Goal: Task Accomplishment & Management: Manage account settings

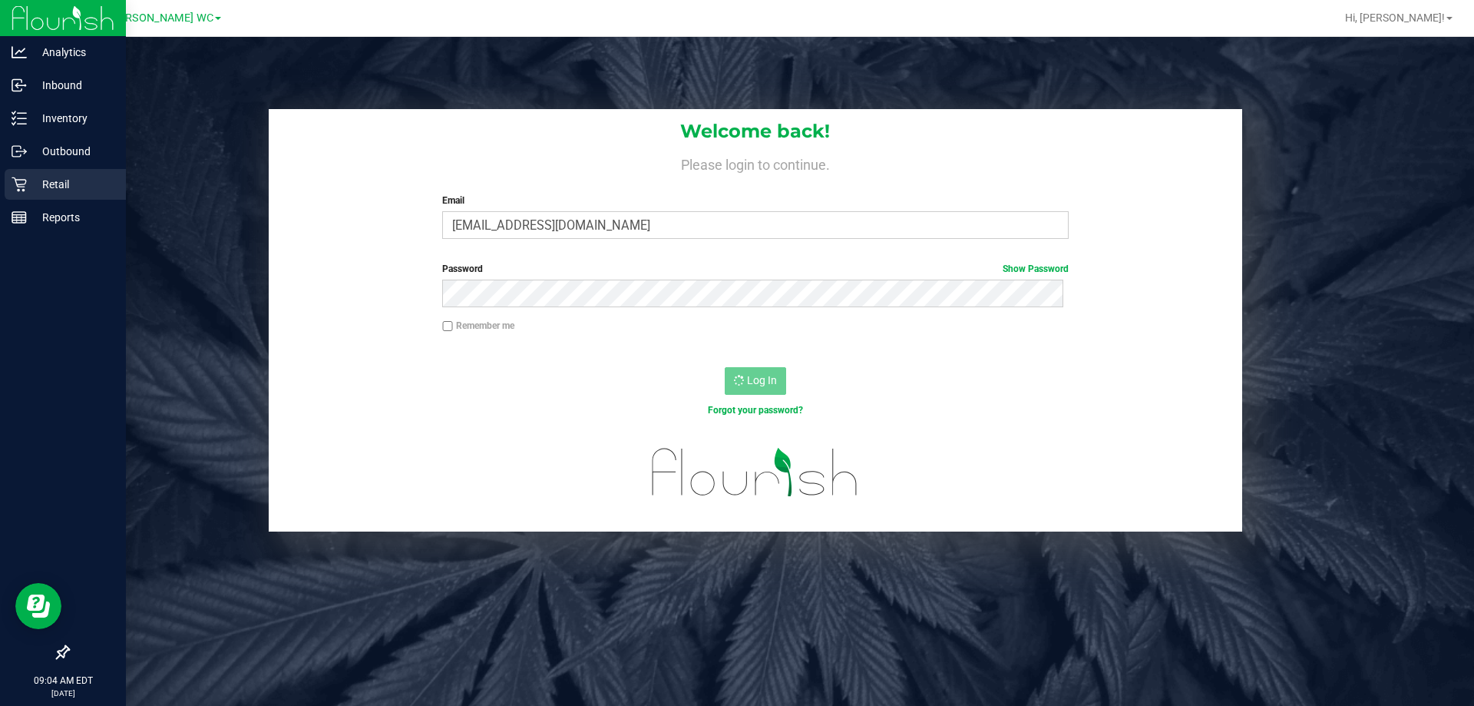
click at [19, 179] on icon at bounding box center [19, 184] width 15 height 15
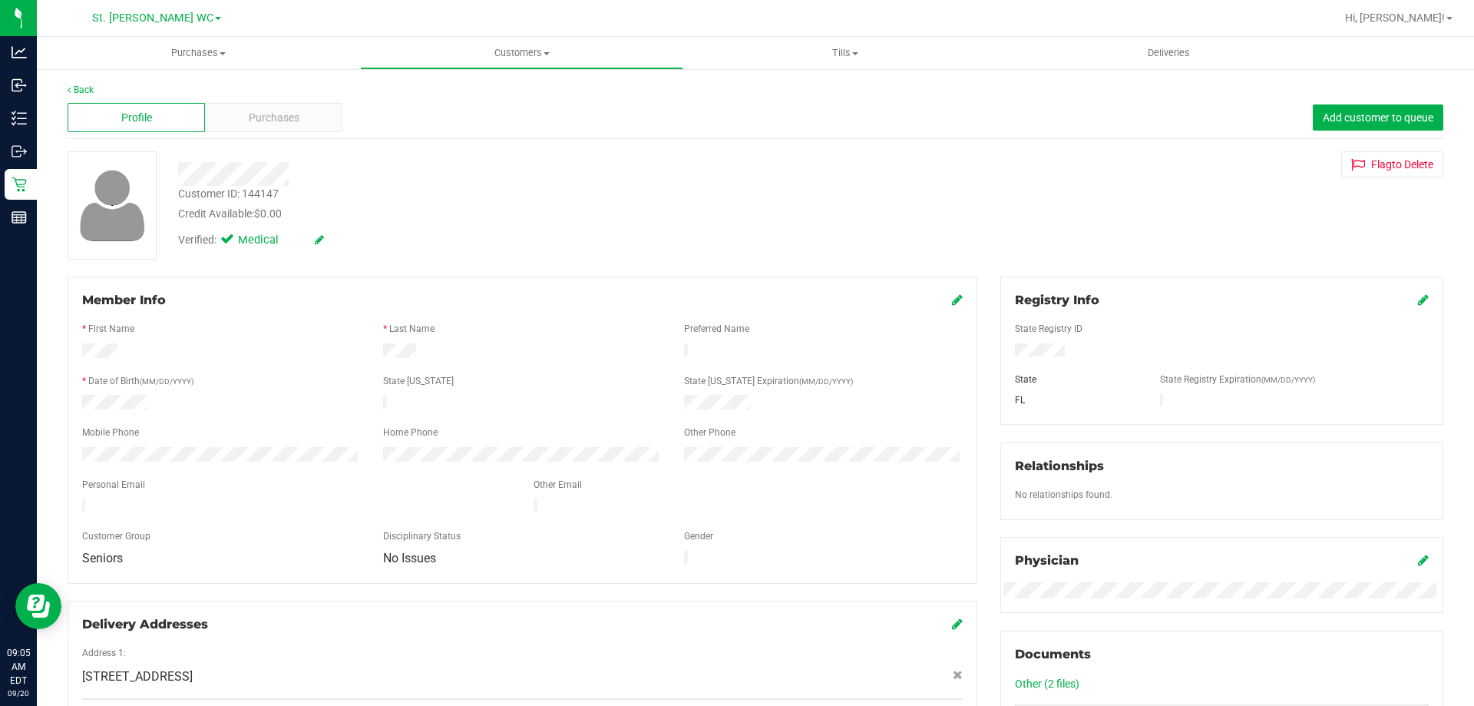
click at [256, 190] on div "Customer ID: 144147" at bounding box center [228, 194] width 101 height 16
copy div "144147"
click at [1156, 178] on div "Customer ID: 144147 Credit Available: $0.00 Verified: Medical Flag to [GEOGRAPH…" at bounding box center [755, 205] width 1399 height 108
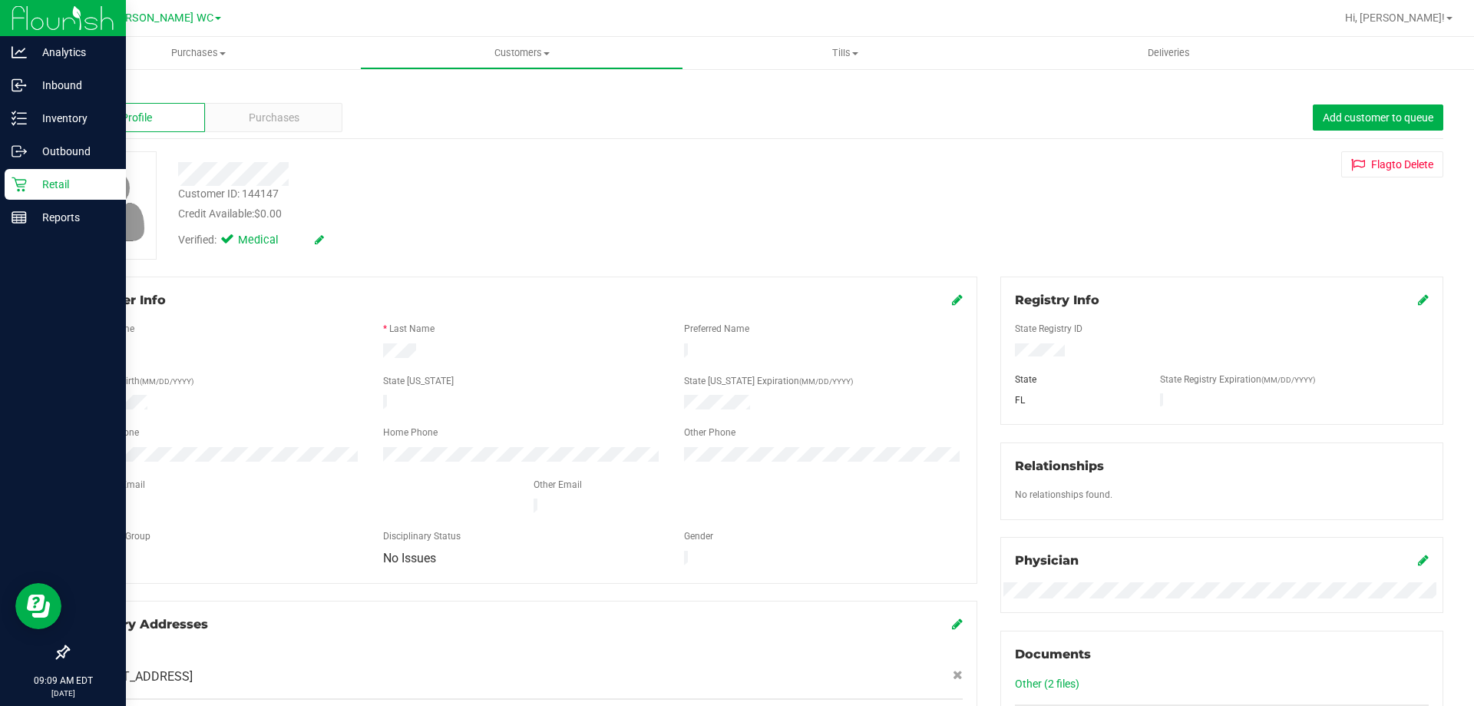
click at [42, 178] on p "Retail" at bounding box center [73, 184] width 92 height 18
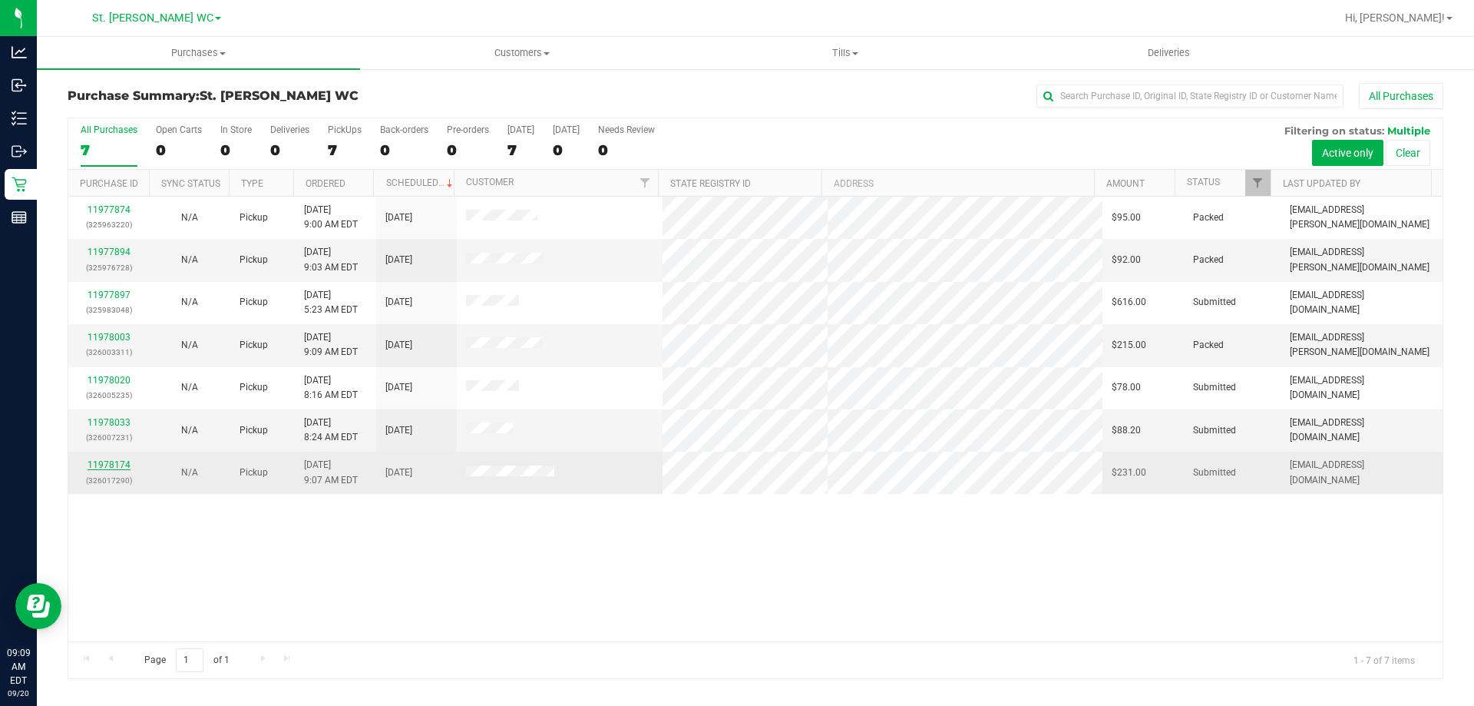
click at [101, 462] on link "11978174" at bounding box center [109, 464] width 43 height 11
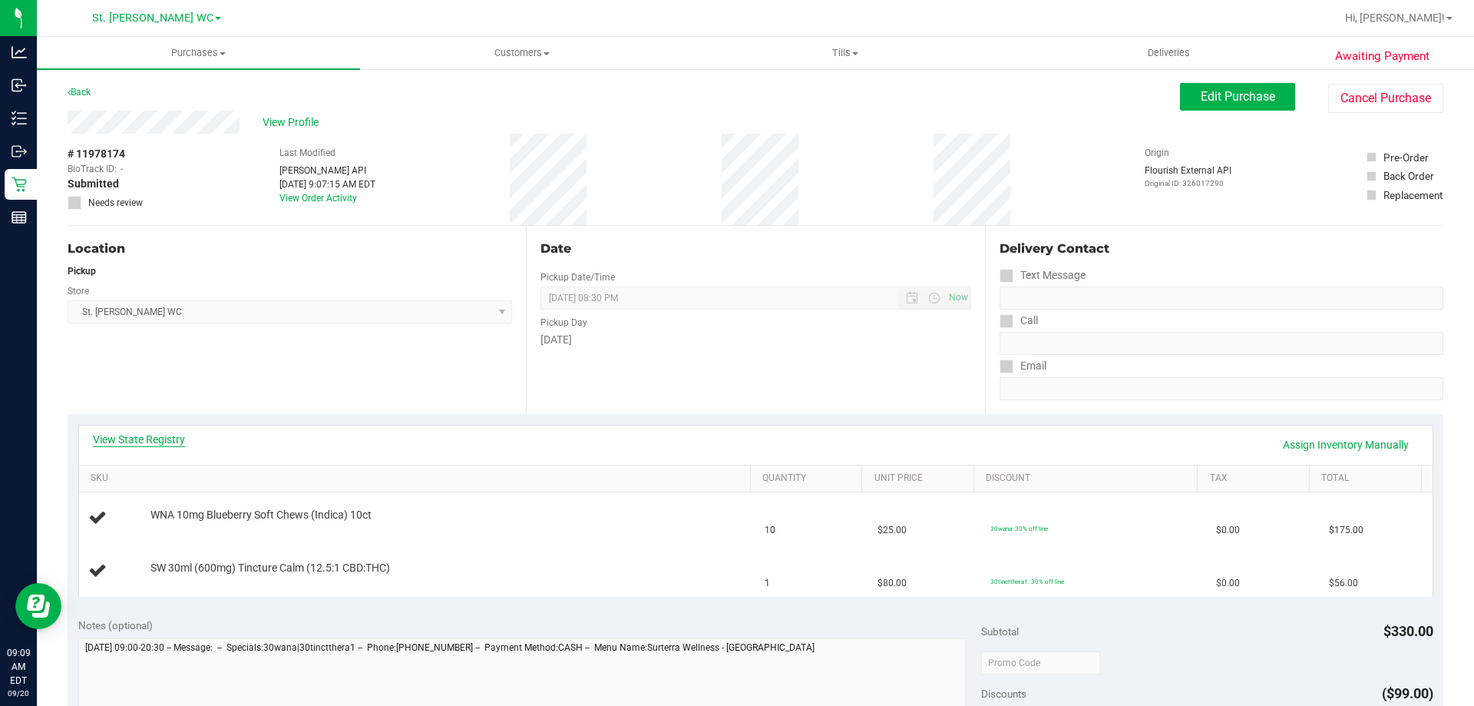
click at [122, 436] on link "View State Registry" at bounding box center [139, 438] width 92 height 15
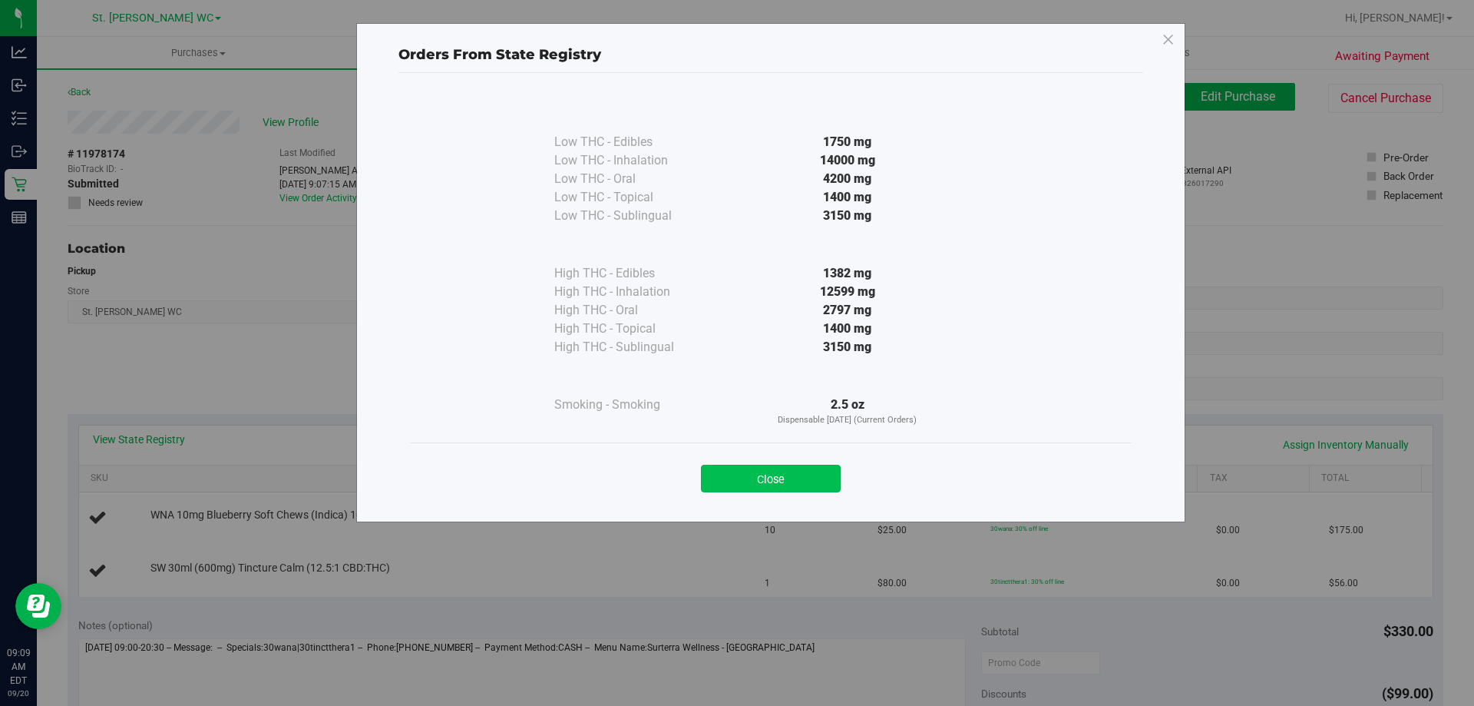
click at [758, 471] on button "Close" at bounding box center [771, 478] width 140 height 28
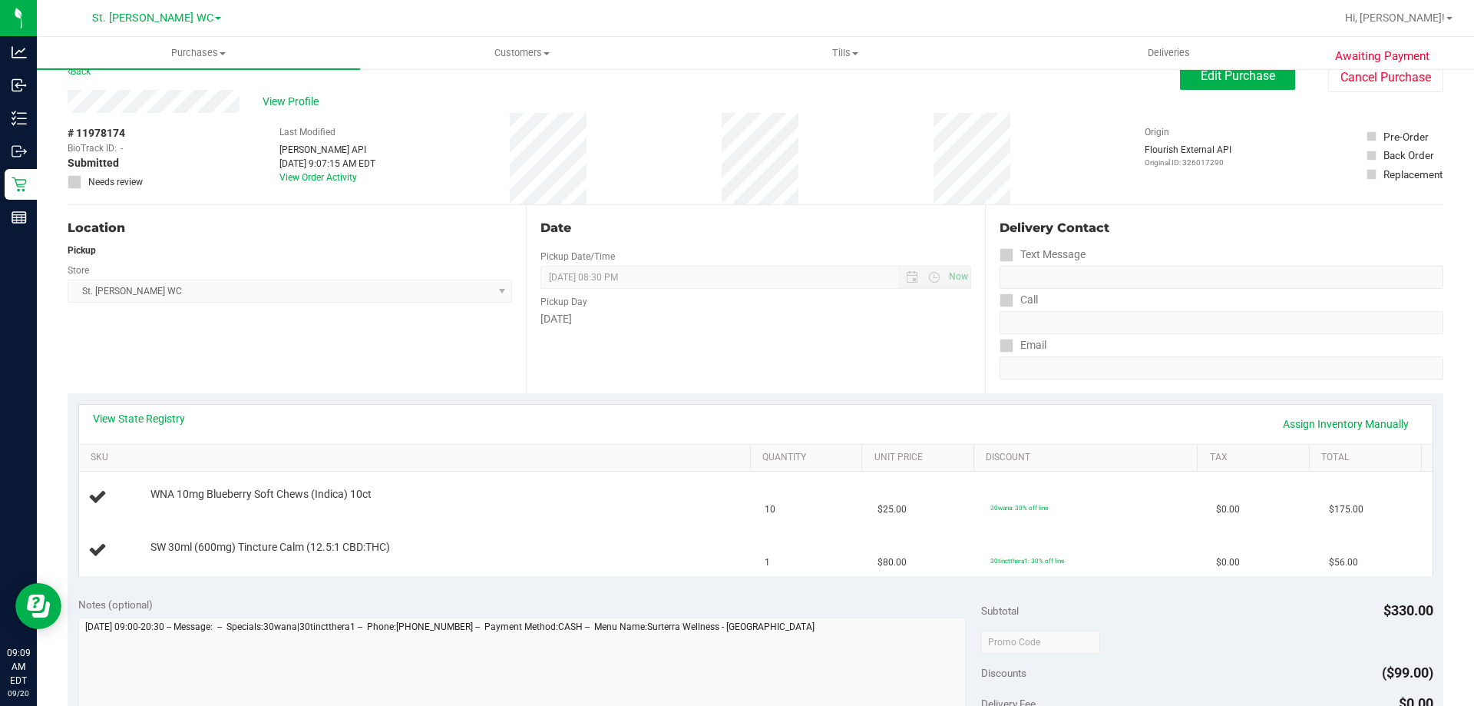
scroll to position [77, 0]
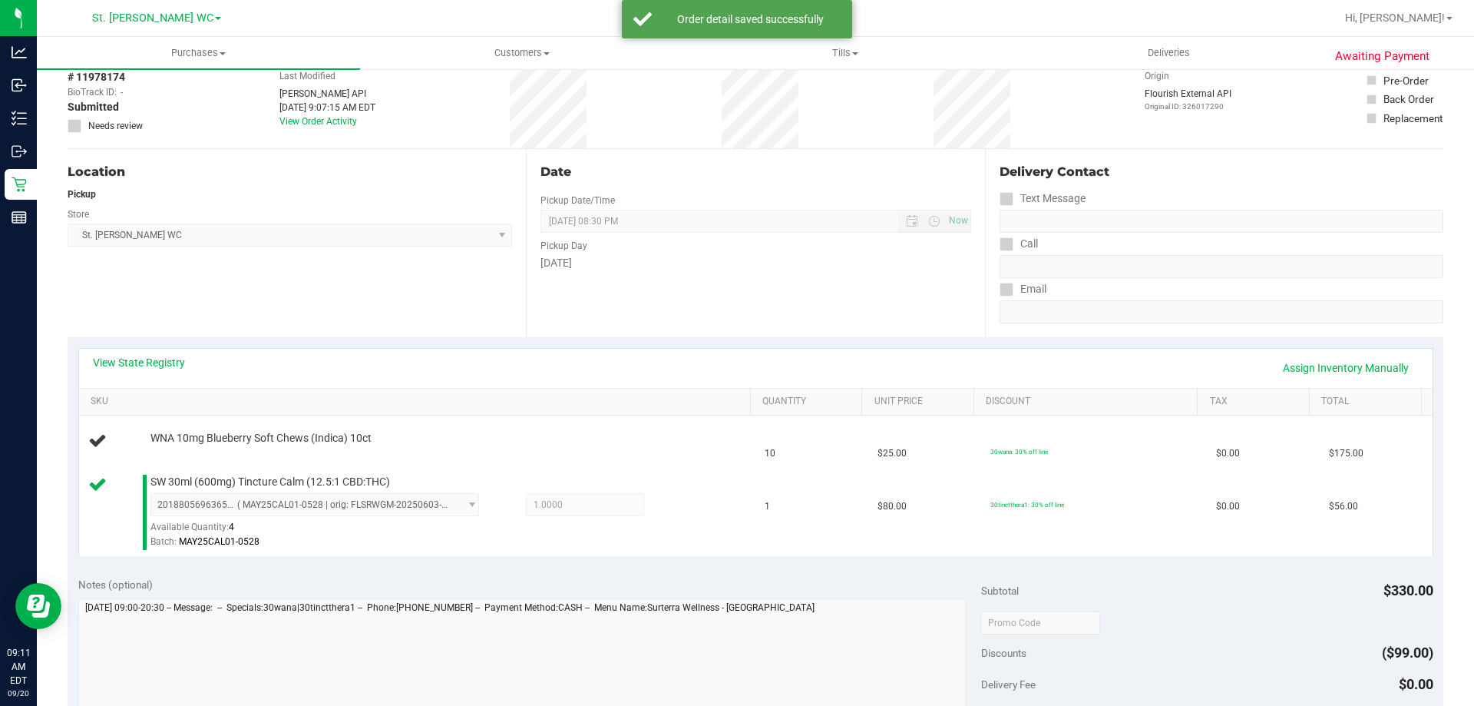
click at [1135, 593] on div "Subtotal $330.00" at bounding box center [1206, 591] width 451 height 28
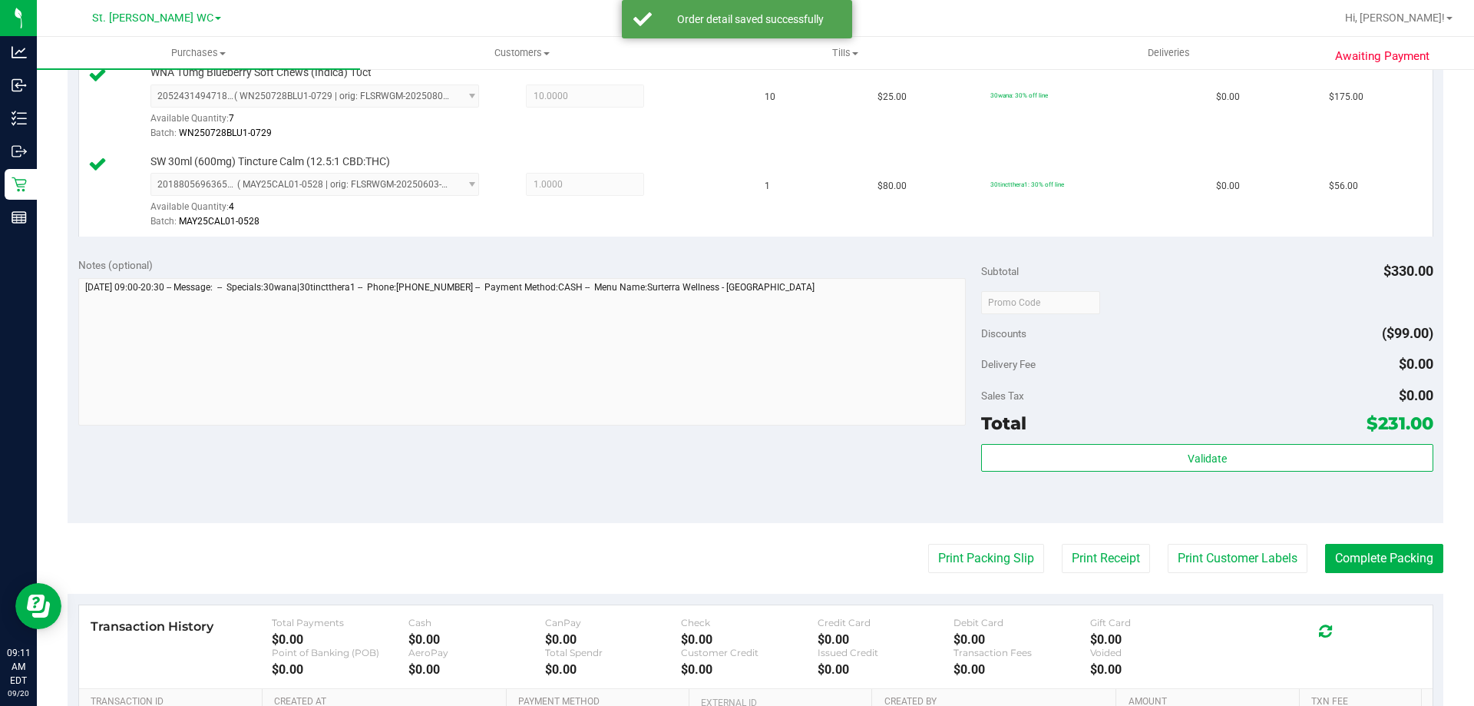
scroll to position [443, 0]
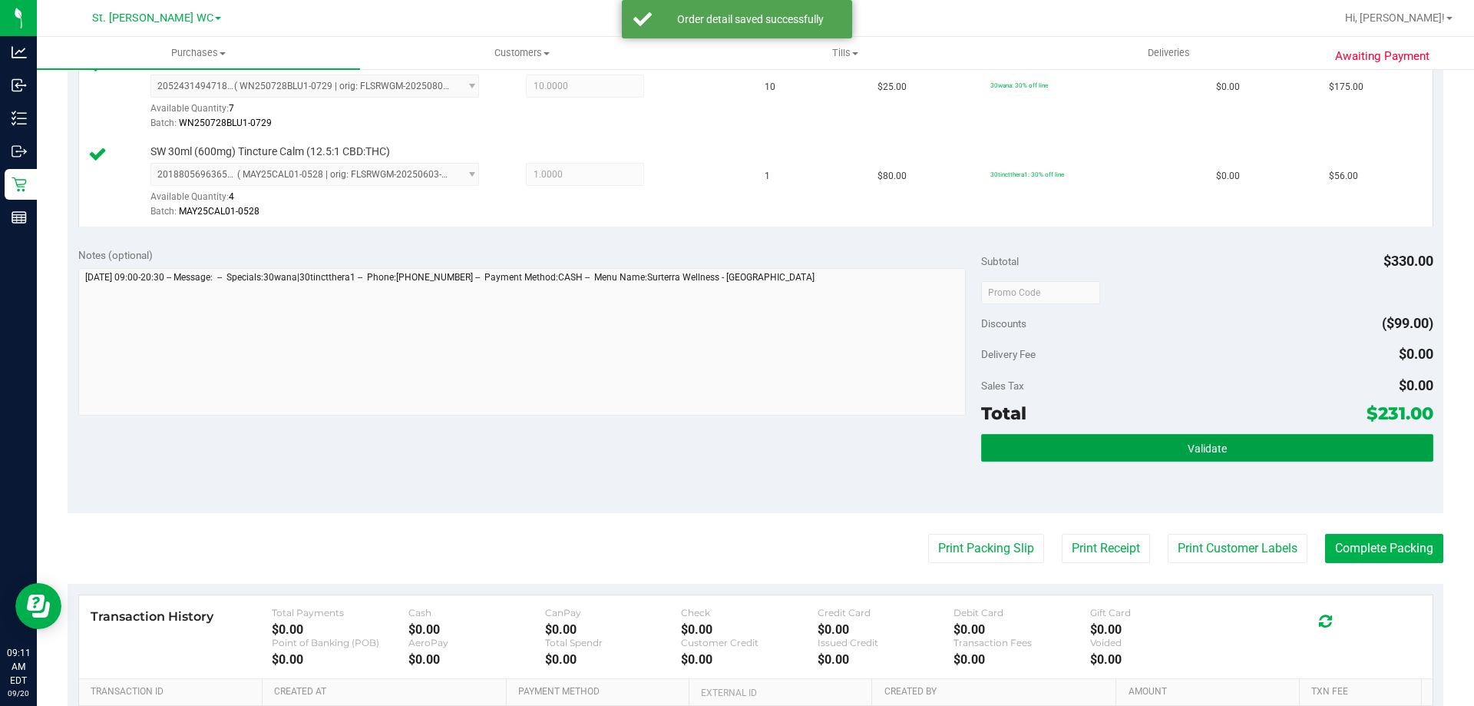
click at [1294, 454] on button "Validate" at bounding box center [1206, 448] width 451 height 28
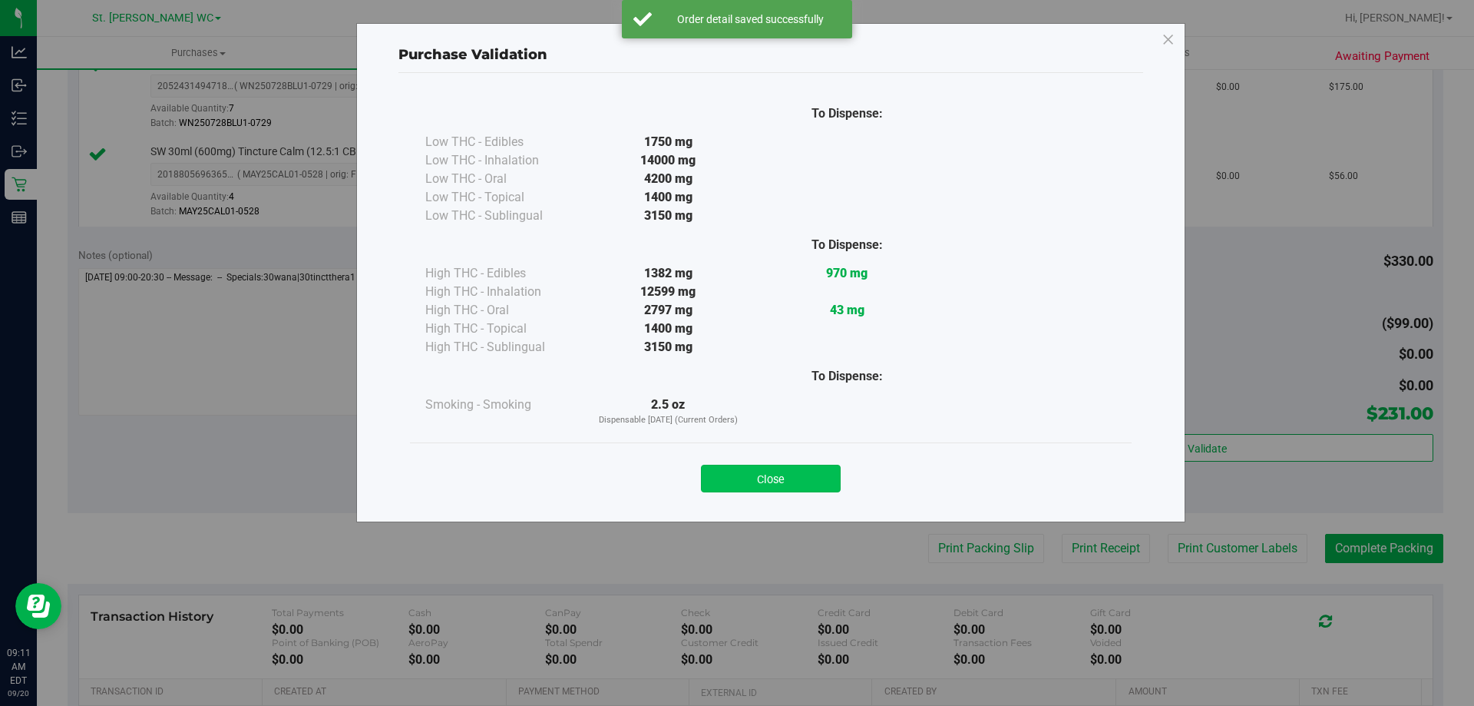
click at [768, 473] on button "Close" at bounding box center [771, 478] width 140 height 28
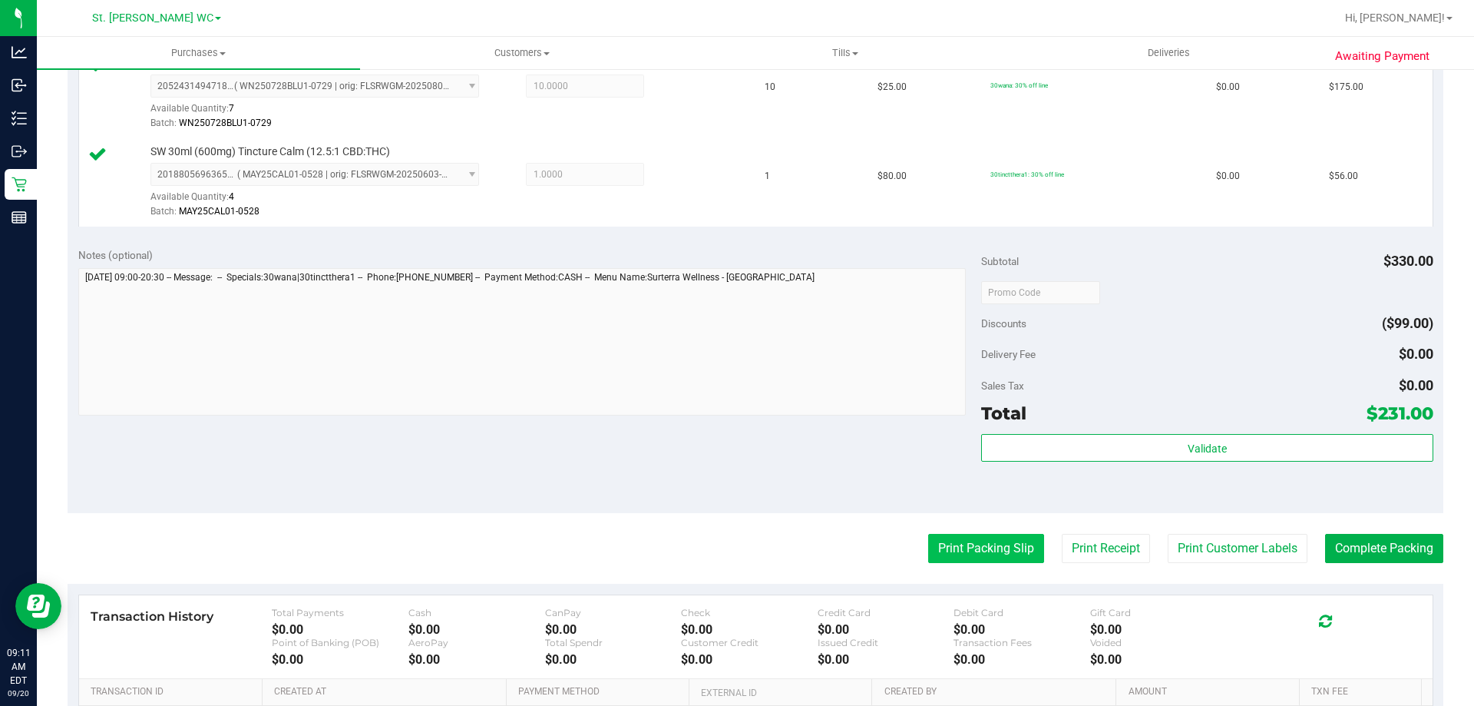
click at [988, 538] on button "Print Packing Slip" at bounding box center [986, 548] width 116 height 29
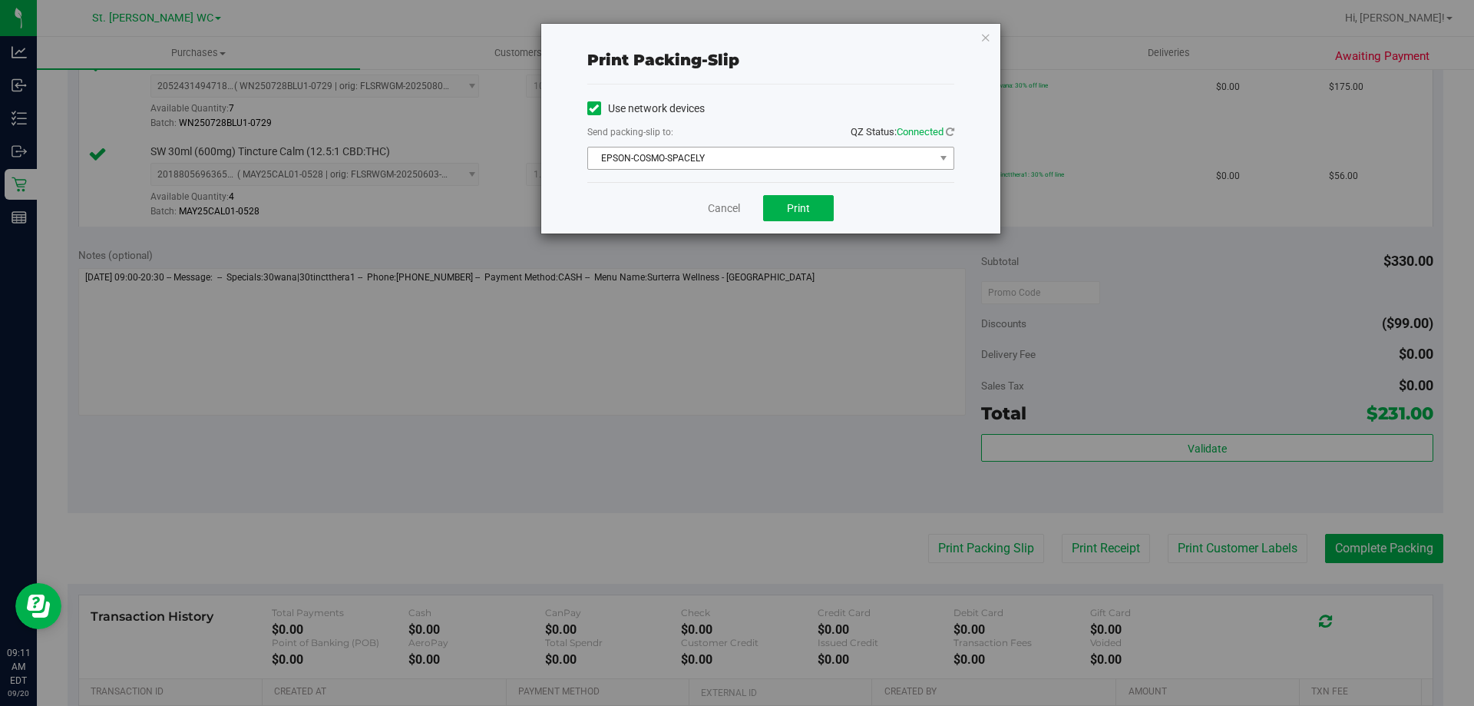
click at [832, 151] on span "EPSON-COSMO-SPACELY" at bounding box center [761, 157] width 346 height 21
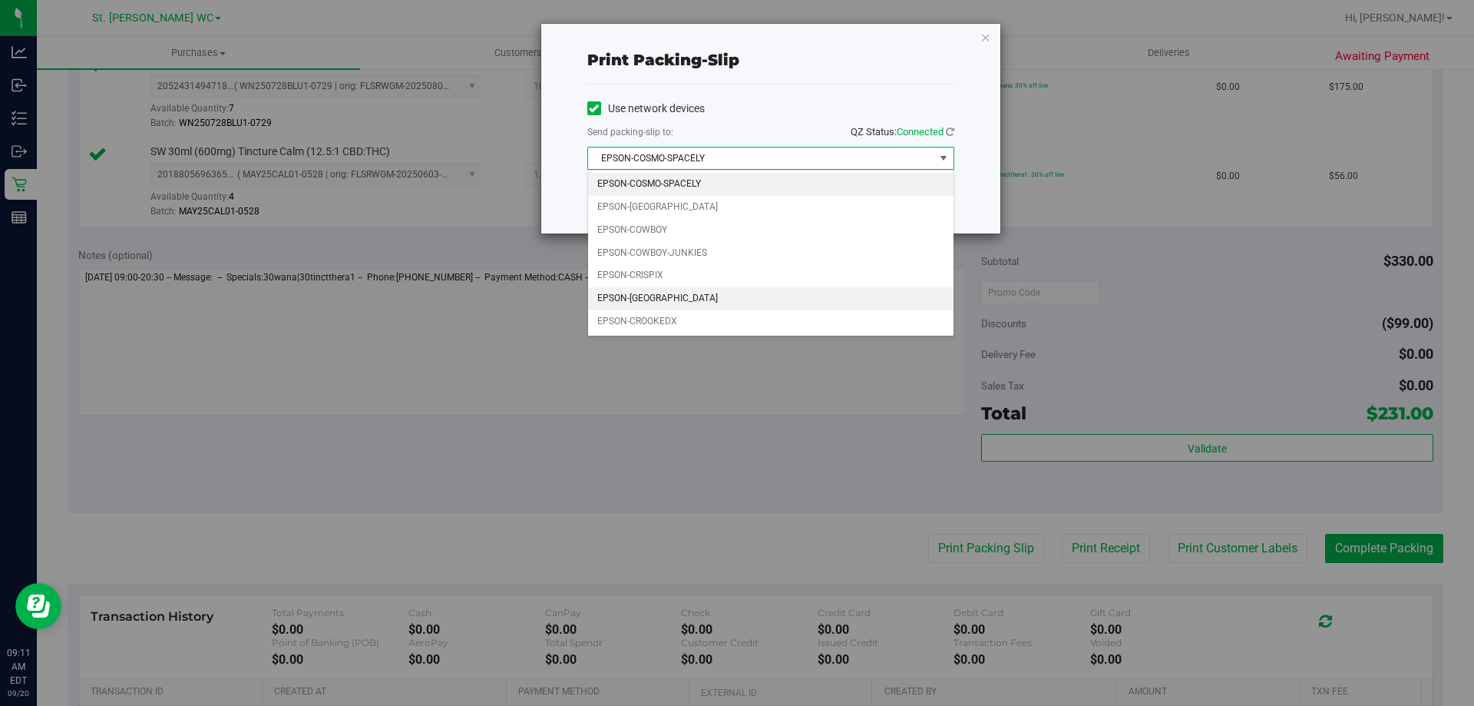
click at [716, 299] on li "EPSON-[GEOGRAPHIC_DATA]" at bounding box center [770, 298] width 365 height 23
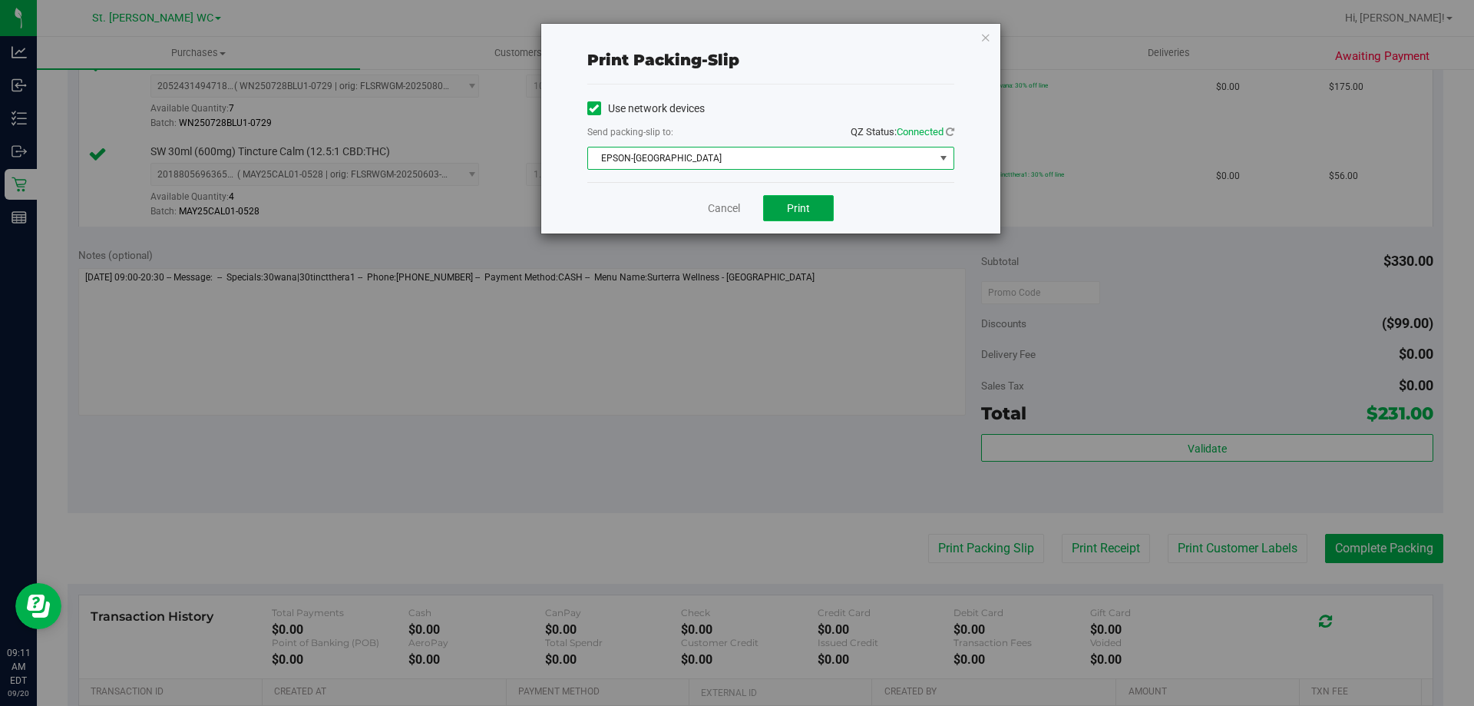
click at [813, 208] on button "Print" at bounding box center [798, 208] width 71 height 26
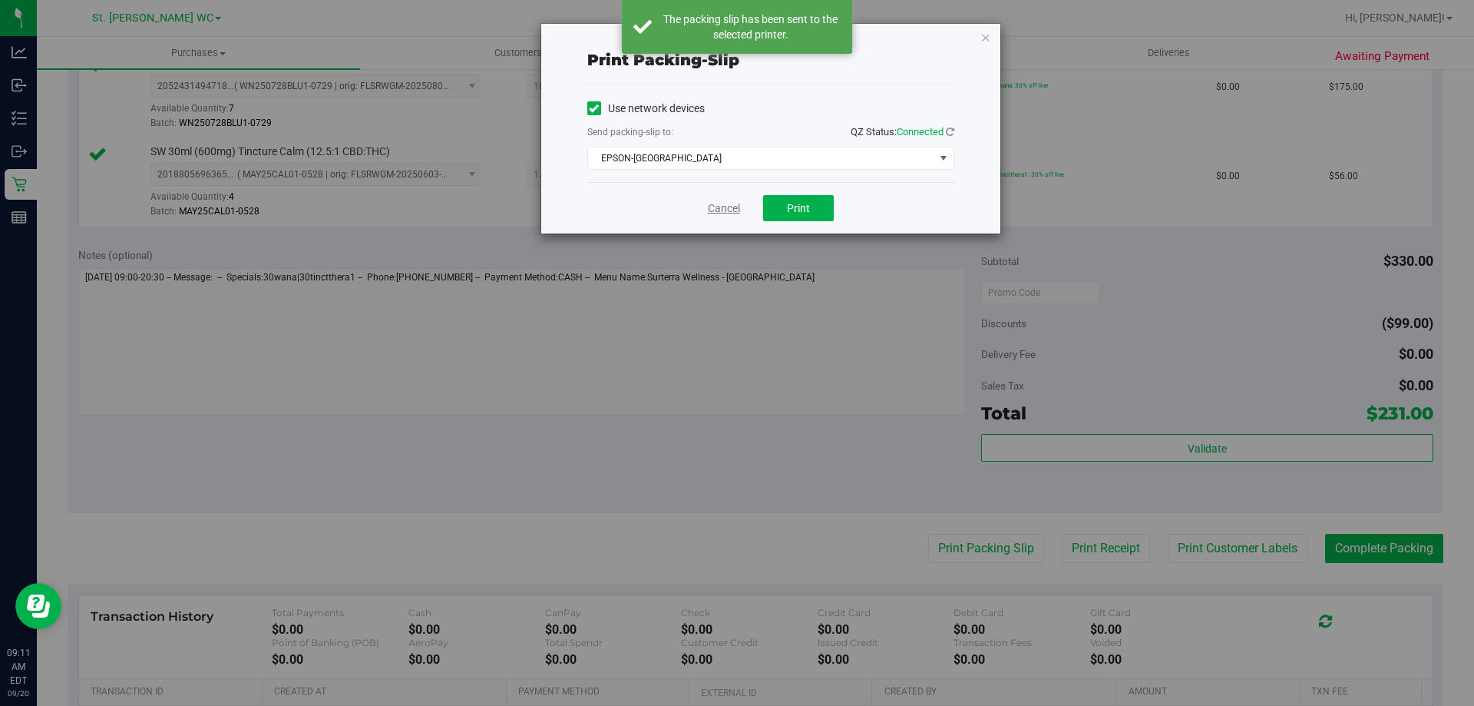
click at [719, 204] on link "Cancel" at bounding box center [724, 208] width 32 height 16
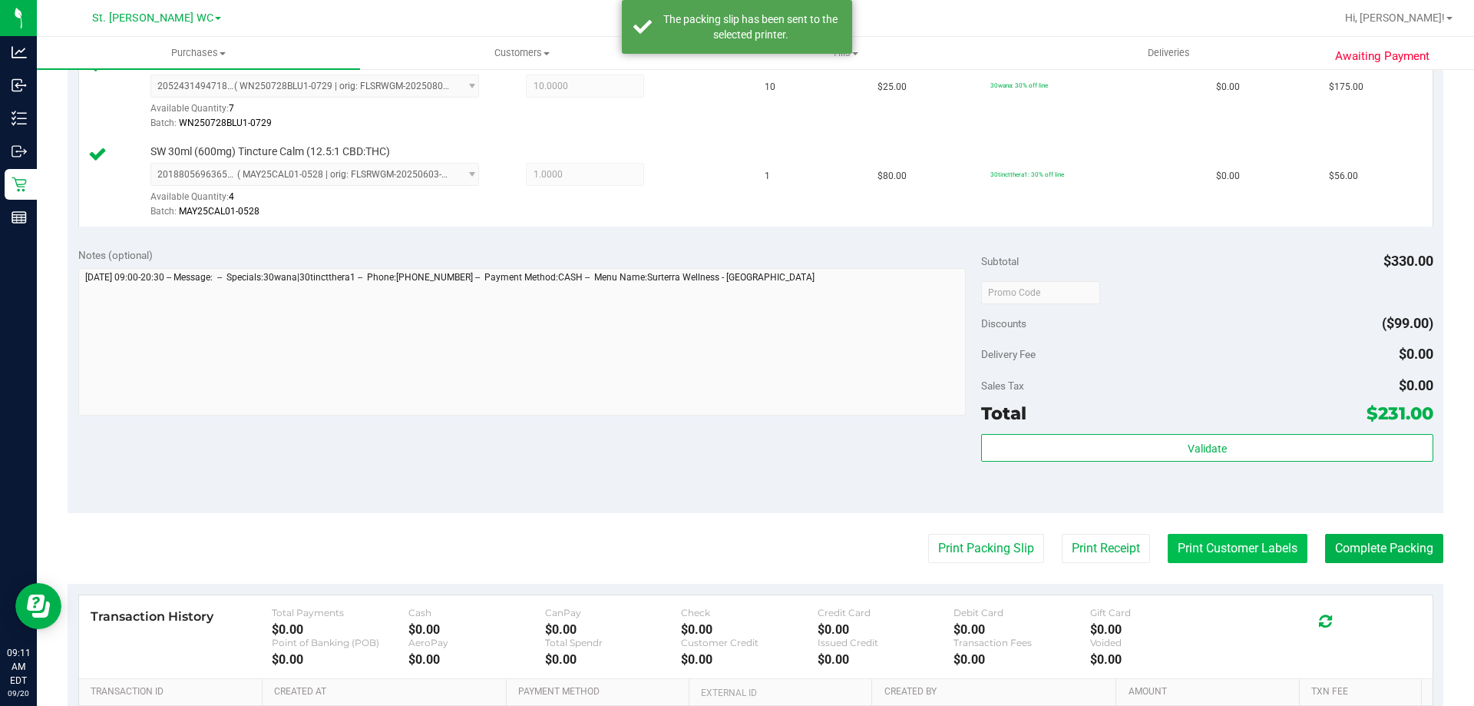
click at [1230, 537] on button "Print Customer Labels" at bounding box center [1238, 548] width 140 height 29
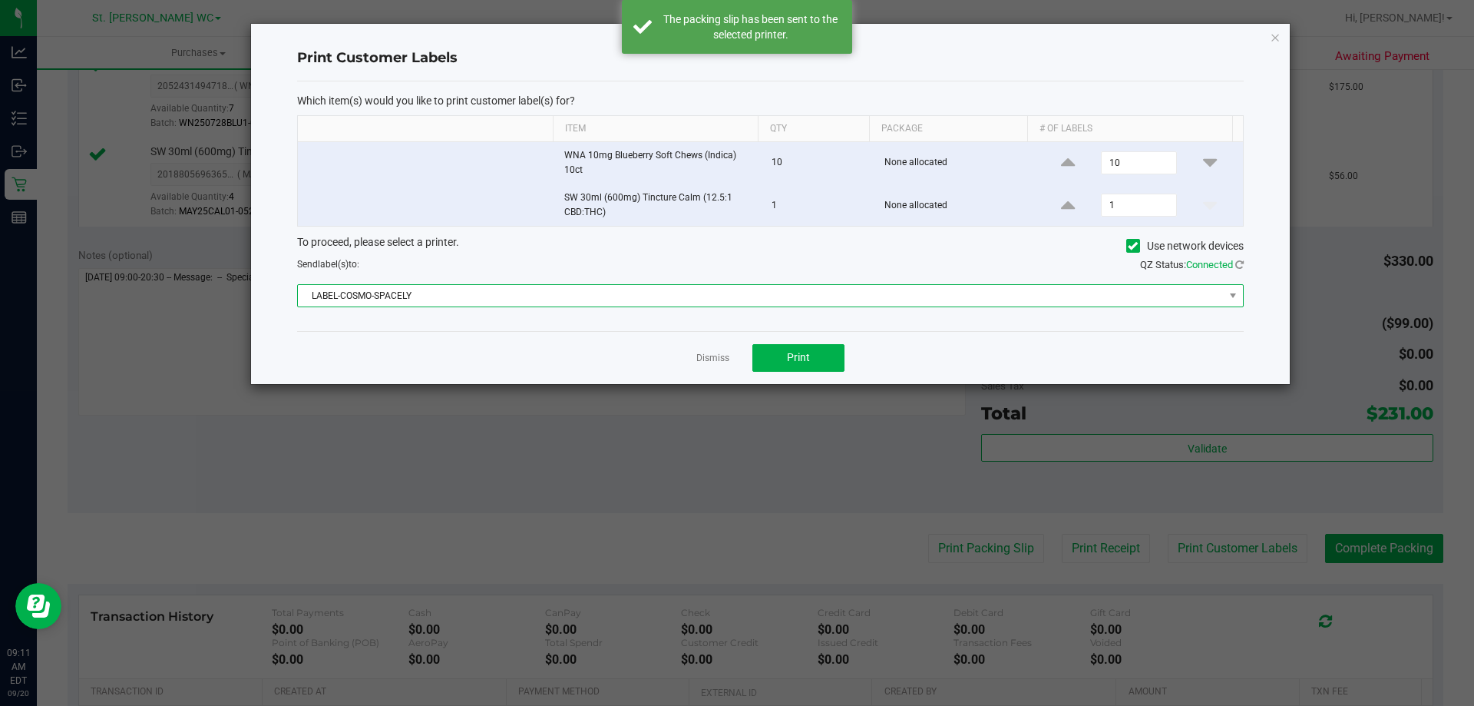
click at [726, 288] on span "LABEL-COSMO-SPACELY" at bounding box center [761, 295] width 926 height 21
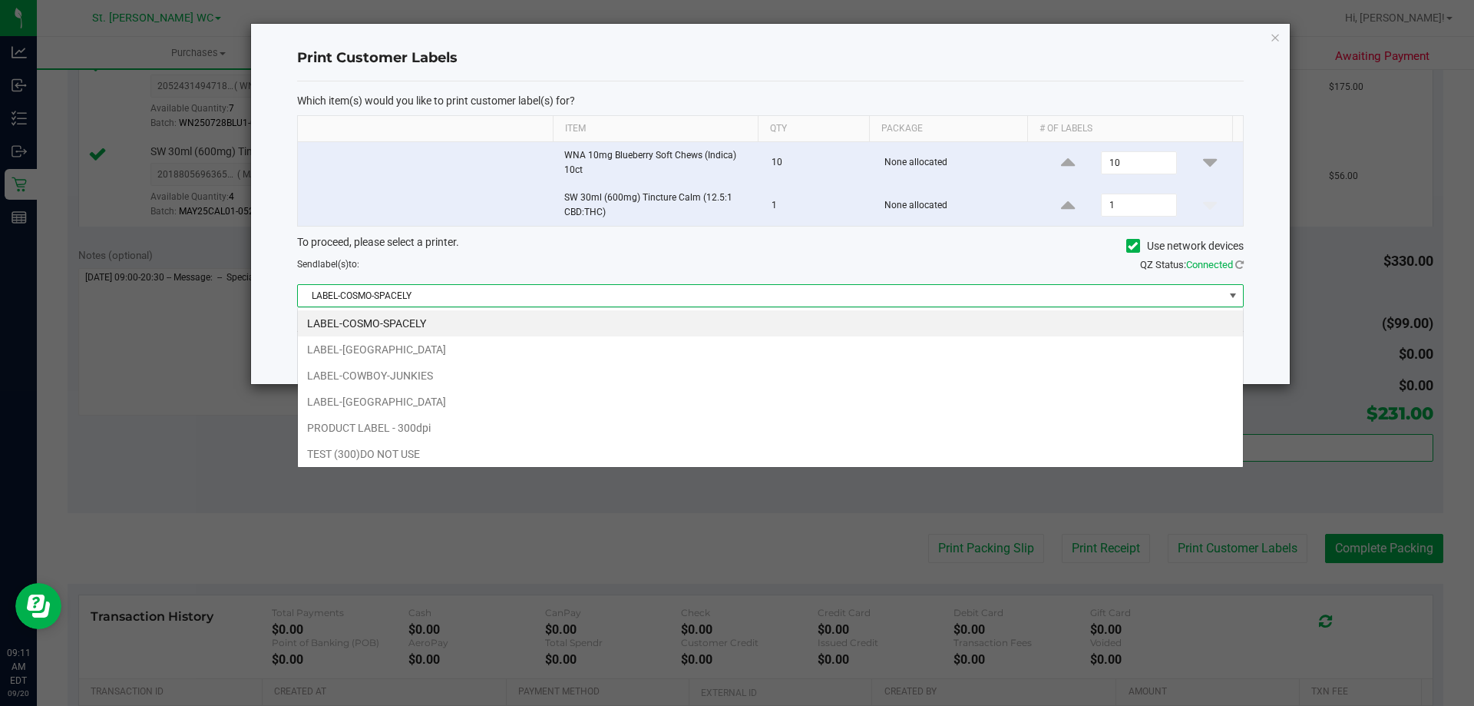
scroll to position [23, 946]
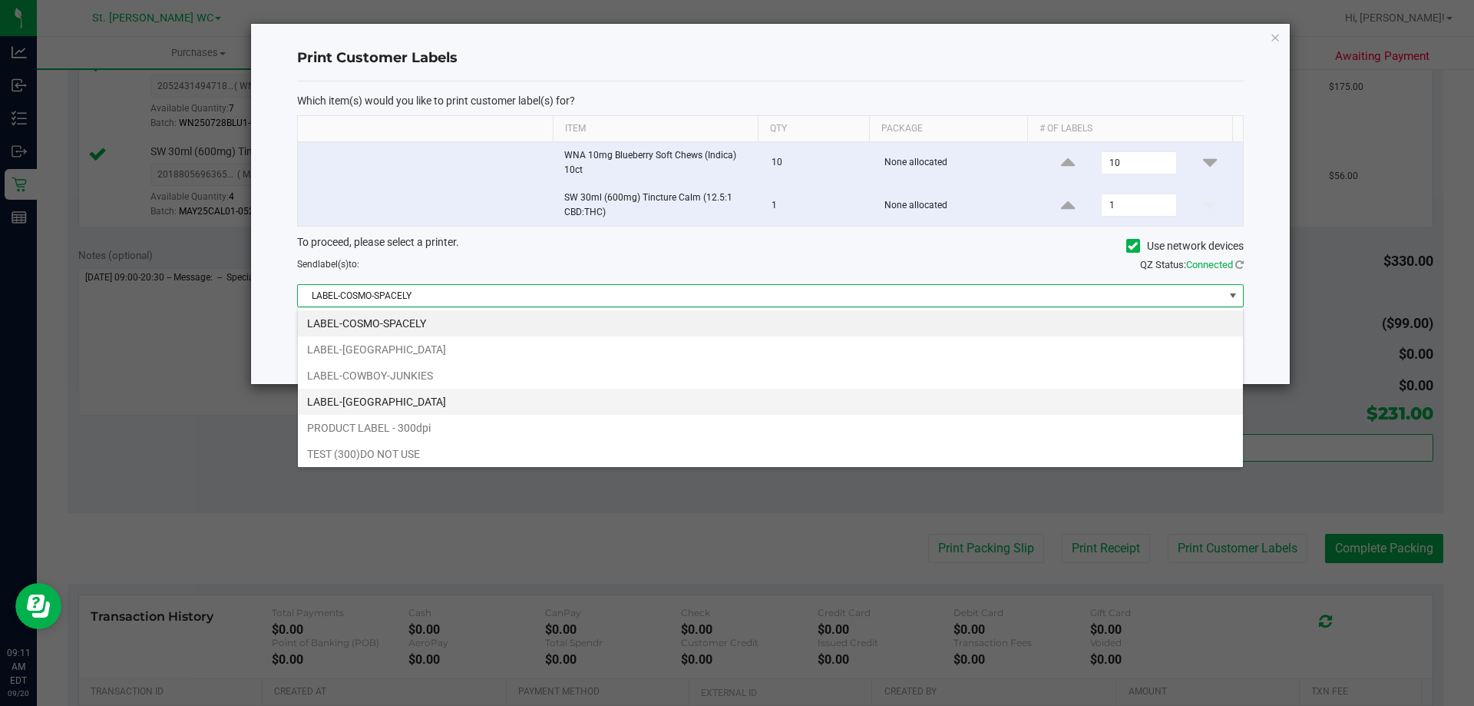
click at [487, 400] on li "LABEL-[GEOGRAPHIC_DATA]" at bounding box center [770, 401] width 945 height 26
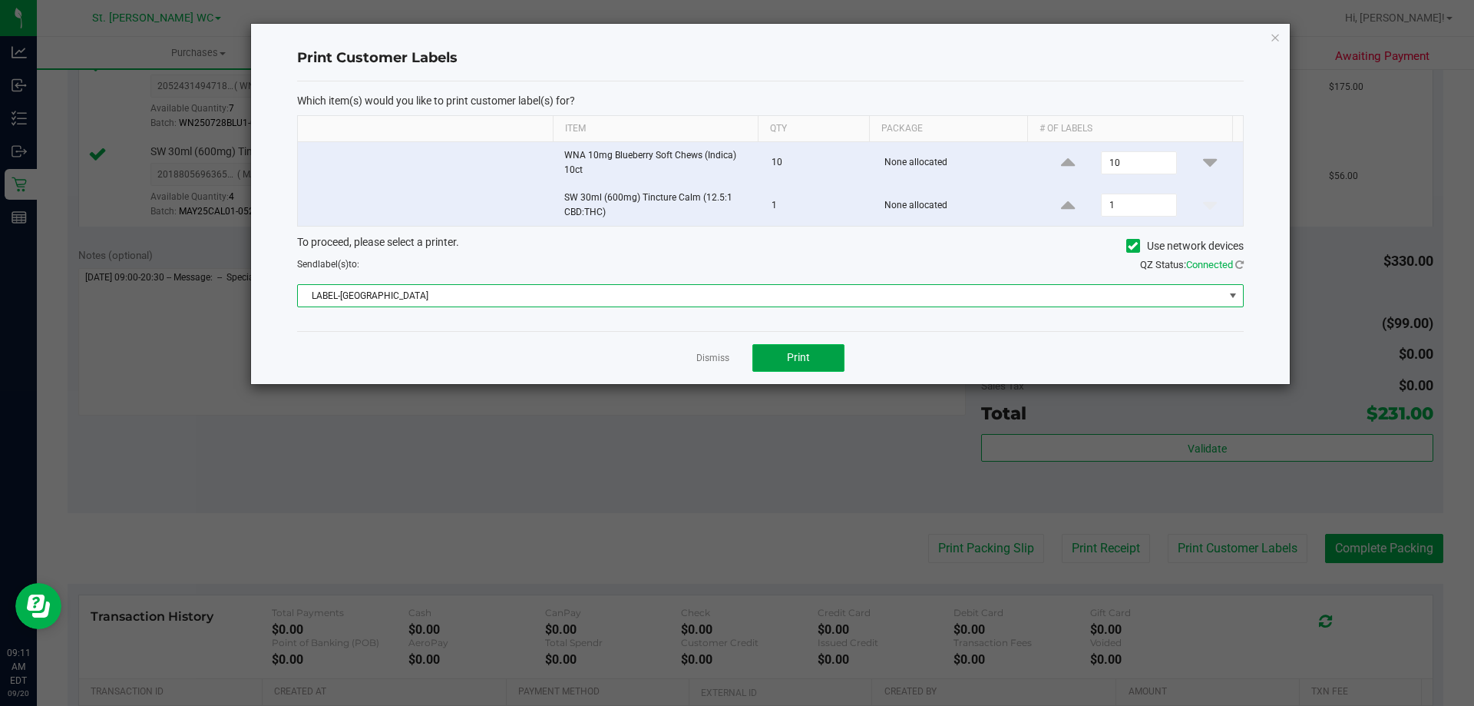
click at [800, 357] on span "Print" at bounding box center [798, 357] width 23 height 12
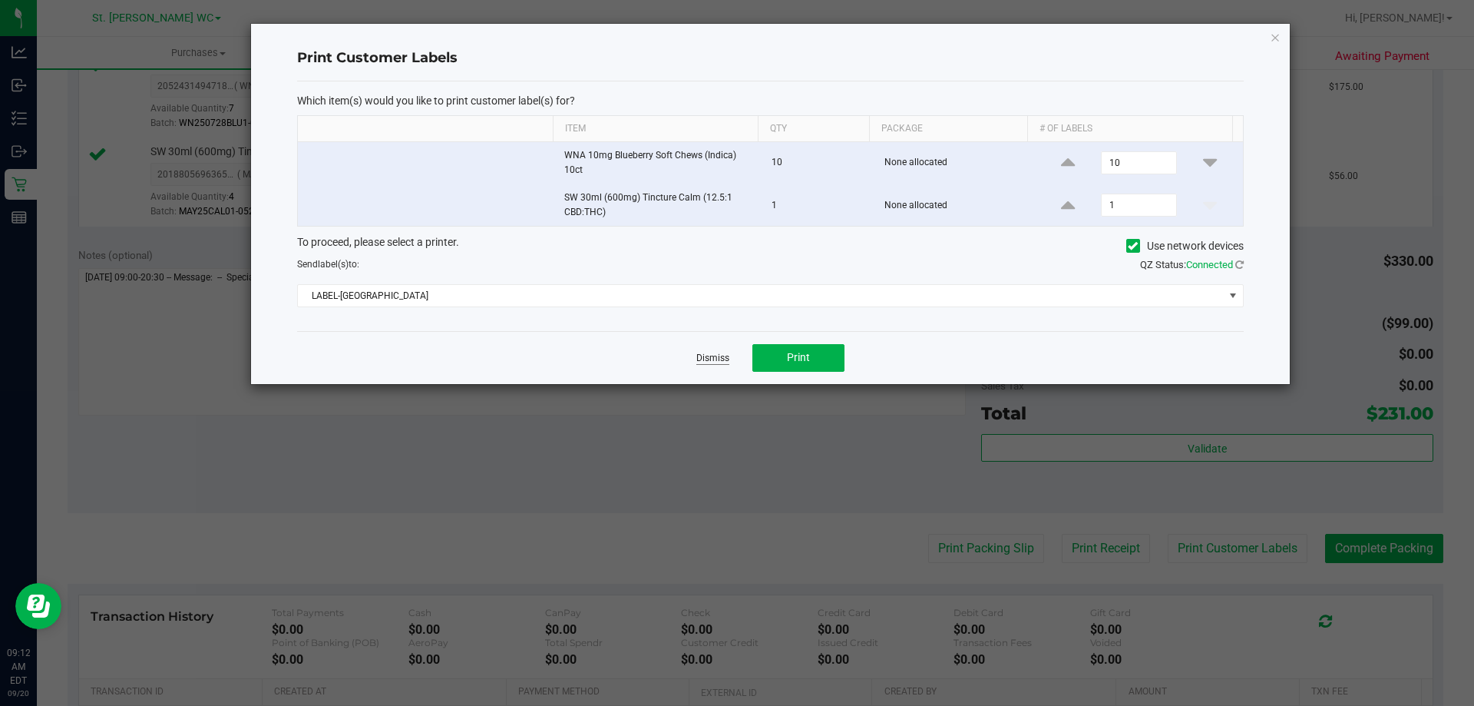
click at [705, 358] on link "Dismiss" at bounding box center [712, 358] width 33 height 13
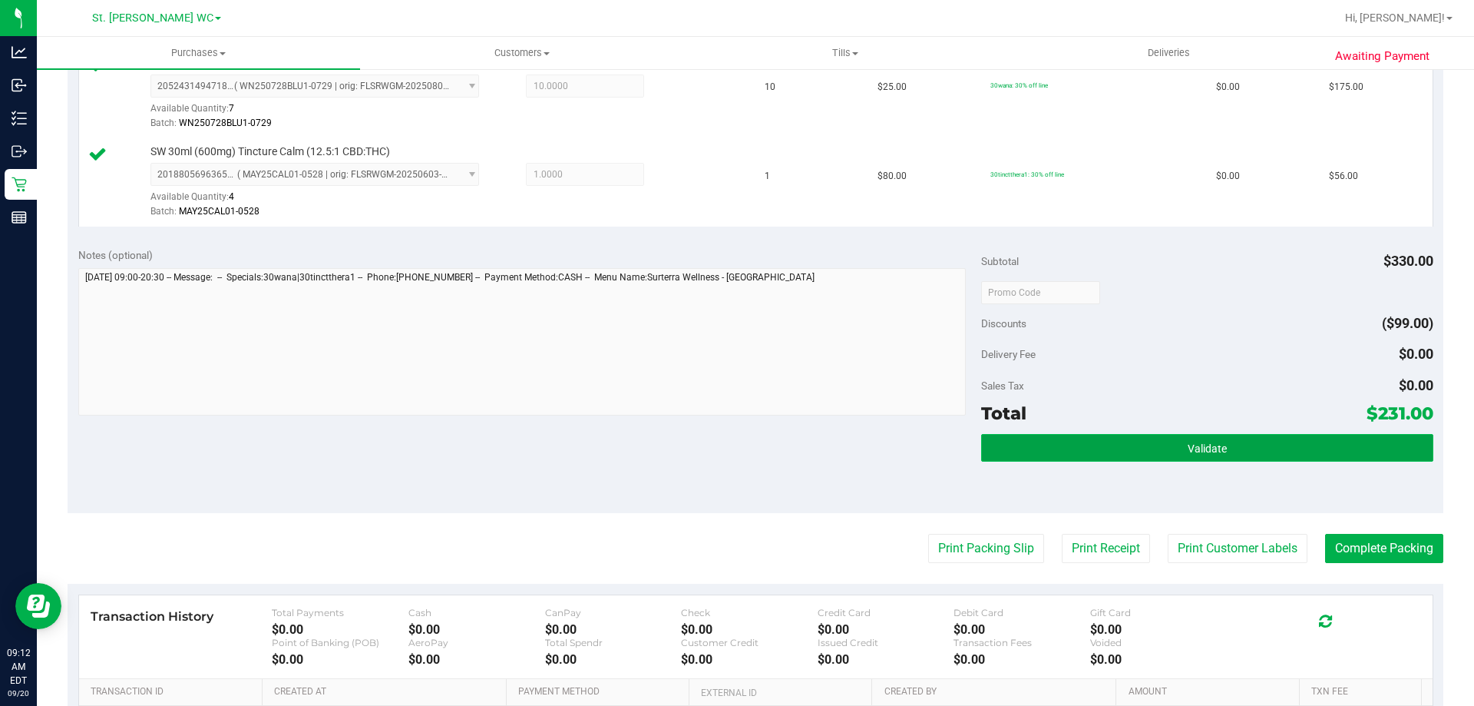
click at [1316, 460] on button "Validate" at bounding box center [1206, 448] width 451 height 28
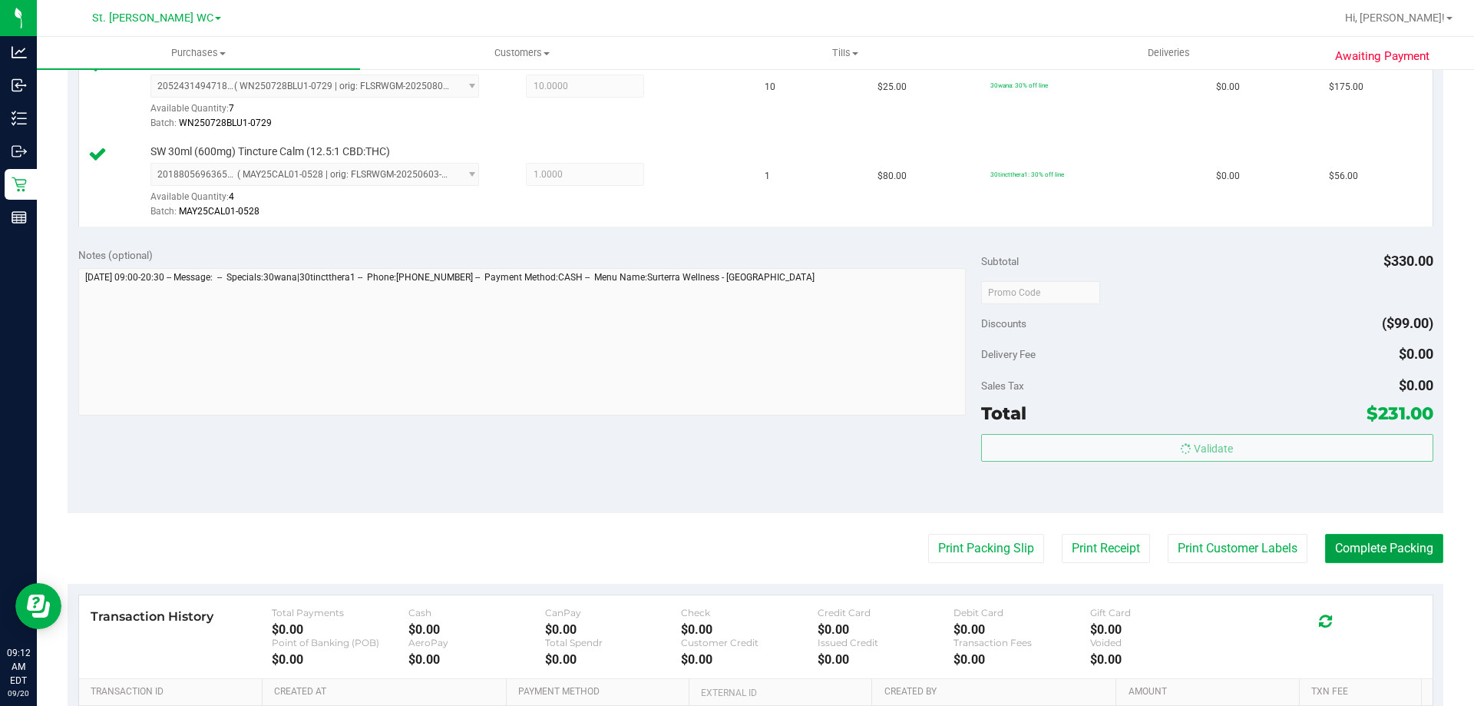
click at [1385, 542] on button "Complete Packing" at bounding box center [1384, 548] width 118 height 29
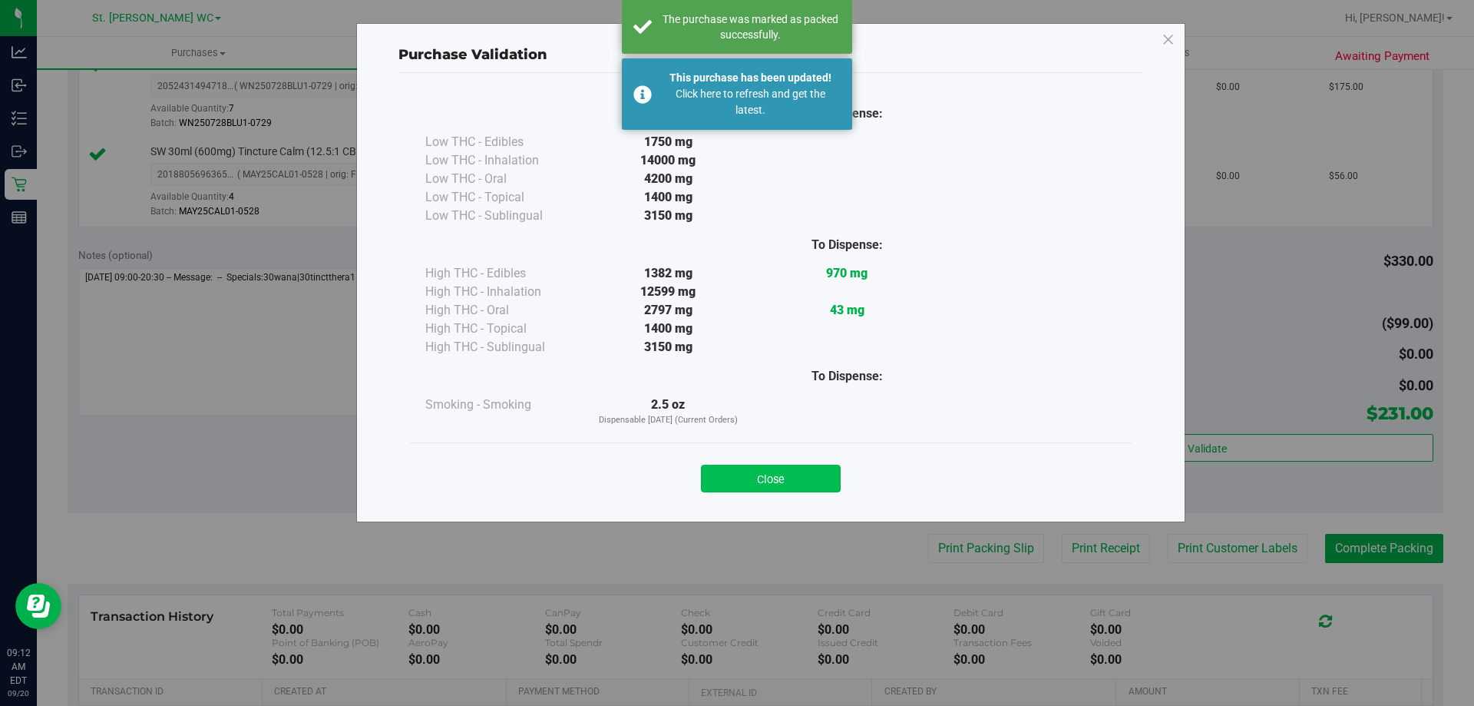
click at [793, 467] on button "Close" at bounding box center [771, 478] width 140 height 28
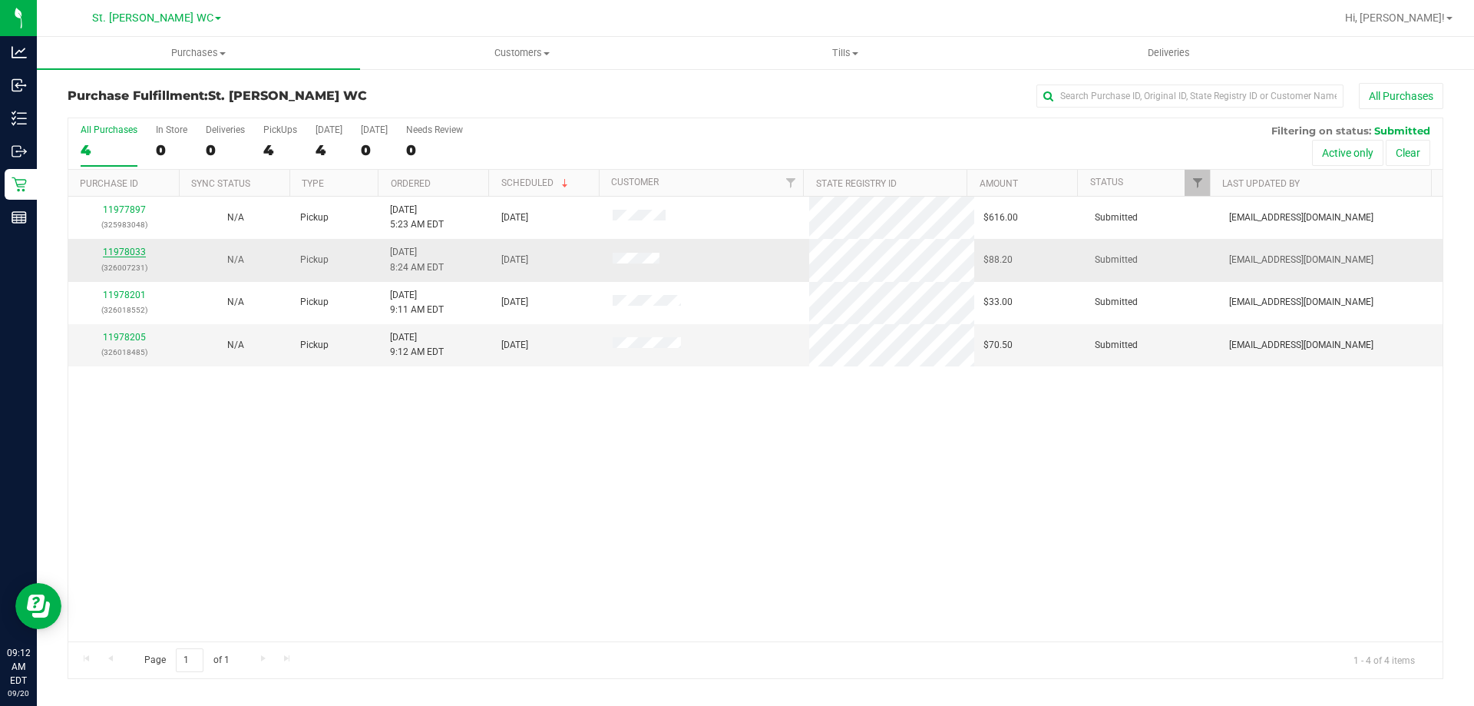
click at [142, 255] on link "11978033" at bounding box center [124, 251] width 43 height 11
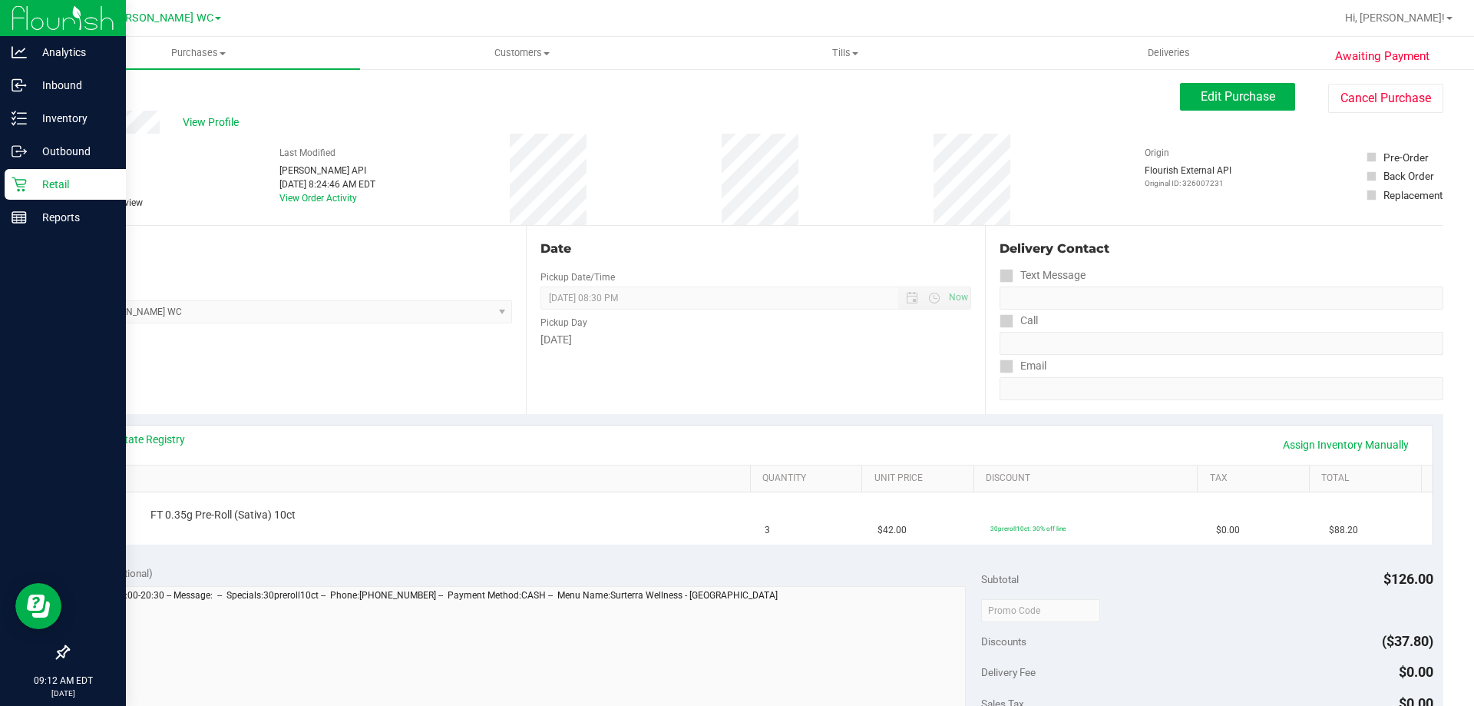
click at [23, 182] on icon at bounding box center [19, 184] width 15 height 15
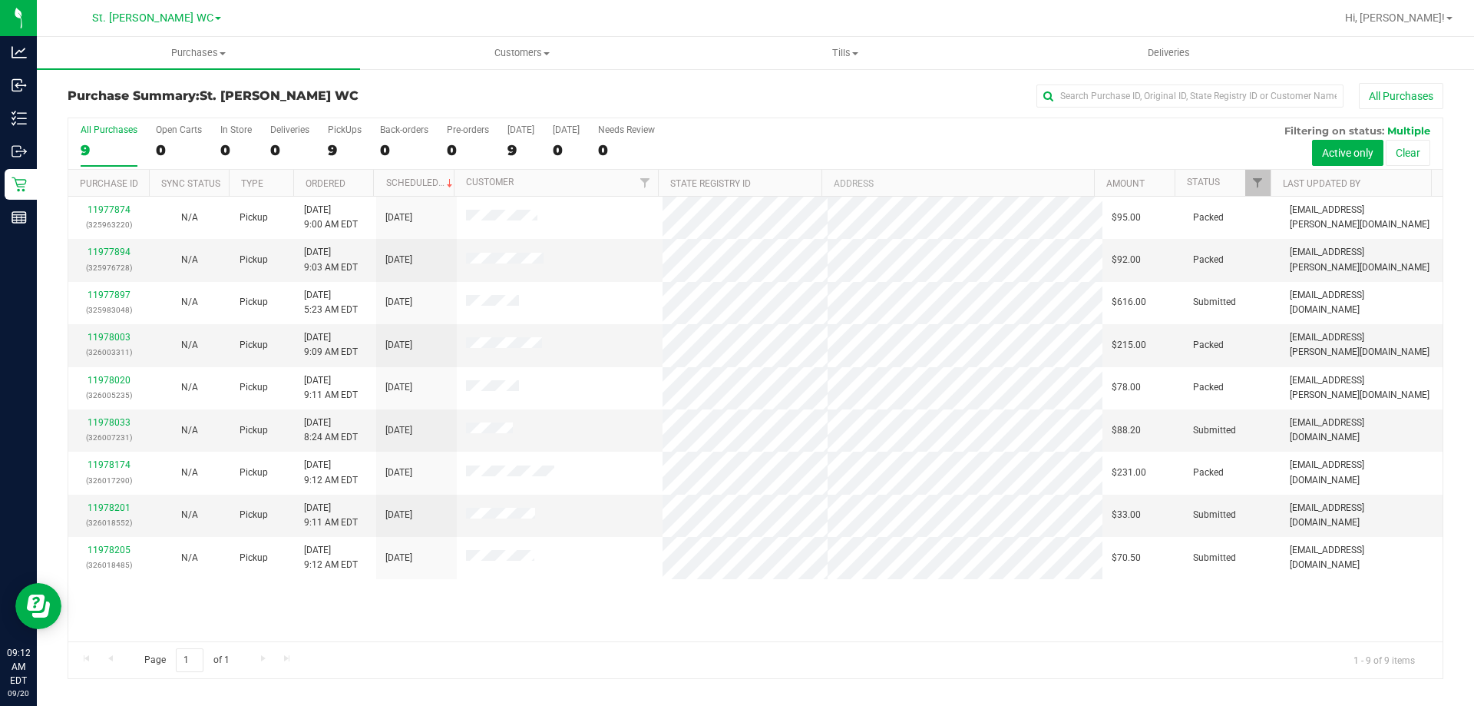
click at [805, 627] on div "11977874 (325963220) N/A Pickup [DATE] 9:00 AM EDT 9/20/2025 $95.00 Packed [EMA…" at bounding box center [755, 419] width 1374 height 445
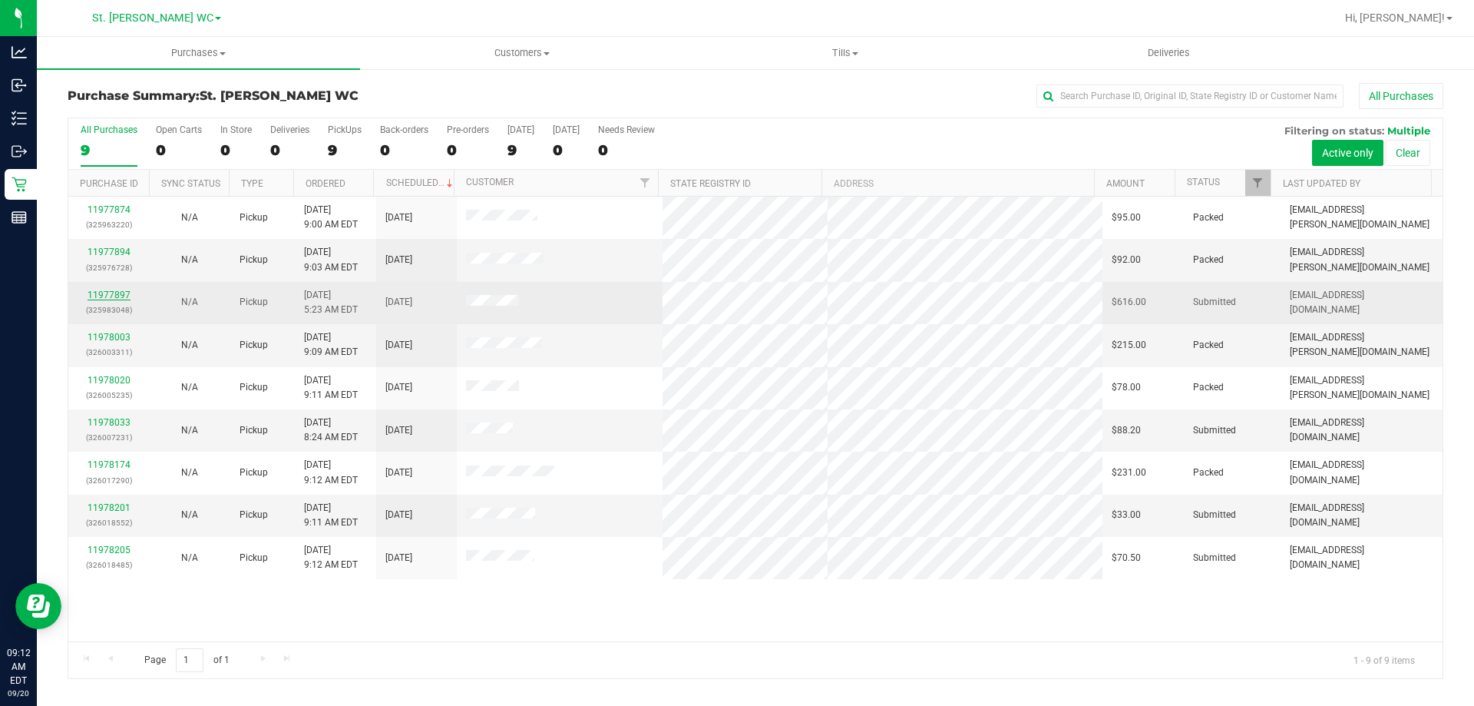
click at [117, 296] on link "11977897" at bounding box center [109, 294] width 43 height 11
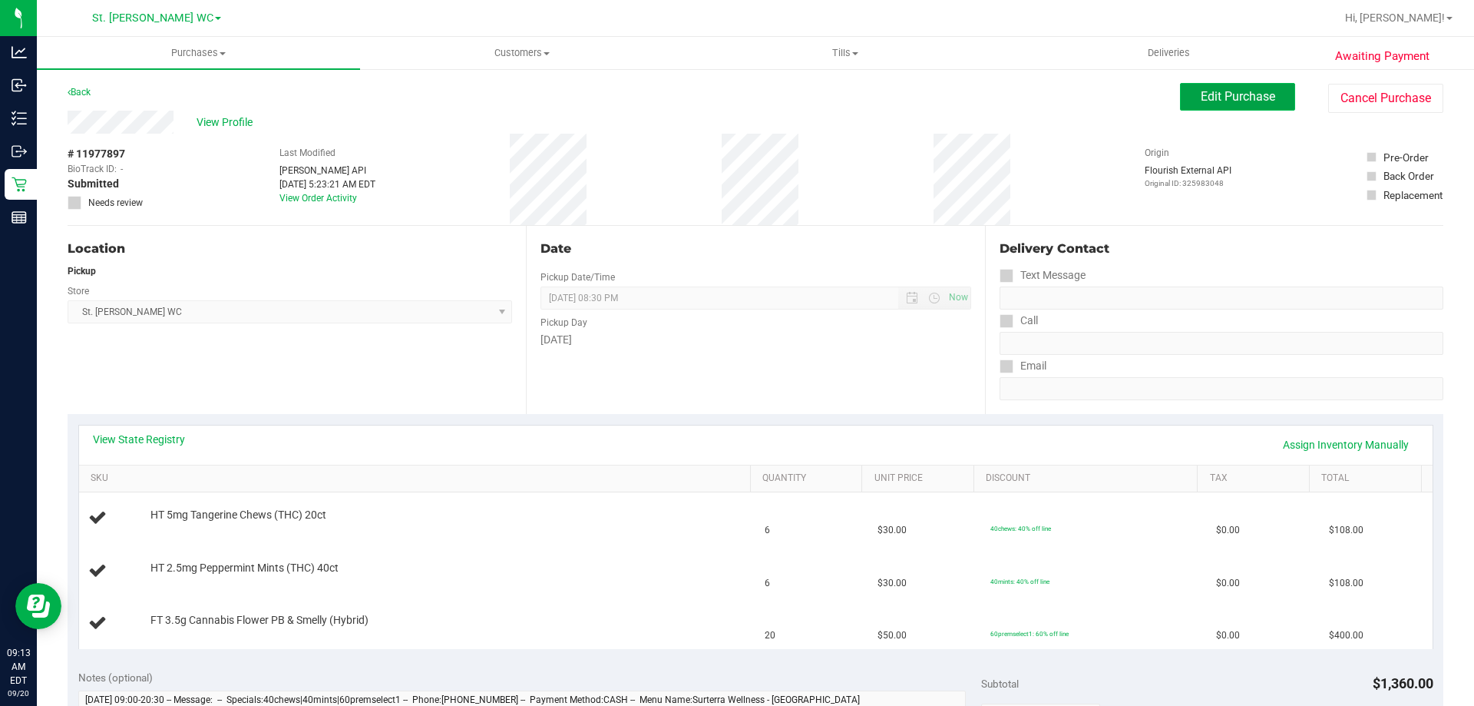
click at [1216, 98] on span "Edit Purchase" at bounding box center [1238, 96] width 74 height 15
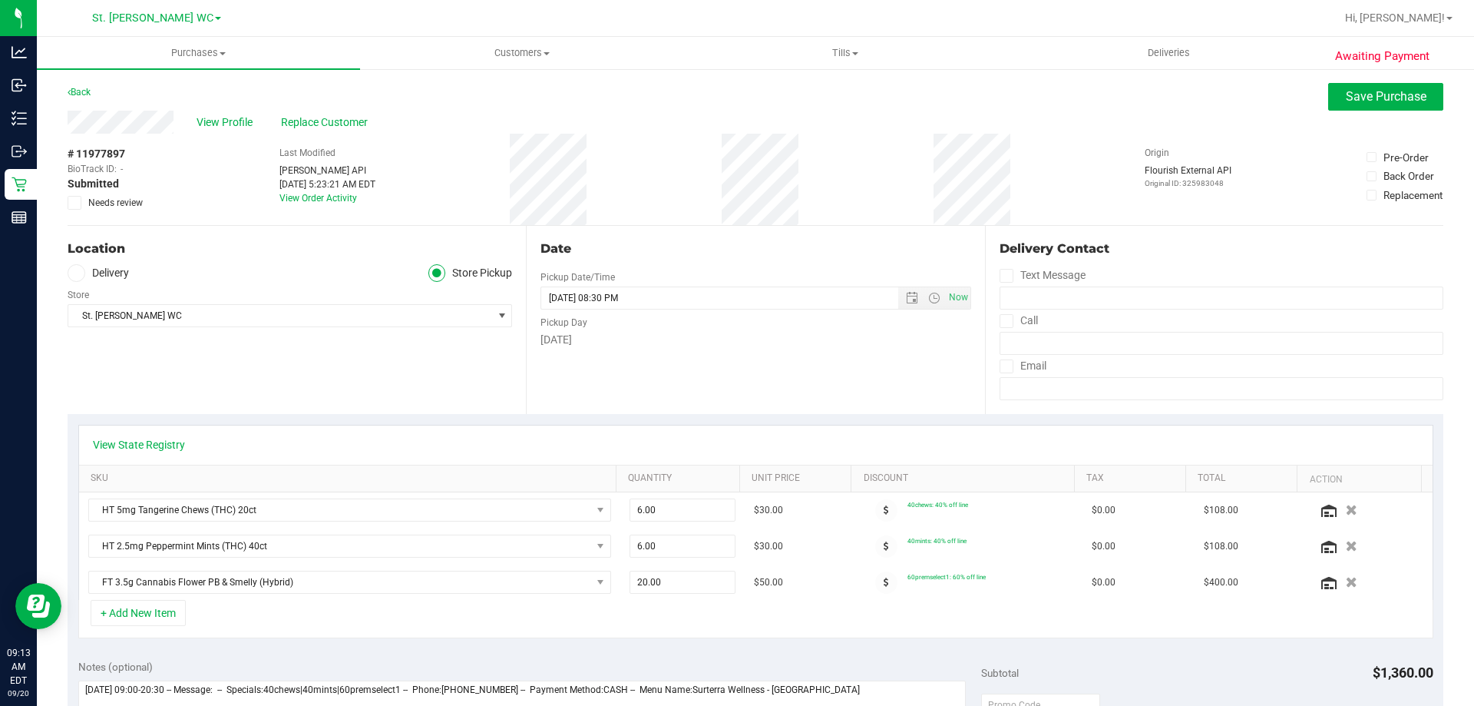
click at [111, 199] on span "Needs review" at bounding box center [115, 203] width 55 height 14
click at [0, 0] on input "Needs review" at bounding box center [0, 0] width 0 height 0
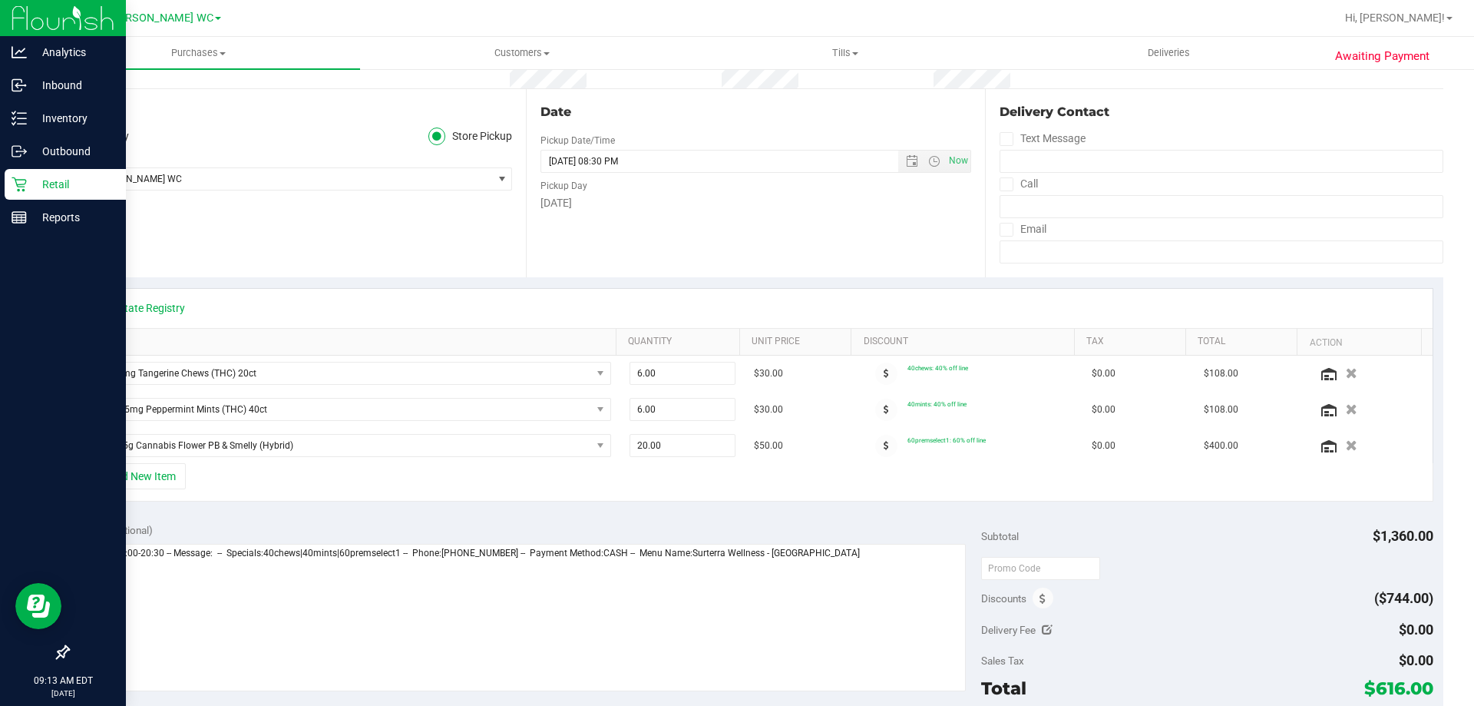
scroll to position [307, 0]
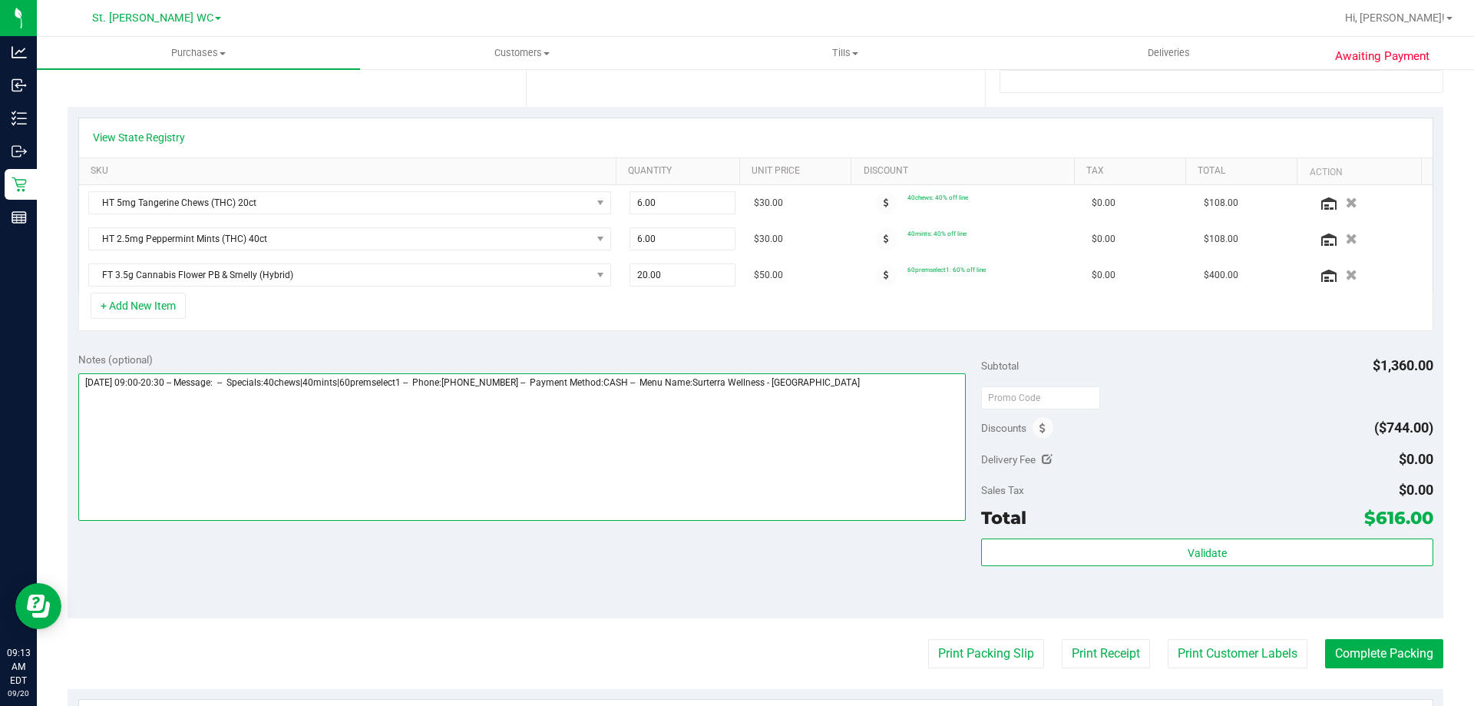
click at [83, 388] on textarea at bounding box center [522, 446] width 888 height 147
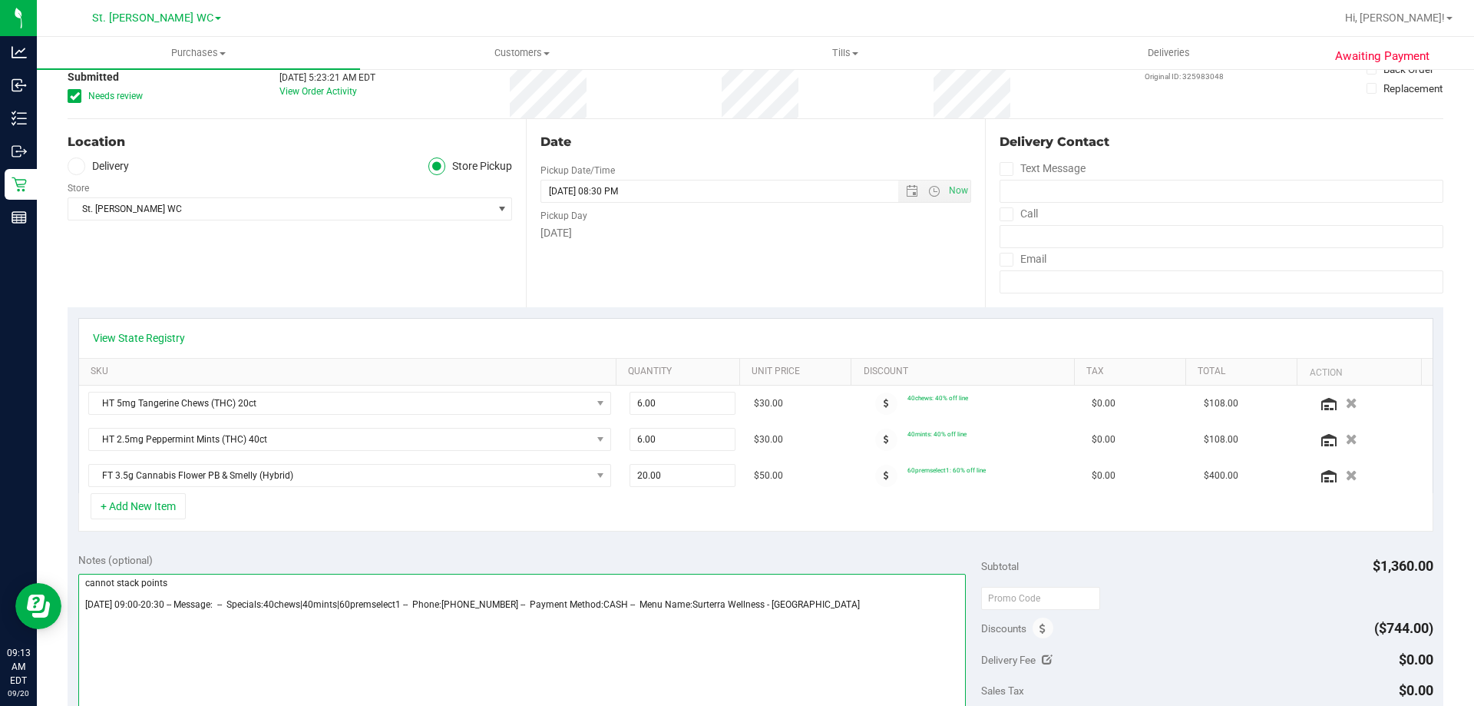
scroll to position [0, 0]
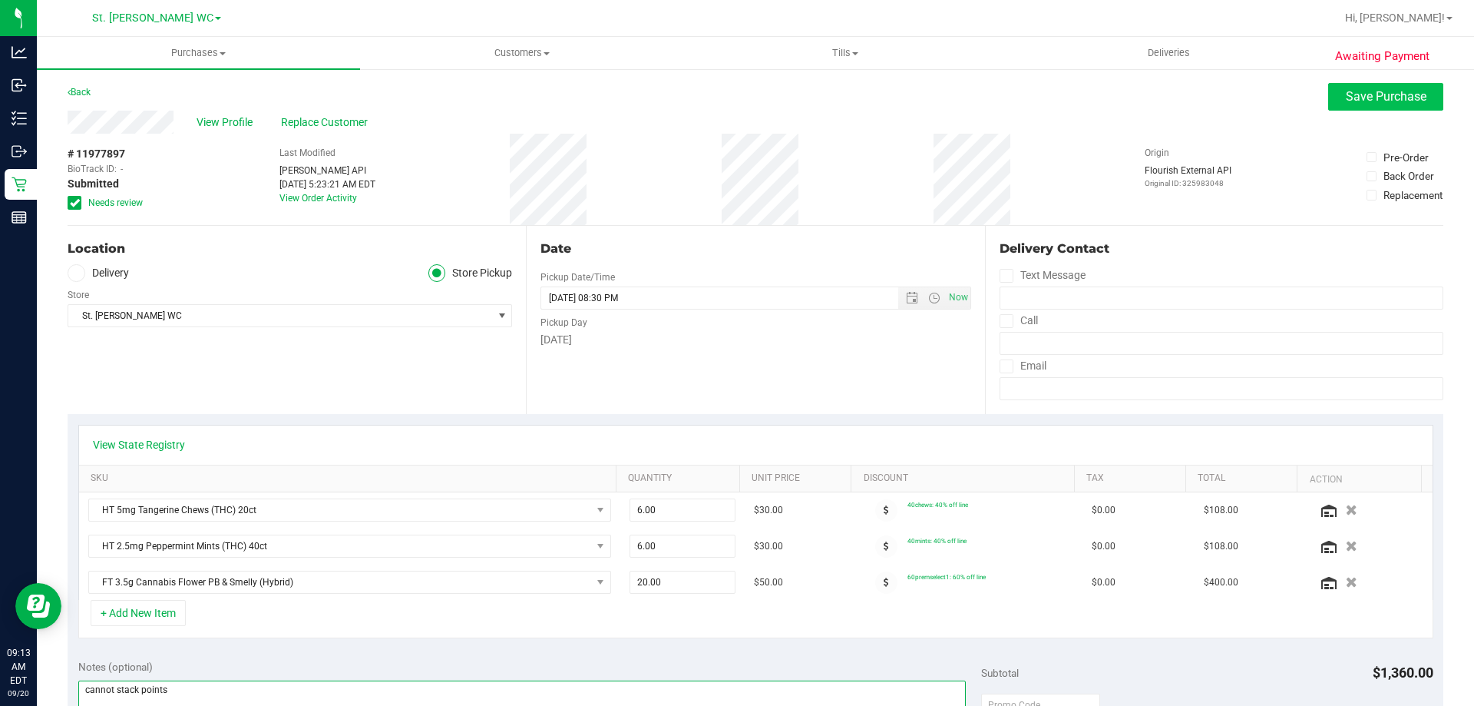
type textarea "cannot stack points [DATE] 09:00-20:30 -- Message: -- Specials:40chews|40mints|…"
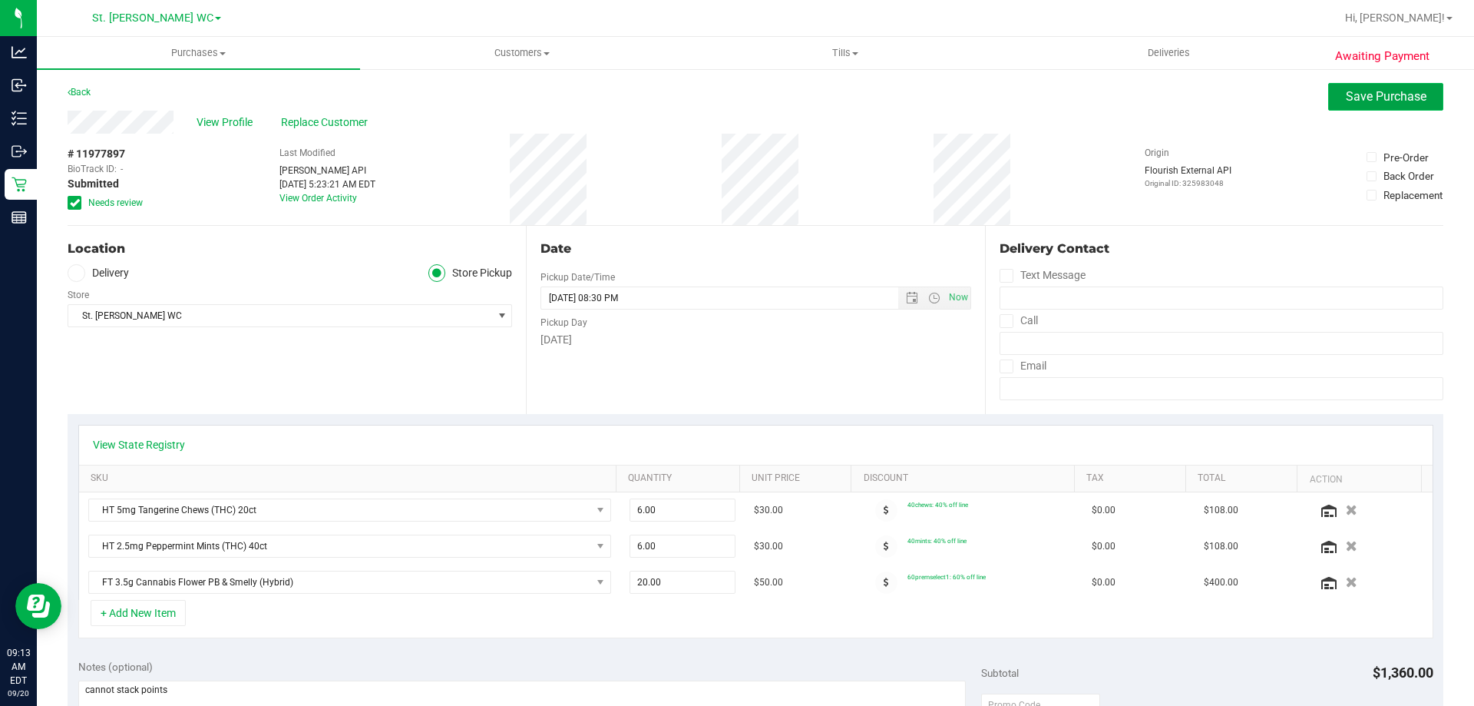
click at [1383, 103] on span "Save Purchase" at bounding box center [1386, 96] width 81 height 15
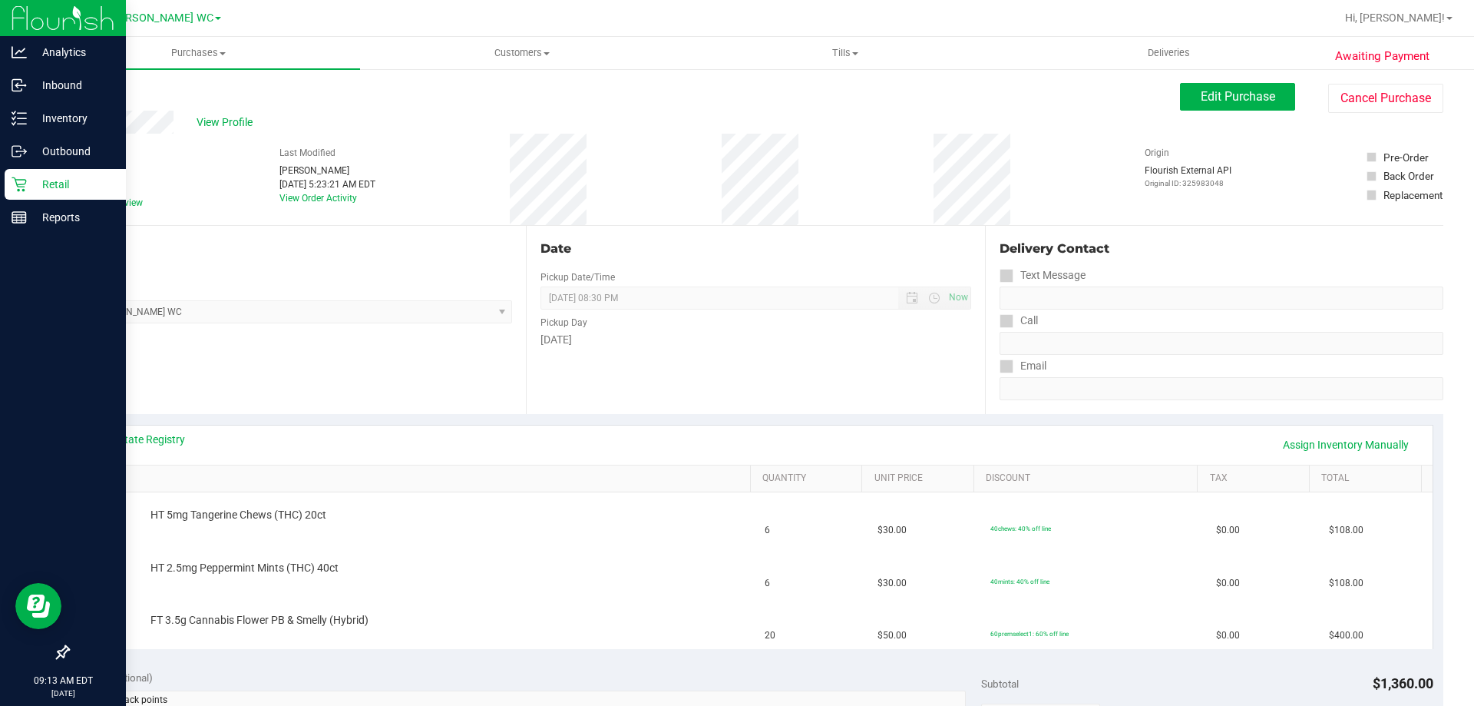
click at [68, 181] on p "Retail" at bounding box center [73, 184] width 92 height 18
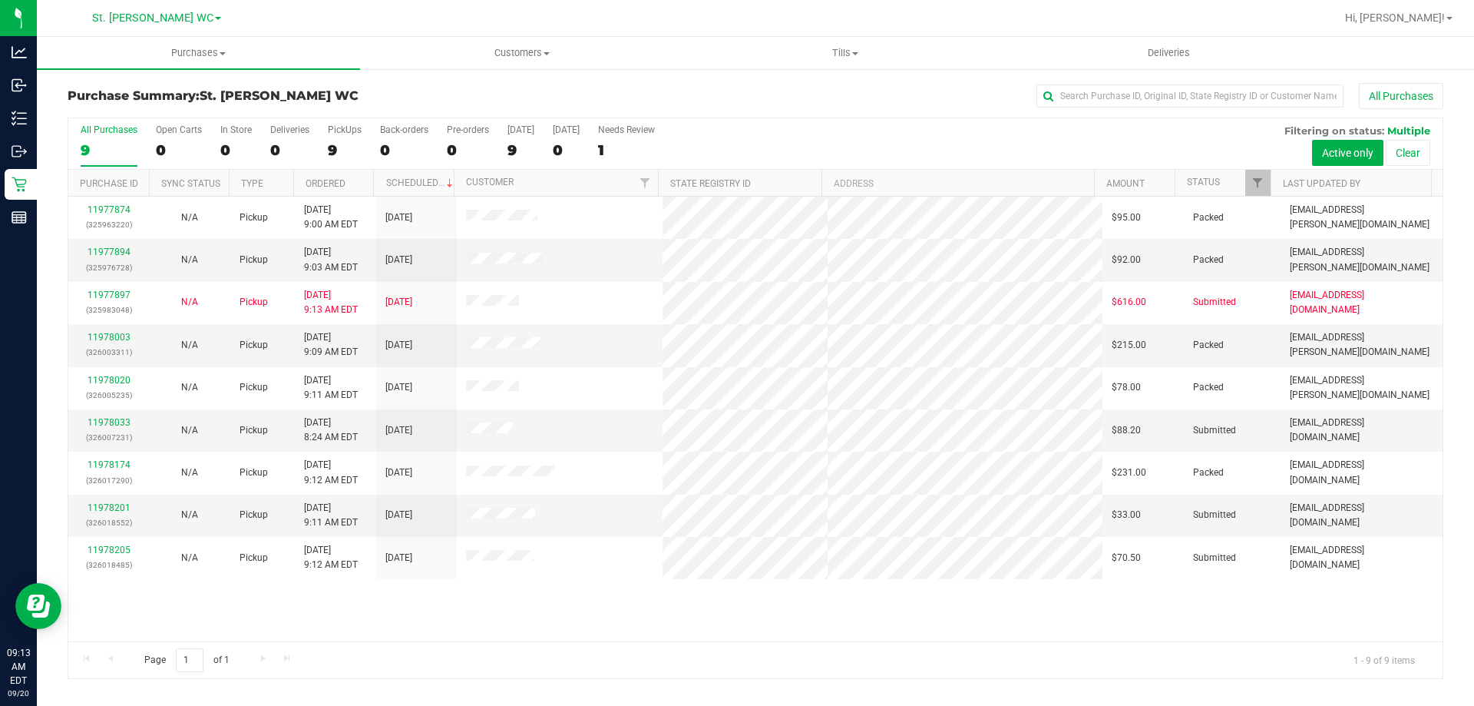
click at [931, 667] on div "Page 1 of 1 1 - 9 of 9 items" at bounding box center [755, 659] width 1374 height 37
click at [119, 507] on link "11978201" at bounding box center [109, 507] width 43 height 11
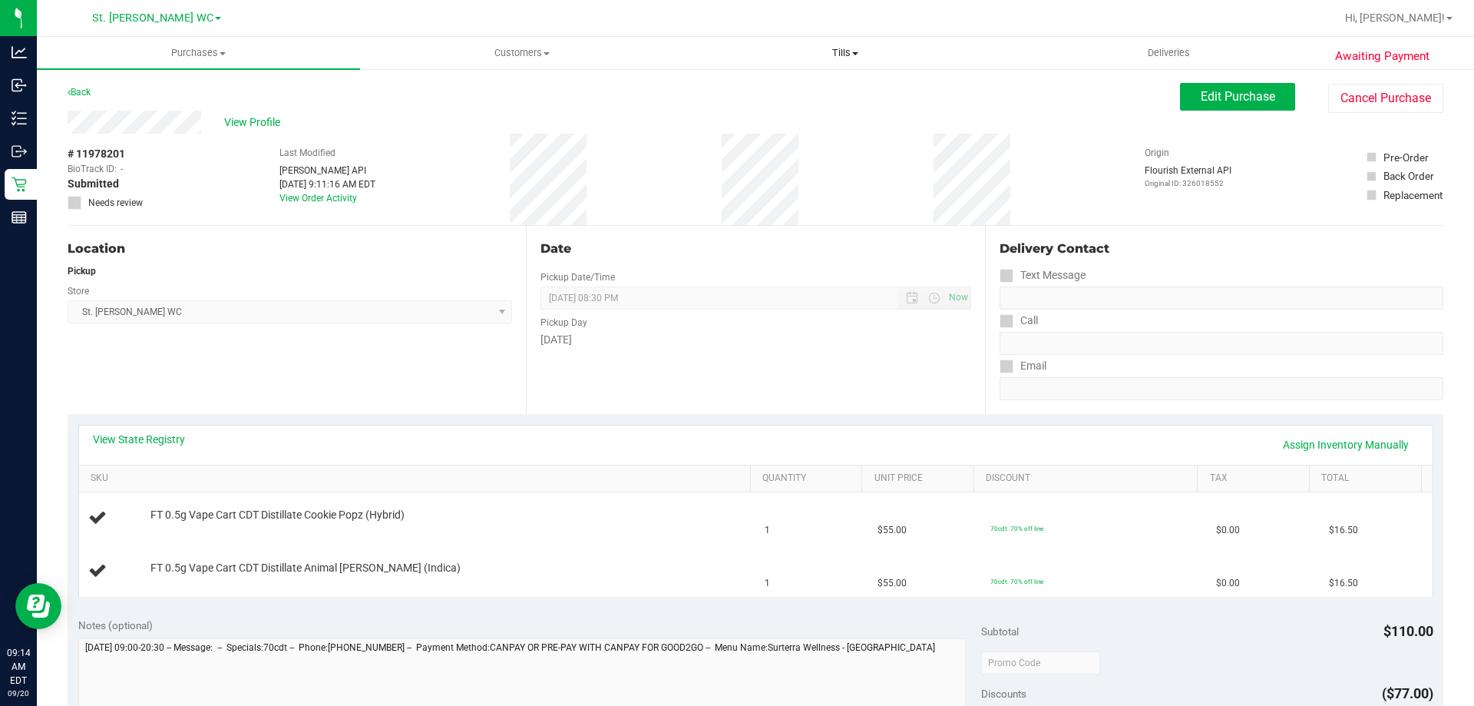
click at [817, 44] on uib-tab-heading "Tills Manage tills Reconcile e-payments" at bounding box center [845, 53] width 322 height 31
click at [765, 91] on span "Manage tills" at bounding box center [735, 92] width 104 height 13
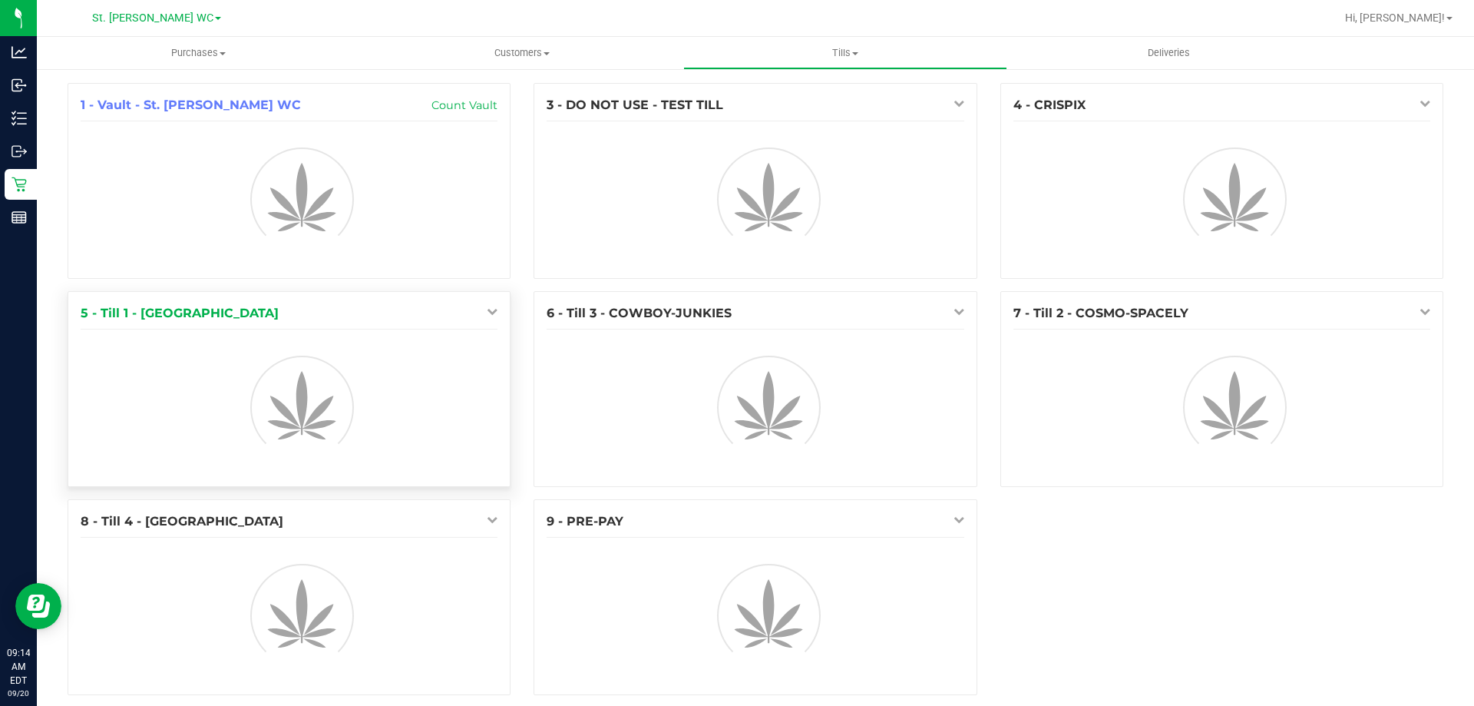
click at [491, 311] on icon at bounding box center [492, 311] width 11 height 11
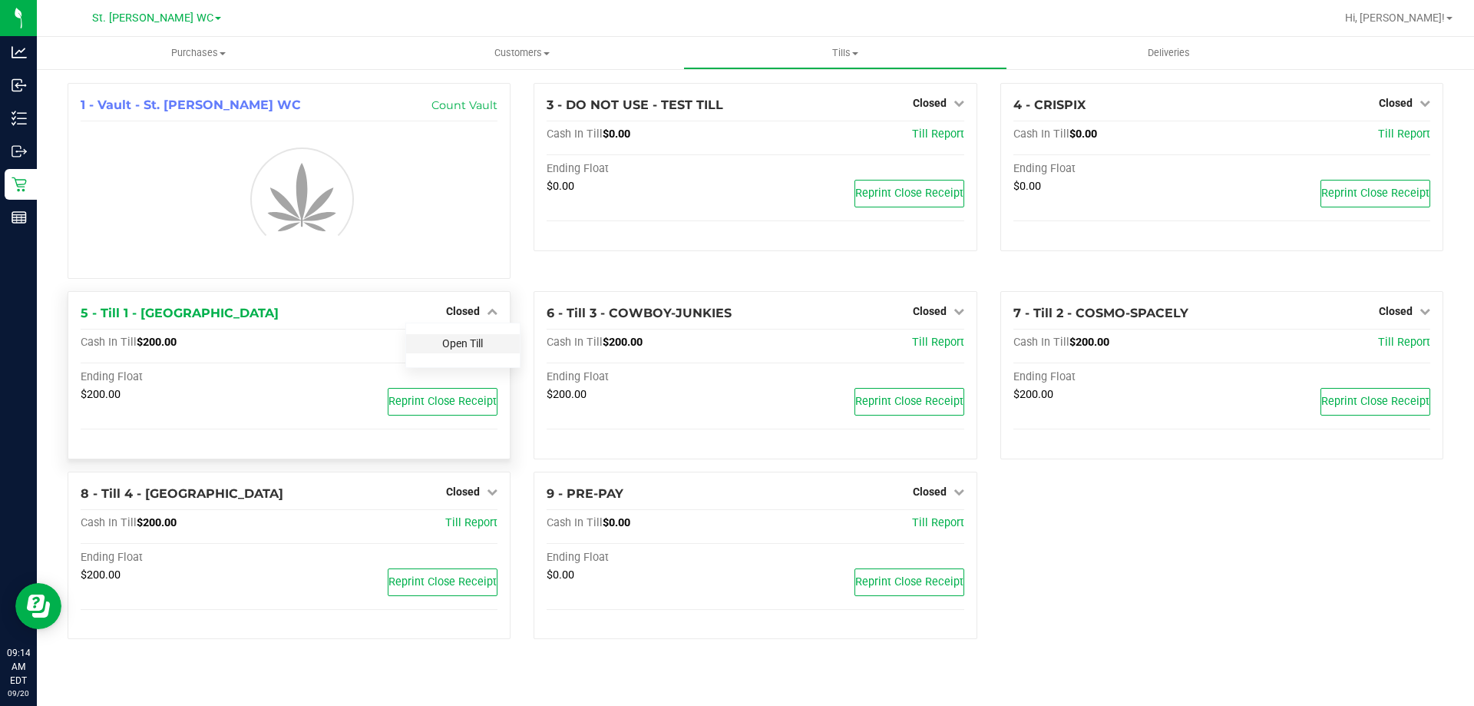
click at [481, 346] on link "Open Till" at bounding box center [462, 343] width 41 height 12
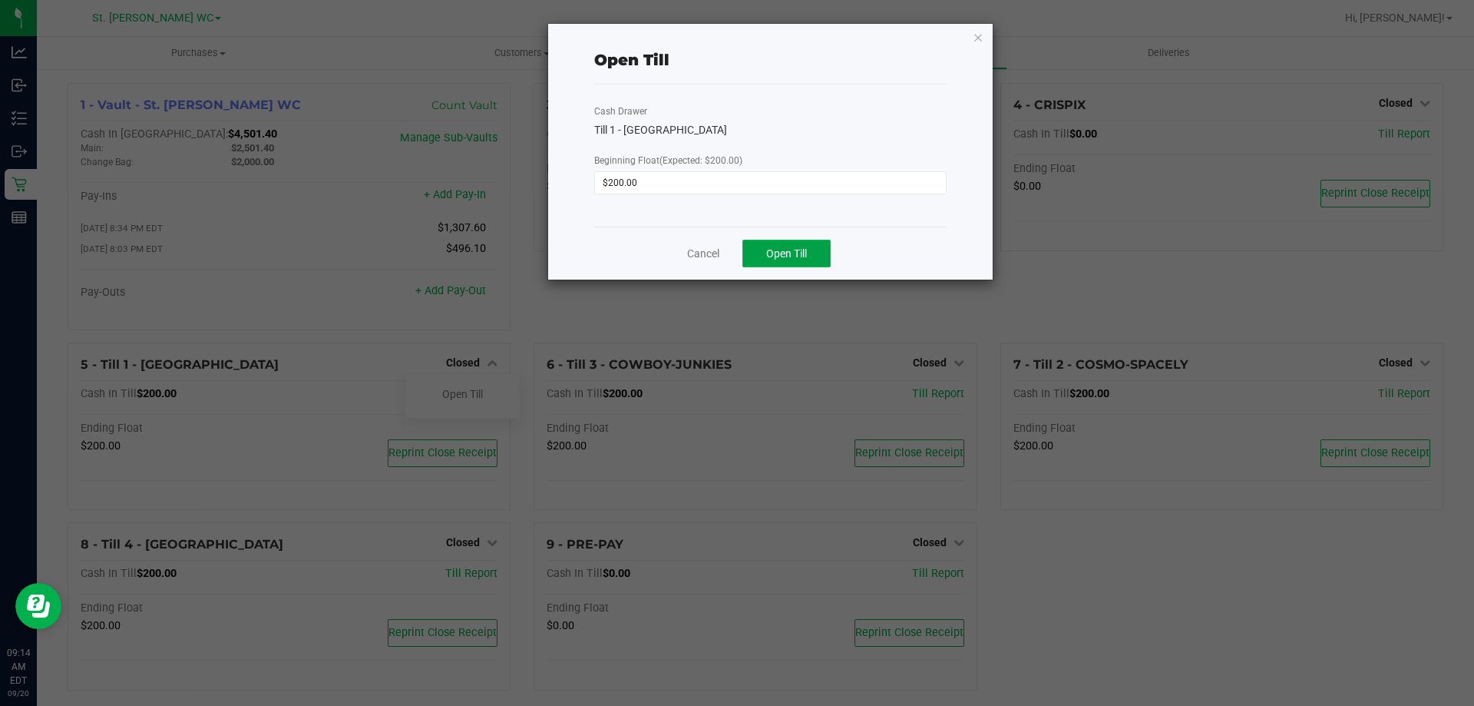
click at [812, 260] on button "Open Till" at bounding box center [786, 254] width 88 height 28
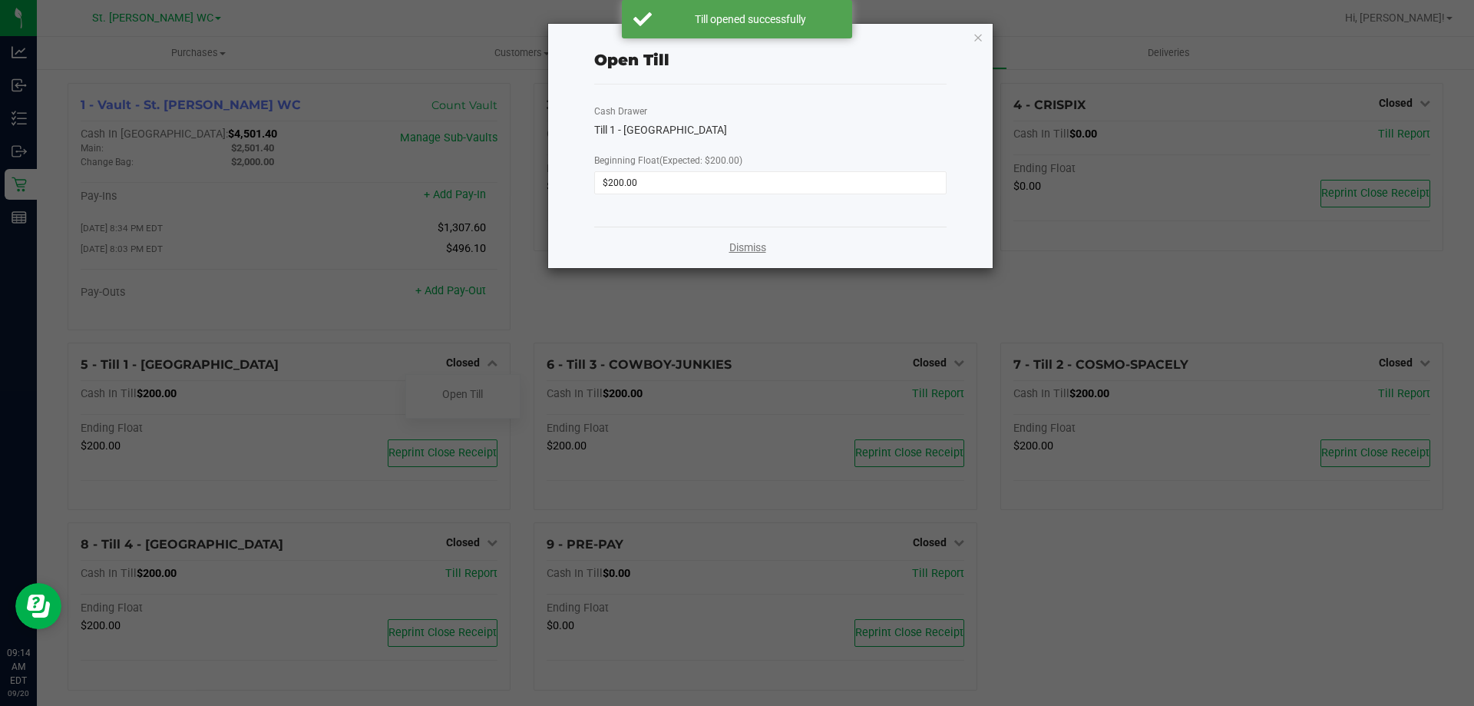
click at [735, 247] on link "Dismiss" at bounding box center [747, 248] width 37 height 16
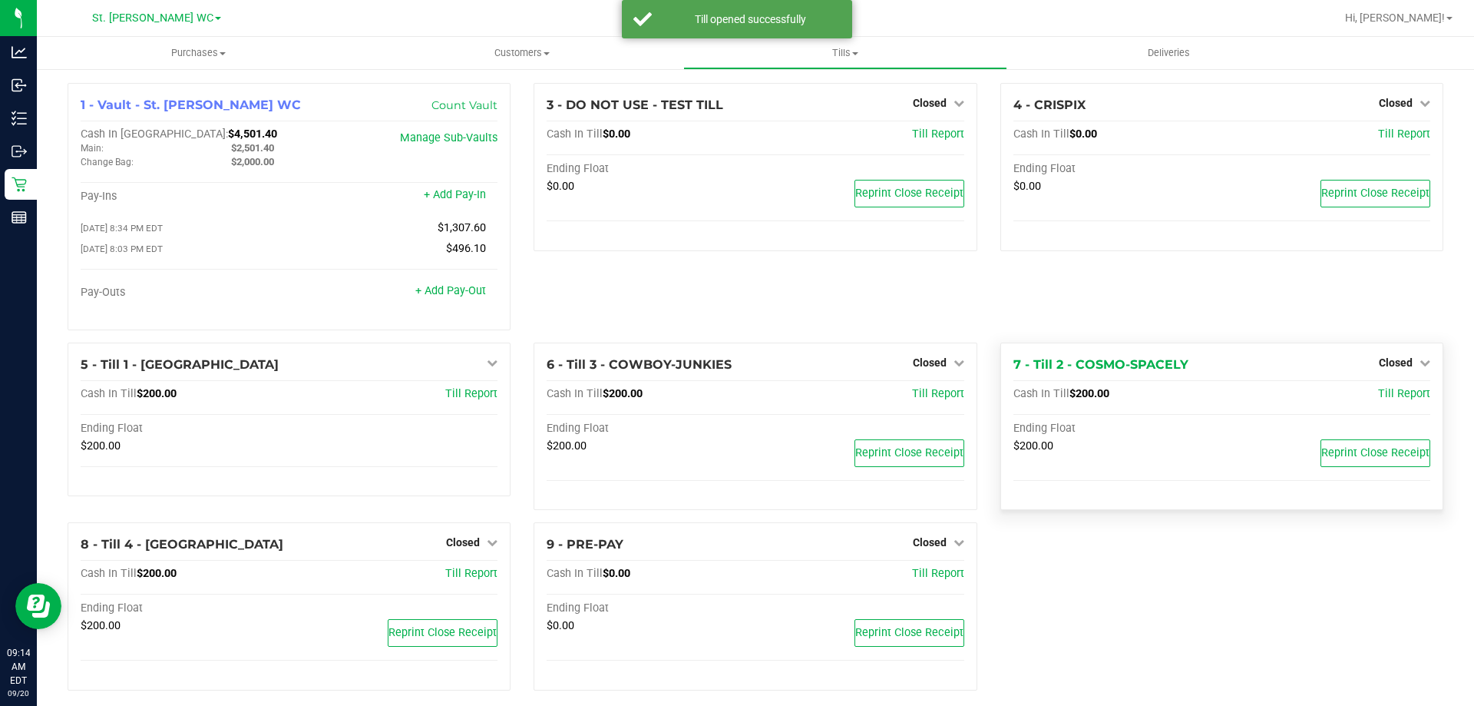
click at [1407, 357] on div "Closed" at bounding box center [1404, 362] width 51 height 18
click at [1402, 362] on link "Closed" at bounding box center [1404, 362] width 51 height 12
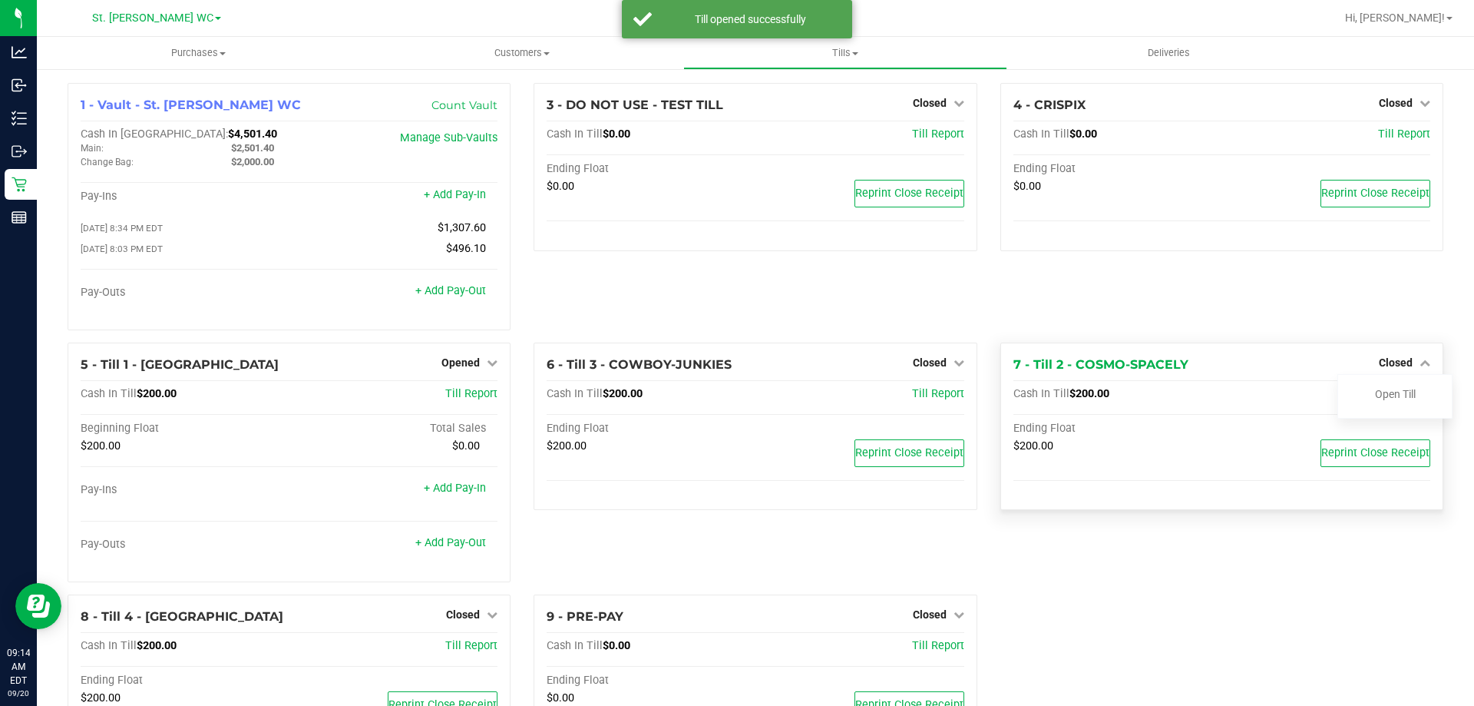
click at [1372, 379] on div "Open Till" at bounding box center [1394, 396] width 115 height 45
click at [1375, 395] on link "Open Till" at bounding box center [1395, 394] width 41 height 12
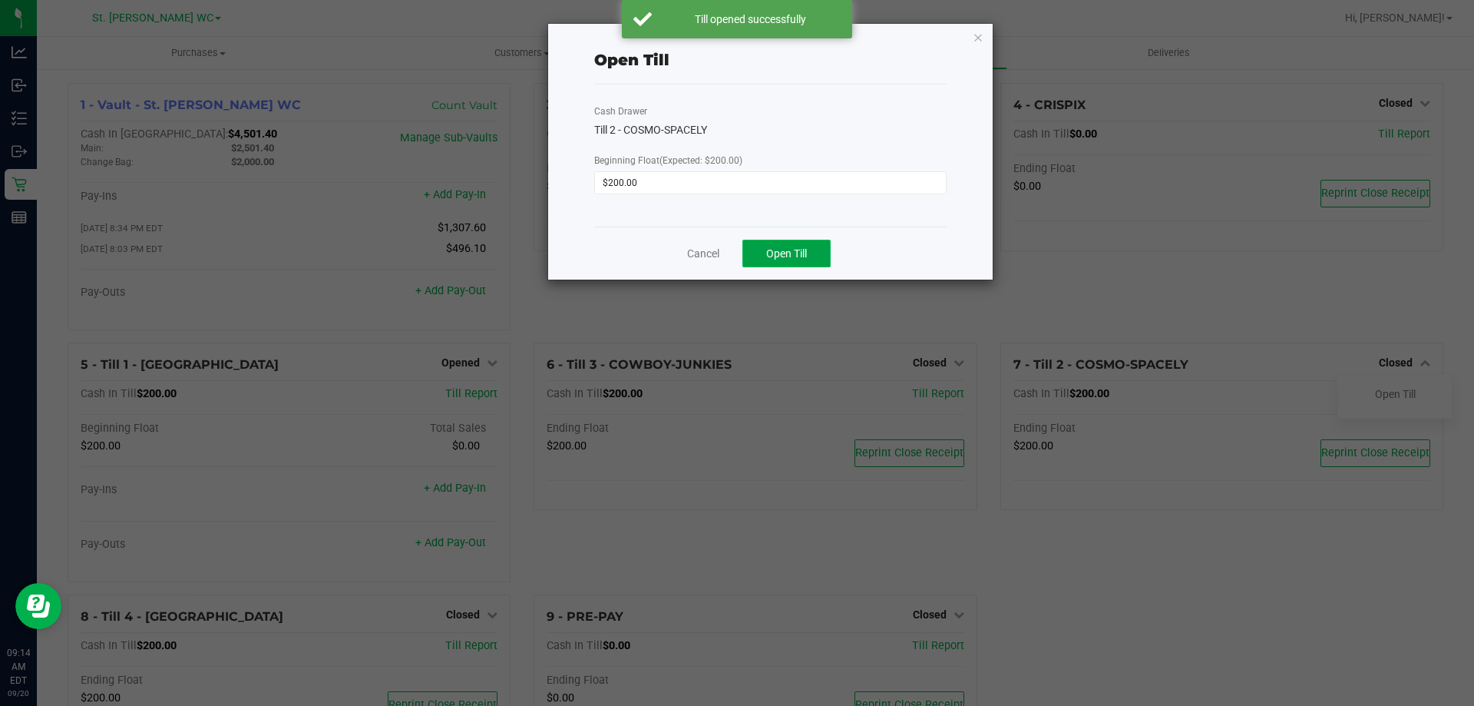
click at [830, 253] on button "Open Till" at bounding box center [786, 254] width 88 height 28
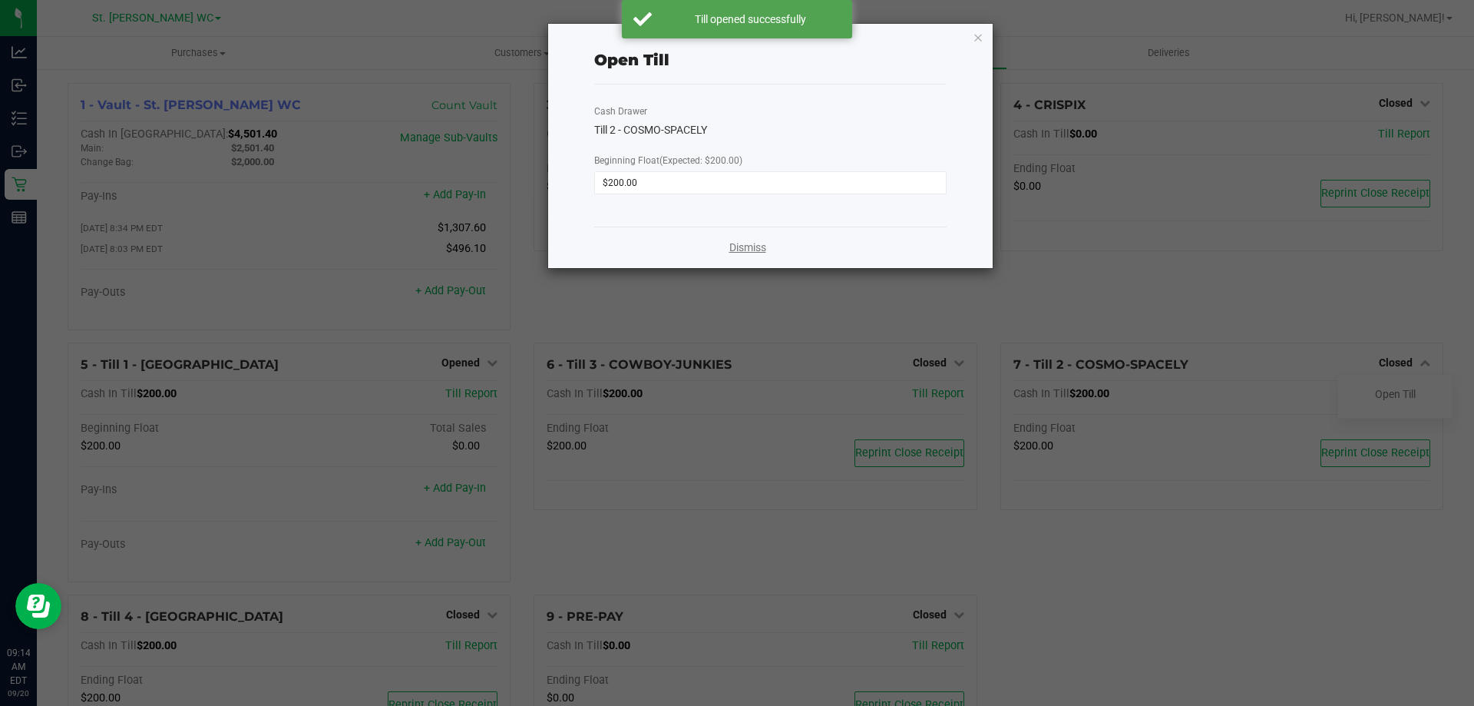
click at [739, 251] on link "Dismiss" at bounding box center [747, 248] width 37 height 16
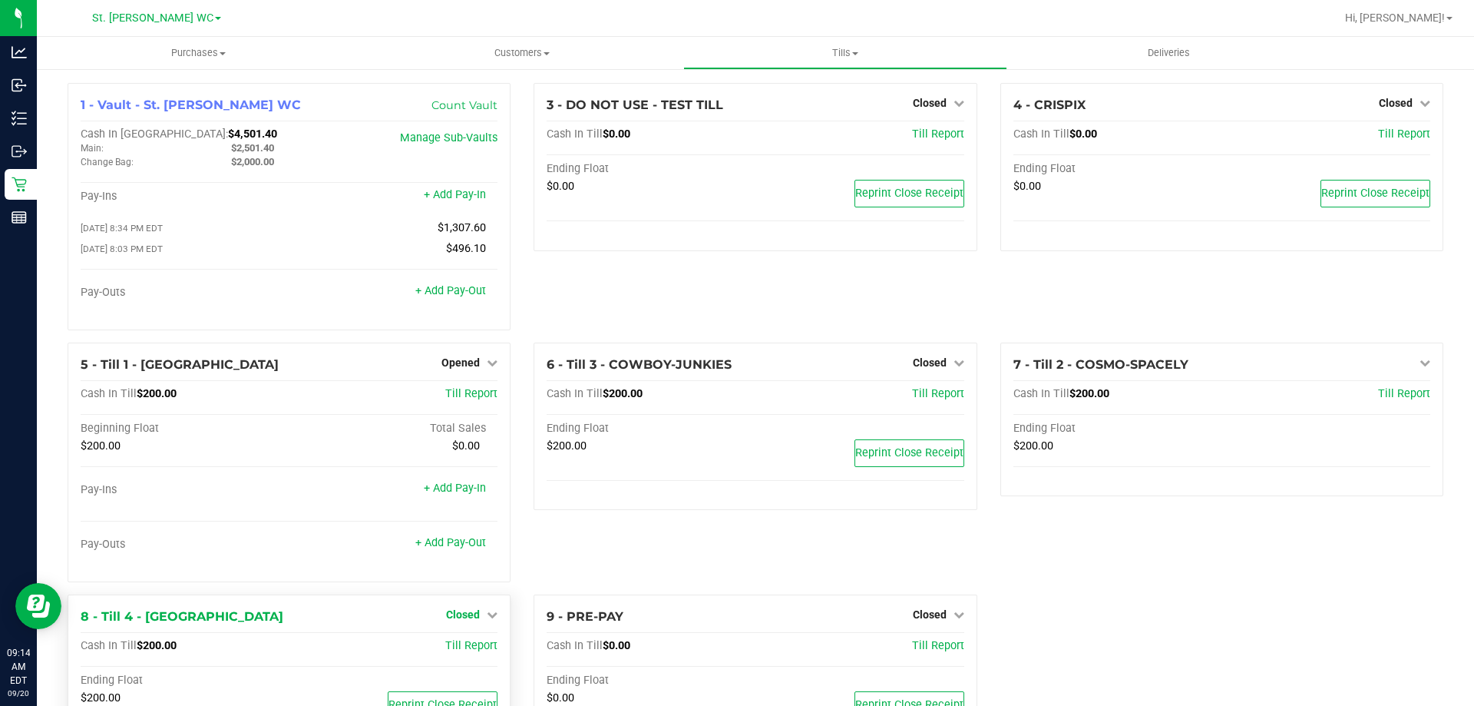
click at [475, 620] on span "Closed" at bounding box center [463, 614] width 34 height 12
click at [451, 652] on link "Open Till" at bounding box center [462, 646] width 41 height 12
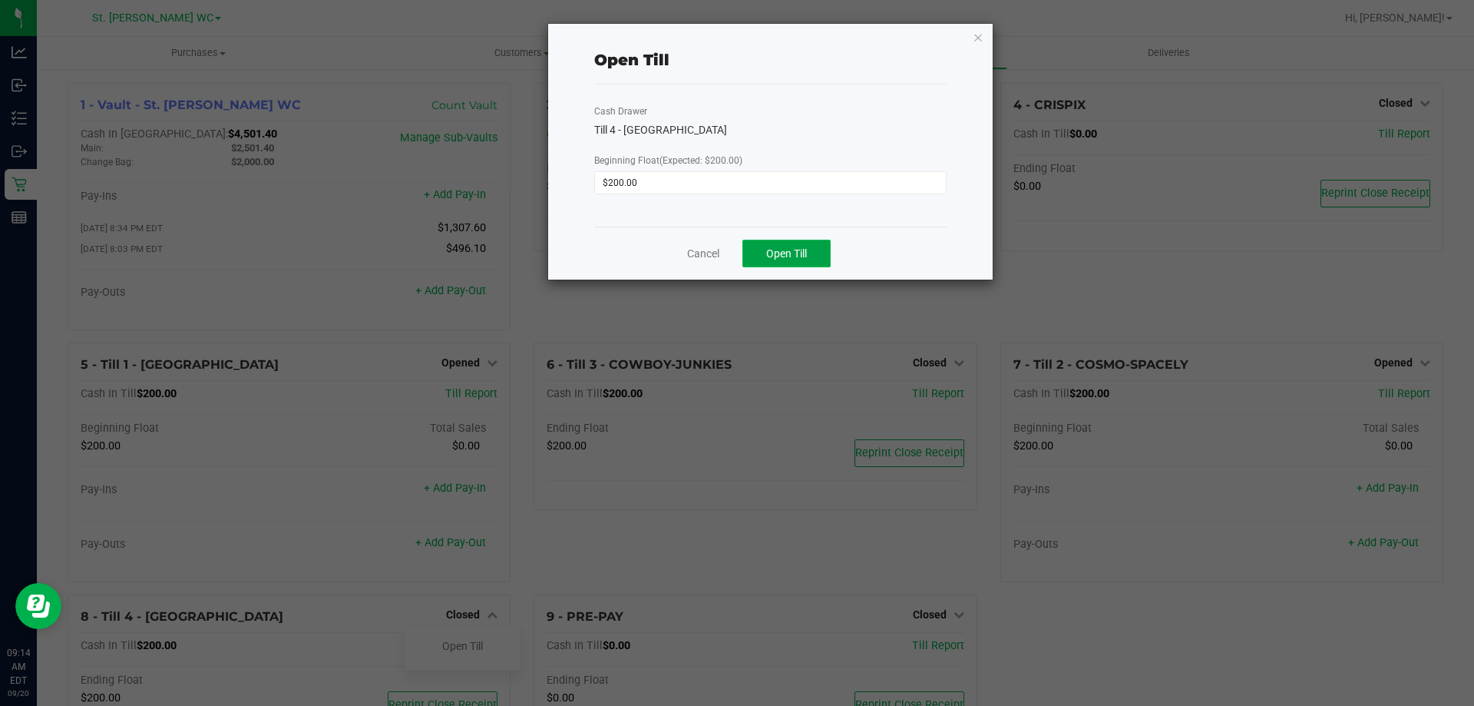
click at [796, 260] on button "Open Till" at bounding box center [786, 254] width 88 height 28
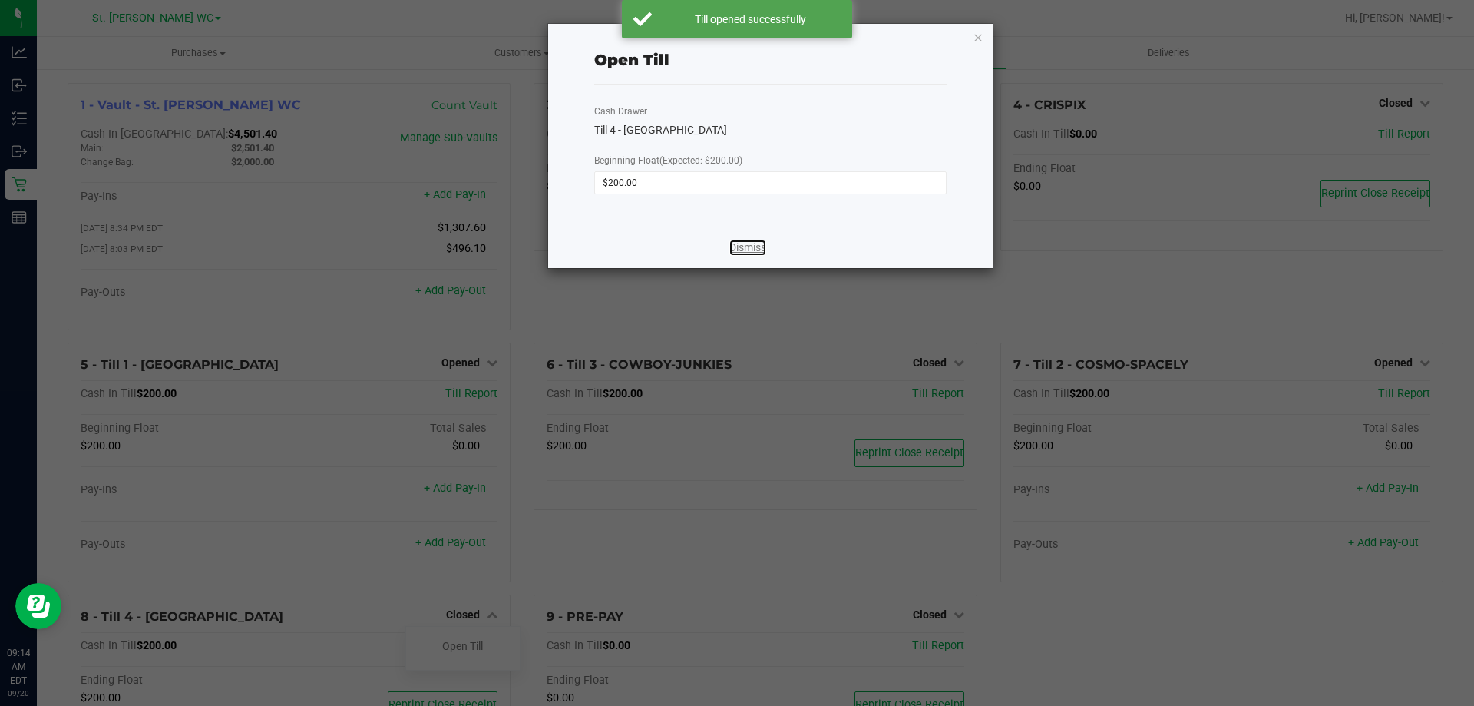
click at [736, 249] on link "Dismiss" at bounding box center [747, 248] width 37 height 16
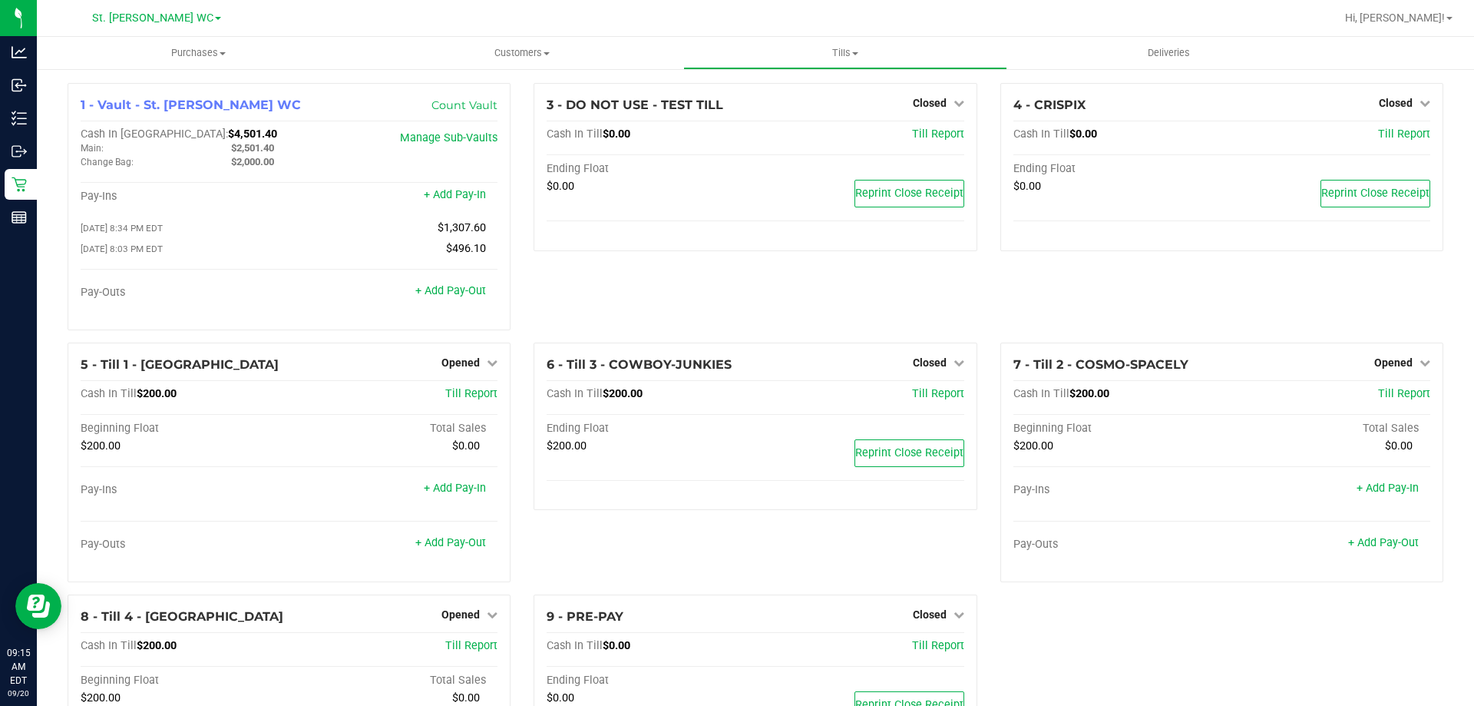
click at [1020, 313] on div "4 - CRISPIX Closed Open Till Cash In Till $0.00 Till Report Ending Float $0.00 …" at bounding box center [1222, 213] width 466 height 260
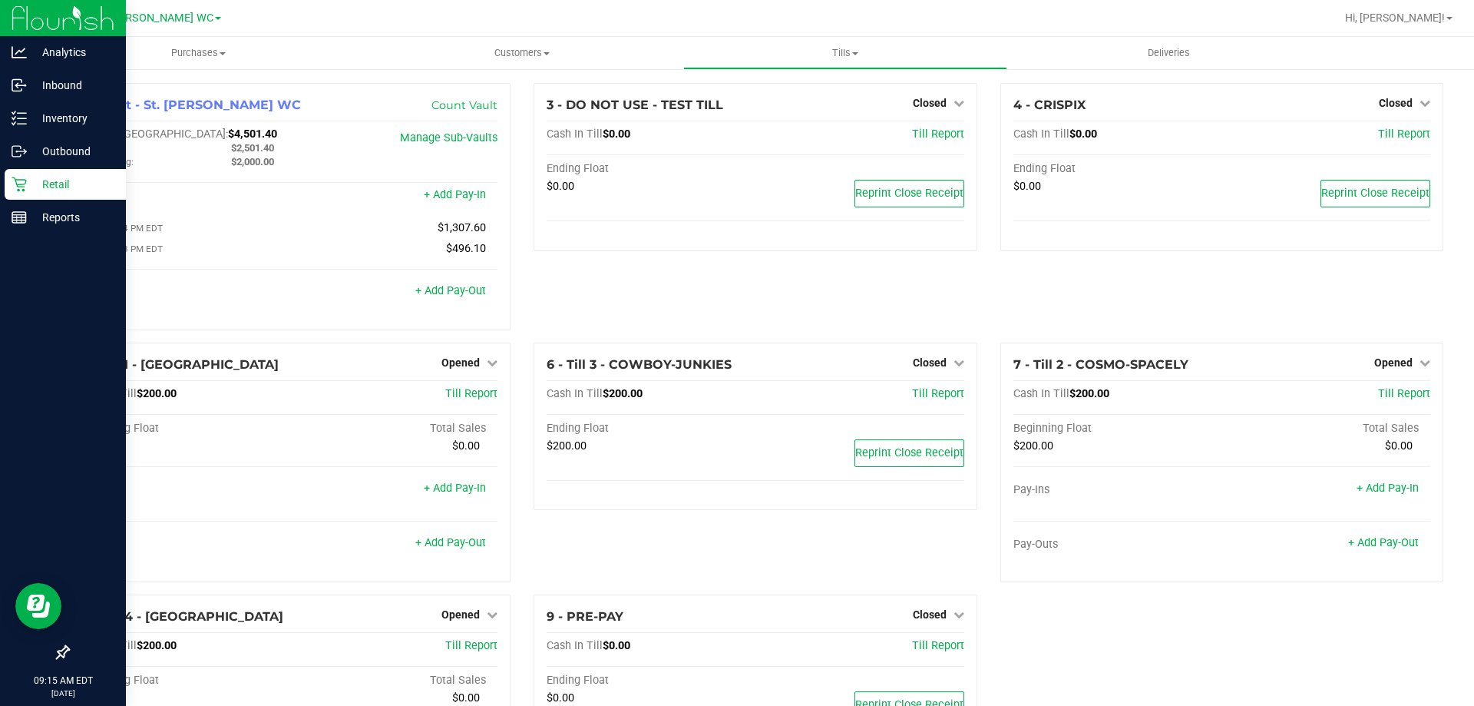
click at [4, 180] on link "Retail" at bounding box center [63, 185] width 126 height 33
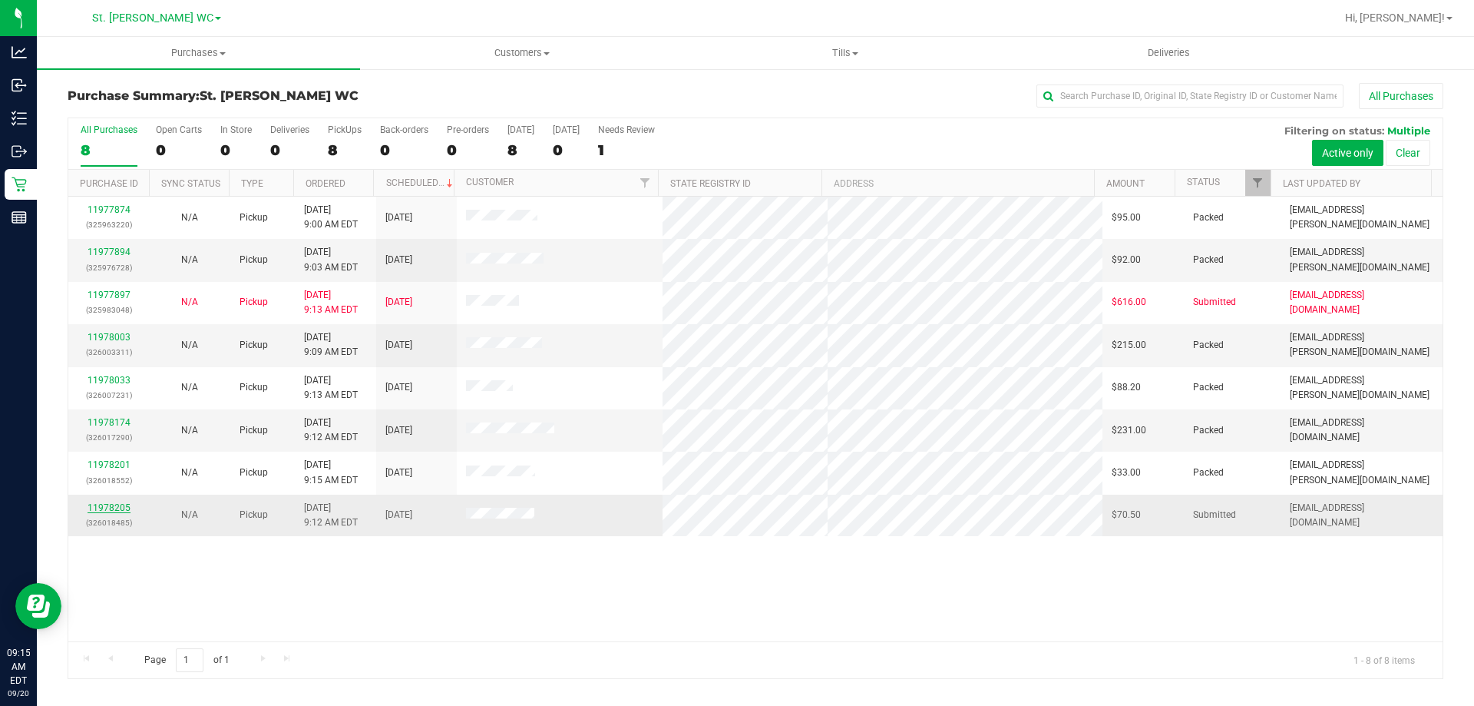
click at [121, 506] on link "11978205" at bounding box center [109, 507] width 43 height 11
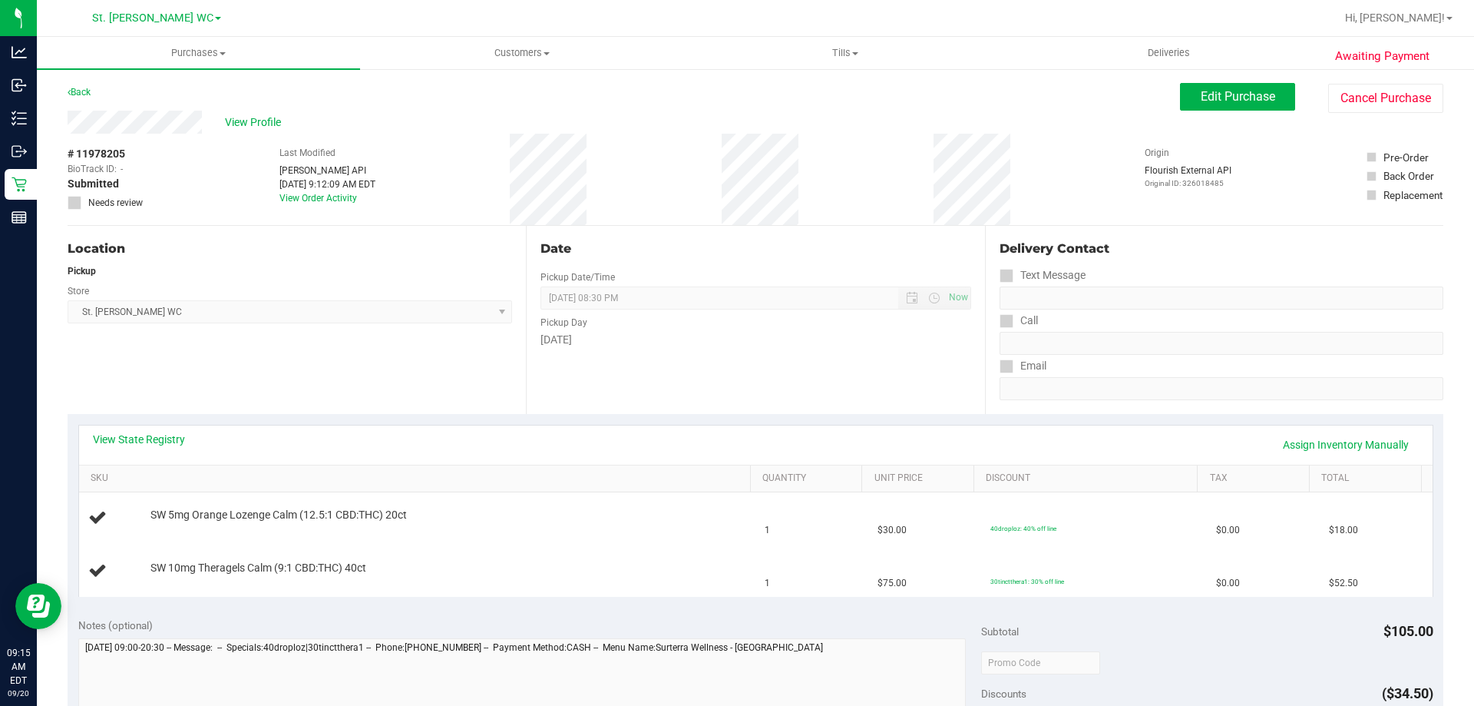
drag, startPoint x: 145, startPoint y: 423, endPoint x: 122, endPoint y: 458, distance: 41.5
click at [122, 458] on div "View State Registry Assign Inventory Manually SKU Quantity Unit Price Discount …" at bounding box center [756, 510] width 1376 height 193
click at [122, 458] on div "View State Registry Assign Inventory Manually" at bounding box center [756, 444] width 1354 height 39
click at [134, 436] on link "View State Registry" at bounding box center [139, 438] width 92 height 15
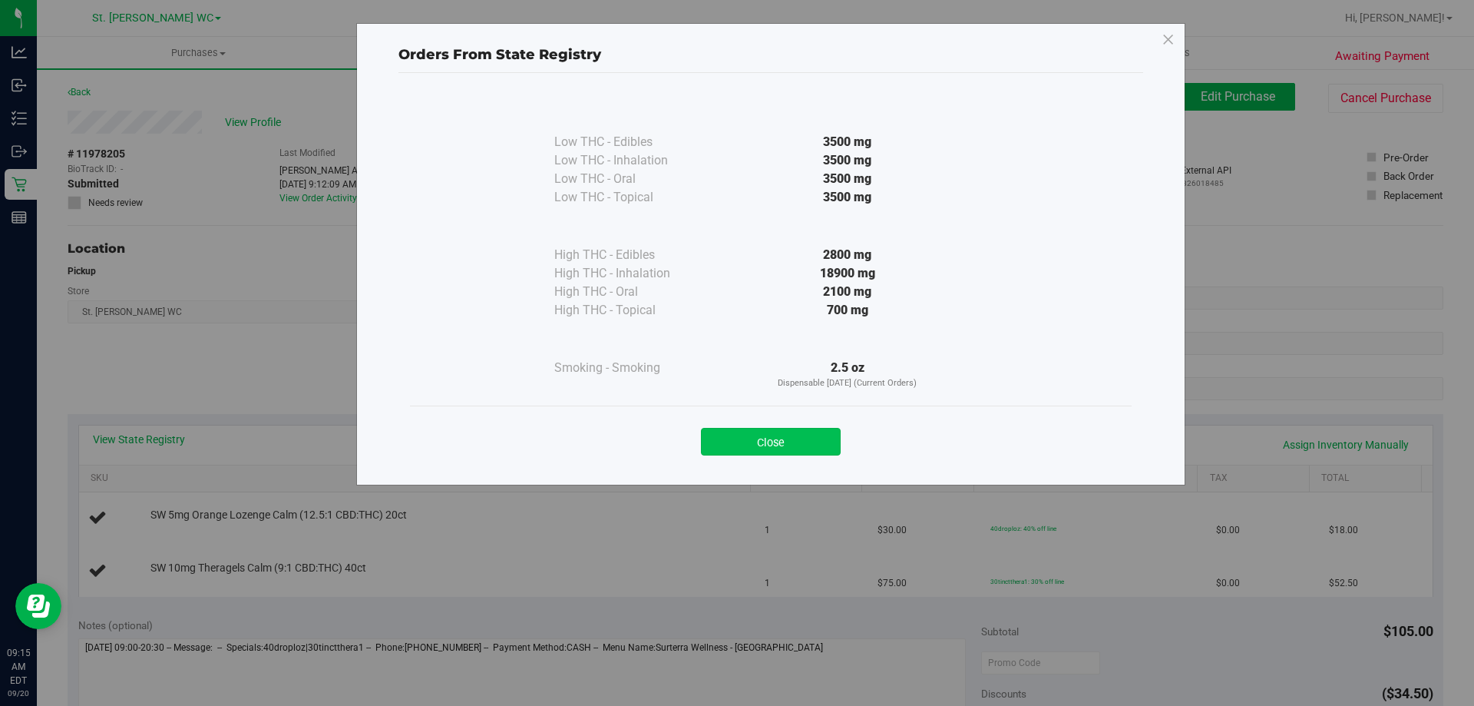
click at [809, 429] on button "Close" at bounding box center [771, 442] width 140 height 28
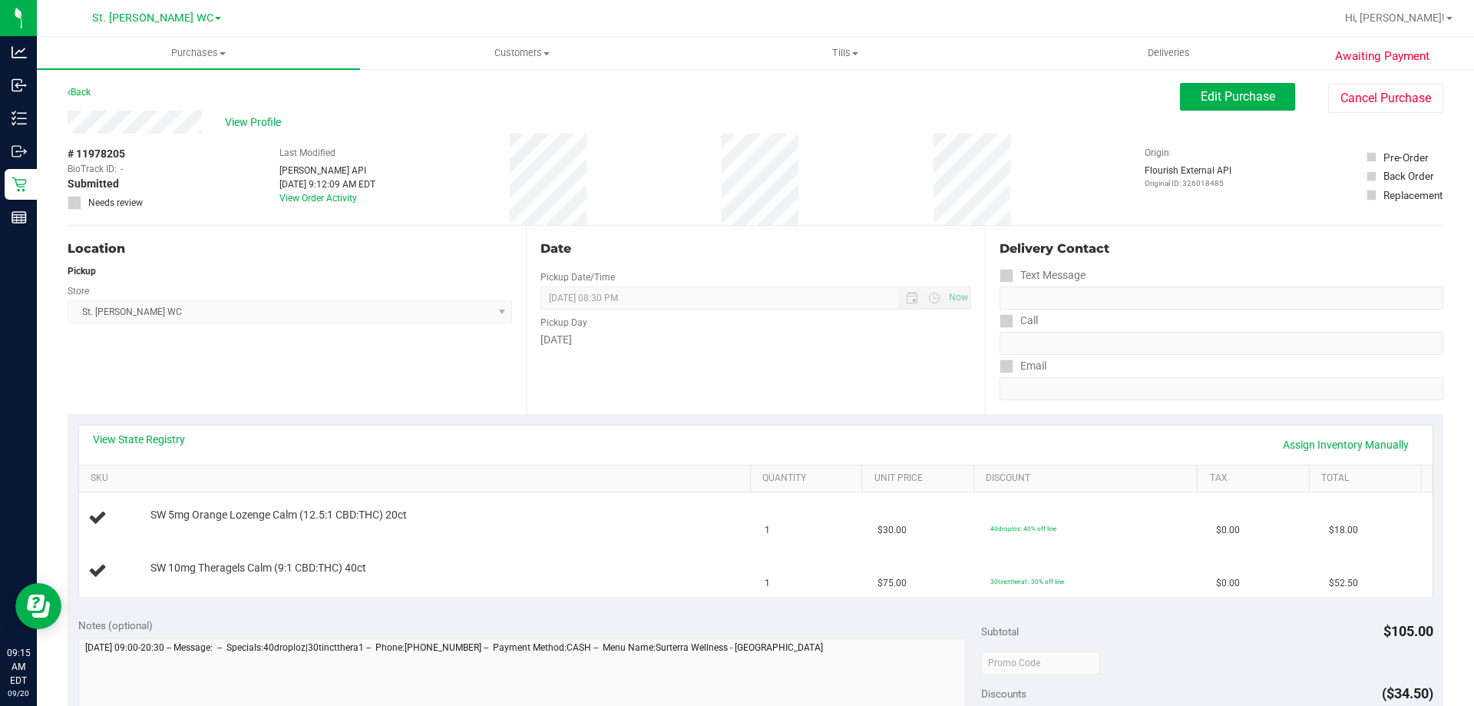
click at [429, 393] on div "Location Pickup Store [GEOGRAPHIC_DATA][PERSON_NAME] WC Select Store [PERSON_NA…" at bounding box center [297, 320] width 458 height 188
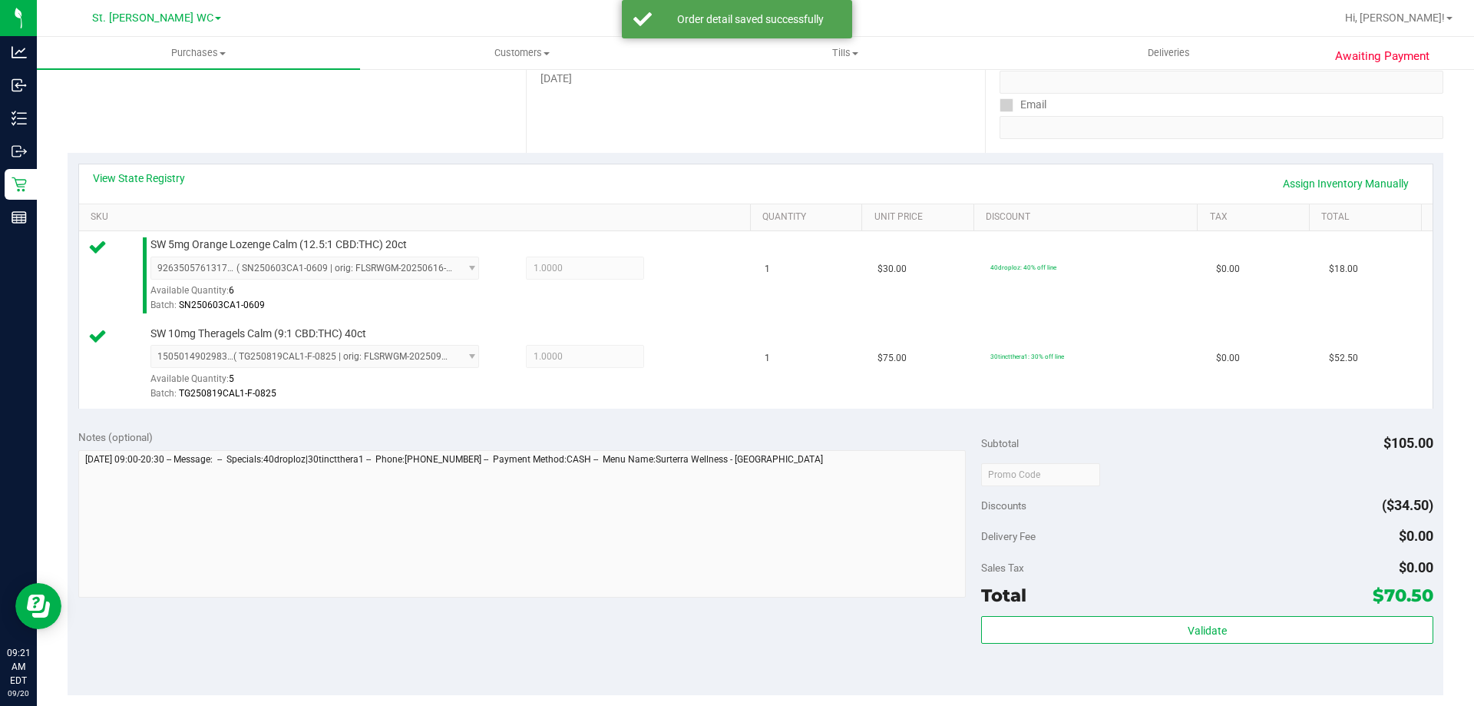
scroll to position [266, 0]
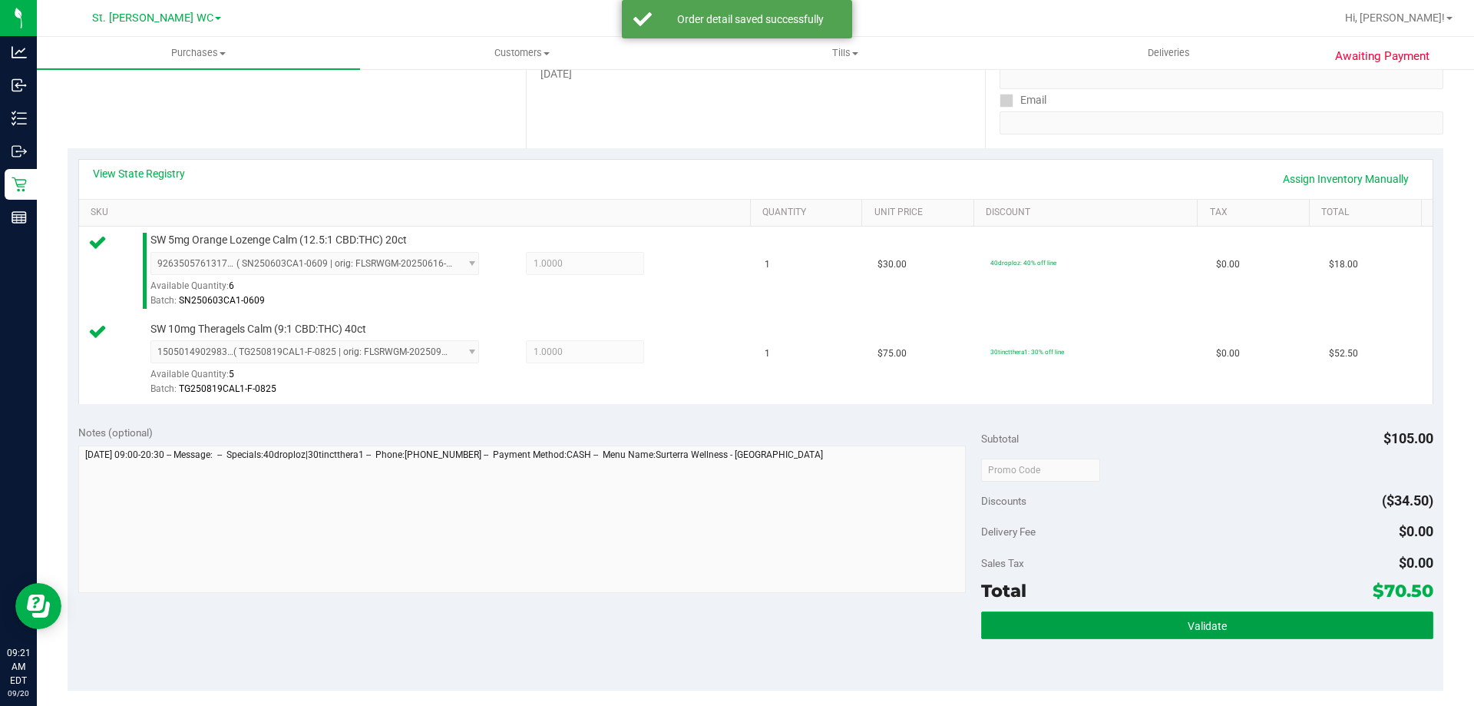
click at [1212, 633] on button "Validate" at bounding box center [1206, 625] width 451 height 28
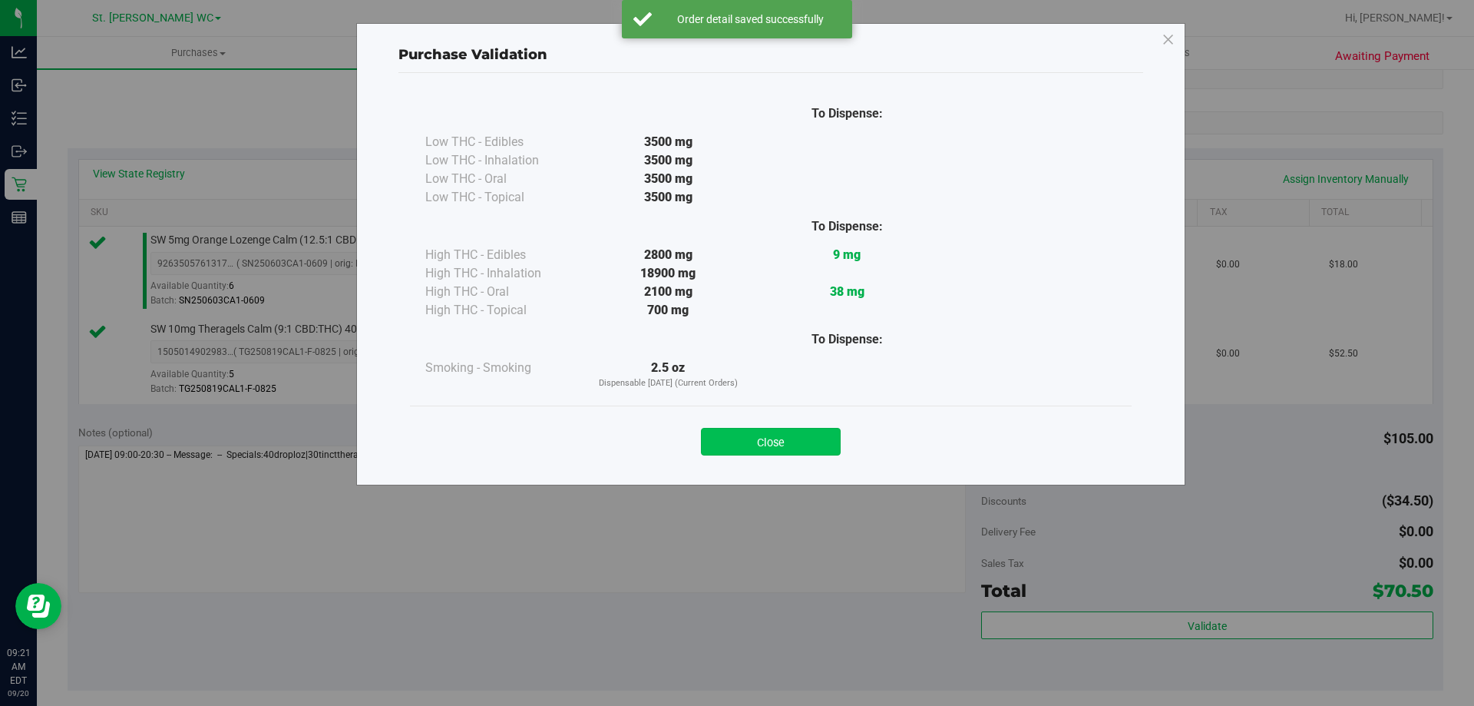
click at [789, 430] on button "Close" at bounding box center [771, 442] width 140 height 28
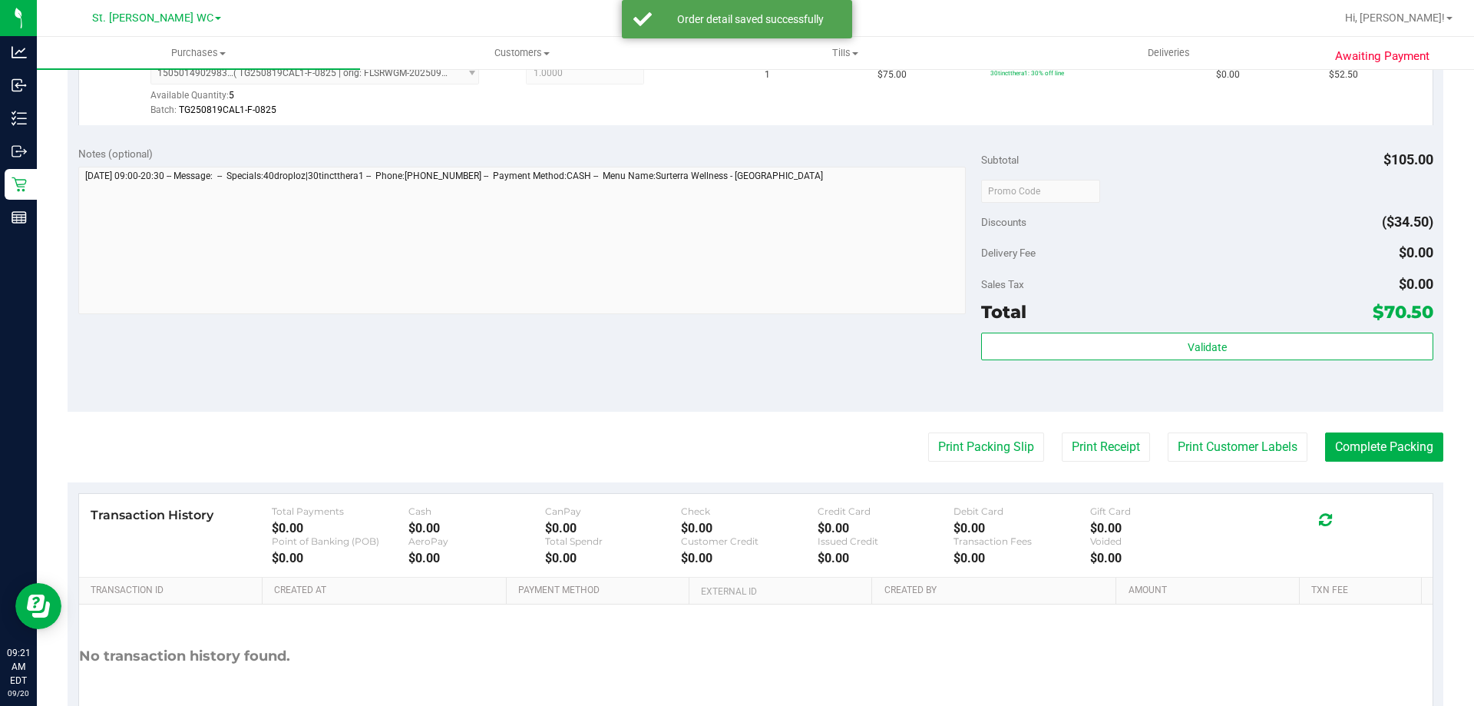
scroll to position [548, 0]
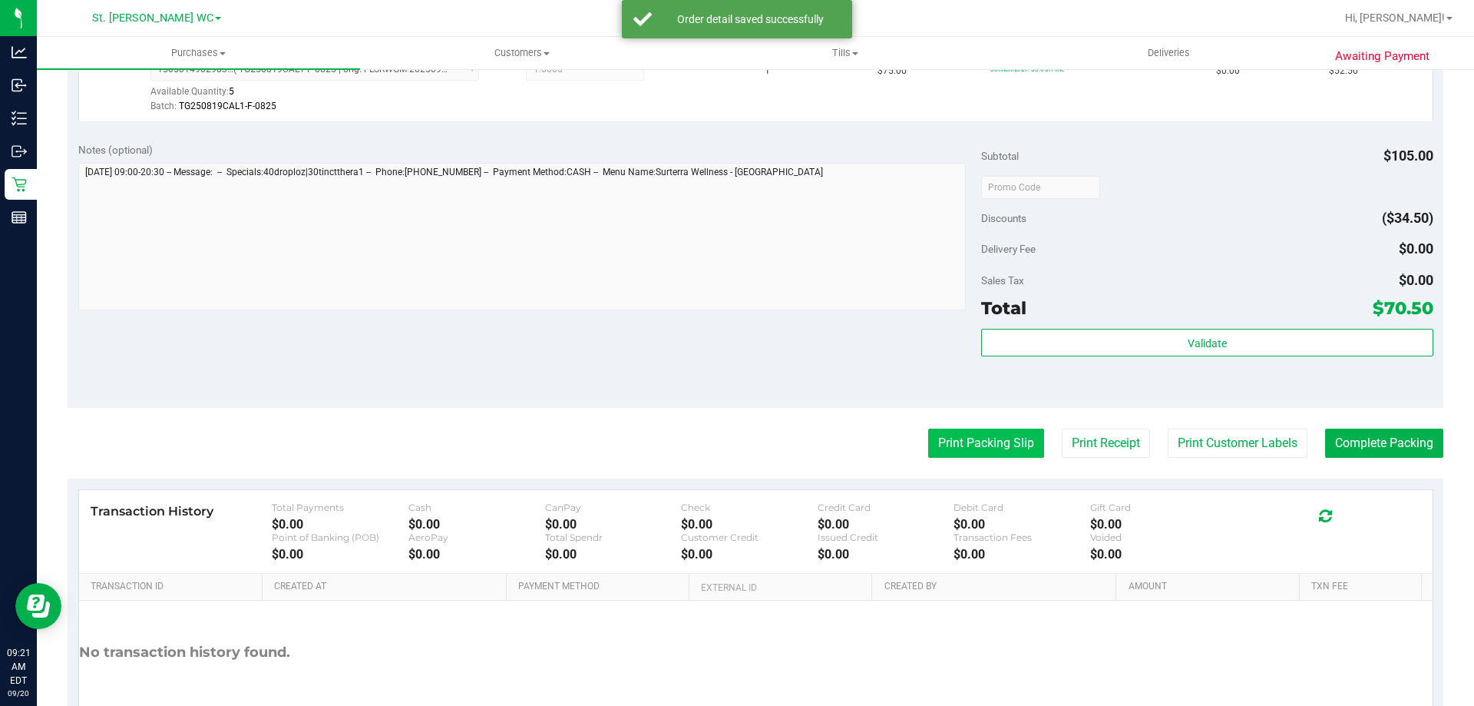
click at [976, 455] on button "Print Packing Slip" at bounding box center [986, 442] width 116 height 29
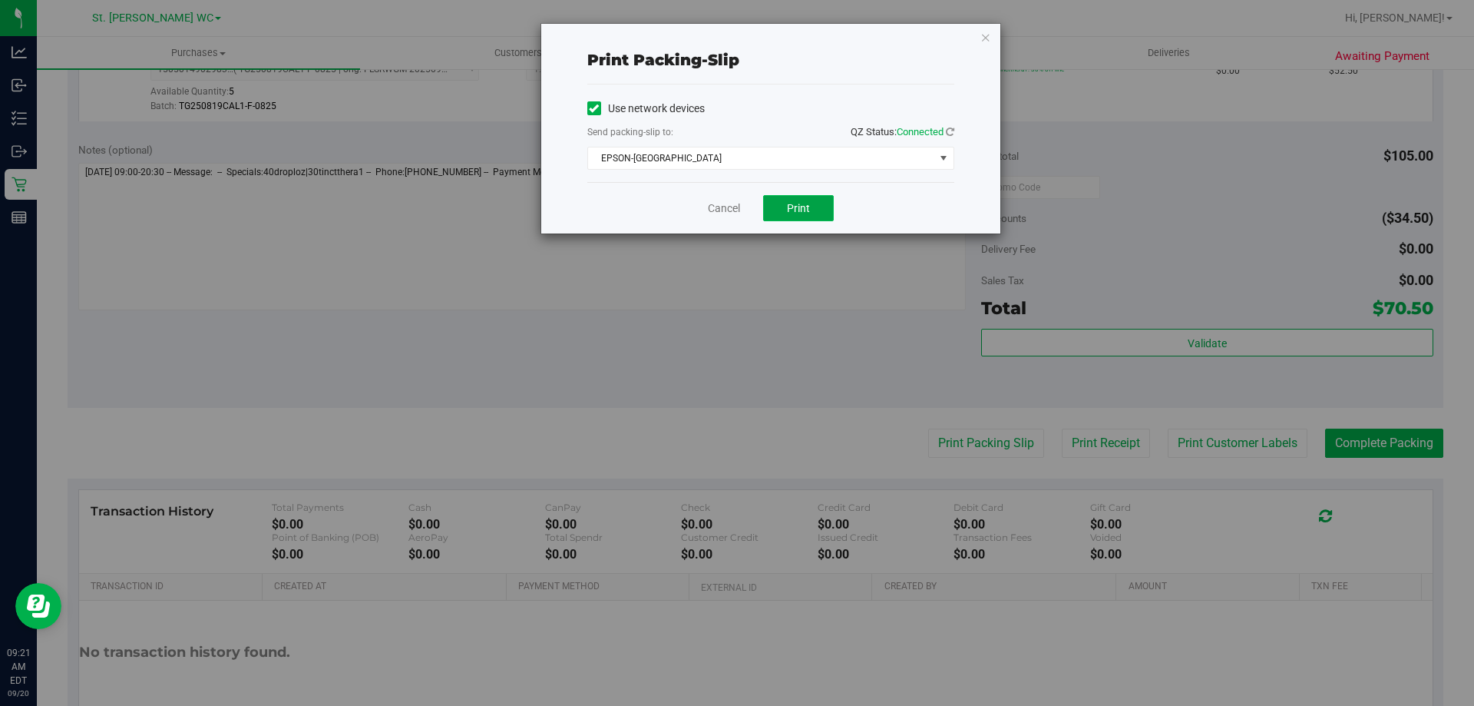
click at [799, 212] on span "Print" at bounding box center [798, 208] width 23 height 12
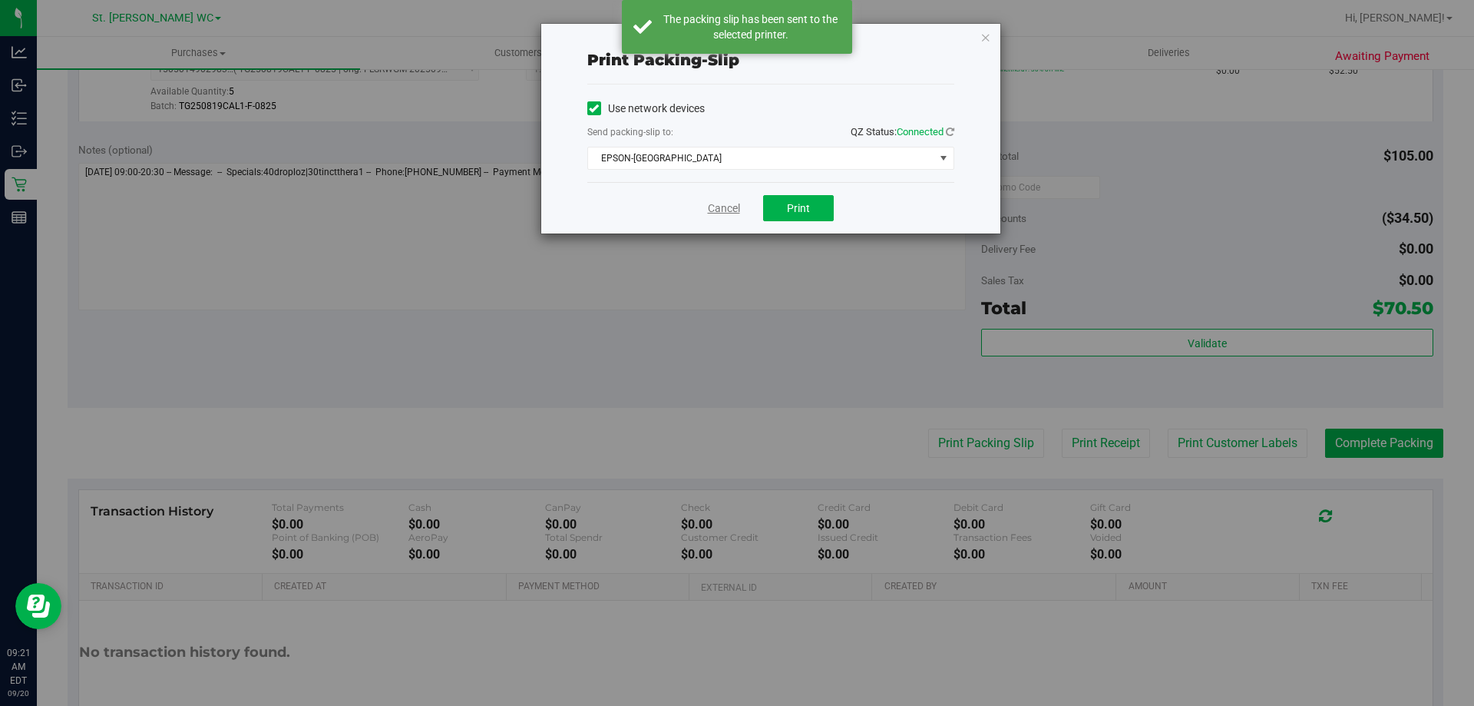
click at [712, 208] on link "Cancel" at bounding box center [724, 208] width 32 height 16
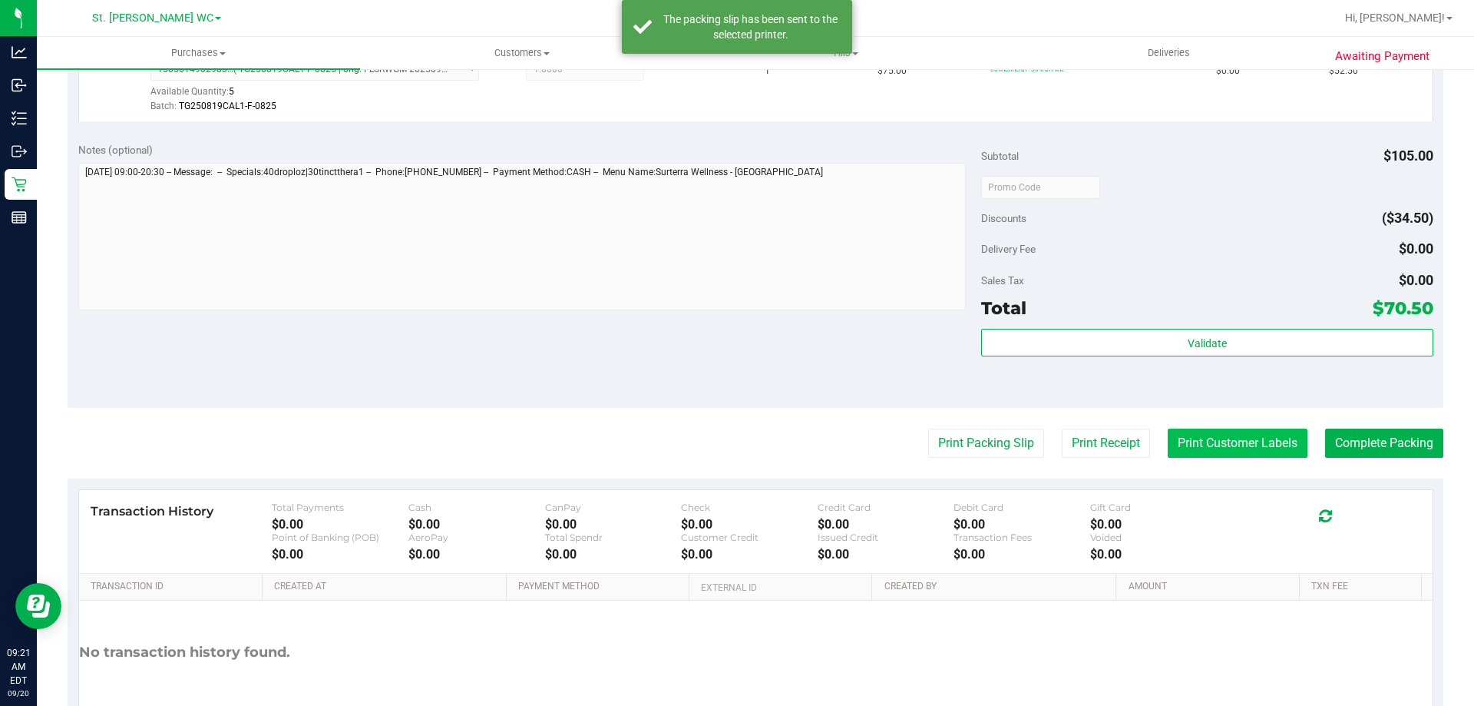
click at [1256, 449] on button "Print Customer Labels" at bounding box center [1238, 442] width 140 height 29
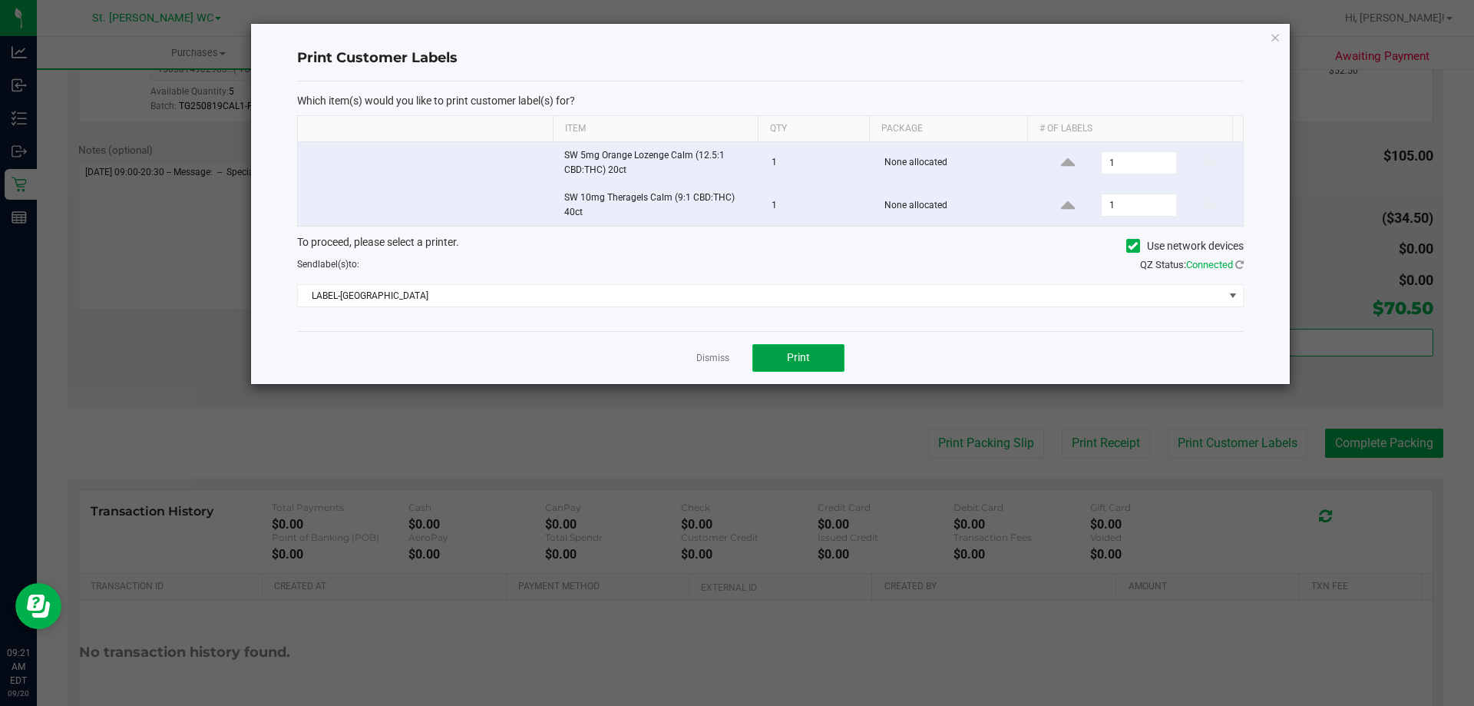
click at [821, 357] on button "Print" at bounding box center [798, 358] width 92 height 28
click at [709, 363] on link "Dismiss" at bounding box center [712, 358] width 33 height 13
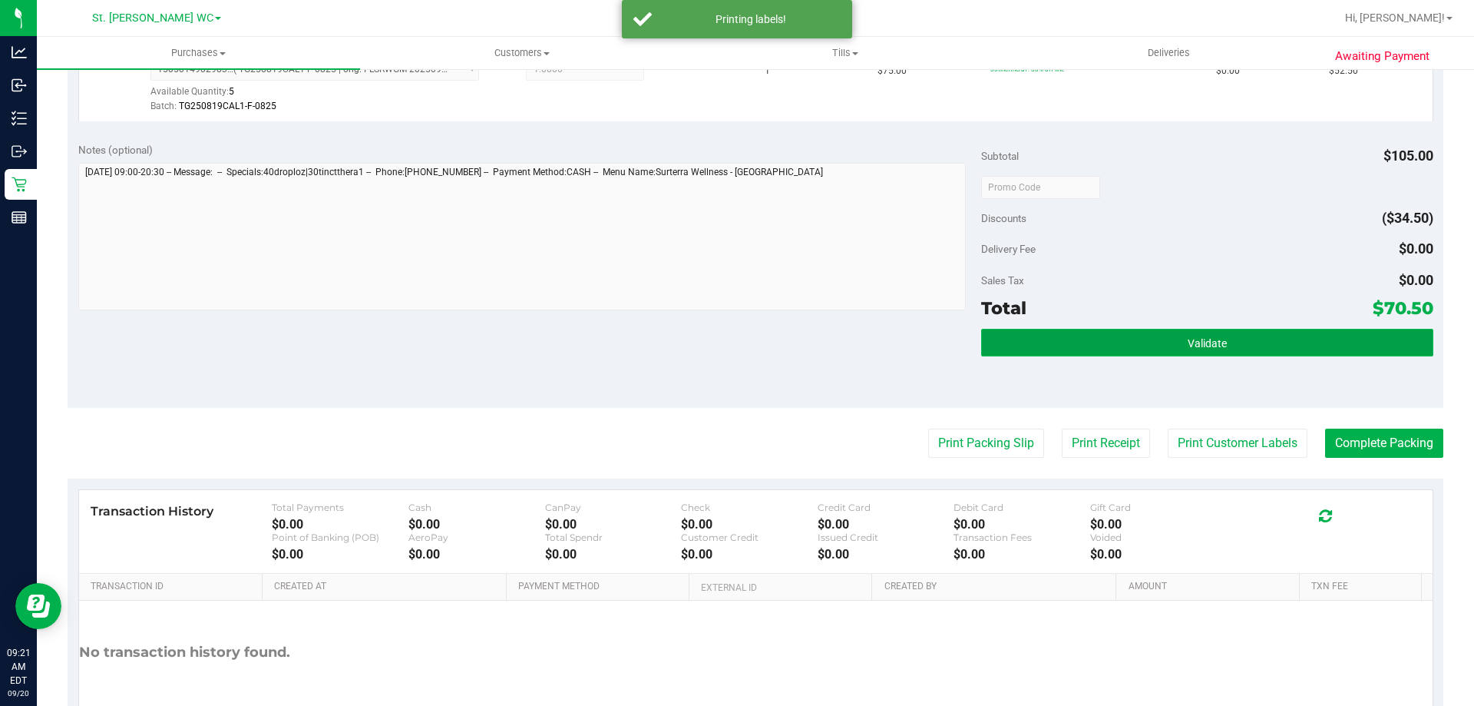
click at [1311, 350] on button "Validate" at bounding box center [1206, 343] width 451 height 28
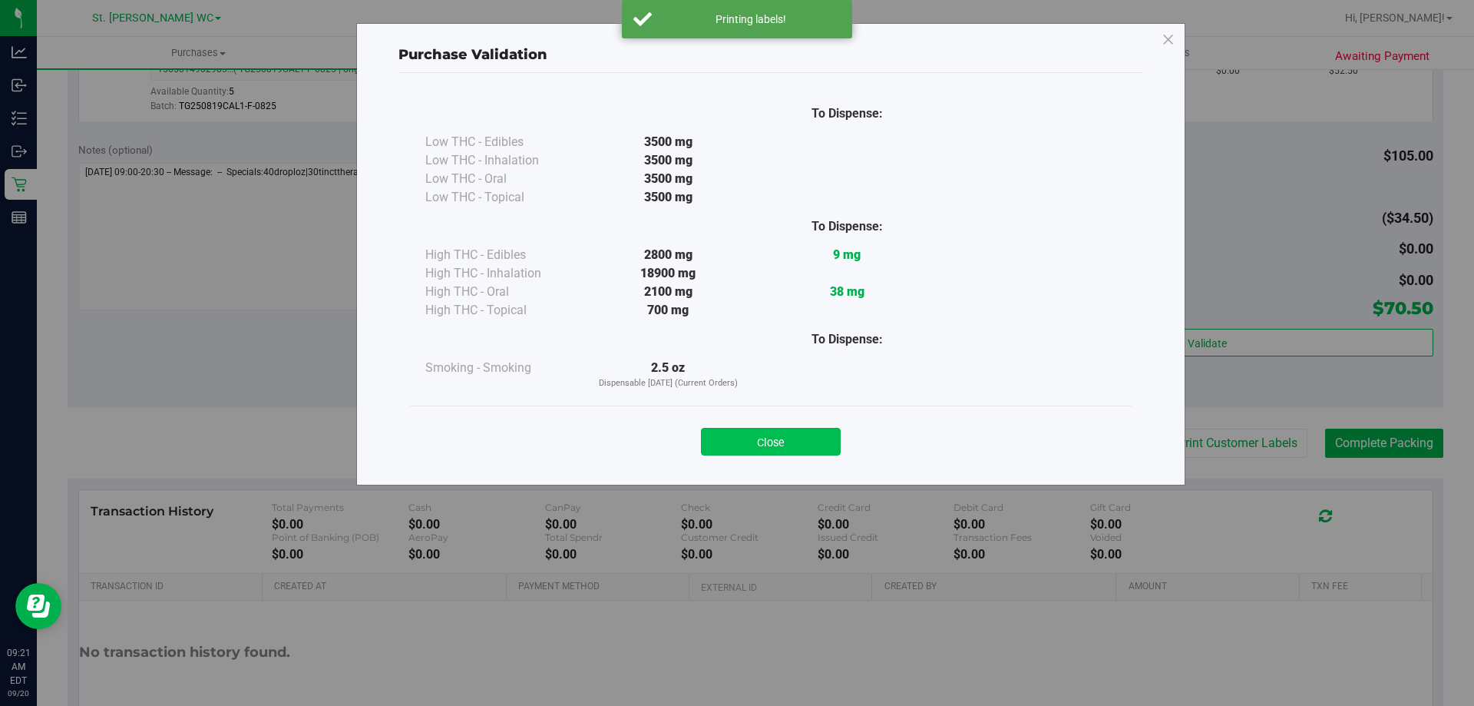
click at [737, 448] on button "Close" at bounding box center [771, 442] width 140 height 28
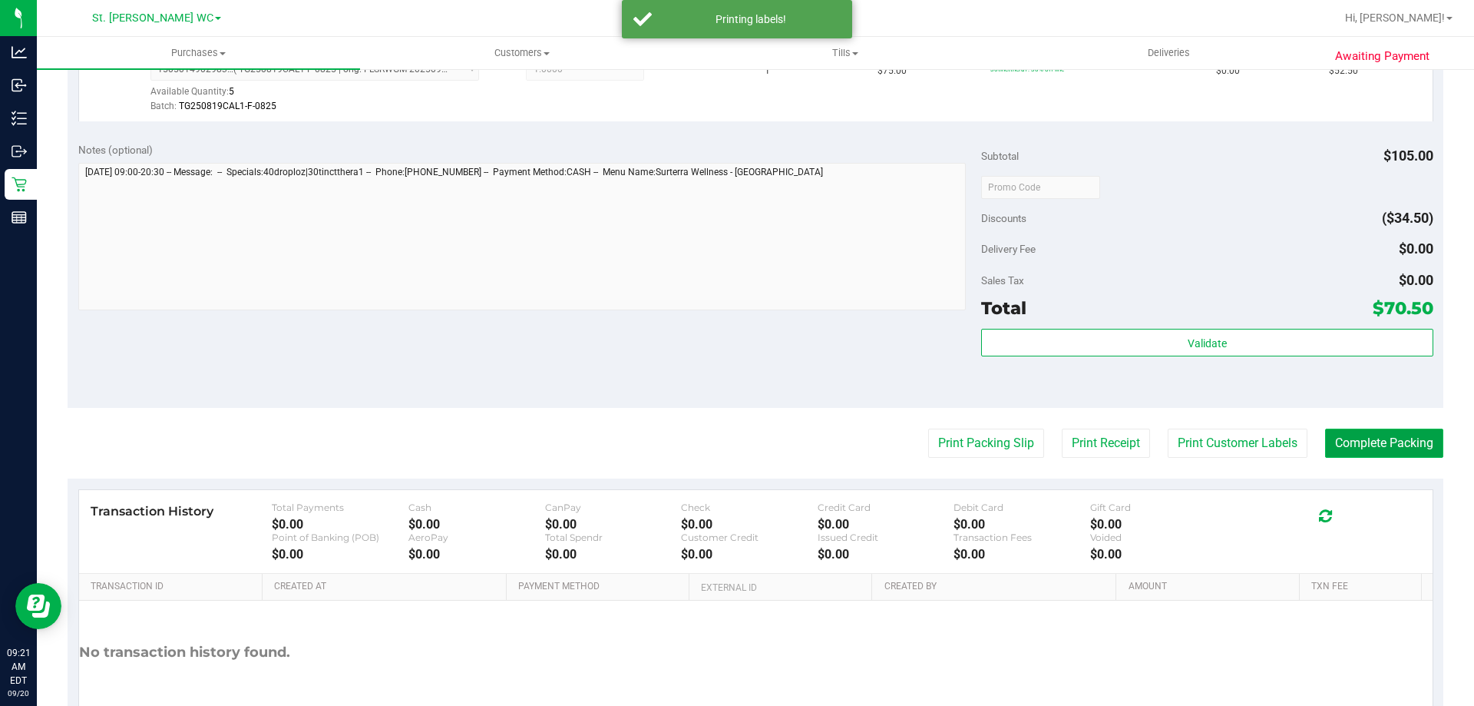
click at [1342, 434] on button "Complete Packing" at bounding box center [1384, 442] width 118 height 29
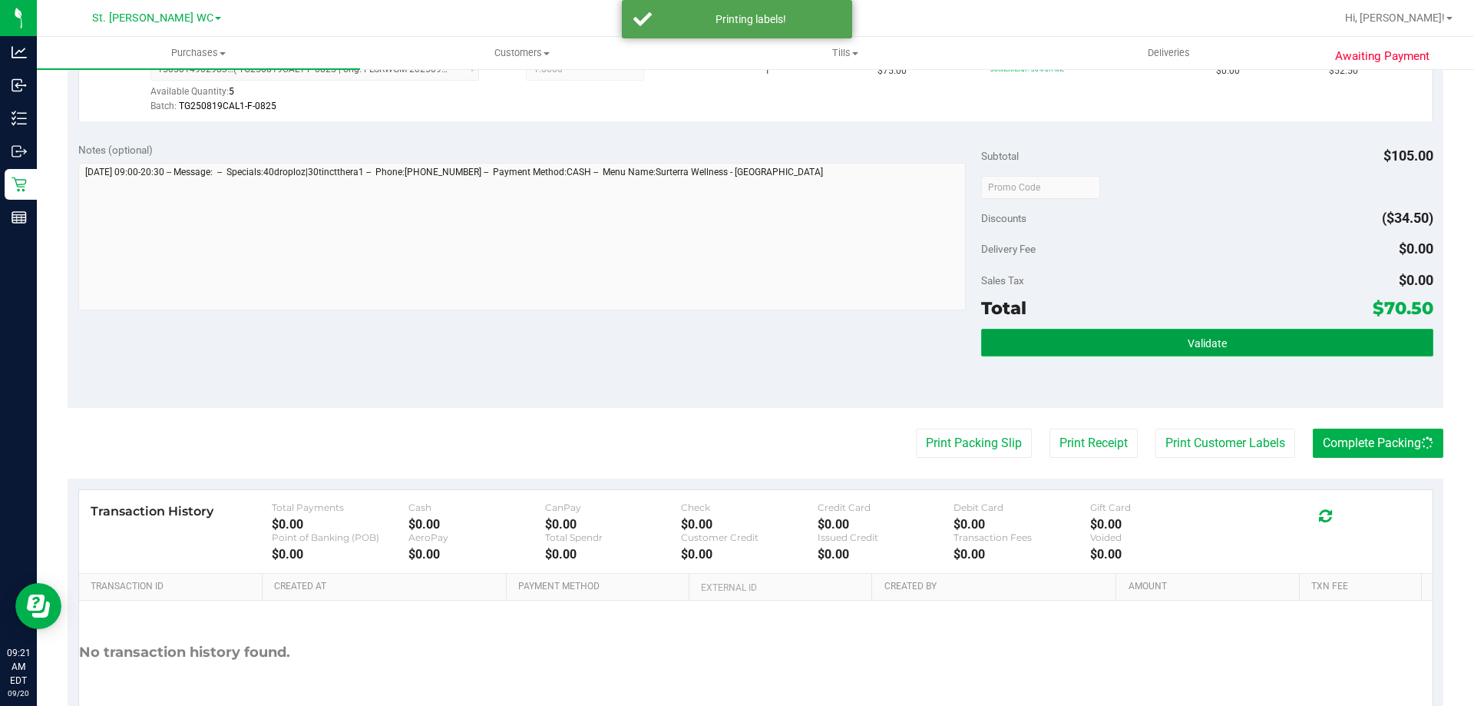
click at [1238, 333] on button "Validate" at bounding box center [1206, 343] width 451 height 28
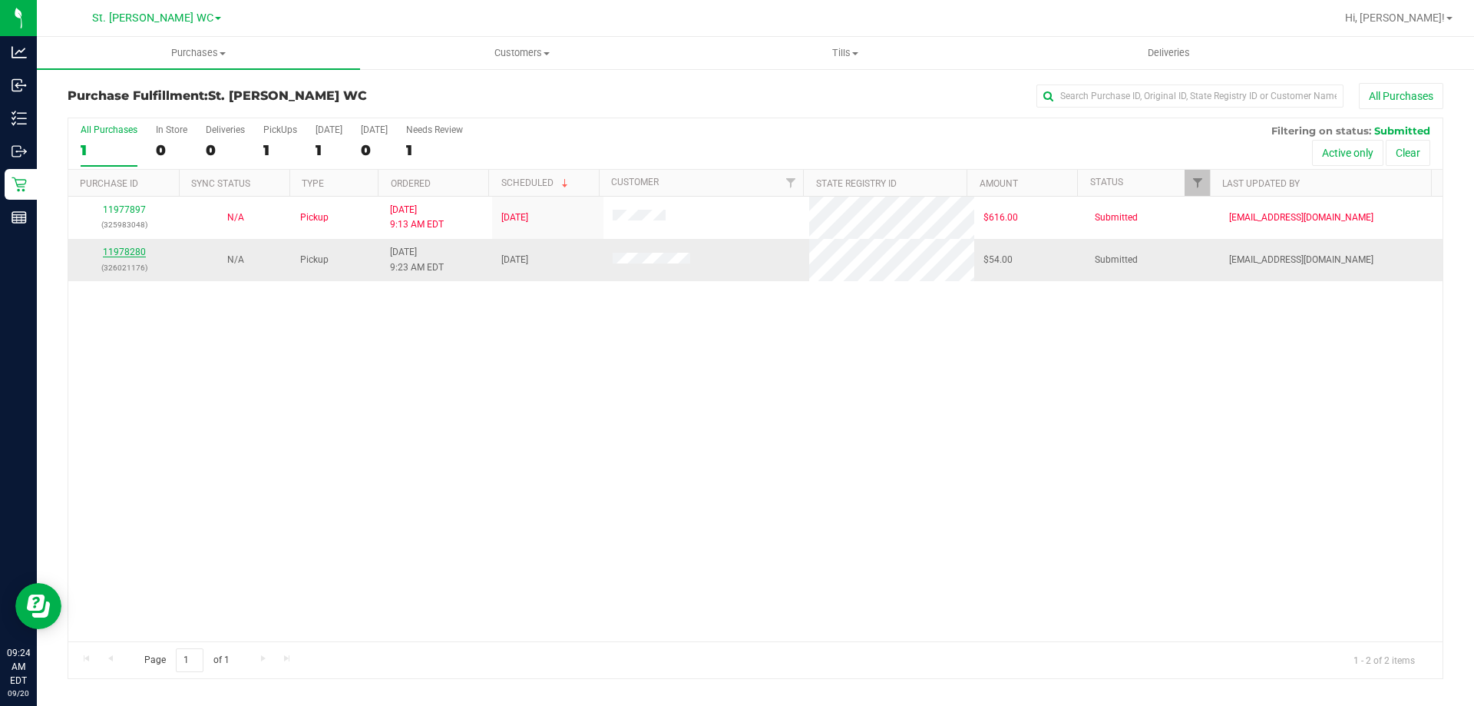
click at [123, 249] on link "11978280" at bounding box center [124, 251] width 43 height 11
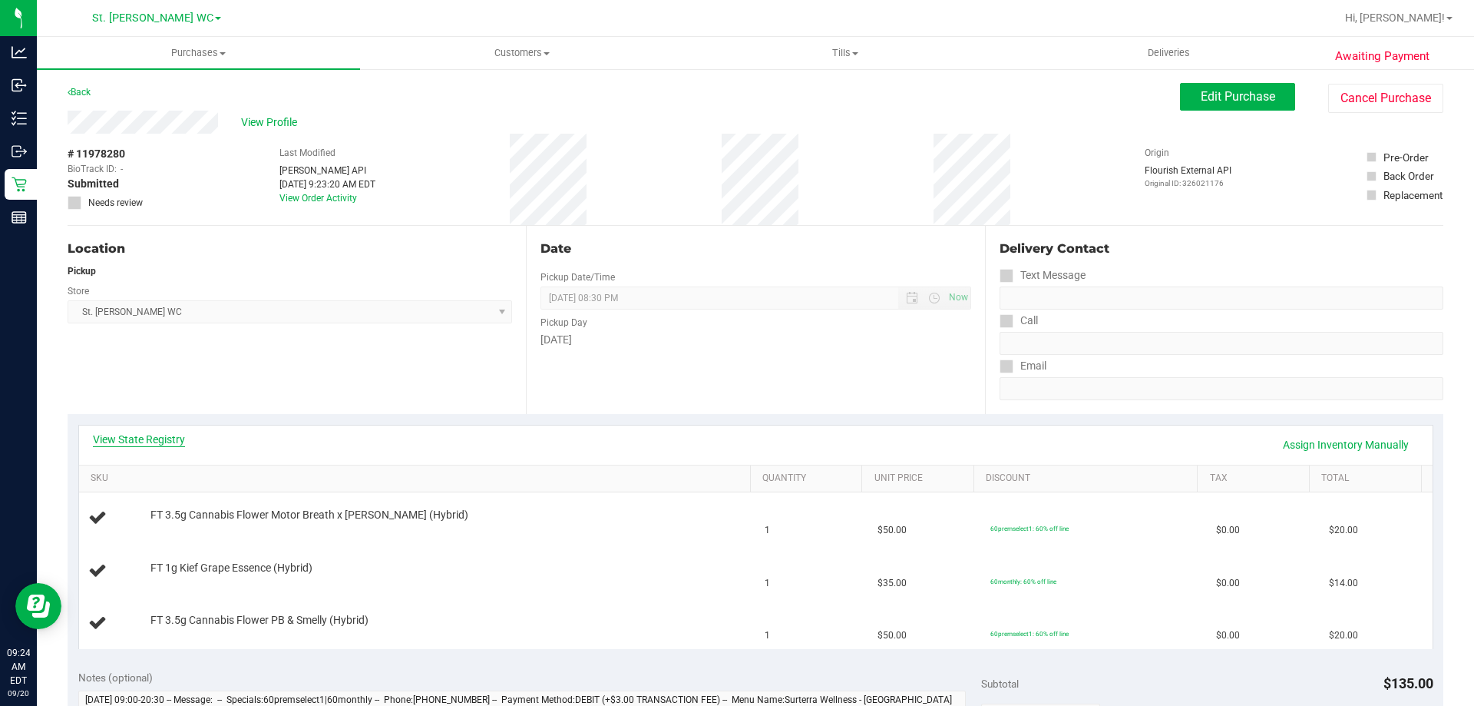
click at [152, 438] on link "View State Registry" at bounding box center [139, 438] width 92 height 15
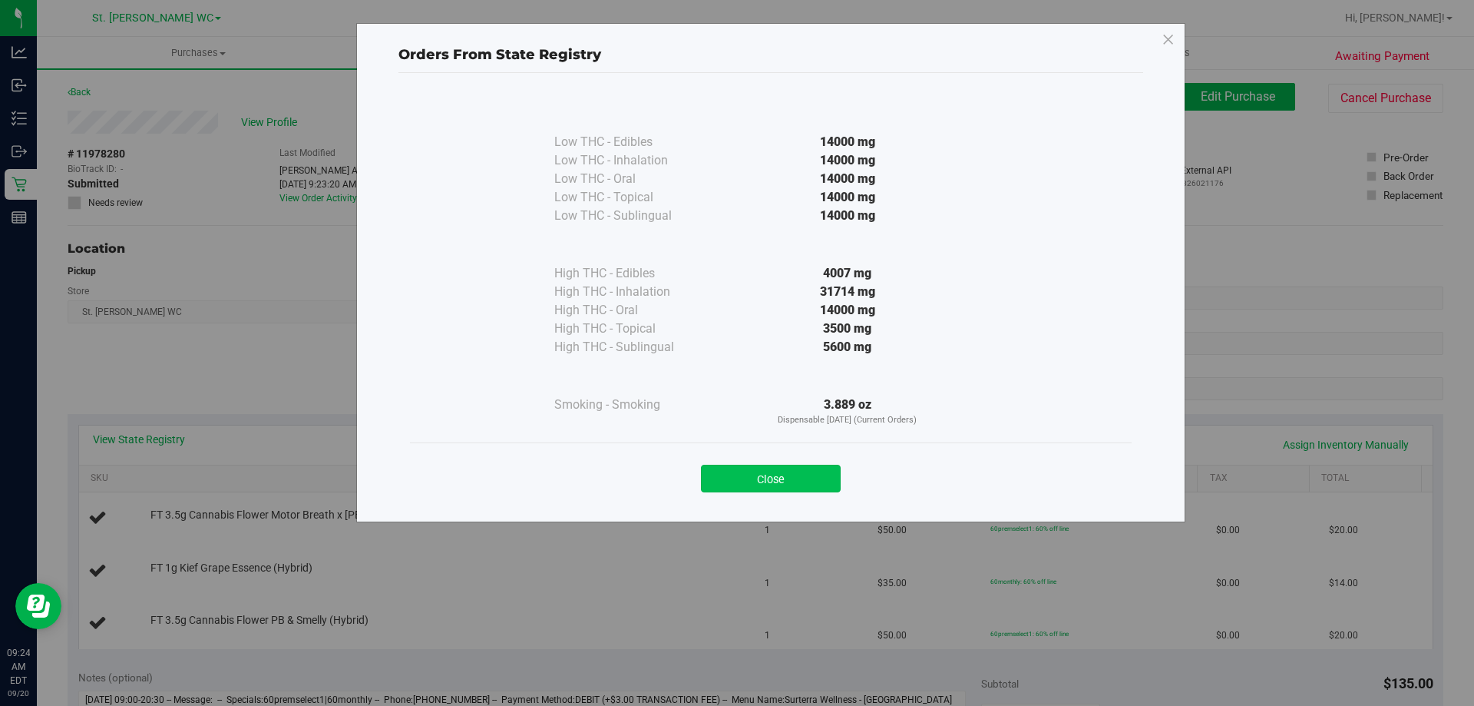
click at [773, 471] on button "Close" at bounding box center [771, 478] width 140 height 28
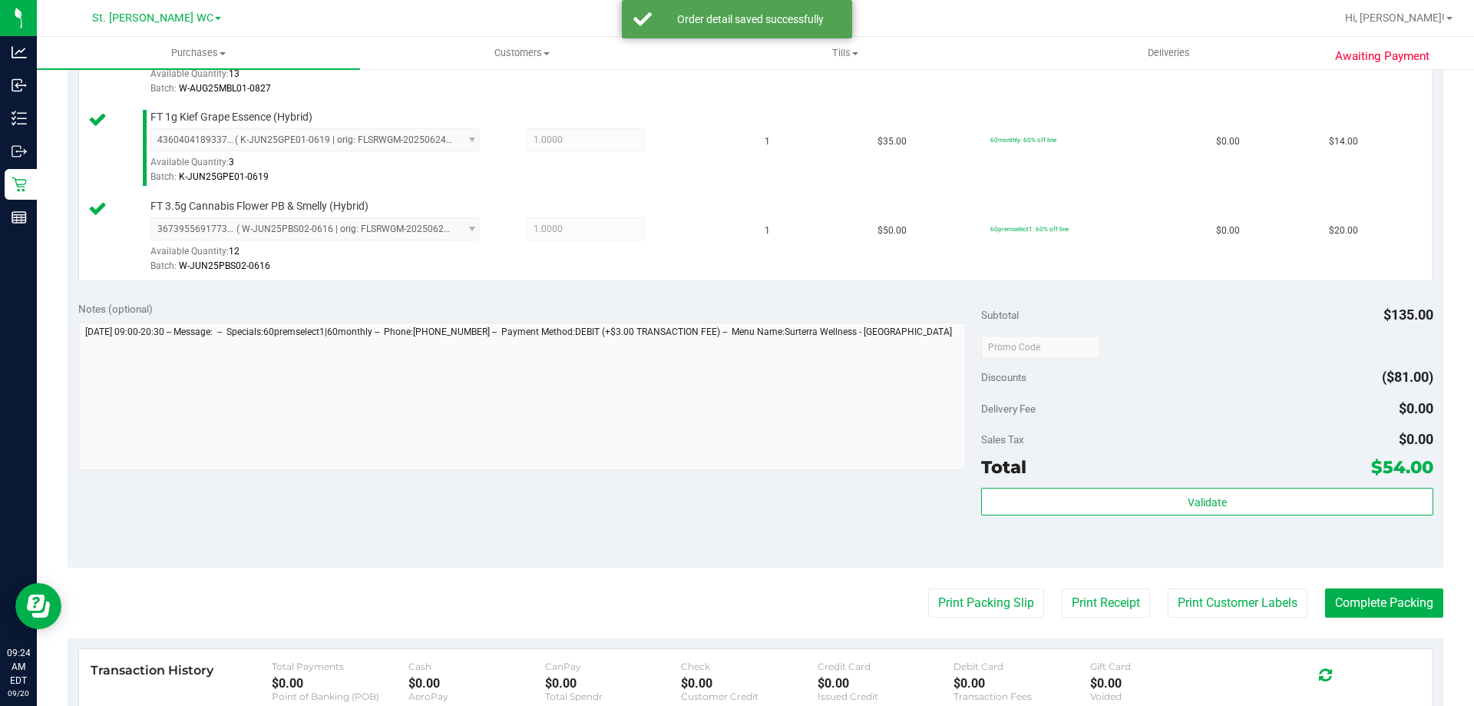
scroll to position [481, 0]
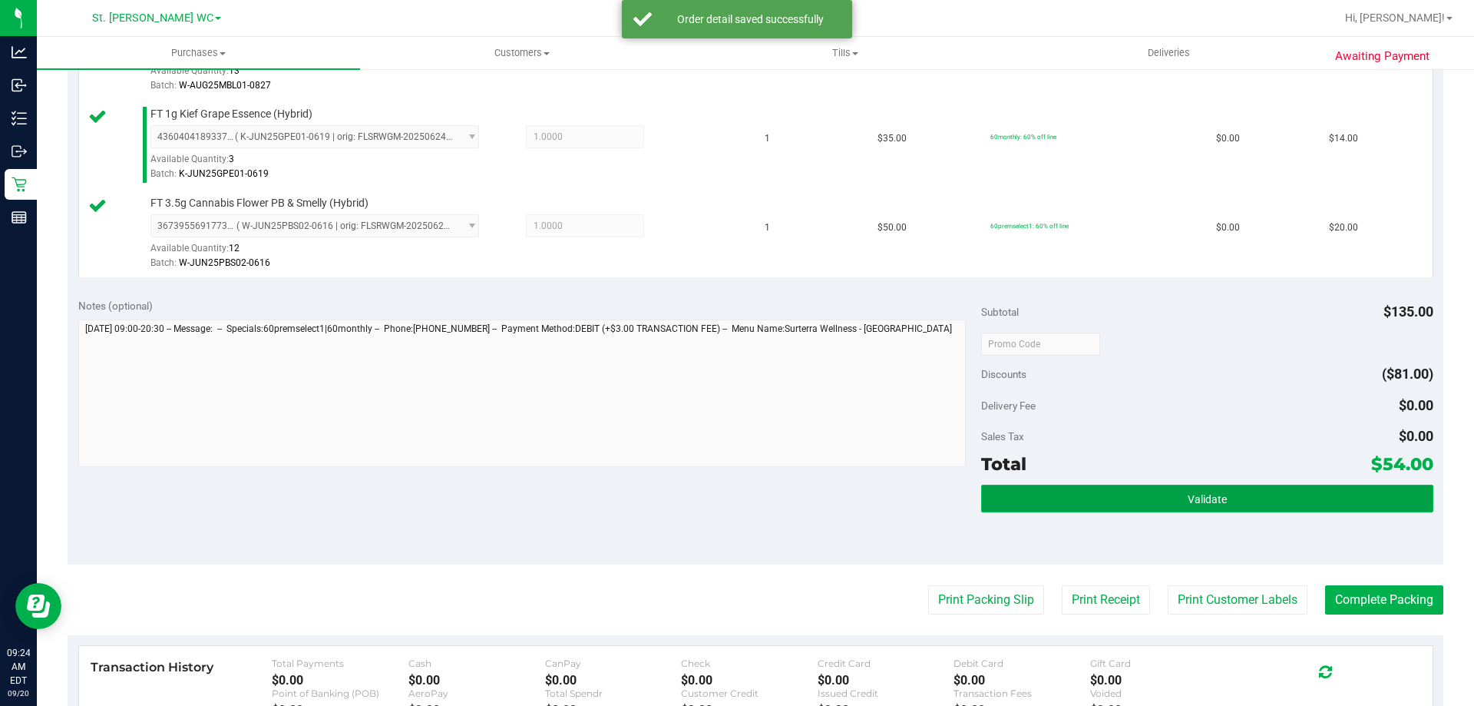
click at [1256, 490] on button "Validate" at bounding box center [1206, 498] width 451 height 28
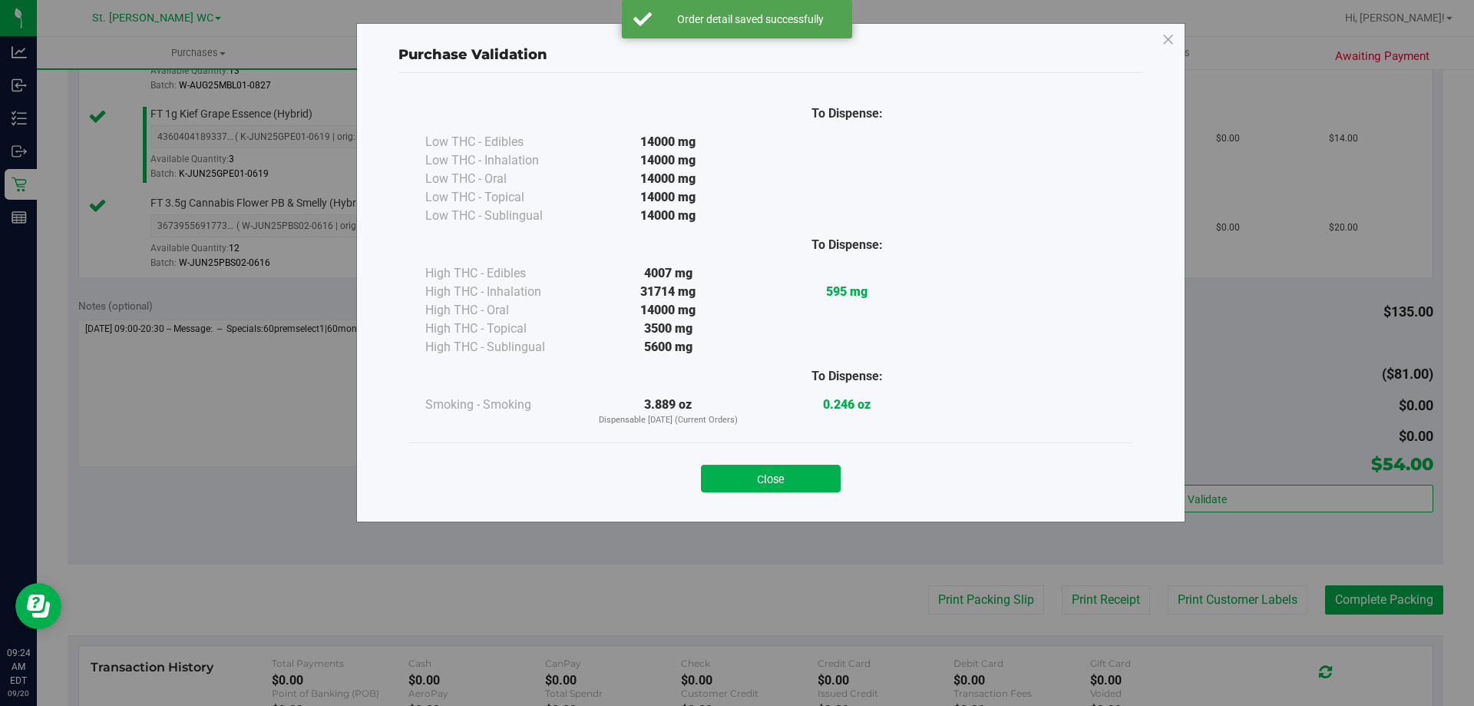
click at [792, 451] on div "Close" at bounding box center [771, 473] width 722 height 62
click at [800, 474] on button "Close" at bounding box center [771, 478] width 140 height 28
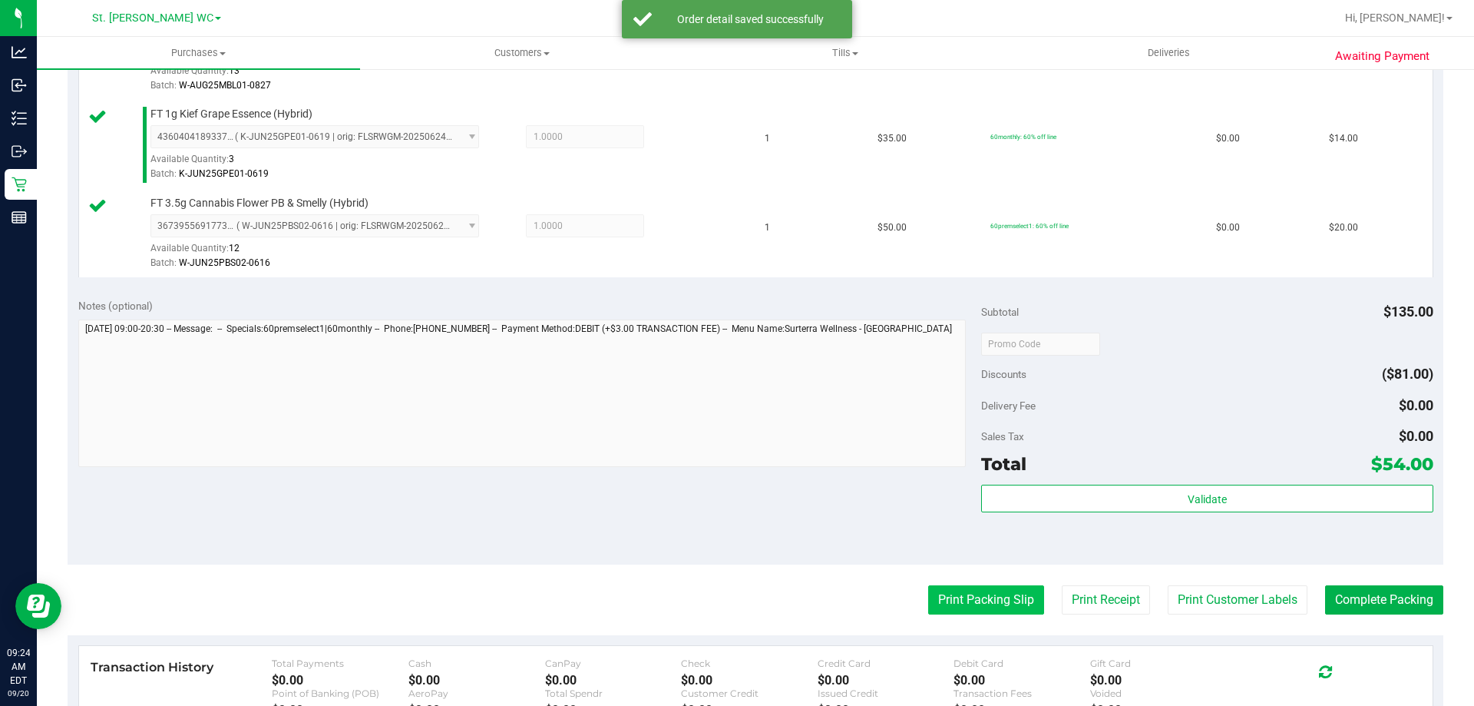
click at [955, 600] on button "Print Packing Slip" at bounding box center [986, 599] width 116 height 29
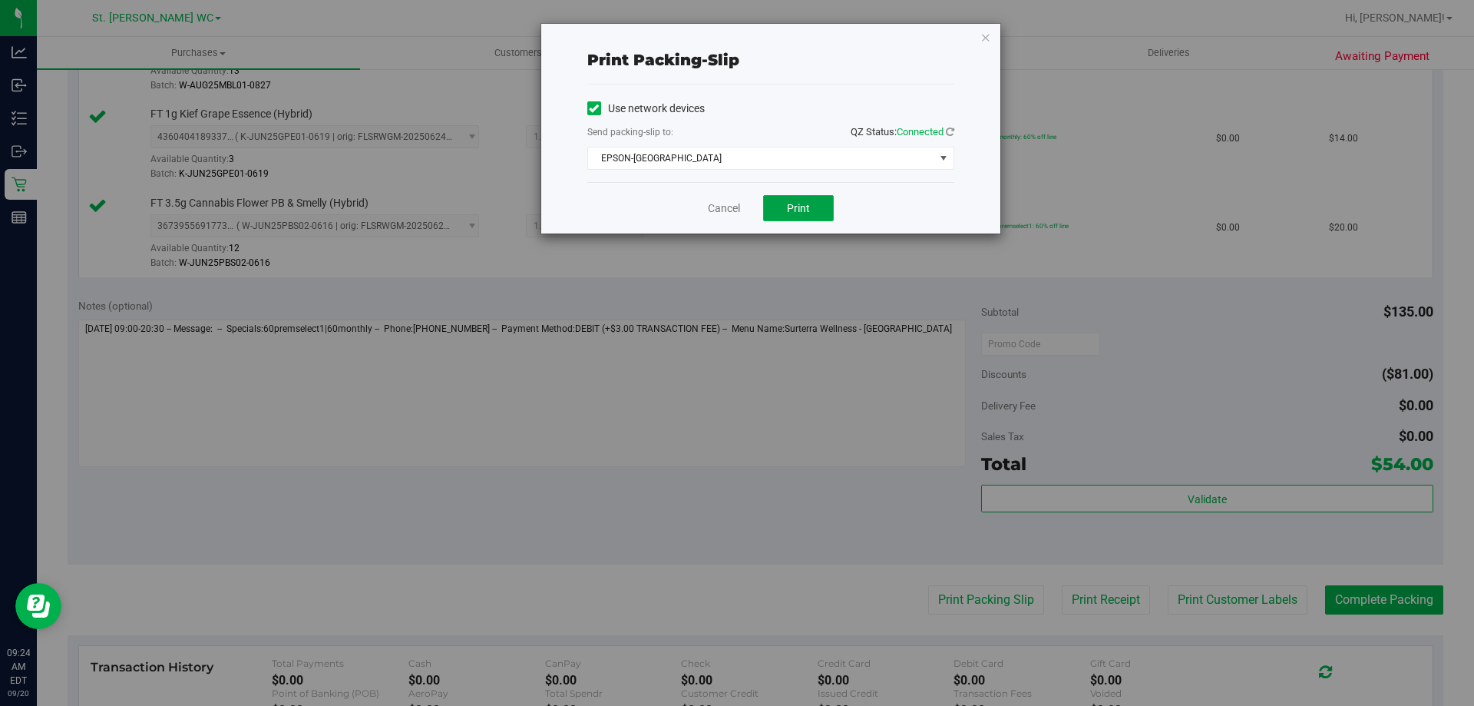
click at [828, 210] on button "Print" at bounding box center [798, 208] width 71 height 26
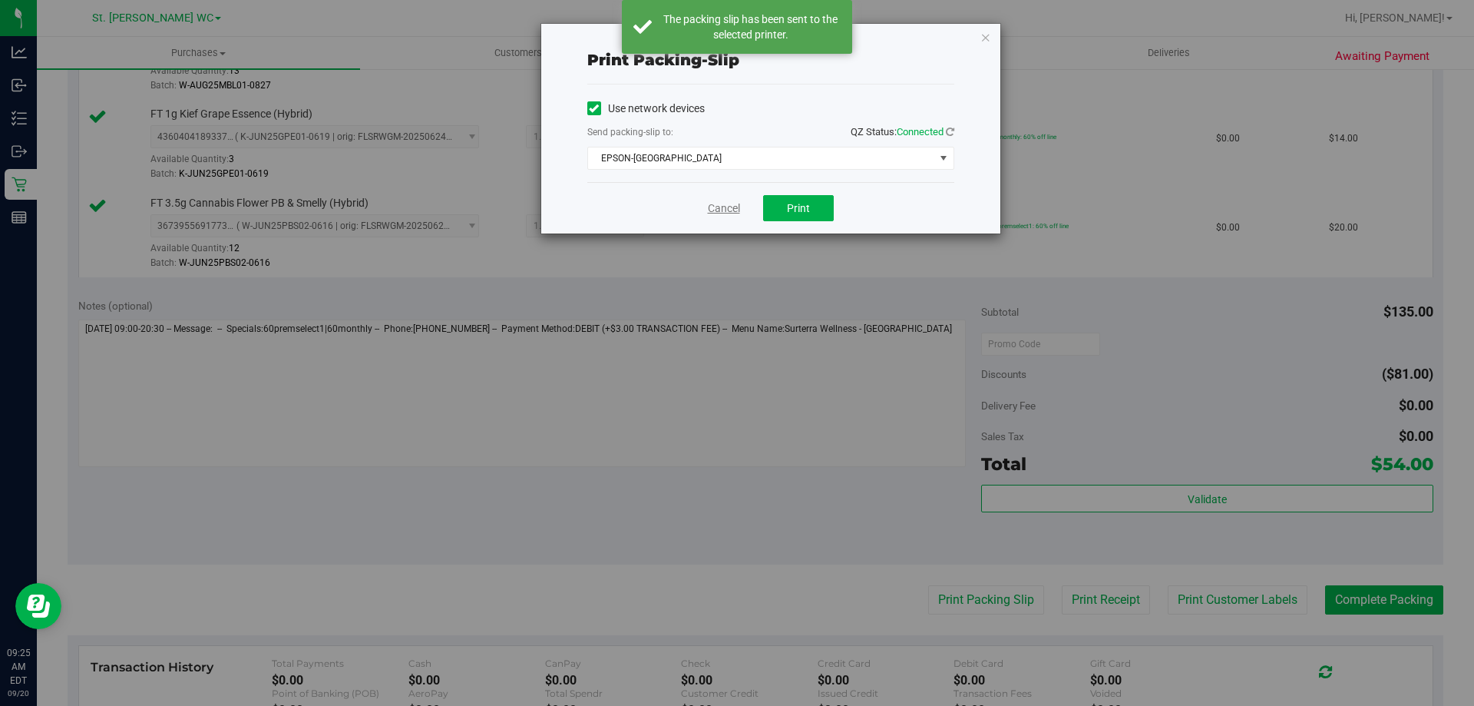
click at [710, 204] on link "Cancel" at bounding box center [724, 208] width 32 height 16
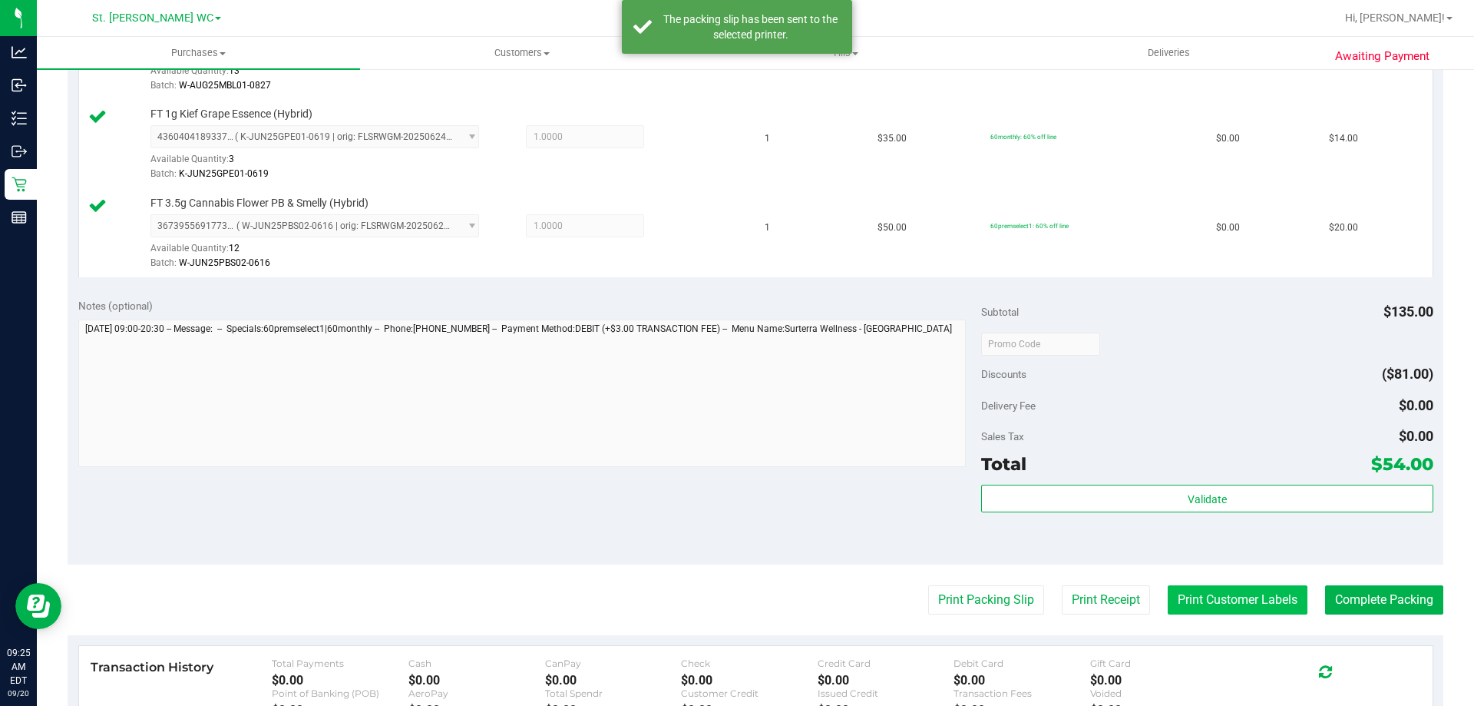
click at [1205, 602] on button "Print Customer Labels" at bounding box center [1238, 599] width 140 height 29
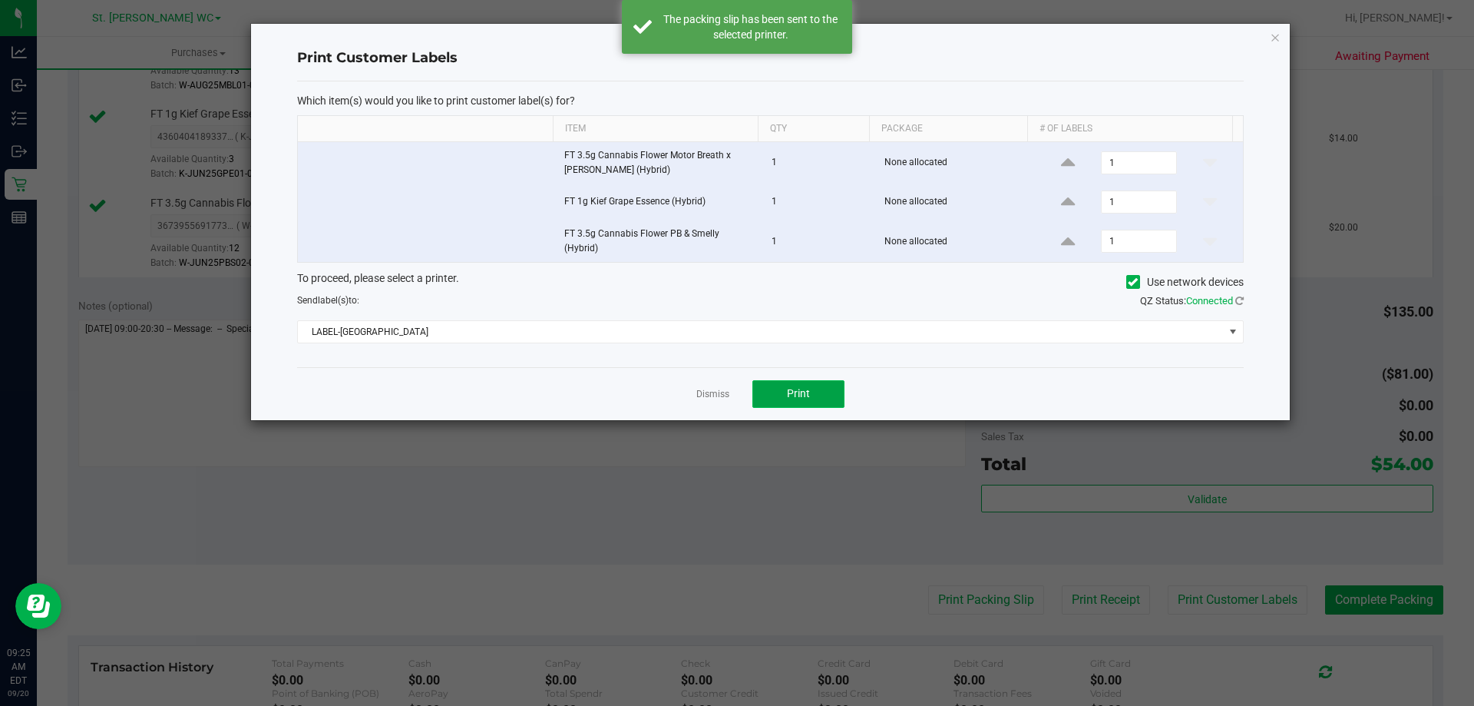
click at [802, 398] on span "Print" at bounding box center [798, 393] width 23 height 12
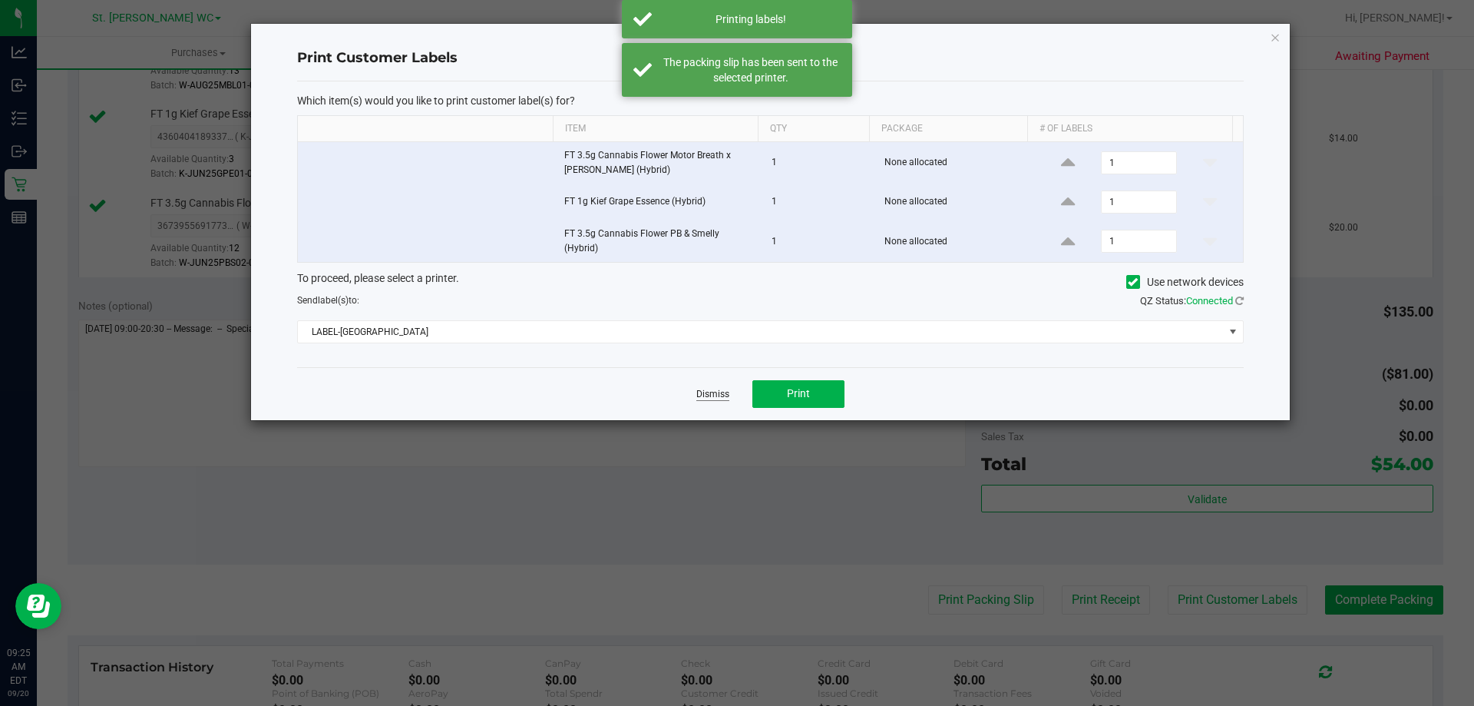
click at [702, 394] on link "Dismiss" at bounding box center [712, 394] width 33 height 13
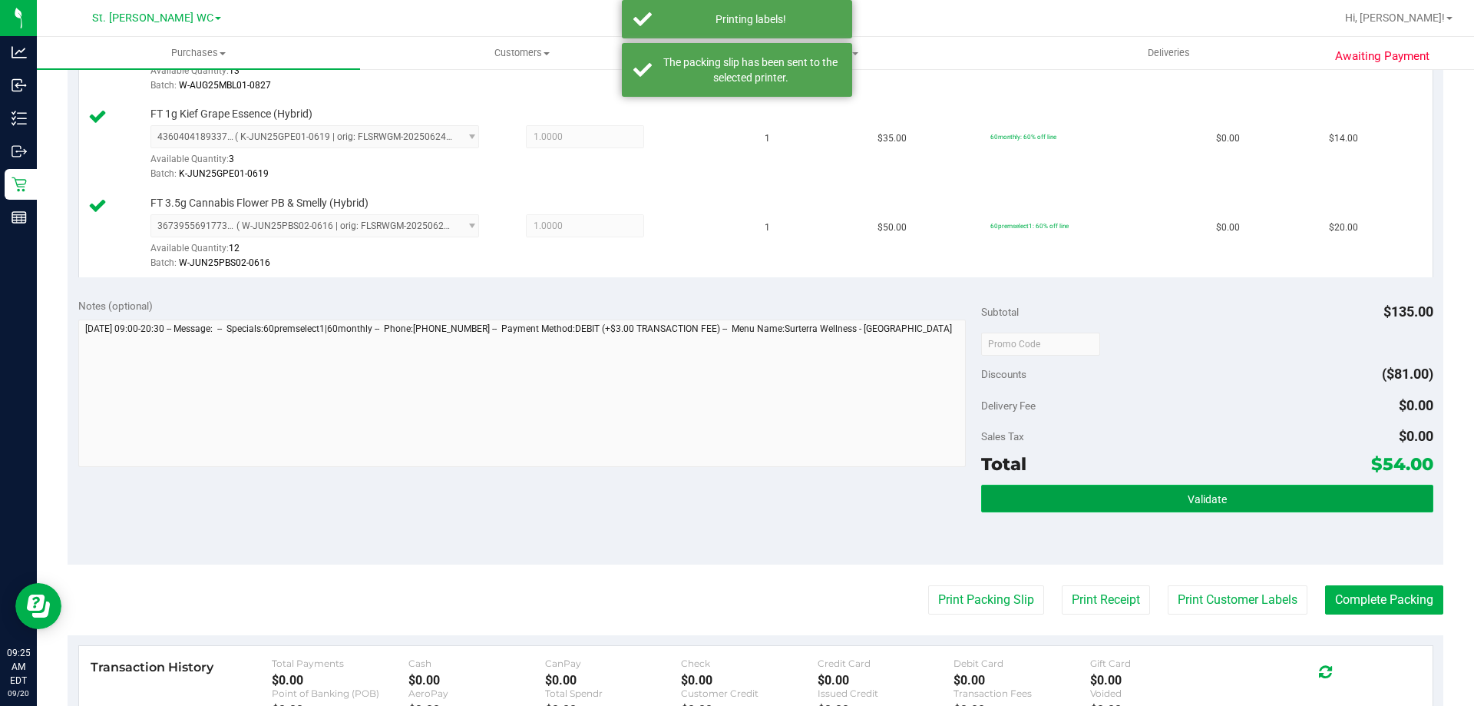
click at [1335, 511] on button "Validate" at bounding box center [1206, 498] width 451 height 28
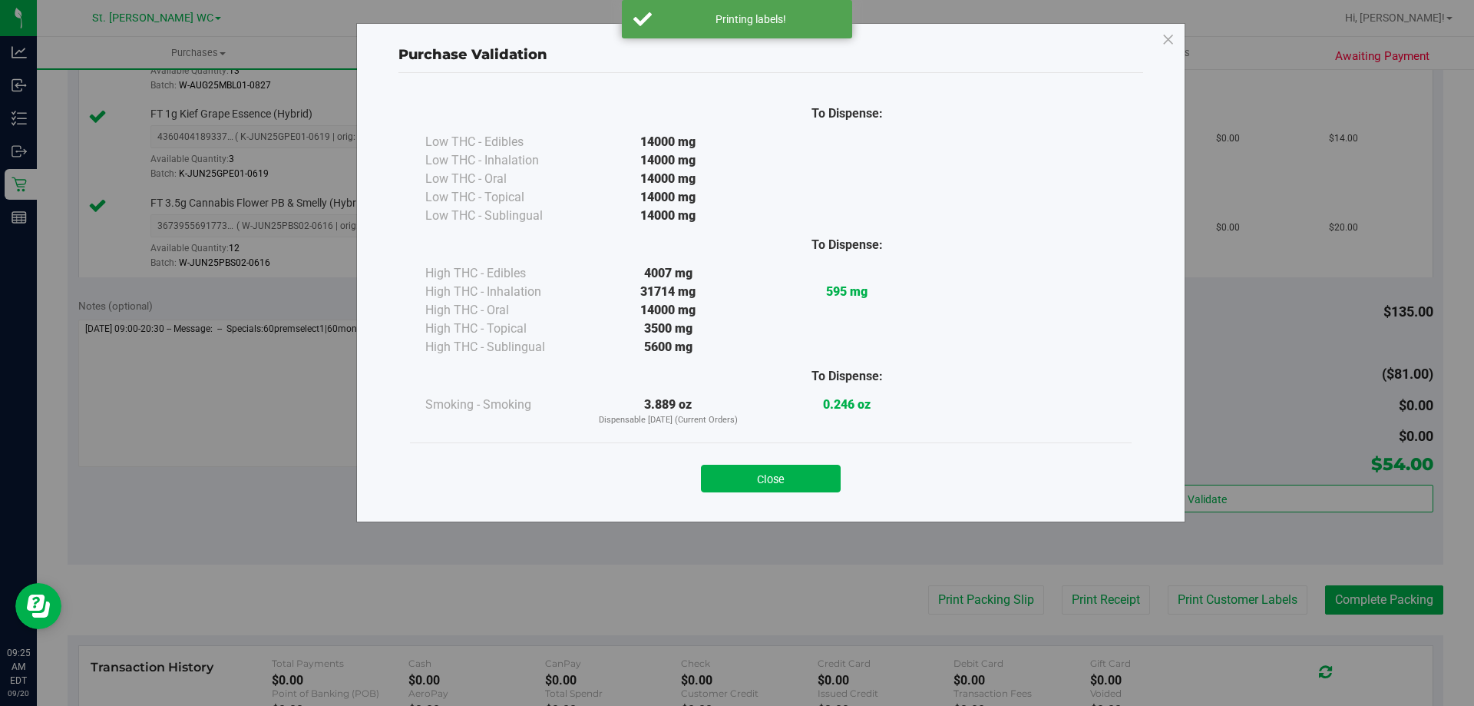
click at [733, 505] on div "To Dispense: Low THC - Edibles 14000 mg" at bounding box center [770, 290] width 745 height 435
click at [1380, 604] on div "Purchase Validation To Dispense: Low THC - Edibles 14000 mg" at bounding box center [743, 353] width 1486 height 706
click at [762, 474] on button "Close" at bounding box center [771, 478] width 140 height 28
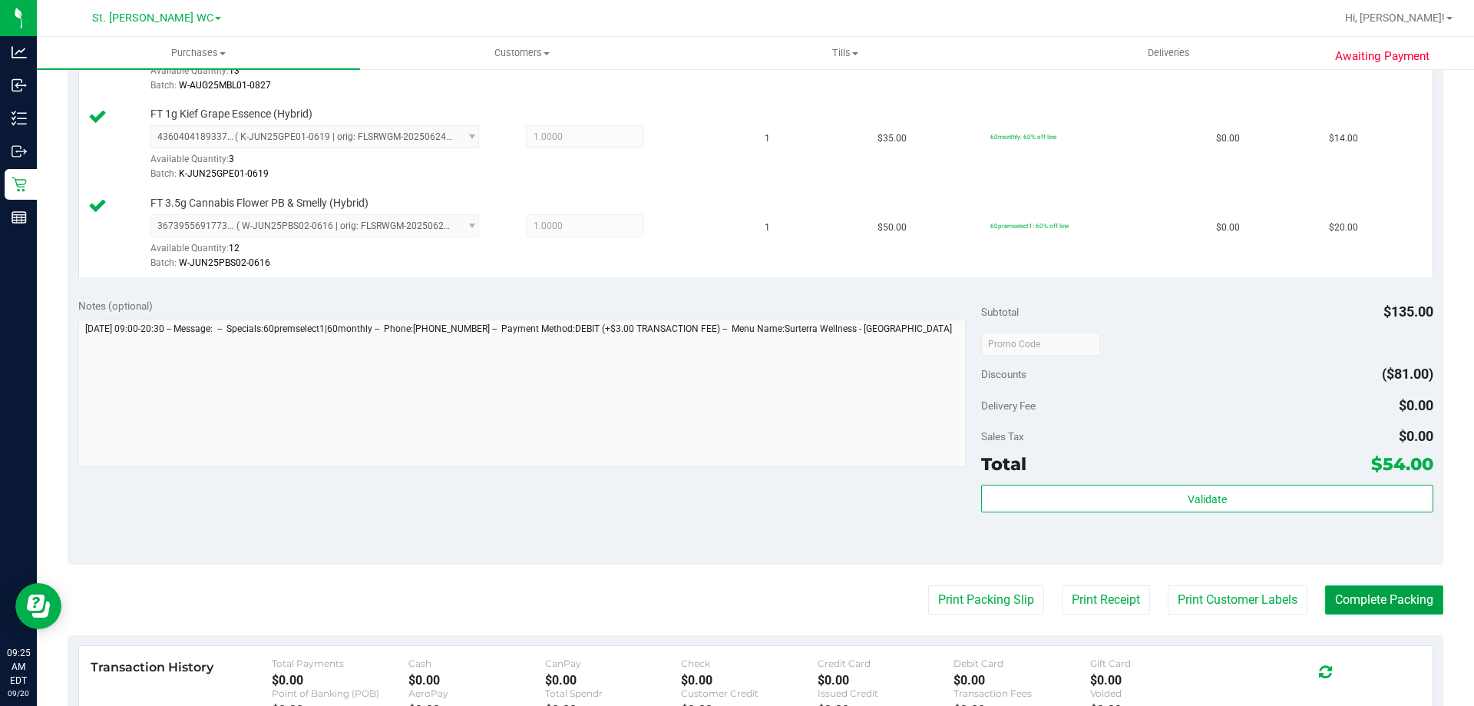
click at [1351, 590] on button "Complete Packing" at bounding box center [1384, 599] width 118 height 29
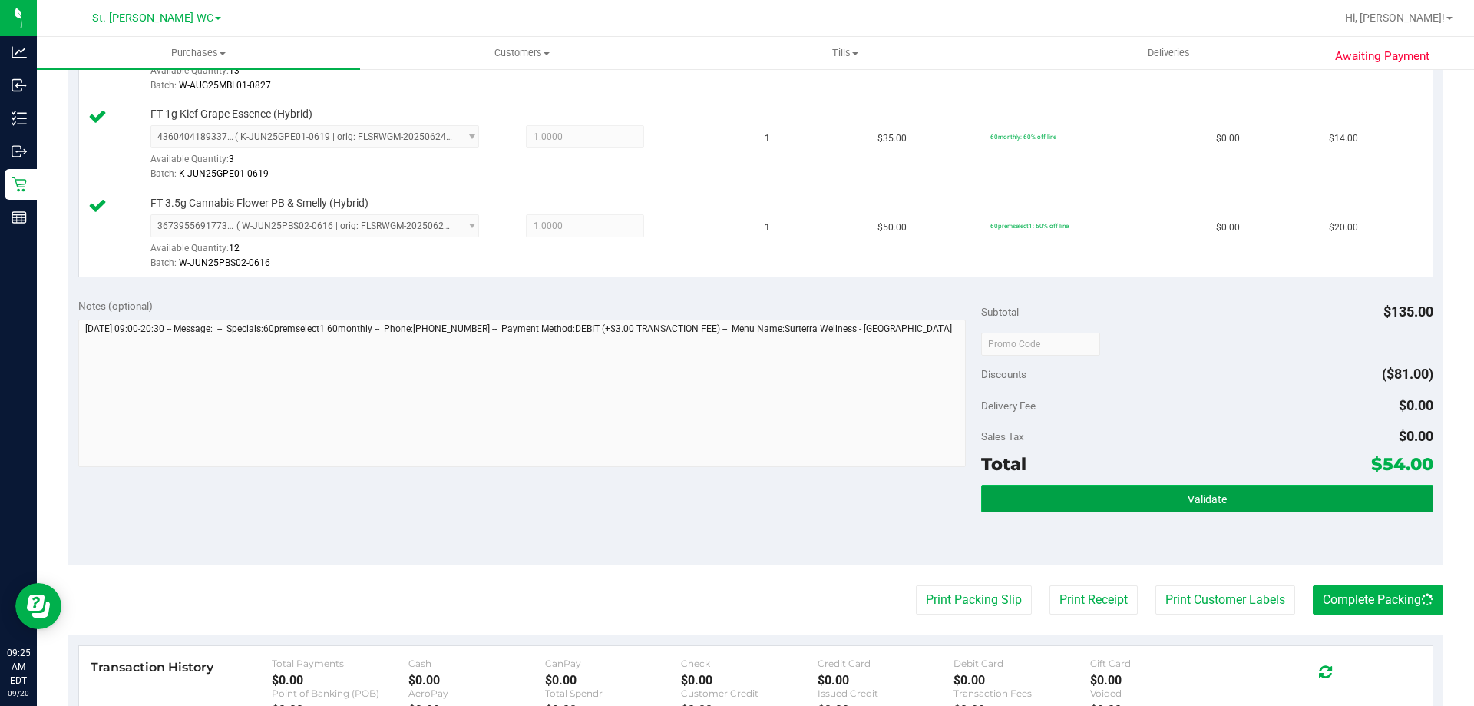
click at [1212, 504] on span "Validate" at bounding box center [1207, 499] width 39 height 12
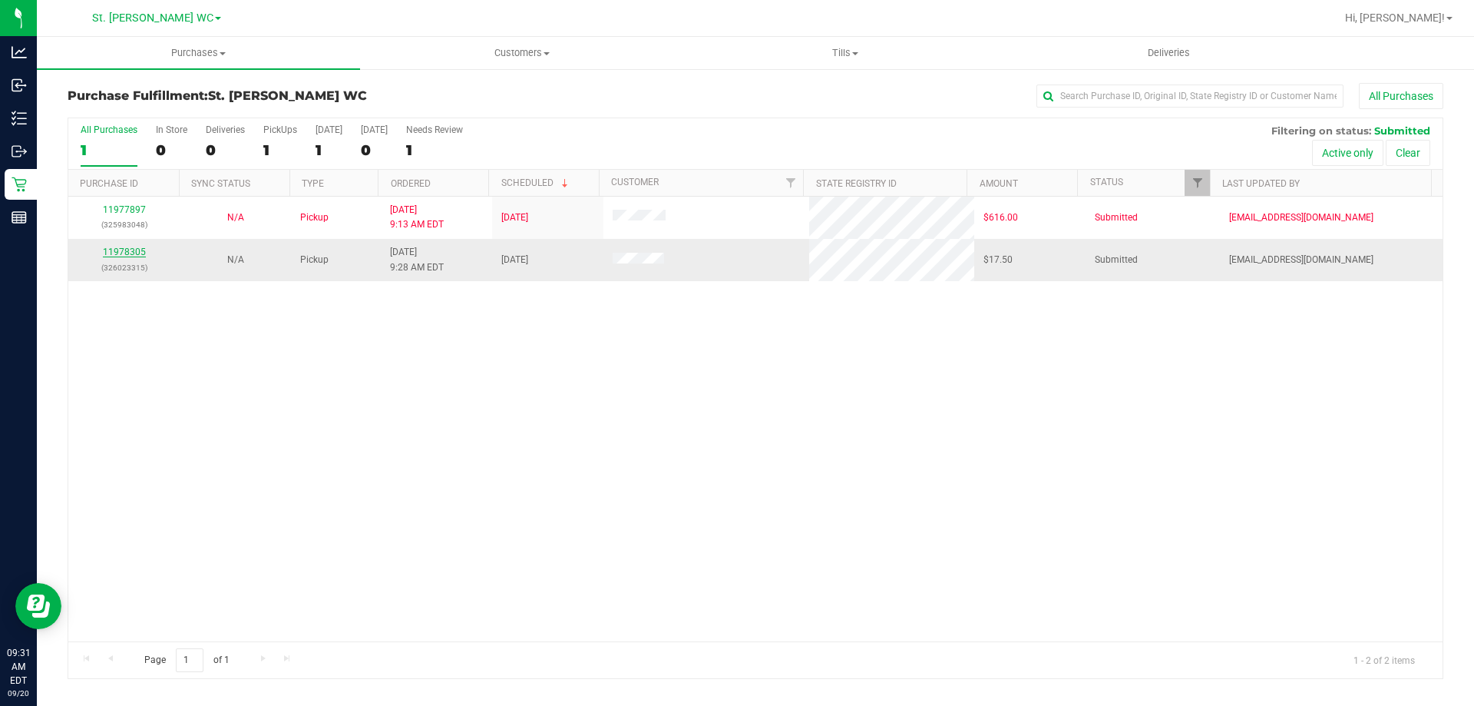
click at [123, 253] on link "11978305" at bounding box center [124, 251] width 43 height 11
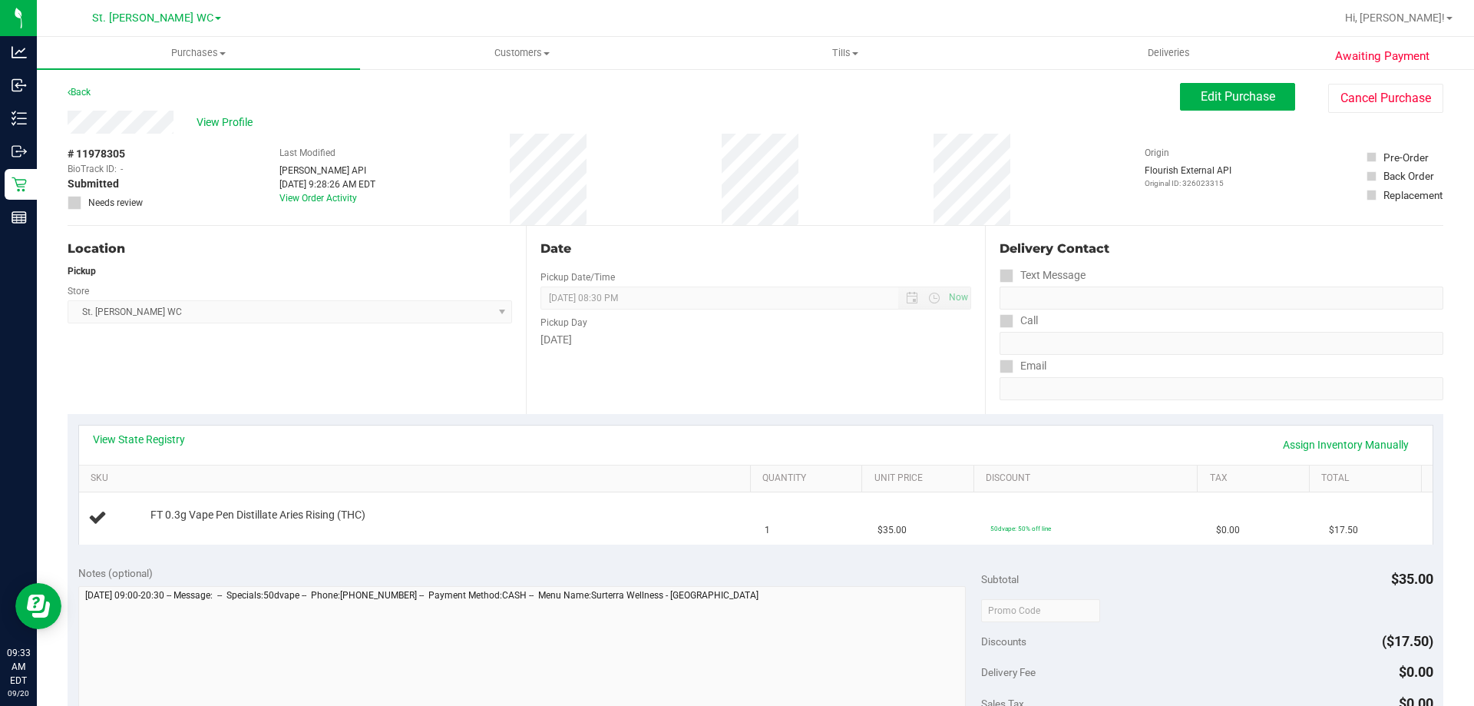
click at [1211, 426] on div "View State Registry Assign Inventory Manually" at bounding box center [756, 444] width 1354 height 39
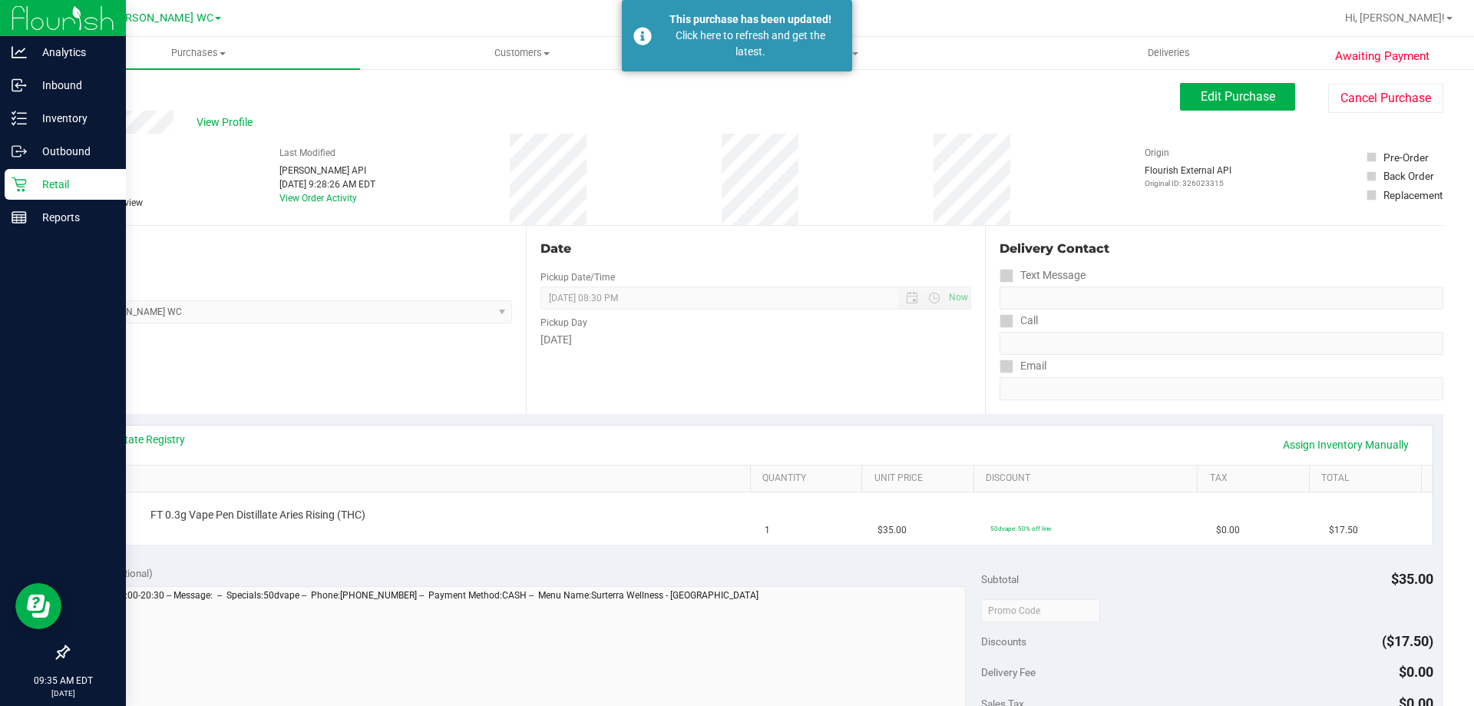
click at [20, 171] on div "Retail" at bounding box center [65, 184] width 121 height 31
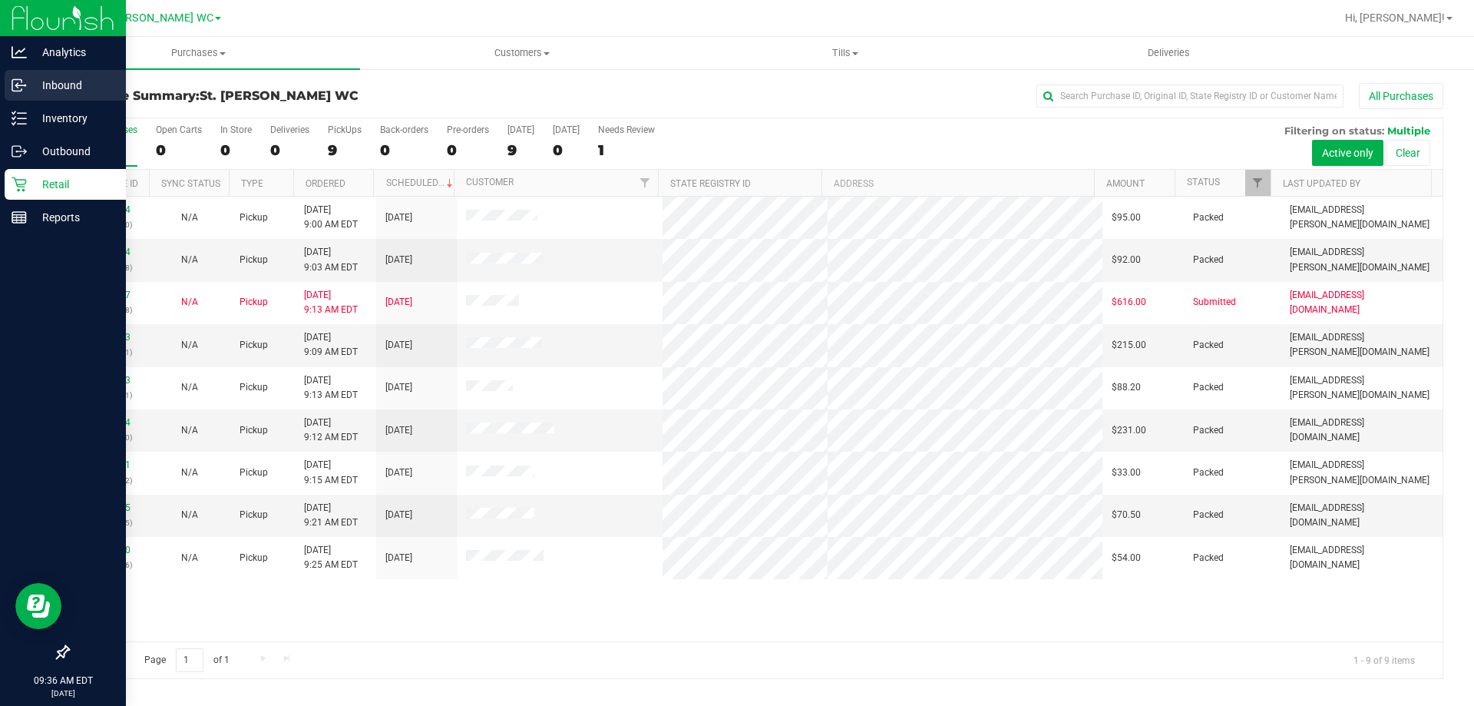
click at [18, 91] on icon at bounding box center [16, 86] width 9 height 12
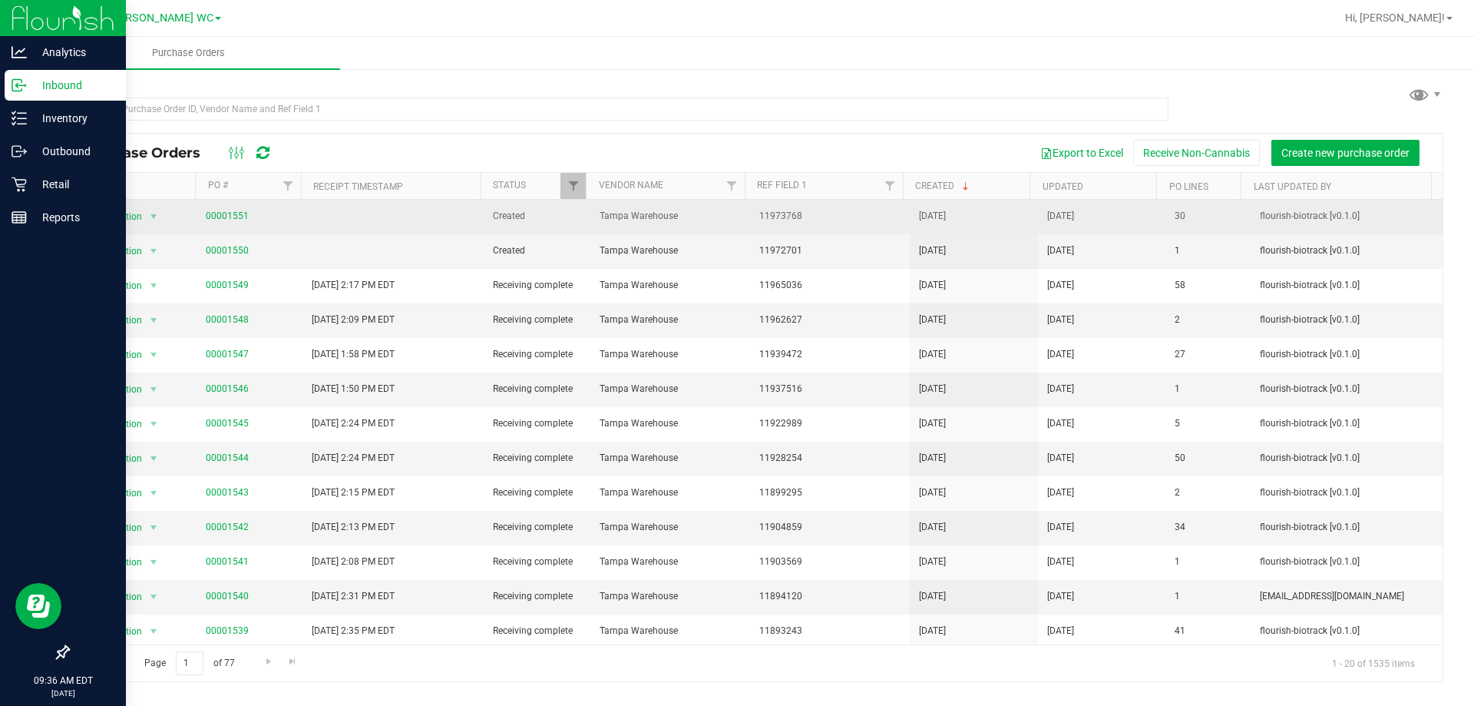
click at [236, 221] on span "00001551" at bounding box center [227, 216] width 43 height 15
click at [240, 209] on td "00001551" at bounding box center [250, 217] width 107 height 35
click at [239, 213] on link "00001551" at bounding box center [227, 215] width 43 height 11
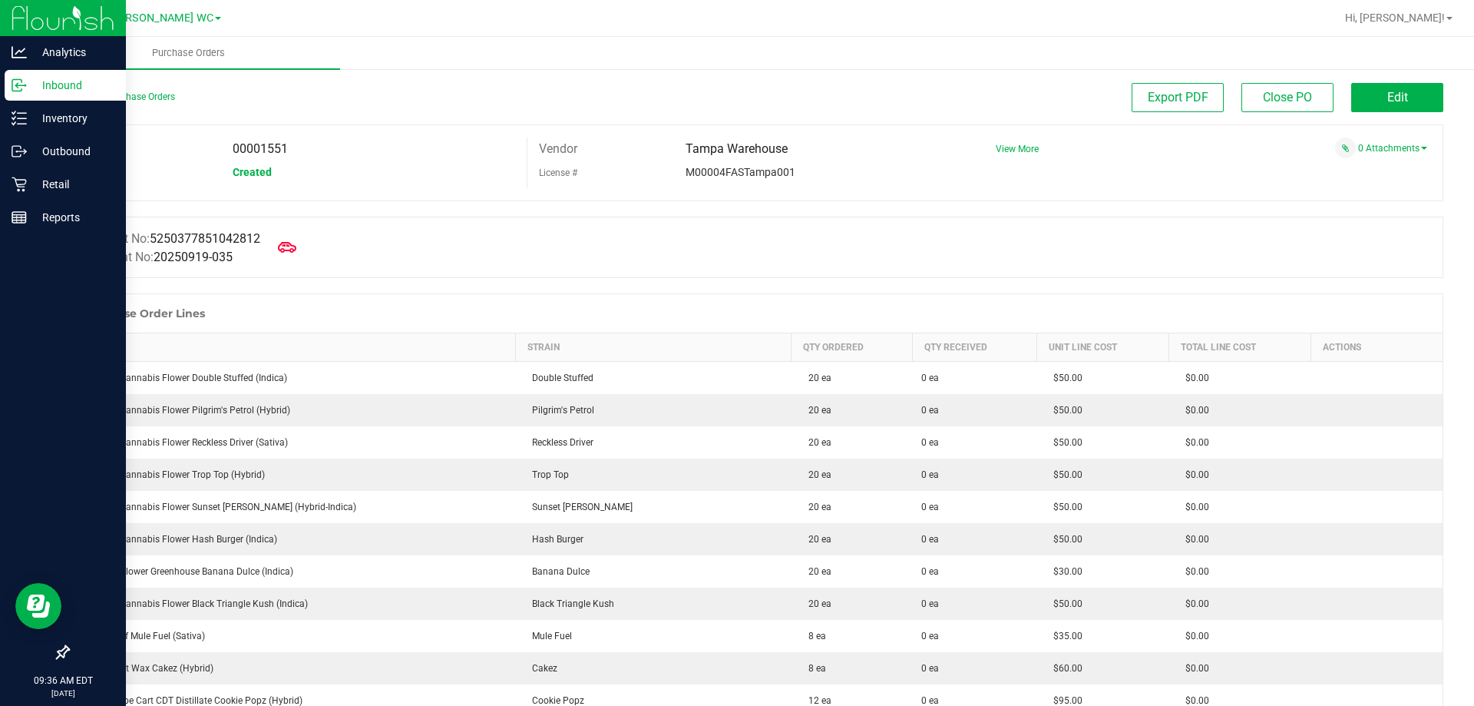
scroll to position [154, 0]
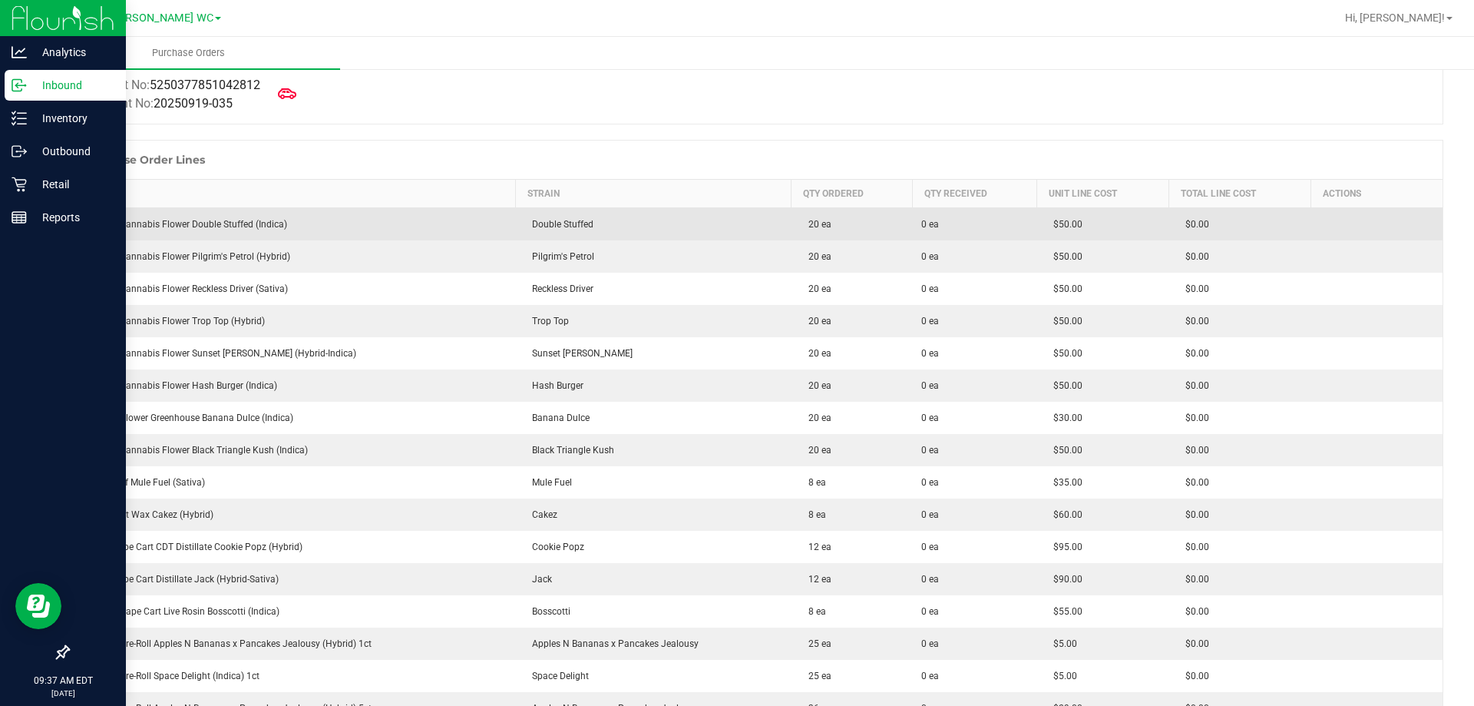
click at [243, 222] on div "FT 3.5g Cannabis Flower Double Stuffed (Indica)" at bounding box center [292, 224] width 428 height 14
copy div "FT 3.5g Cannabis Flower Double Stuffed (Indica)"
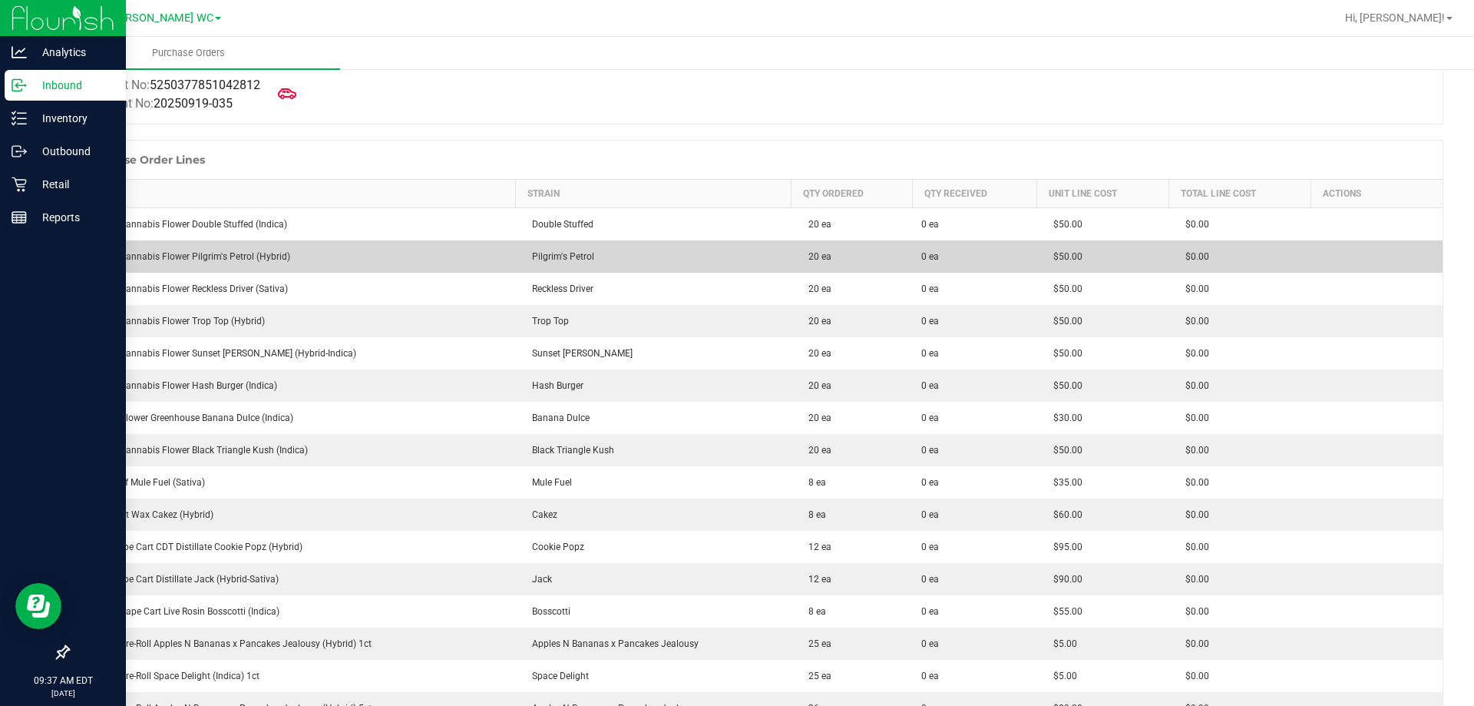
click at [201, 255] on div "FT 3.5g Cannabis Flower Pilgrim's Petrol (Hybrid)" at bounding box center [292, 257] width 428 height 14
copy div "FT 3.5g Cannabis Flower Pilgrim's Petrol (Hybrid)"
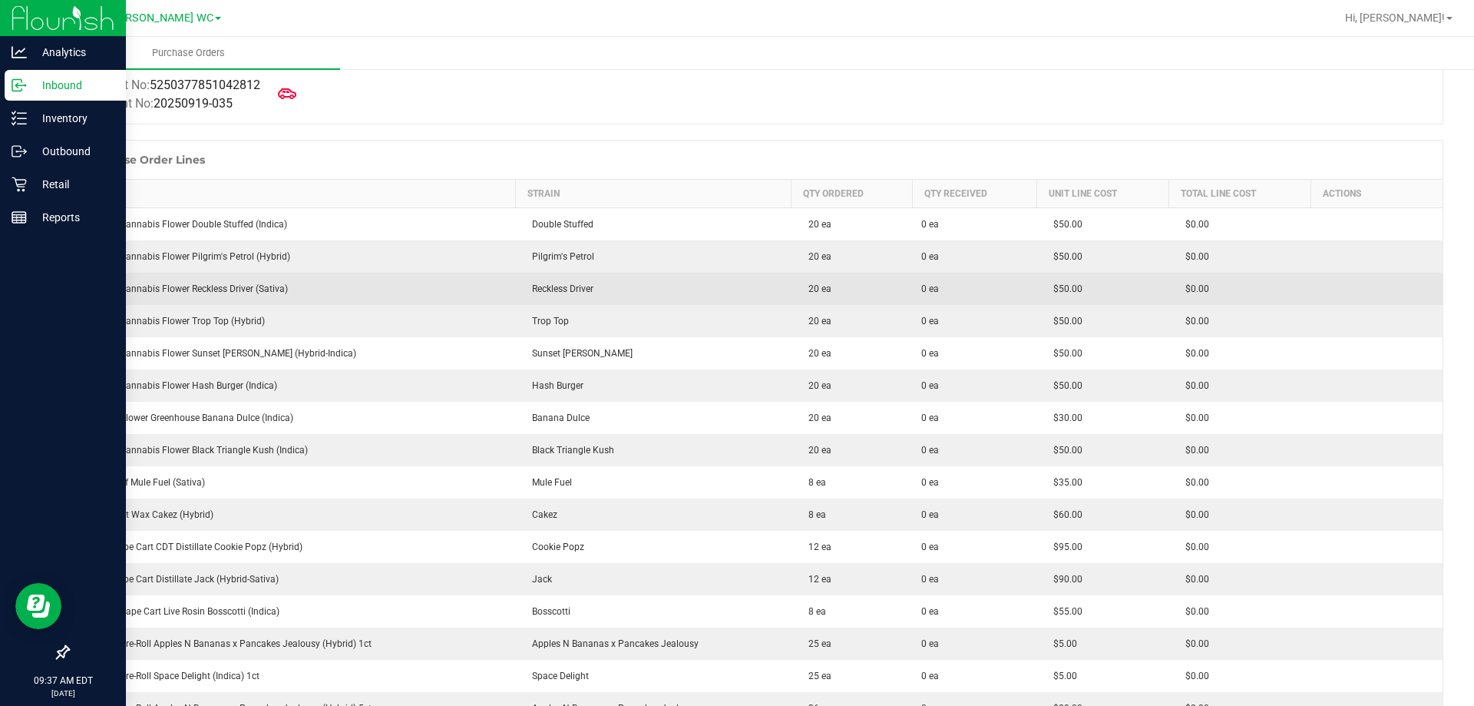
click at [217, 279] on td "FT 3.5g Cannabis Flower Reckless Driver (Sativa)" at bounding box center [292, 289] width 447 height 32
copy div "FT 3.5g Cannabis Flower Reckless Driver (Sativa)"
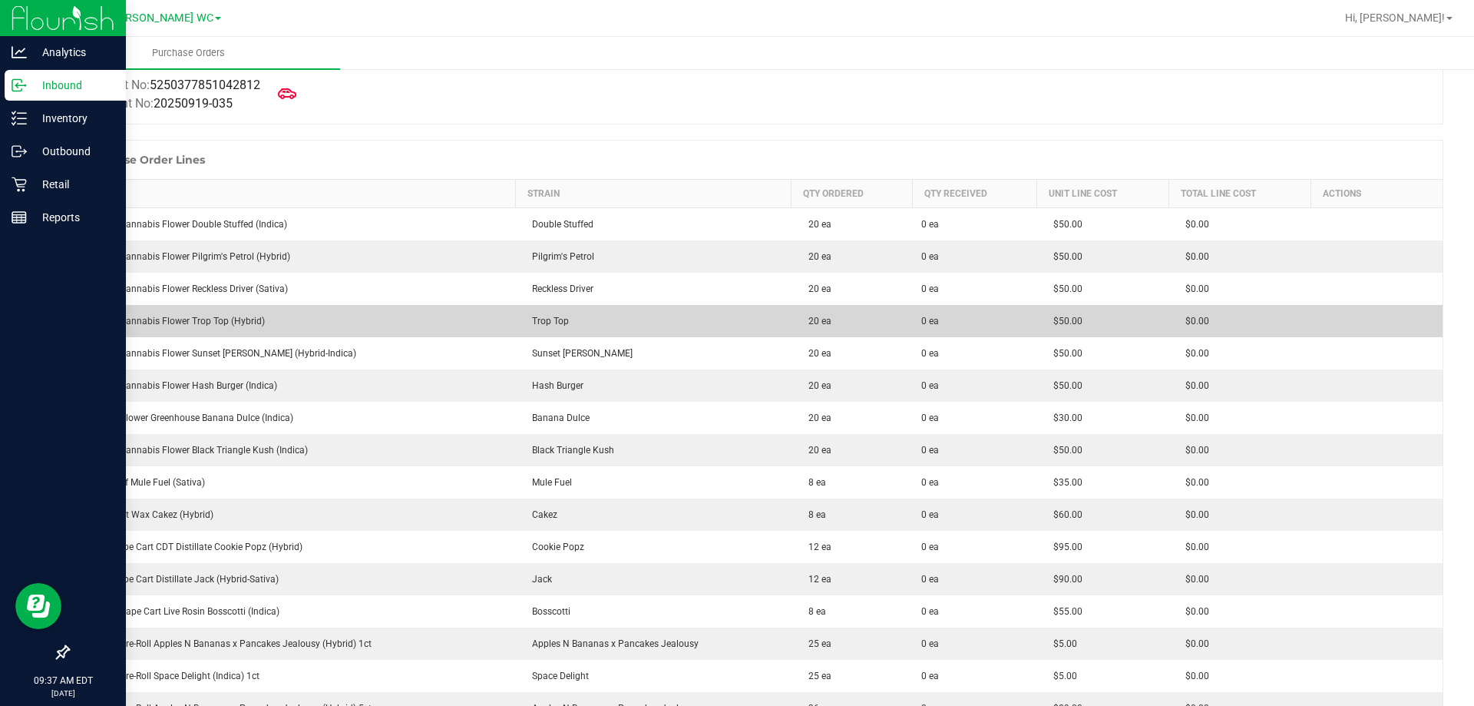
click at [247, 313] on td "FT 3.5g Cannabis Flower Trop Top (Hybrid)" at bounding box center [292, 321] width 447 height 32
copy div "FT 3.5g Cannabis Flower Trop Top (Hybrid)"
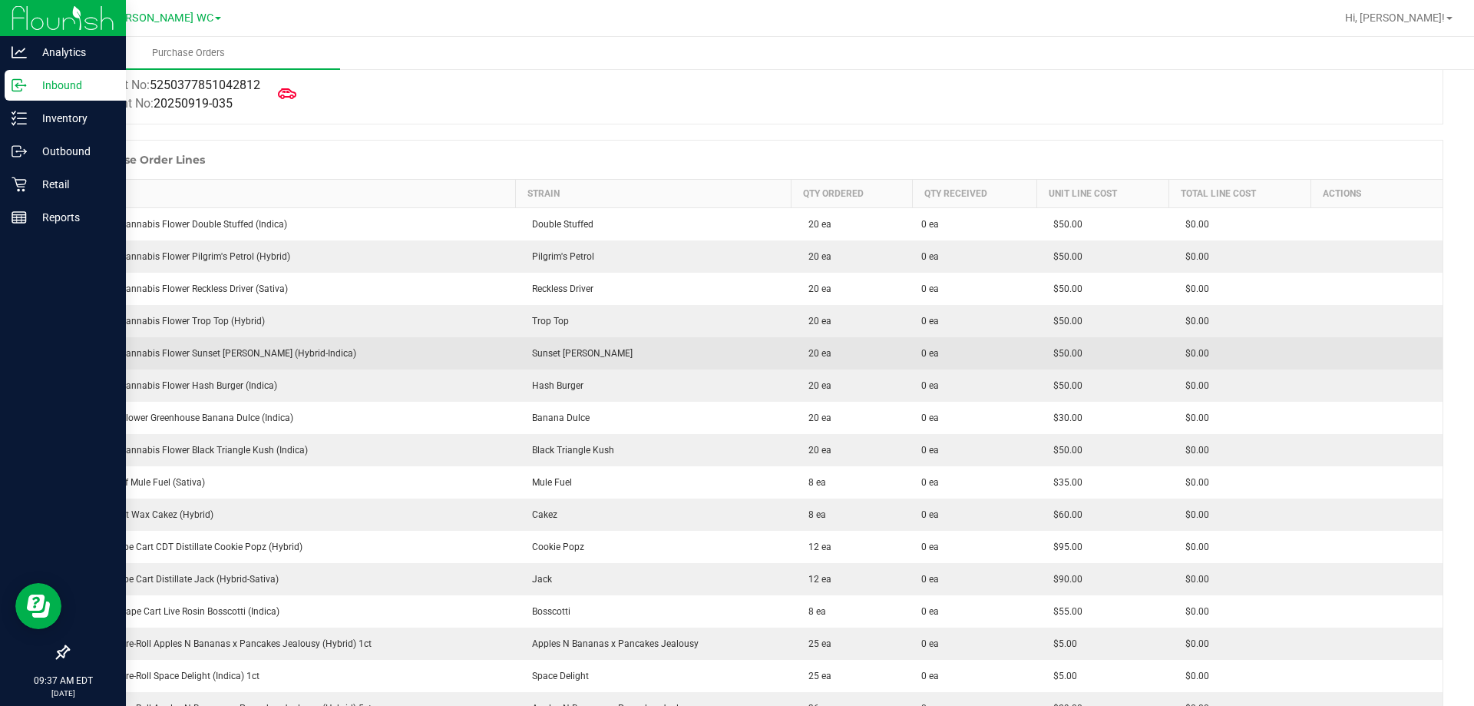
click at [160, 361] on td "FT 3.5g Cannabis Flower Sunset [PERSON_NAME] (Hybrid-Indica)" at bounding box center [292, 353] width 447 height 32
copy div "FT 3.5g Cannabis Flower Sunset [PERSON_NAME] (Hybrid-Indica)"
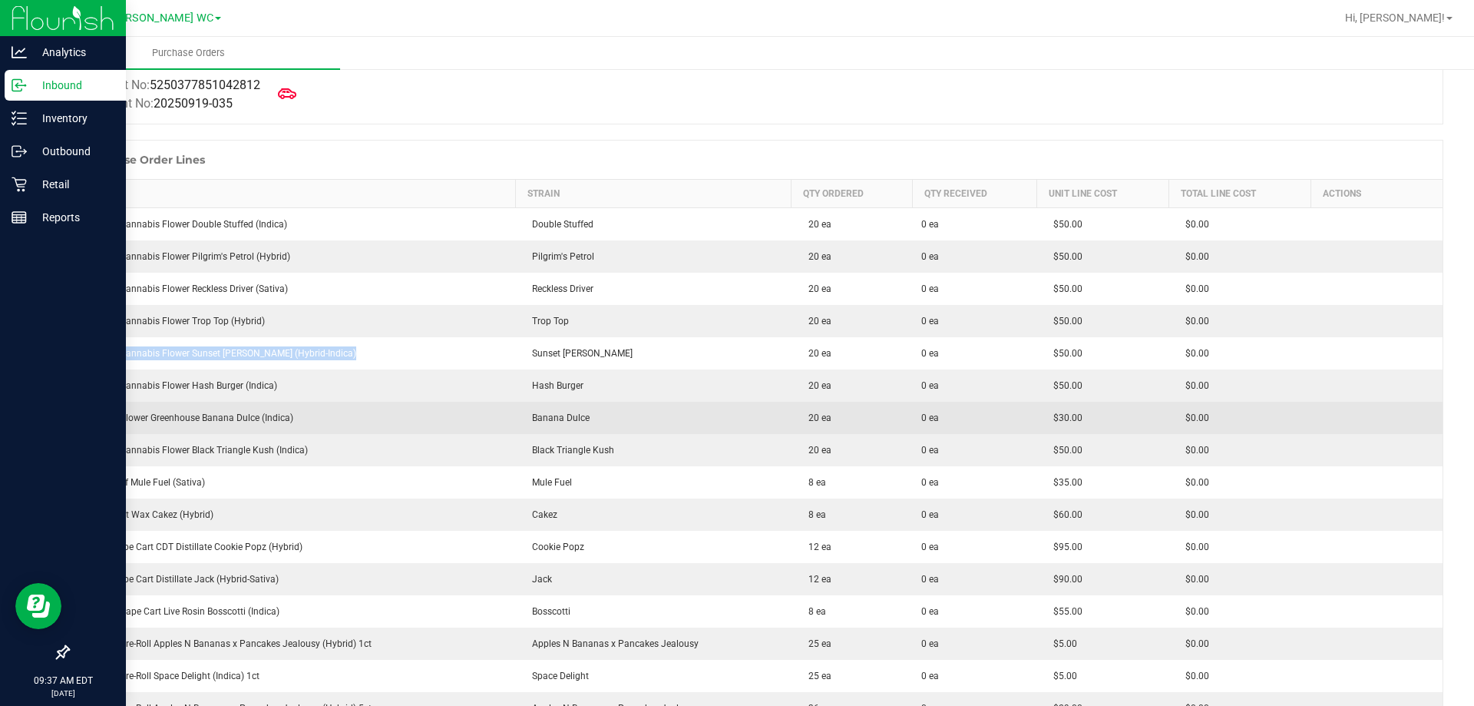
click at [250, 402] on td "FD 3.5g Flower Greenhouse Banana Dulce (Indica)" at bounding box center [292, 418] width 447 height 32
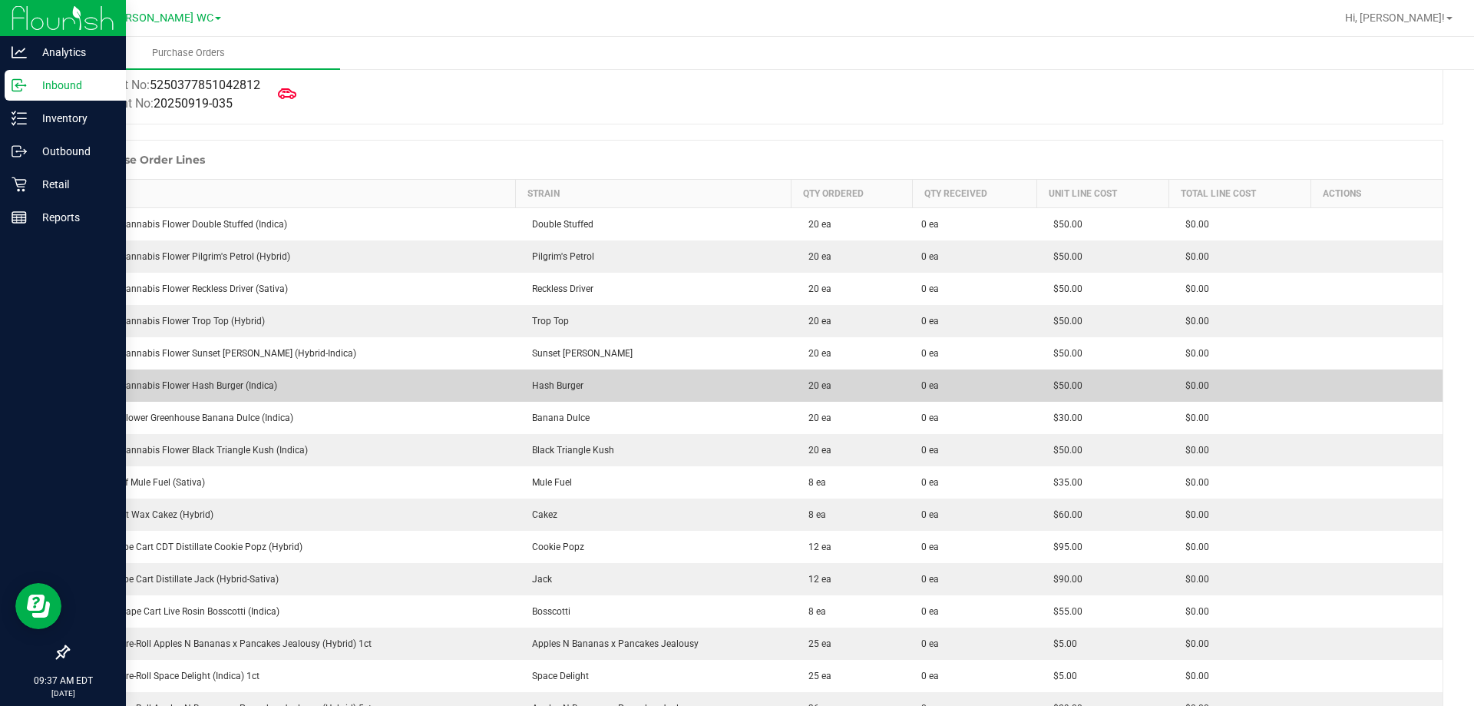
click at [156, 392] on div "FT 3.5g Cannabis Flower Hash Burger (Indica)" at bounding box center [292, 386] width 428 height 14
copy div "FT 3.5g Cannabis Flower Hash Burger (Indica)"
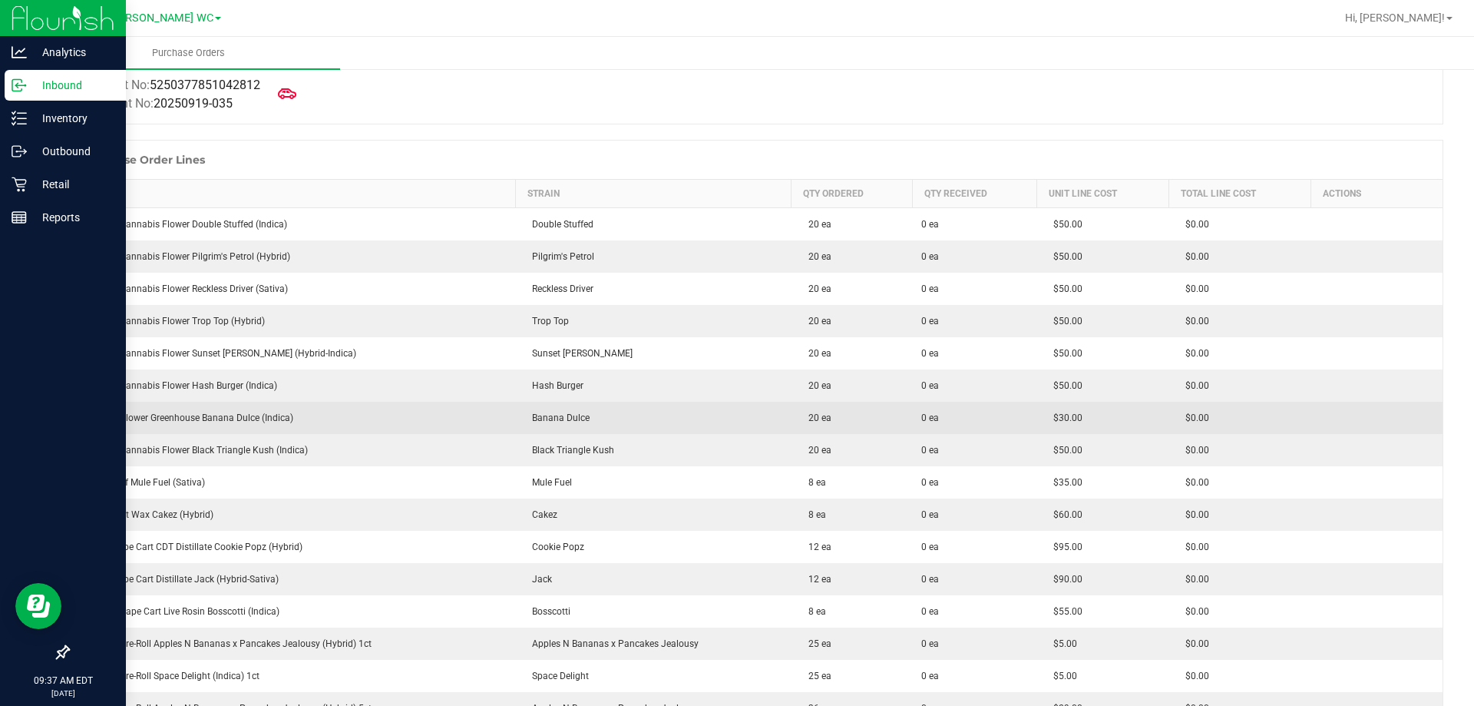
click at [200, 423] on div "FD 3.5g Flower Greenhouse Banana Dulce (Indica)" at bounding box center [292, 418] width 428 height 14
copy div "FD 3.5g Flower Greenhouse Banana Dulce (Indica)"
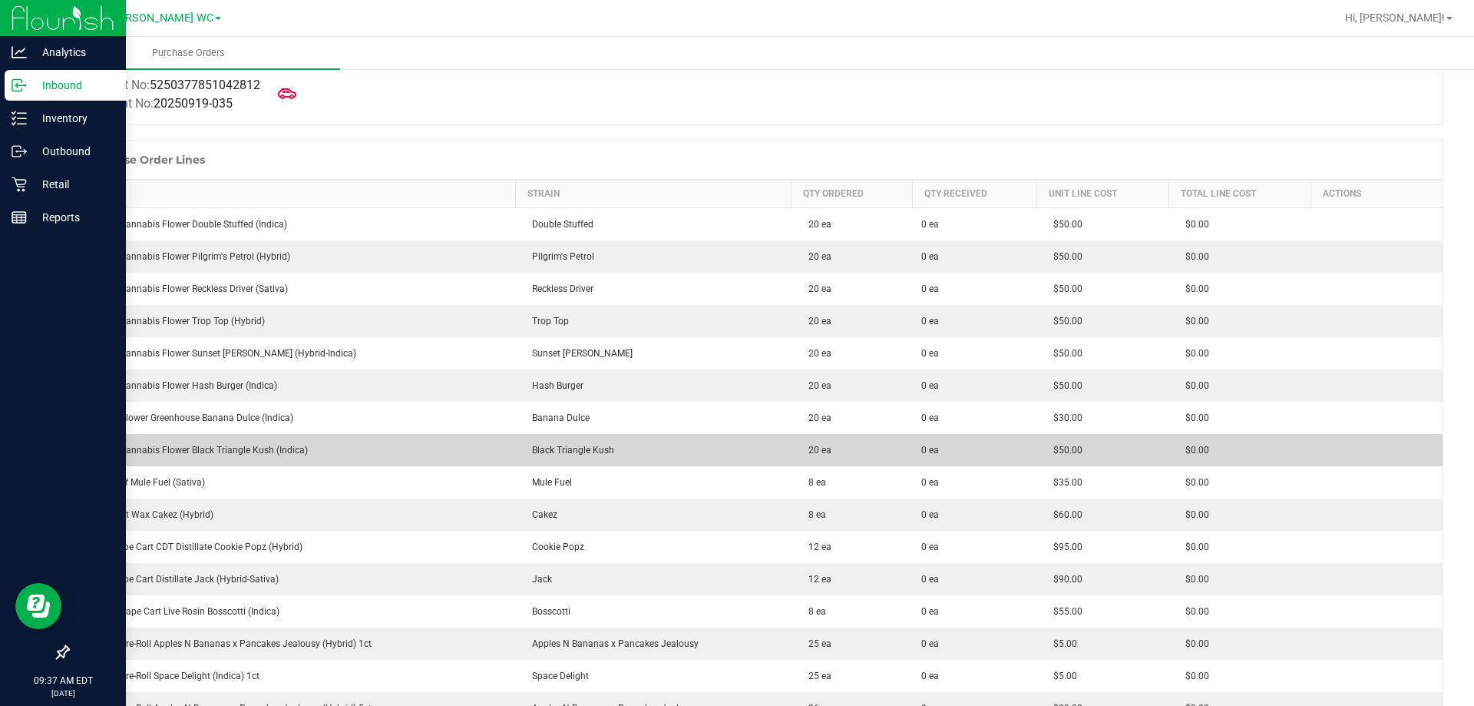
click at [138, 446] on div "FT 3.5g Cannabis Flower Black Triangle Kush (Indica)" at bounding box center [292, 450] width 428 height 14
copy div "FT 3.5g Cannabis Flower Black Triangle Kush (Indica)"
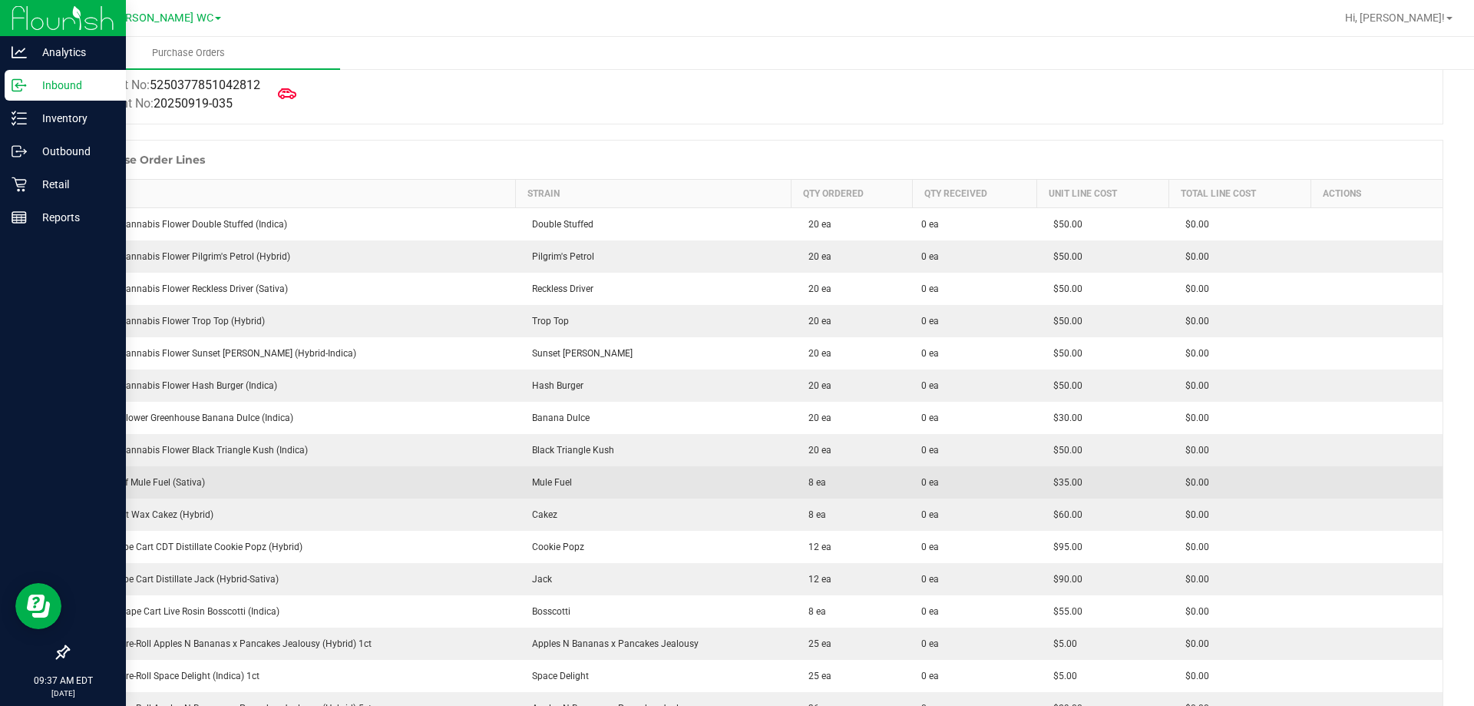
click at [174, 485] on div "FT 1g Kief Mule Fuel (Sativa)" at bounding box center [292, 482] width 428 height 14
click at [173, 485] on div "FT 1g Kief Mule Fuel (Sativa)" at bounding box center [292, 482] width 428 height 14
copy div "FT 1g Kief Mule Fuel (Sativa)"
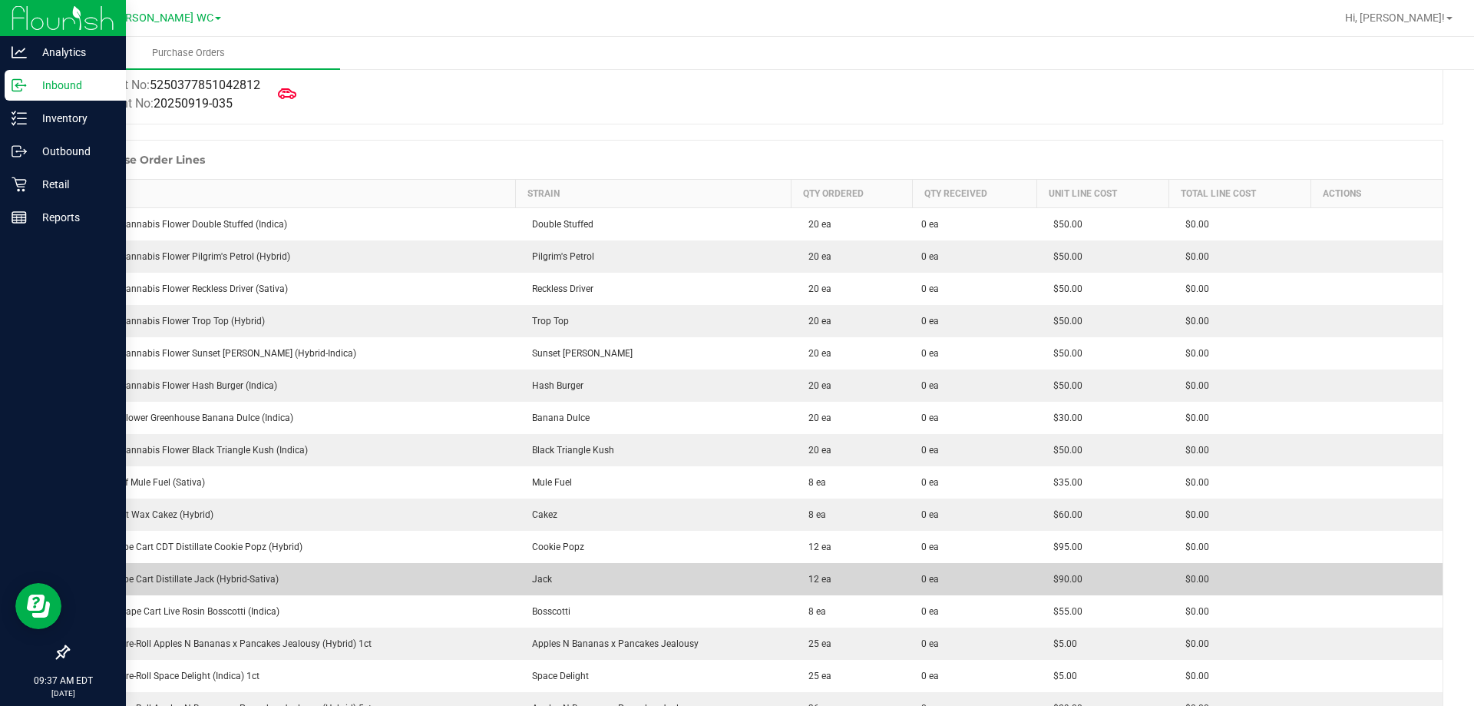
click at [206, 591] on td "FT 1g Vape Cart Distillate Jack (Hybrid-Sativa)" at bounding box center [292, 579] width 447 height 32
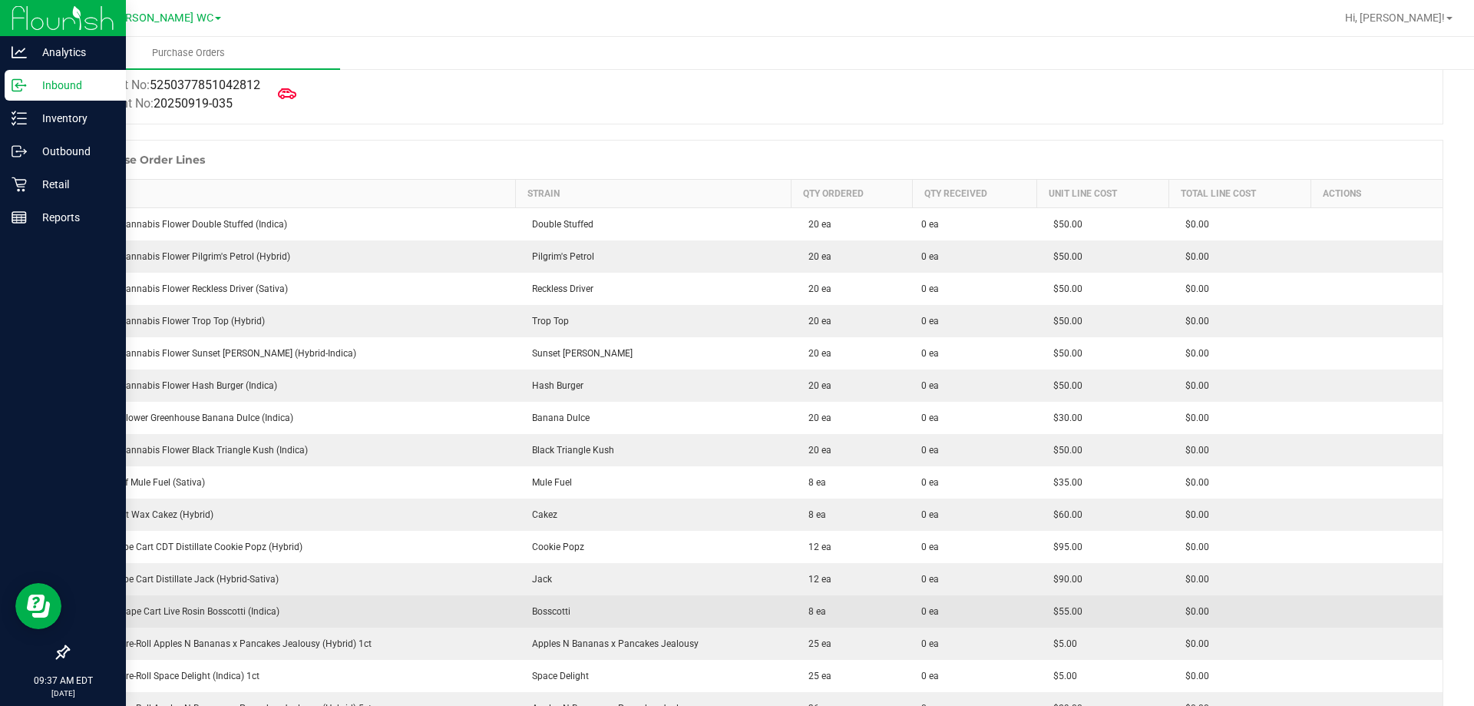
click at [201, 598] on td "GL 0.5g Vape Cart Live Rosin Bosscotti (Indica)" at bounding box center [292, 611] width 447 height 32
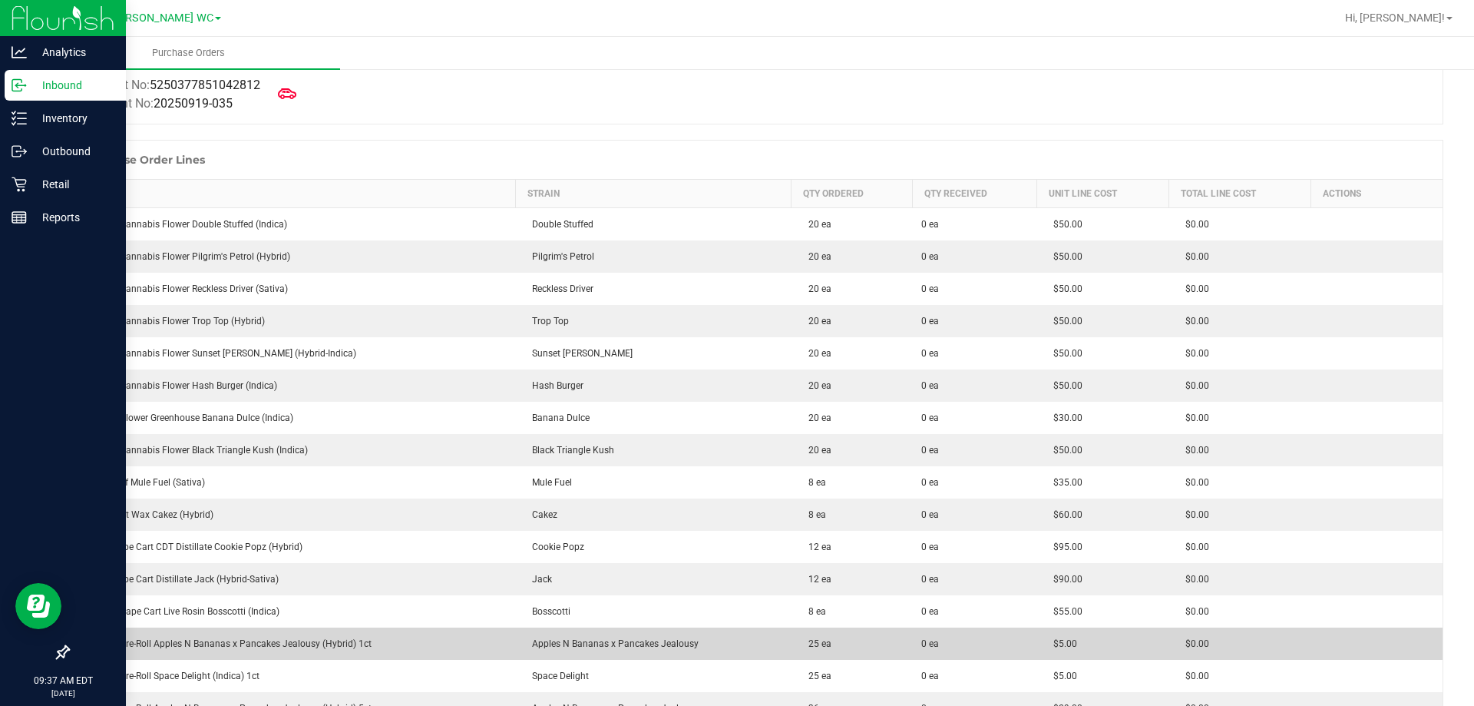
click at [173, 634] on td "FT 0.5g Pre-Roll Apples N Bananas x Pancakes Jealousy (Hybrid) 1ct" at bounding box center [292, 643] width 447 height 32
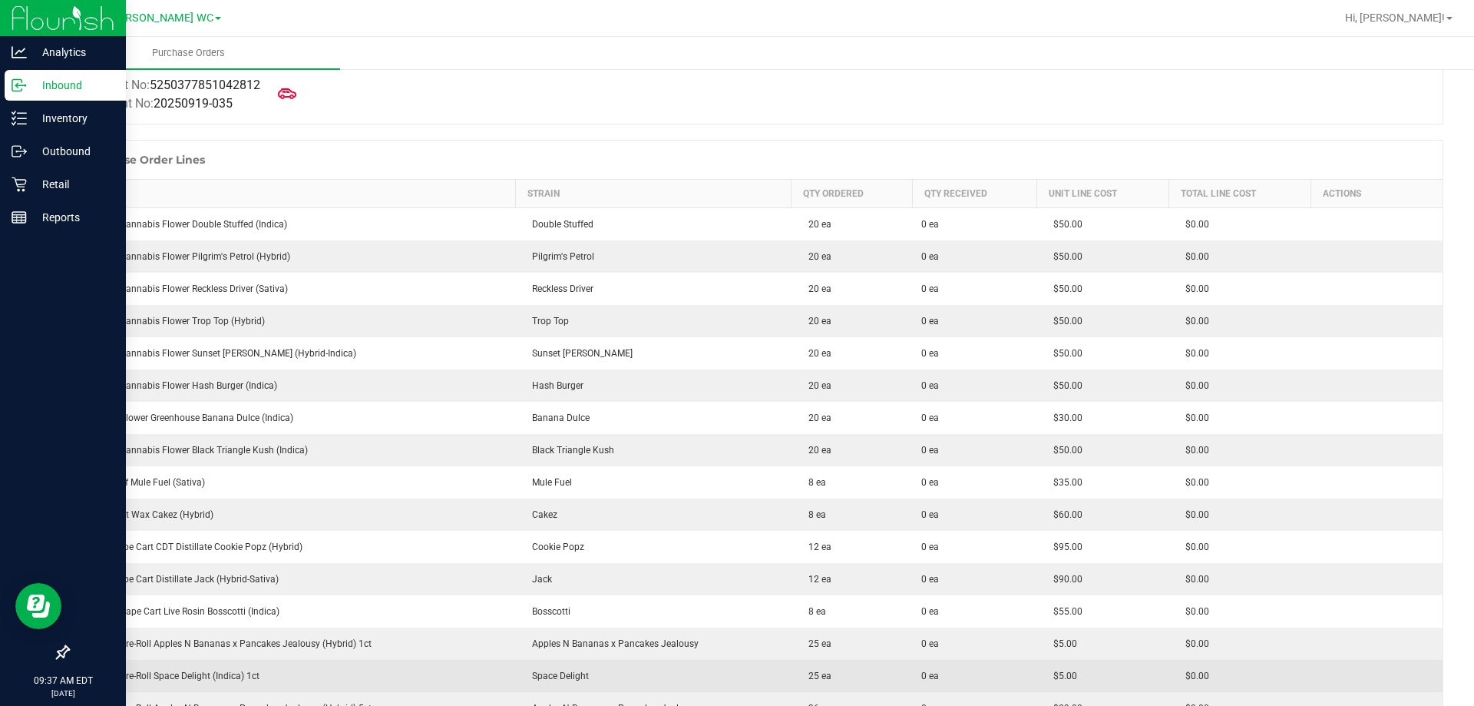
click at [170, 667] on td "FT 0.5g Pre-Roll Space Delight (Indica) 1ct" at bounding box center [292, 675] width 447 height 32
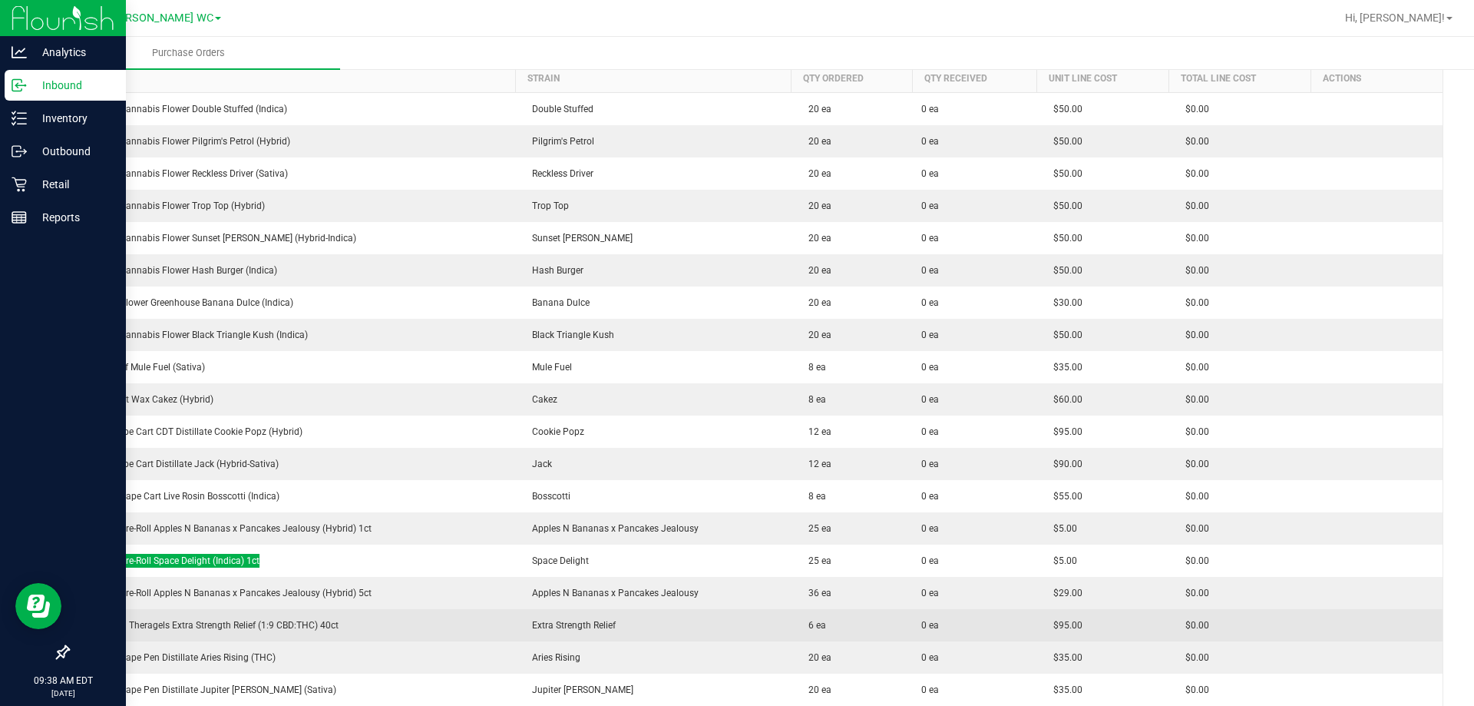
scroll to position [384, 0]
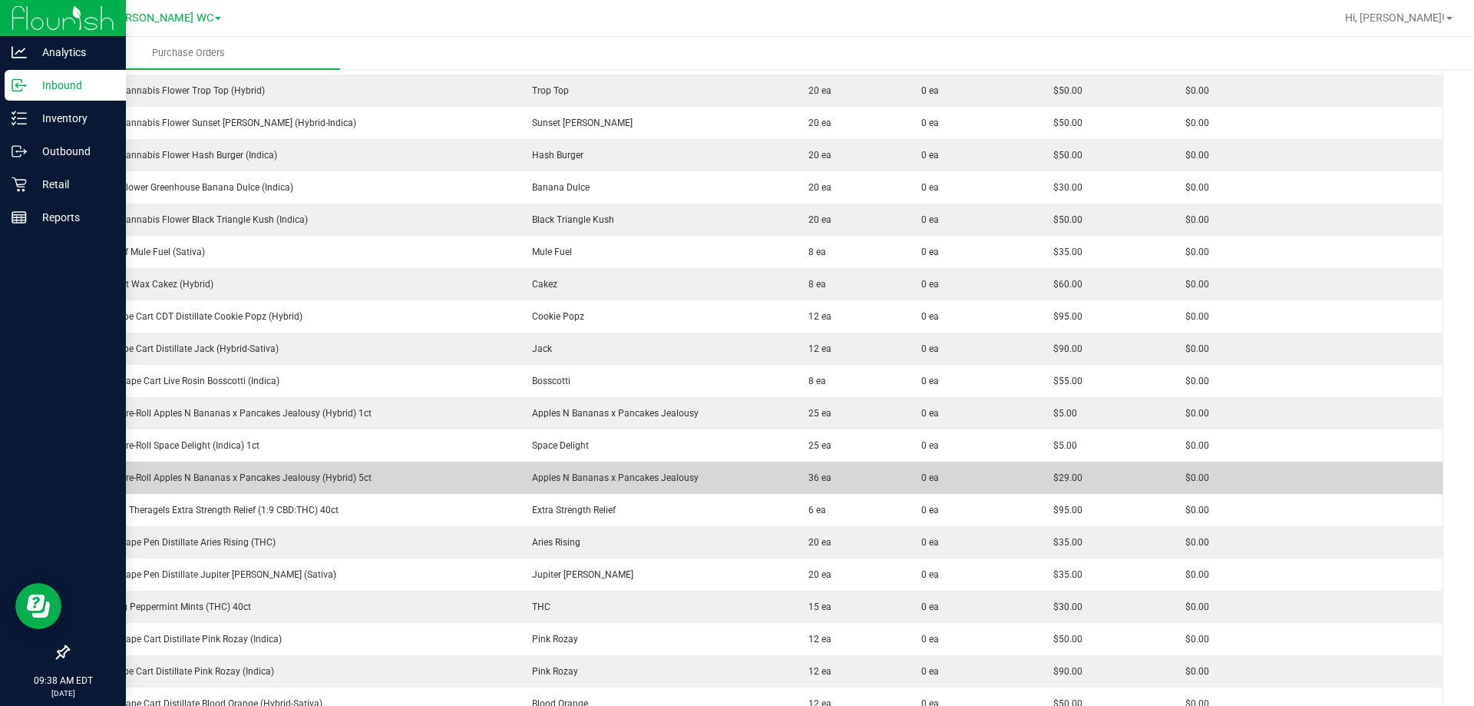
click at [273, 492] on td "FT 0.5g Pre-Roll Apples N Bananas x Pancakes Jealousy (Hybrid) 5ct" at bounding box center [292, 477] width 447 height 32
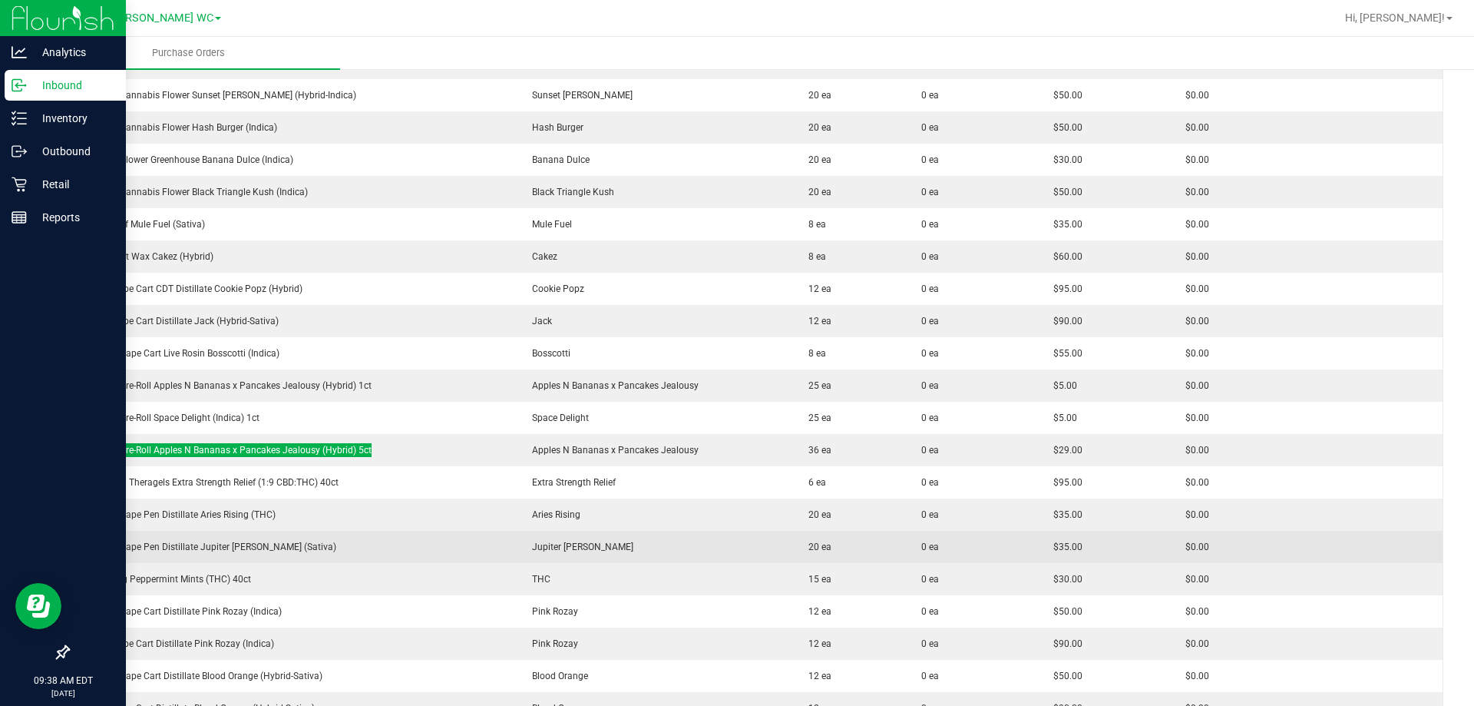
scroll to position [461, 0]
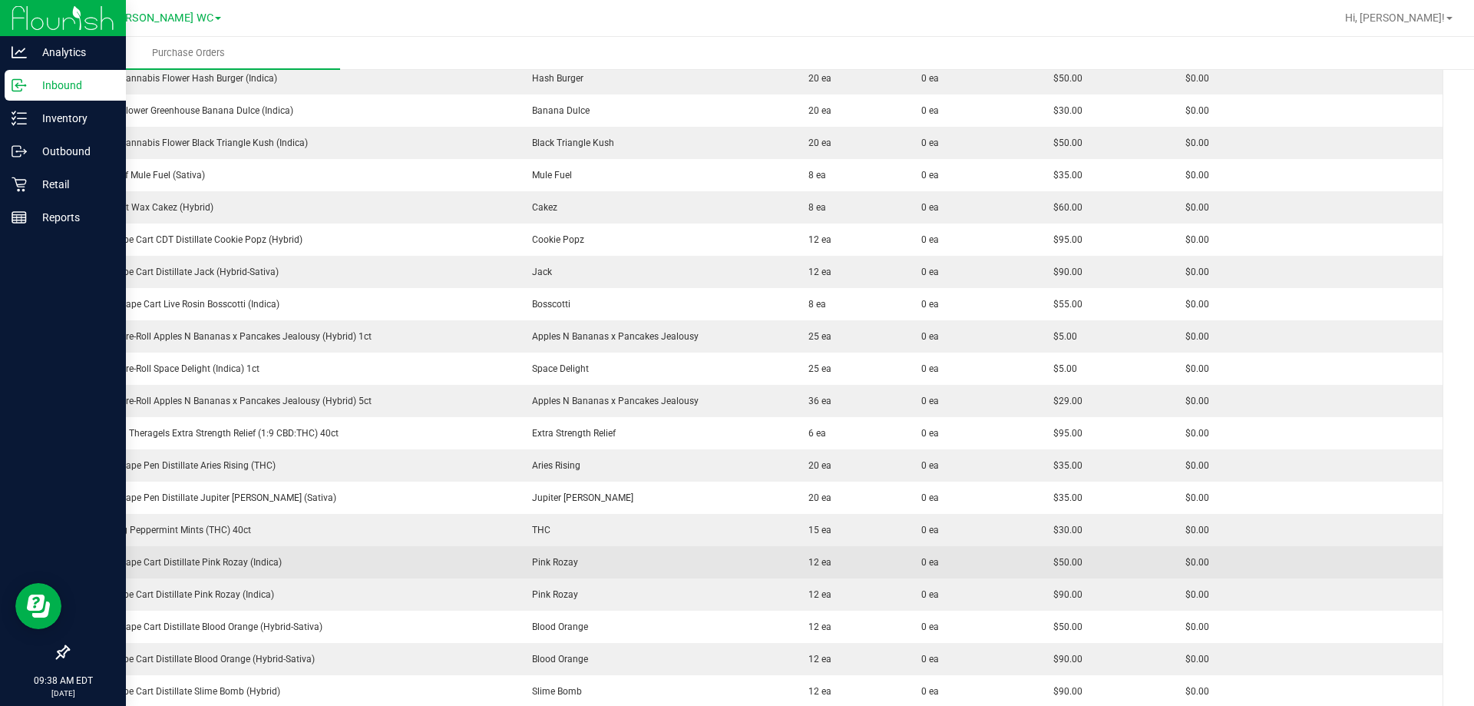
click at [246, 563] on div "FT 0.5g Vape Cart Distillate Pink Rozay (Indica)" at bounding box center [292, 562] width 428 height 14
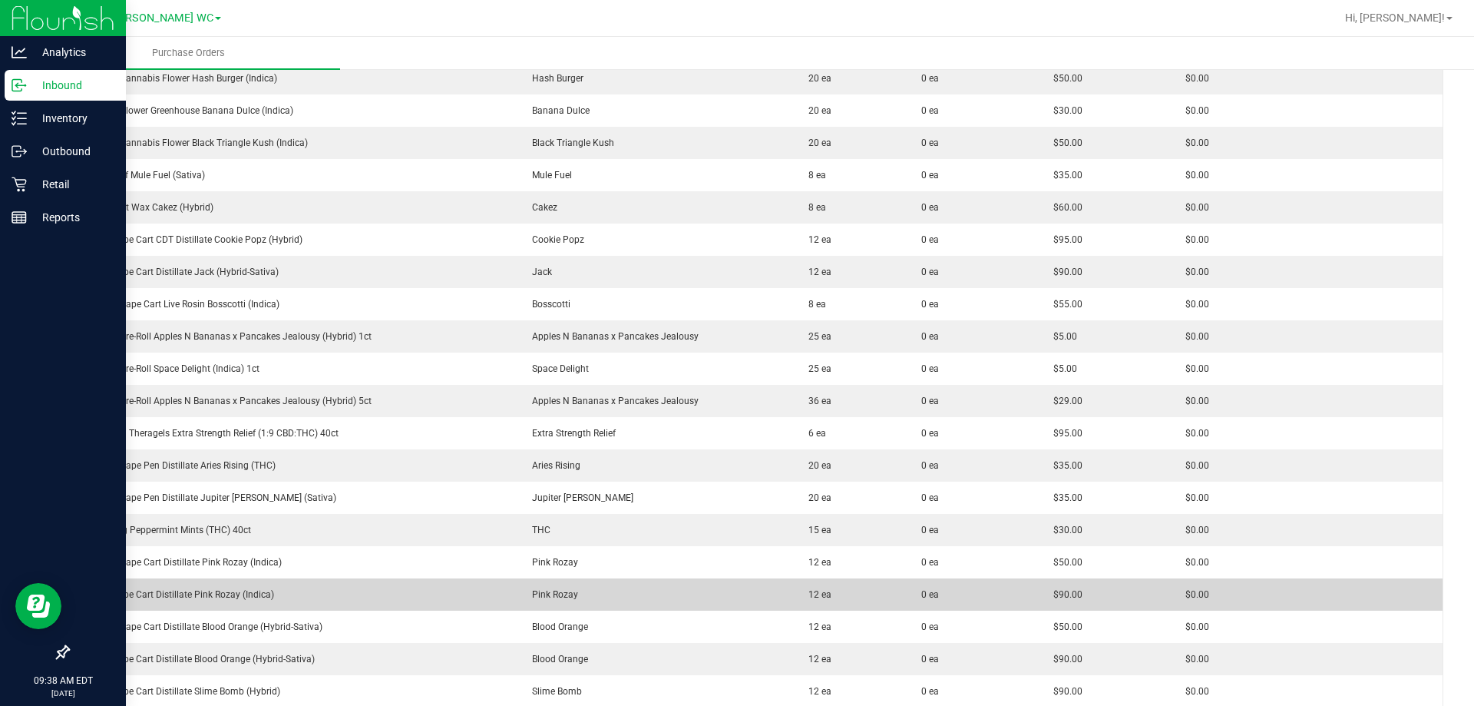
click at [189, 594] on div "FT 1g Vape Cart Distillate Pink Rozay (Indica)" at bounding box center [292, 594] width 428 height 14
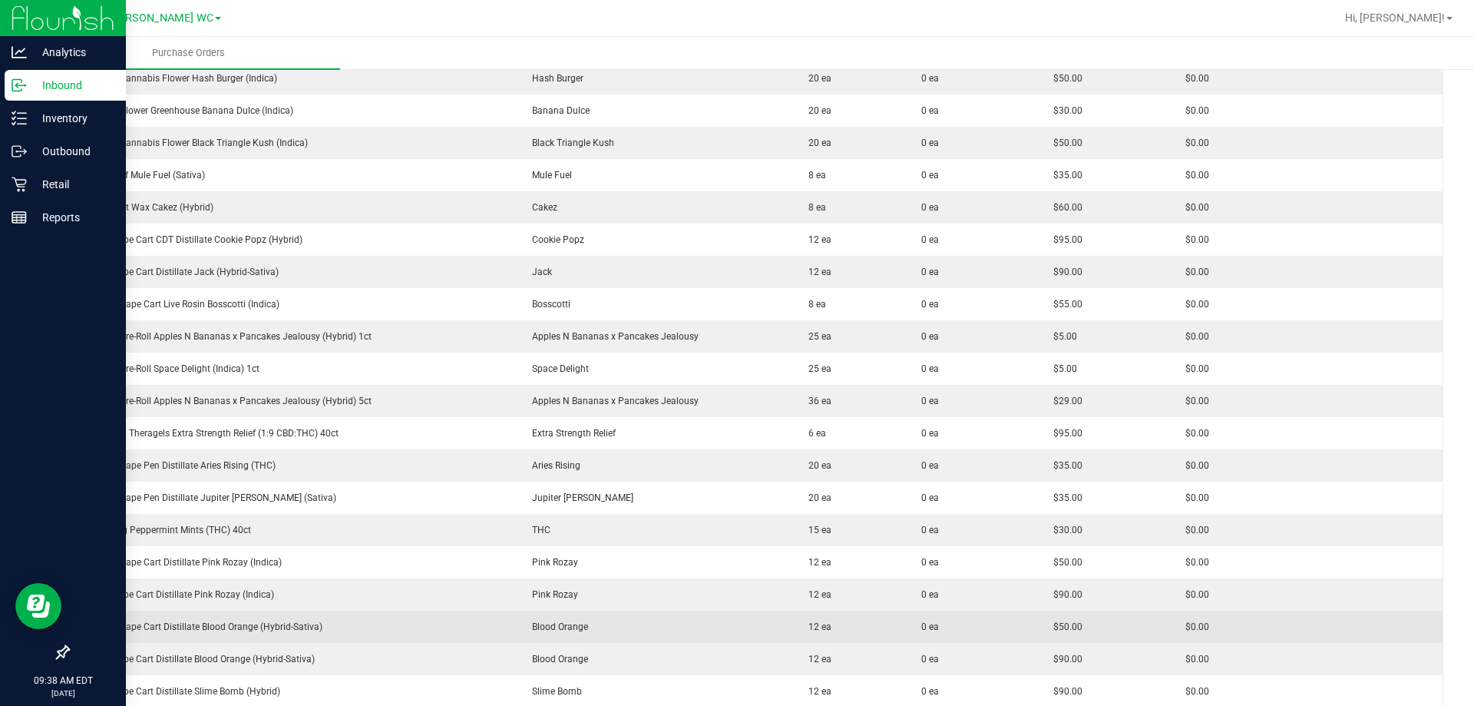
click at [246, 637] on td "FT 0.5g Vape Cart Distillate Blood Orange (Hybrid-Sativa)" at bounding box center [292, 626] width 447 height 32
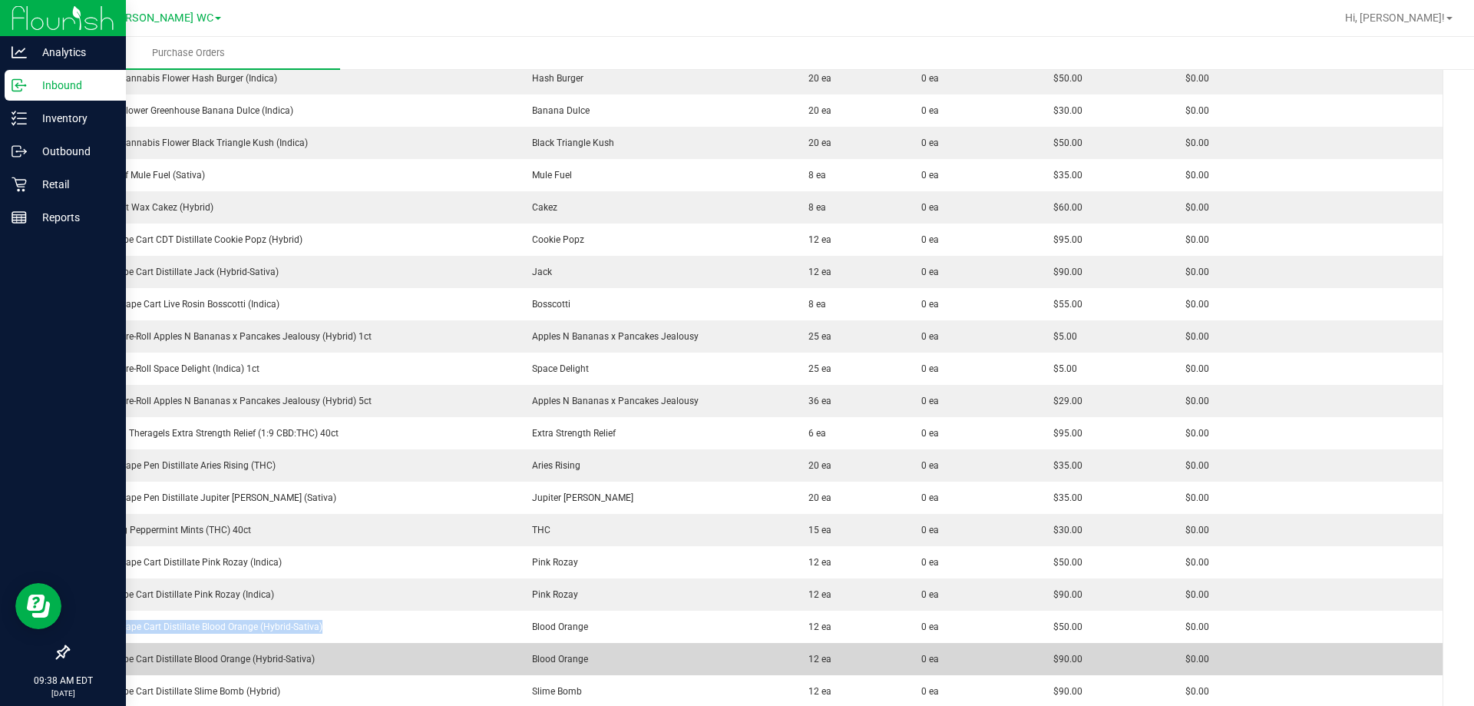
click at [210, 670] on td "FT 1g Vape Cart Distillate Blood Orange (Hybrid-Sativa)" at bounding box center [292, 659] width 447 height 32
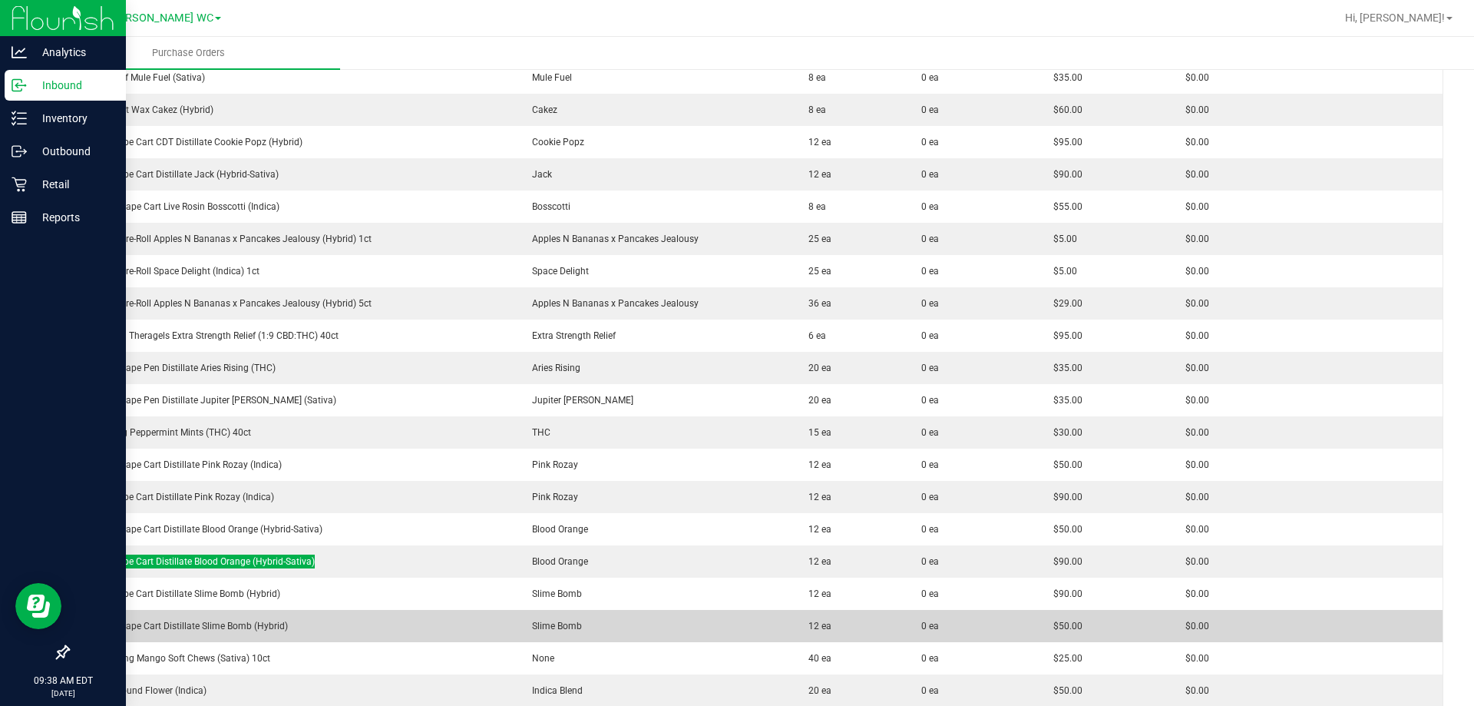
scroll to position [691, 0]
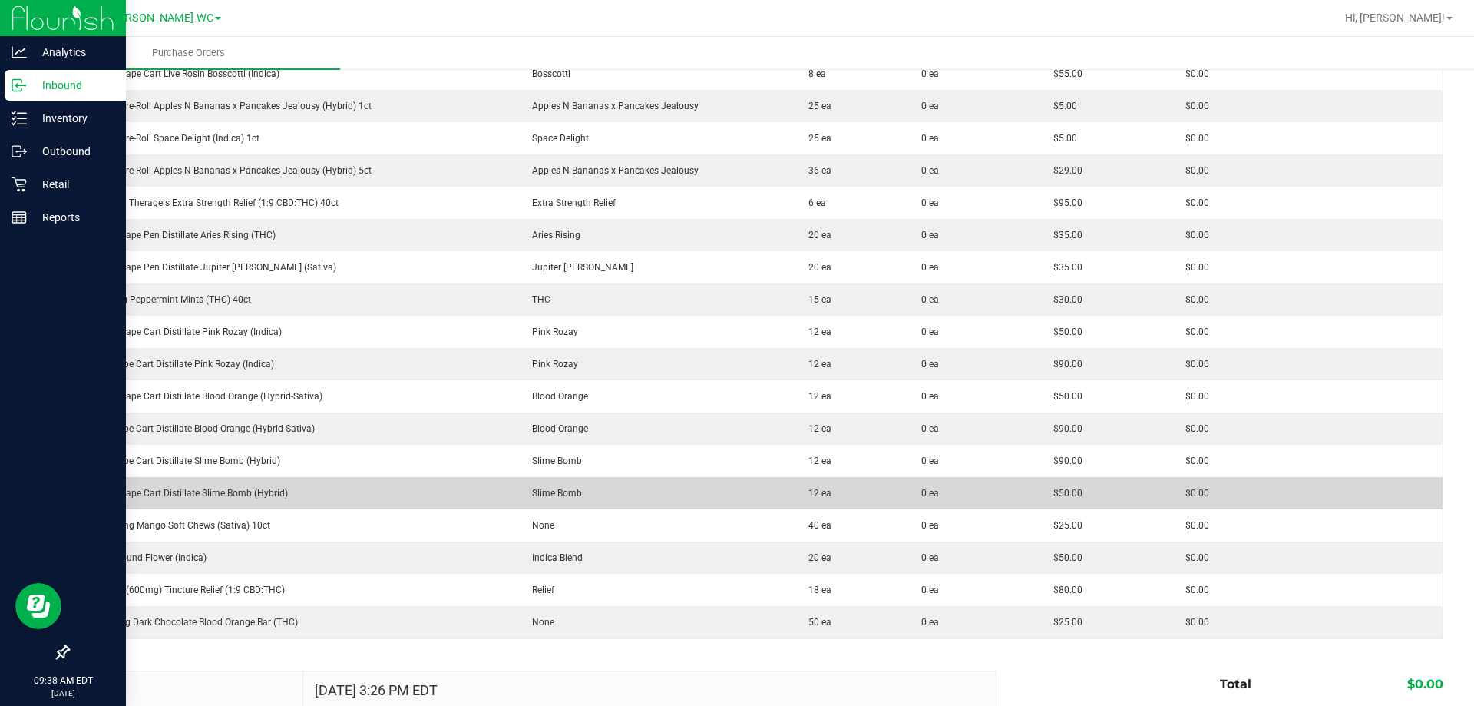
click at [193, 483] on td "FT 0.5g Vape Cart Distillate Slime Bomb (Hybrid)" at bounding box center [292, 493] width 447 height 32
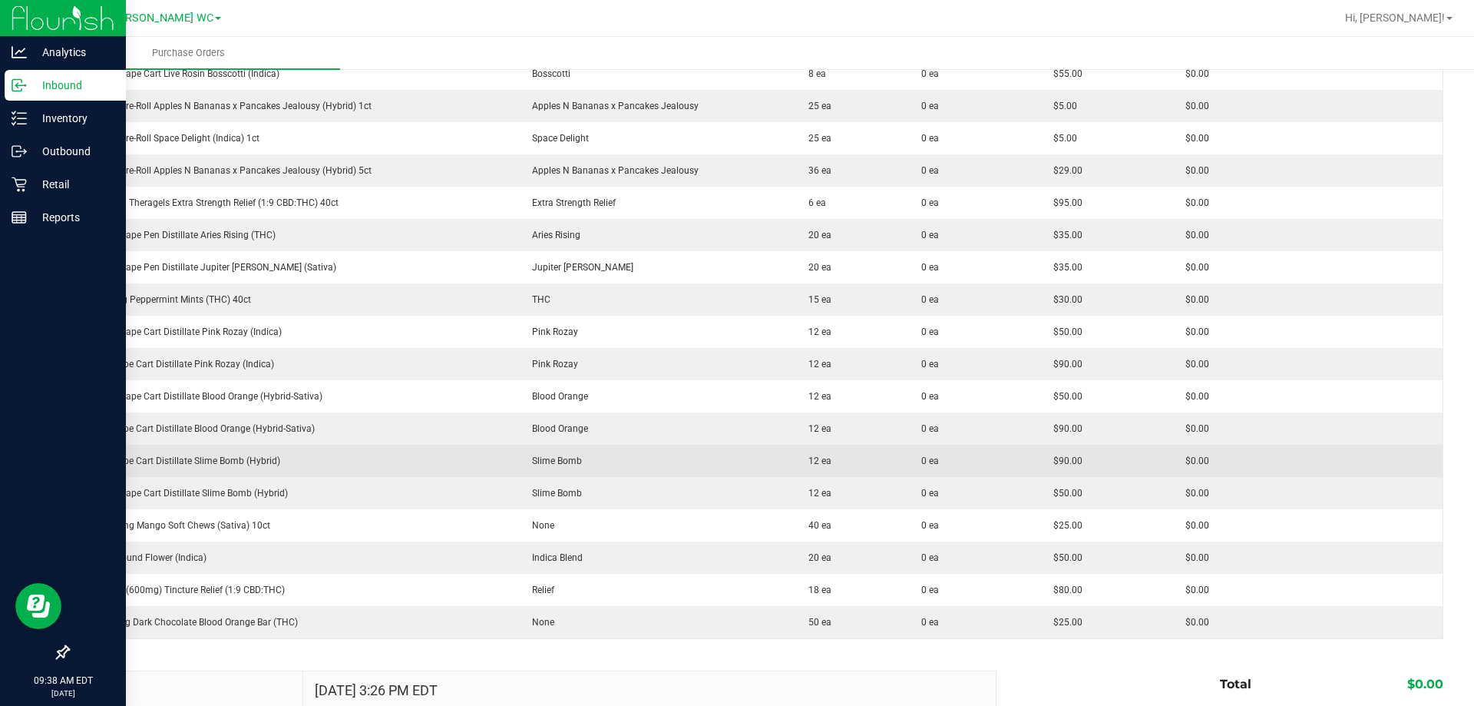
click at [153, 455] on div "FT 1g Vape Cart Distillate Slime Bomb (Hybrid)" at bounding box center [292, 461] width 428 height 14
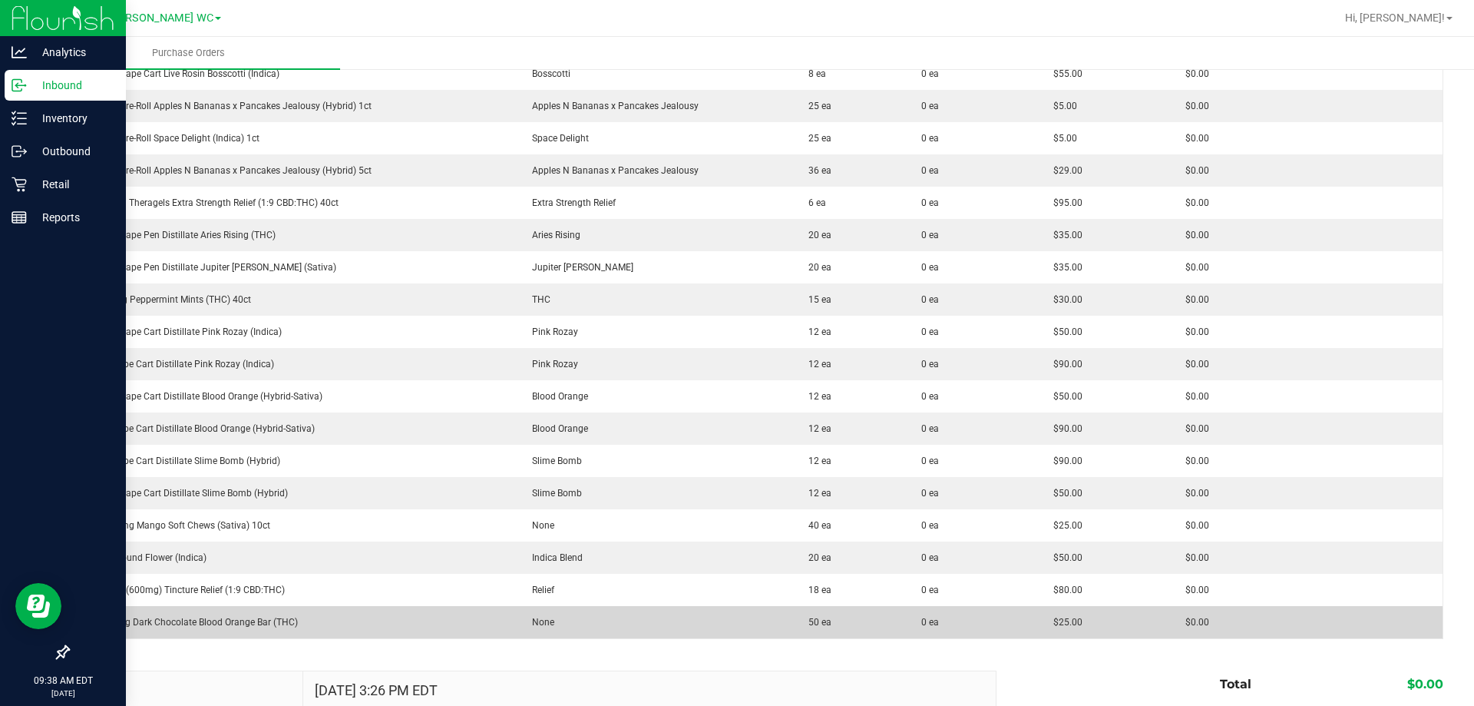
click at [215, 624] on div "HT 100mg Dark Chocolate Blood Orange Bar (THC)" at bounding box center [292, 622] width 428 height 14
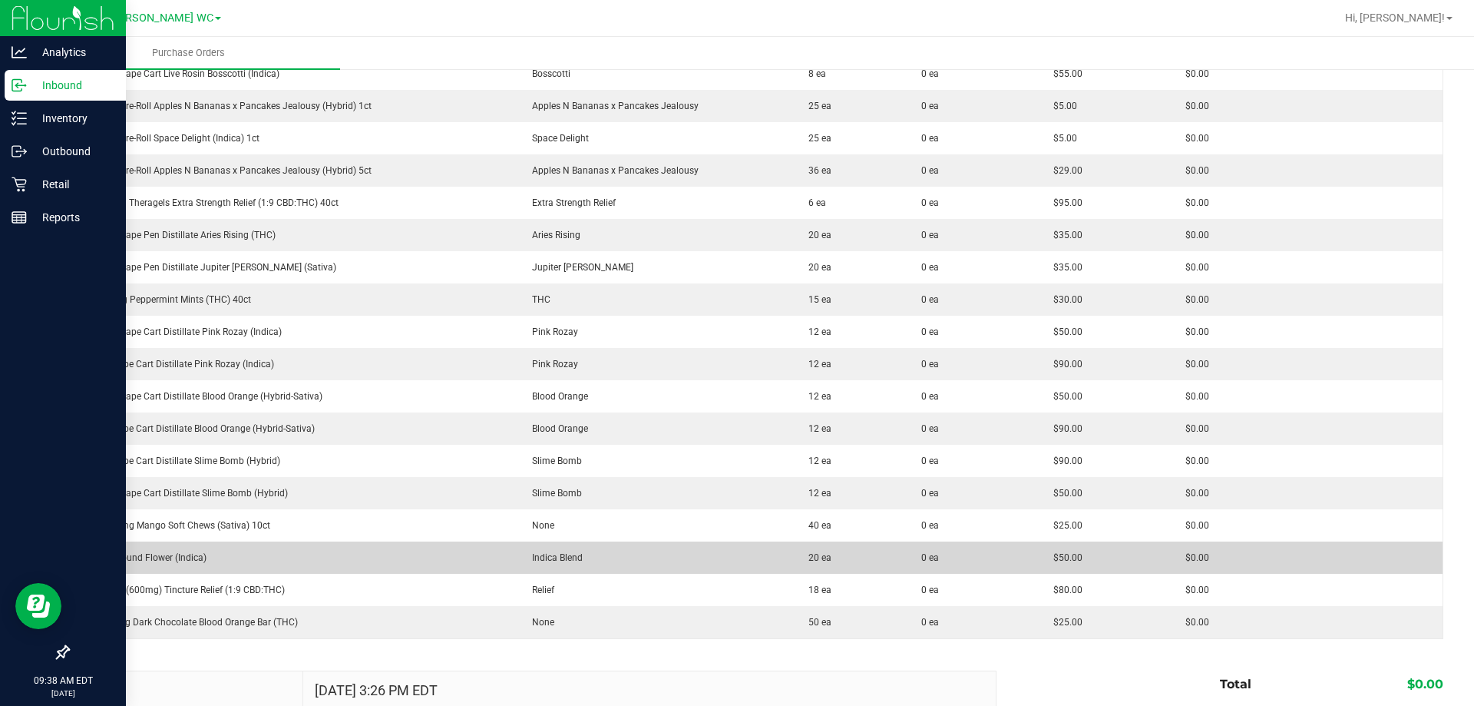
click at [133, 554] on div "FT 7g Ground Flower (Indica)" at bounding box center [292, 557] width 428 height 14
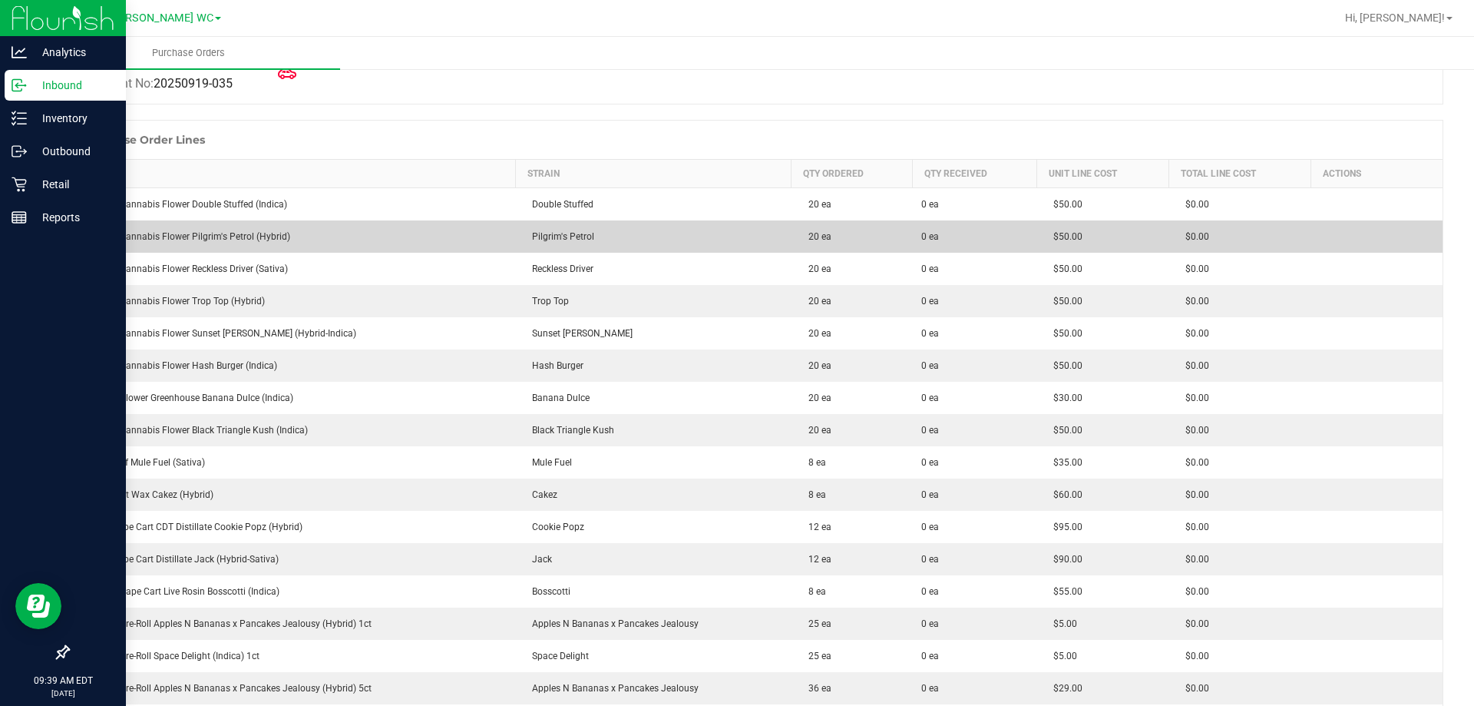
scroll to position [154, 0]
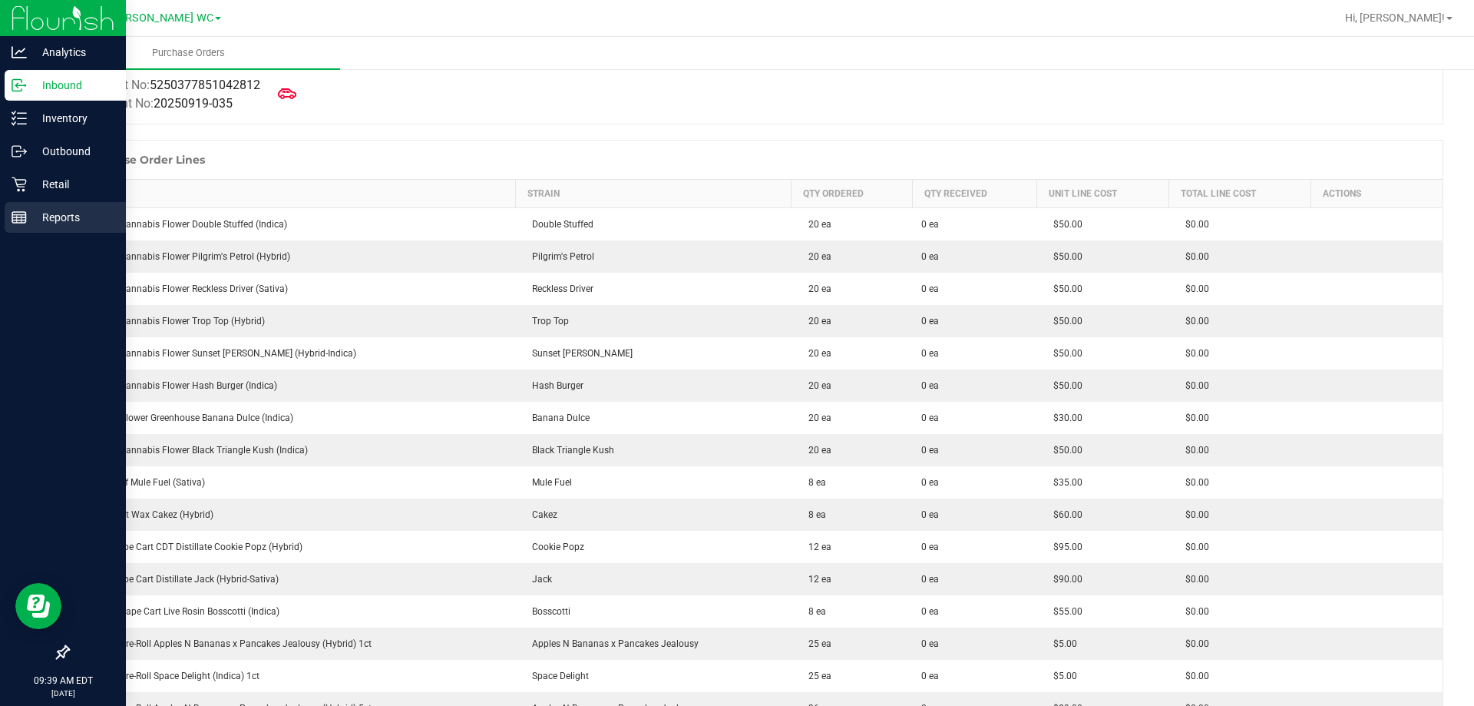
click at [17, 229] on div "Reports" at bounding box center [65, 217] width 121 height 31
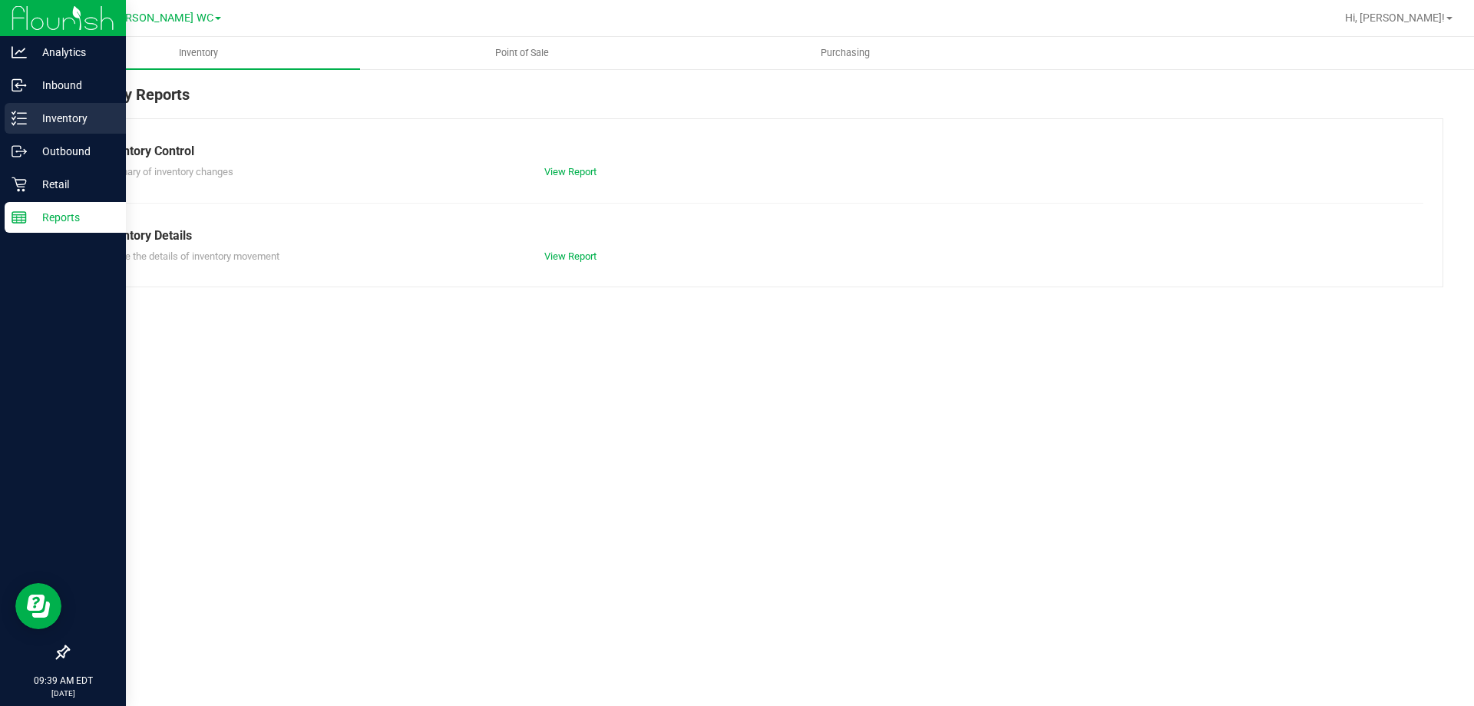
click at [30, 124] on p "Inventory" at bounding box center [73, 118] width 92 height 18
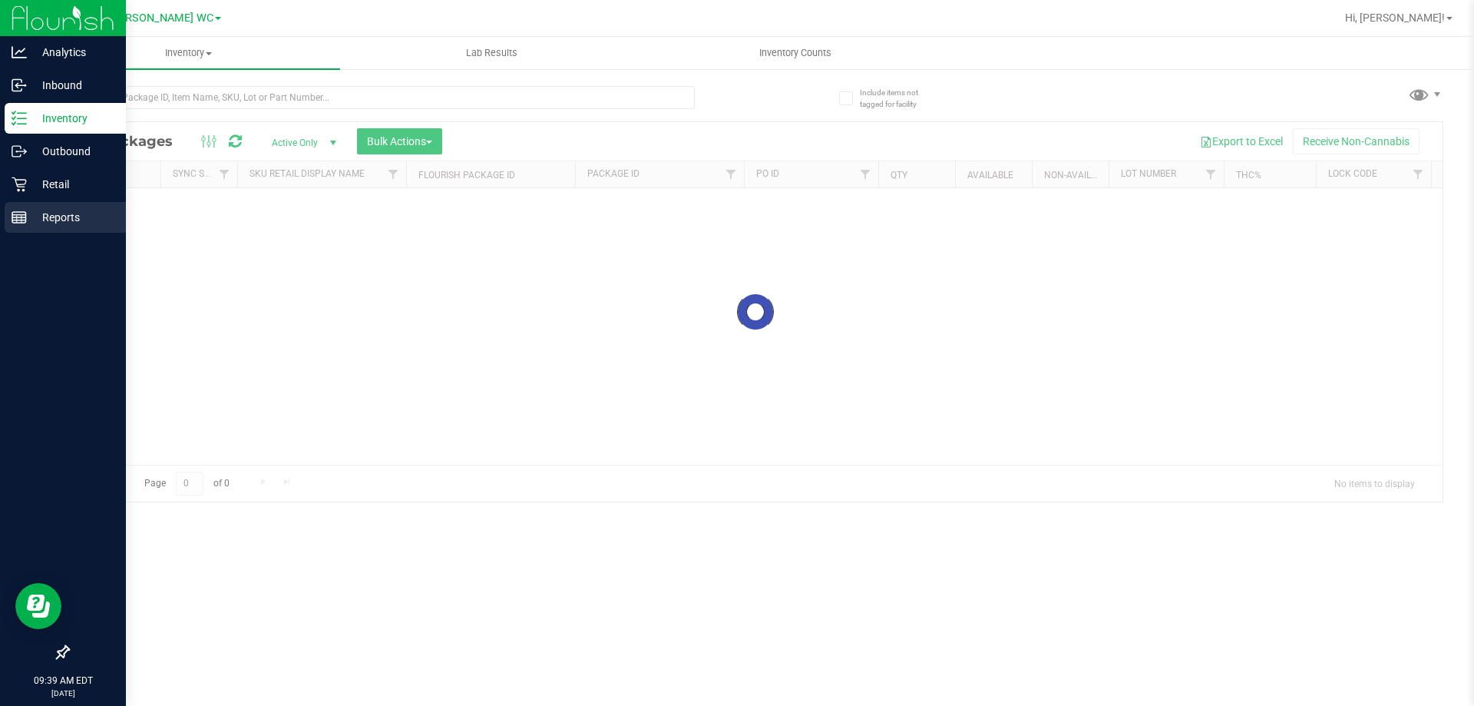
click at [26, 202] on div "Reports" at bounding box center [65, 217] width 121 height 31
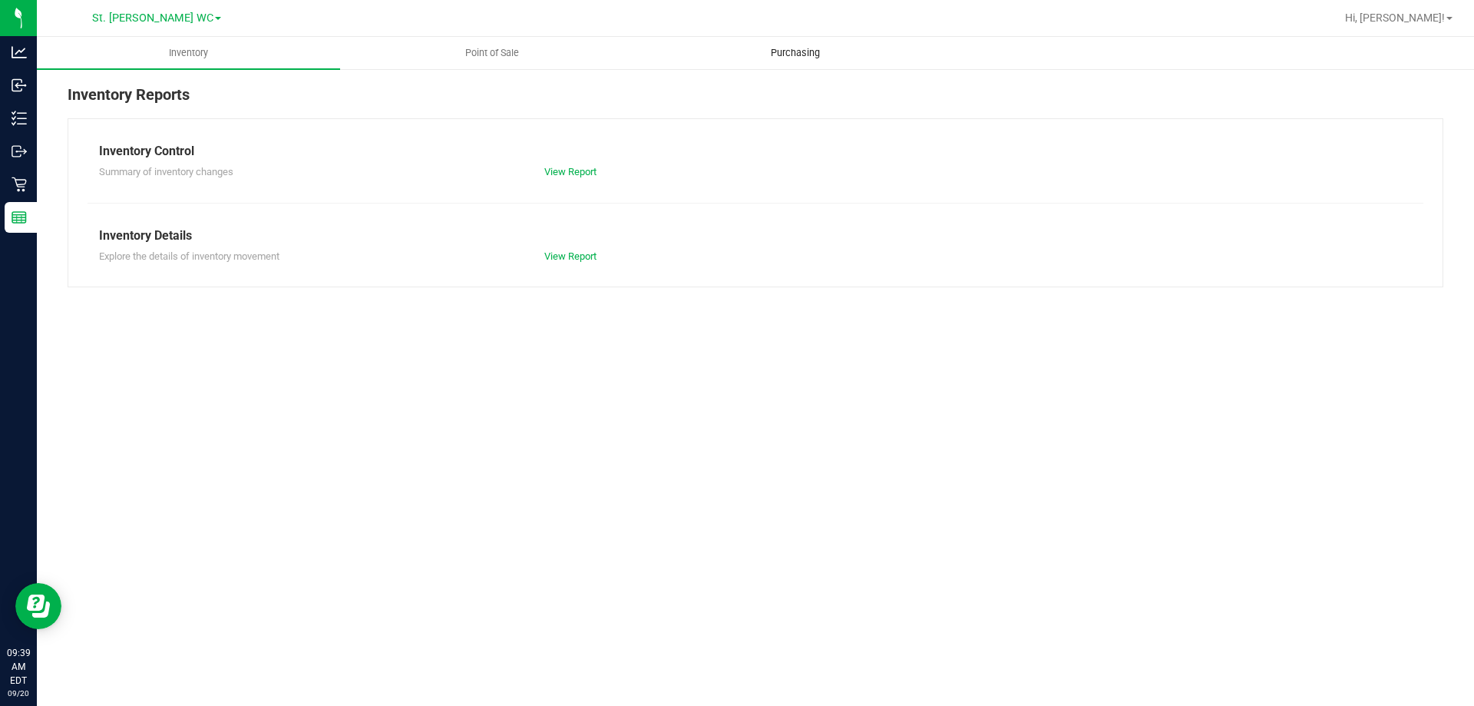
click at [773, 49] on span "Purchasing" at bounding box center [795, 53] width 91 height 14
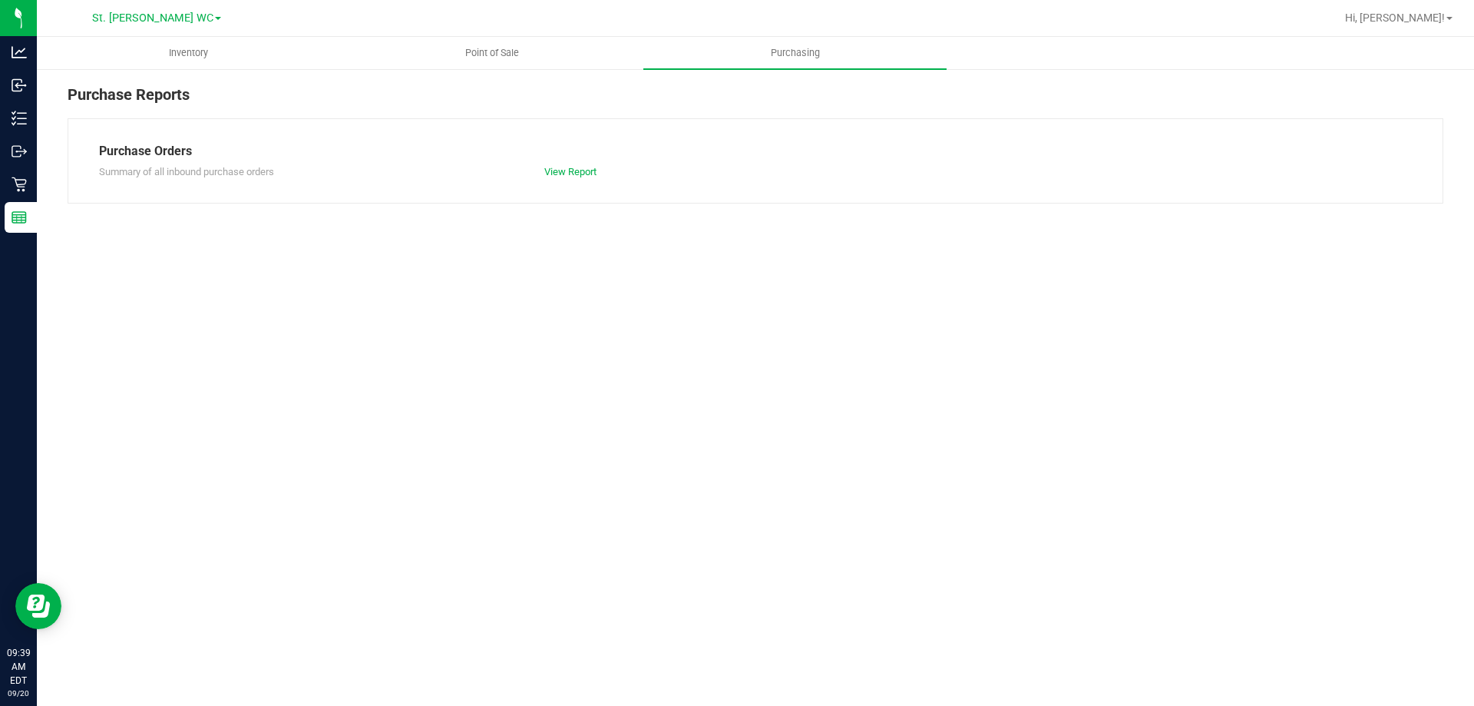
click at [598, 183] on div "Purchase Orders Summary of all inbound purchase orders View Report" at bounding box center [756, 160] width 1376 height 85
click at [584, 160] on div "Purchase Orders" at bounding box center [755, 151] width 1313 height 18
click at [584, 168] on link "View Report" at bounding box center [570, 172] width 52 height 12
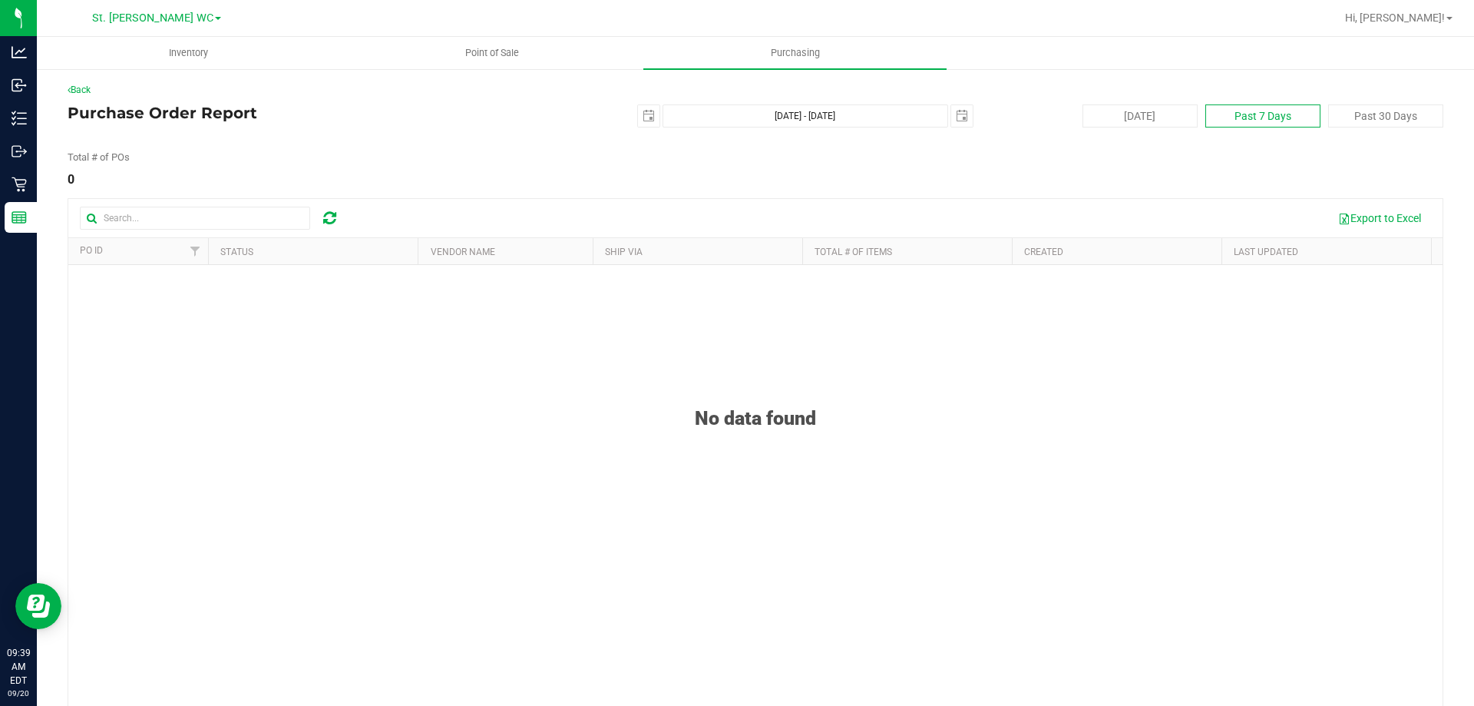
click at [1238, 120] on button "Past 7 Days" at bounding box center [1262, 115] width 115 height 23
type input "[DATE]"
type input "[DATE] - [DATE]"
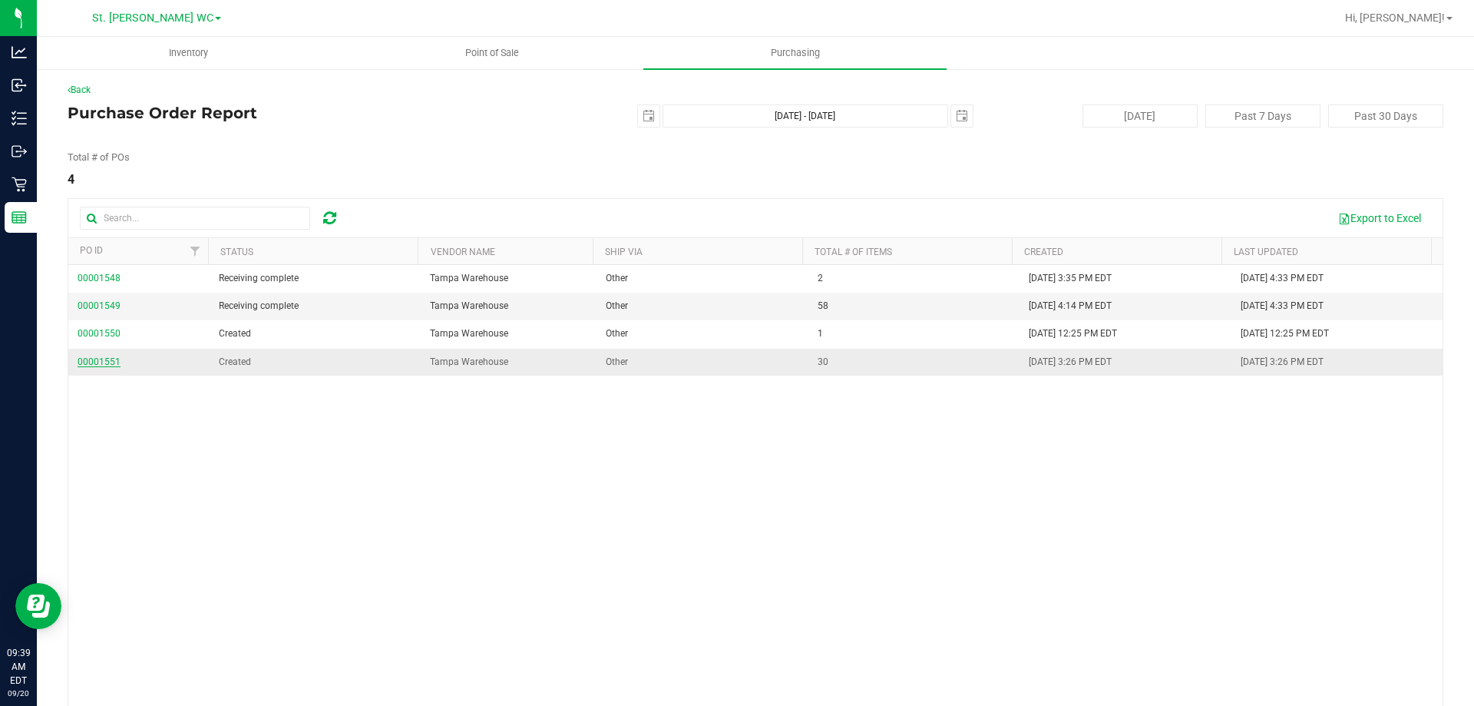
click at [101, 358] on span "00001551" at bounding box center [99, 361] width 43 height 11
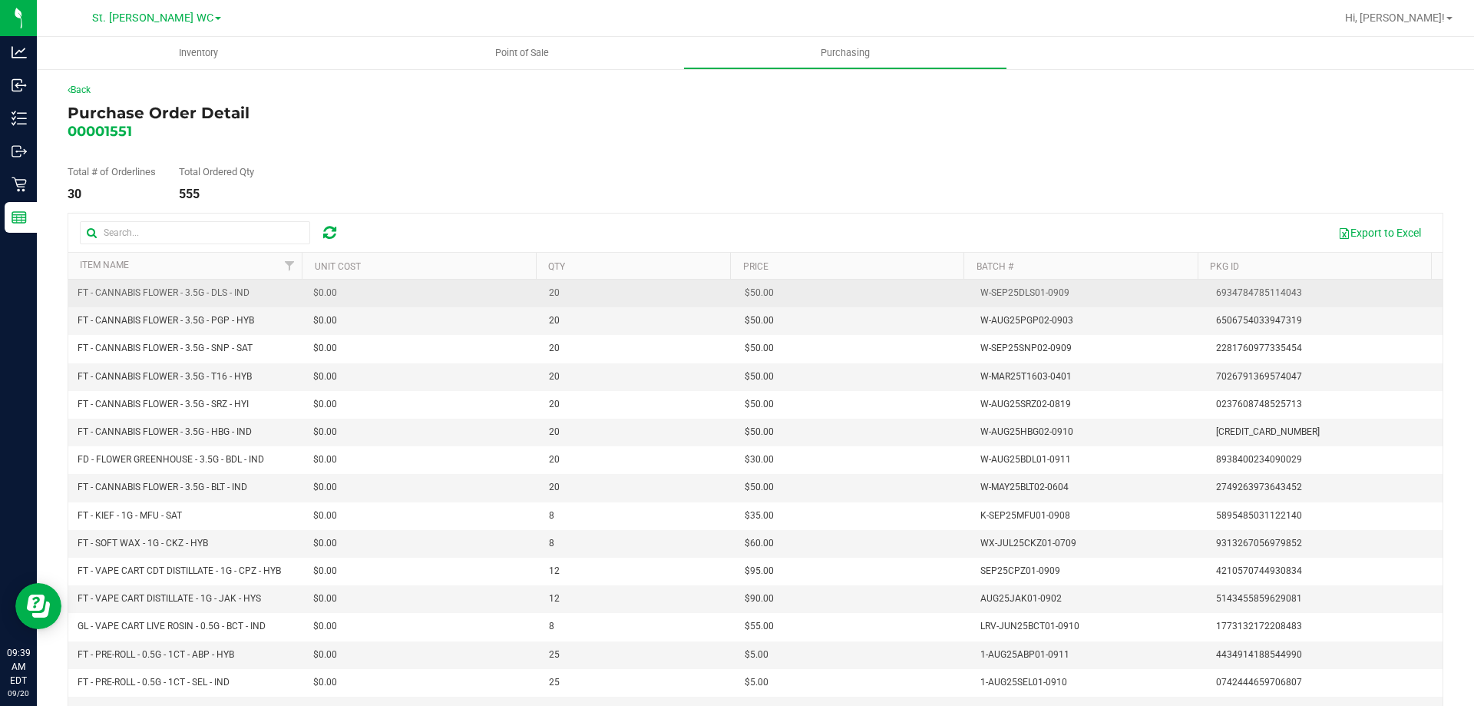
click at [1035, 284] on td "W-SEP25DLS01-0909" at bounding box center [1089, 293] width 236 height 28
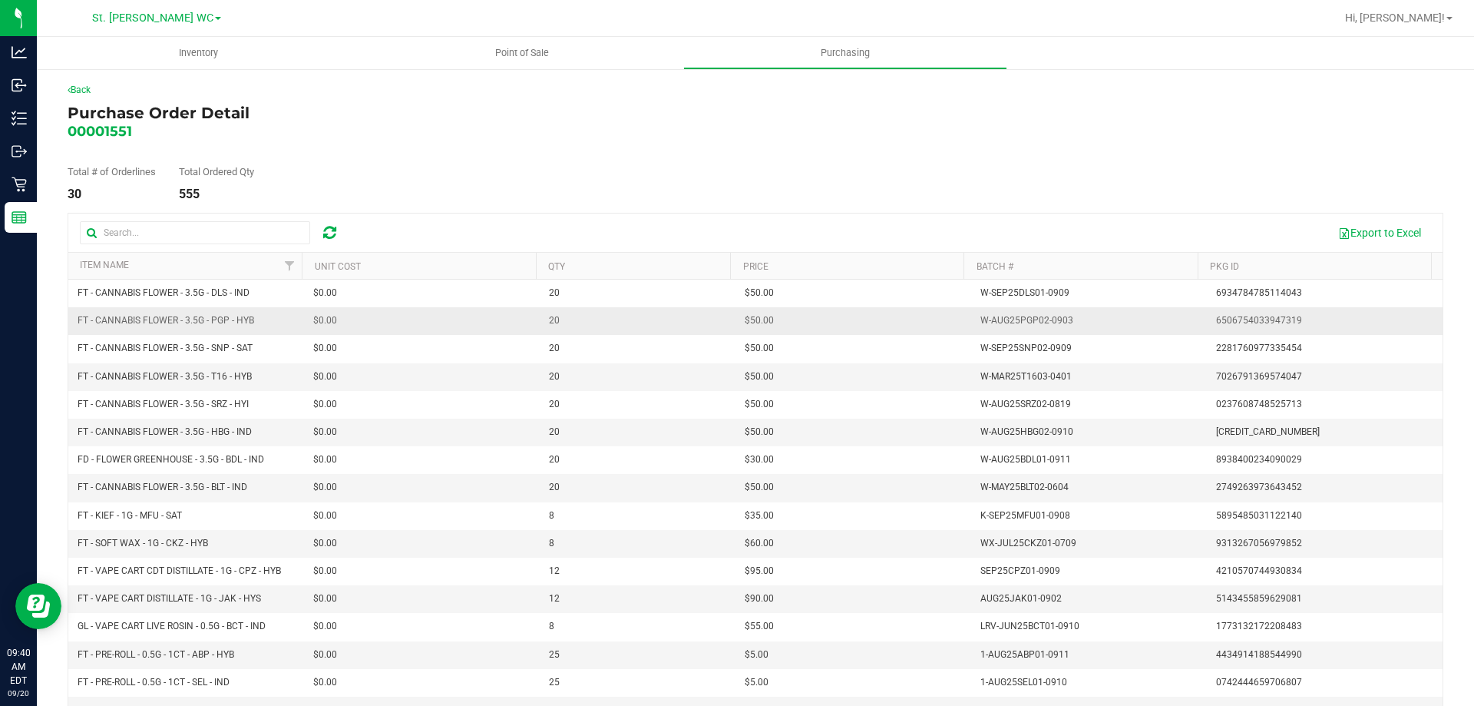
click at [1018, 322] on div "W-AUG25PGP02-0903" at bounding box center [1026, 320] width 93 height 15
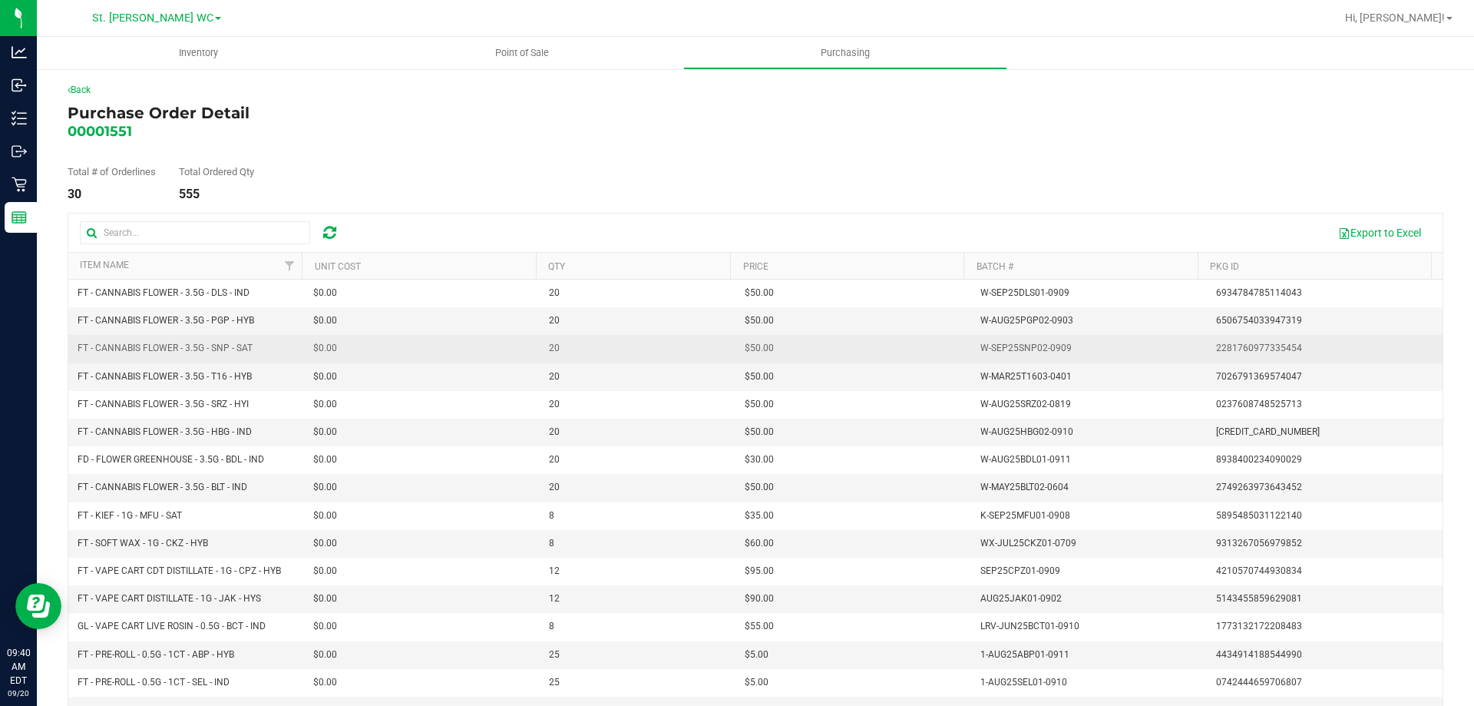
click at [999, 345] on div "W-SEP25SNP02-0909" at bounding box center [1025, 348] width 91 height 15
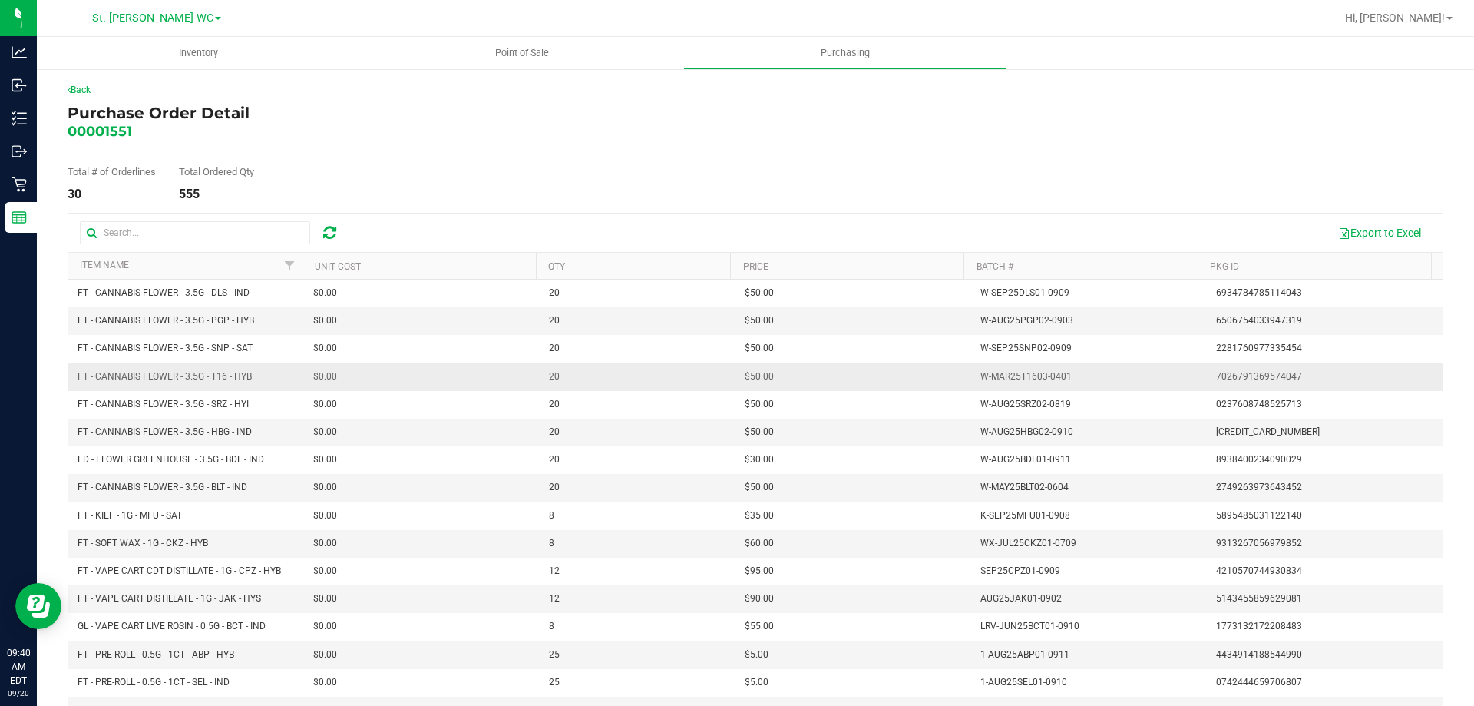
click at [1030, 381] on div "W-MAR25T1603-0401" at bounding box center [1025, 376] width 91 height 15
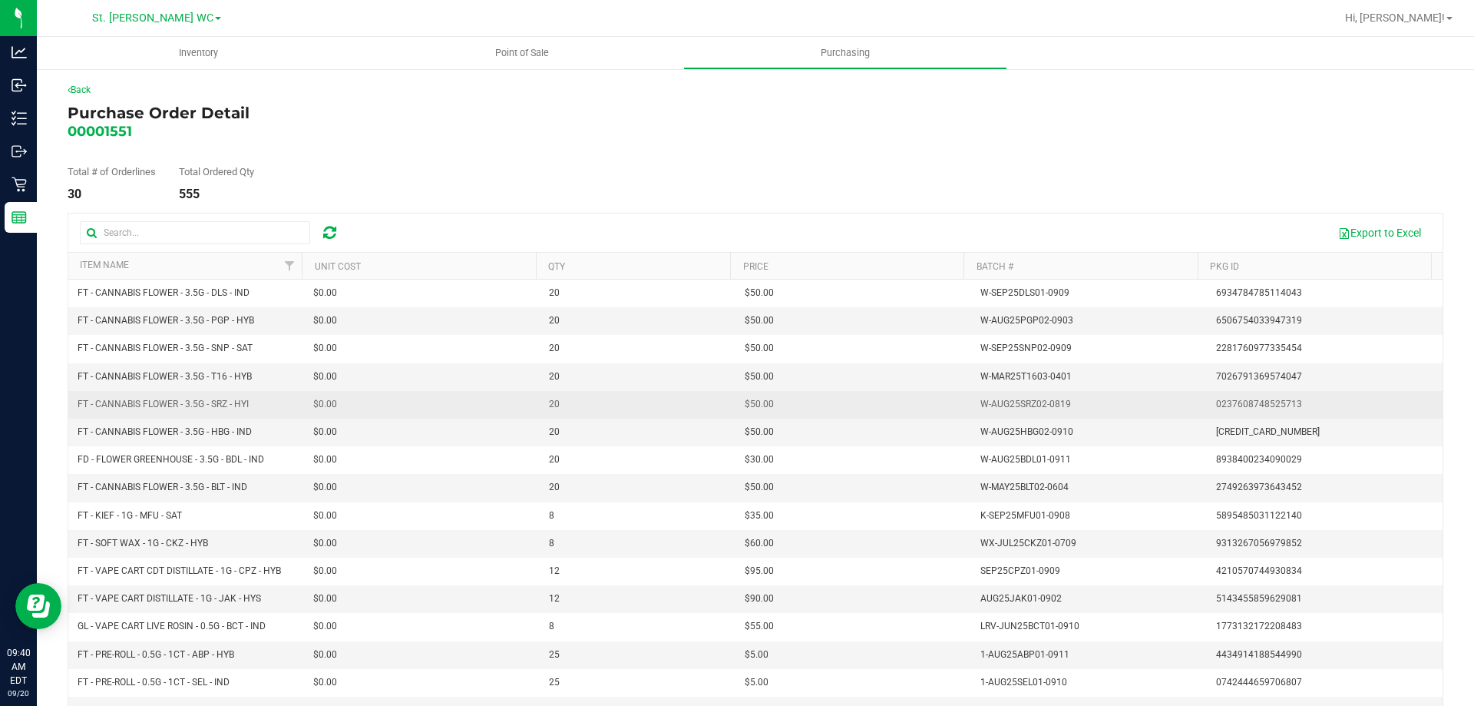
click at [980, 410] on div "W-AUG25SRZ02-0819" at bounding box center [1025, 404] width 91 height 15
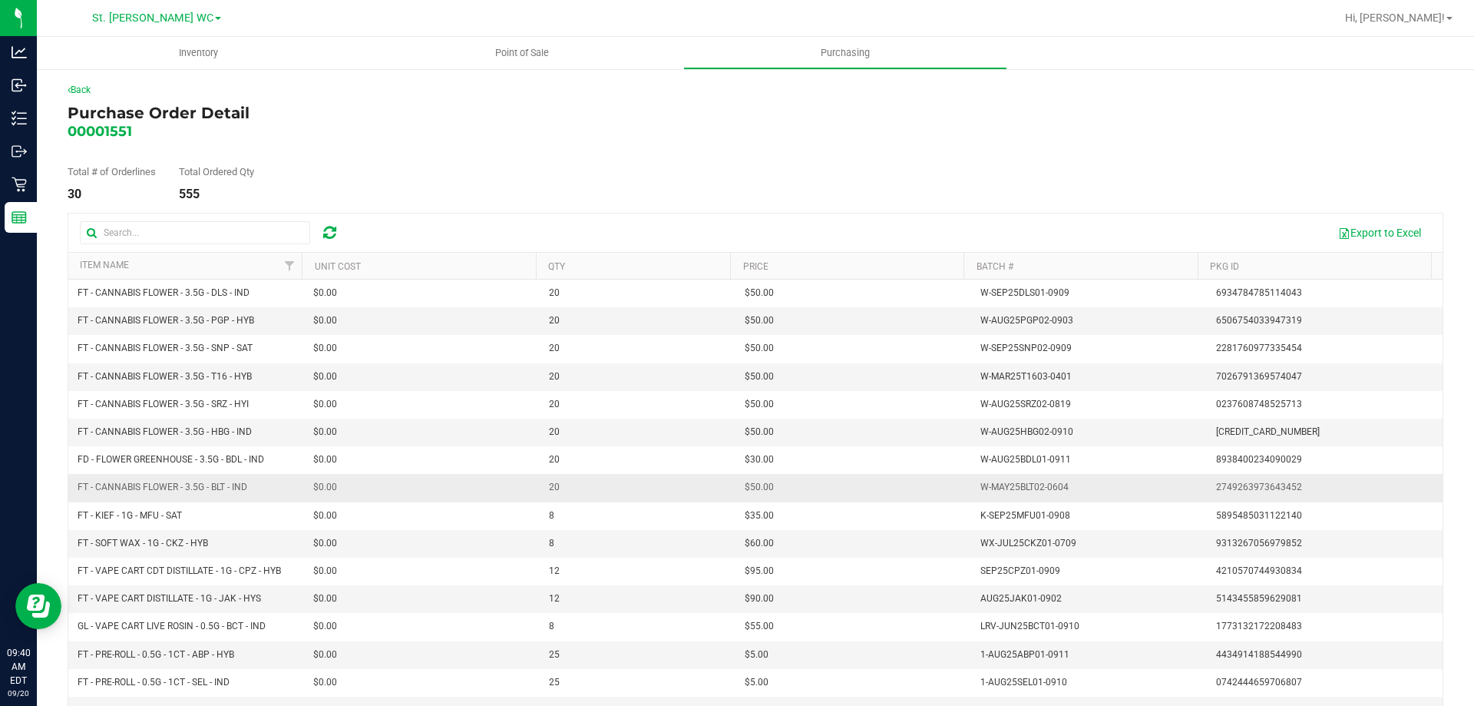
click at [1040, 482] on div "W-MAY25BLT02-0604" at bounding box center [1024, 487] width 88 height 15
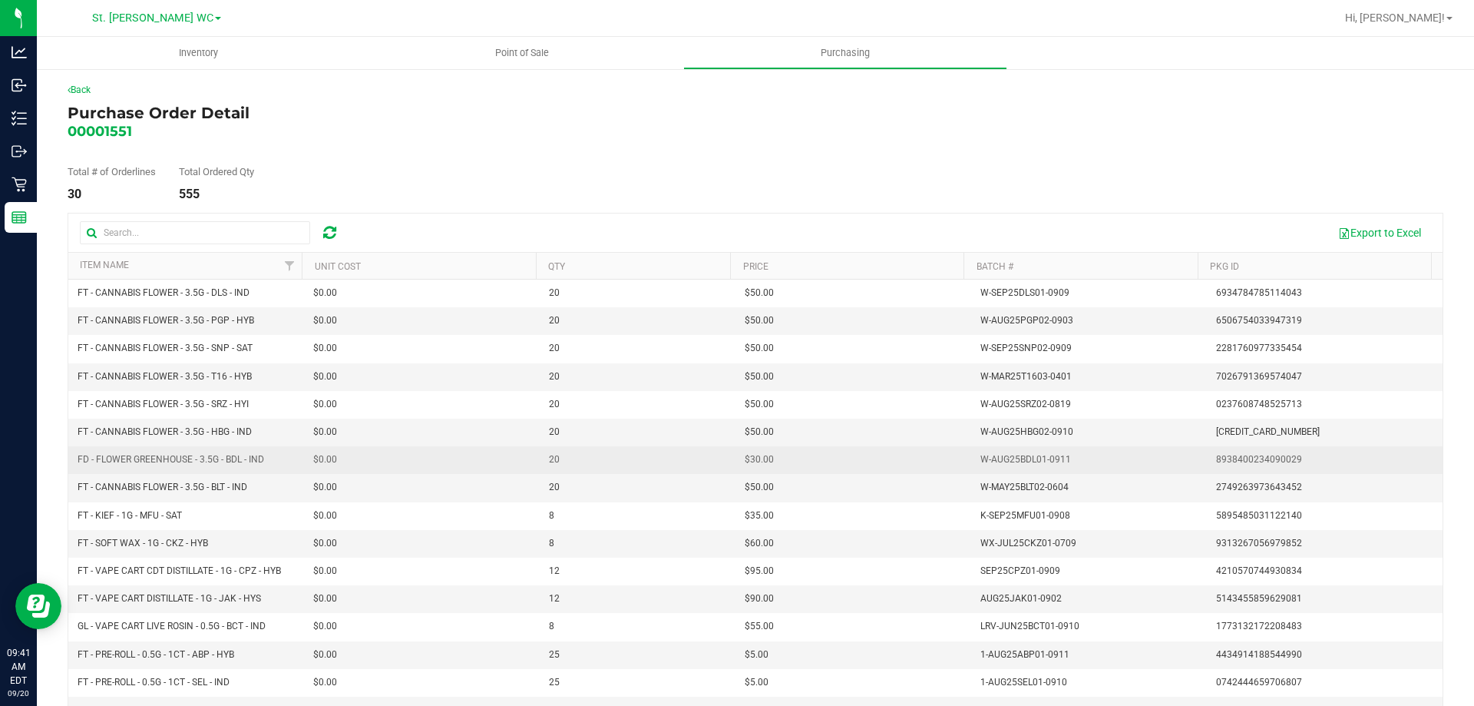
click at [983, 458] on div "W-AUG25BDL01-0911" at bounding box center [1025, 459] width 91 height 15
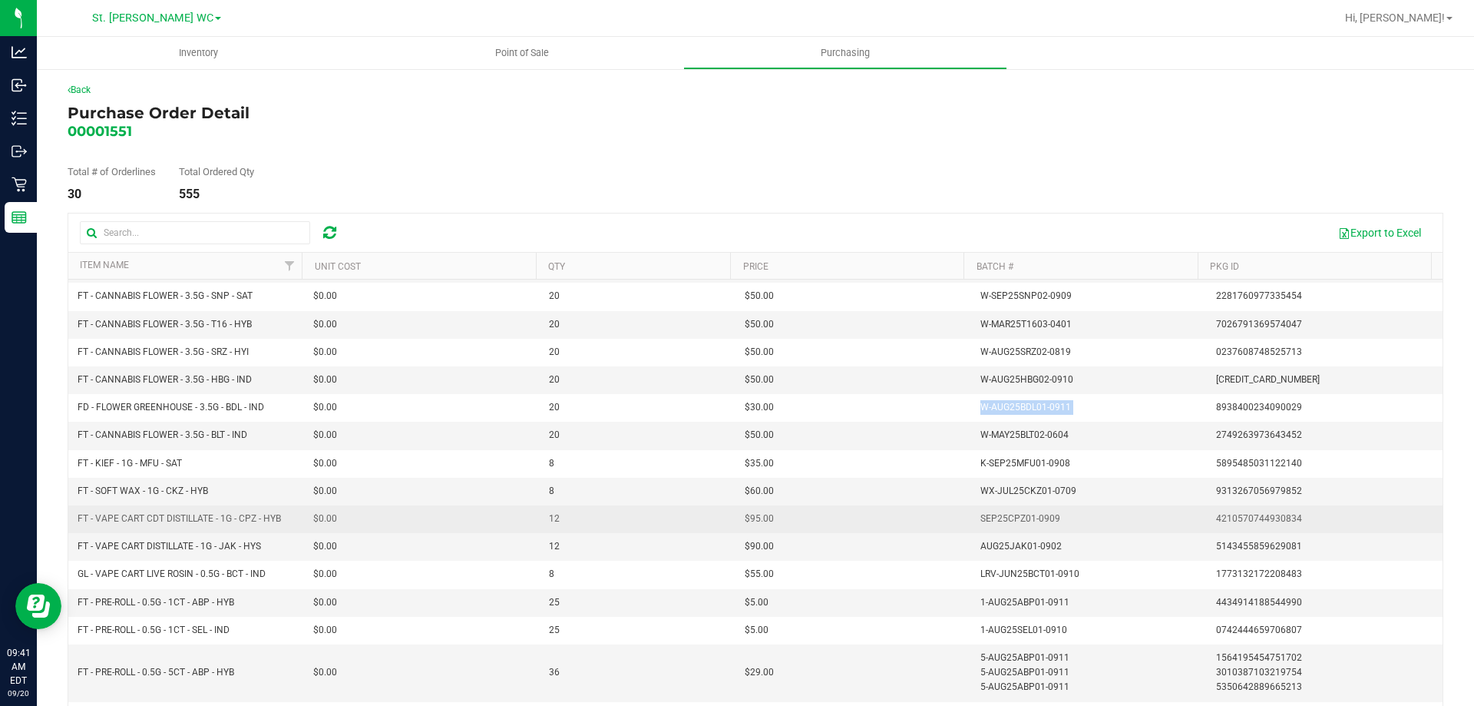
scroll to position [77, 0]
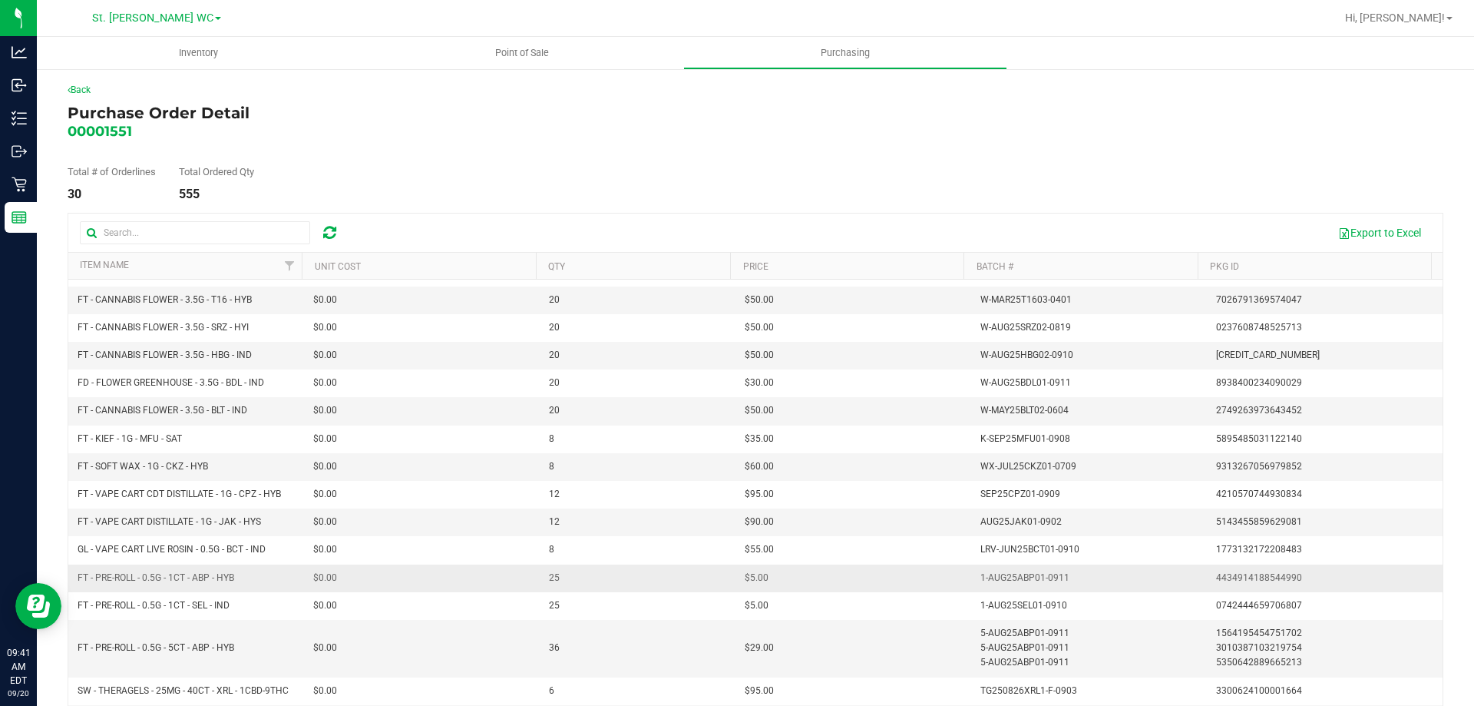
click at [1000, 567] on td "1-AUG25ABP01-0911" at bounding box center [1089, 578] width 236 height 28
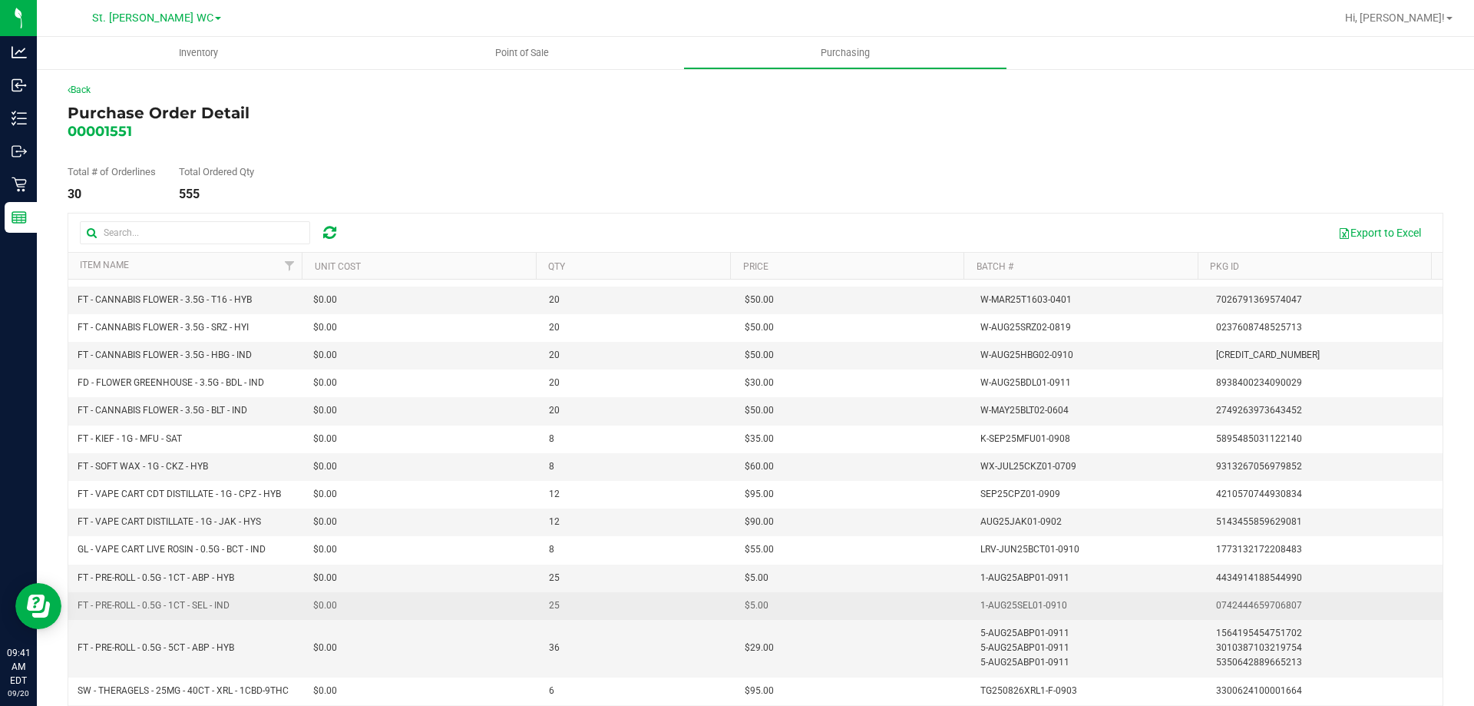
click at [1031, 610] on div "1-AUG25SEL01-0910" at bounding box center [1023, 605] width 87 height 15
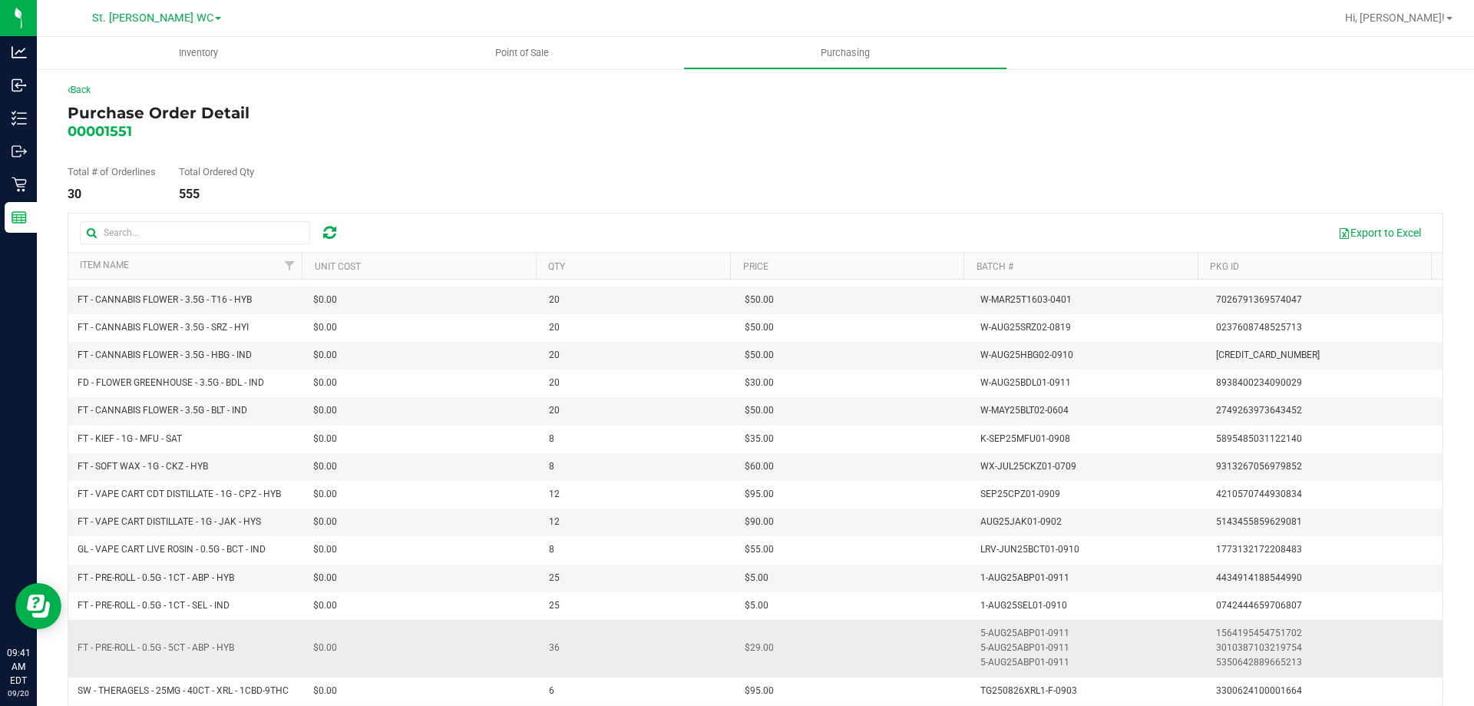
click at [1005, 636] on div "5-AUG25ABP01-0911" at bounding box center [1024, 633] width 89 height 15
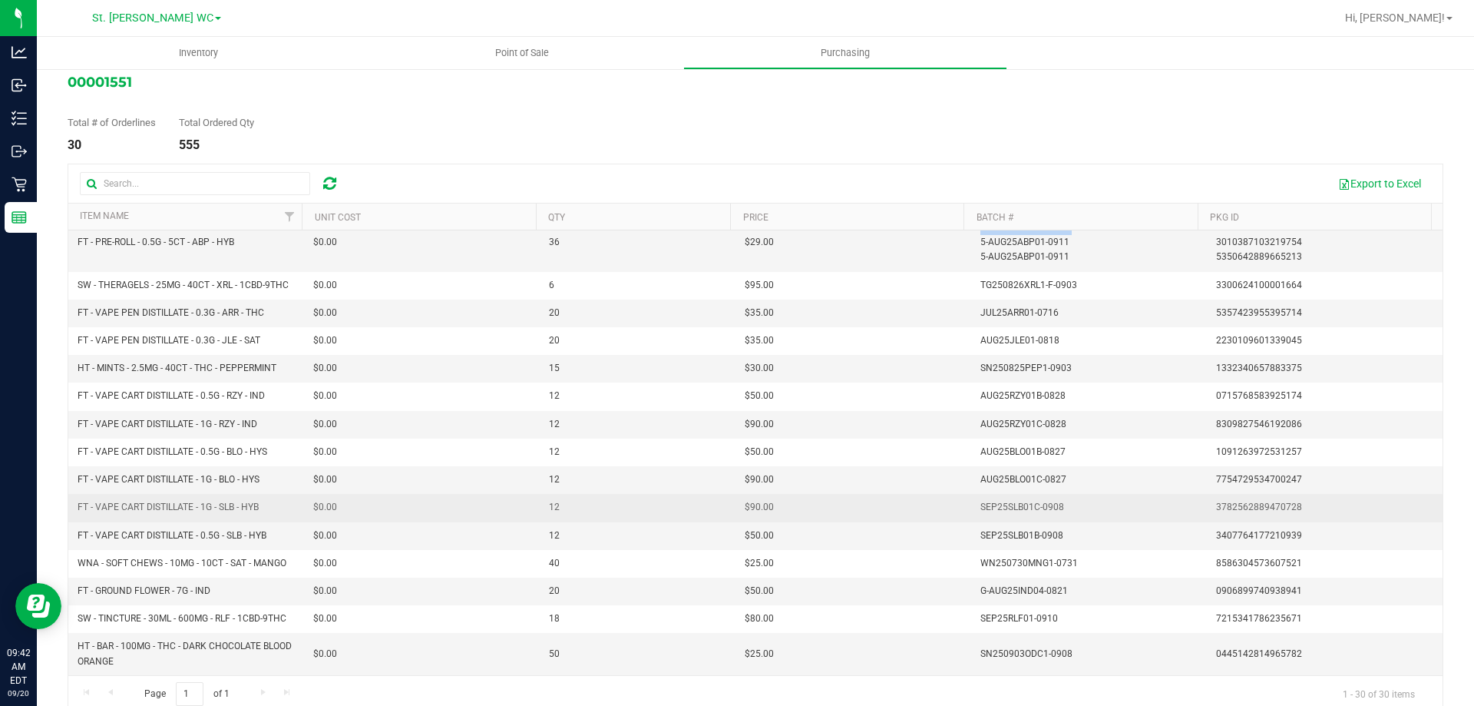
scroll to position [71, 0]
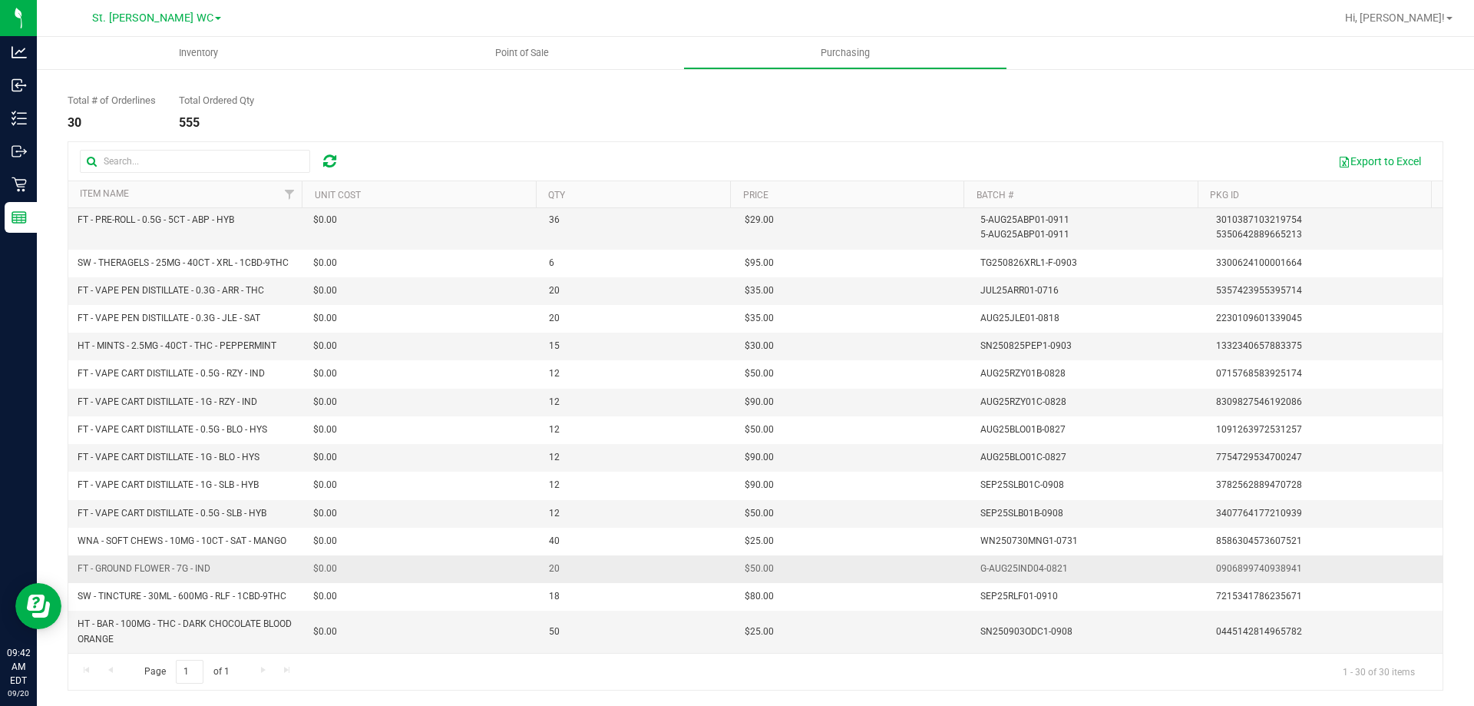
click at [1007, 561] on div "G-AUG25IND04-0821" at bounding box center [1024, 568] width 88 height 15
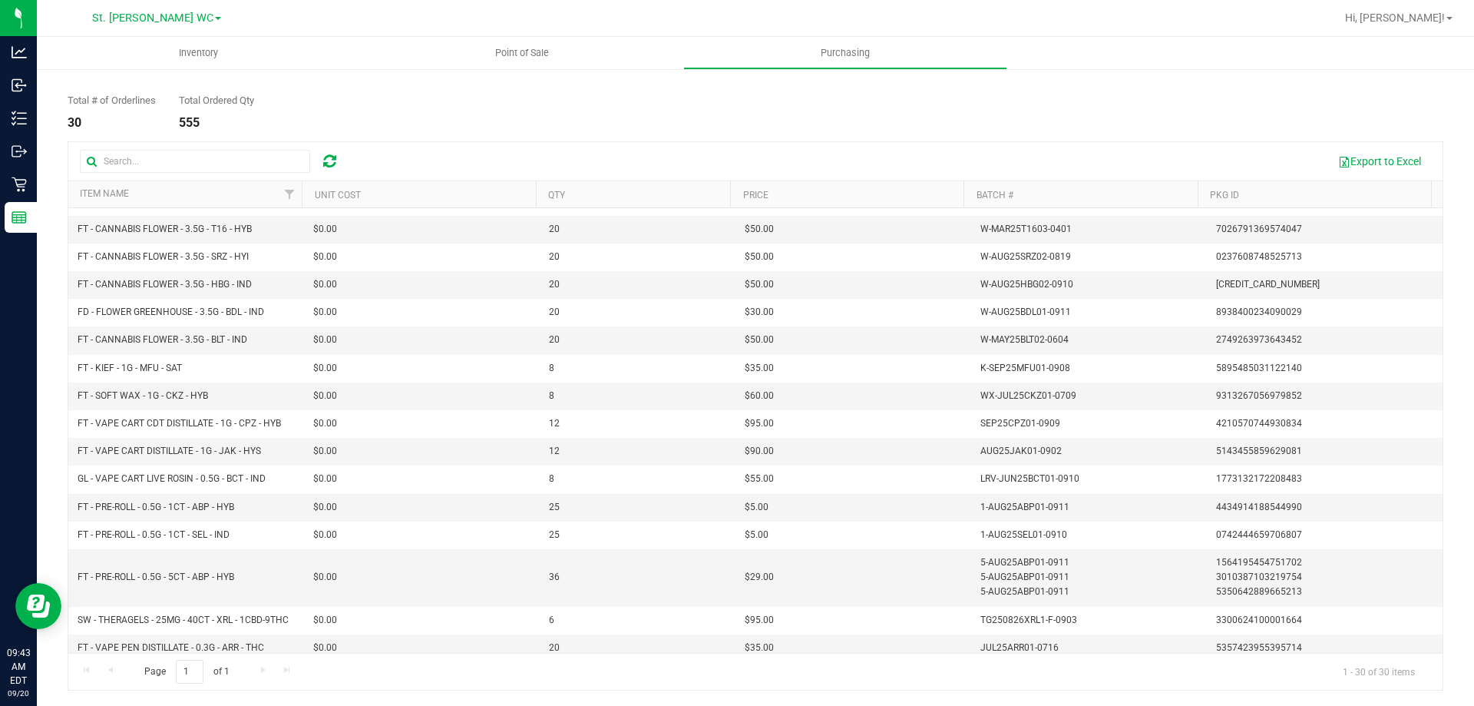
scroll to position [49, 0]
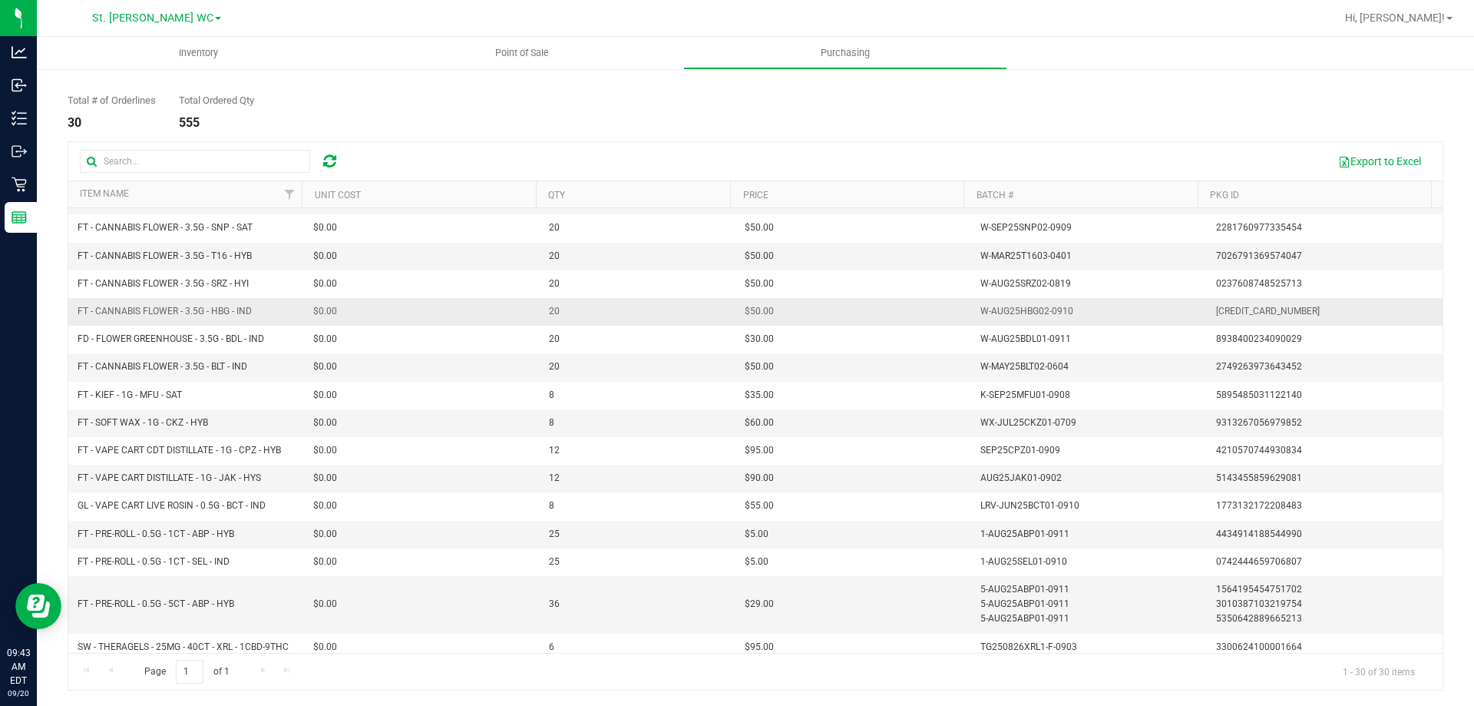
click at [1041, 306] on div "W-AUG25HBG02-0910" at bounding box center [1026, 311] width 93 height 15
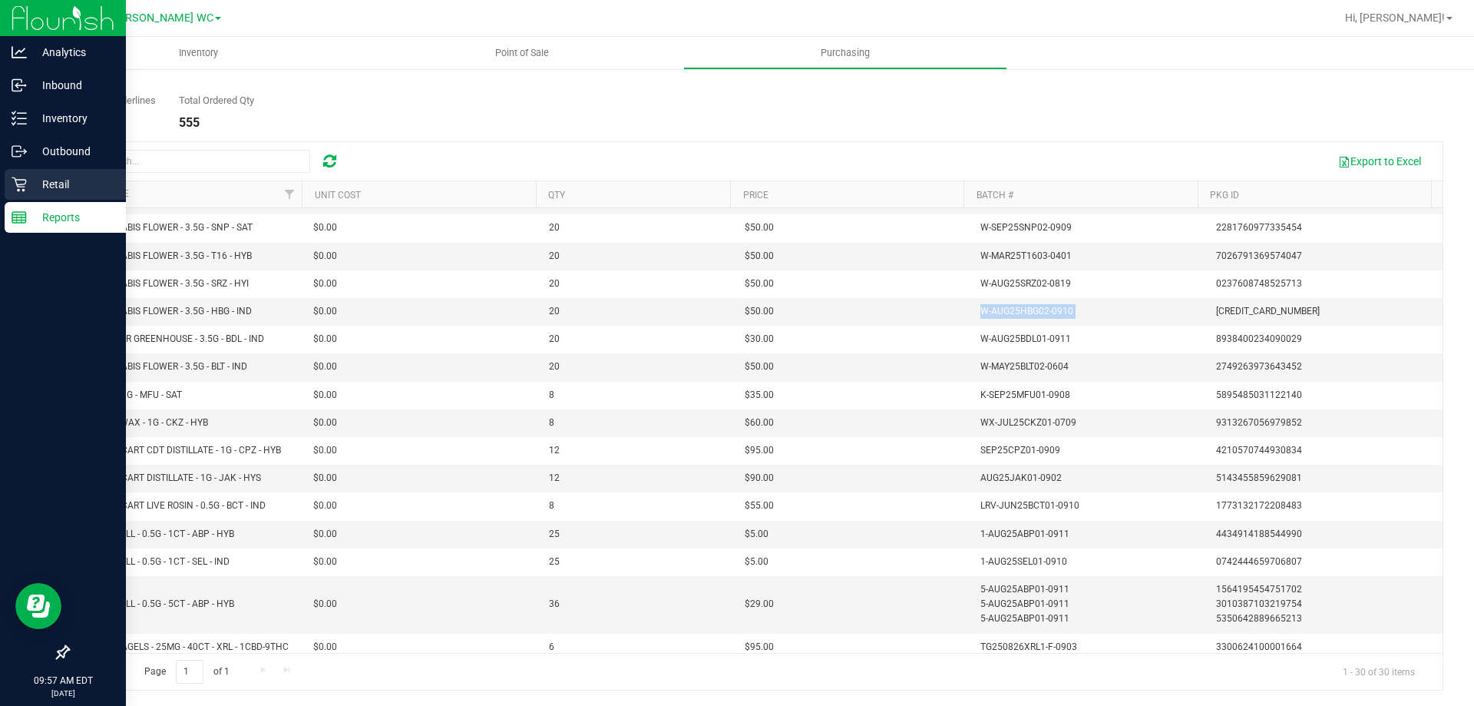
click at [31, 193] on div "Retail" at bounding box center [65, 184] width 121 height 31
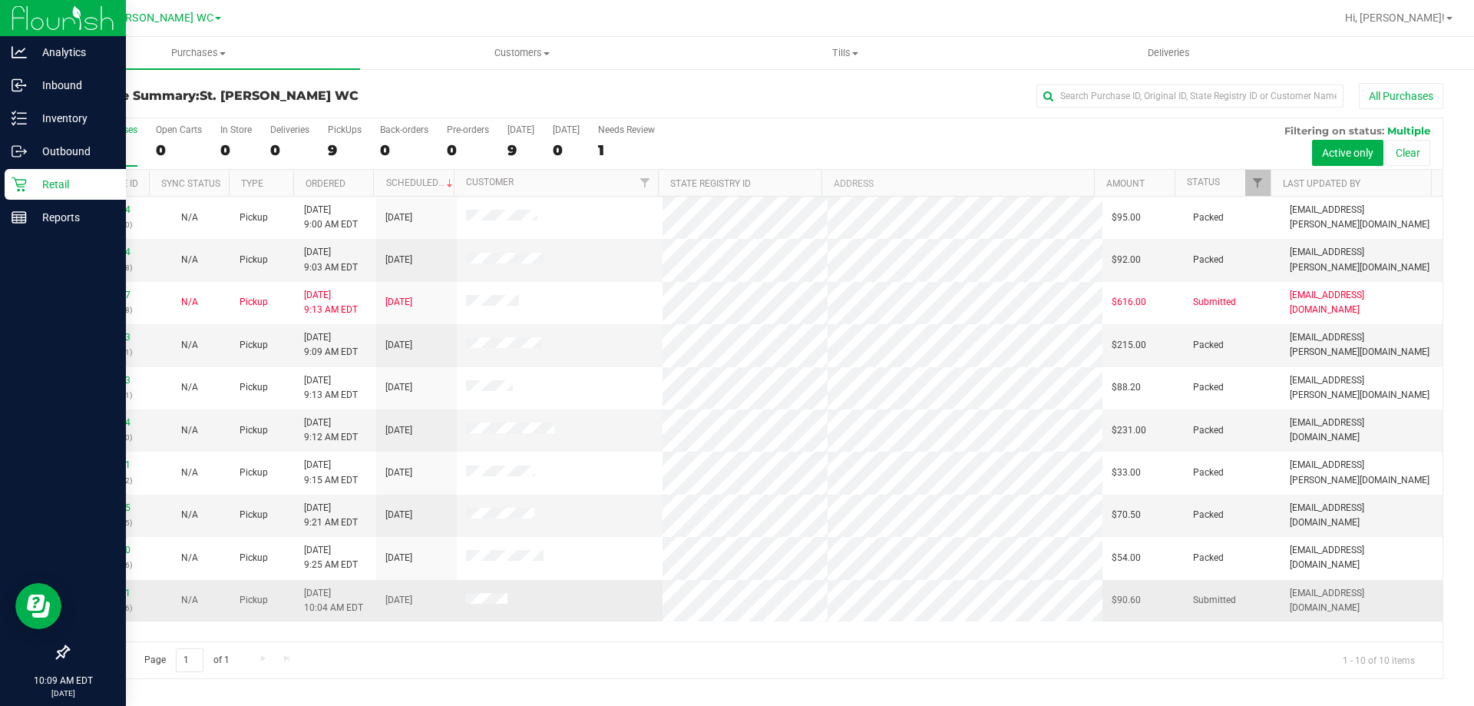
click at [108, 611] on p "(326034936)" at bounding box center [109, 607] width 62 height 15
click at [115, 588] on link "11978521" at bounding box center [109, 592] width 43 height 11
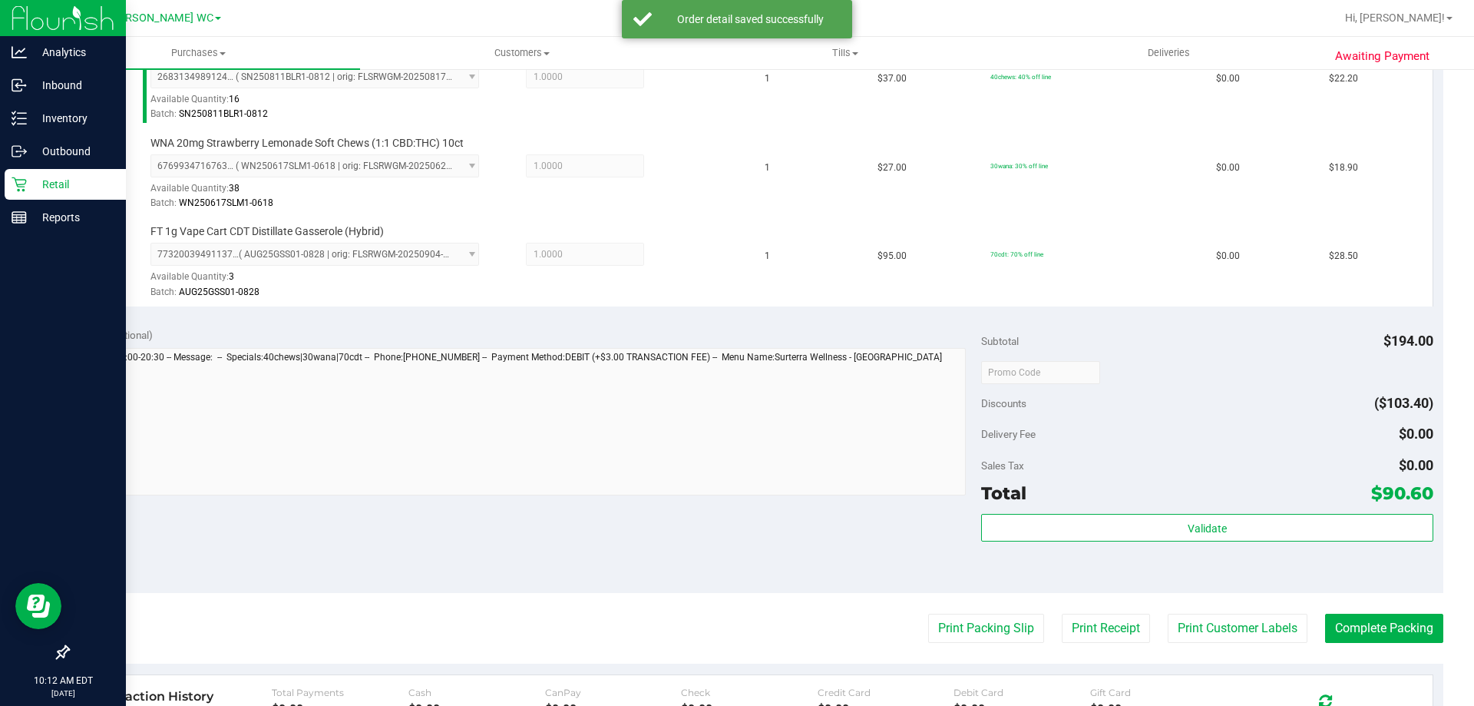
scroll to position [577, 0]
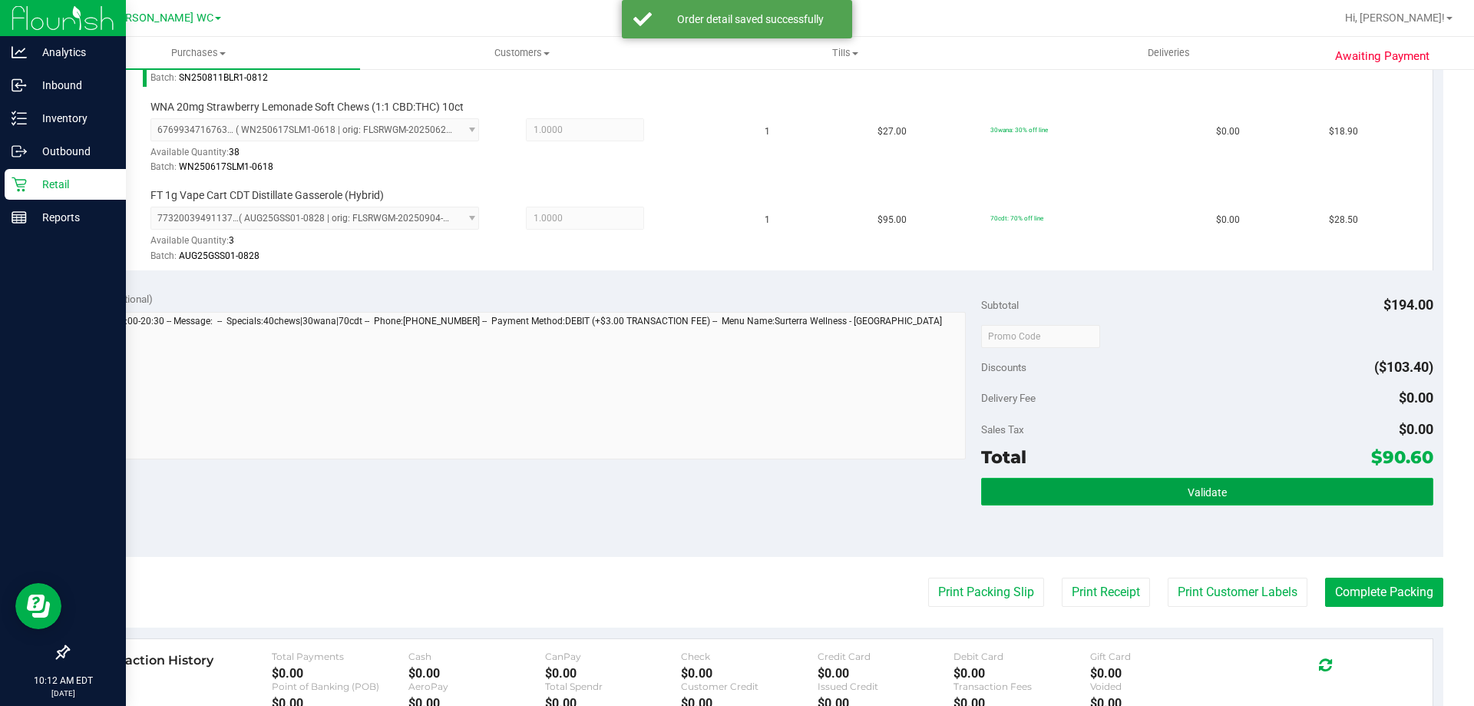
click at [1276, 501] on button "Validate" at bounding box center [1206, 492] width 451 height 28
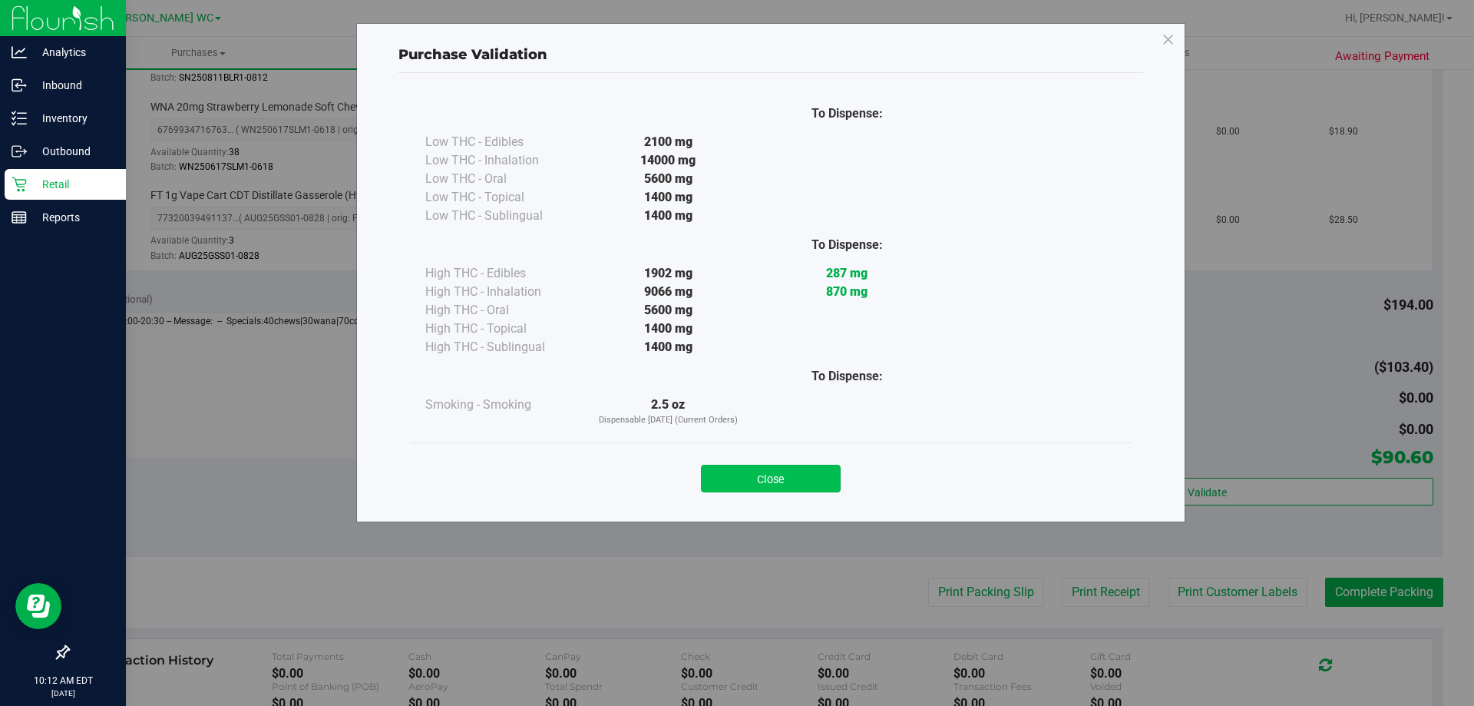
click at [763, 481] on button "Close" at bounding box center [771, 478] width 140 height 28
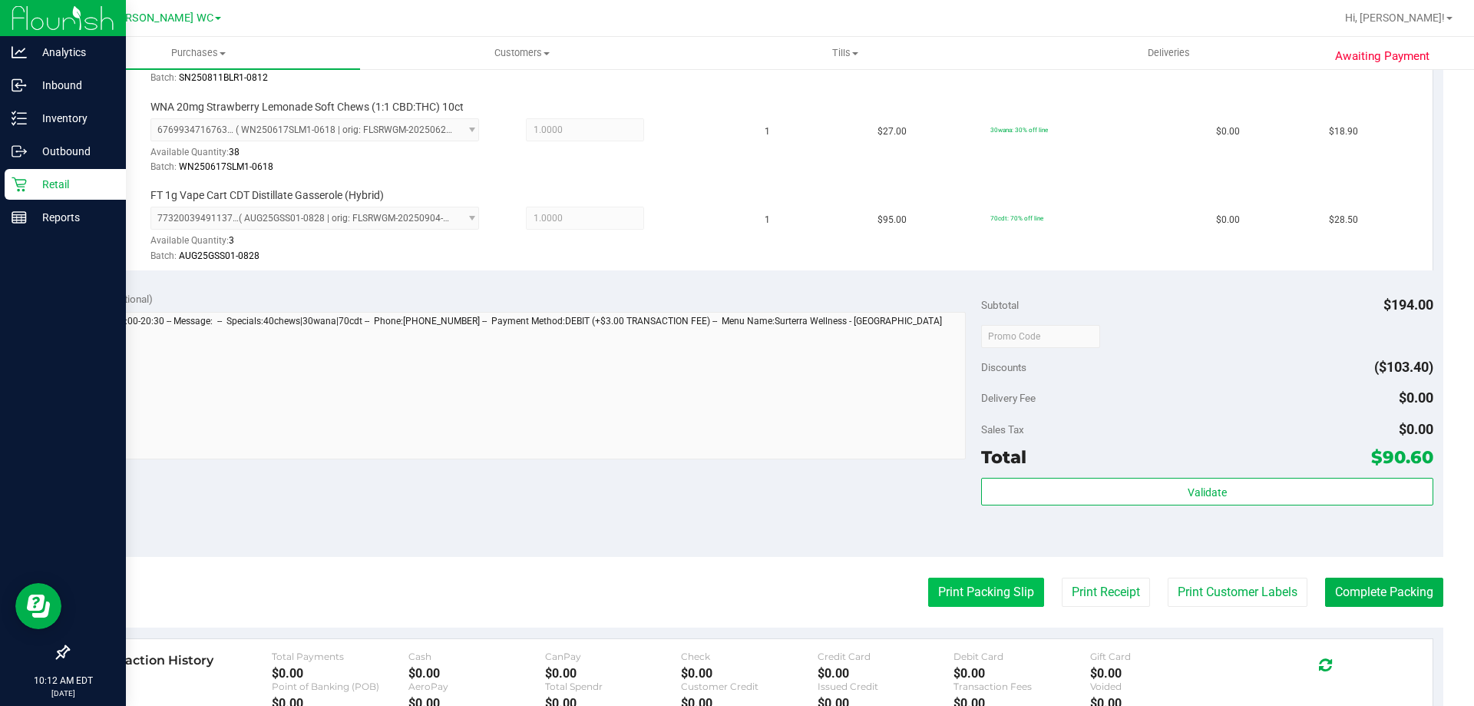
click at [958, 587] on button "Print Packing Slip" at bounding box center [986, 591] width 116 height 29
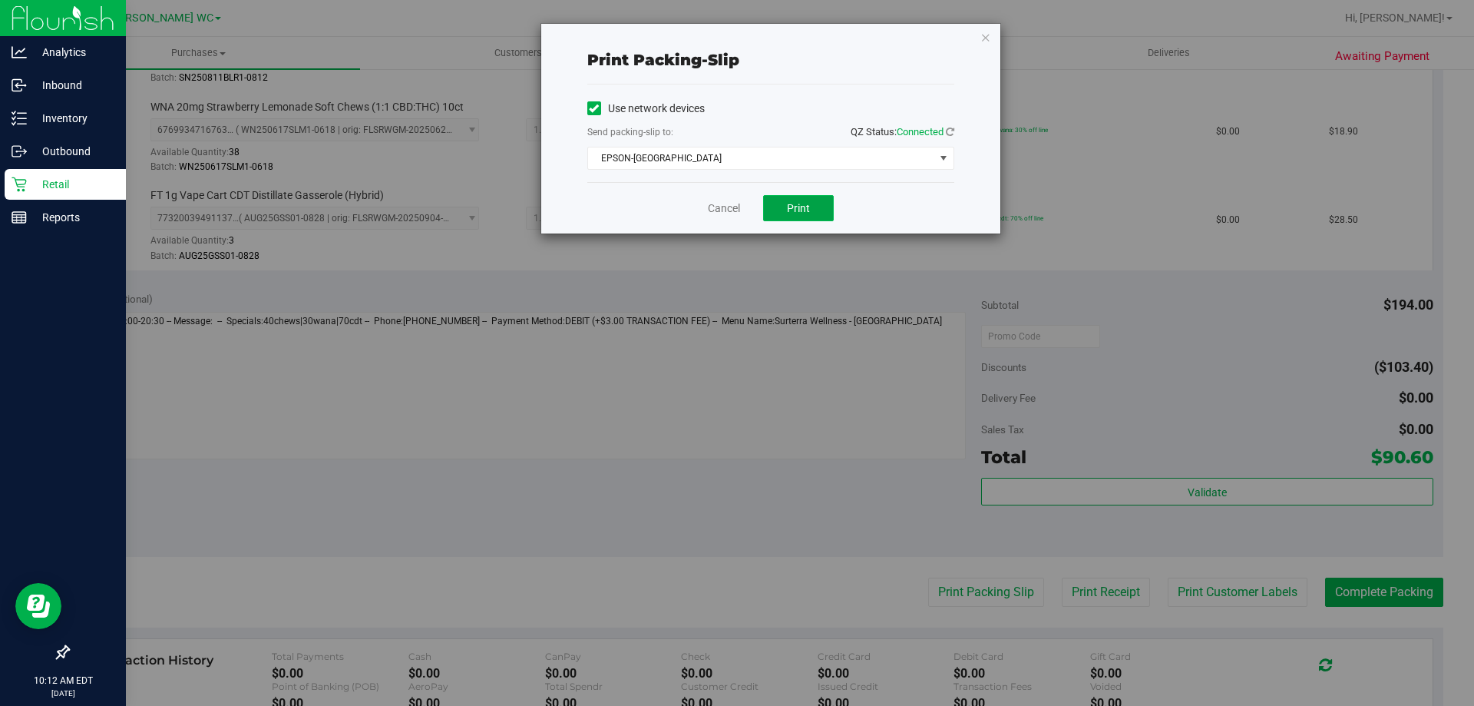
click at [810, 200] on button "Print" at bounding box center [798, 208] width 71 height 26
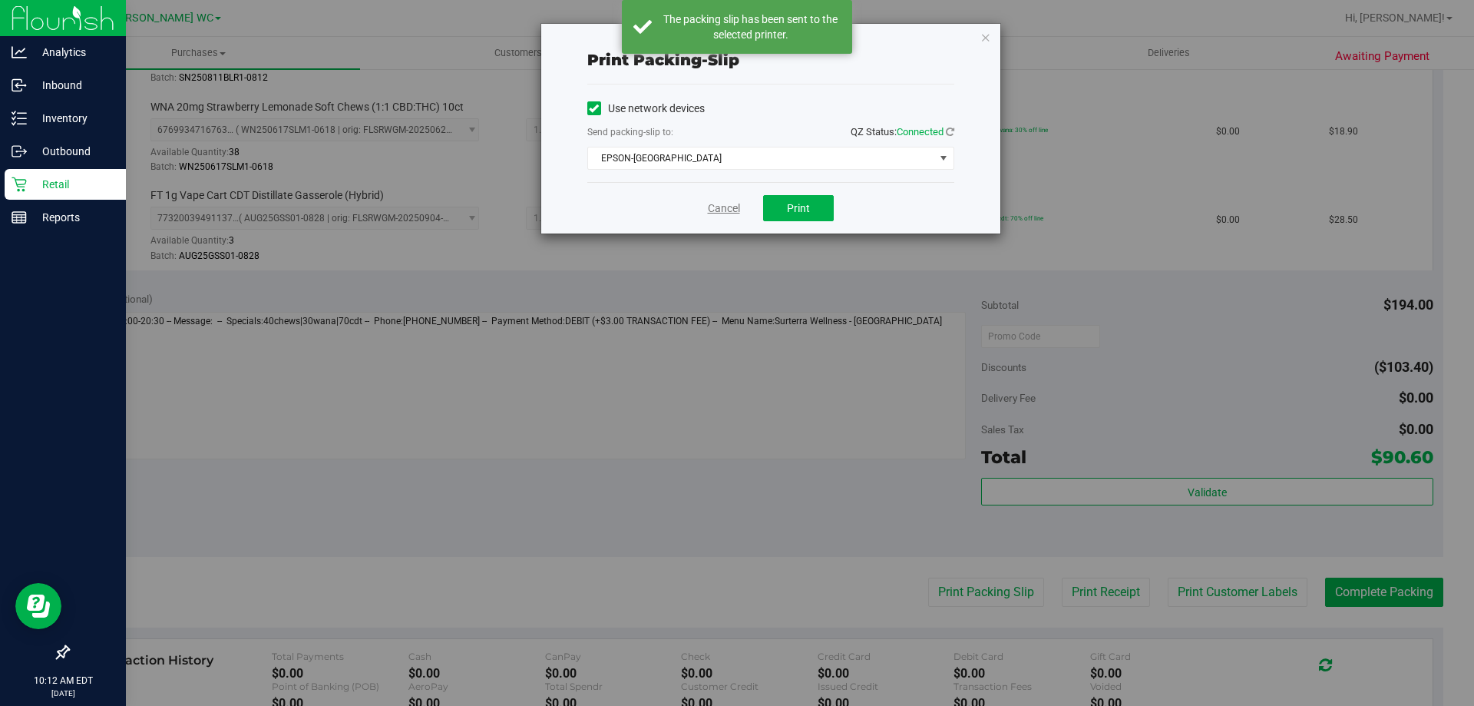
click at [715, 210] on link "Cancel" at bounding box center [724, 208] width 32 height 16
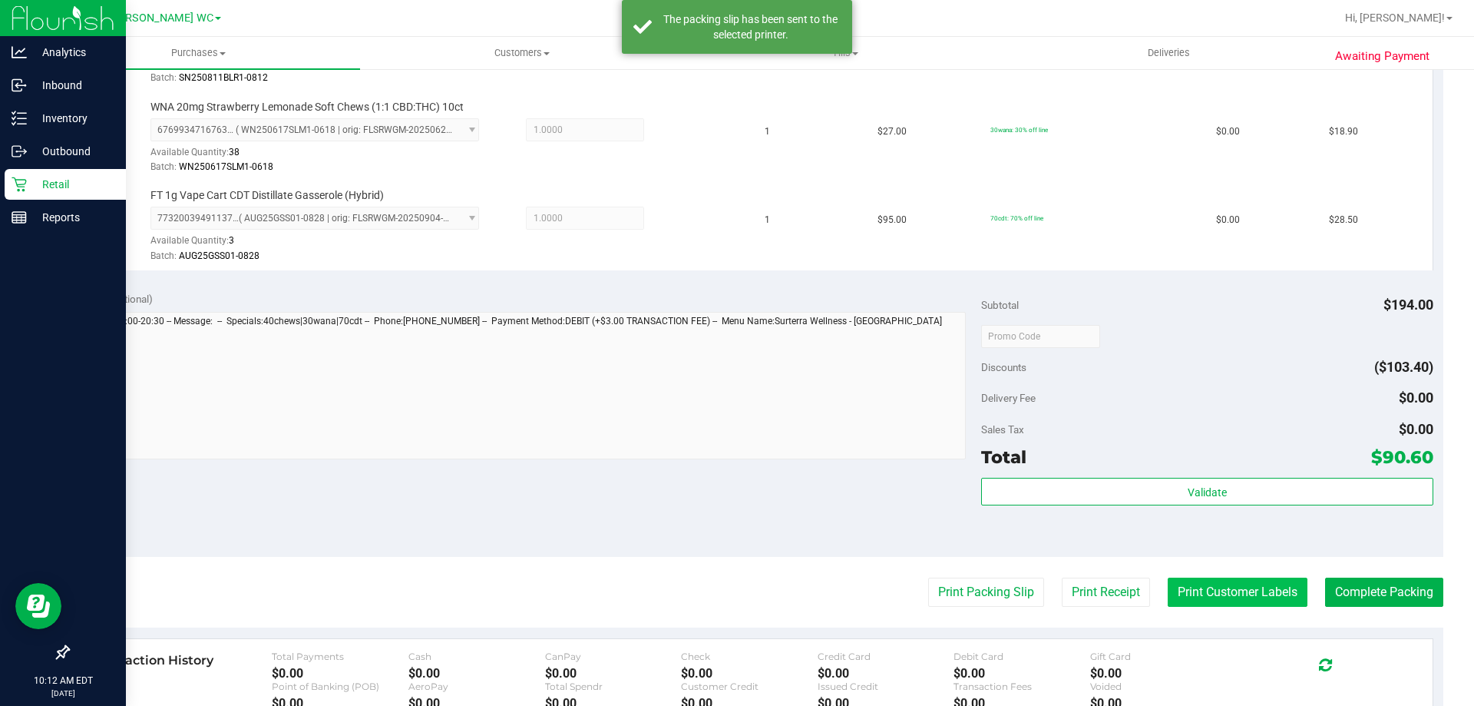
click at [1267, 592] on button "Print Customer Labels" at bounding box center [1238, 591] width 140 height 29
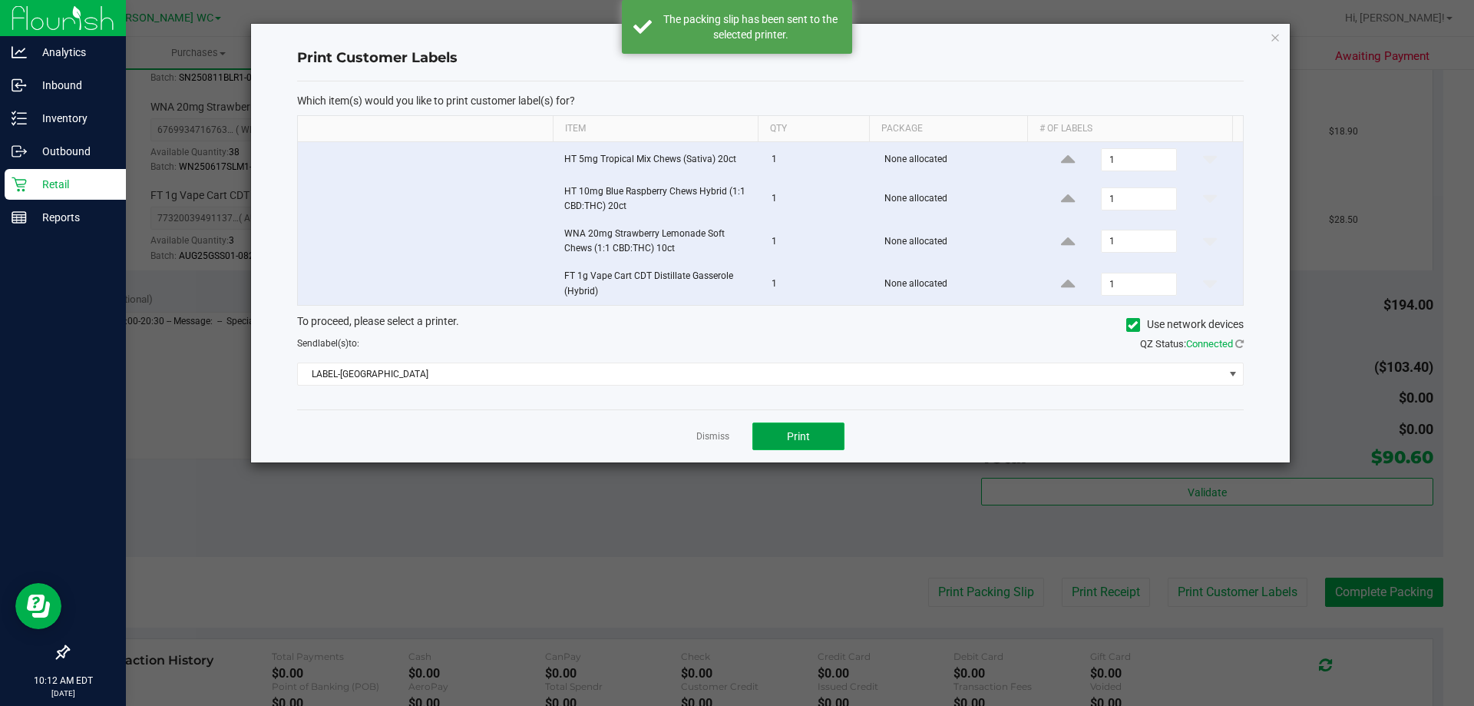
click at [811, 427] on button "Print" at bounding box center [798, 436] width 92 height 28
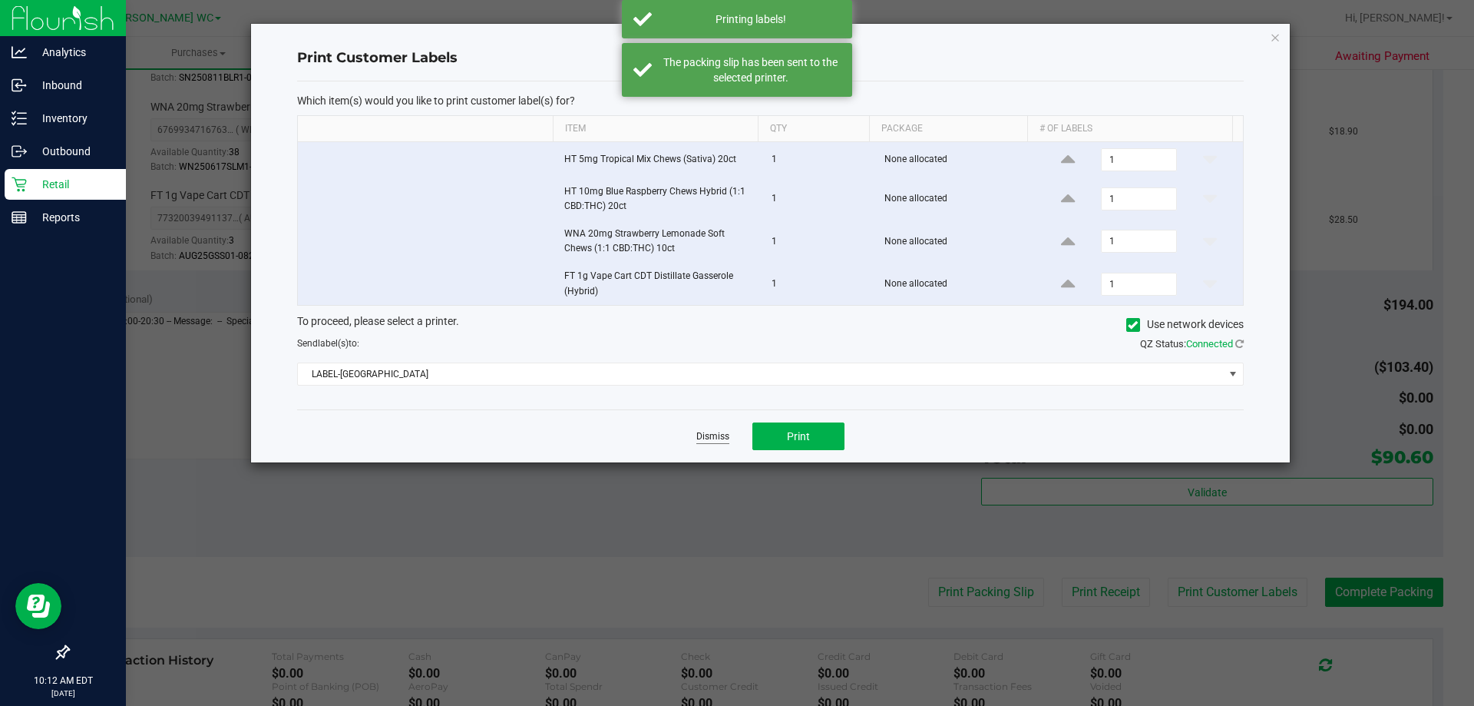
click at [700, 436] on link "Dismiss" at bounding box center [712, 436] width 33 height 13
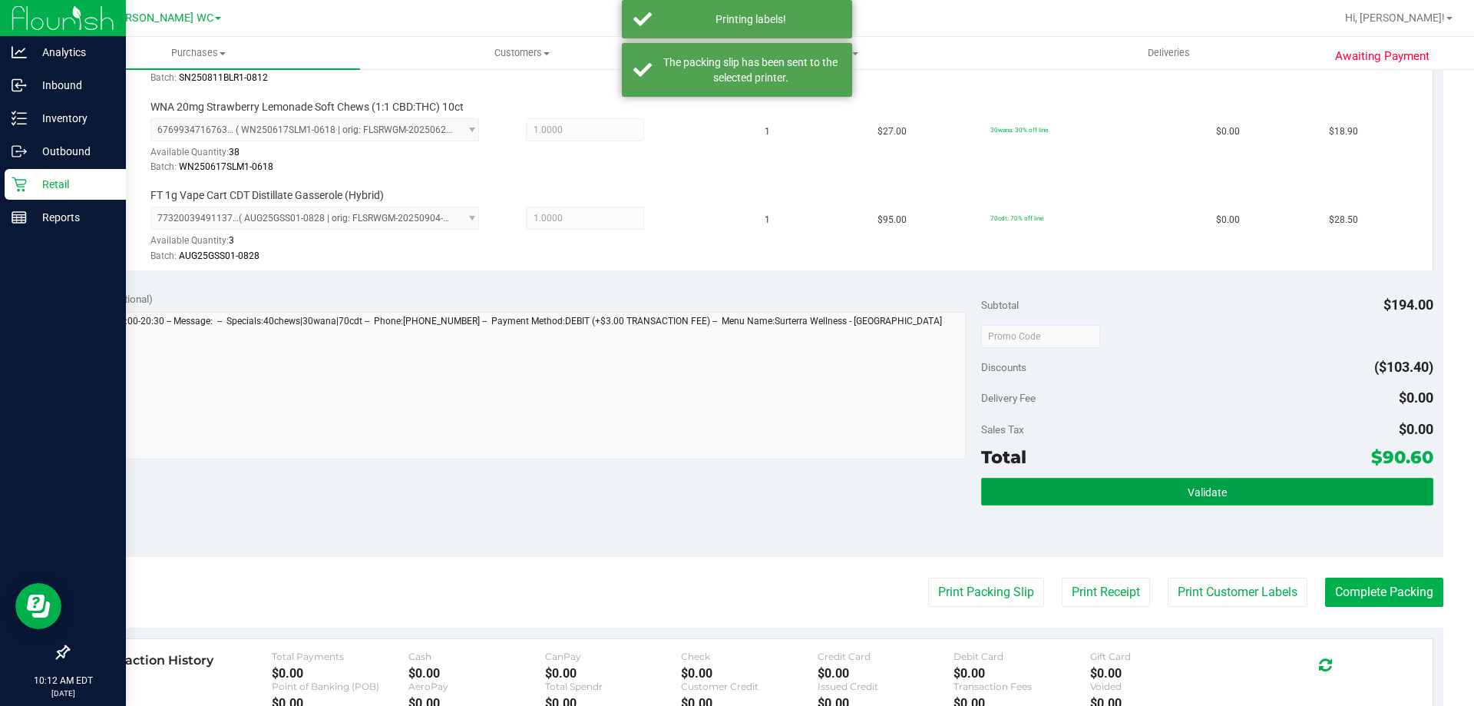
click at [1291, 495] on button "Validate" at bounding box center [1206, 492] width 451 height 28
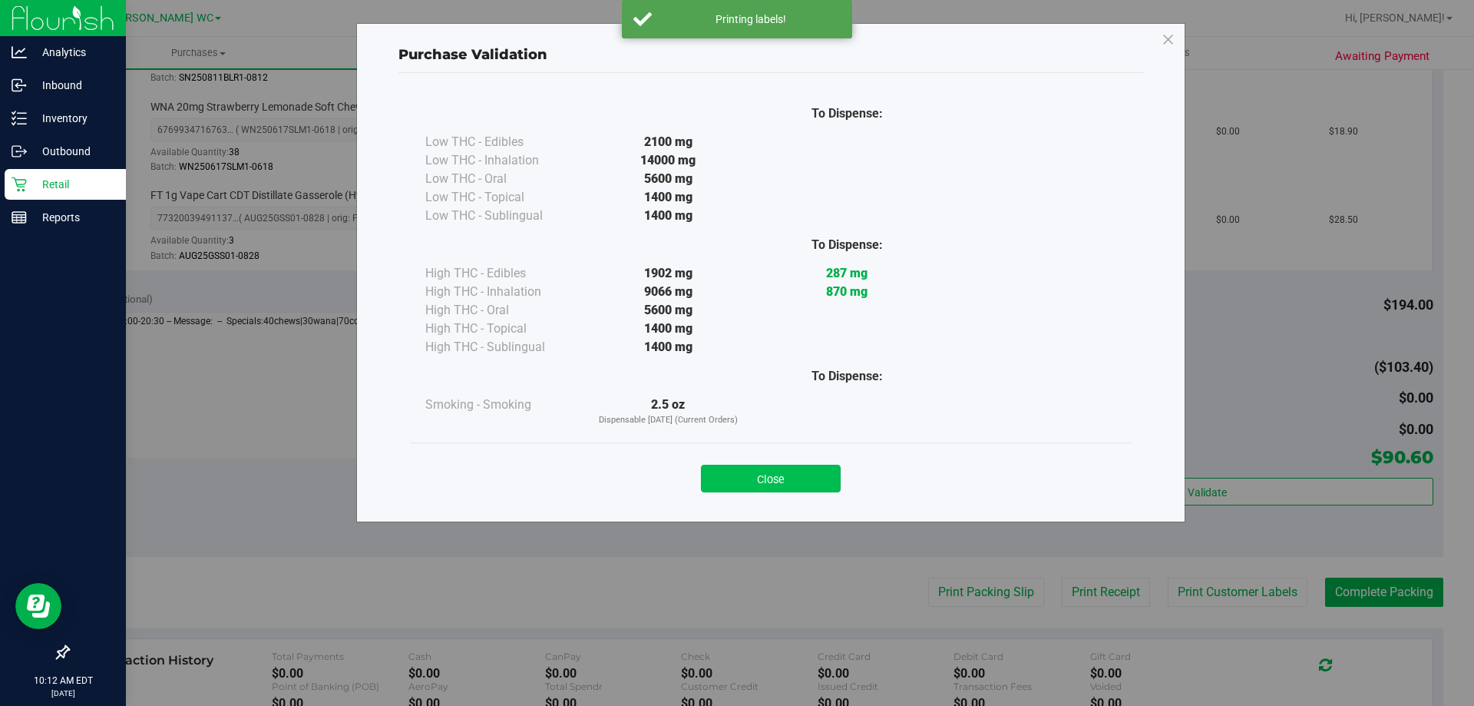
click at [766, 491] on button "Close" at bounding box center [771, 478] width 140 height 28
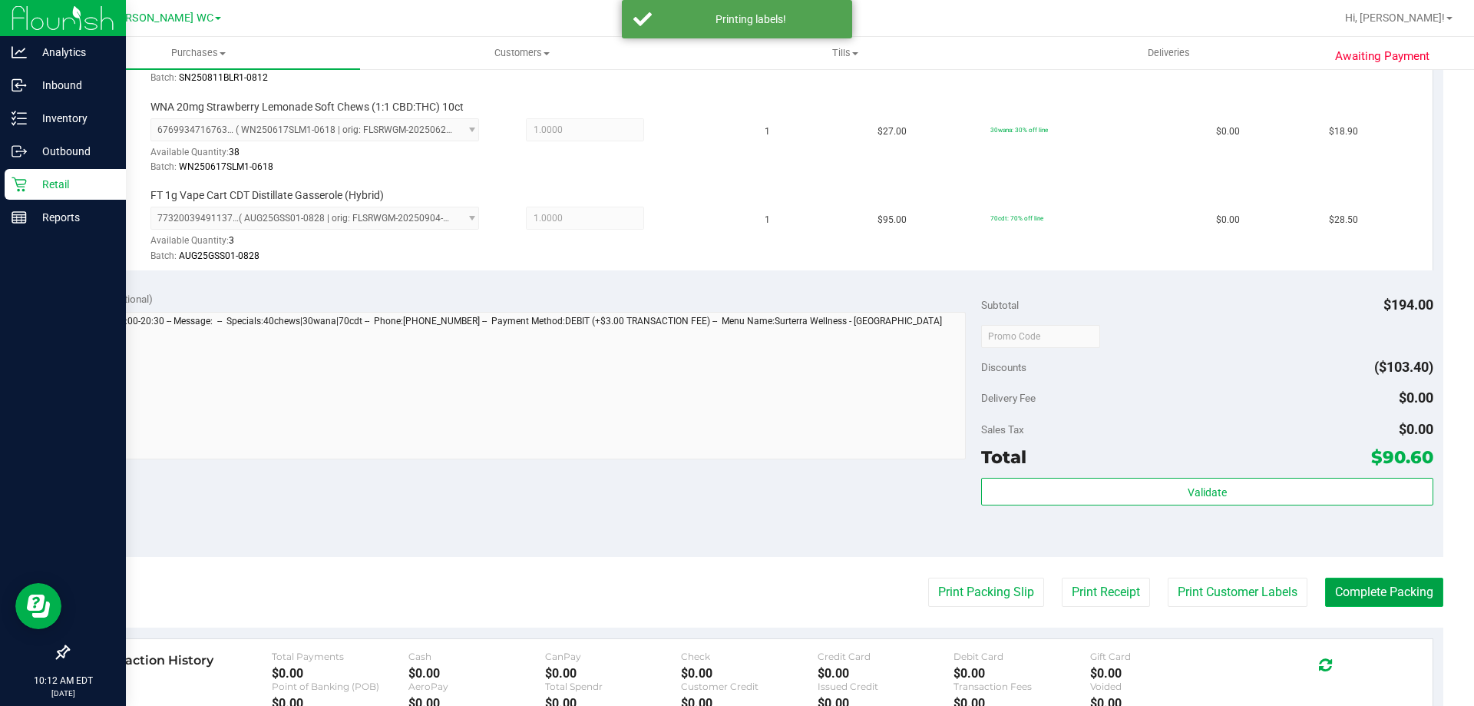
click at [1365, 607] on button "Complete Packing" at bounding box center [1384, 591] width 118 height 29
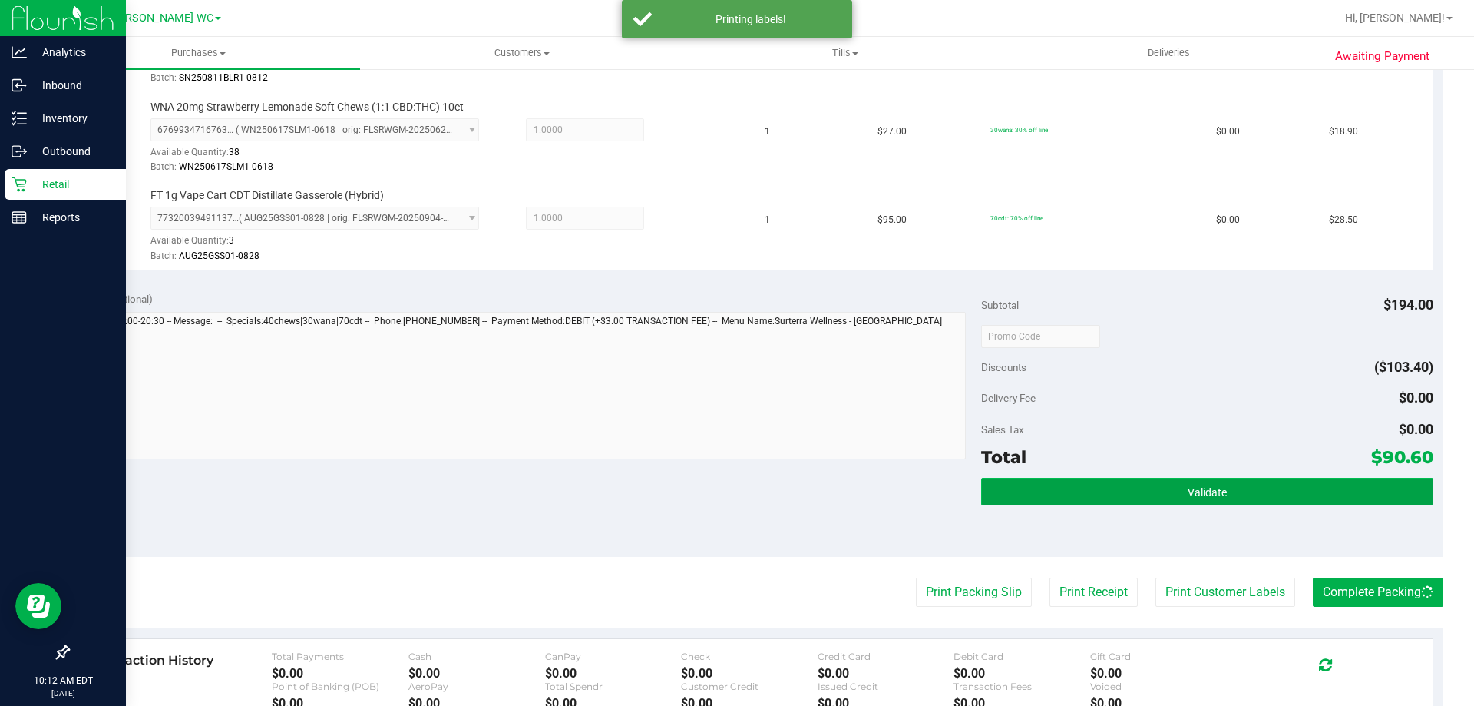
click at [1231, 494] on button "Validate" at bounding box center [1206, 492] width 451 height 28
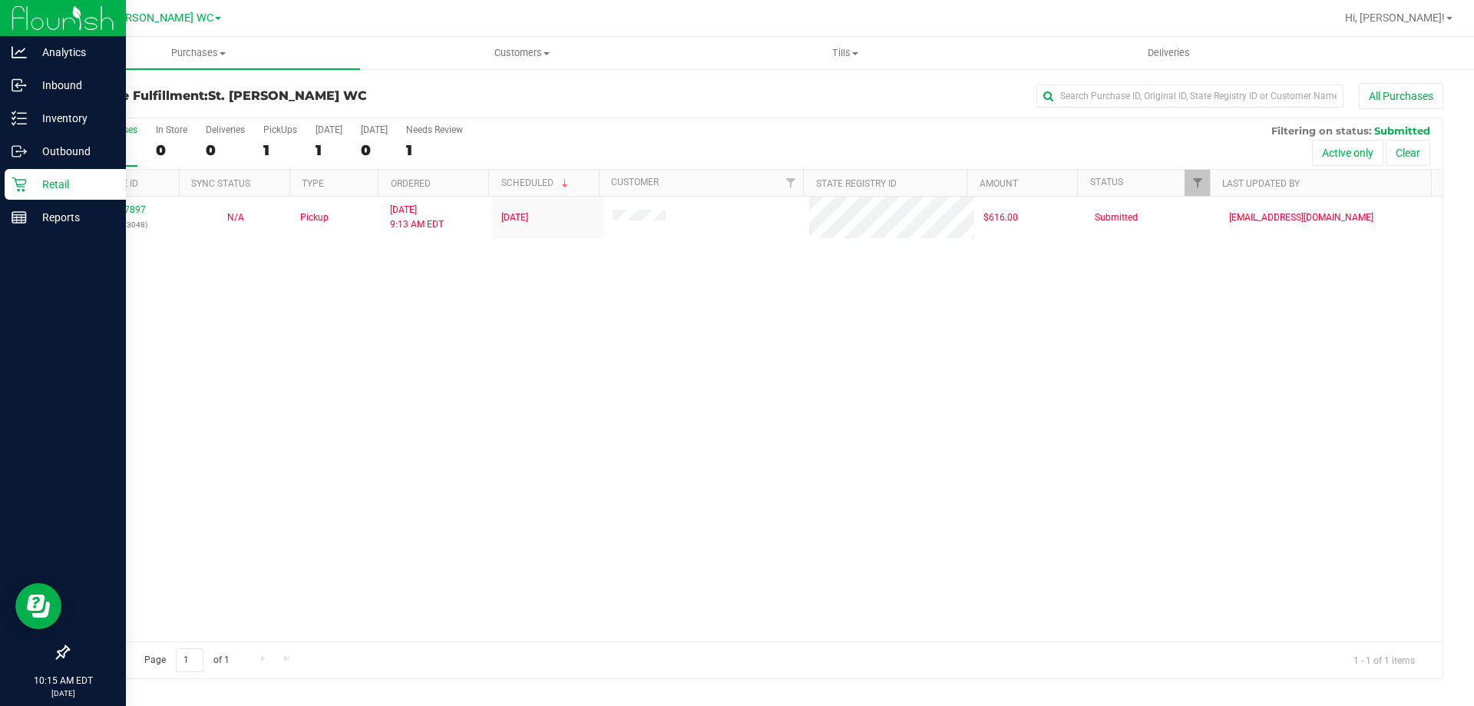
click at [32, 179] on p "Retail" at bounding box center [73, 184] width 92 height 18
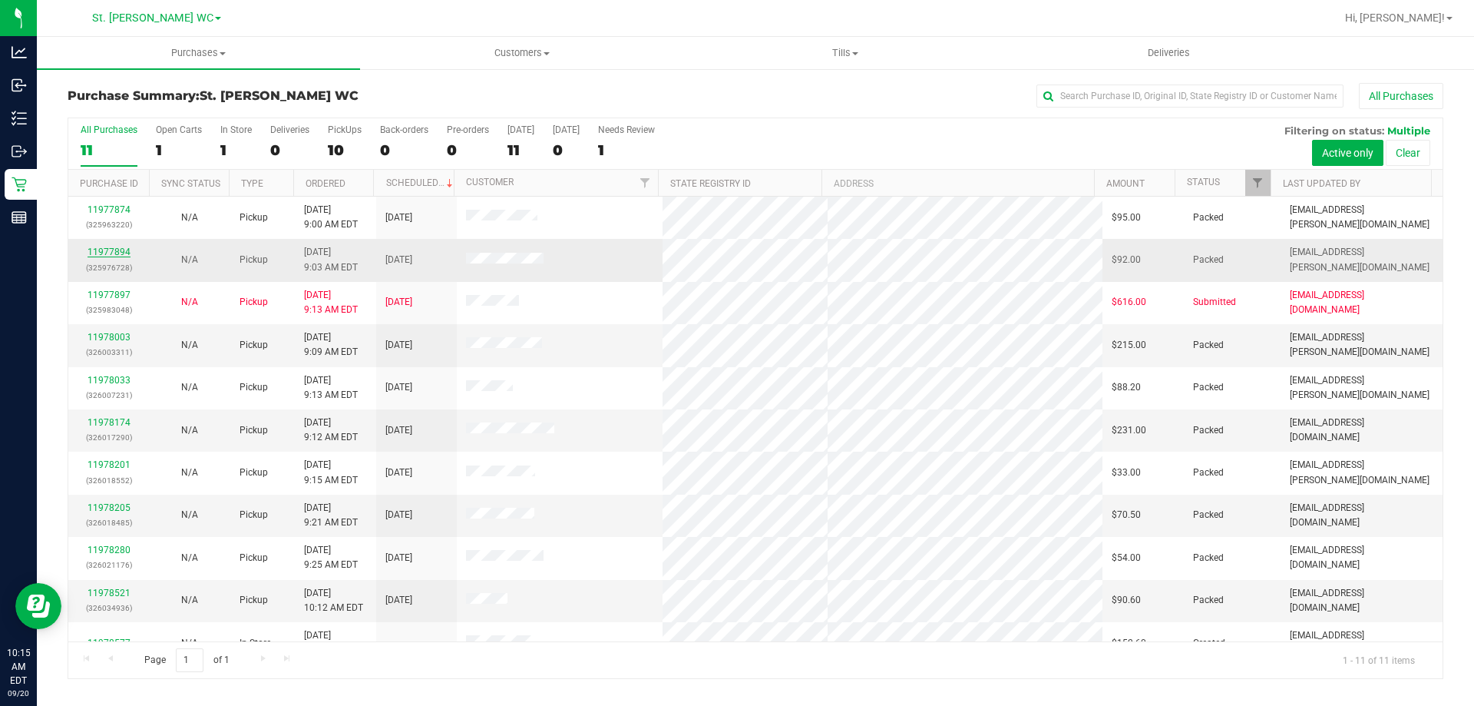
click at [121, 254] on link "11977894" at bounding box center [109, 251] width 43 height 11
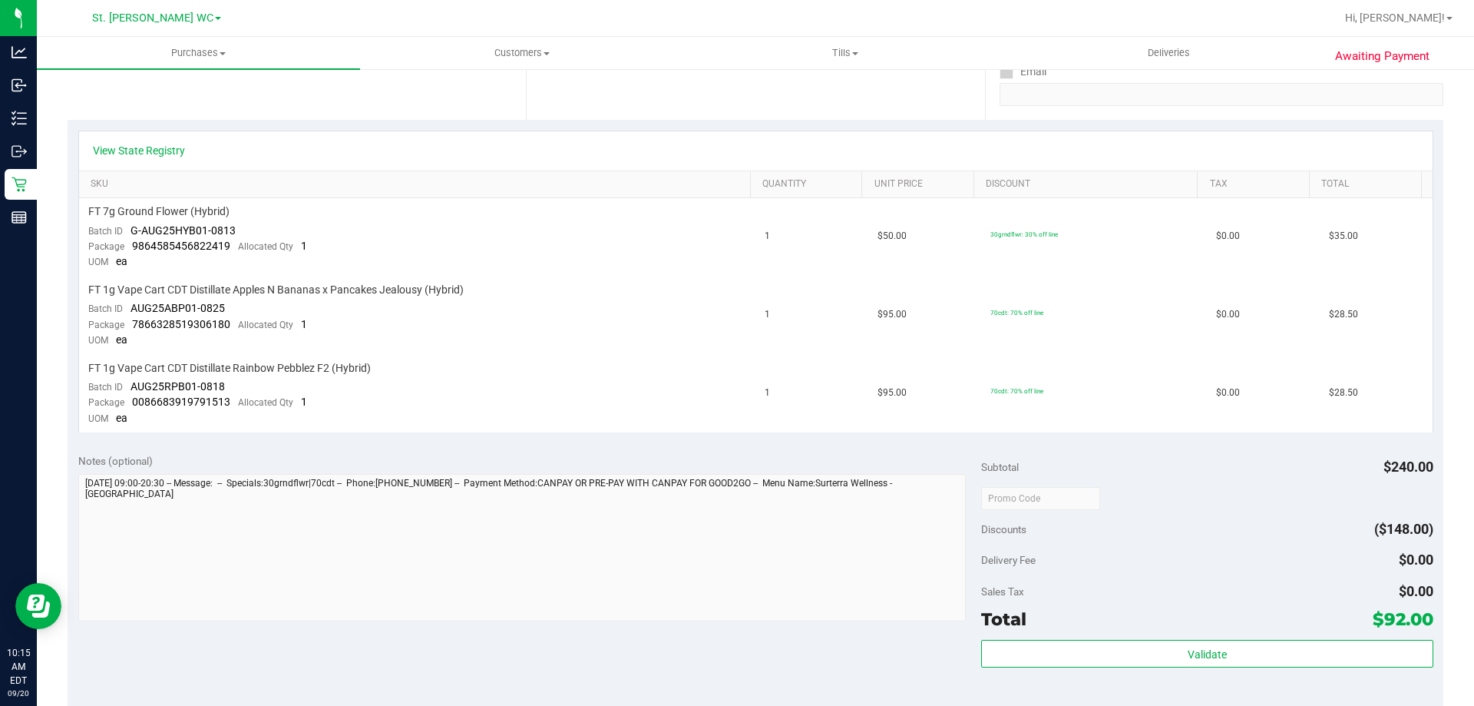
scroll to position [461, 0]
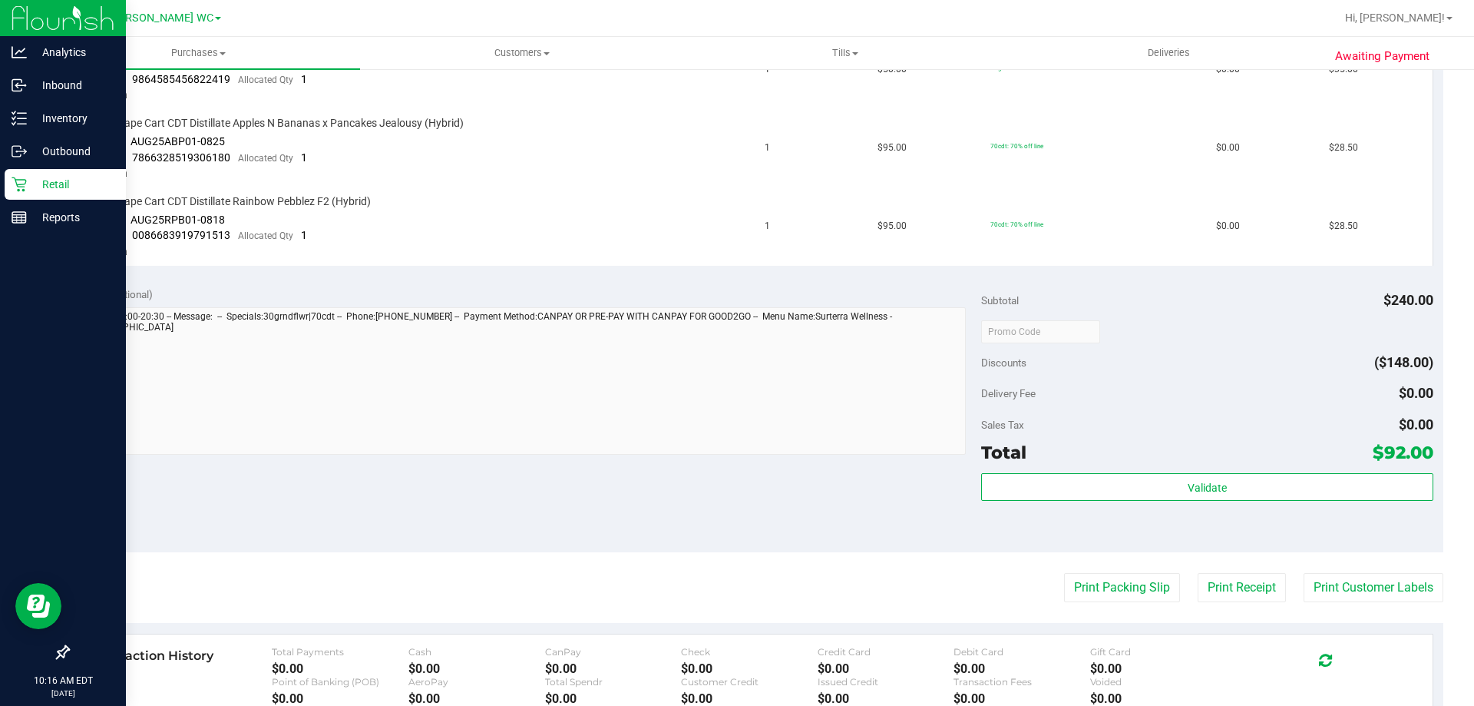
click at [29, 183] on p "Retail" at bounding box center [73, 184] width 92 height 18
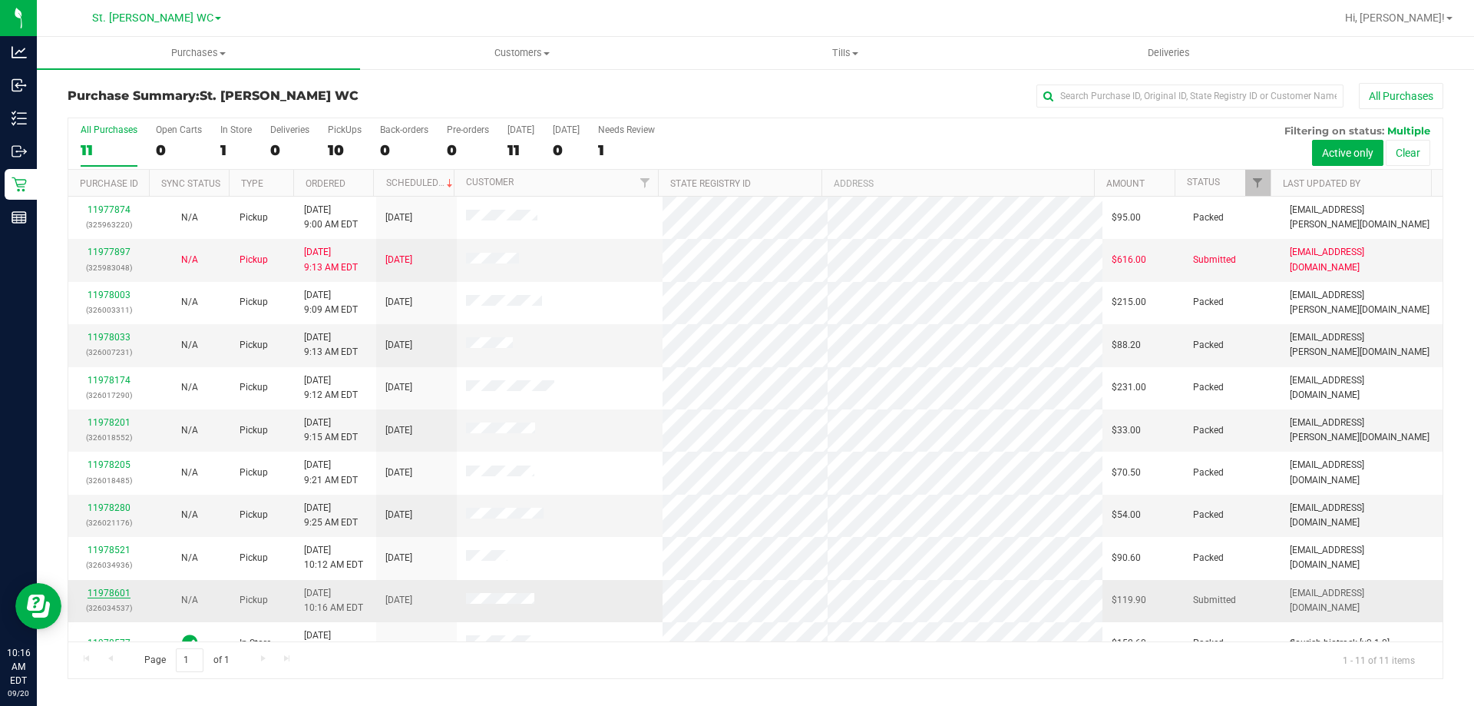
click at [106, 593] on link "11978601" at bounding box center [109, 592] width 43 height 11
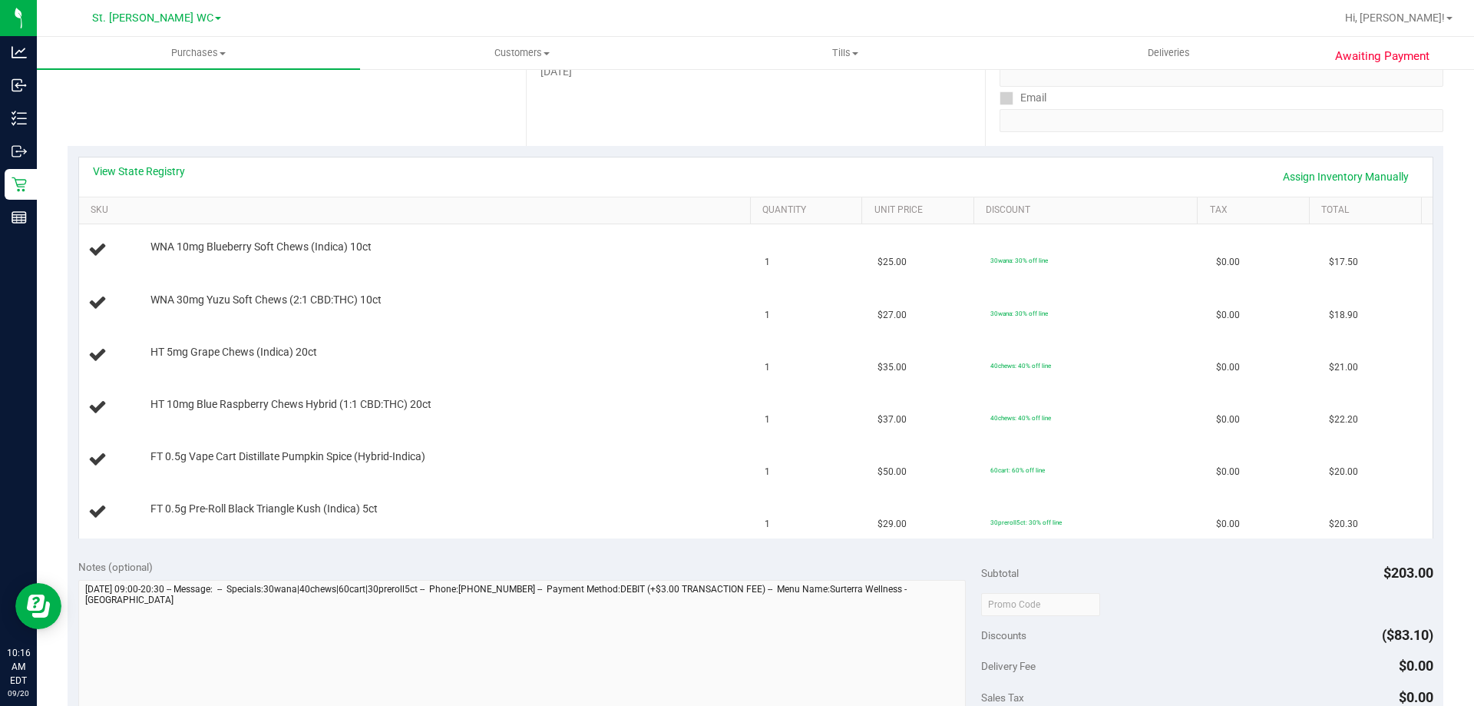
scroll to position [307, 0]
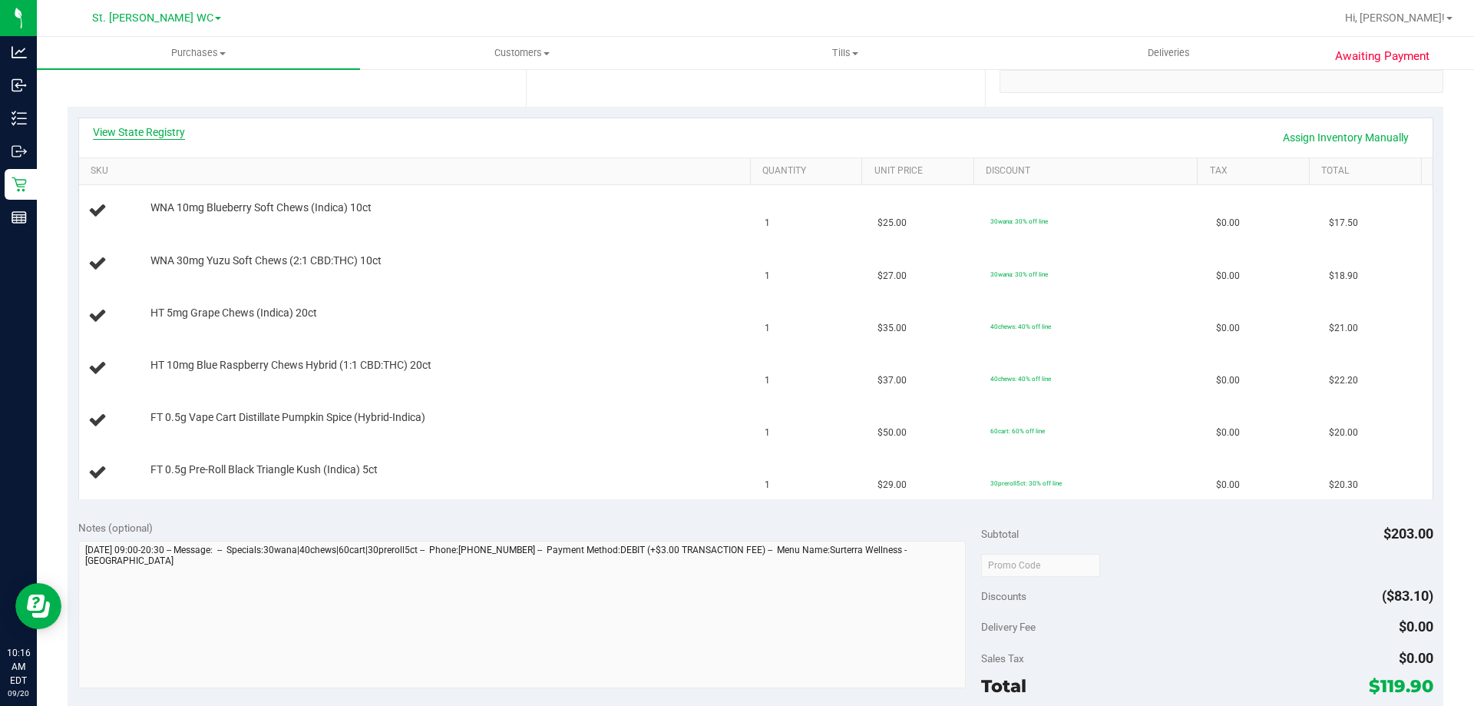
click at [155, 135] on link "View State Registry" at bounding box center [139, 131] width 92 height 15
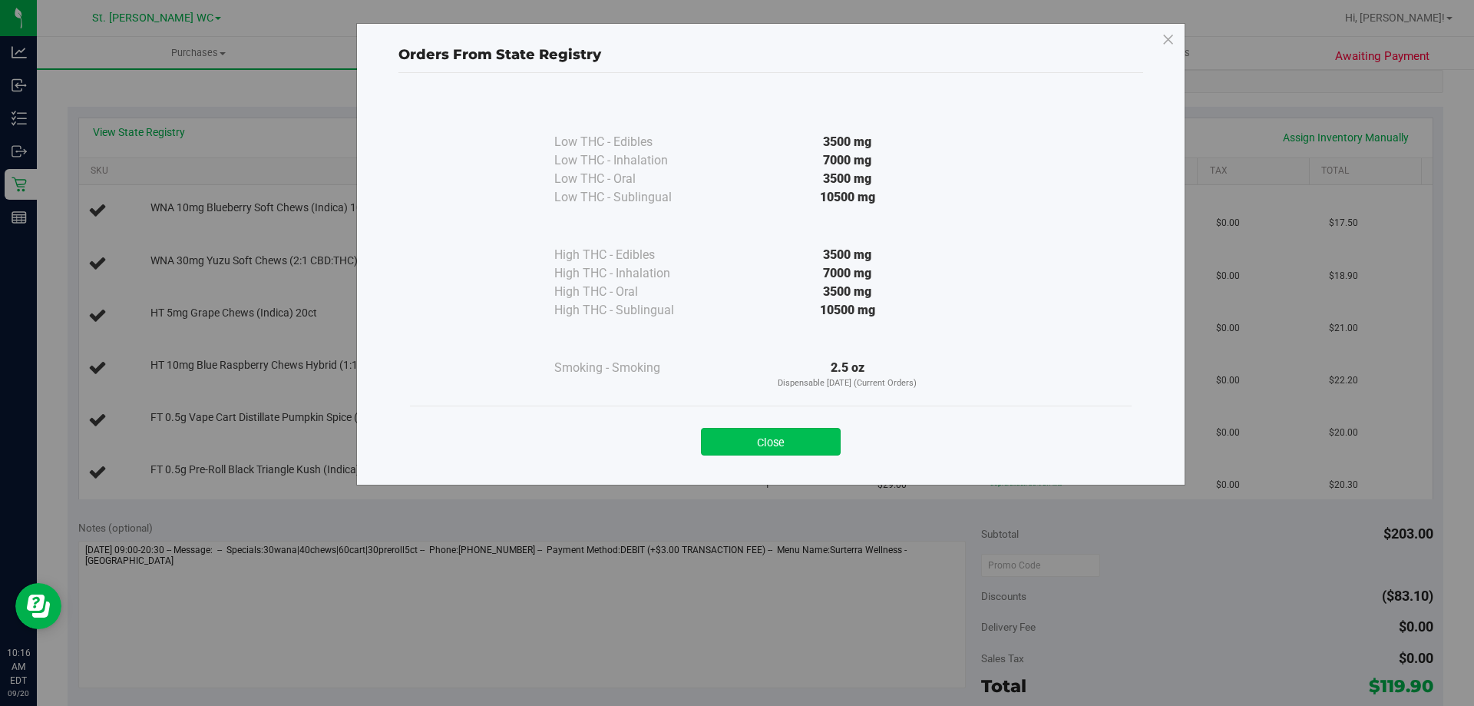
click at [815, 441] on button "Close" at bounding box center [771, 442] width 140 height 28
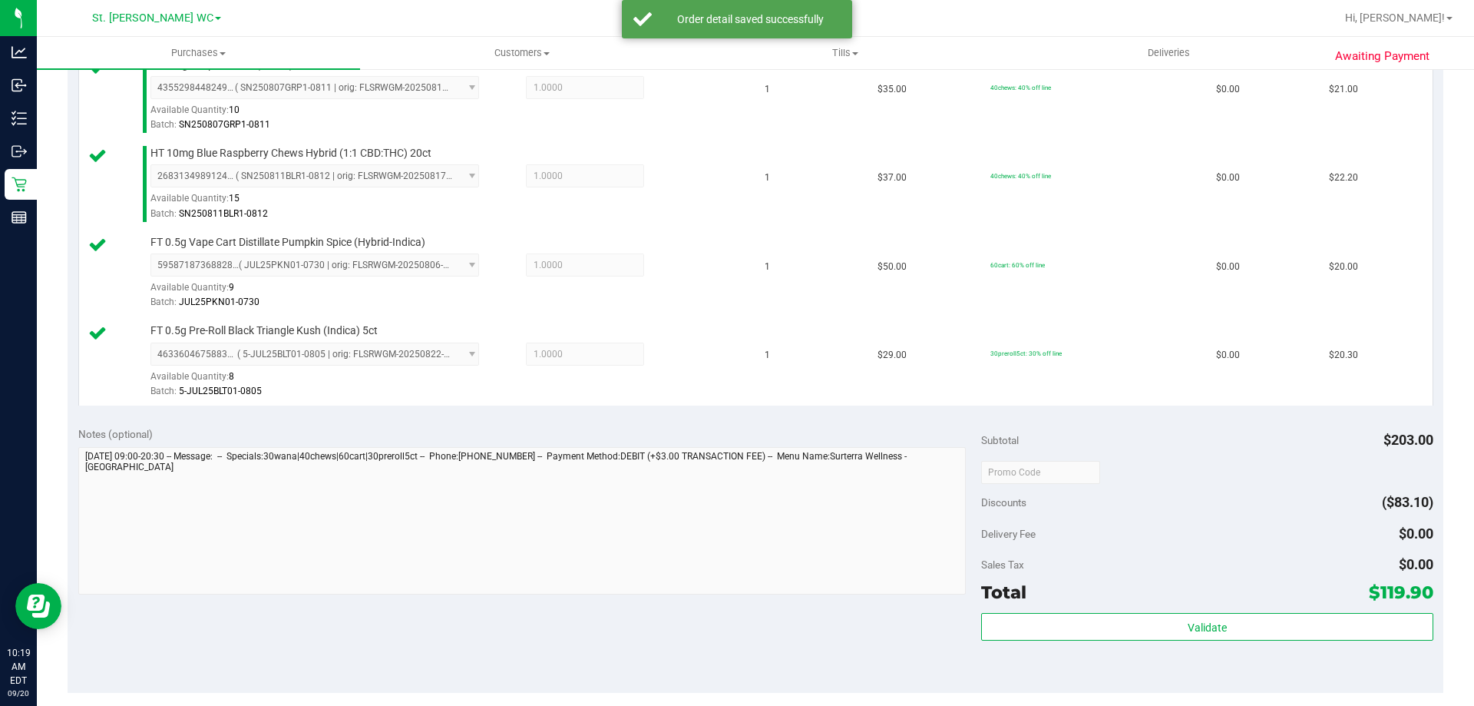
scroll to position [683, 0]
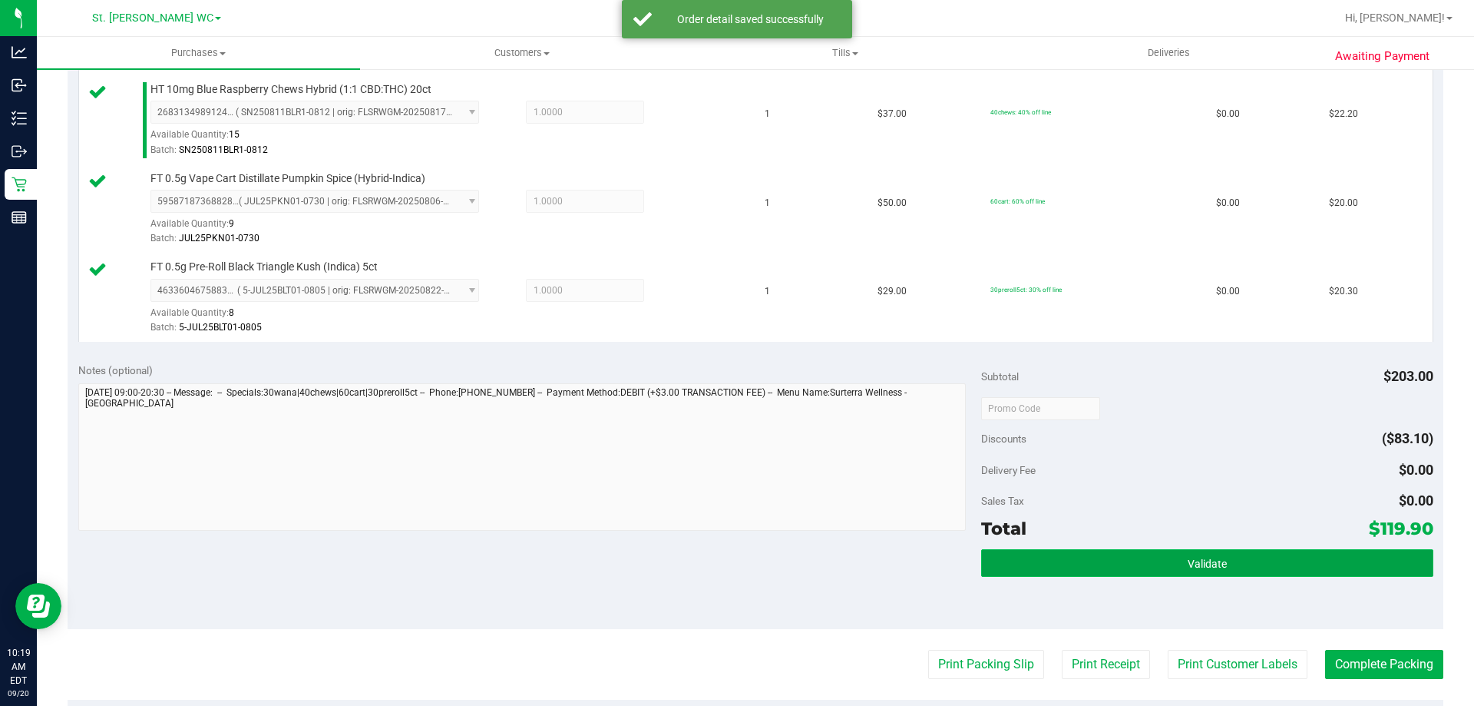
click at [1245, 562] on button "Validate" at bounding box center [1206, 563] width 451 height 28
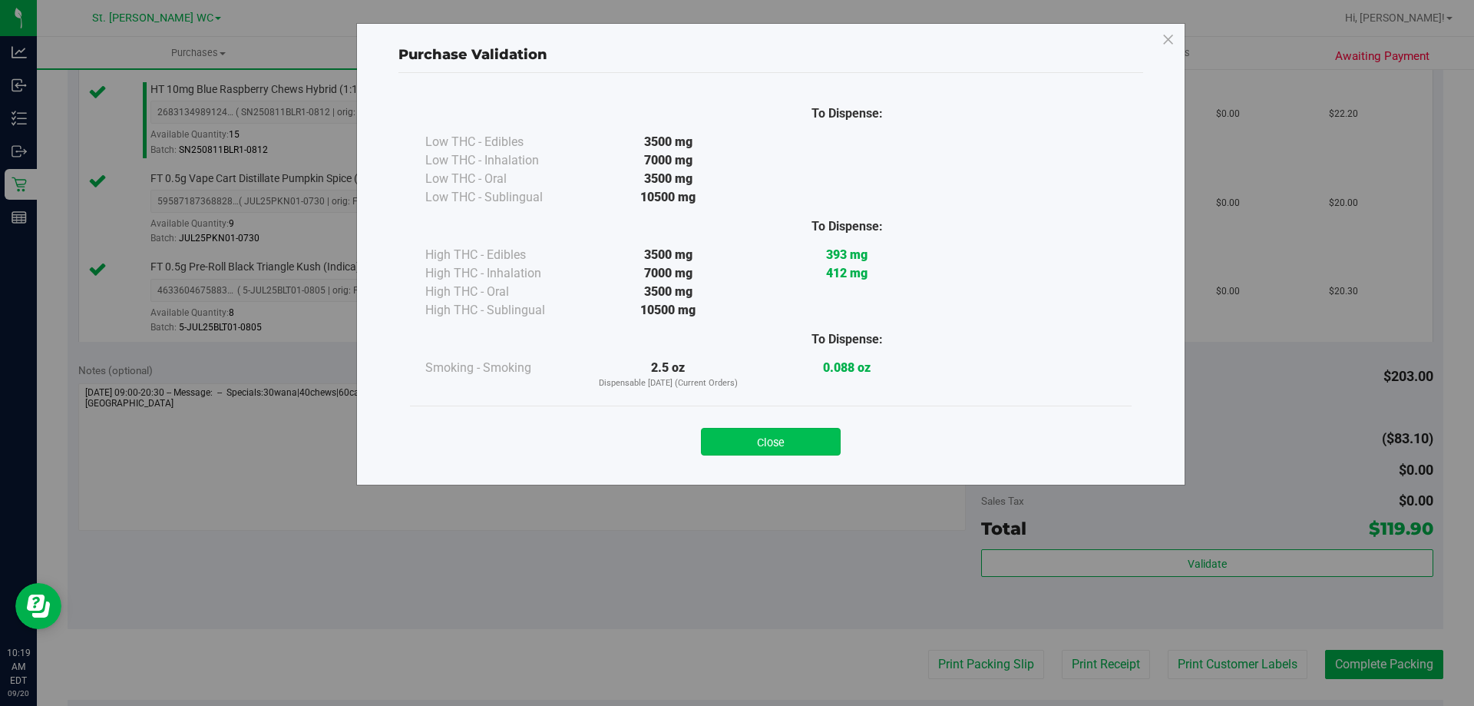
click at [786, 433] on button "Close" at bounding box center [771, 442] width 140 height 28
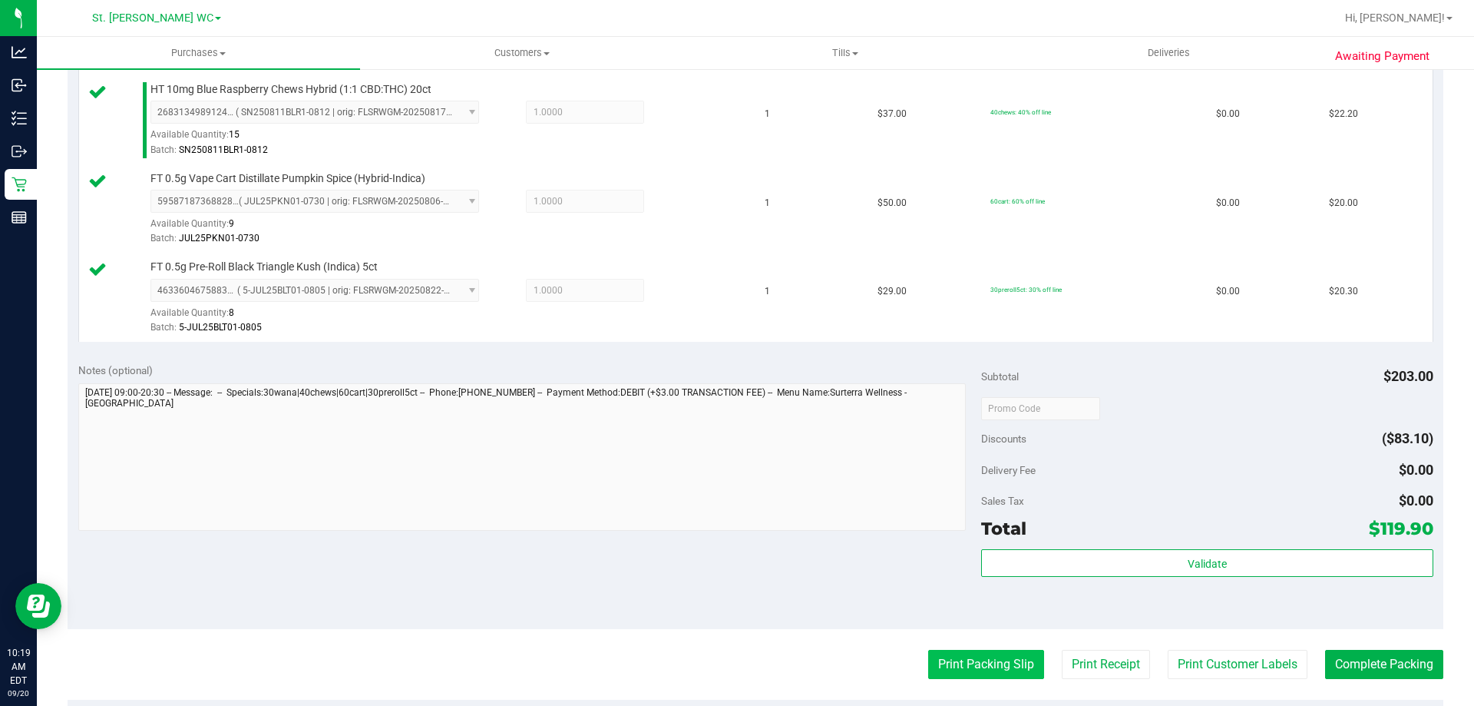
click at [980, 670] on button "Print Packing Slip" at bounding box center [986, 664] width 116 height 29
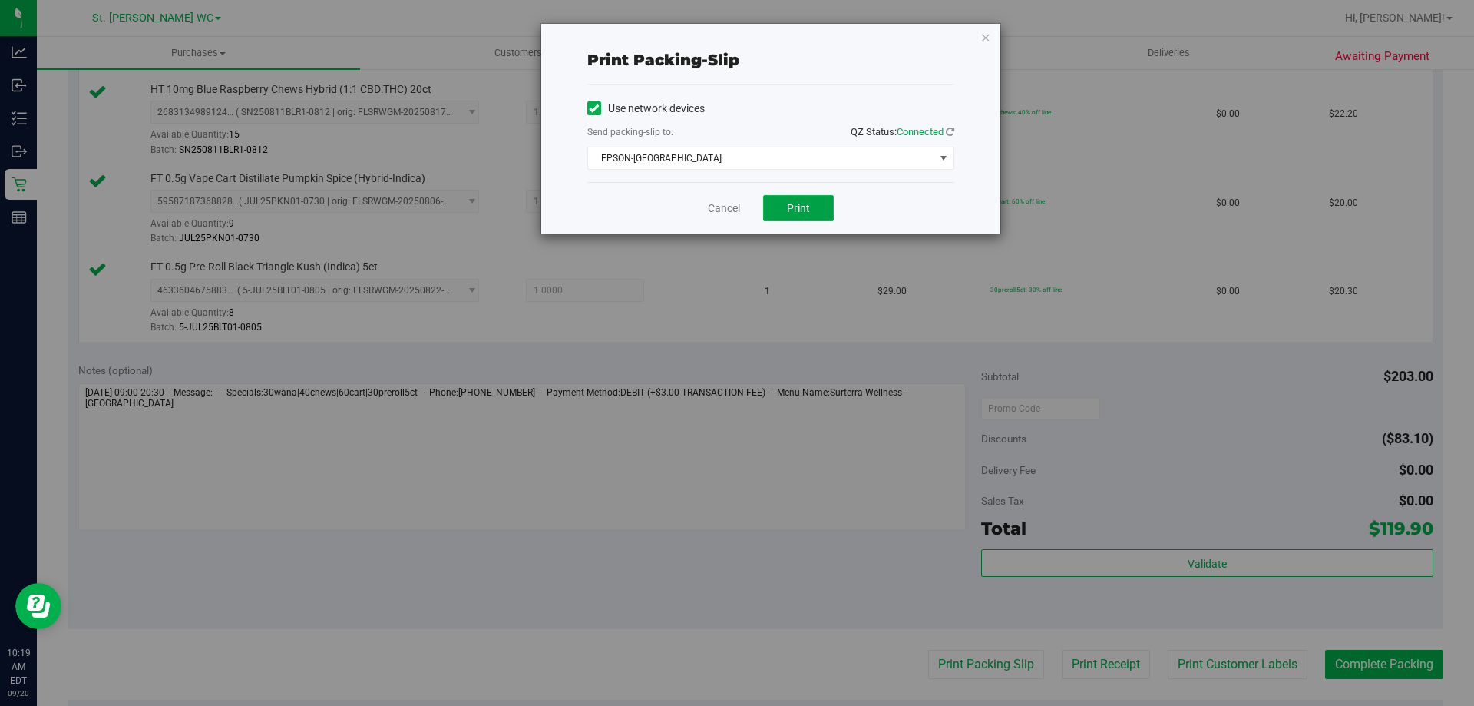
click at [810, 205] on button "Print" at bounding box center [798, 208] width 71 height 26
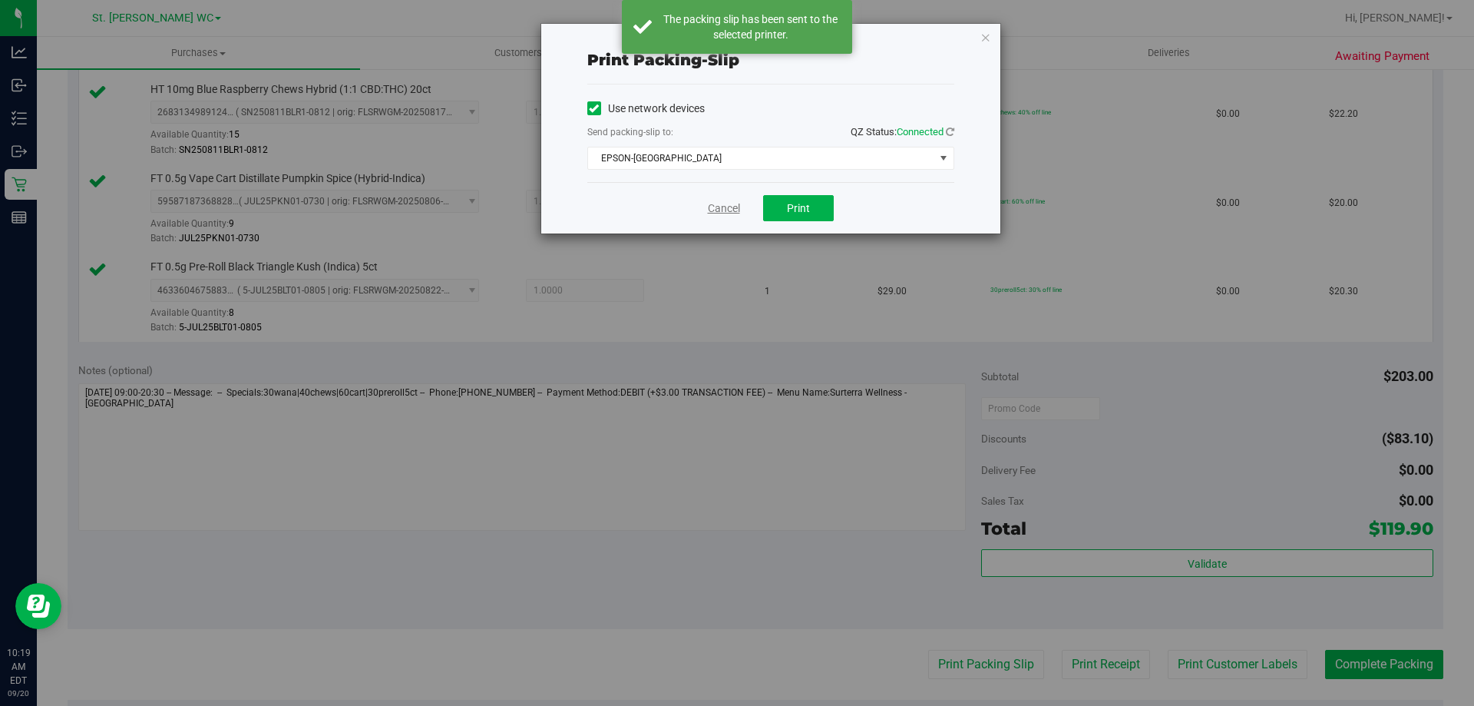
click at [722, 207] on link "Cancel" at bounding box center [724, 208] width 32 height 16
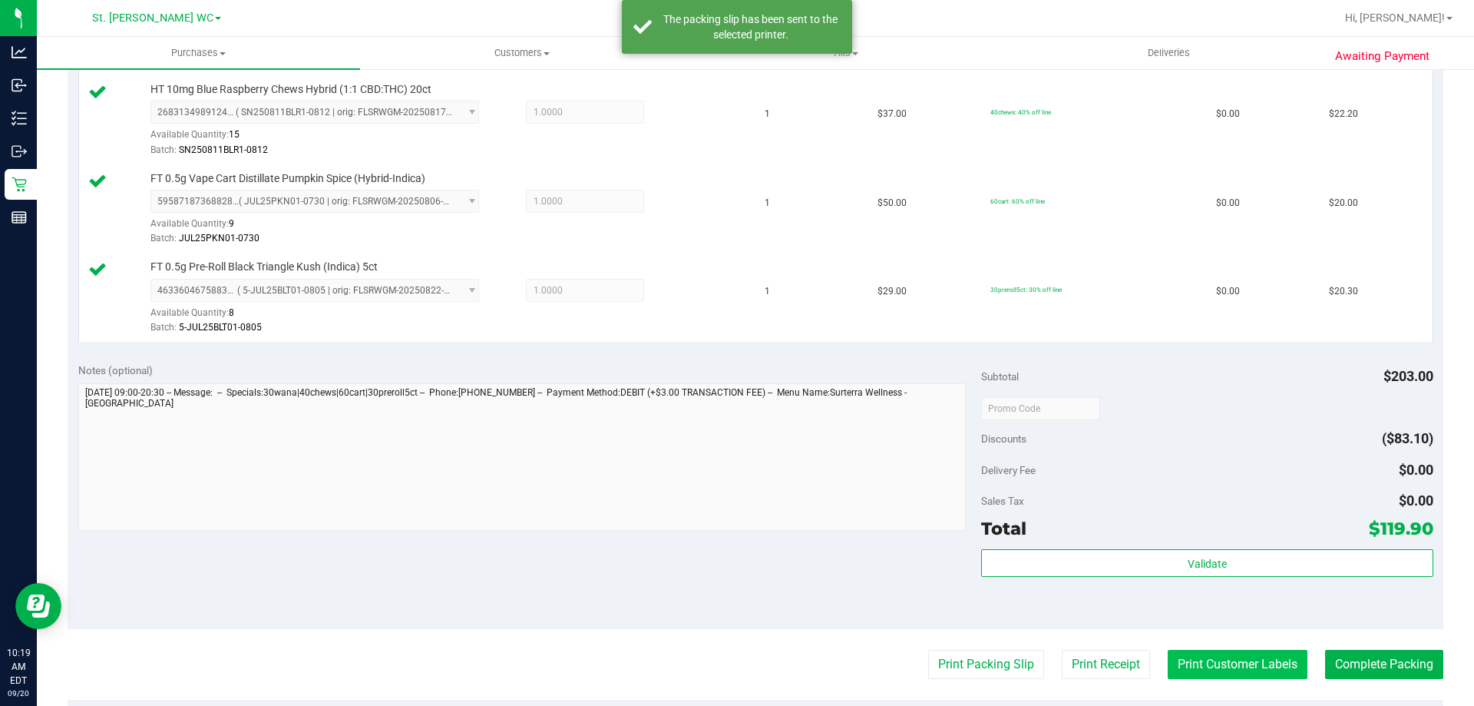
click at [1226, 659] on button "Print Customer Labels" at bounding box center [1238, 664] width 140 height 29
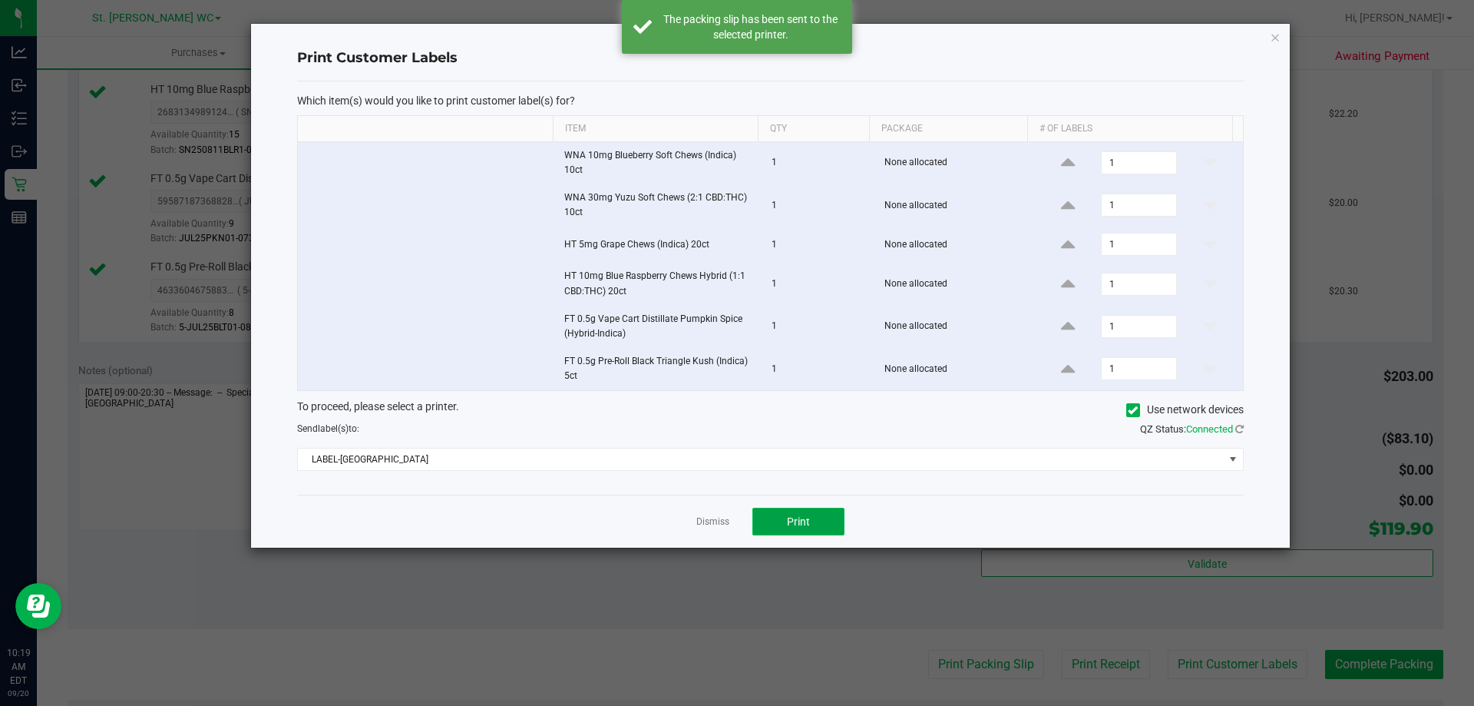
click at [818, 515] on button "Print" at bounding box center [798, 521] width 92 height 28
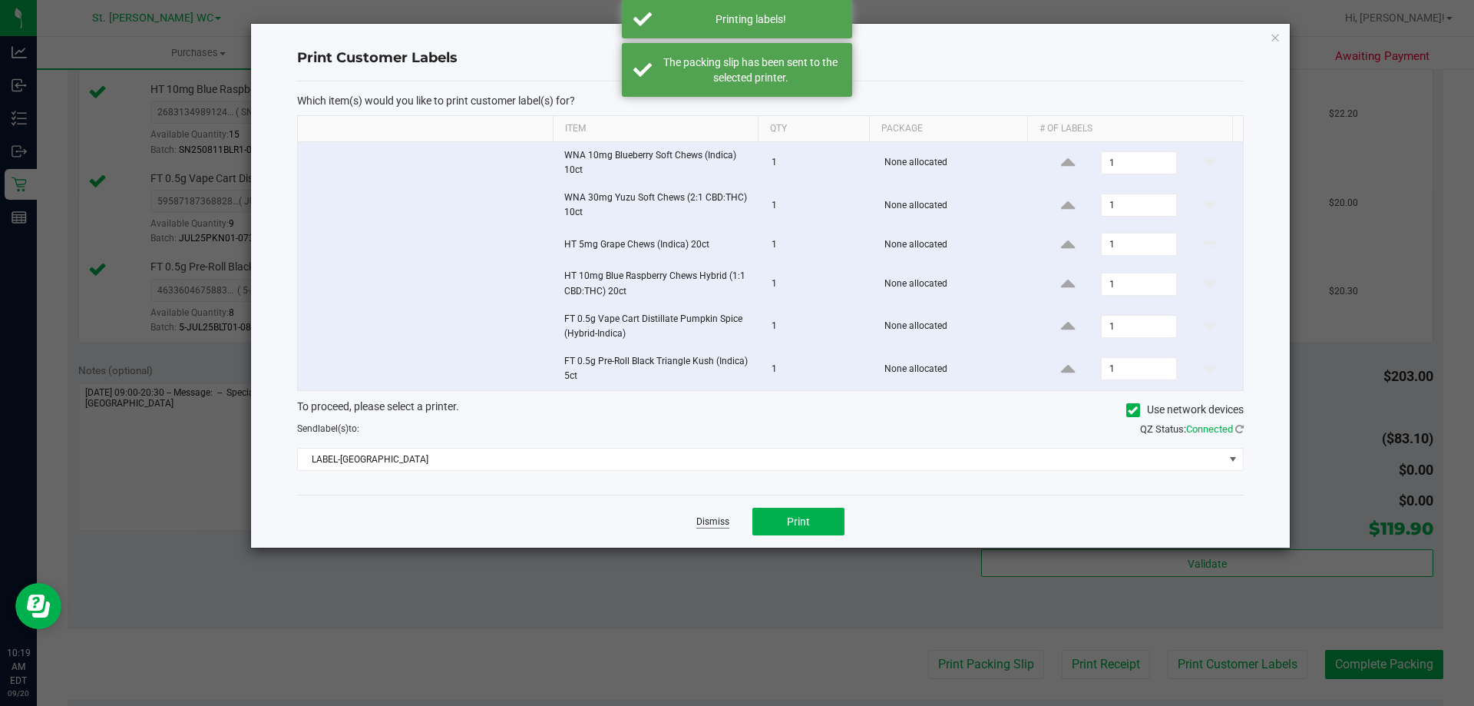
click at [701, 523] on link "Dismiss" at bounding box center [712, 521] width 33 height 13
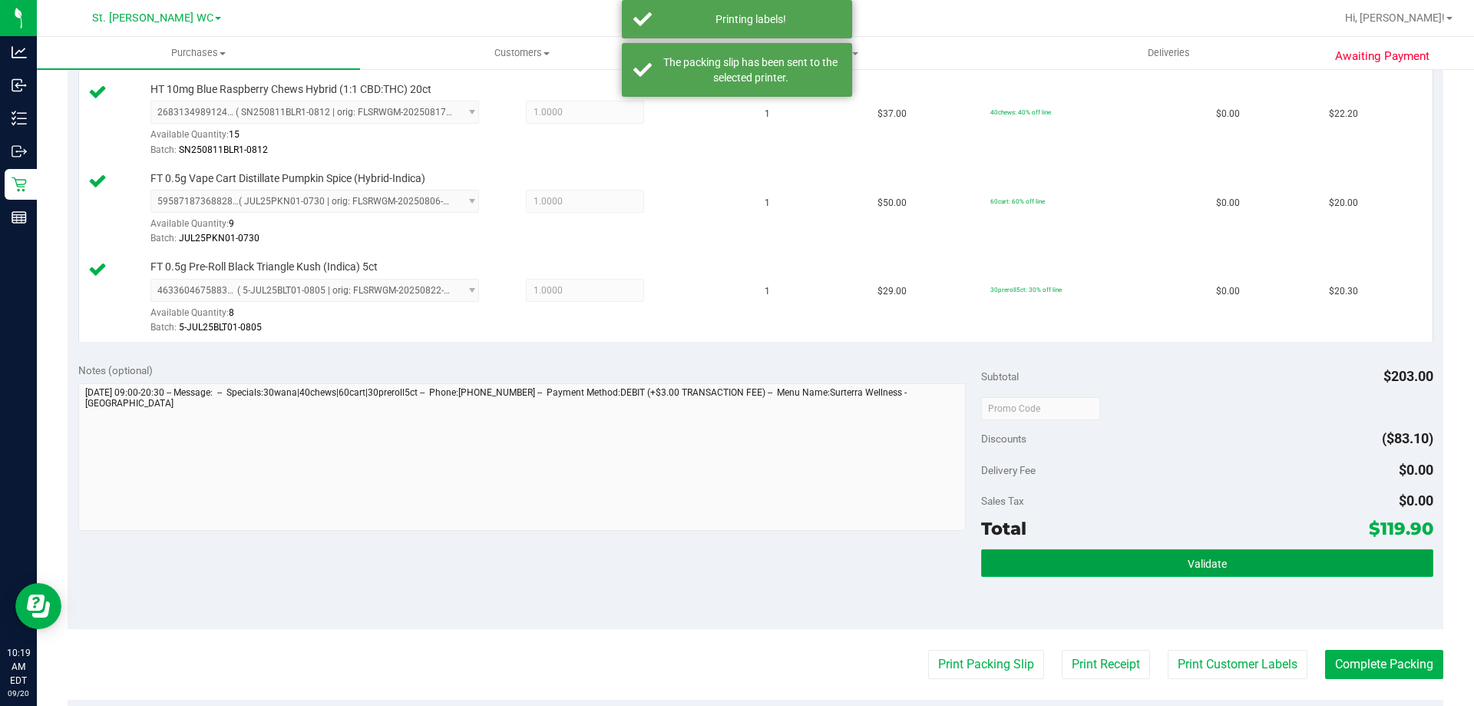
click at [1258, 560] on button "Validate" at bounding box center [1206, 563] width 451 height 28
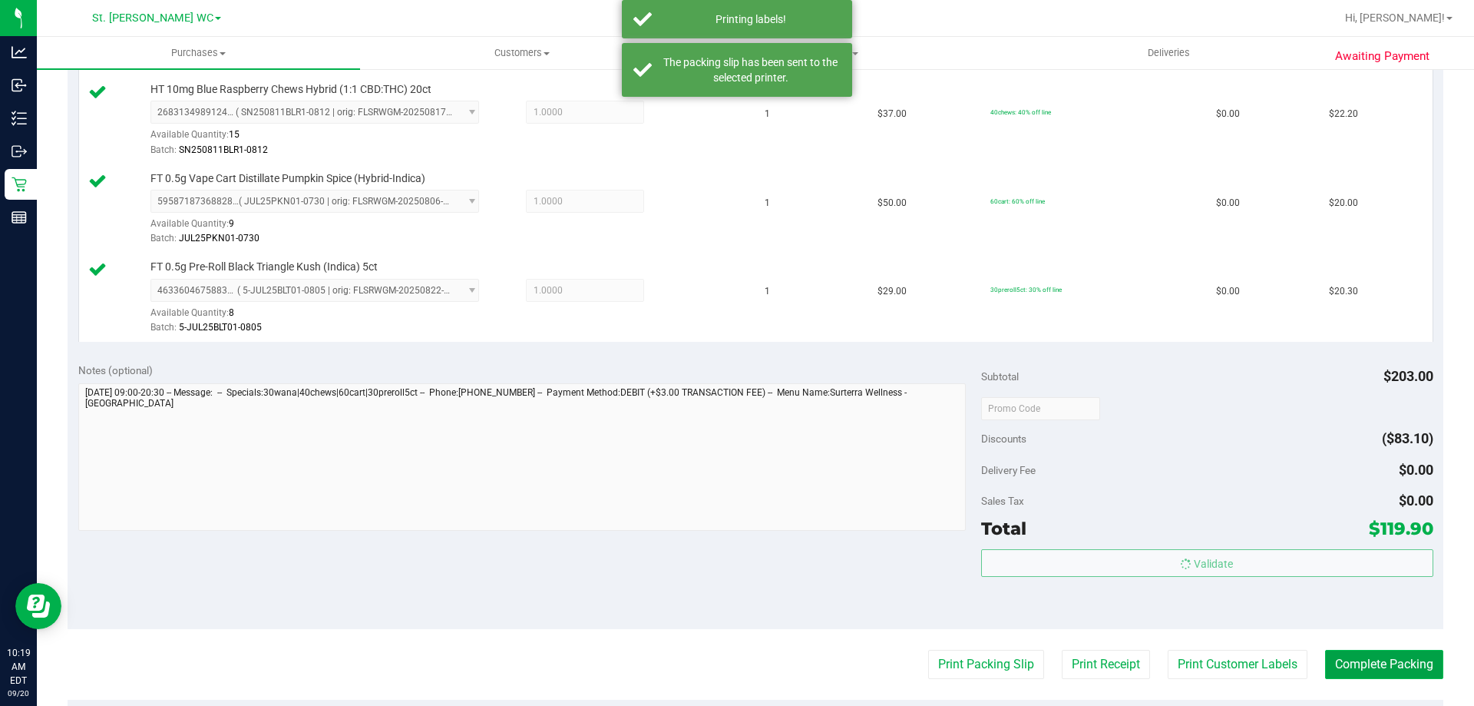
click at [1390, 661] on button "Complete Packing" at bounding box center [1384, 664] width 118 height 29
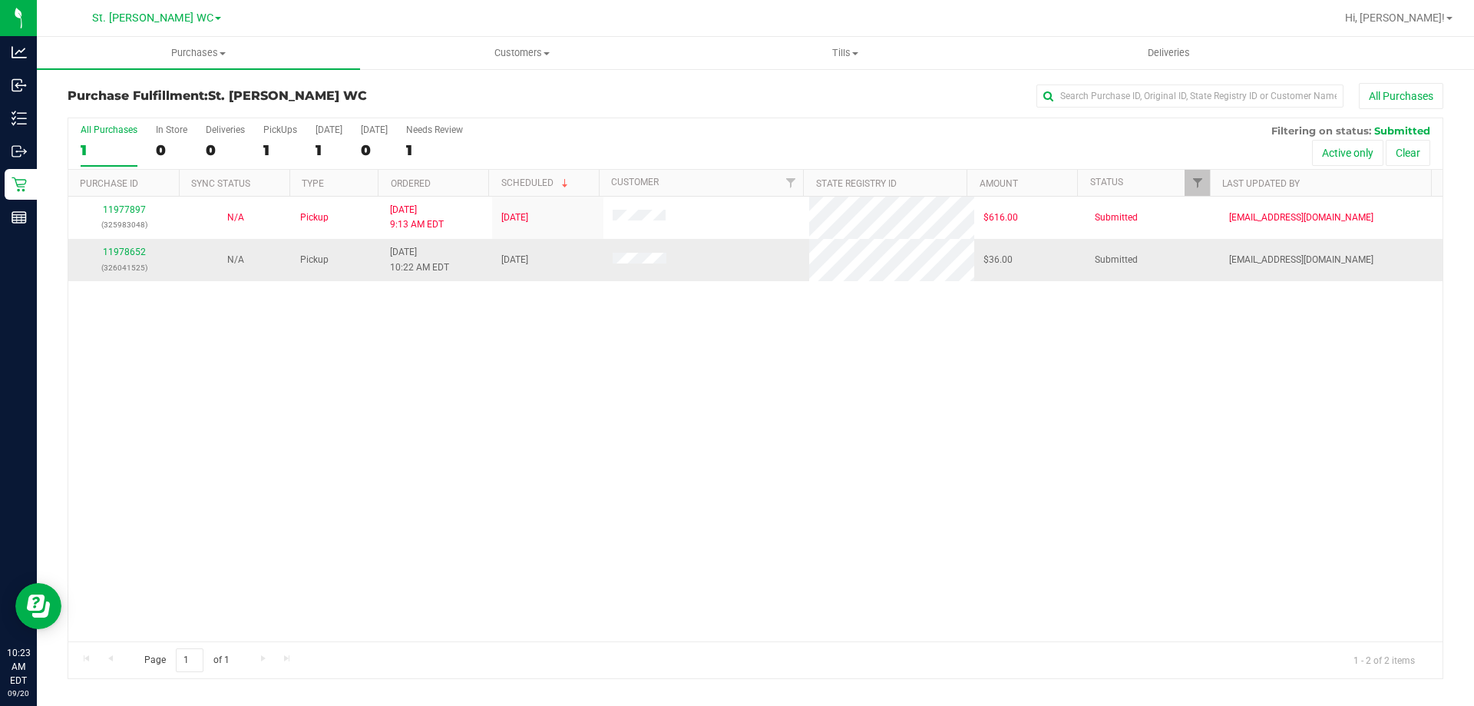
click at [124, 257] on div "11978652 (326041525)" at bounding box center [124, 259] width 93 height 29
click at [127, 252] on link "11978652" at bounding box center [124, 251] width 43 height 11
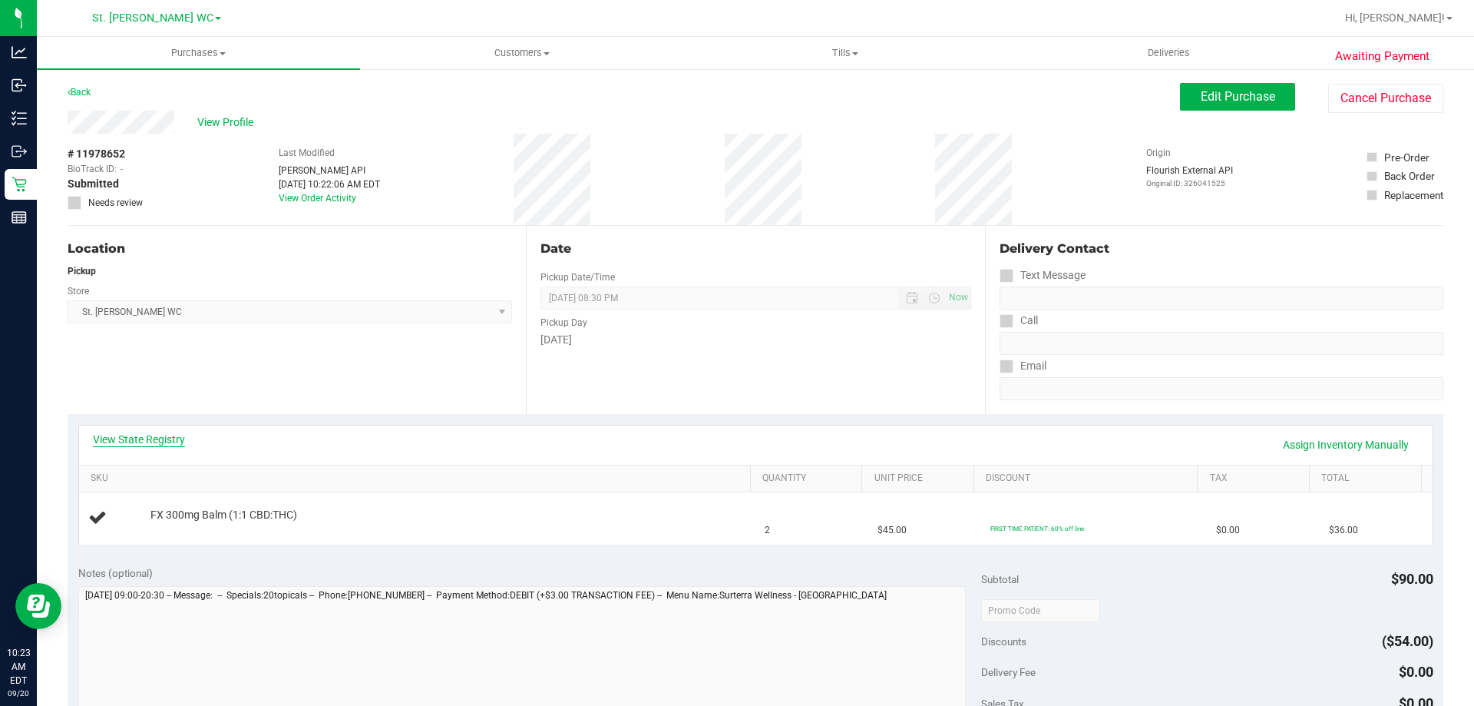
click at [160, 441] on link "View State Registry" at bounding box center [139, 438] width 92 height 15
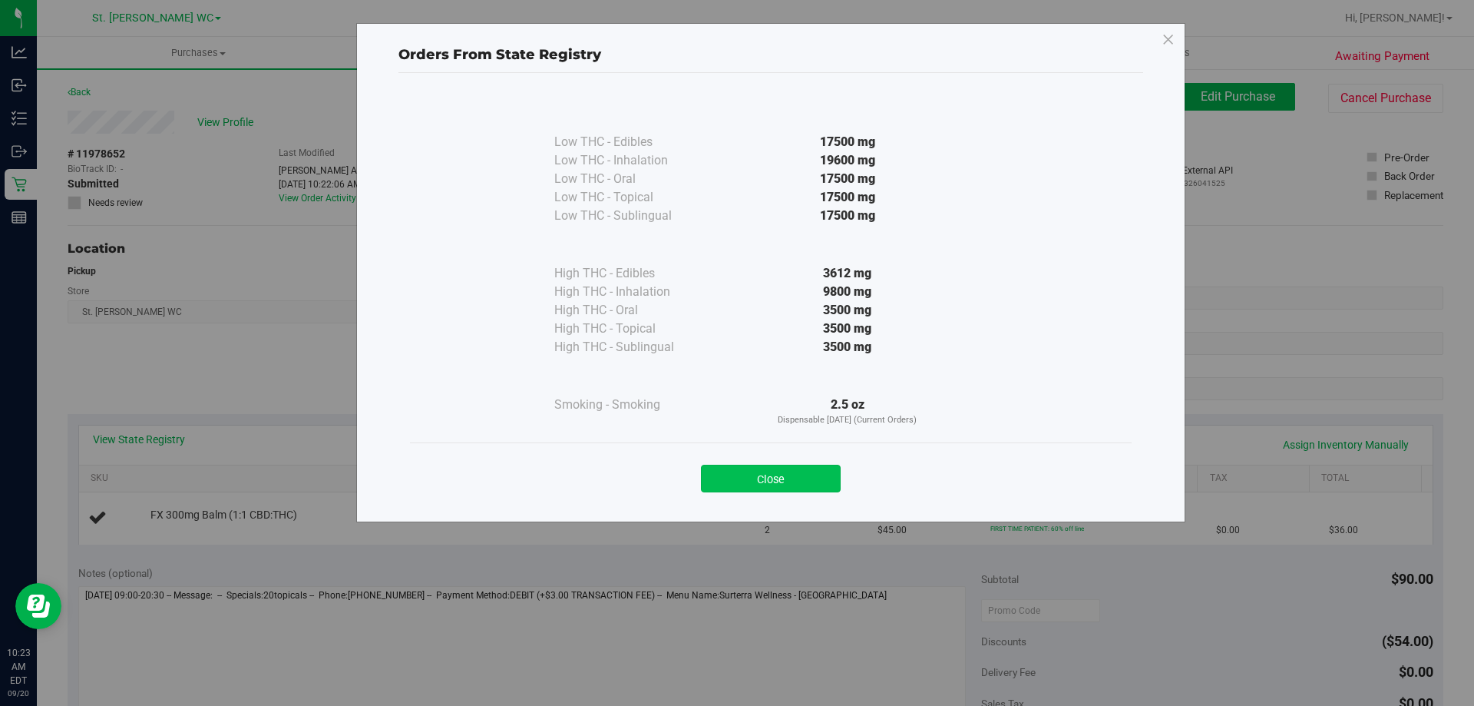
click at [828, 491] on button "Close" at bounding box center [771, 478] width 140 height 28
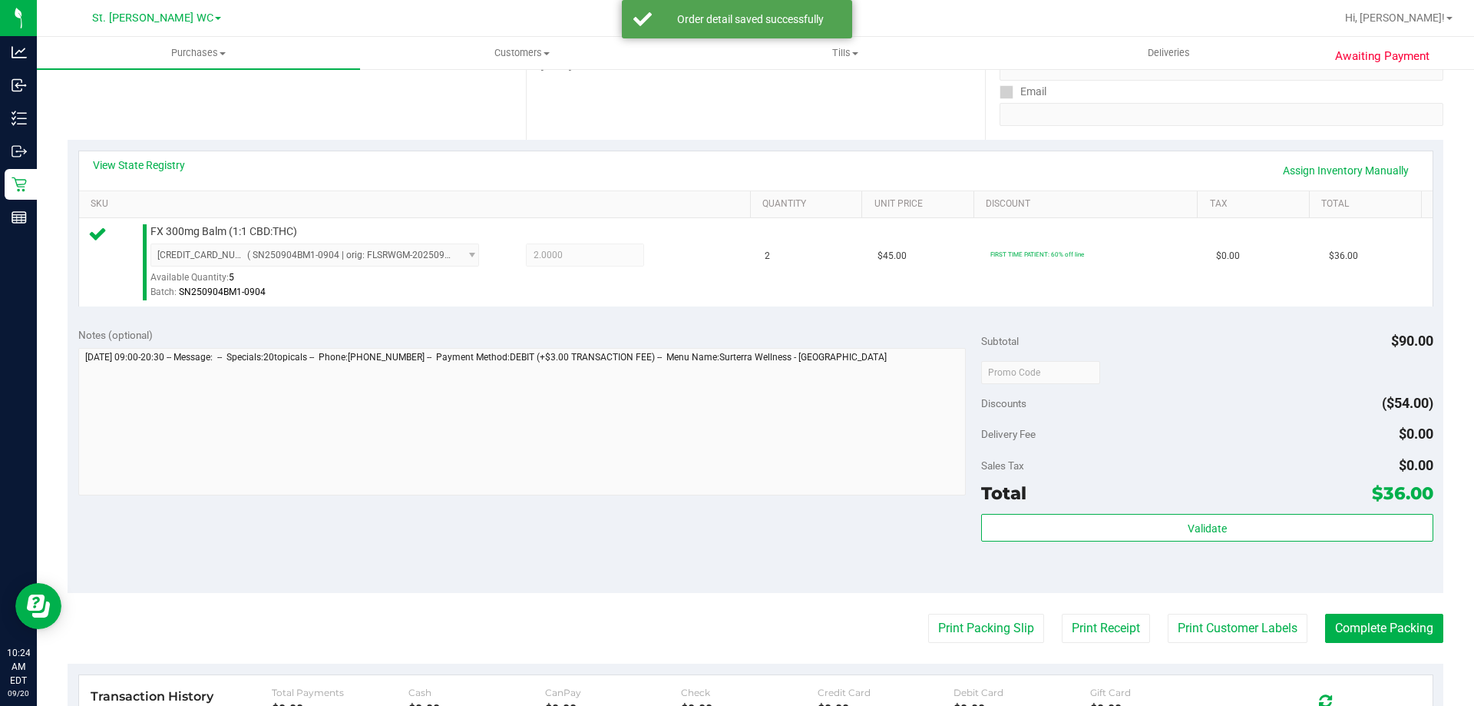
scroll to position [276, 0]
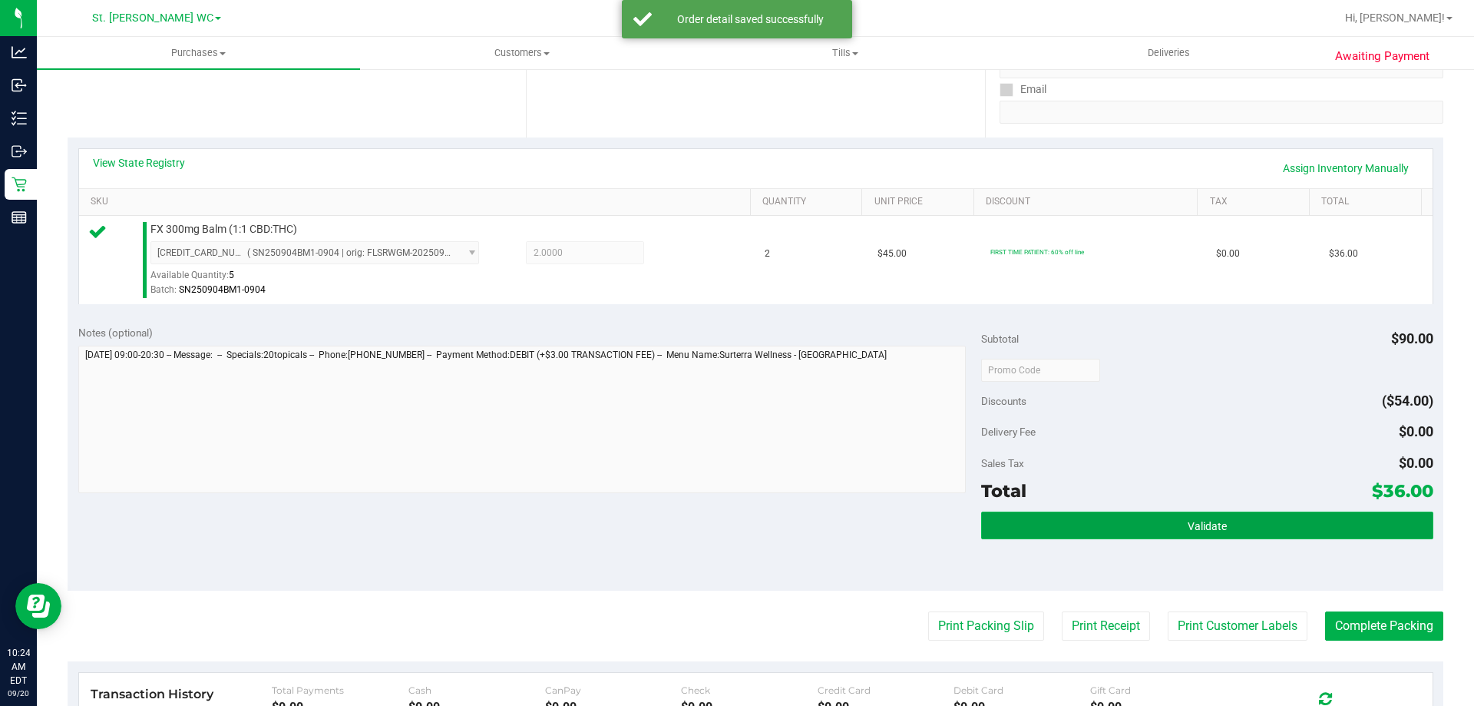
click at [1248, 521] on button "Validate" at bounding box center [1206, 525] width 451 height 28
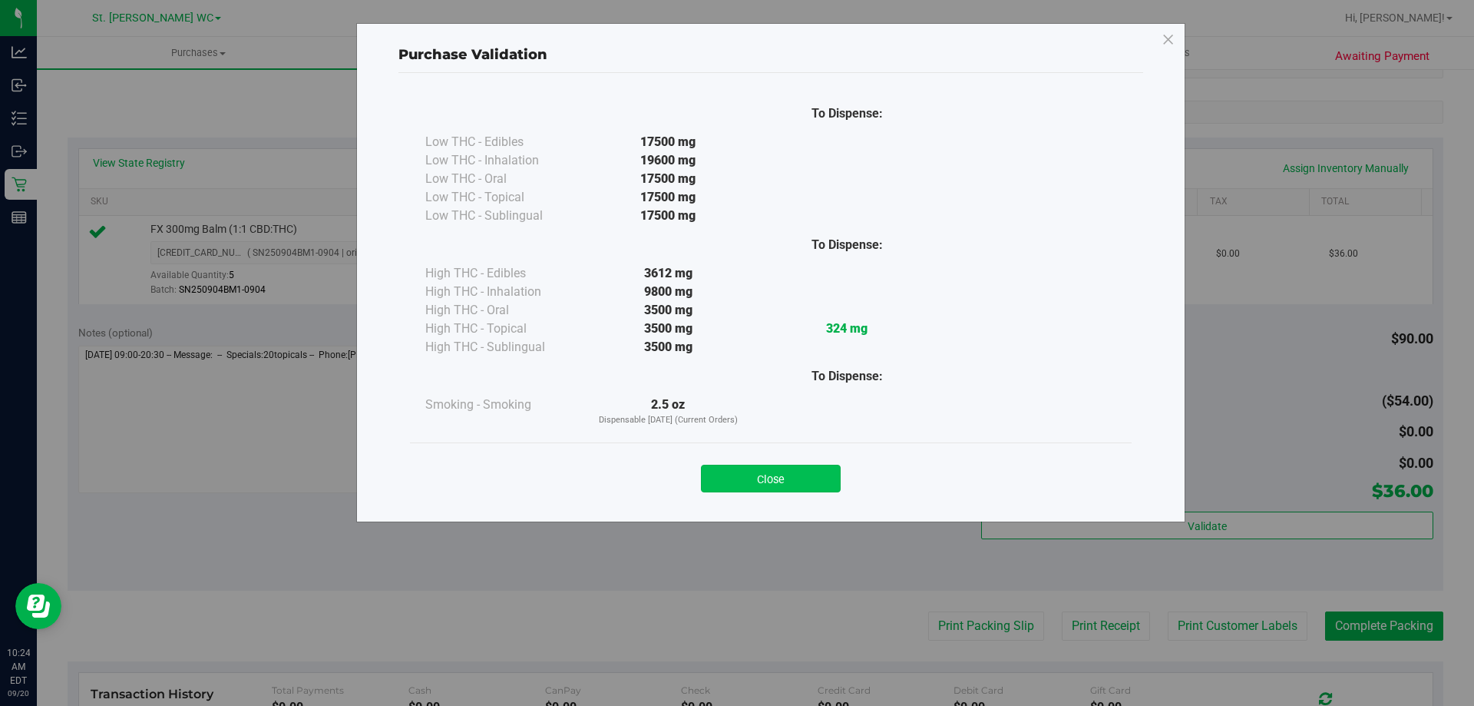
click at [790, 489] on button "Close" at bounding box center [771, 478] width 140 height 28
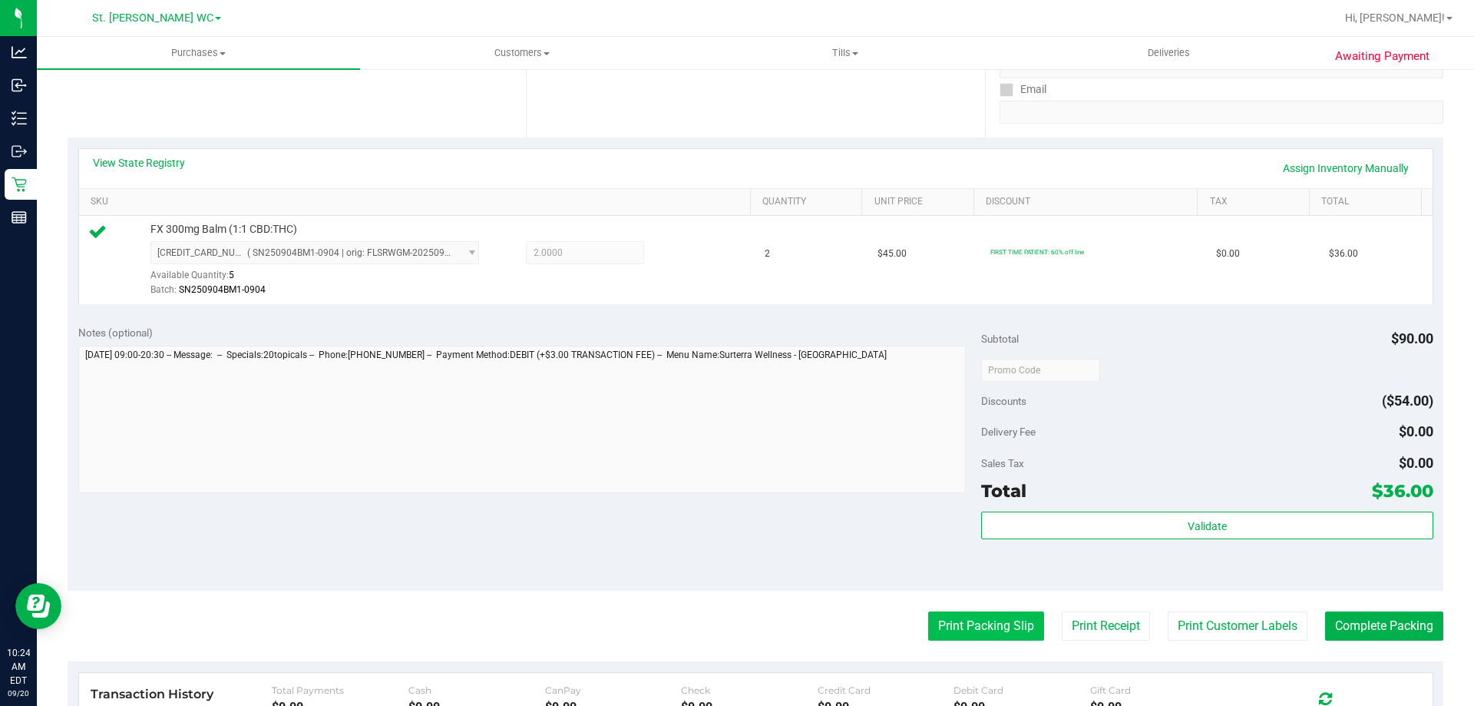
click at [987, 629] on button "Print Packing Slip" at bounding box center [986, 625] width 116 height 29
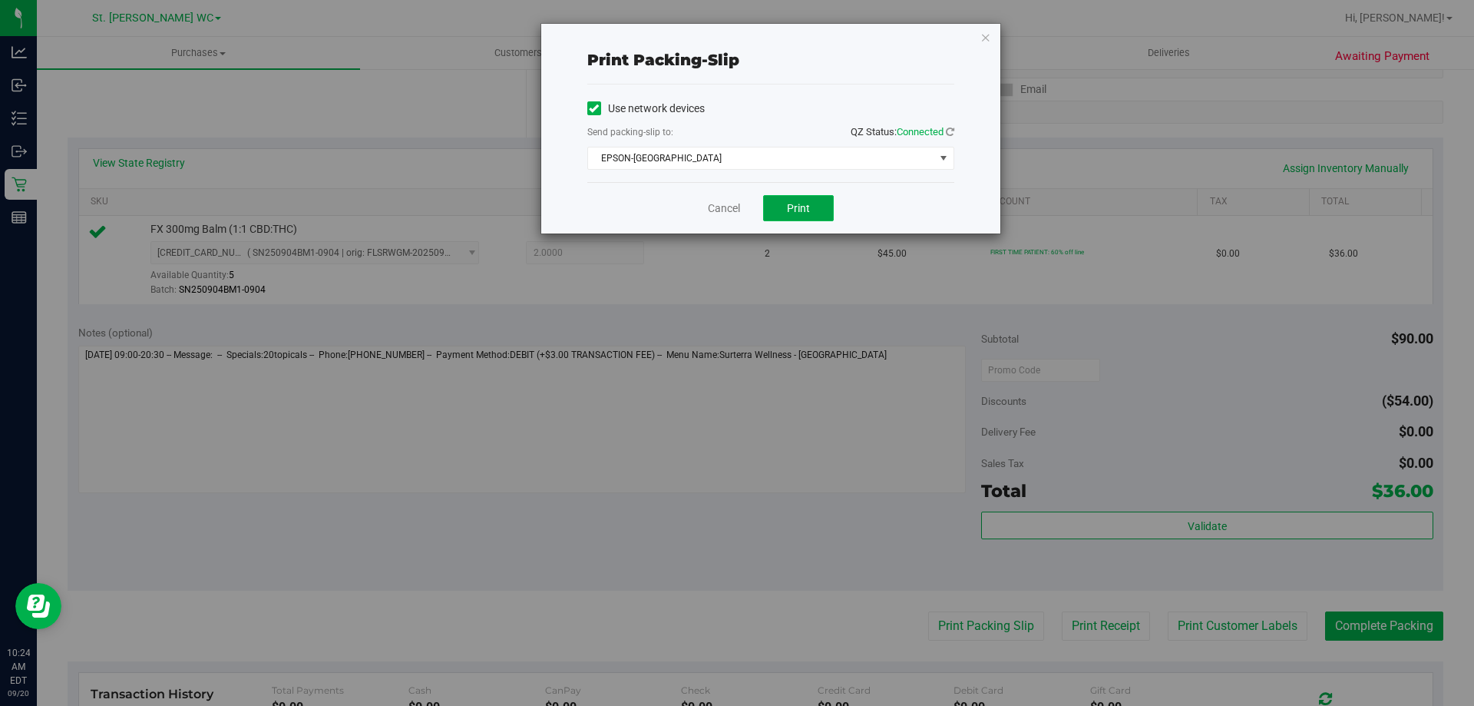
click at [821, 203] on button "Print" at bounding box center [798, 208] width 71 height 26
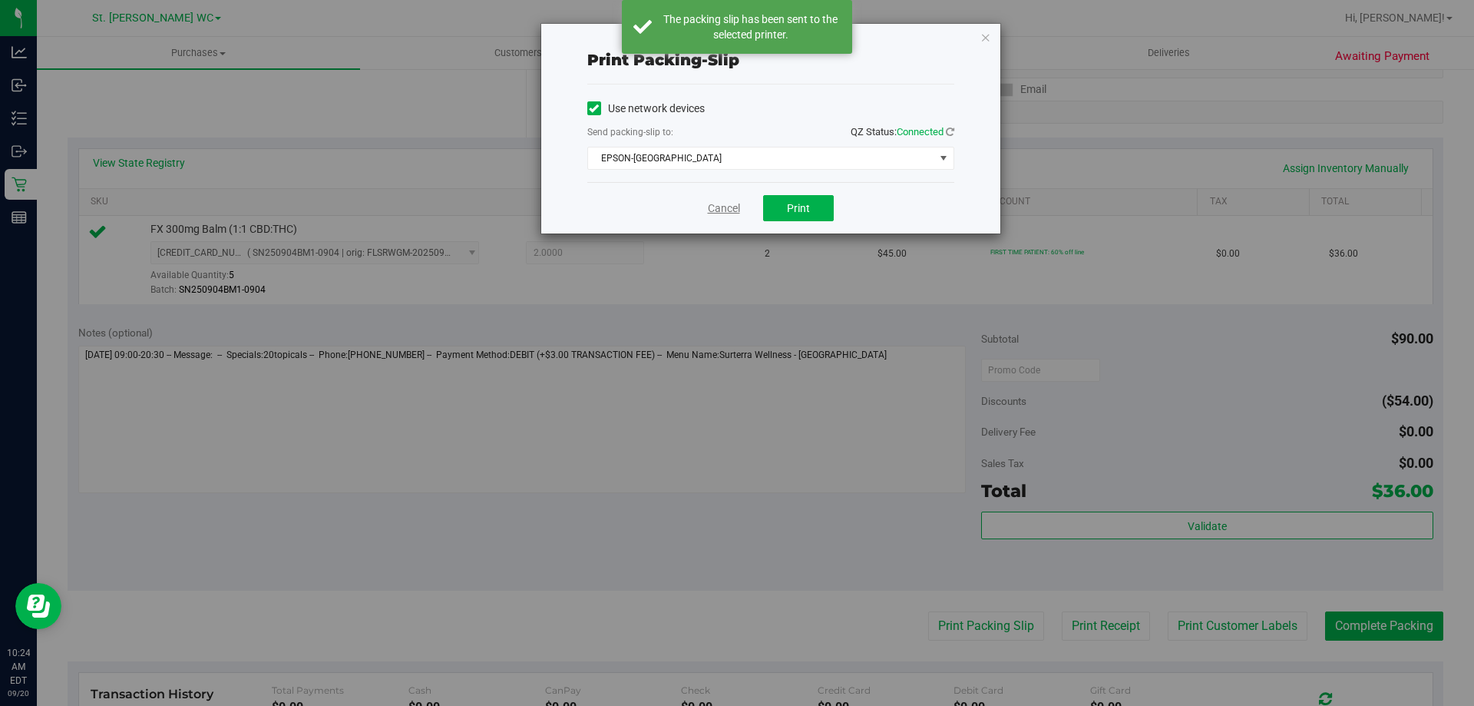
click at [719, 200] on link "Cancel" at bounding box center [724, 208] width 32 height 16
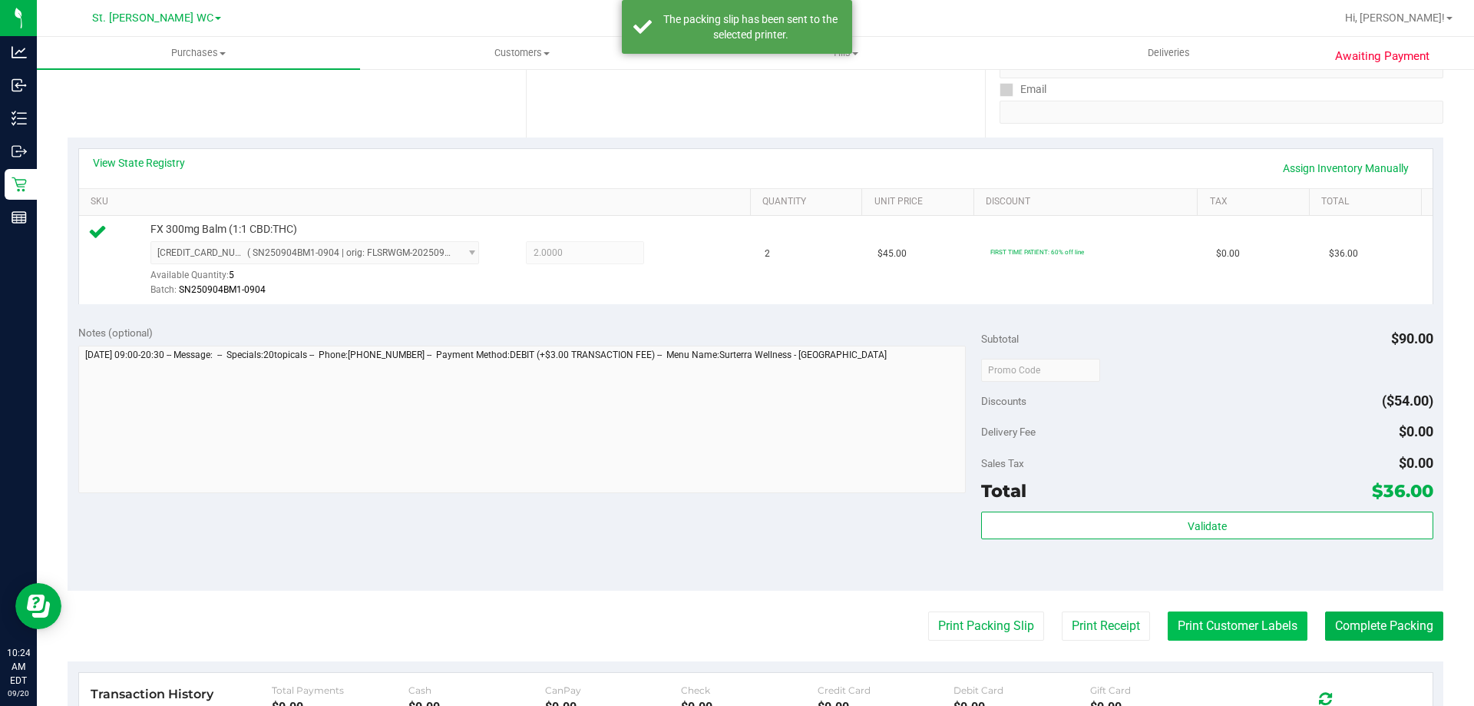
click at [1228, 632] on button "Print Customer Labels" at bounding box center [1238, 625] width 140 height 29
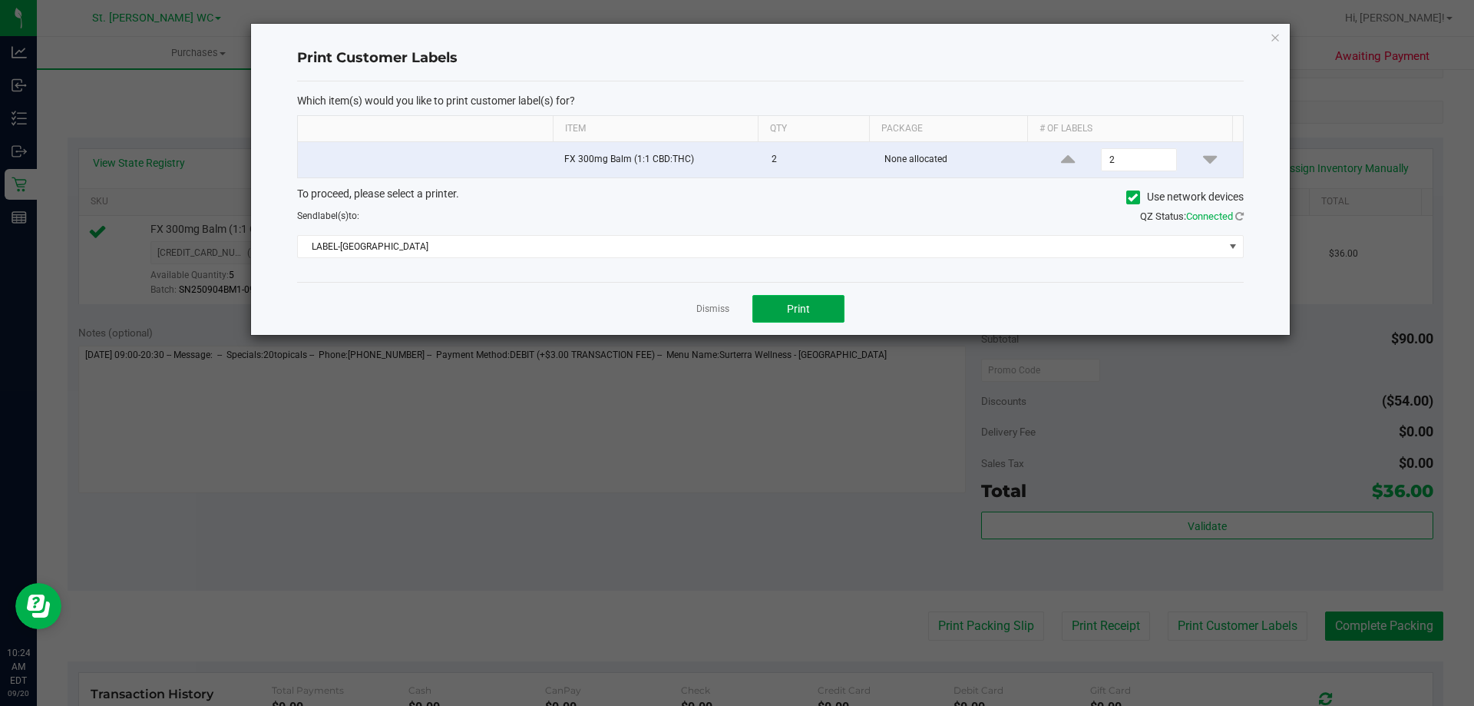
click at [833, 312] on button "Print" at bounding box center [798, 309] width 92 height 28
click at [702, 309] on link "Dismiss" at bounding box center [712, 308] width 33 height 13
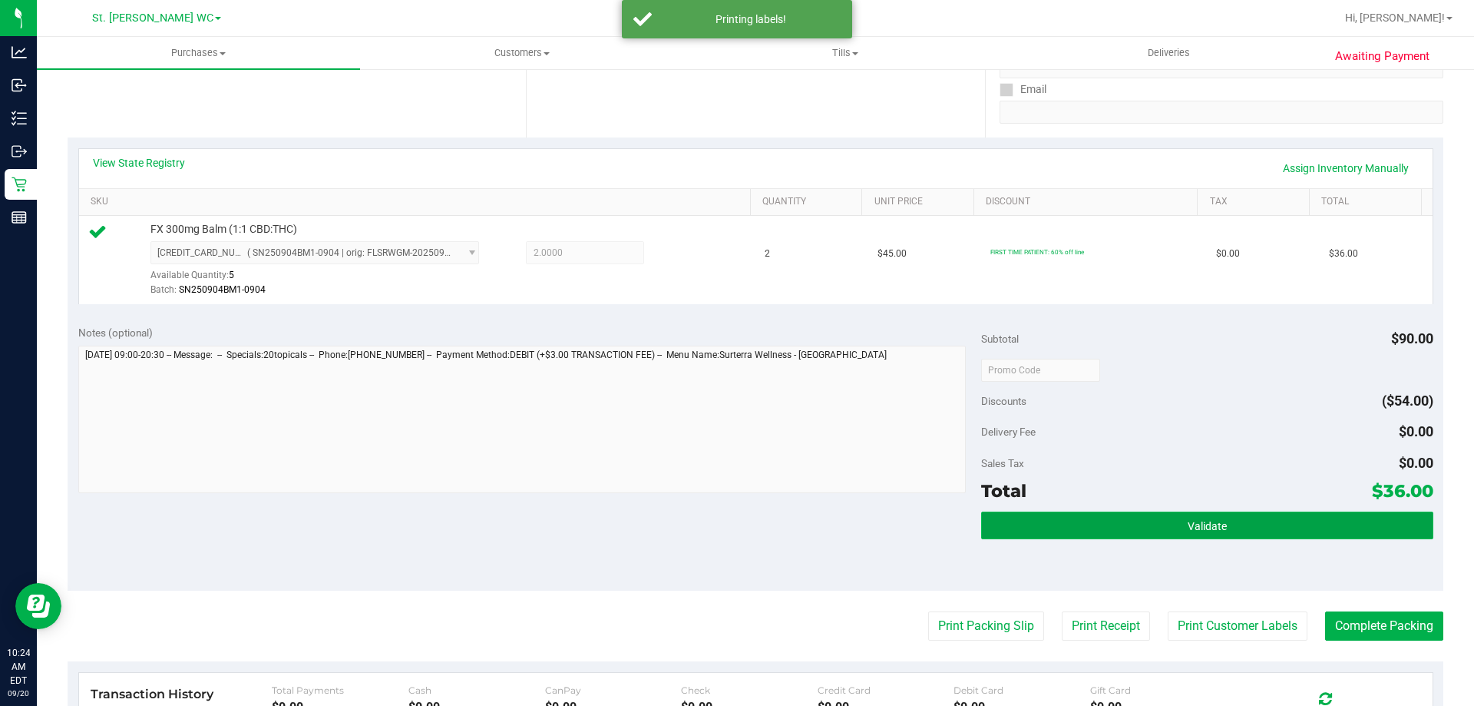
click at [1281, 518] on button "Validate" at bounding box center [1206, 525] width 451 height 28
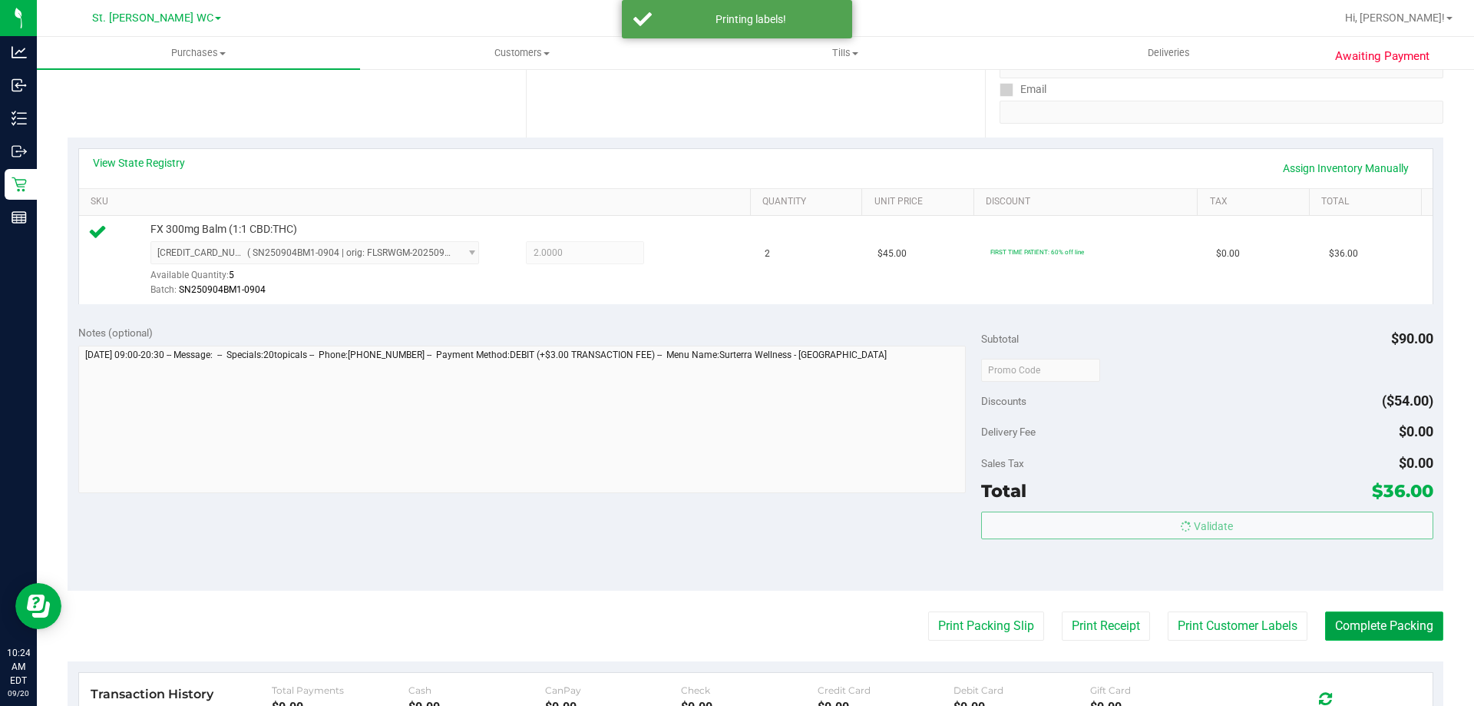
click at [1346, 618] on button "Complete Packing" at bounding box center [1384, 625] width 118 height 29
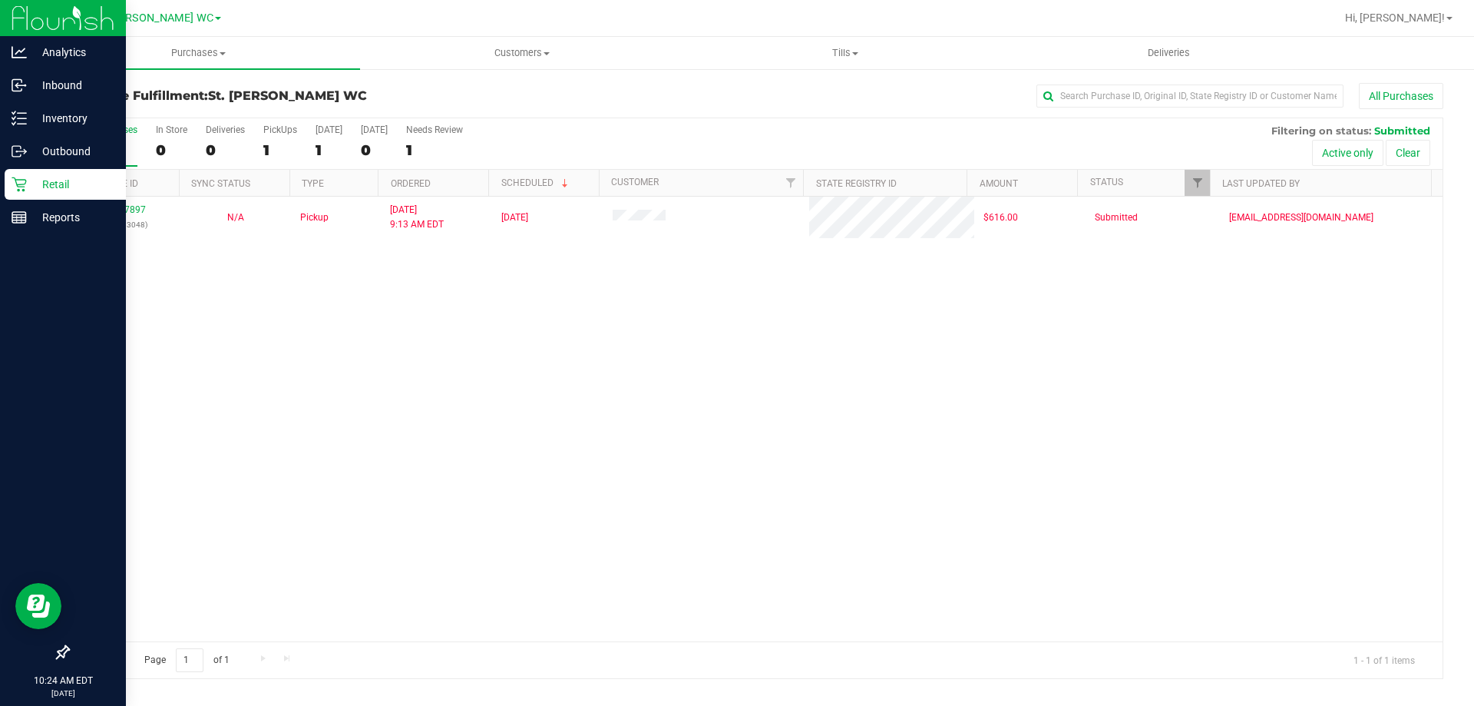
click at [18, 187] on icon at bounding box center [19, 184] width 15 height 15
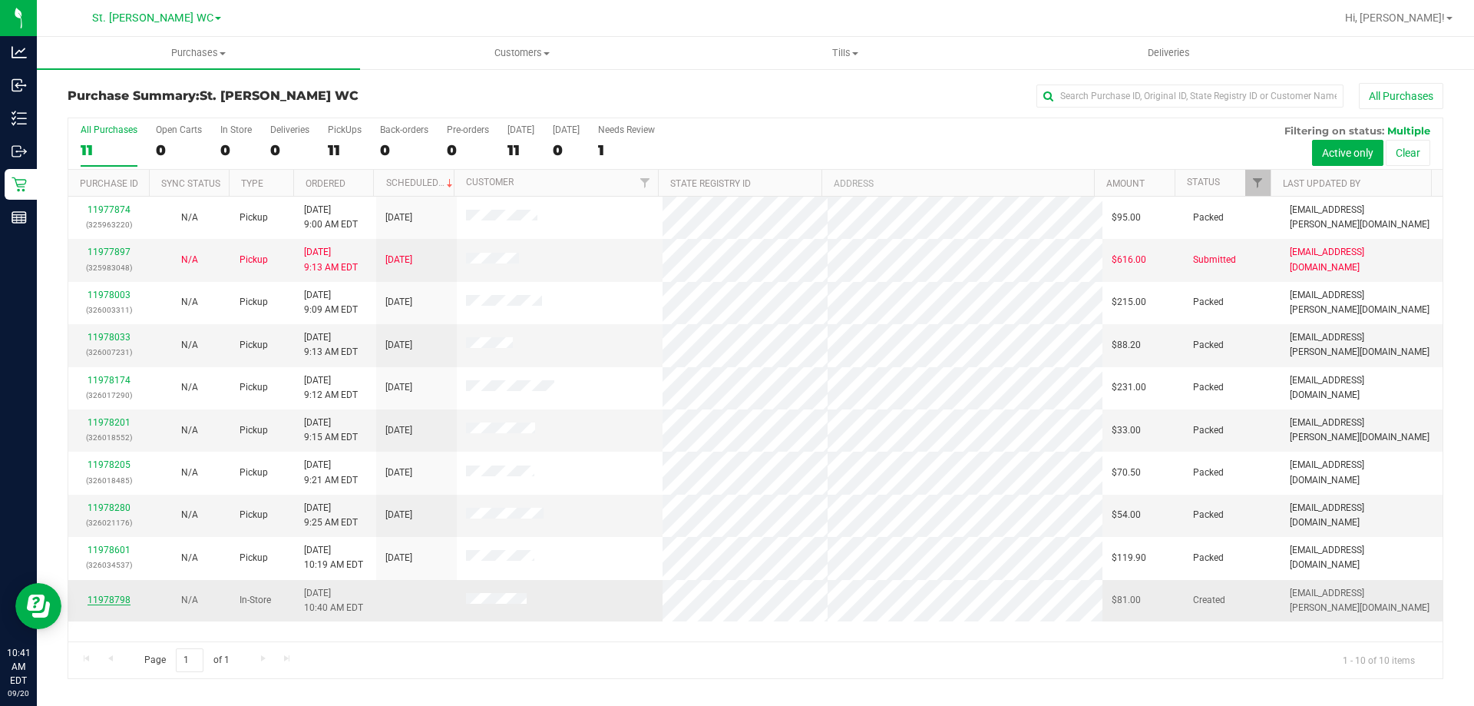
click at [116, 601] on link "11978798" at bounding box center [109, 599] width 43 height 11
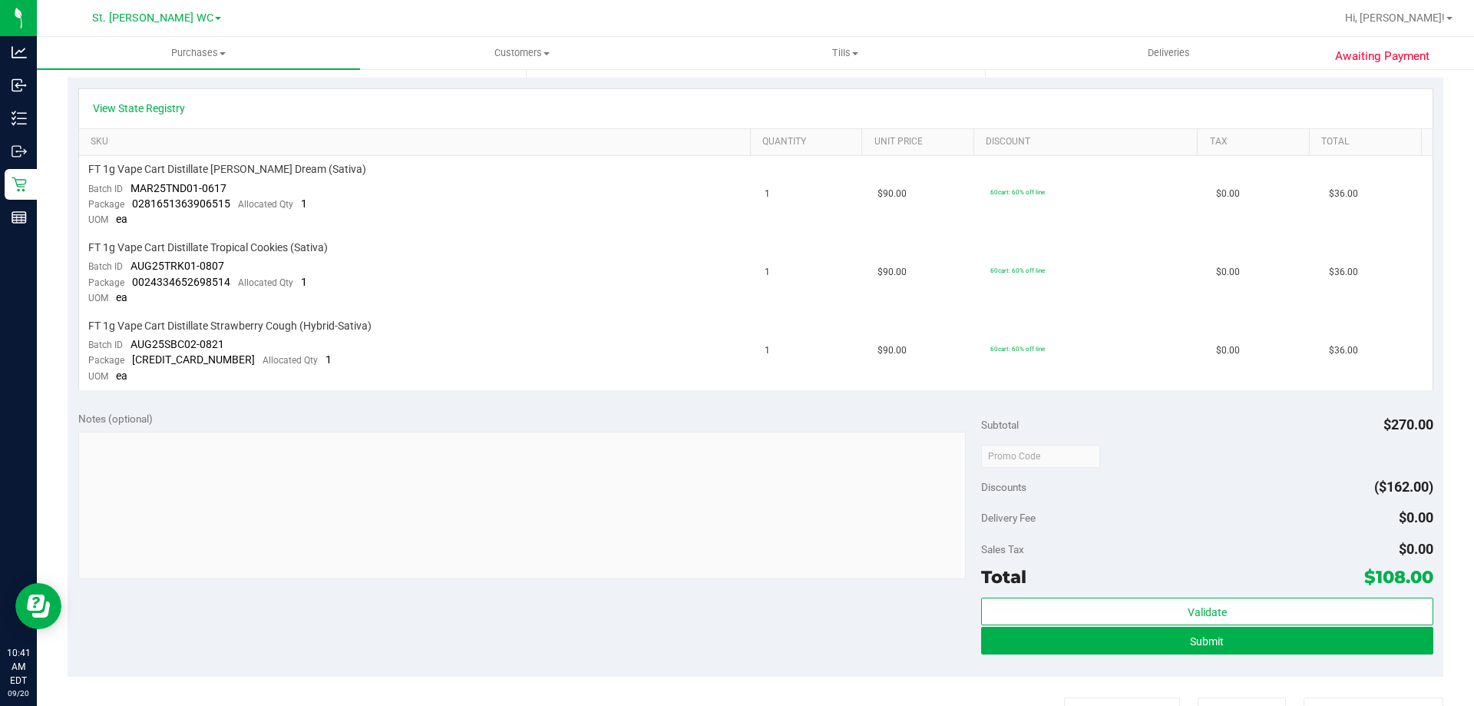
scroll to position [384, 0]
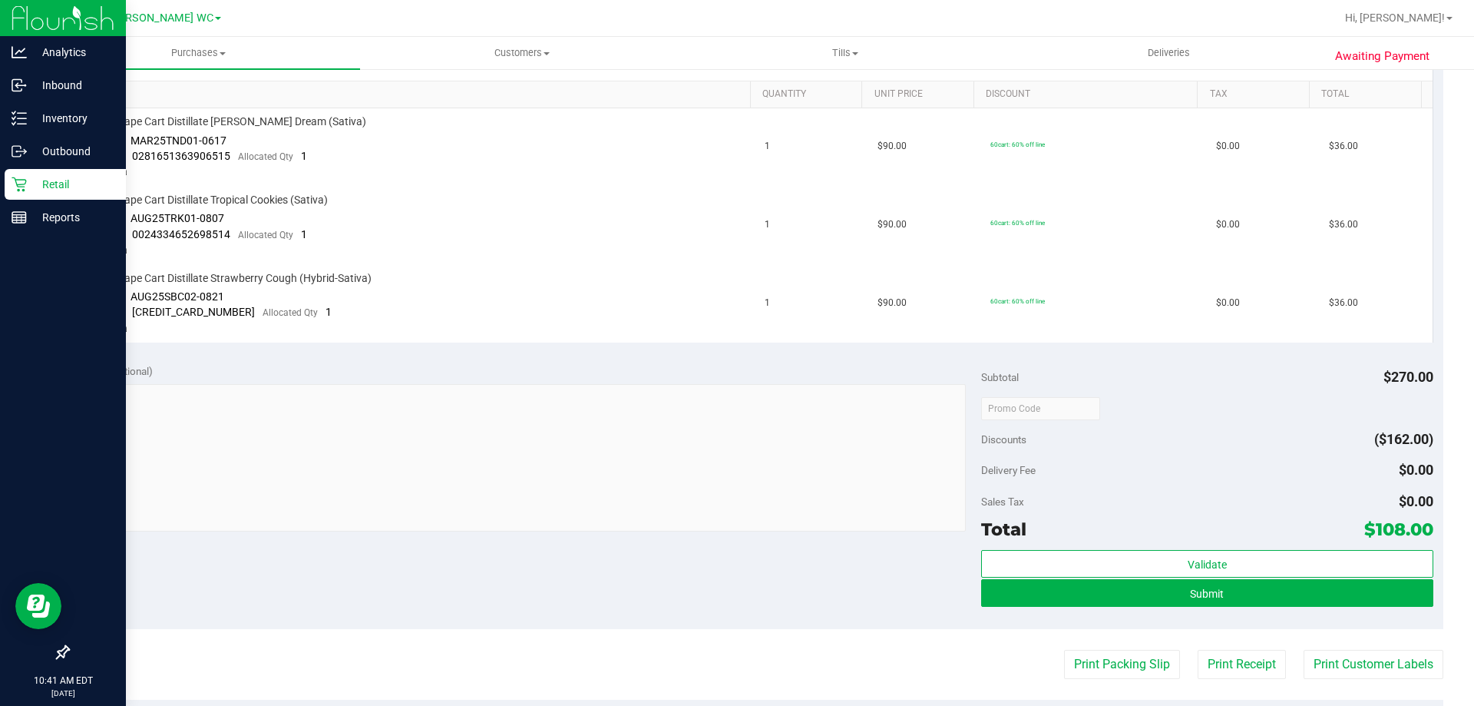
click at [30, 186] on p "Retail" at bounding box center [73, 184] width 92 height 18
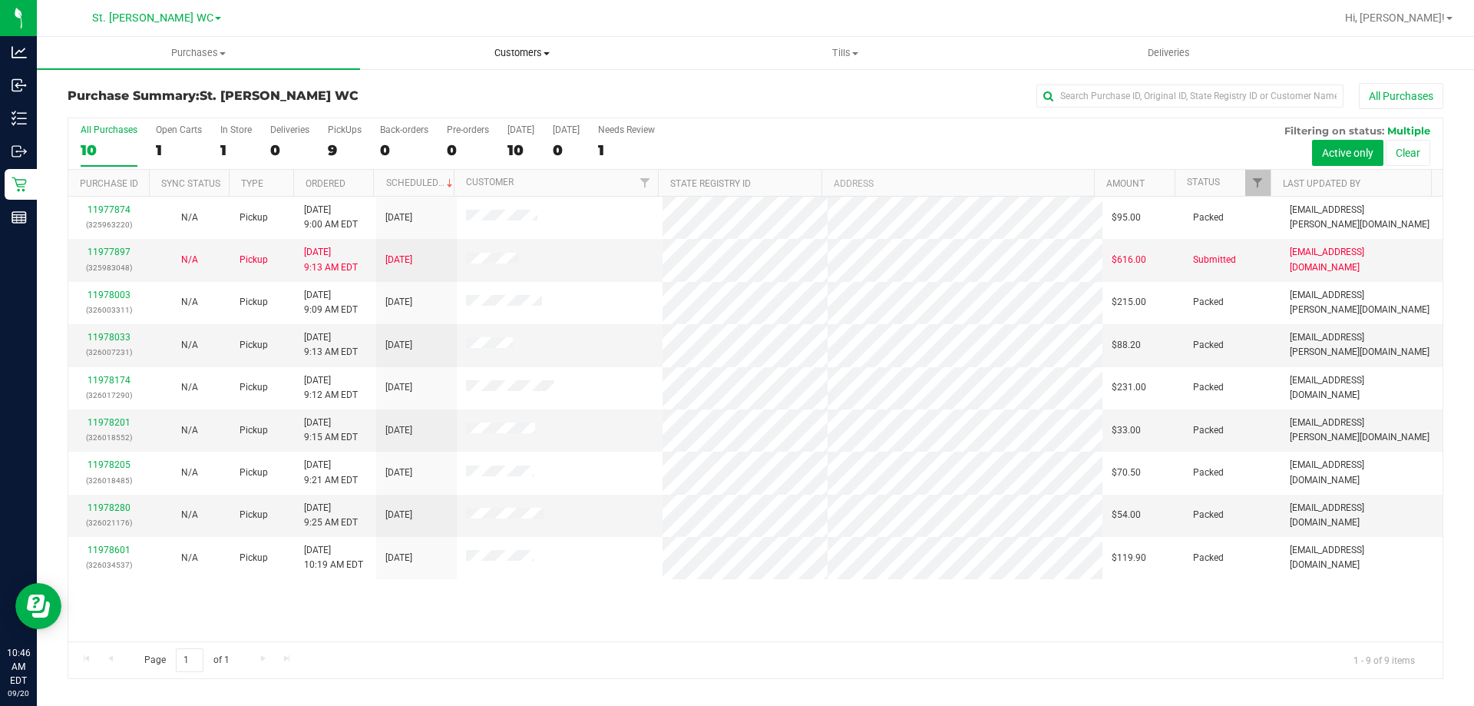
click at [534, 40] on uib-tab-heading "Customers All customers Add a new customer All physicians" at bounding box center [522, 53] width 322 height 31
click at [474, 84] on li "All customers" at bounding box center [521, 93] width 323 height 18
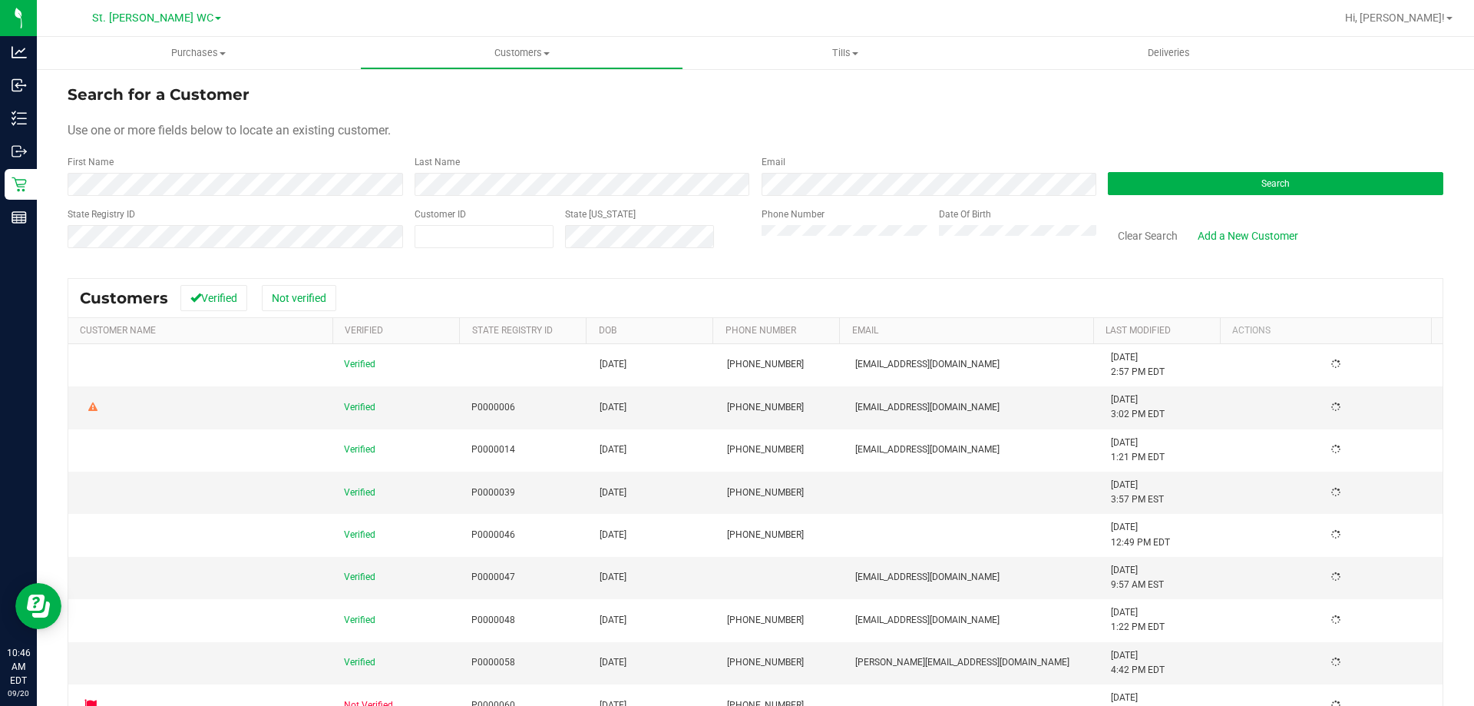
click at [328, 213] on div "State Registry ID" at bounding box center [236, 234] width 336 height 55
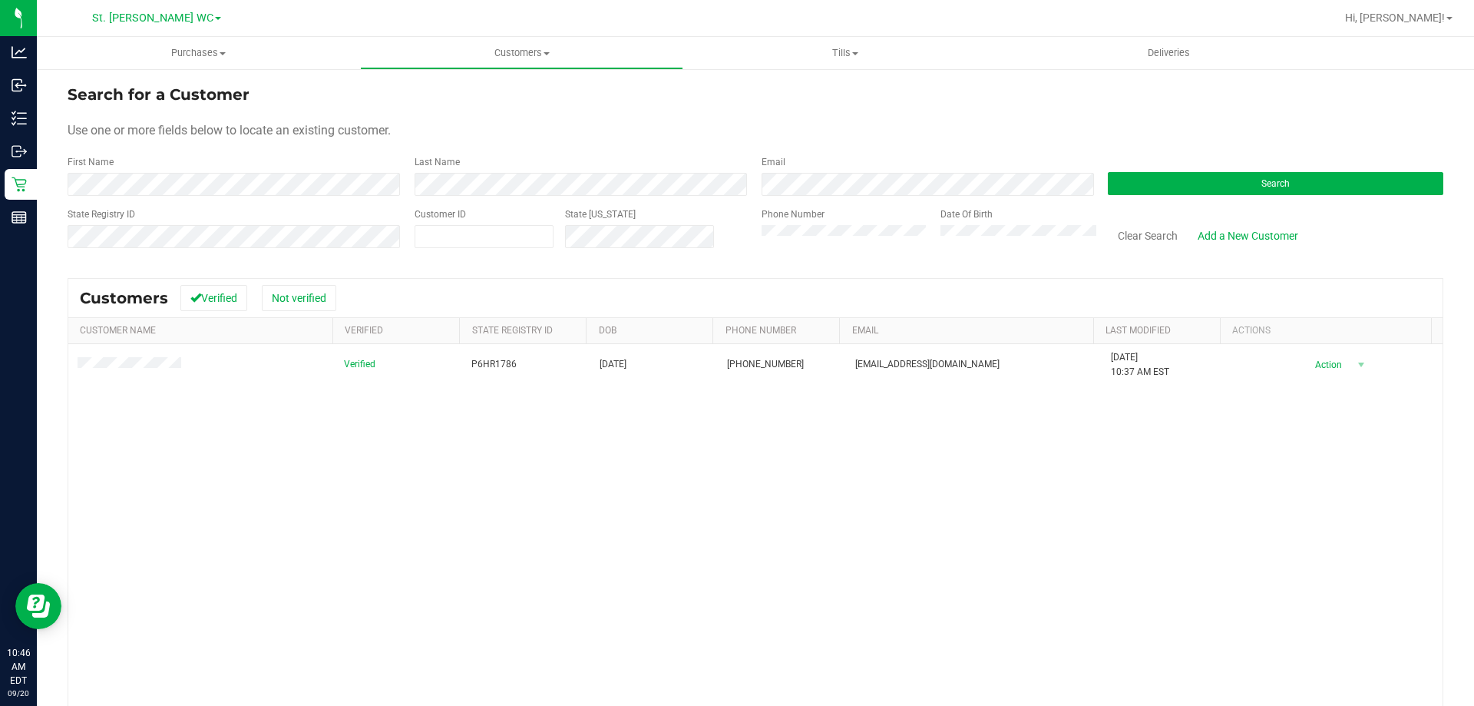
click at [123, 370] on span at bounding box center [132, 364] width 108 height 15
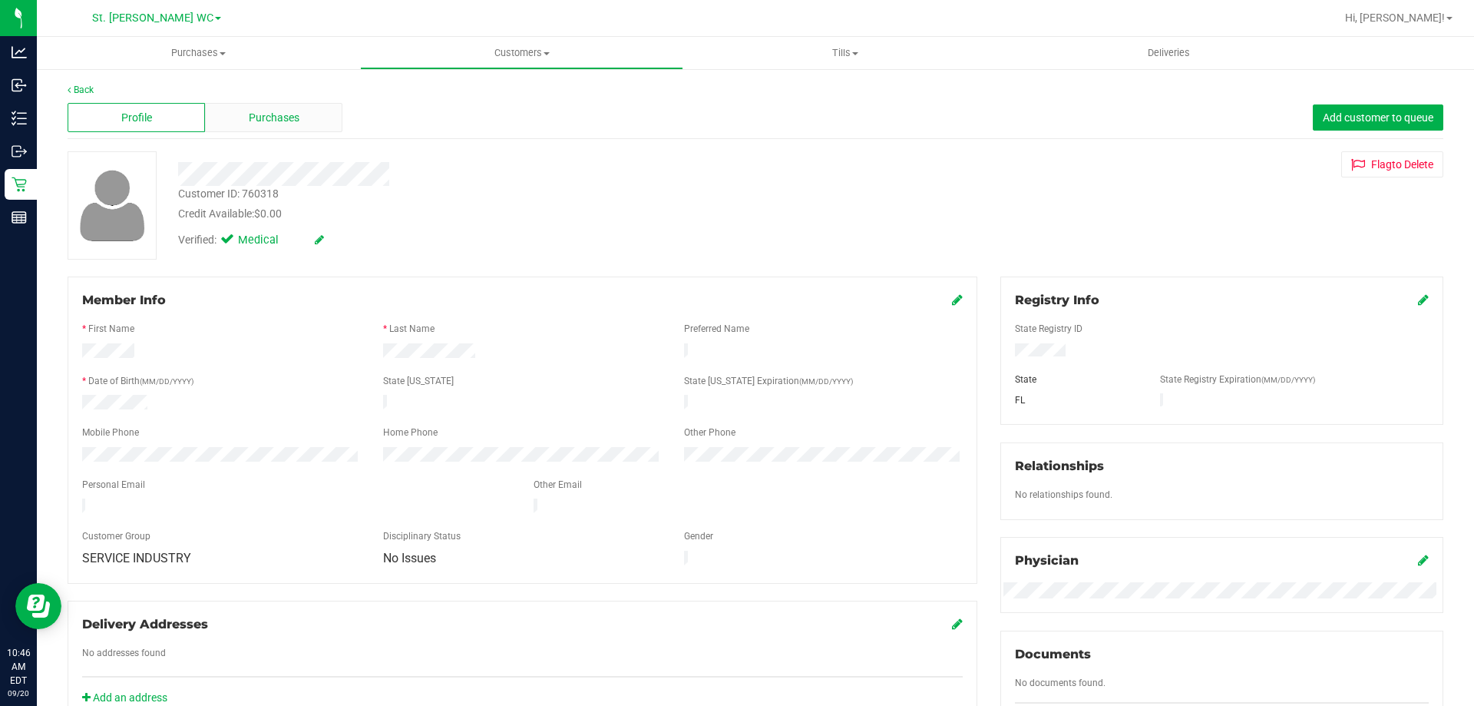
click at [292, 116] on span "Purchases" at bounding box center [274, 118] width 51 height 16
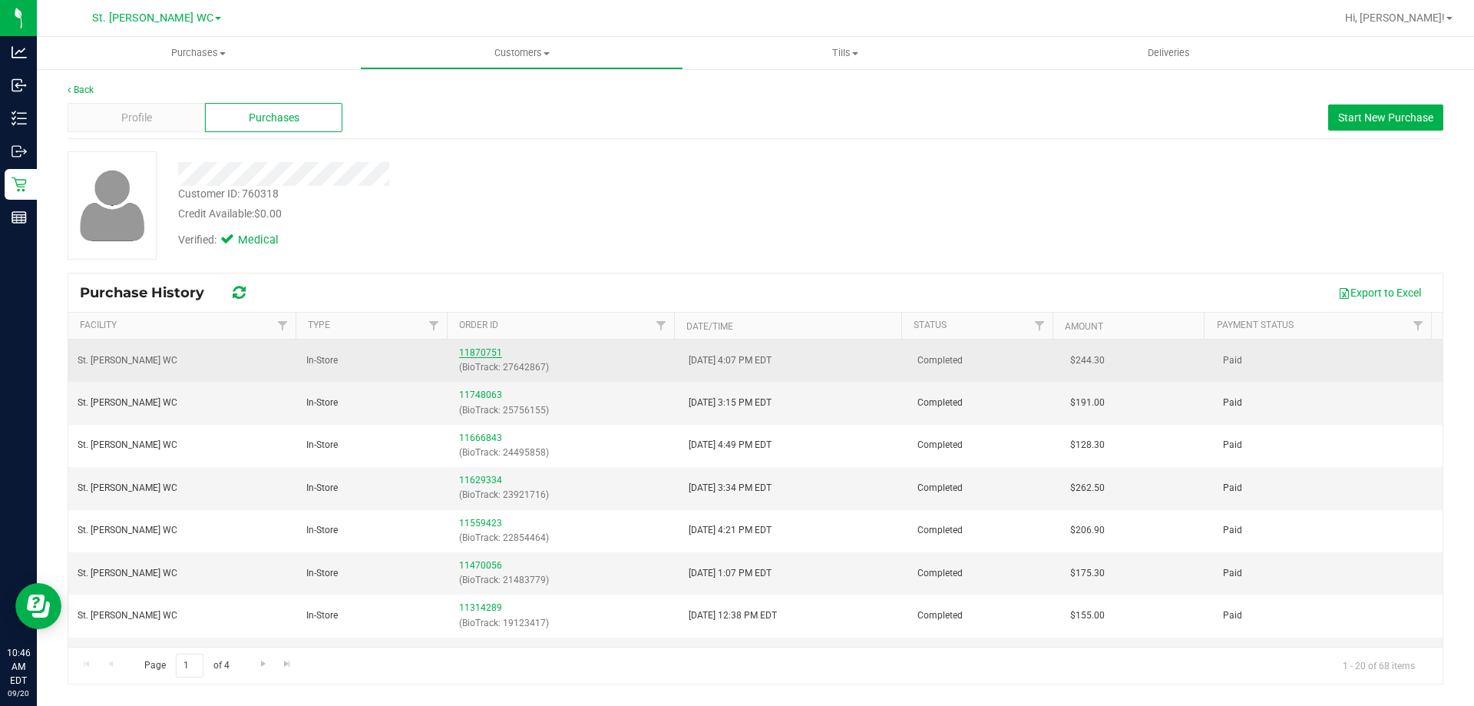
click at [464, 349] on link "11870751" at bounding box center [480, 352] width 43 height 11
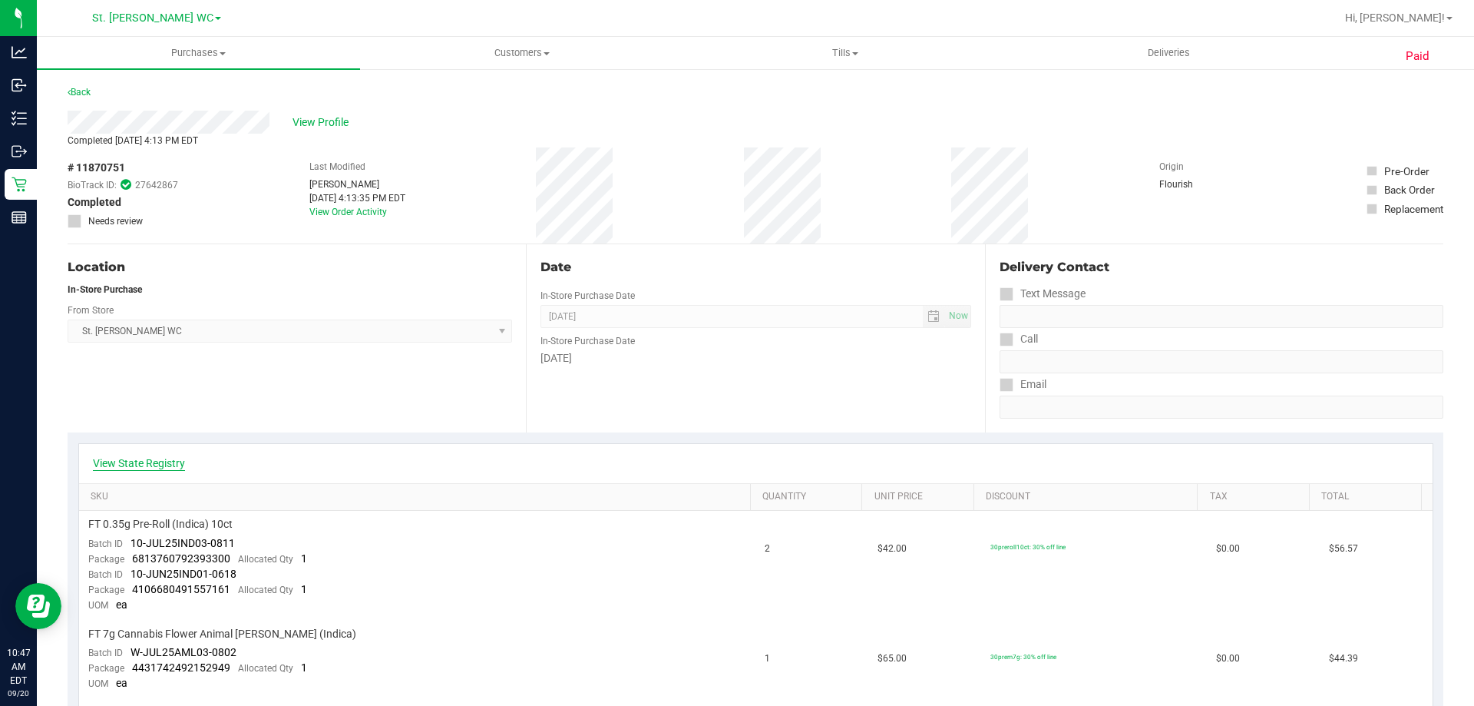
click at [133, 467] on link "View State Registry" at bounding box center [139, 462] width 92 height 15
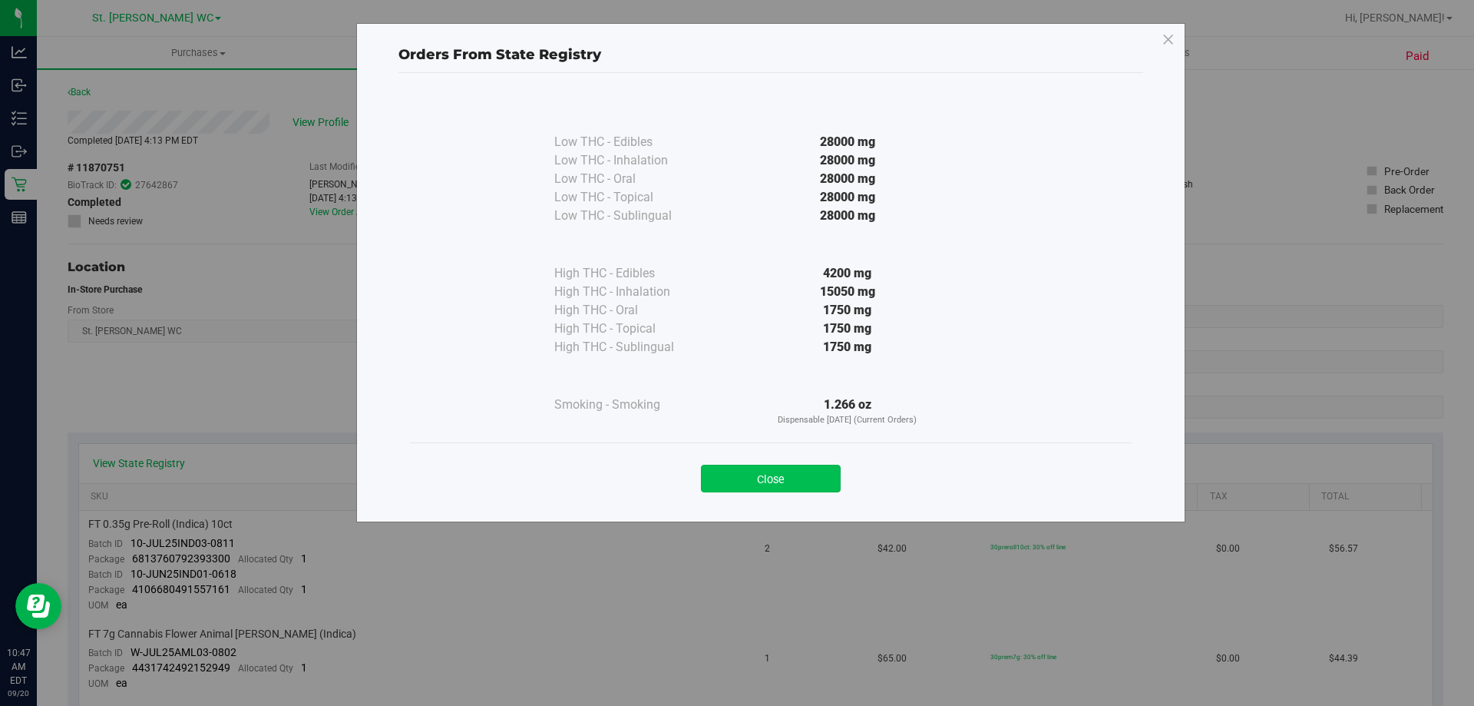
click at [825, 484] on button "Close" at bounding box center [771, 478] width 140 height 28
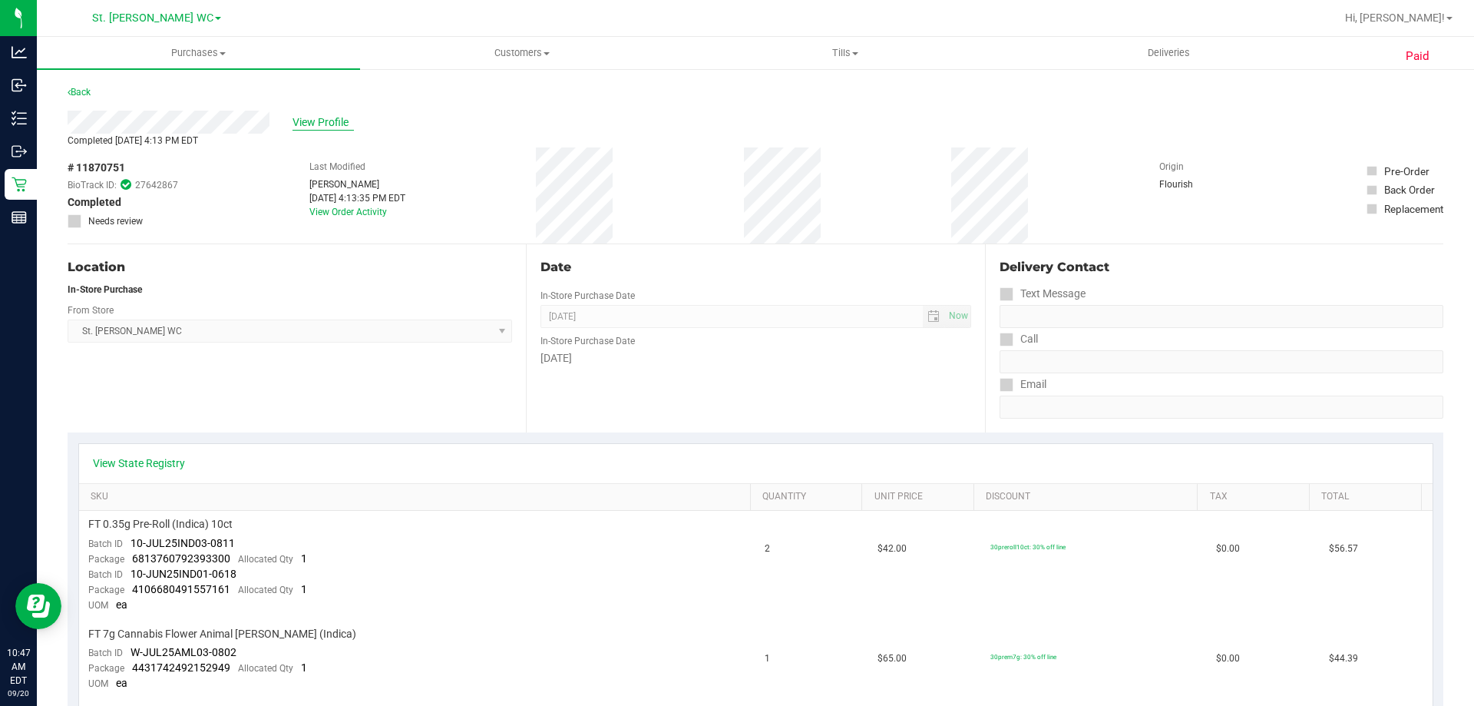
click at [328, 123] on span "View Profile" at bounding box center [323, 122] width 61 height 16
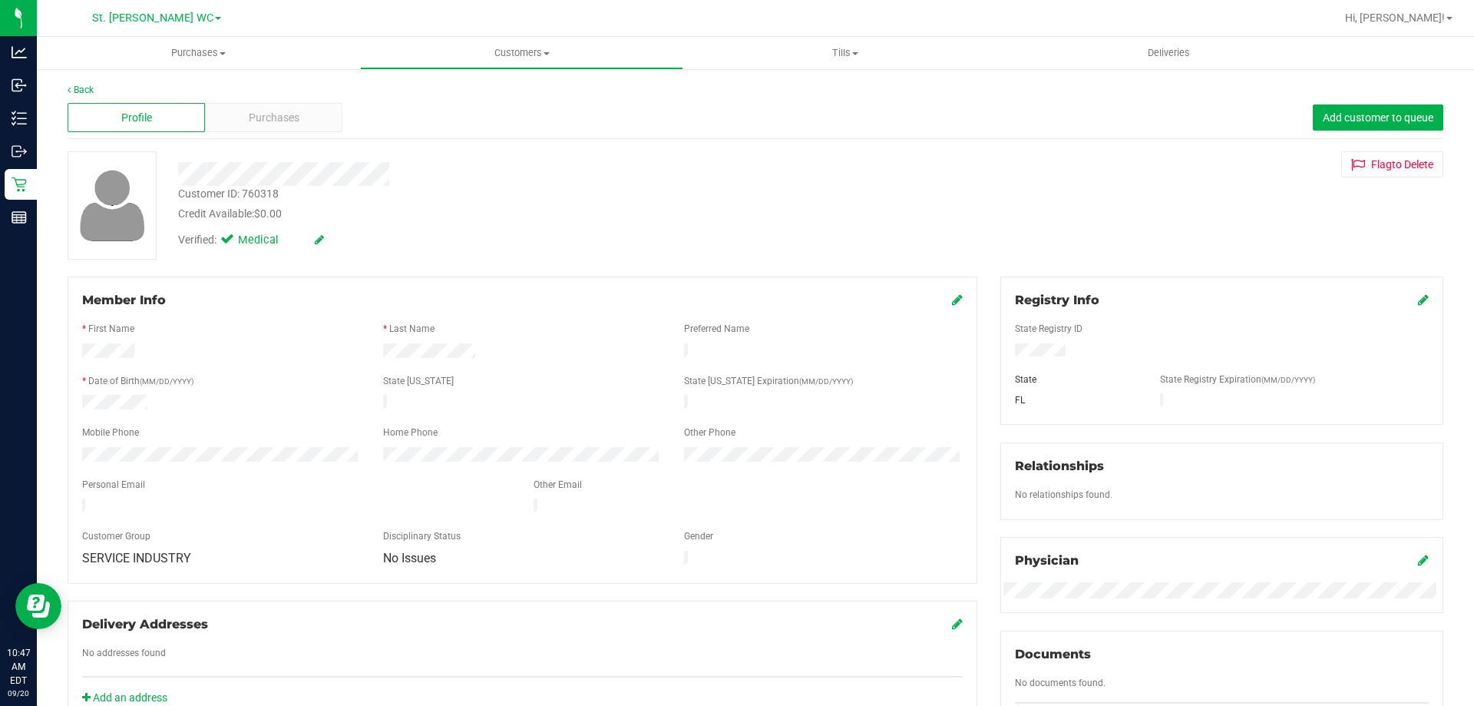
click at [252, 196] on div "Customer ID: 760318" at bounding box center [228, 194] width 101 height 16
click at [1040, 203] on div "Customer ID: 760318 Credit Available: $0.00 Verified: Medical Flag to [GEOGRAPH…" at bounding box center [755, 205] width 1399 height 108
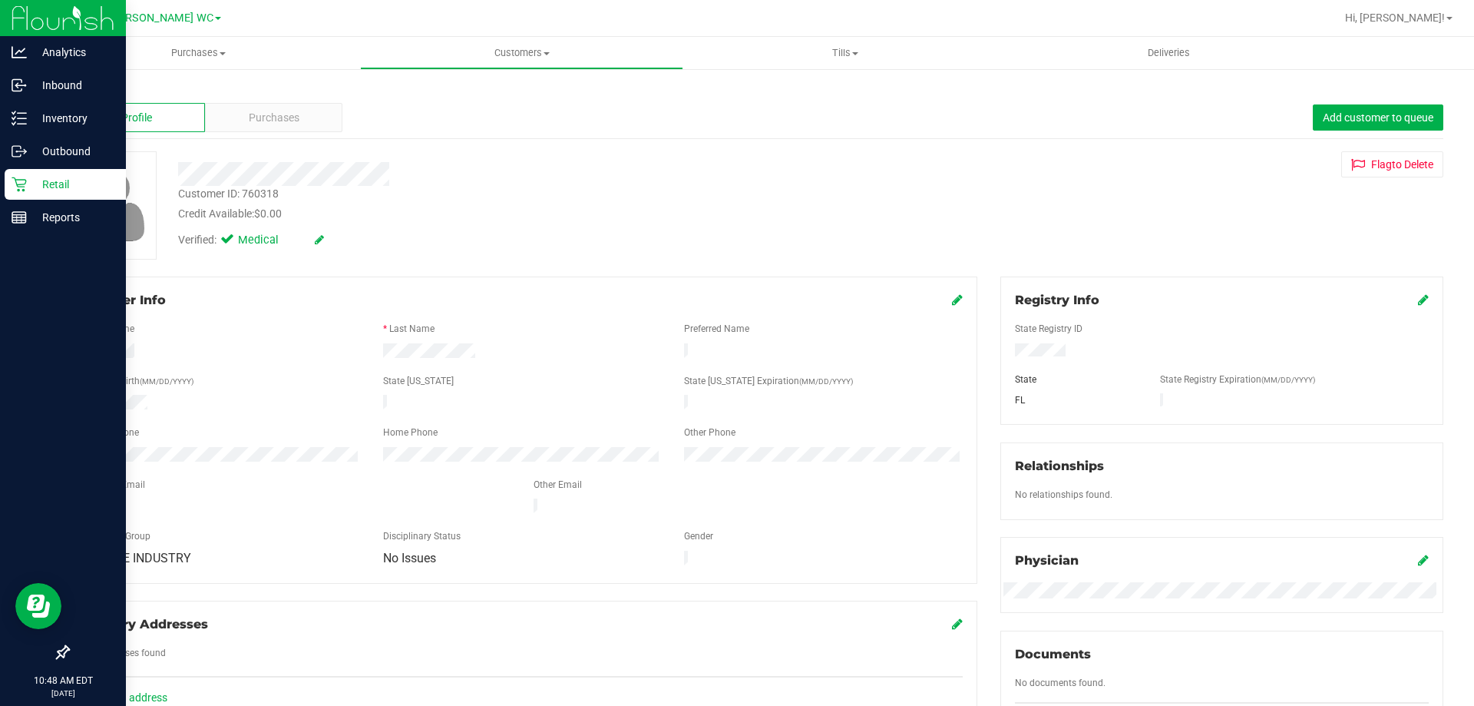
click at [25, 194] on div "Retail" at bounding box center [65, 184] width 121 height 31
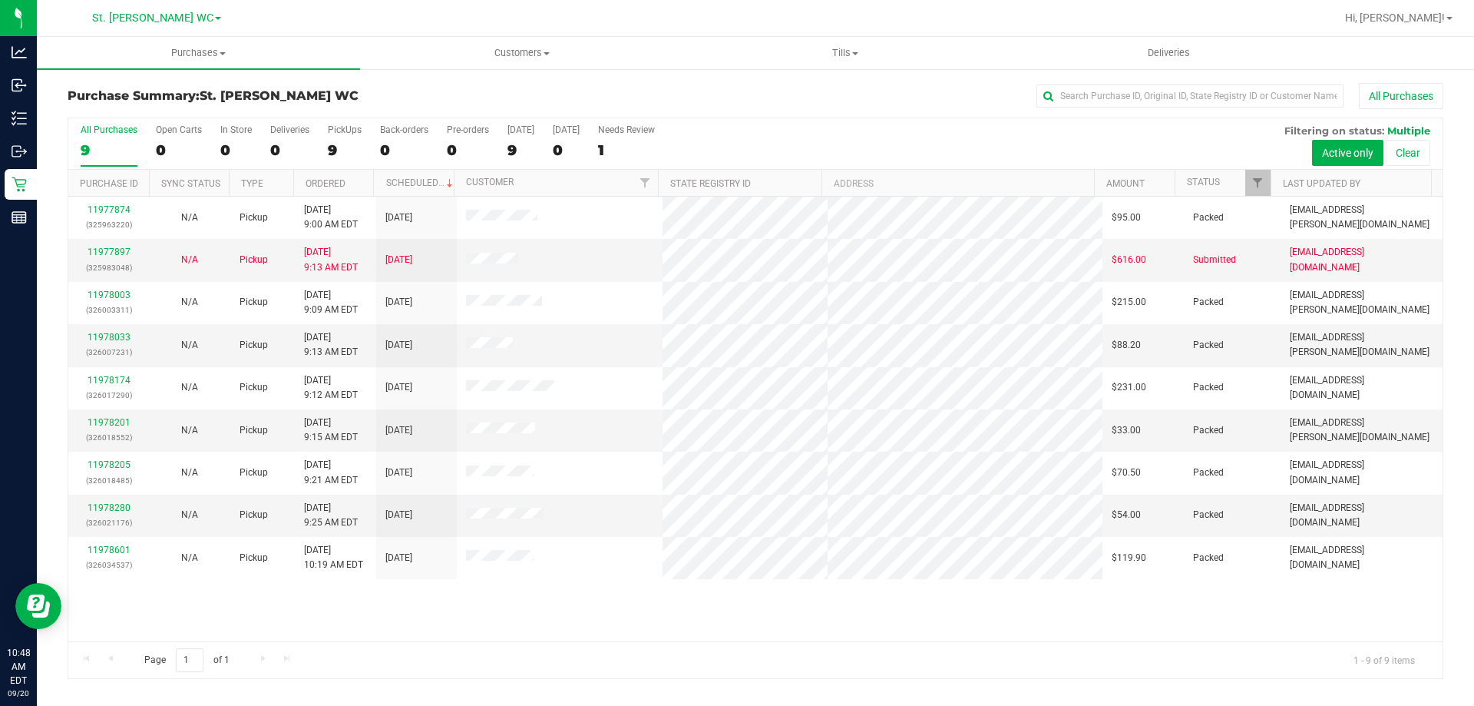
click at [1063, 636] on div "11977874 (325963220) N/A Pickup [DATE] 9:00 AM EDT 9/20/2025 $95.00 Packed [EMA…" at bounding box center [755, 419] width 1374 height 445
click at [974, 601] on div "11977874 (325963220) N/A Pickup [DATE] 9:00 AM EDT 9/20/2025 $95.00 Packed [EMA…" at bounding box center [755, 419] width 1374 height 445
click at [1140, 645] on div "Page 1 of 1 1 - 9 of 9 items" at bounding box center [755, 659] width 1374 height 37
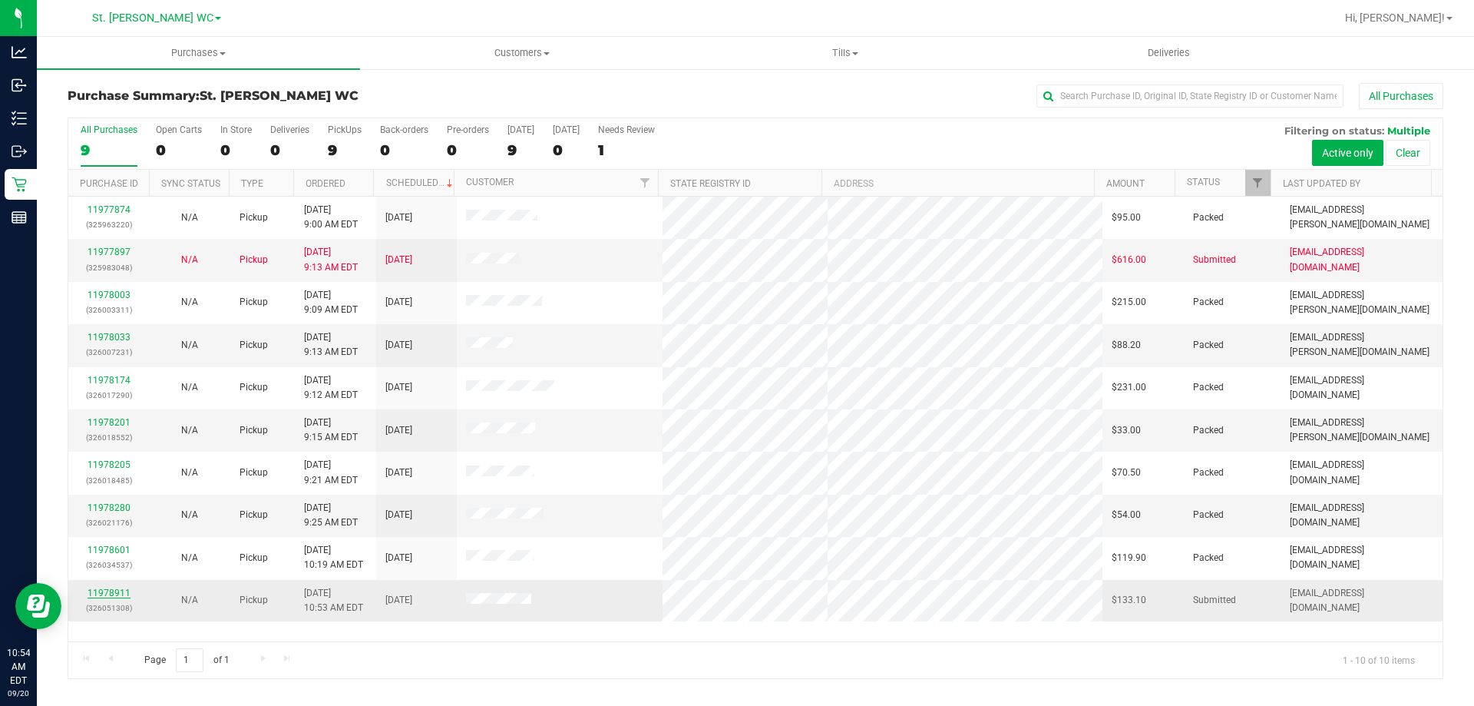
click at [117, 593] on link "11978911" at bounding box center [109, 592] width 43 height 11
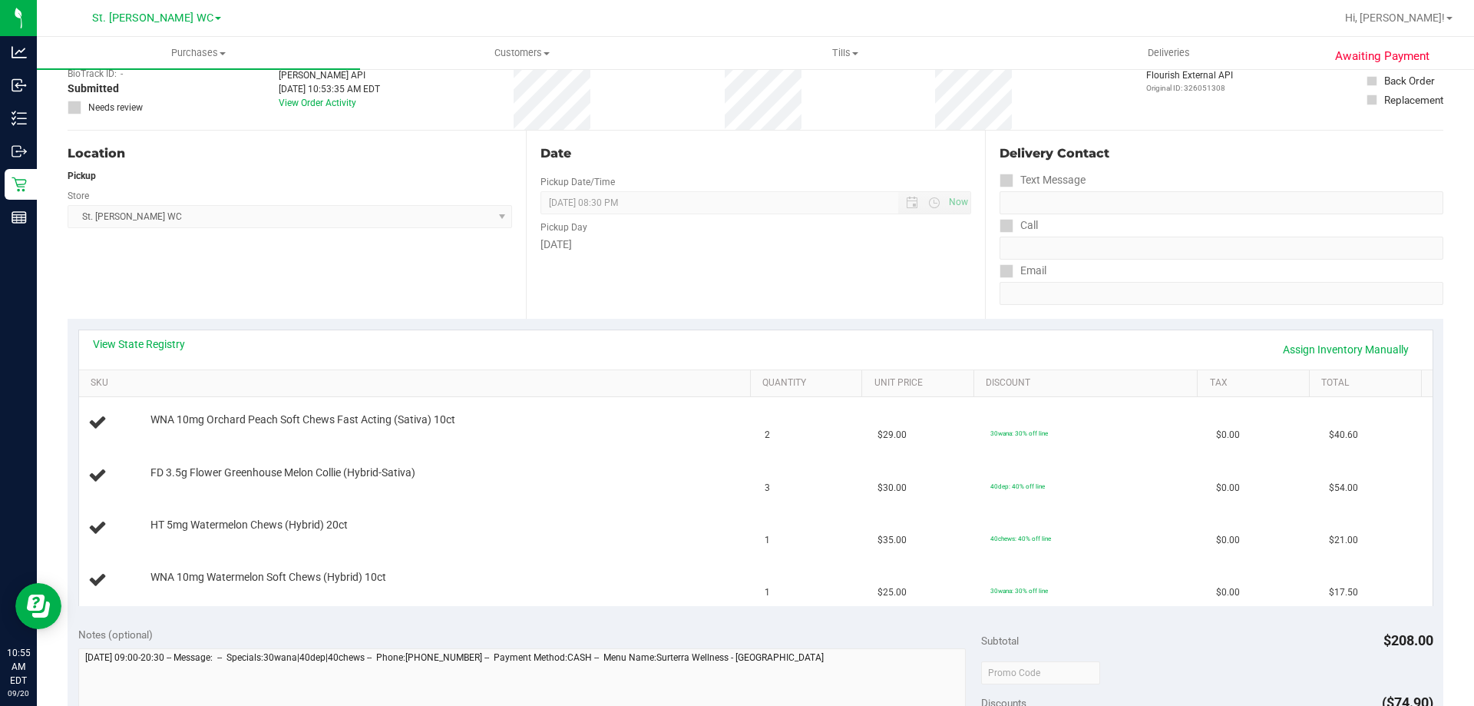
scroll to position [230, 0]
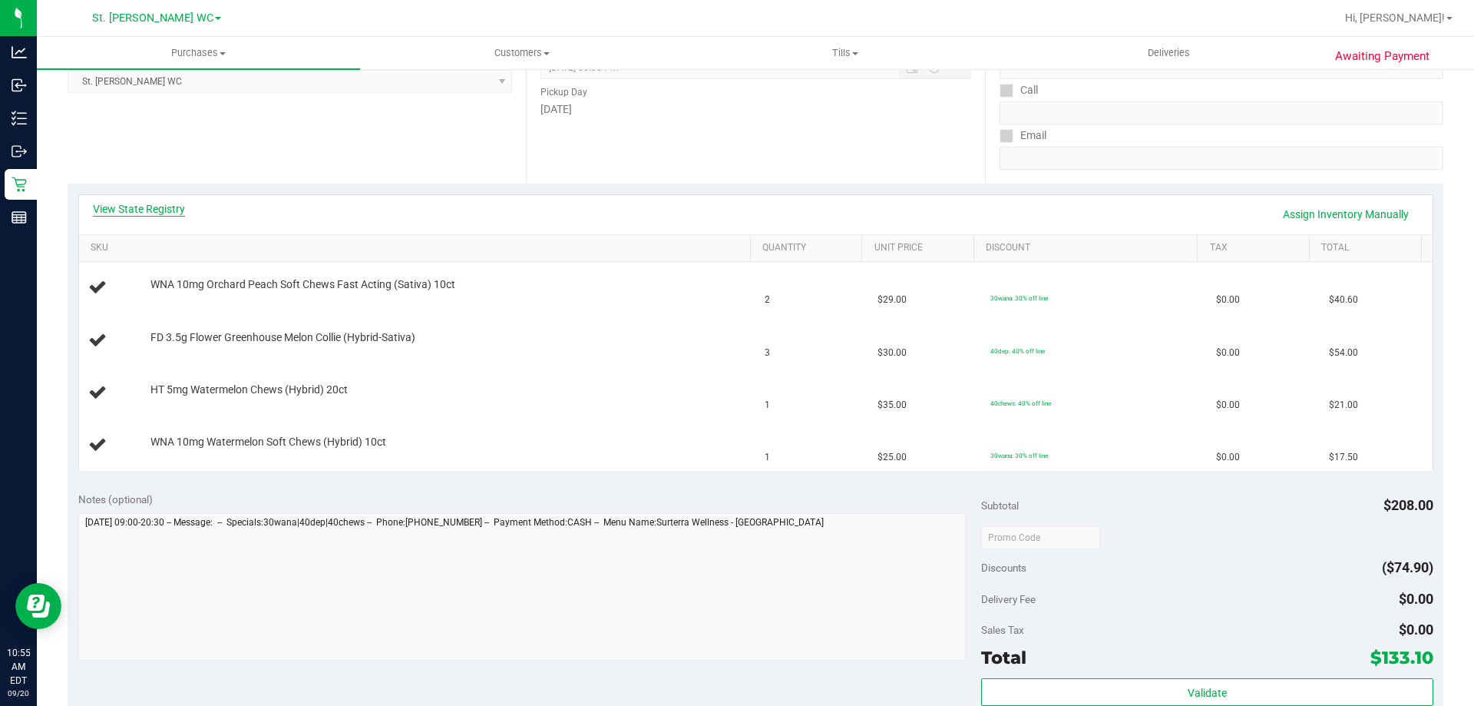
click at [176, 210] on link "View State Registry" at bounding box center [139, 208] width 92 height 15
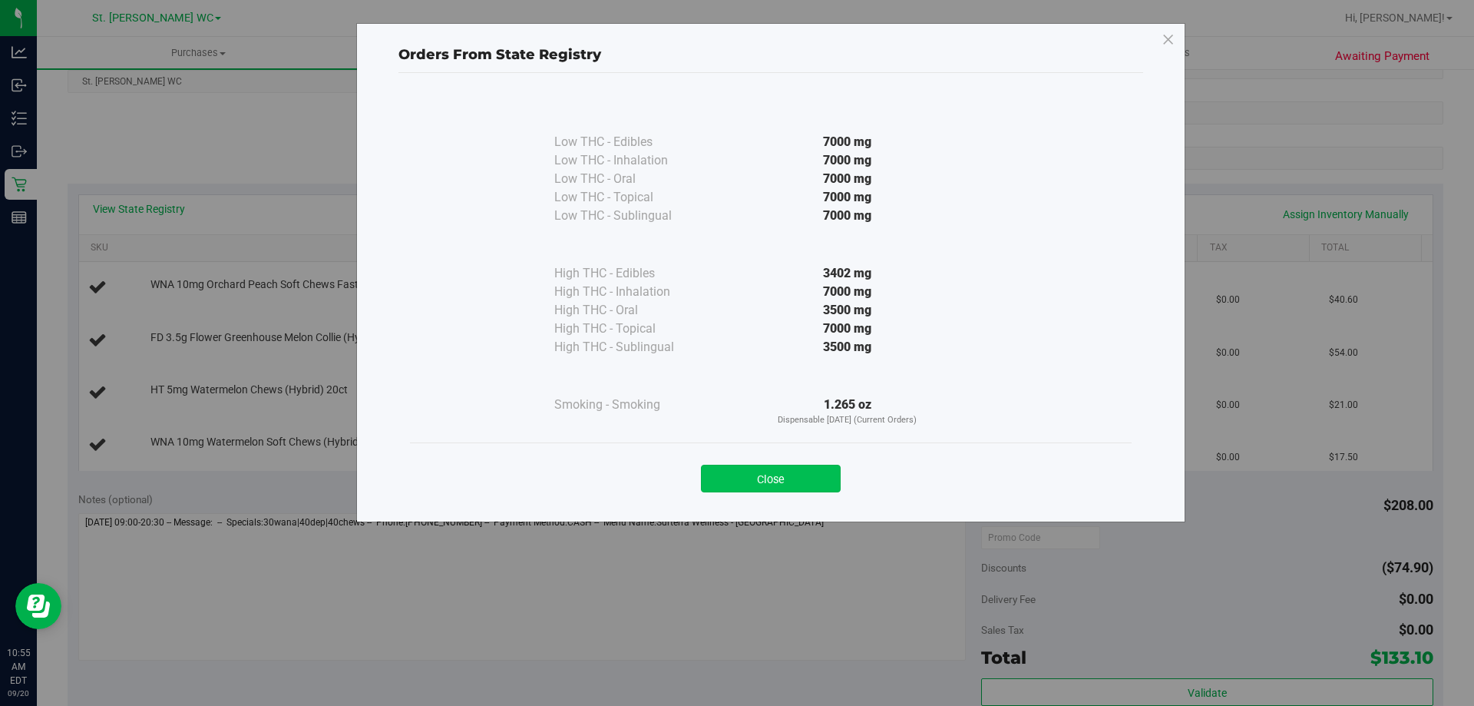
click at [797, 491] on button "Close" at bounding box center [771, 478] width 140 height 28
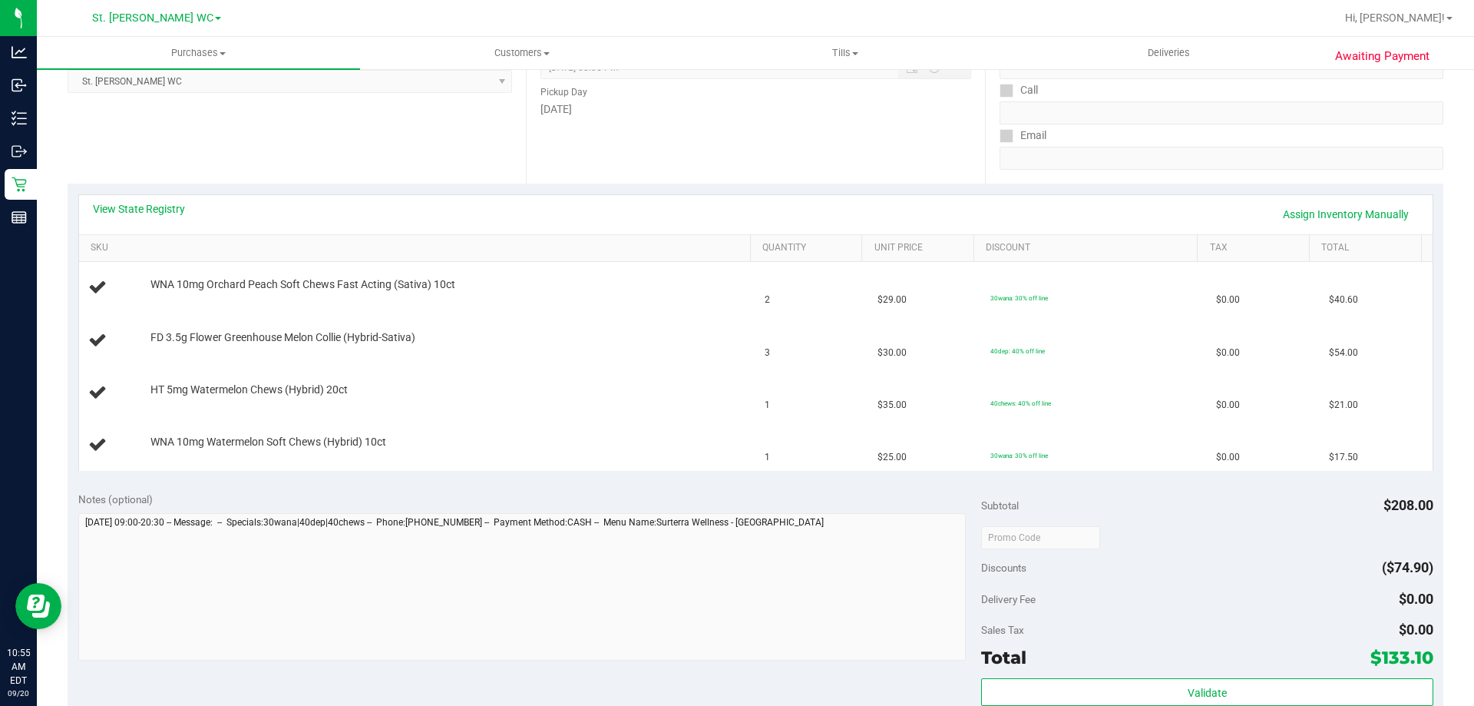
click at [769, 510] on div "Notes (optional)" at bounding box center [530, 577] width 904 height 172
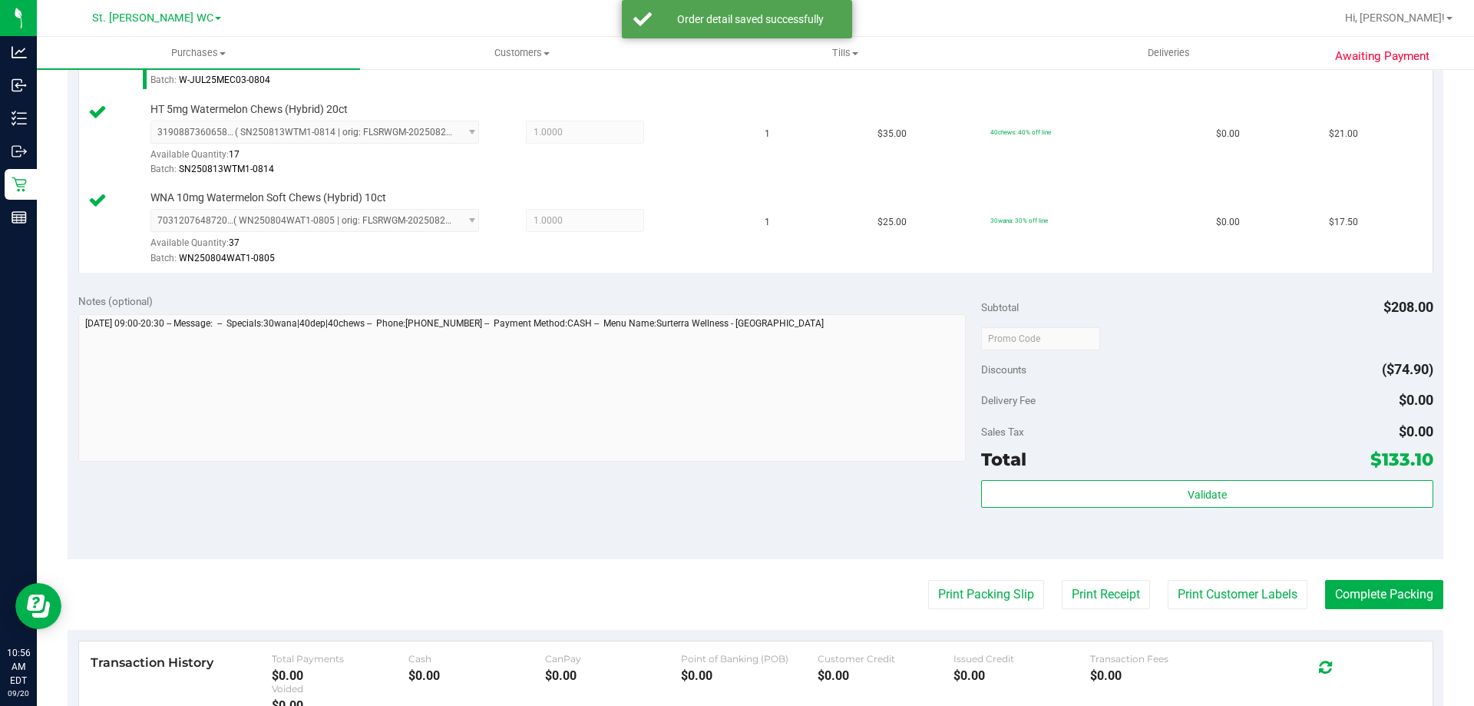
scroll to position [578, 0]
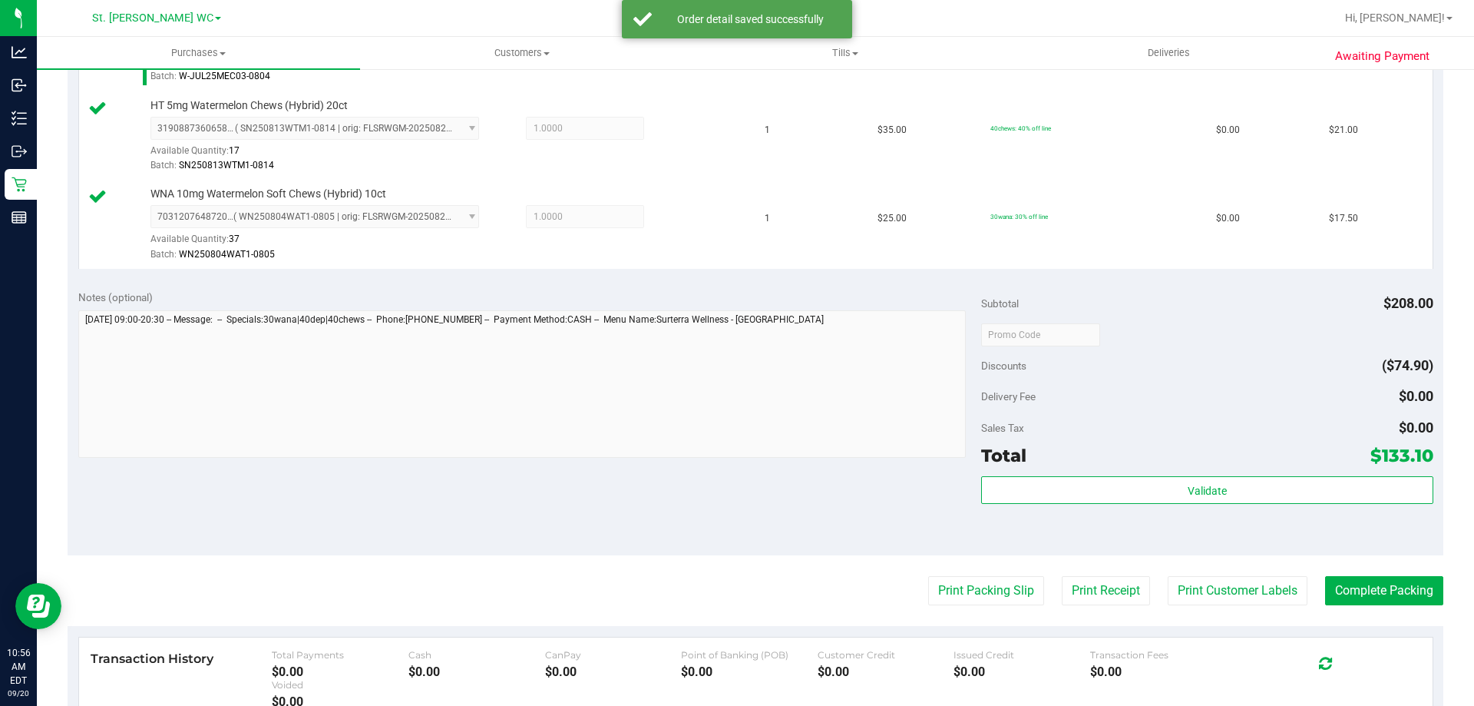
click at [1238, 455] on div "Total $133.10" at bounding box center [1206, 455] width 451 height 28
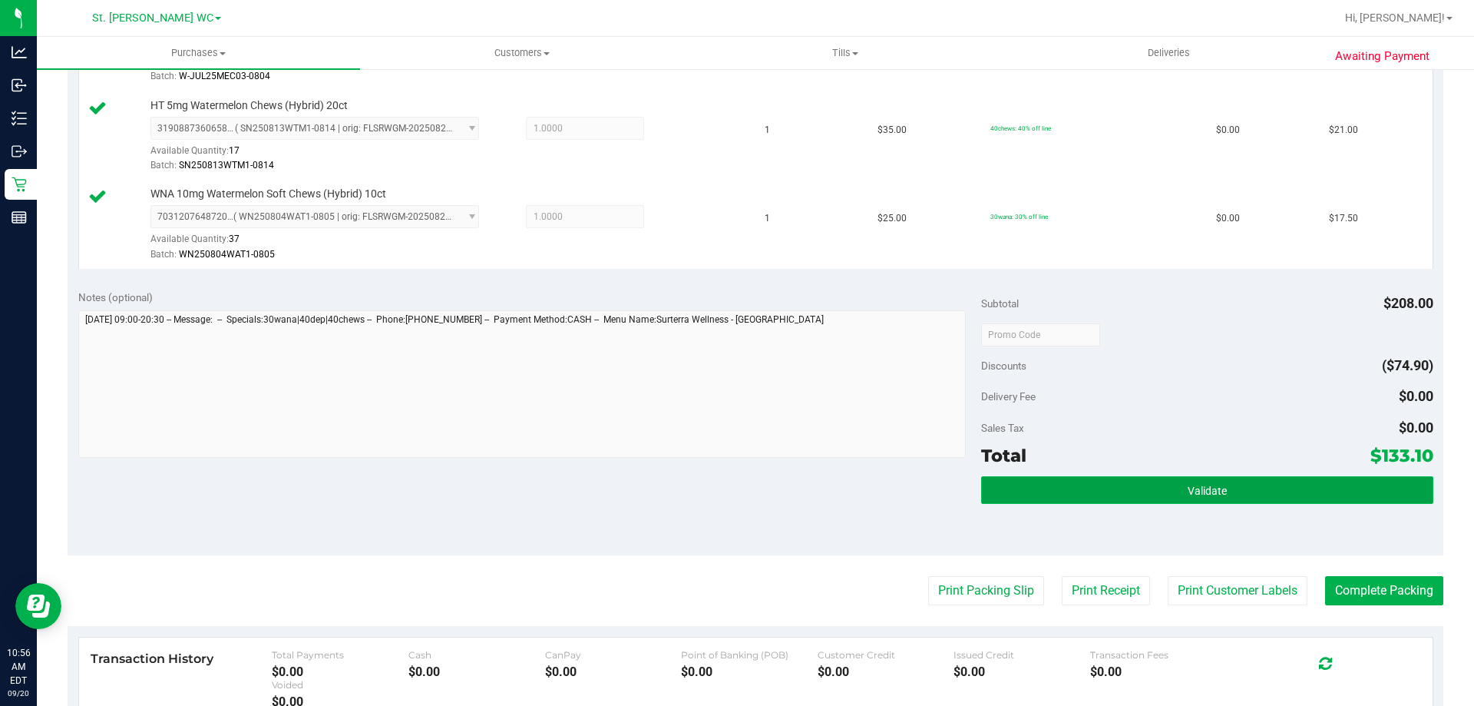
click at [1271, 481] on button "Validate" at bounding box center [1206, 490] width 451 height 28
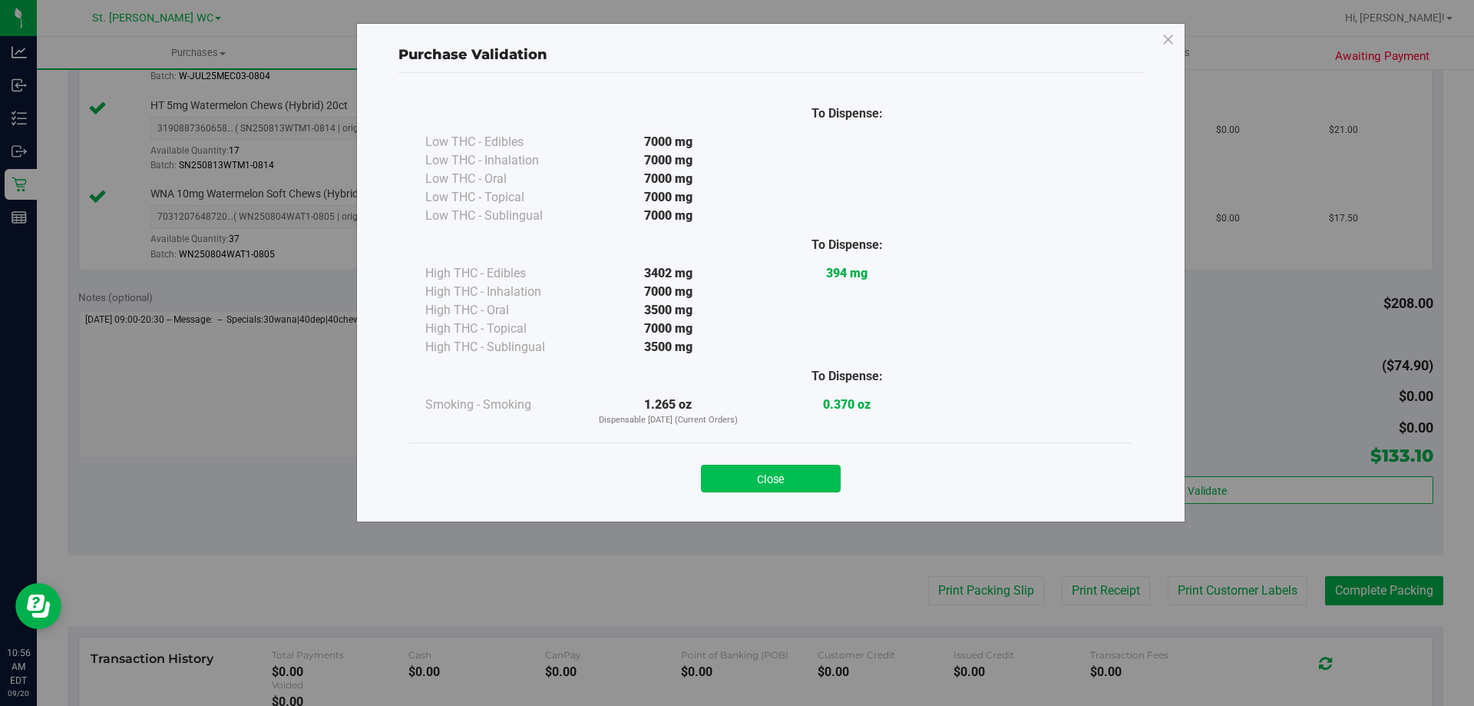
click at [808, 471] on button "Close" at bounding box center [771, 478] width 140 height 28
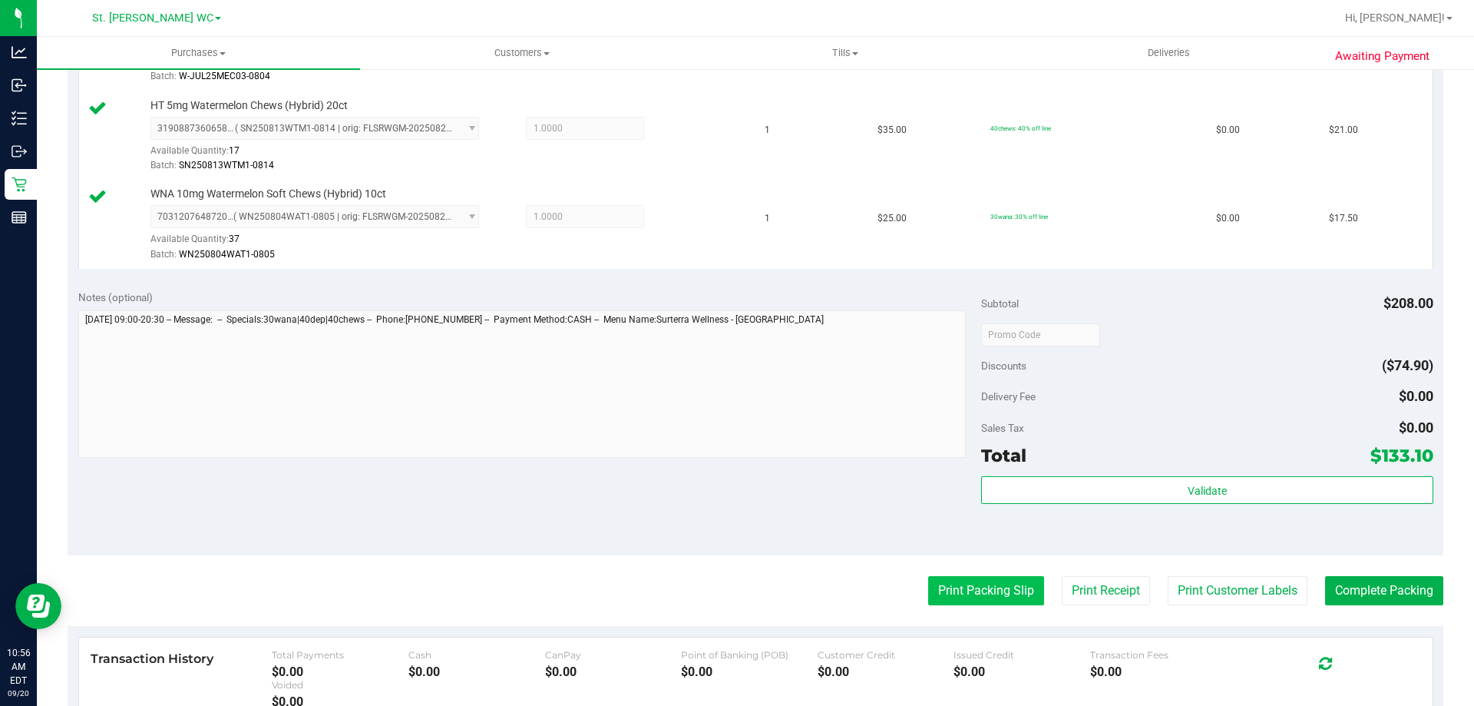
click at [983, 600] on button "Print Packing Slip" at bounding box center [986, 590] width 116 height 29
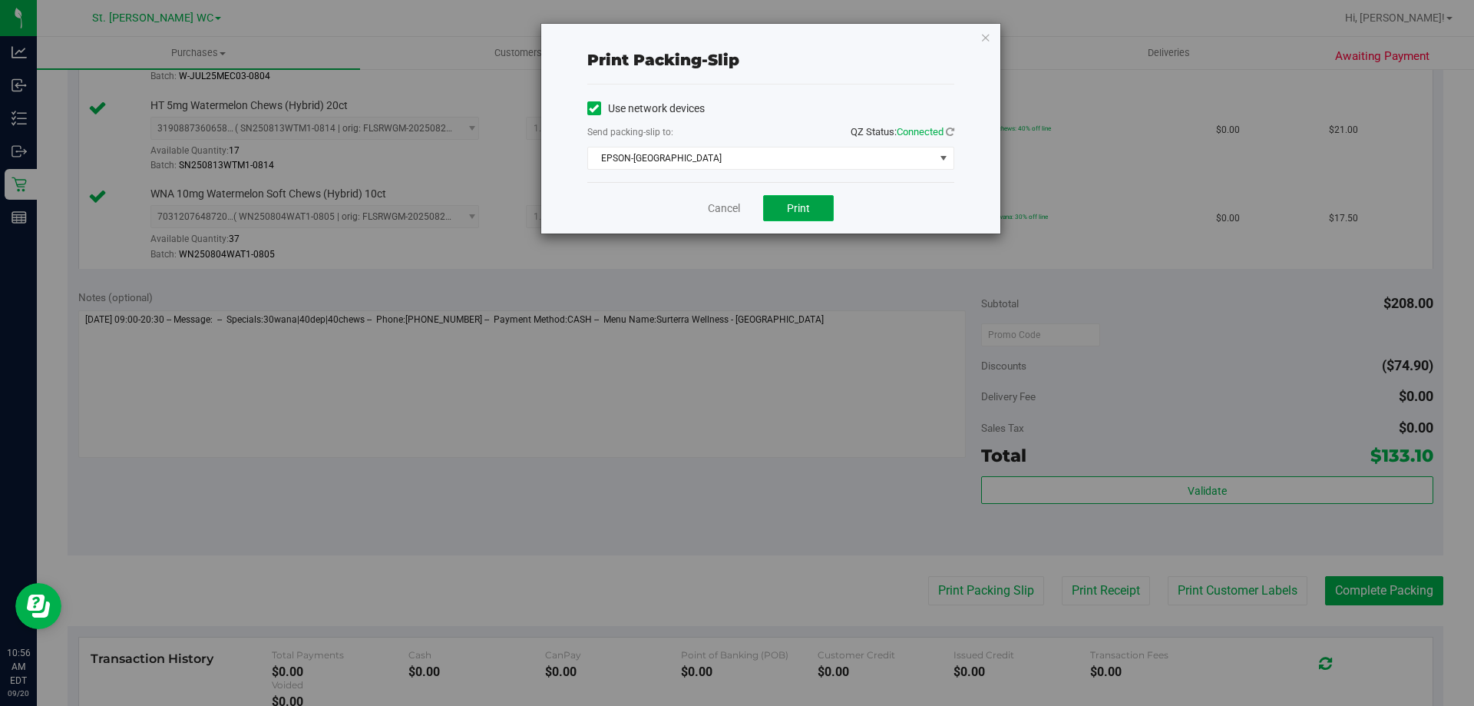
click at [799, 213] on span "Print" at bounding box center [798, 208] width 23 height 12
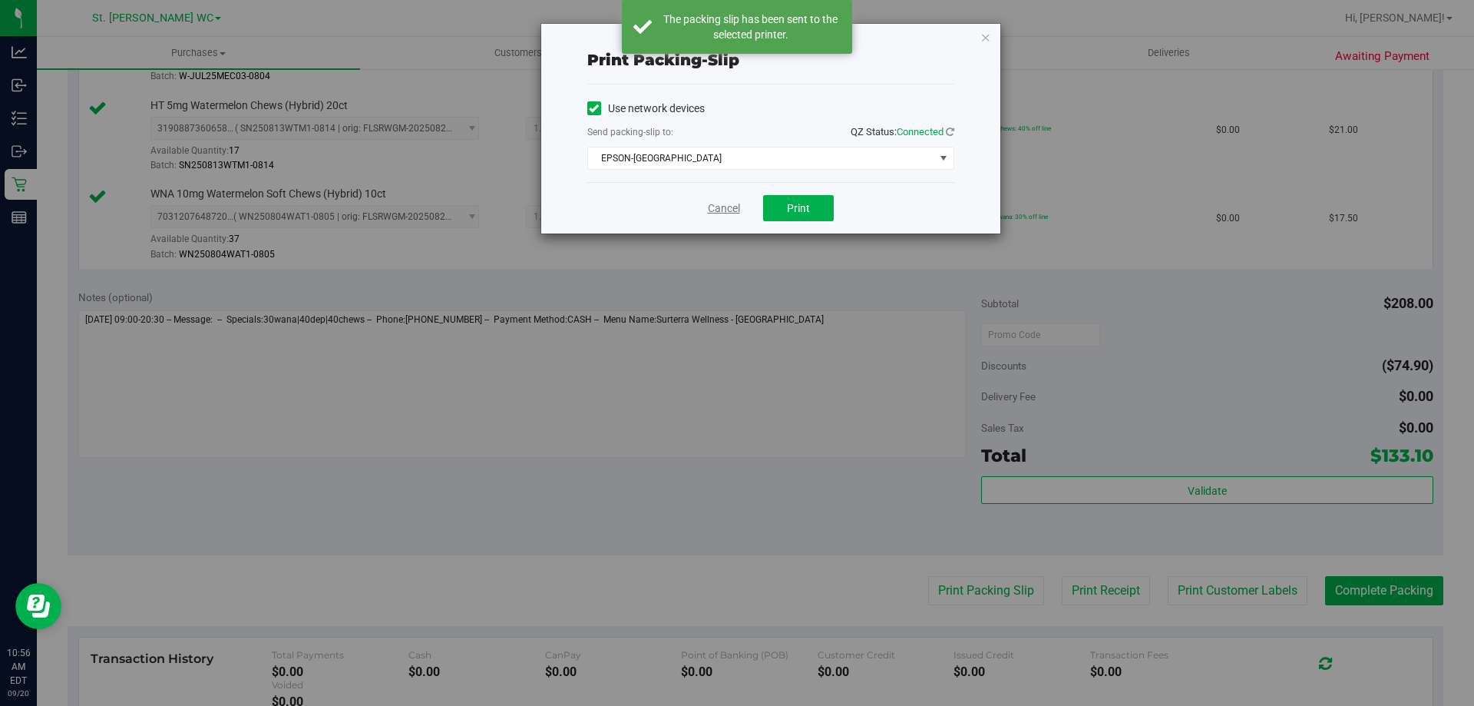
click at [717, 202] on link "Cancel" at bounding box center [724, 208] width 32 height 16
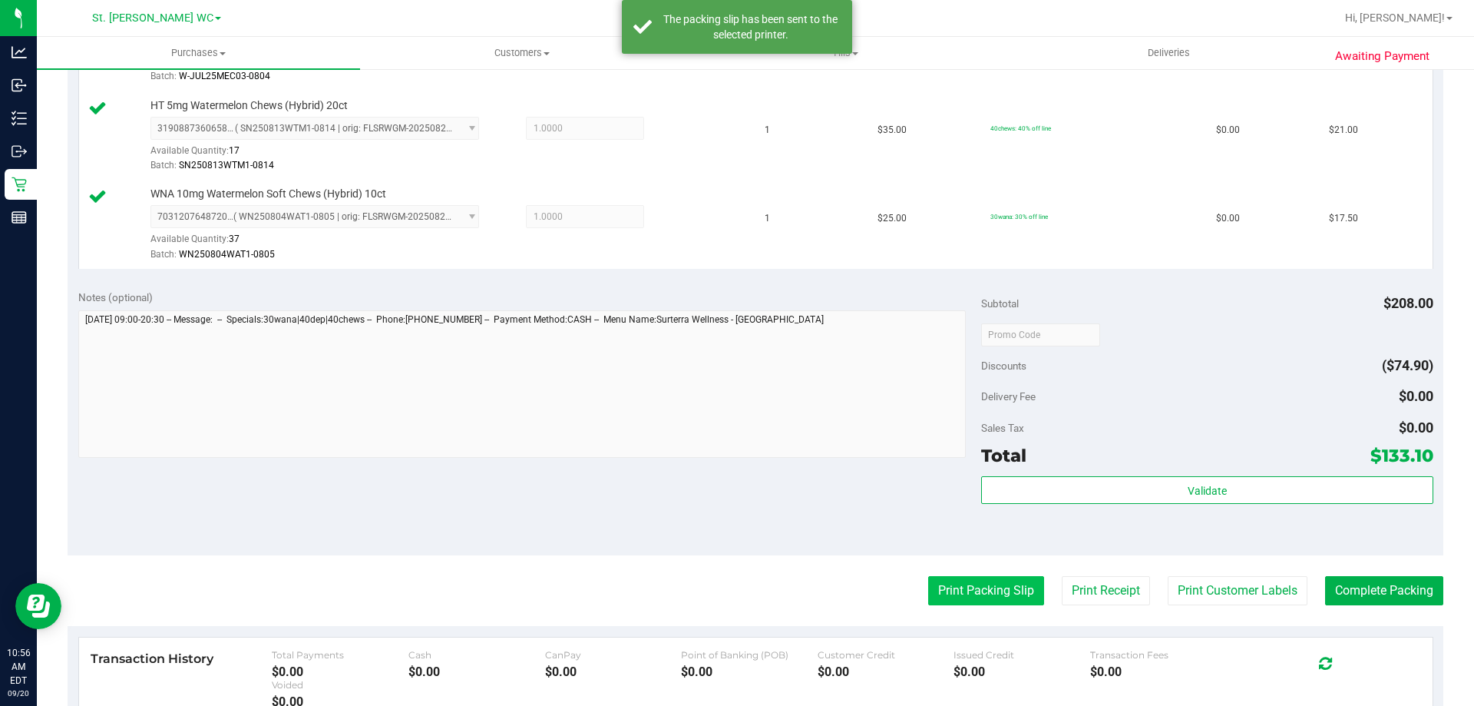
click at [1014, 597] on button "Print Packing Slip" at bounding box center [986, 590] width 116 height 29
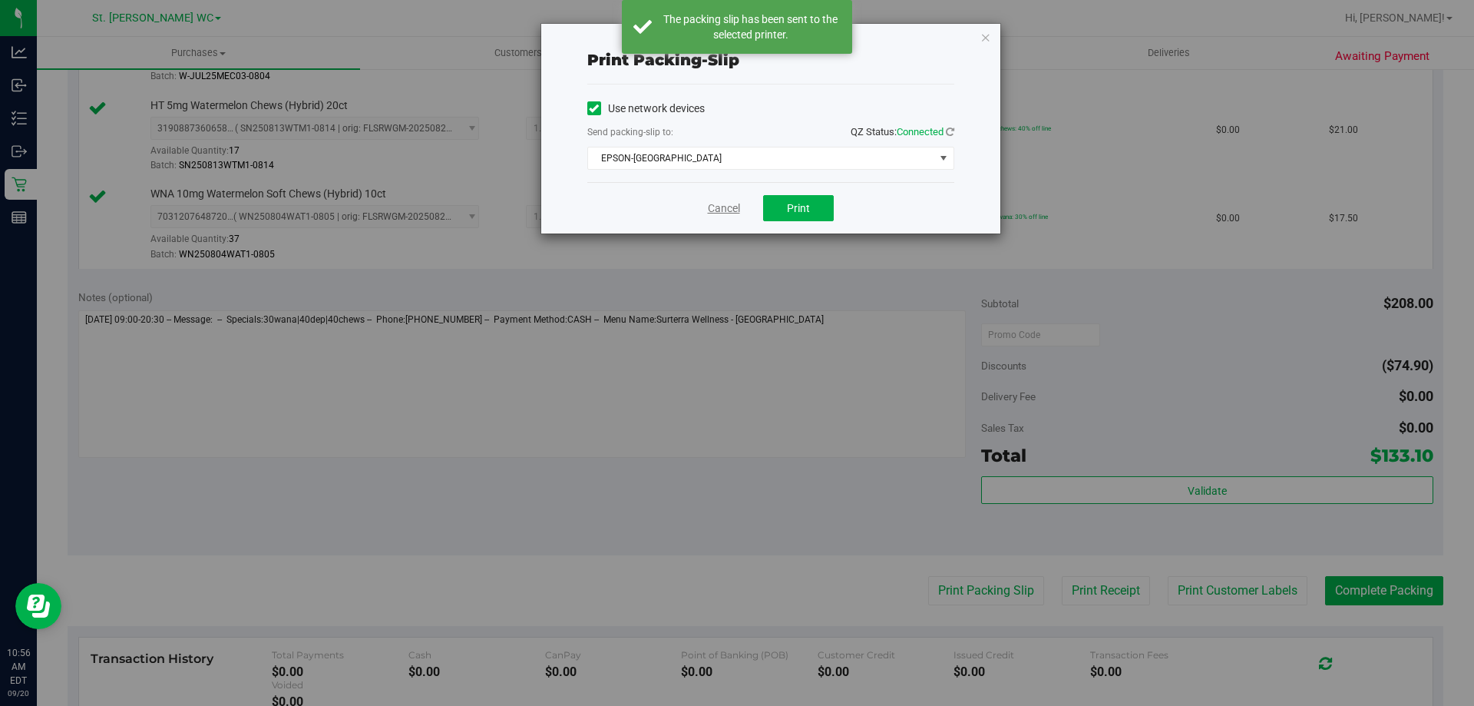
click at [711, 208] on link "Cancel" at bounding box center [724, 208] width 32 height 16
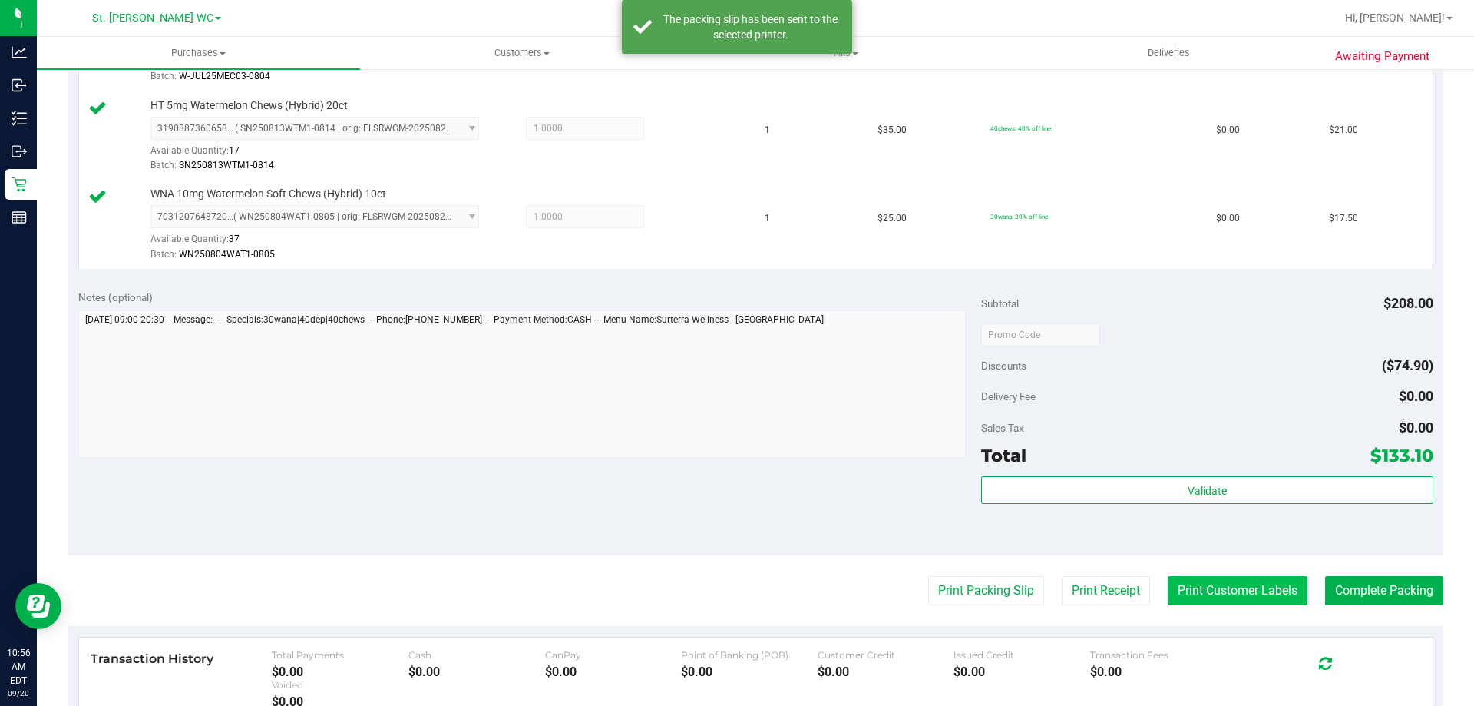
click at [1237, 603] on button "Print Customer Labels" at bounding box center [1238, 590] width 140 height 29
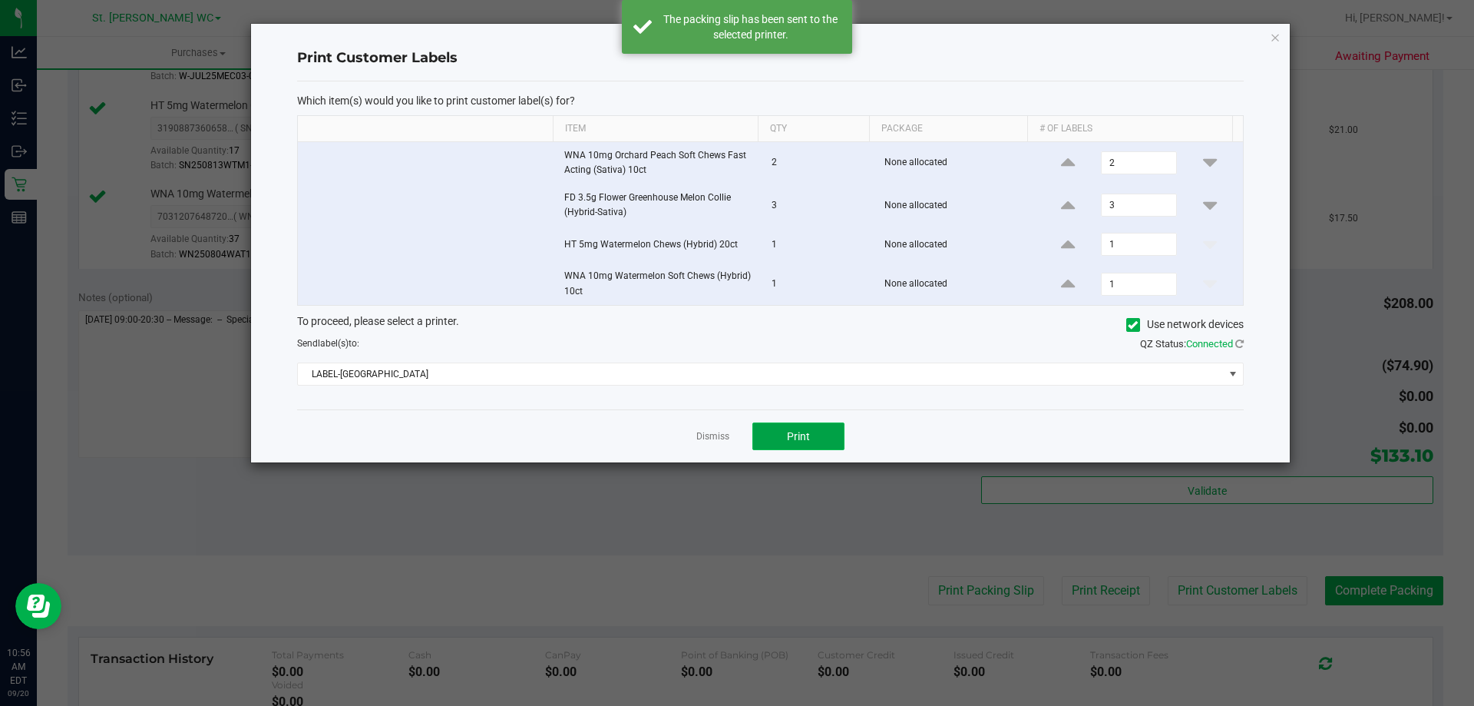
click at [813, 432] on button "Print" at bounding box center [798, 436] width 92 height 28
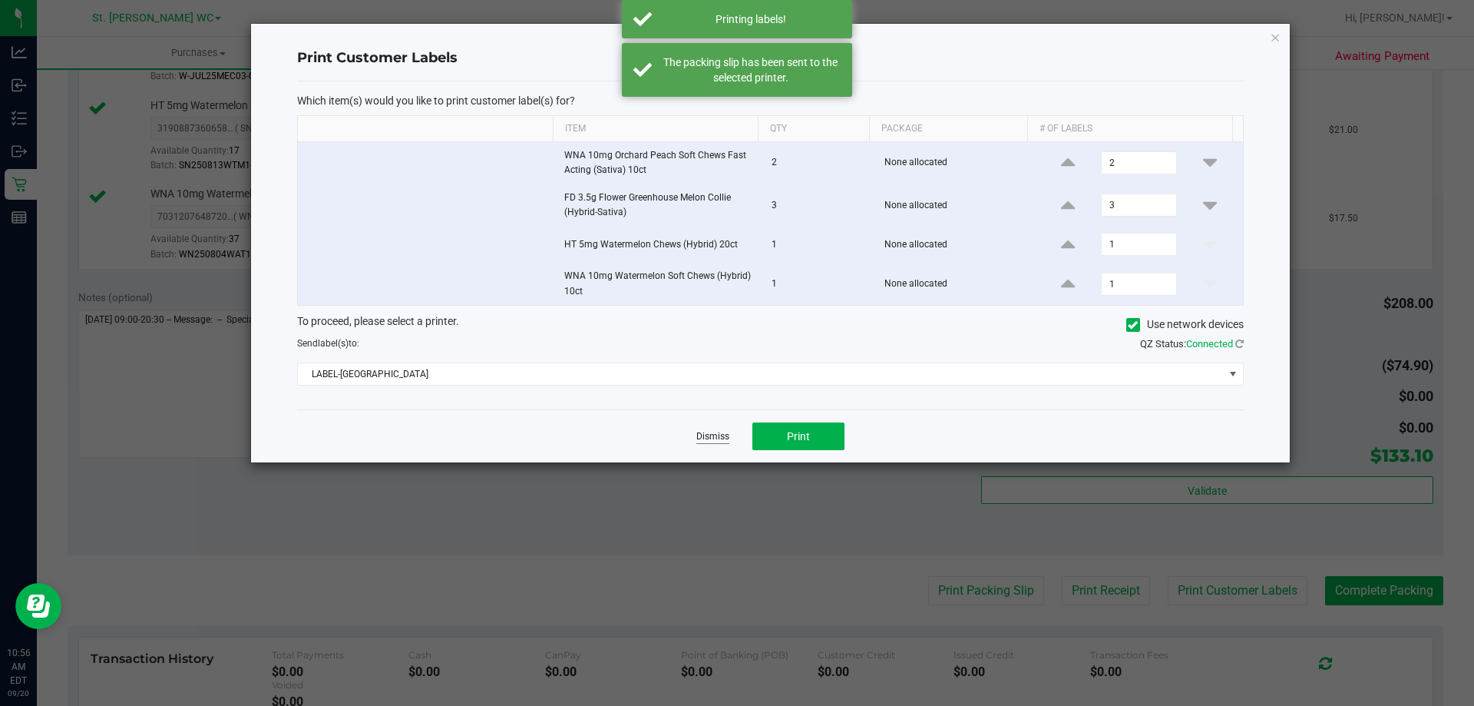
click at [703, 435] on link "Dismiss" at bounding box center [712, 436] width 33 height 13
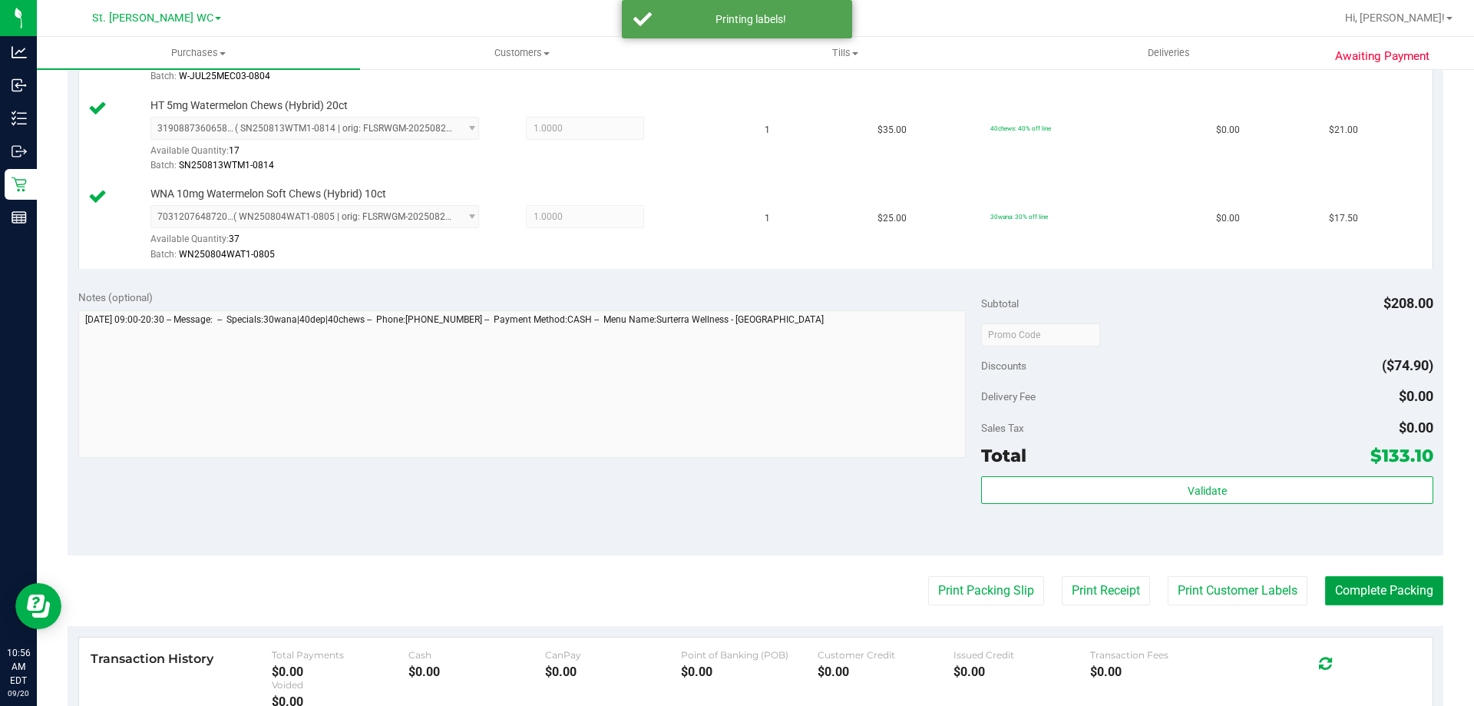
click at [1388, 579] on button "Complete Packing" at bounding box center [1384, 590] width 118 height 29
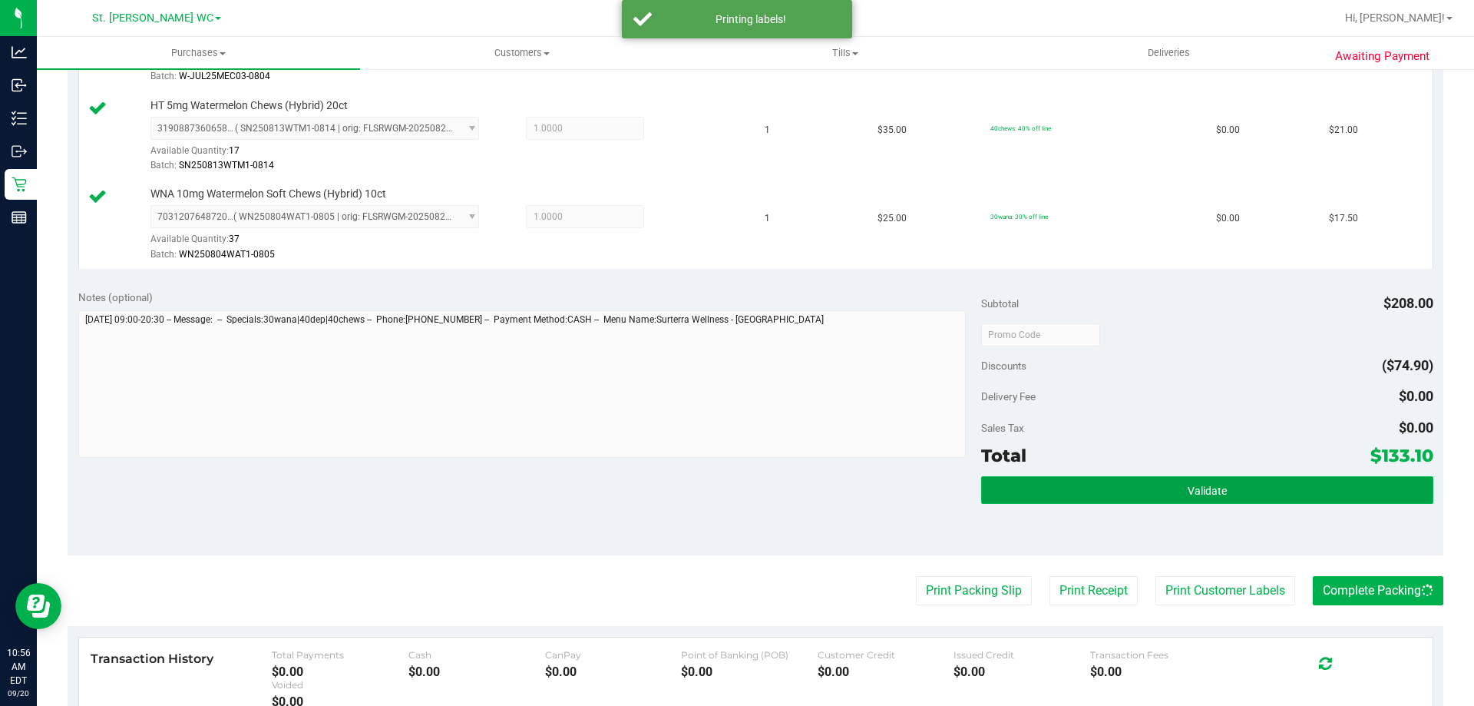
click at [1311, 488] on button "Validate" at bounding box center [1206, 490] width 451 height 28
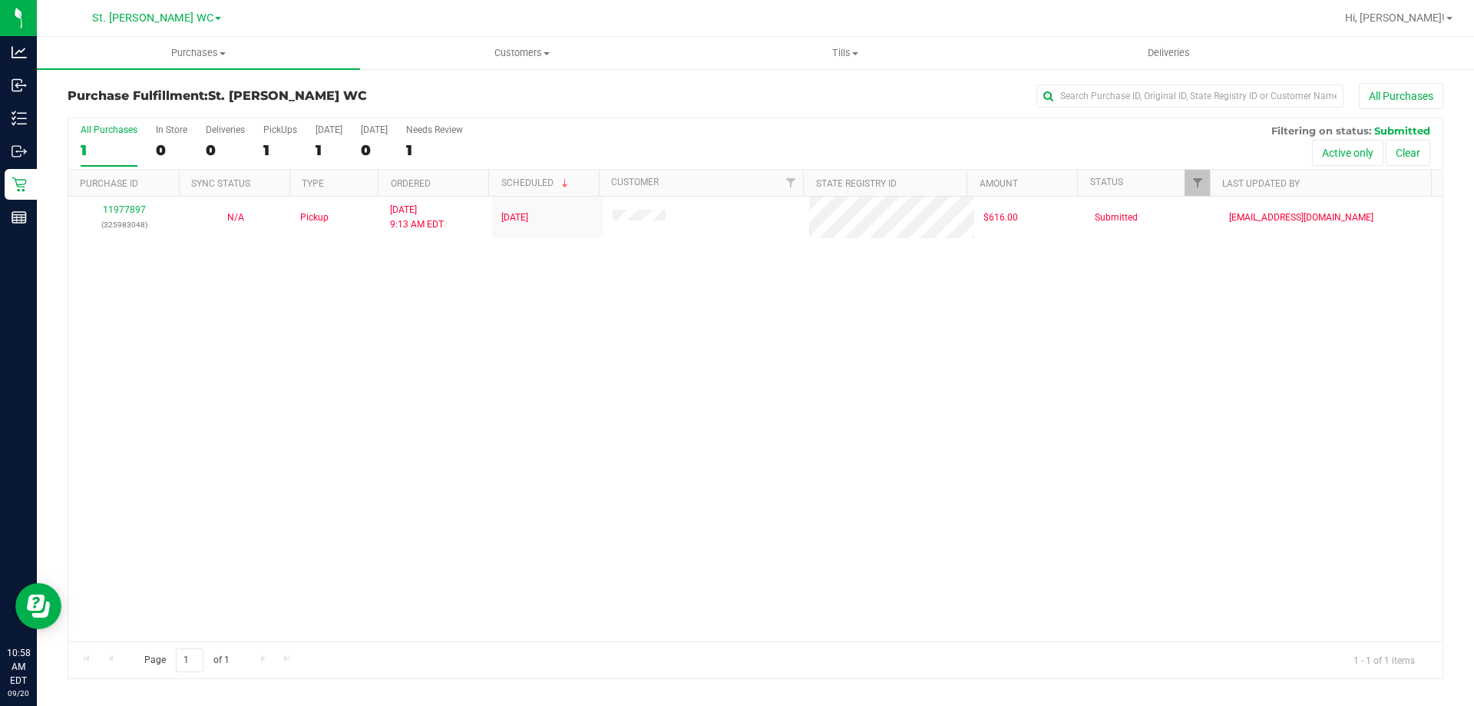
click at [1110, 478] on div "11977897 (325983048) N/A Pickup [DATE] 9:13 AM EDT 9/20/2025 $616.00 Submitted …" at bounding box center [755, 419] width 1374 height 445
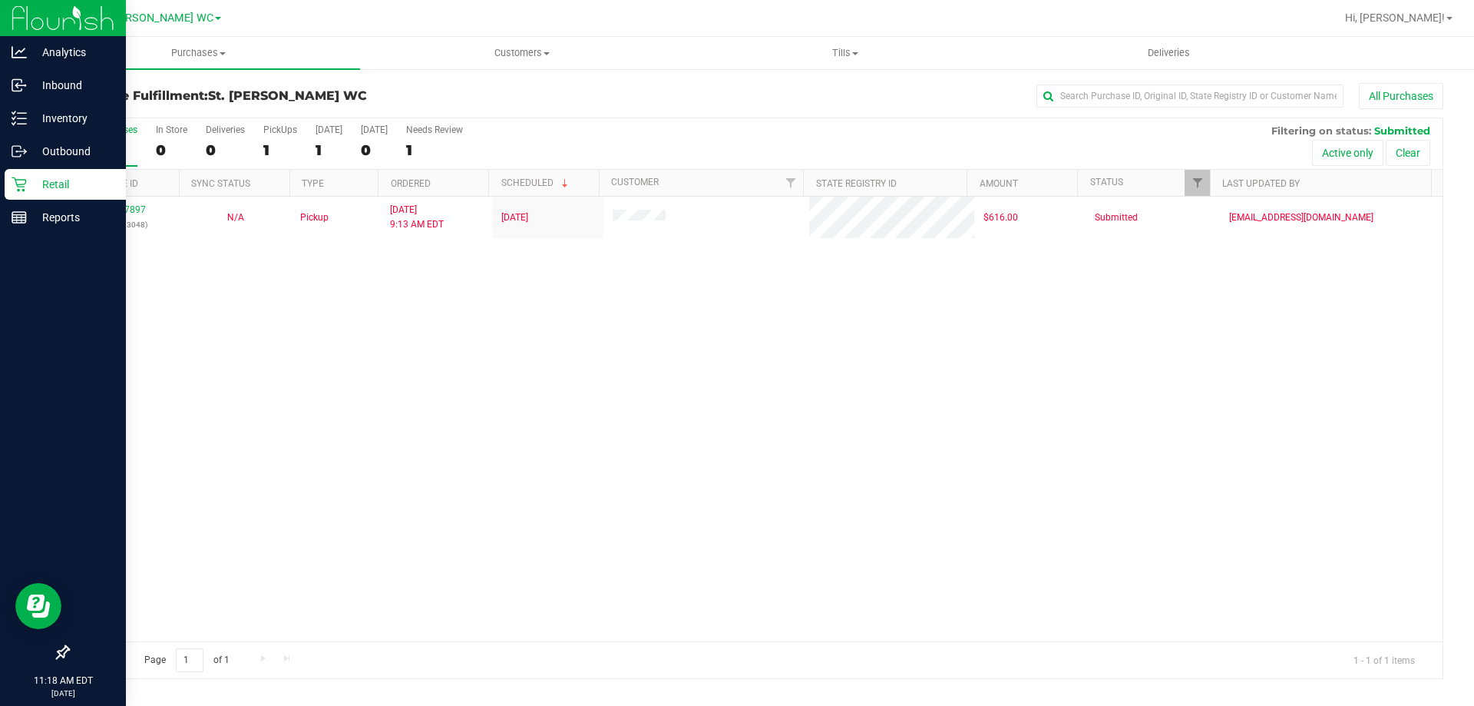
click at [63, 183] on p "Retail" at bounding box center [73, 184] width 92 height 18
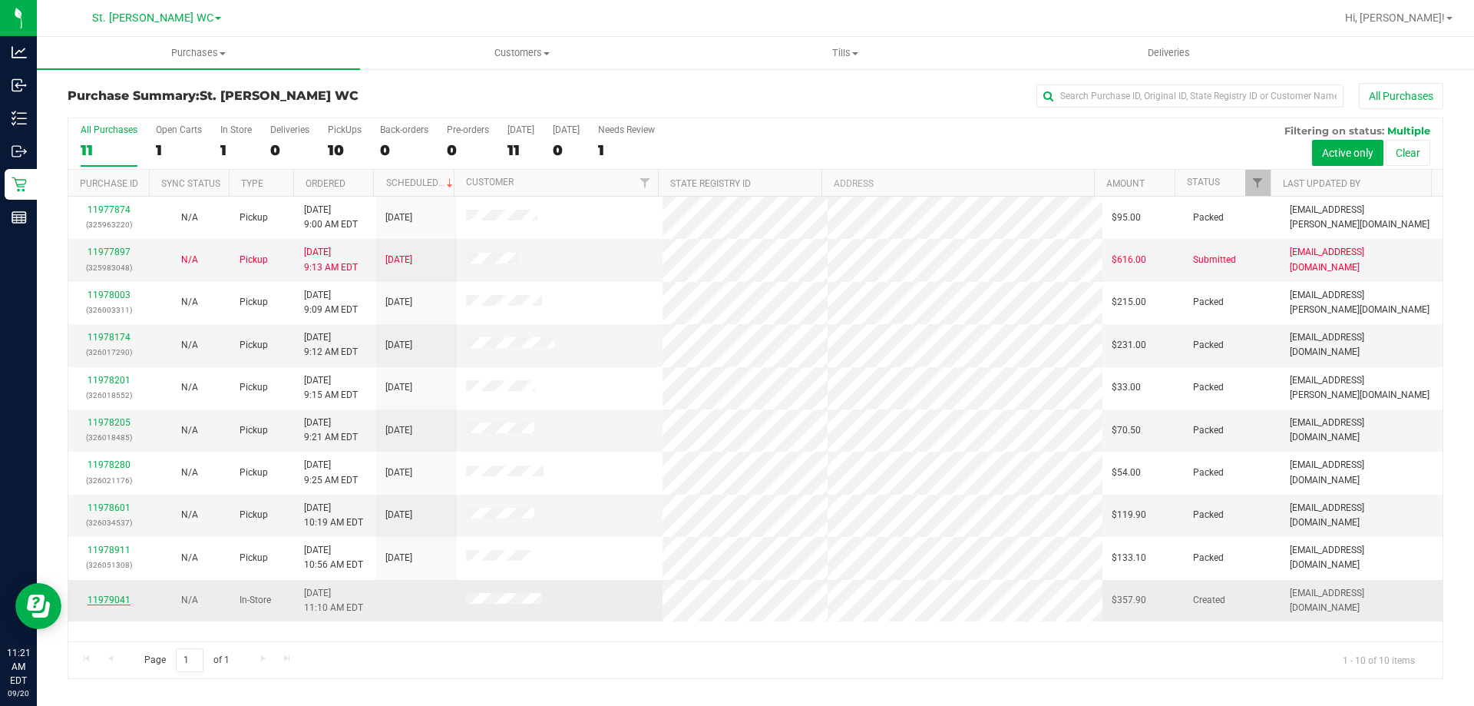
click at [120, 600] on link "11979041" at bounding box center [109, 599] width 43 height 11
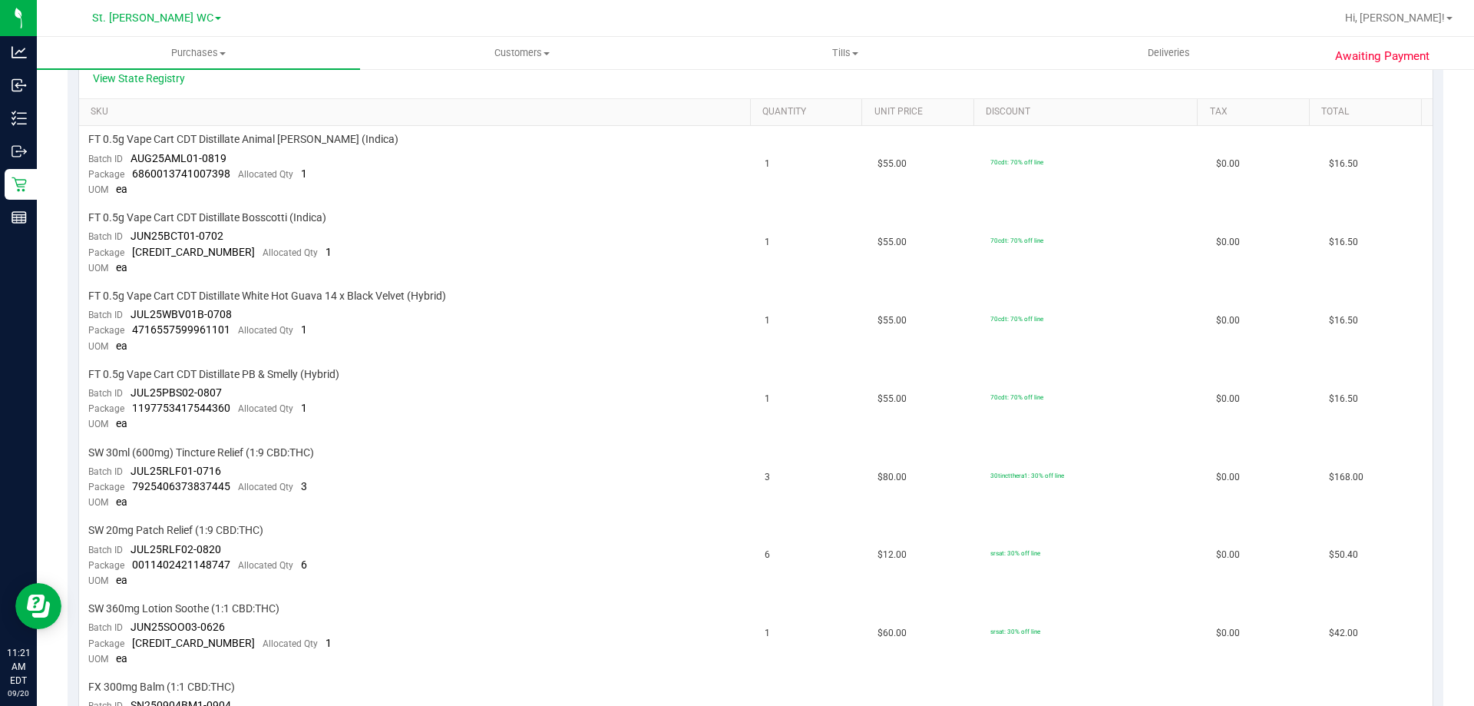
scroll to position [307, 0]
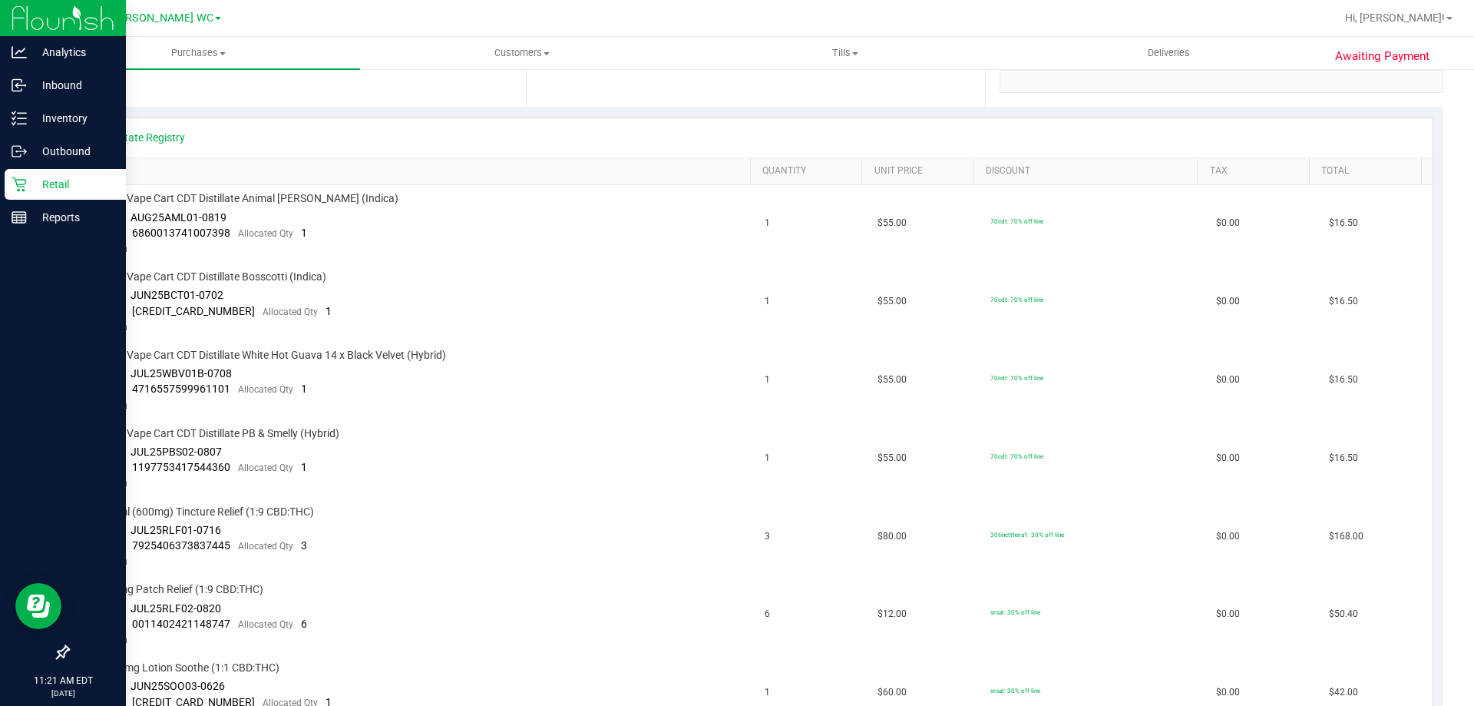
click at [58, 192] on p "Retail" at bounding box center [73, 184] width 92 height 18
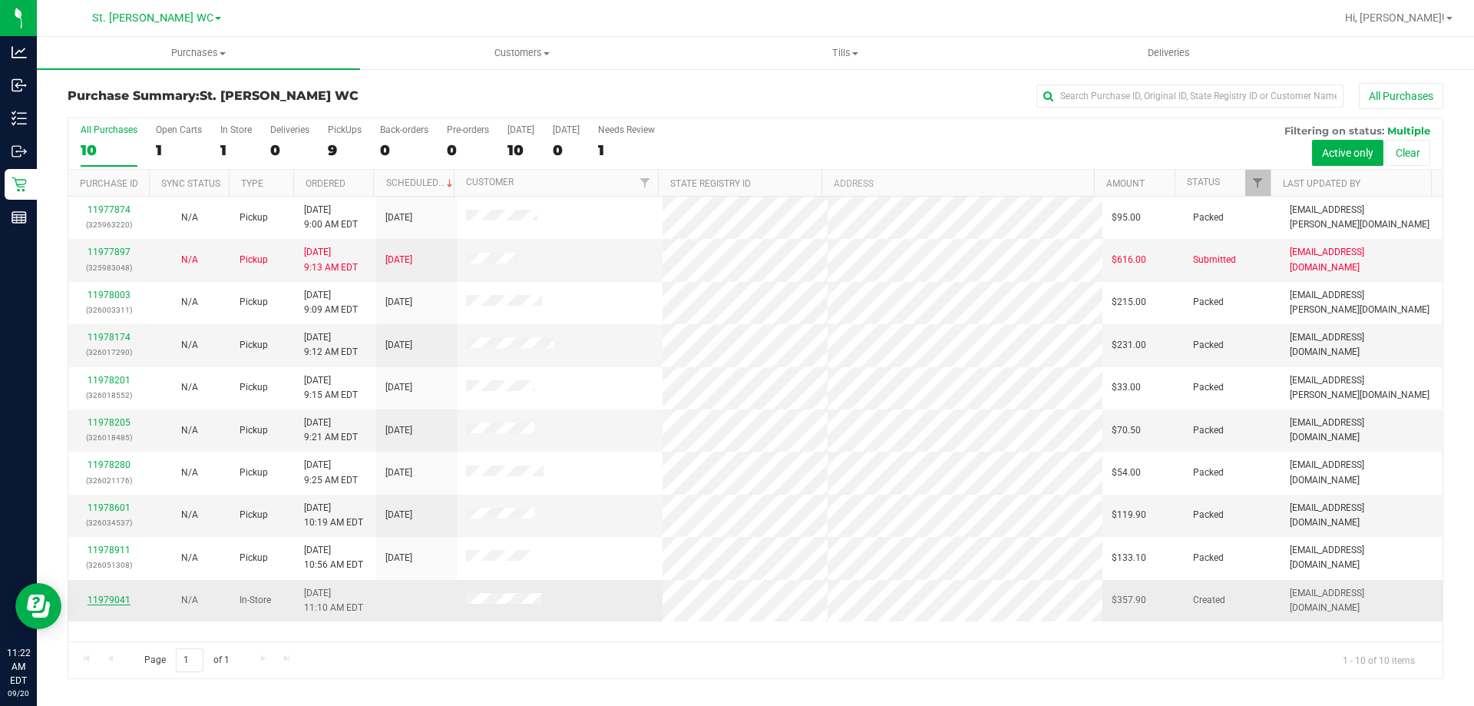
click at [109, 603] on link "11979041" at bounding box center [109, 599] width 43 height 11
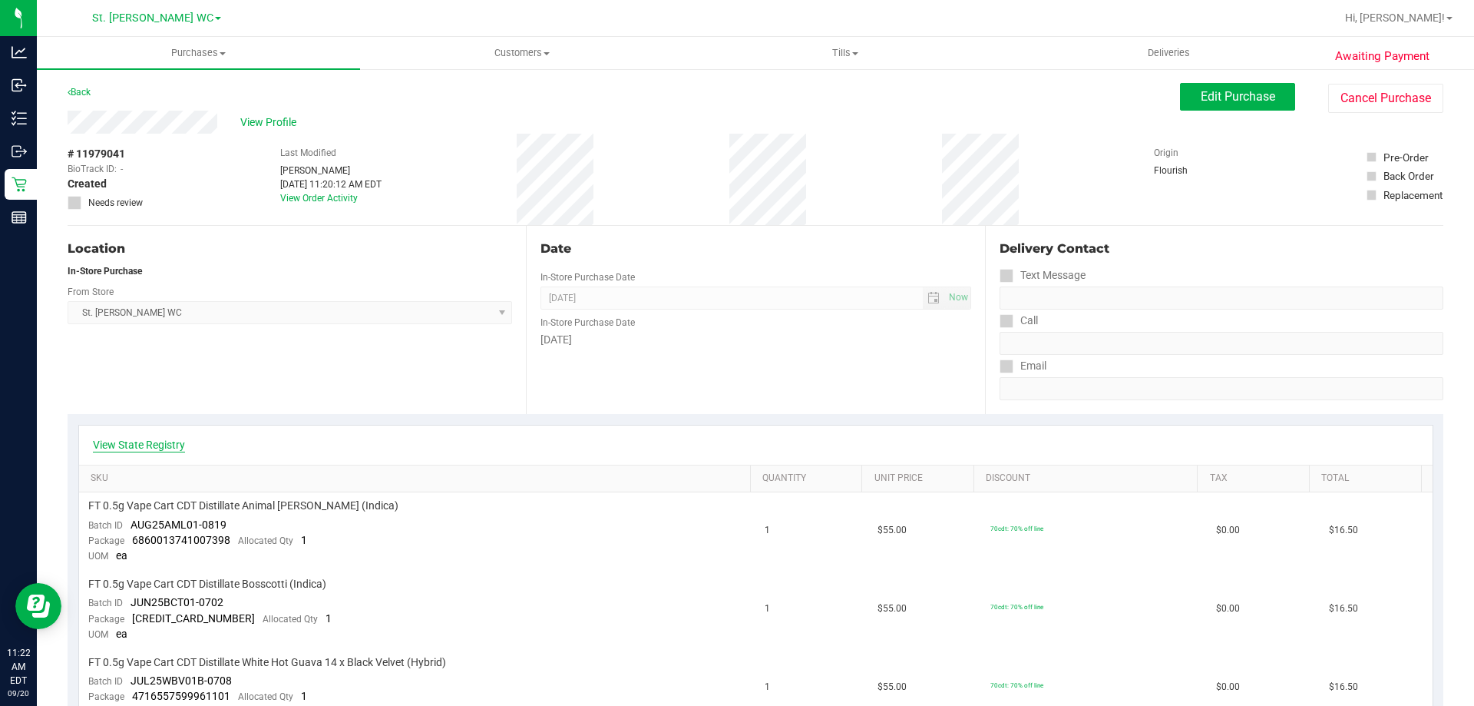
click at [153, 444] on link "View State Registry" at bounding box center [139, 444] width 92 height 15
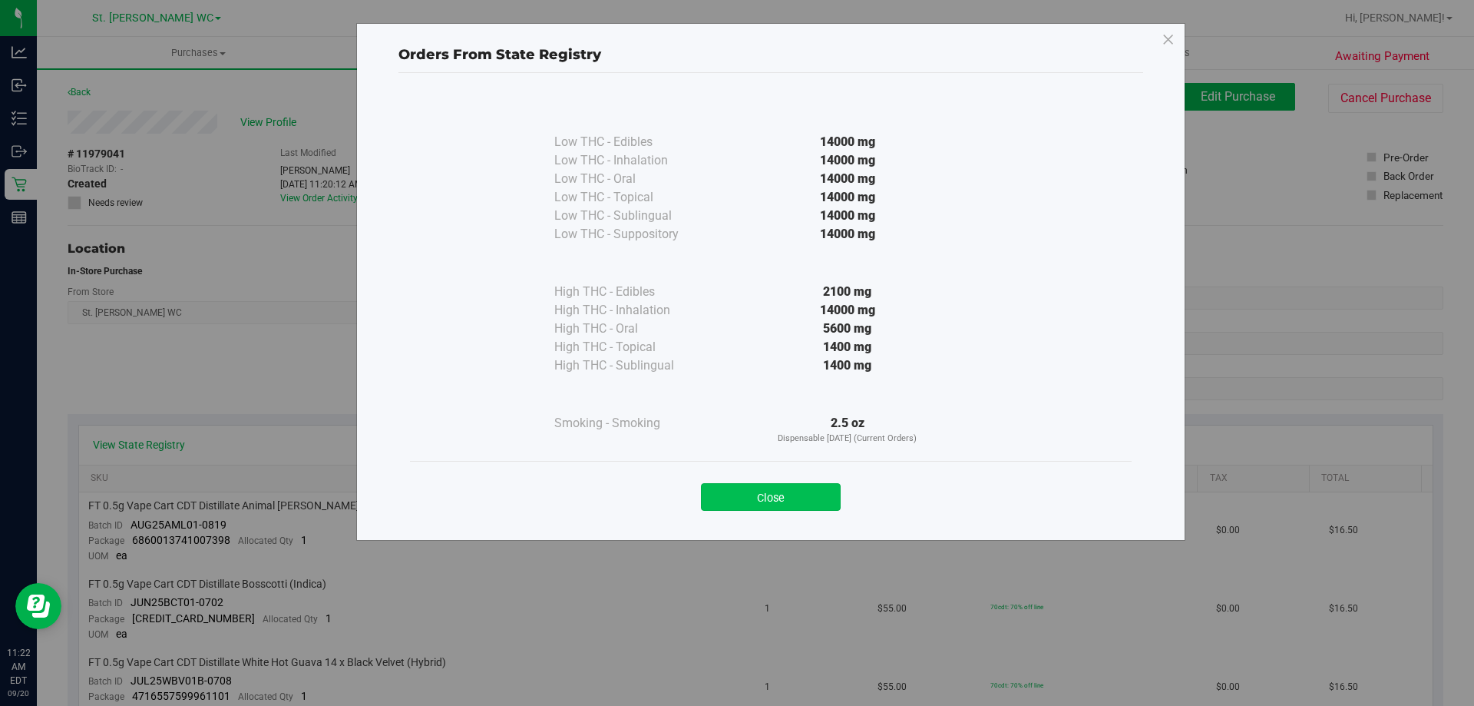
click at [814, 484] on button "Close" at bounding box center [771, 497] width 140 height 28
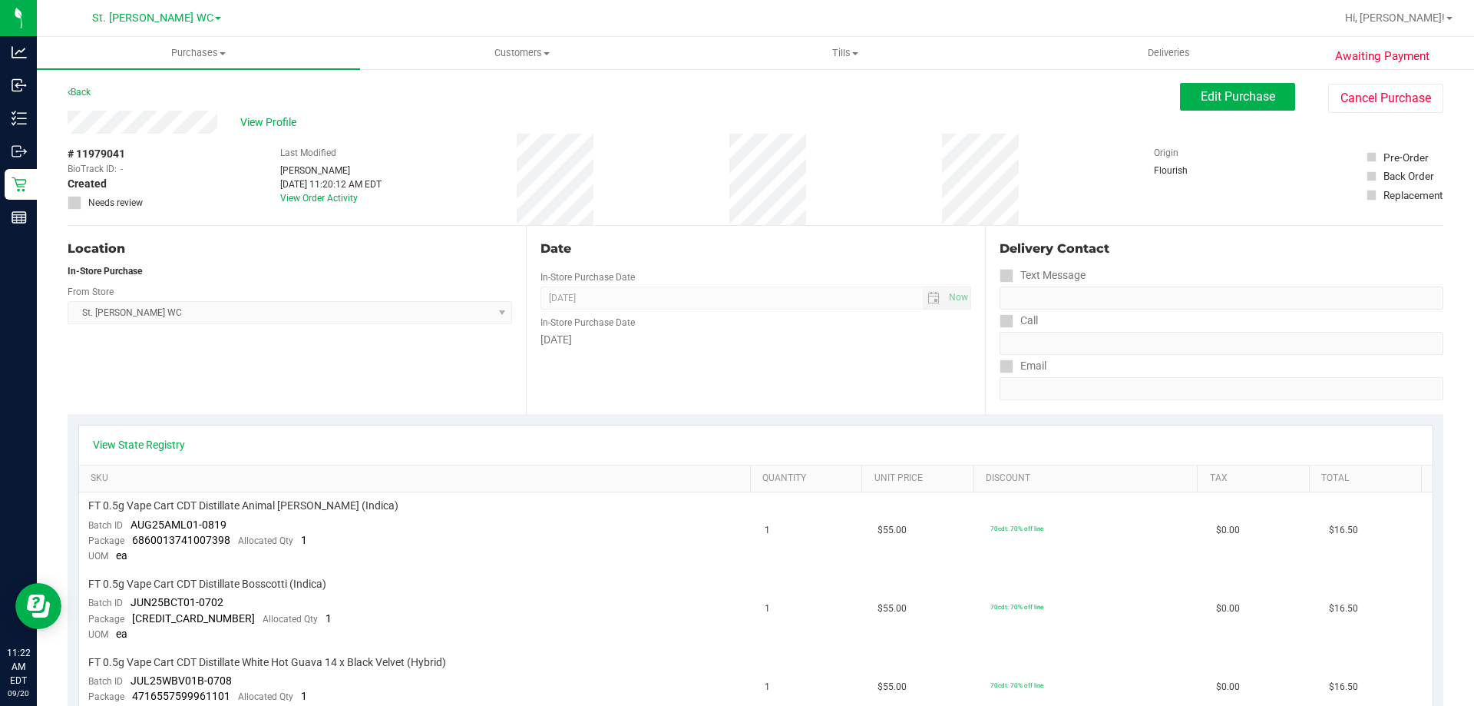
click at [438, 329] on div "Location In-Store Purchase From Store [GEOGRAPHIC_DATA][PERSON_NAME] WC Select …" at bounding box center [297, 320] width 458 height 188
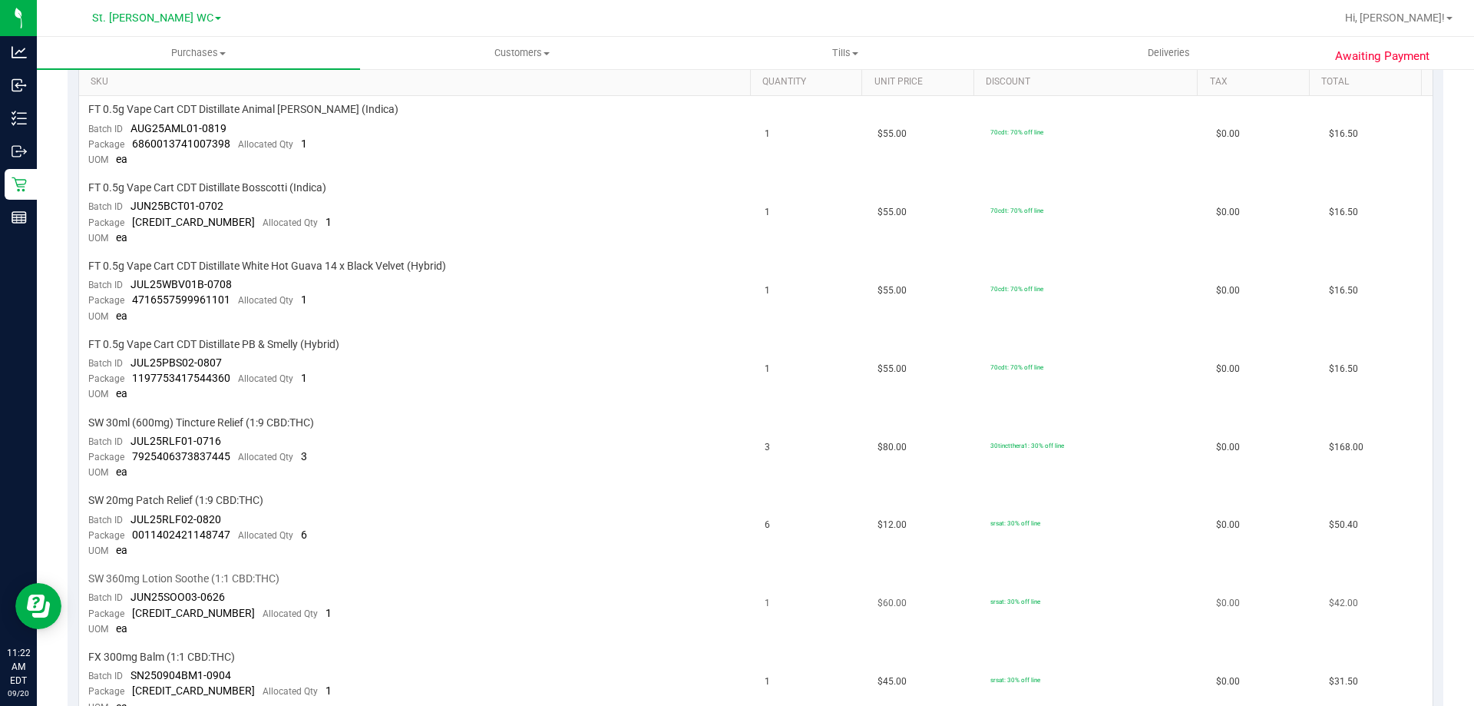
scroll to position [230, 0]
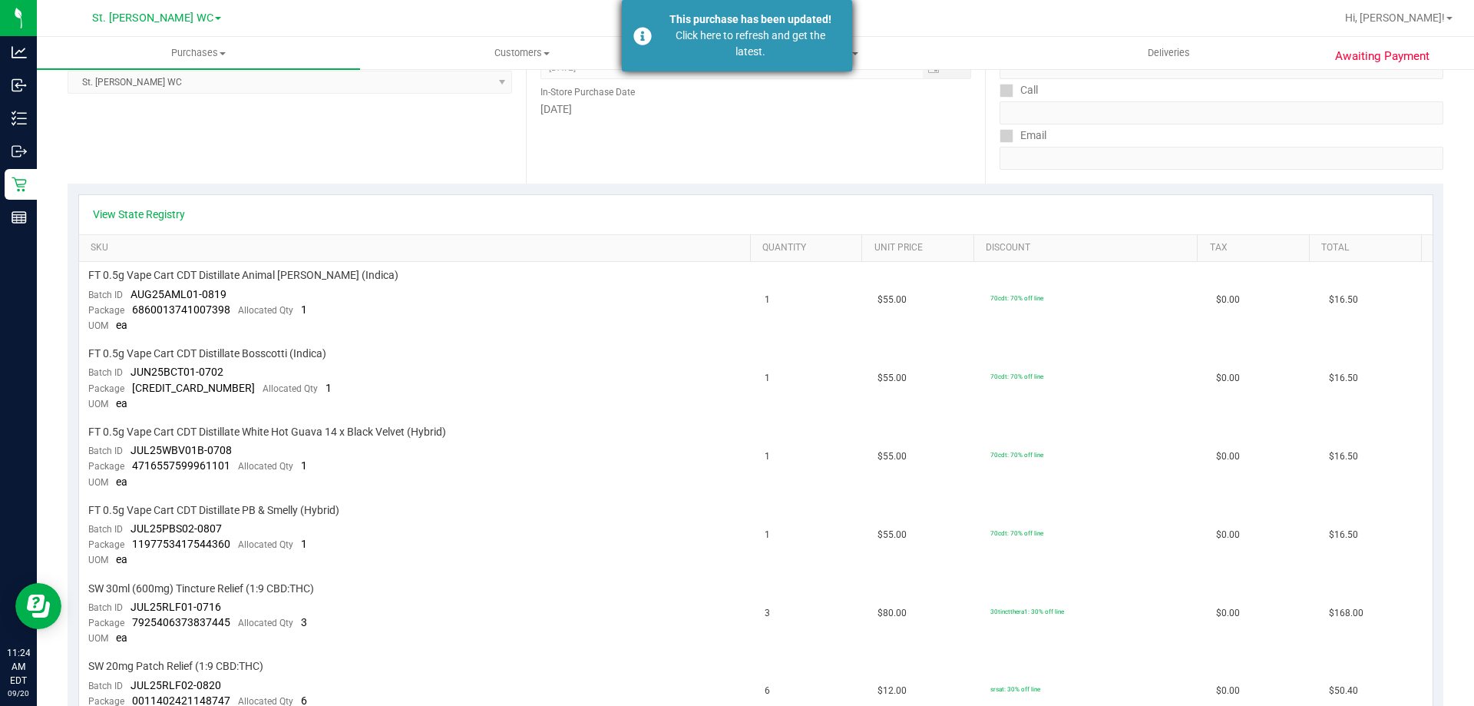
click at [810, 59] on div "Click here to refresh and get the latest." at bounding box center [750, 44] width 180 height 32
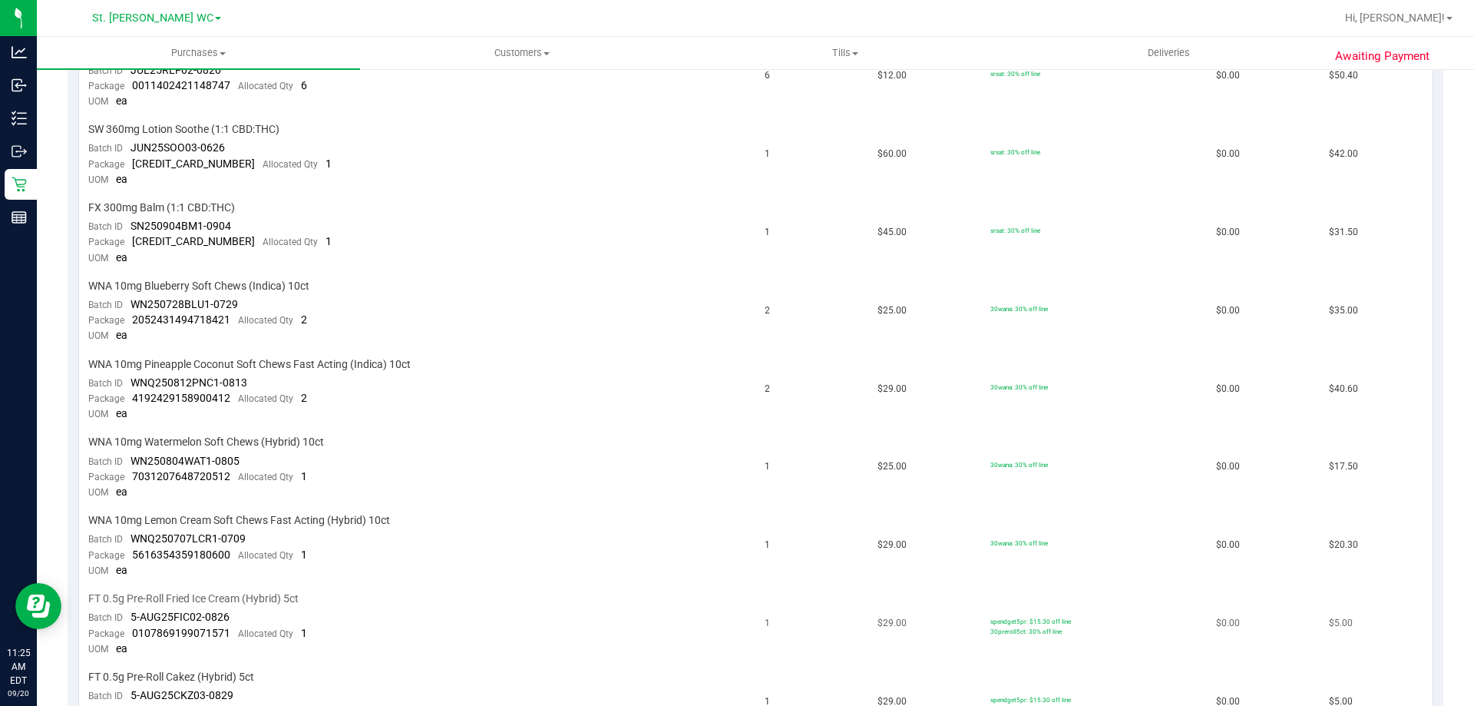
scroll to position [845, 0]
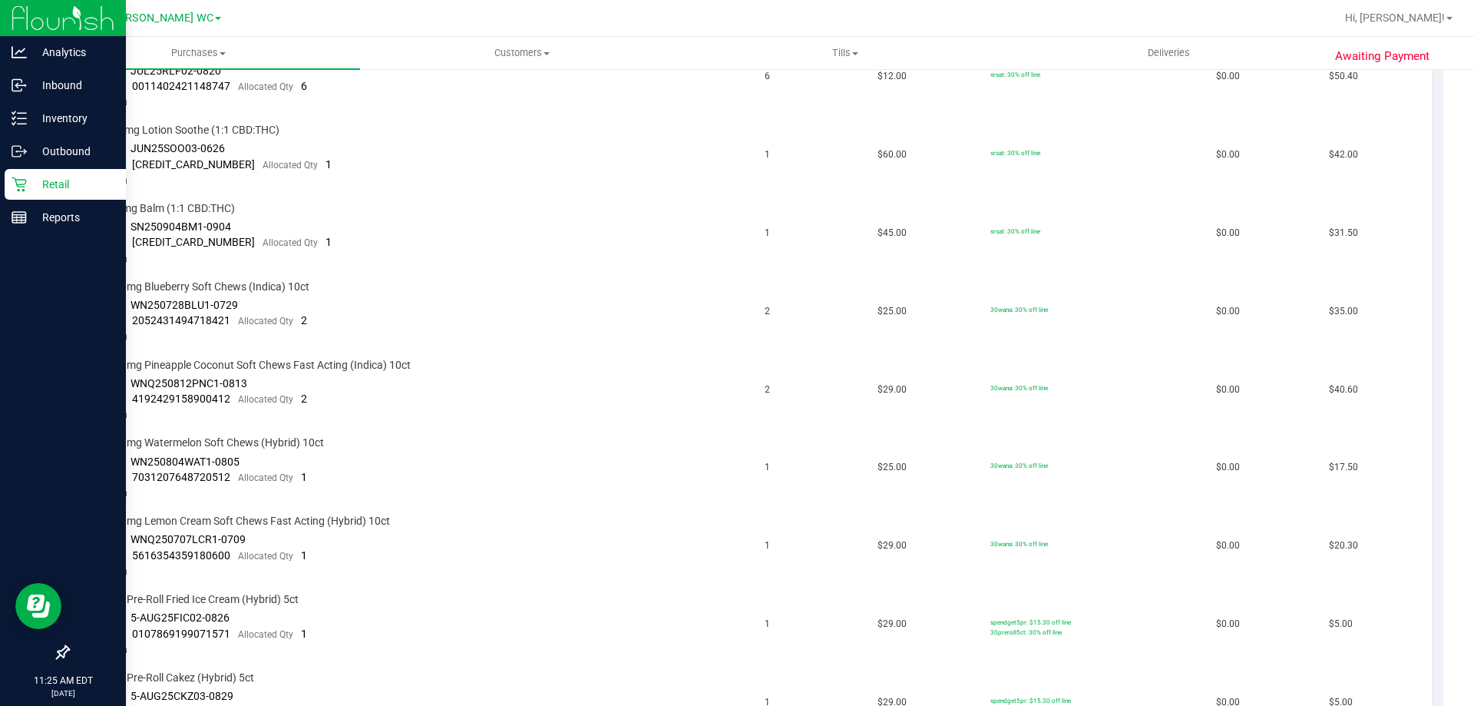
click at [85, 181] on p "Retail" at bounding box center [73, 184] width 92 height 18
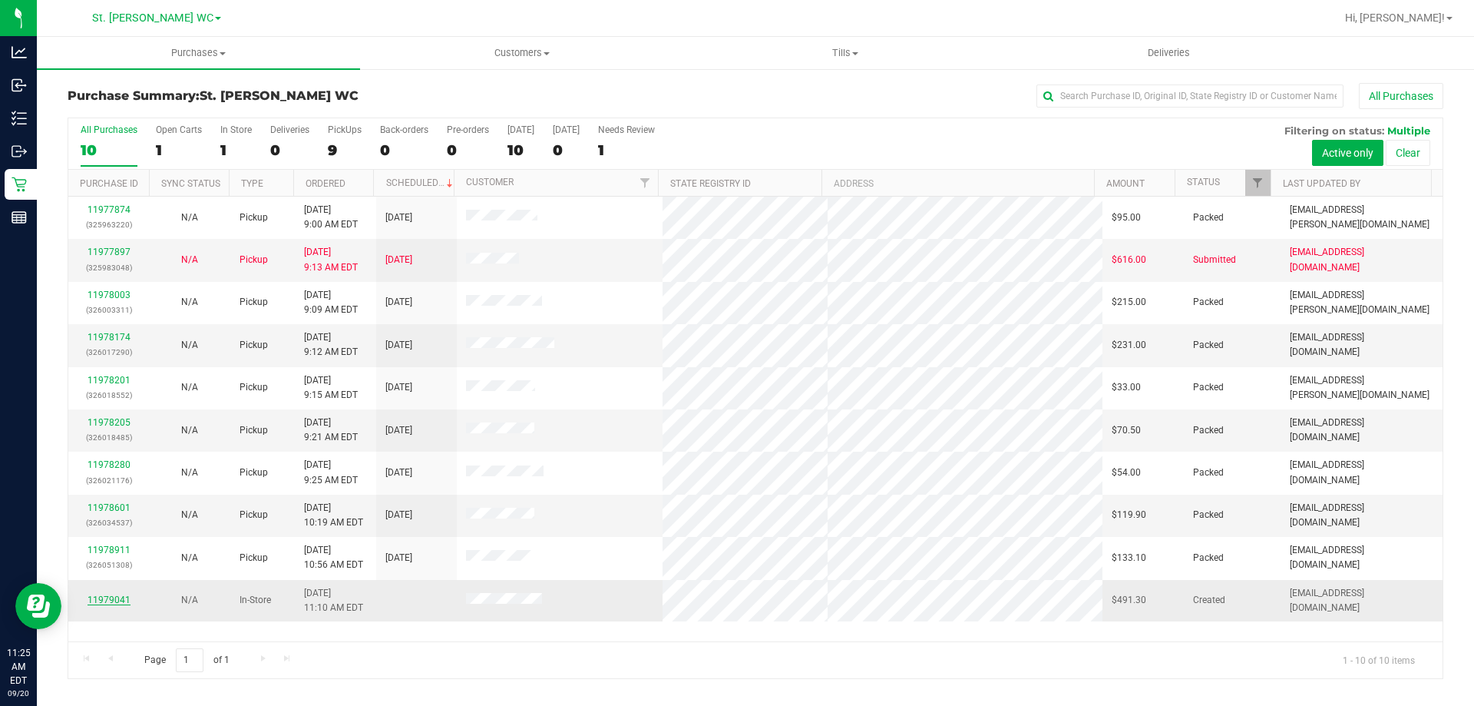
click at [121, 600] on link "11979041" at bounding box center [109, 599] width 43 height 11
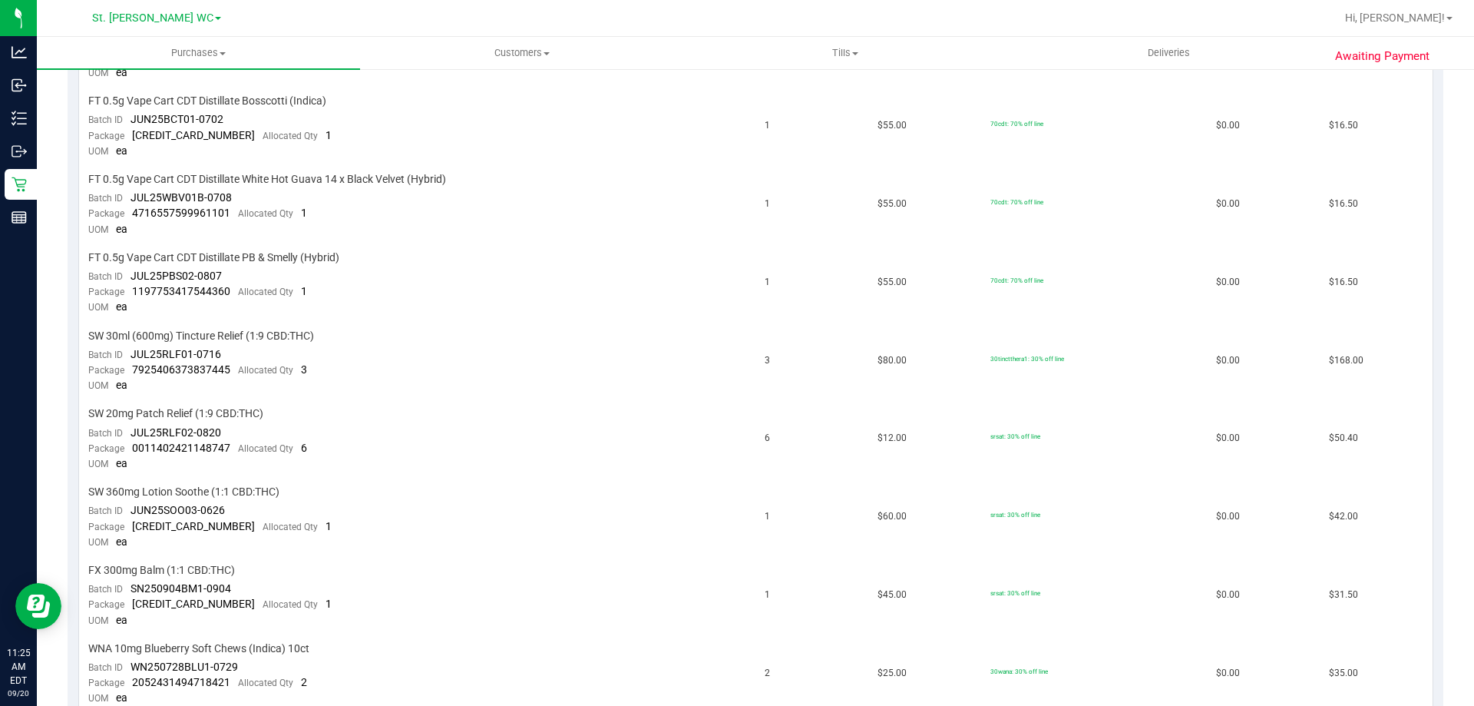
scroll to position [537, 0]
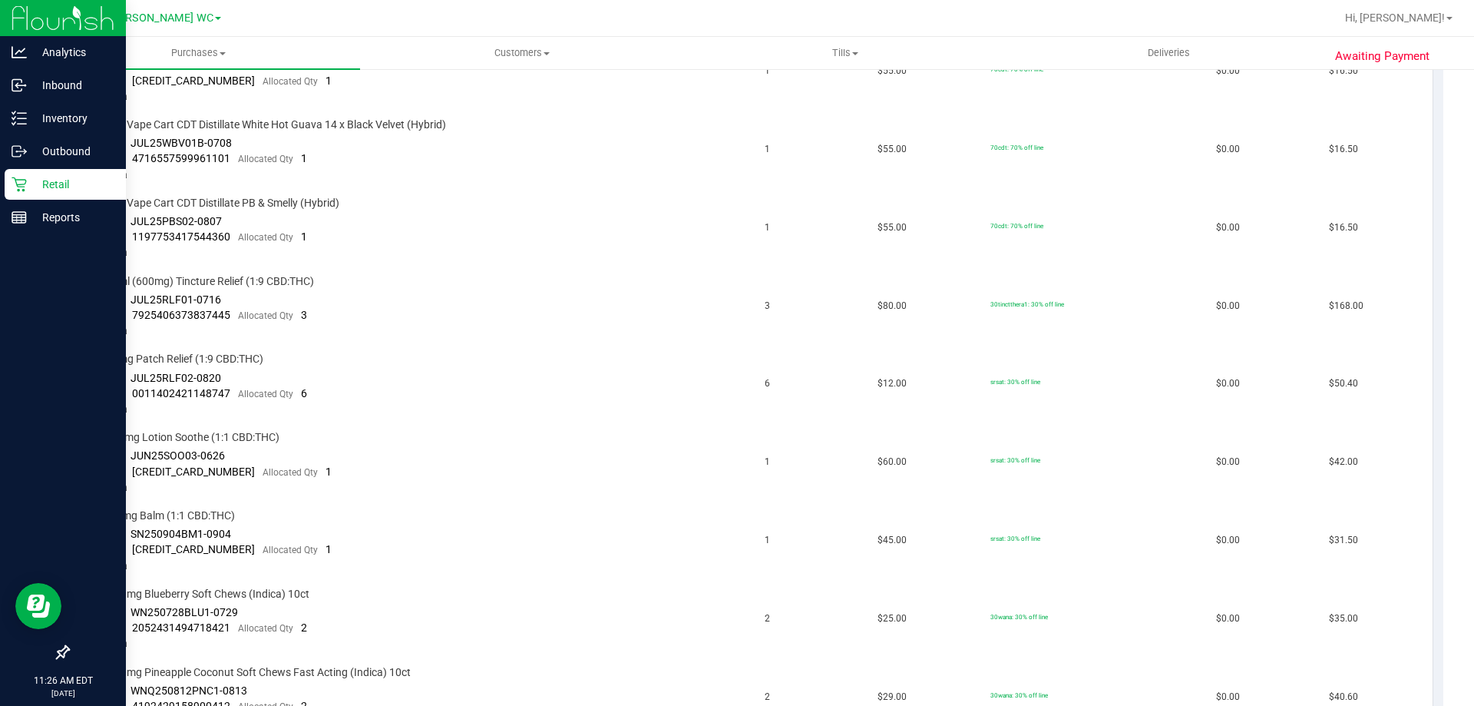
click at [39, 169] on div "Retail" at bounding box center [65, 184] width 121 height 31
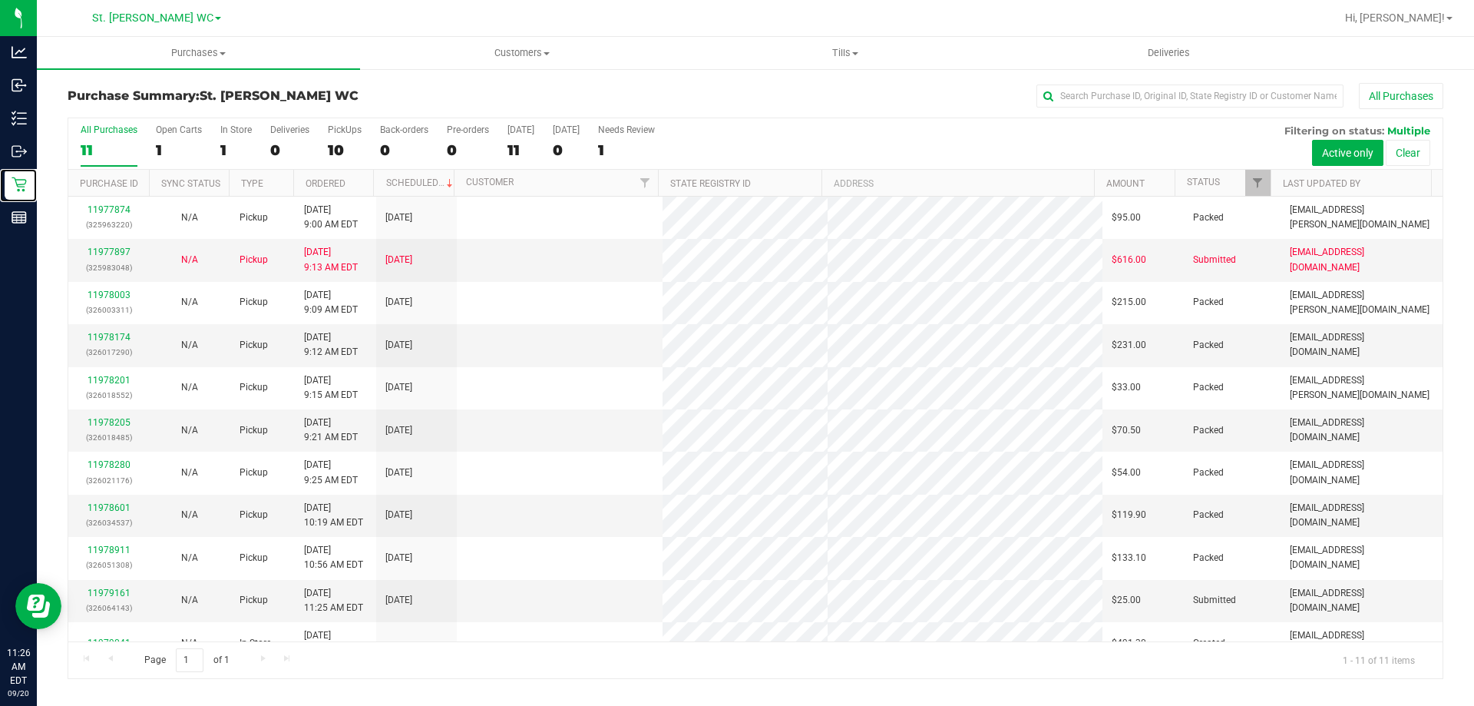
scroll to position [22, 0]
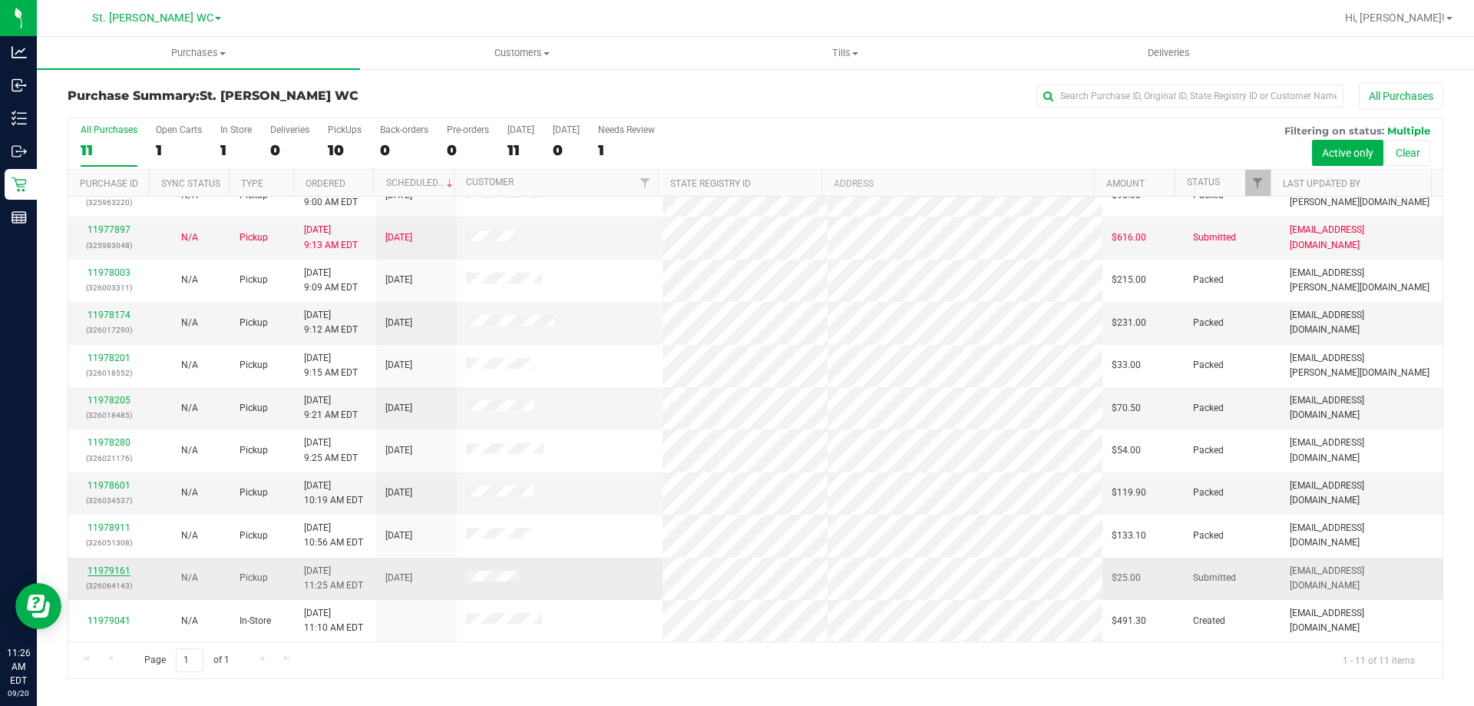
click at [122, 565] on link "11979161" at bounding box center [109, 570] width 43 height 11
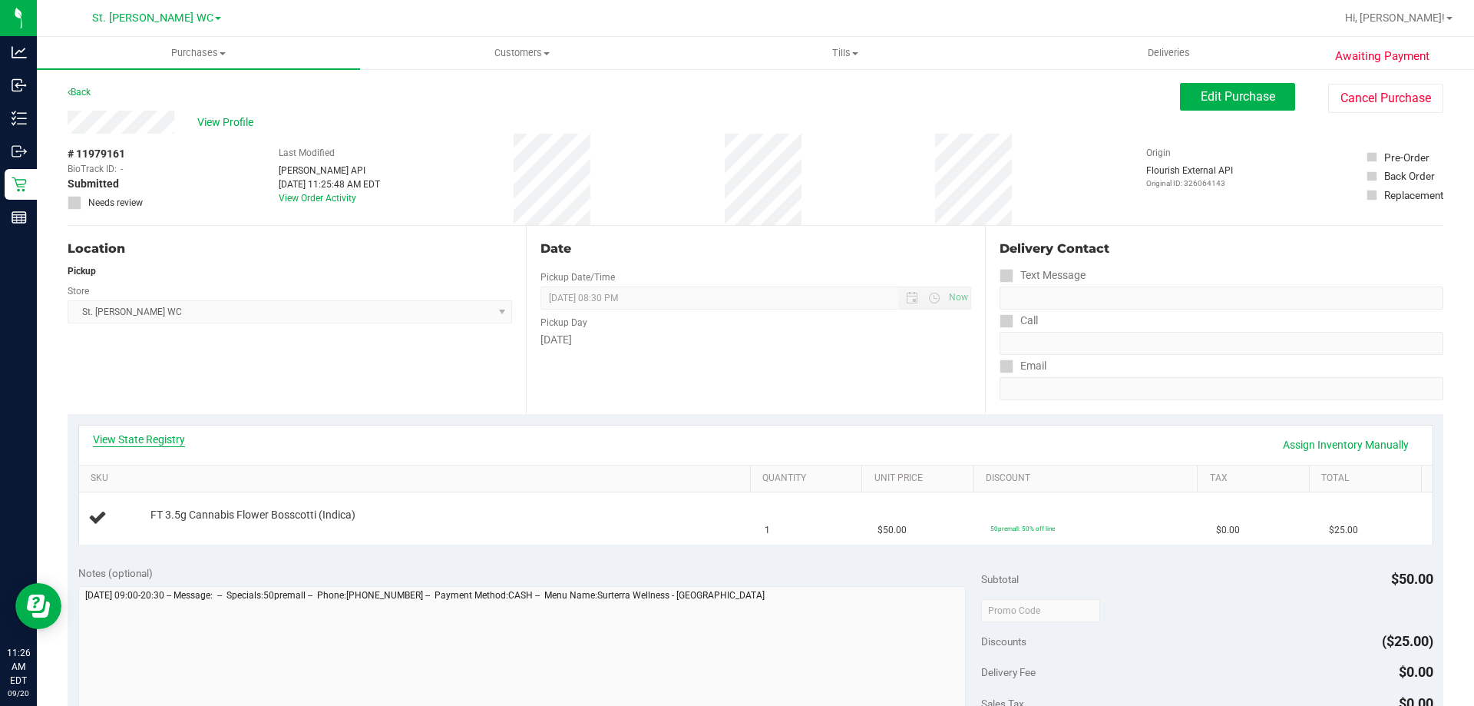
click at [141, 435] on link "View State Registry" at bounding box center [139, 438] width 92 height 15
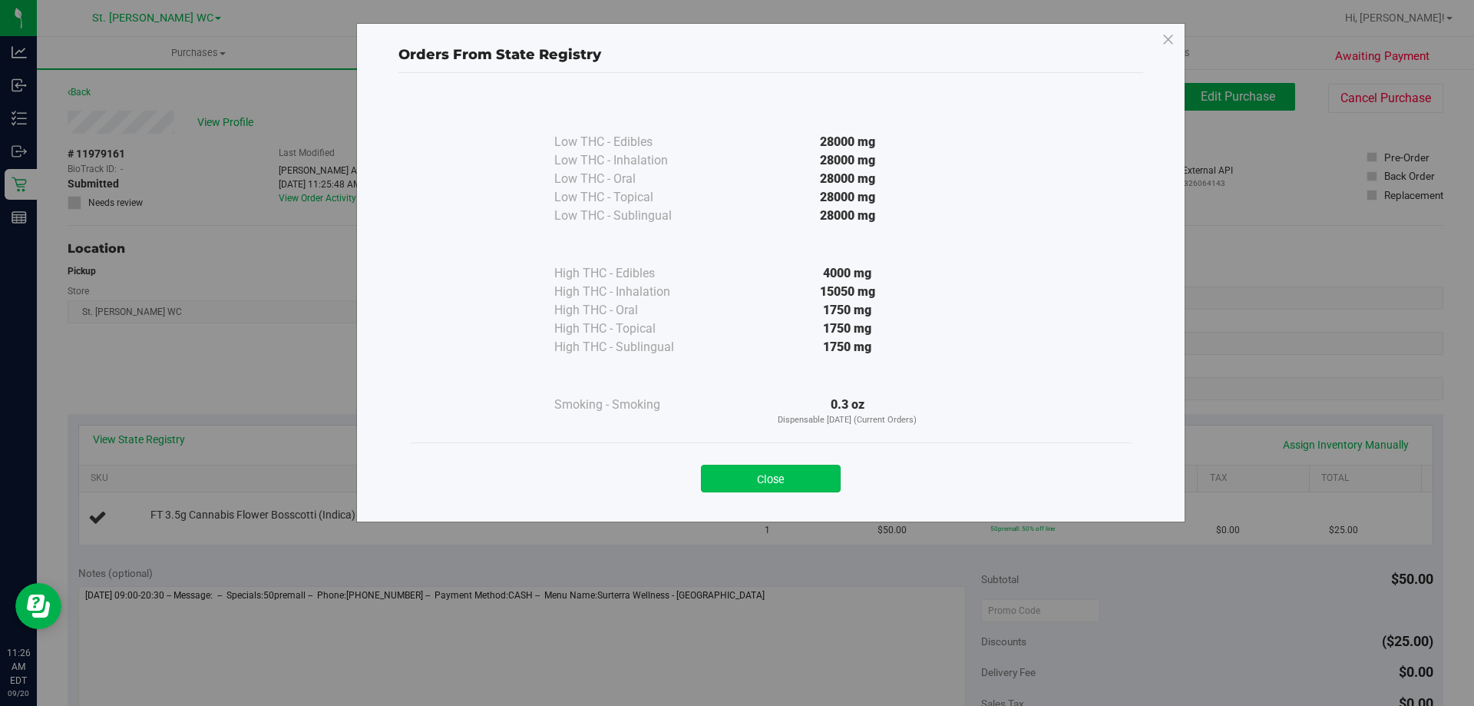
click at [796, 481] on button "Close" at bounding box center [771, 478] width 140 height 28
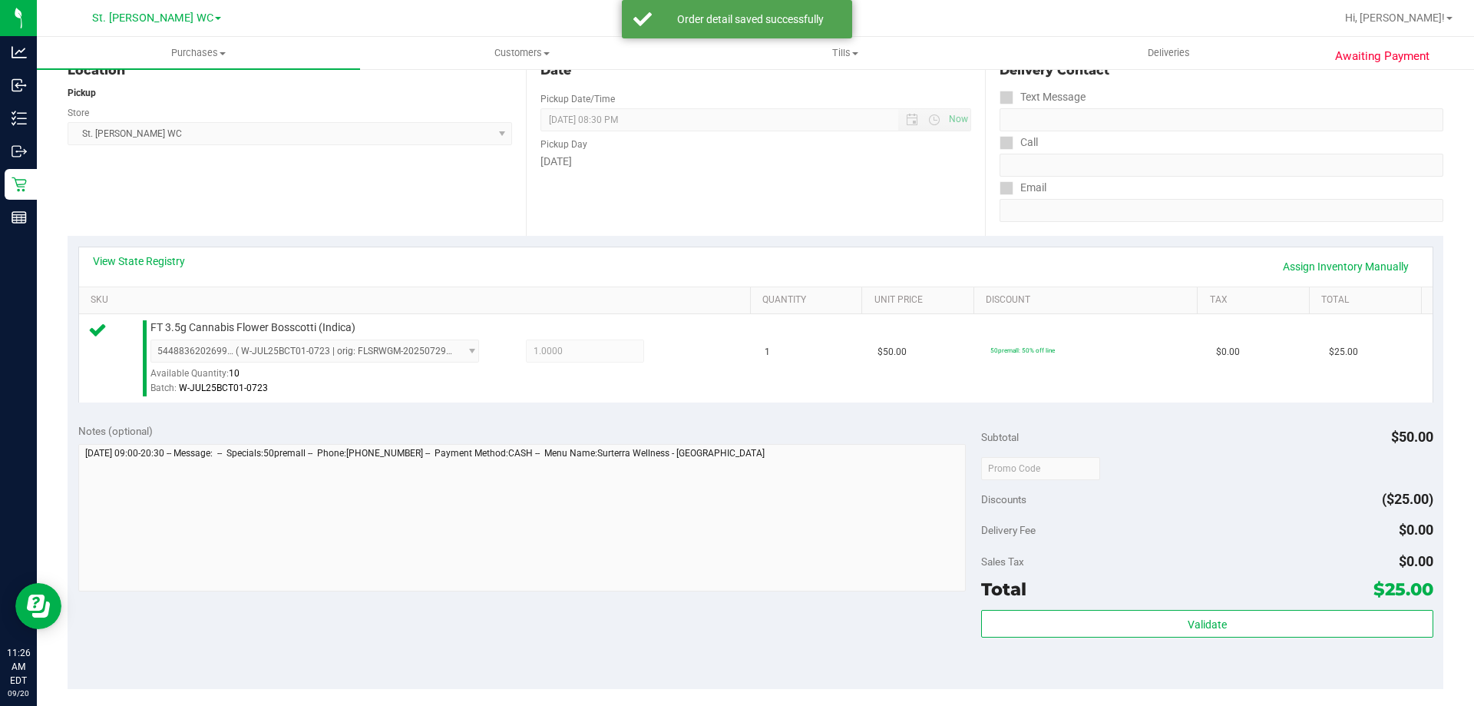
scroll to position [234, 0]
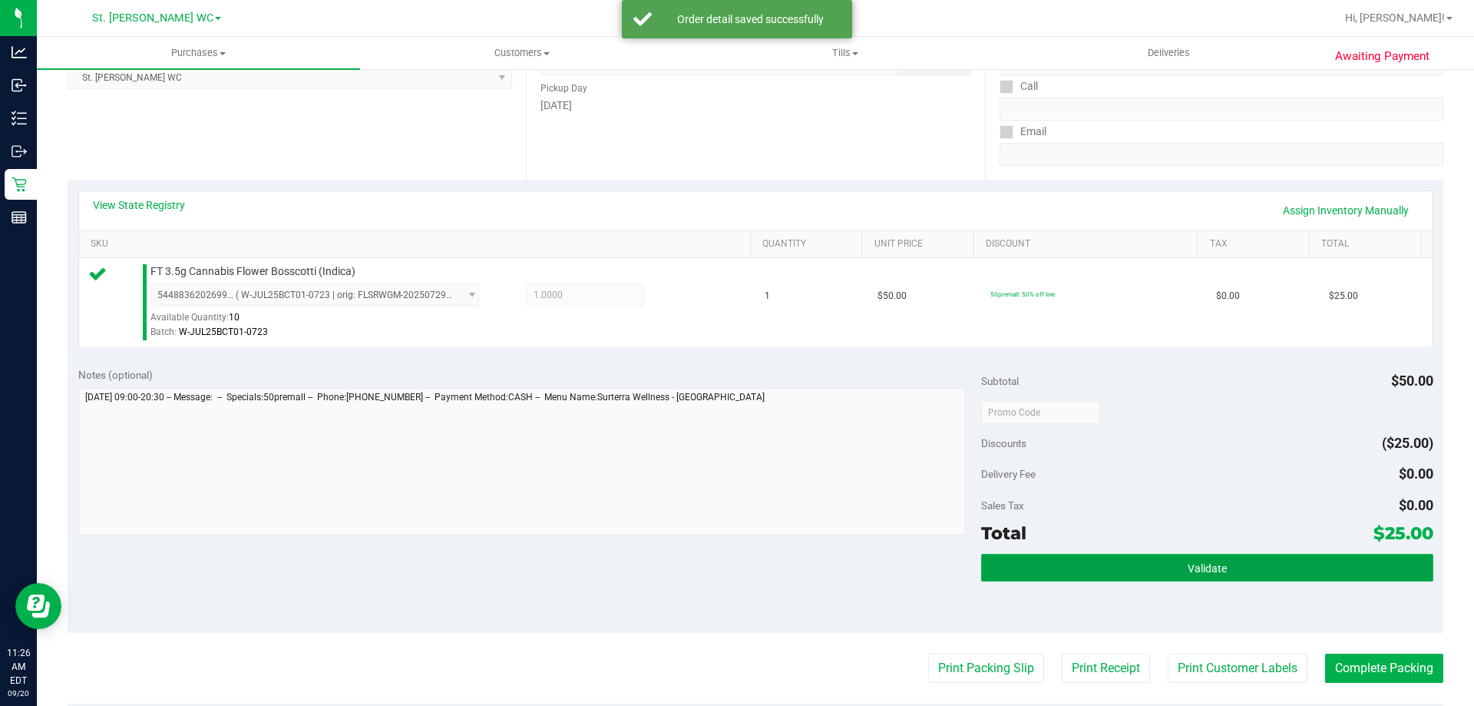
click at [1248, 565] on button "Validate" at bounding box center [1206, 568] width 451 height 28
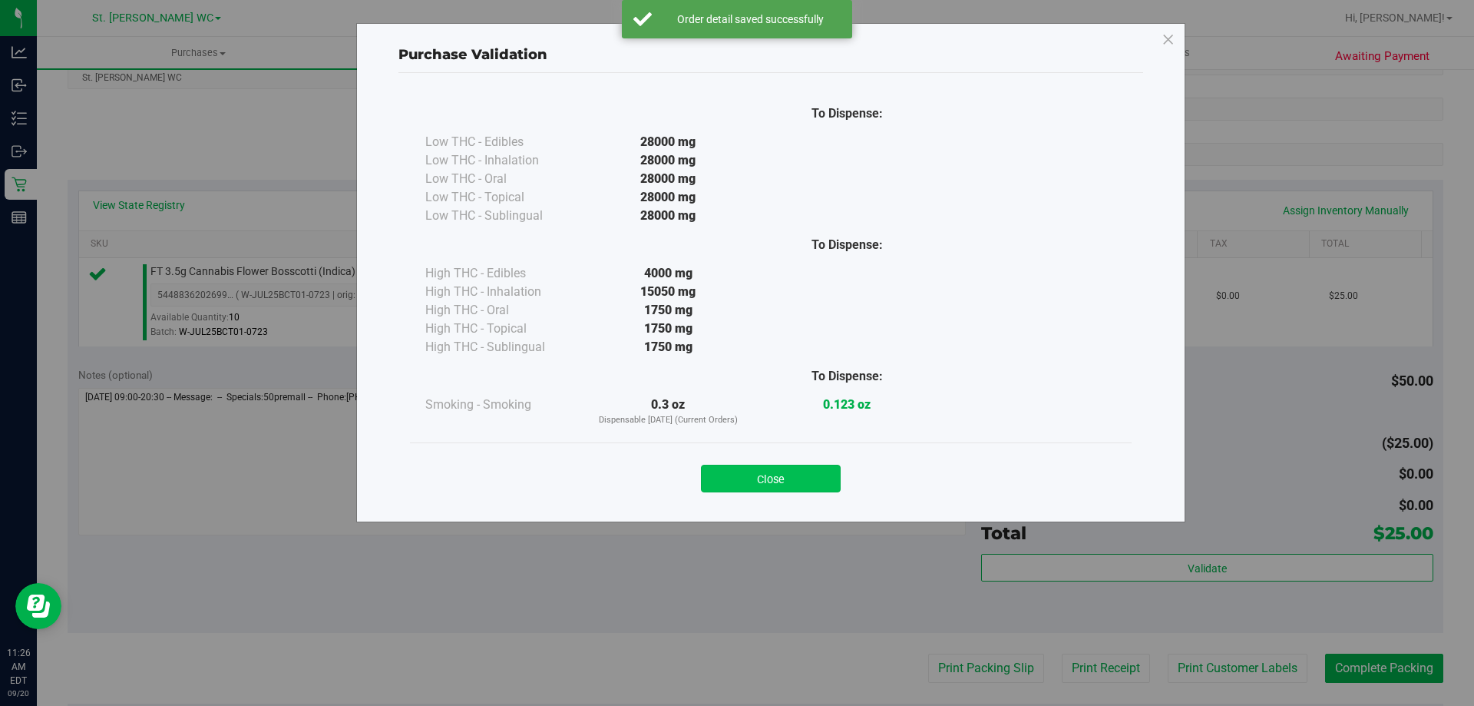
click at [782, 488] on button "Close" at bounding box center [771, 478] width 140 height 28
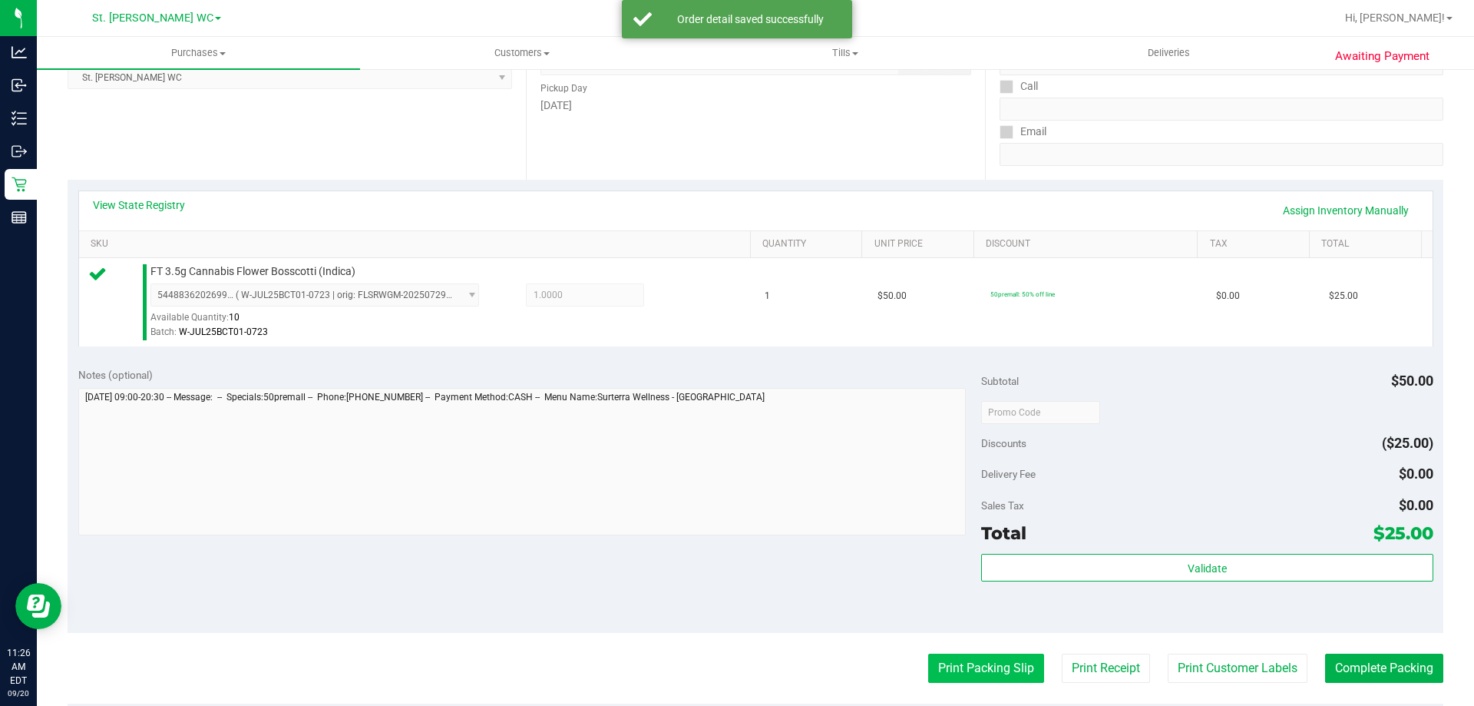
click at [983, 670] on button "Print Packing Slip" at bounding box center [986, 667] width 116 height 29
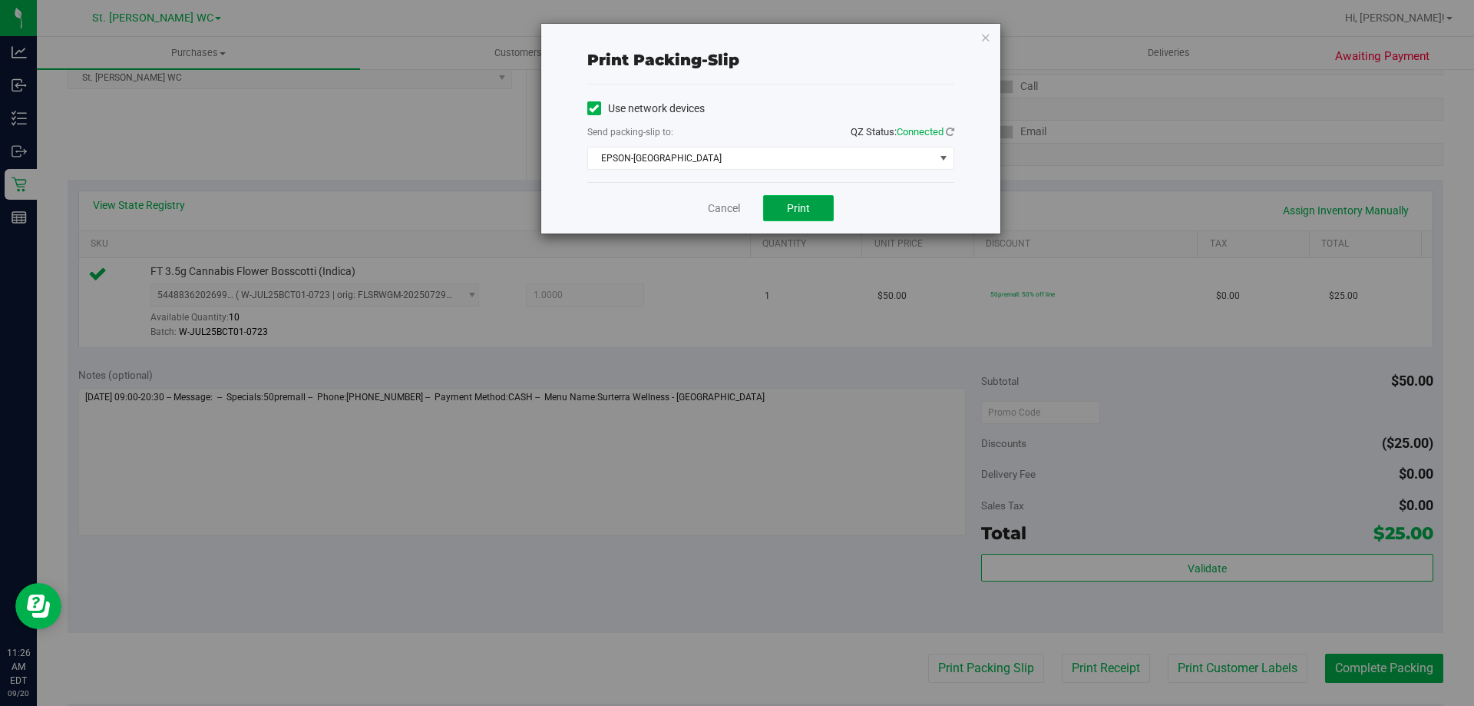
click at [803, 197] on button "Print" at bounding box center [798, 208] width 71 height 26
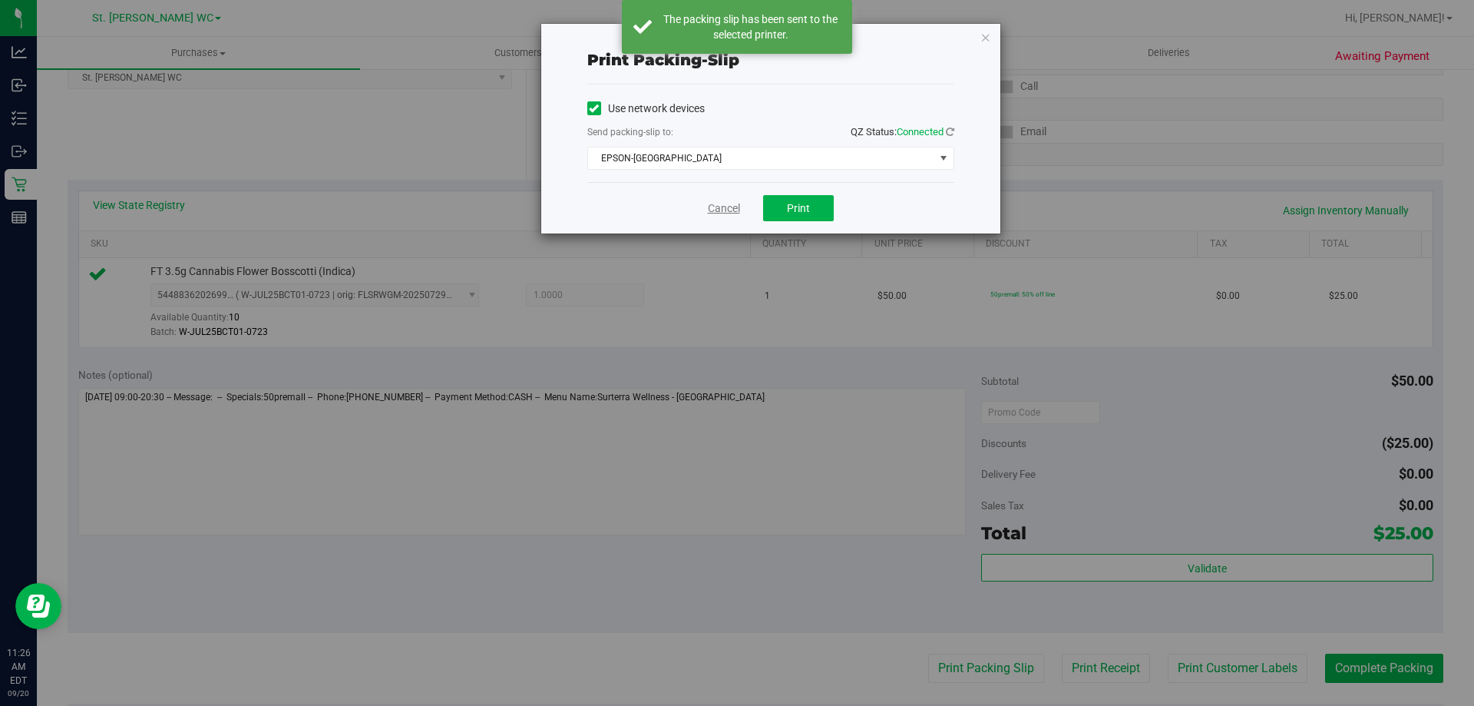
click at [710, 213] on link "Cancel" at bounding box center [724, 208] width 32 height 16
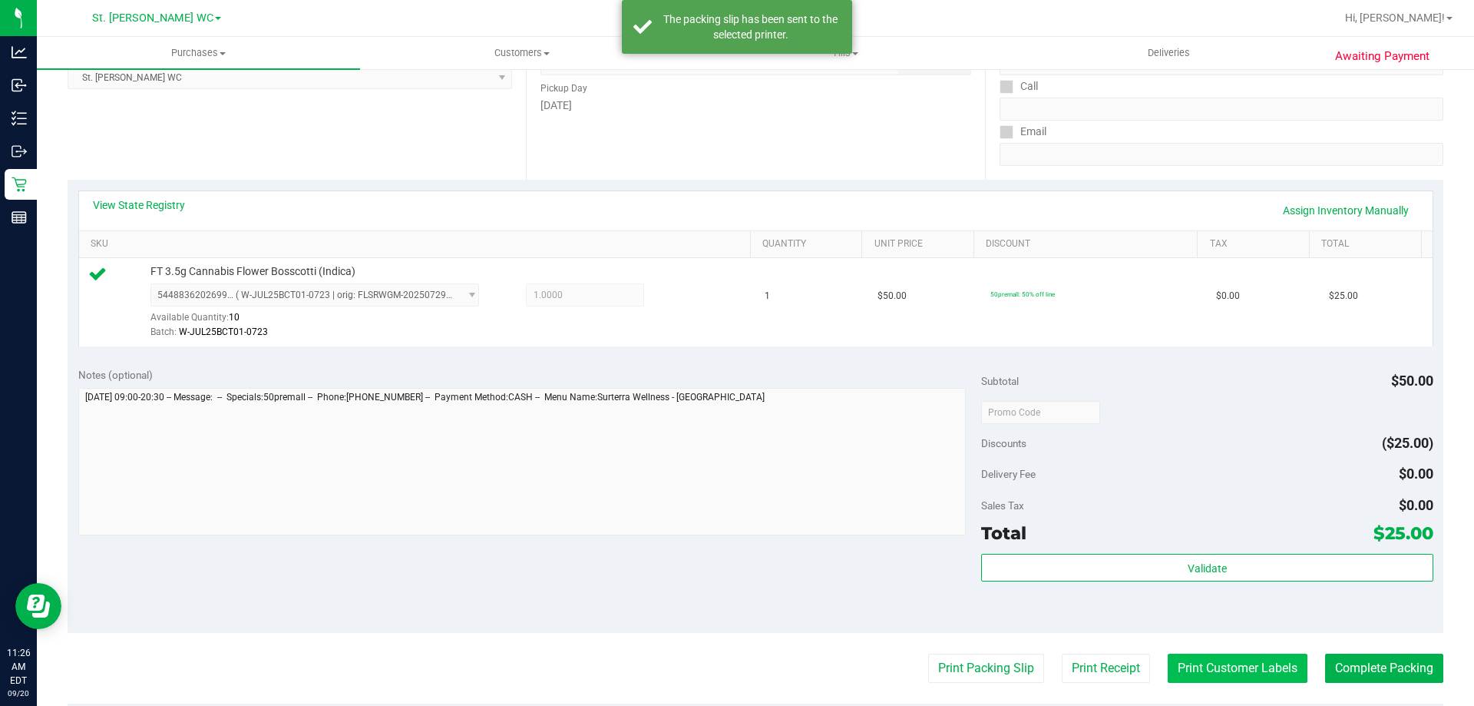
click at [1231, 662] on button "Print Customer Labels" at bounding box center [1238, 667] width 140 height 29
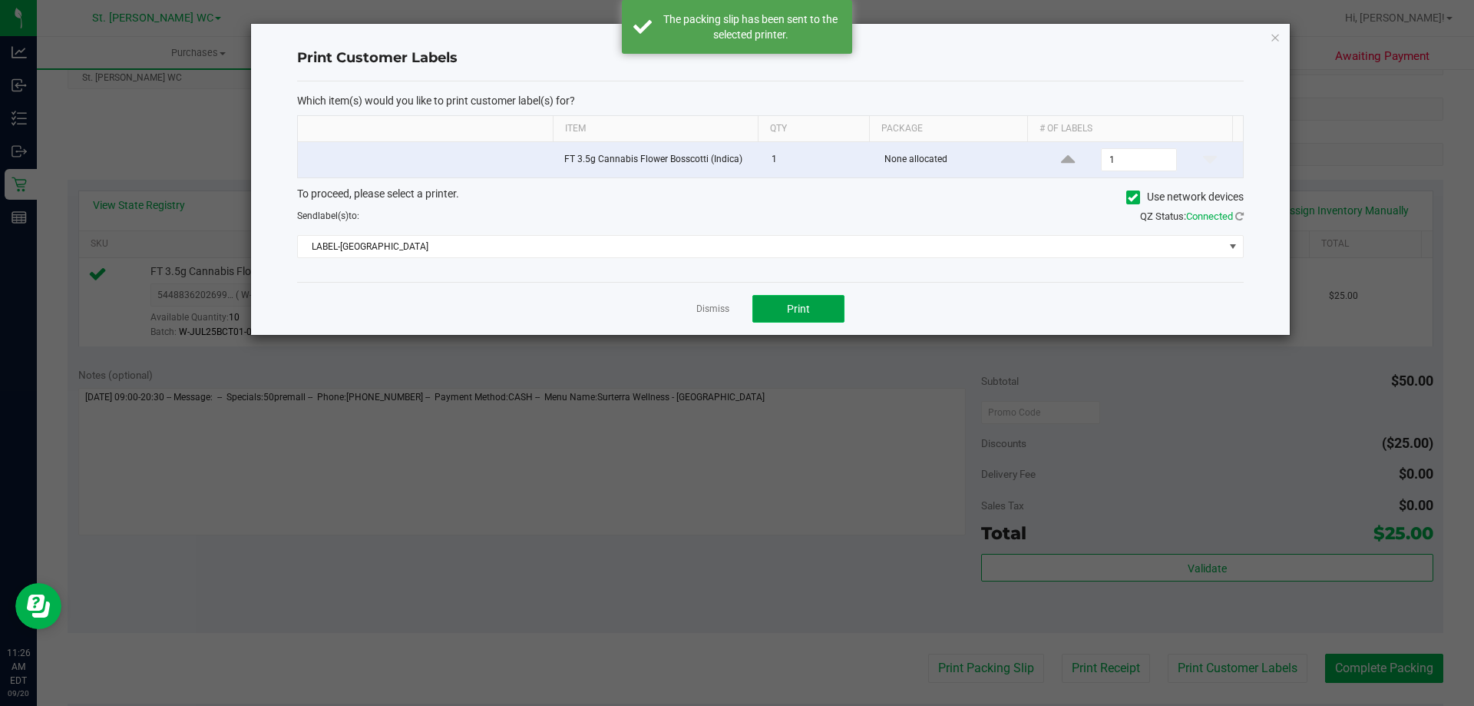
click at [802, 318] on button "Print" at bounding box center [798, 309] width 92 height 28
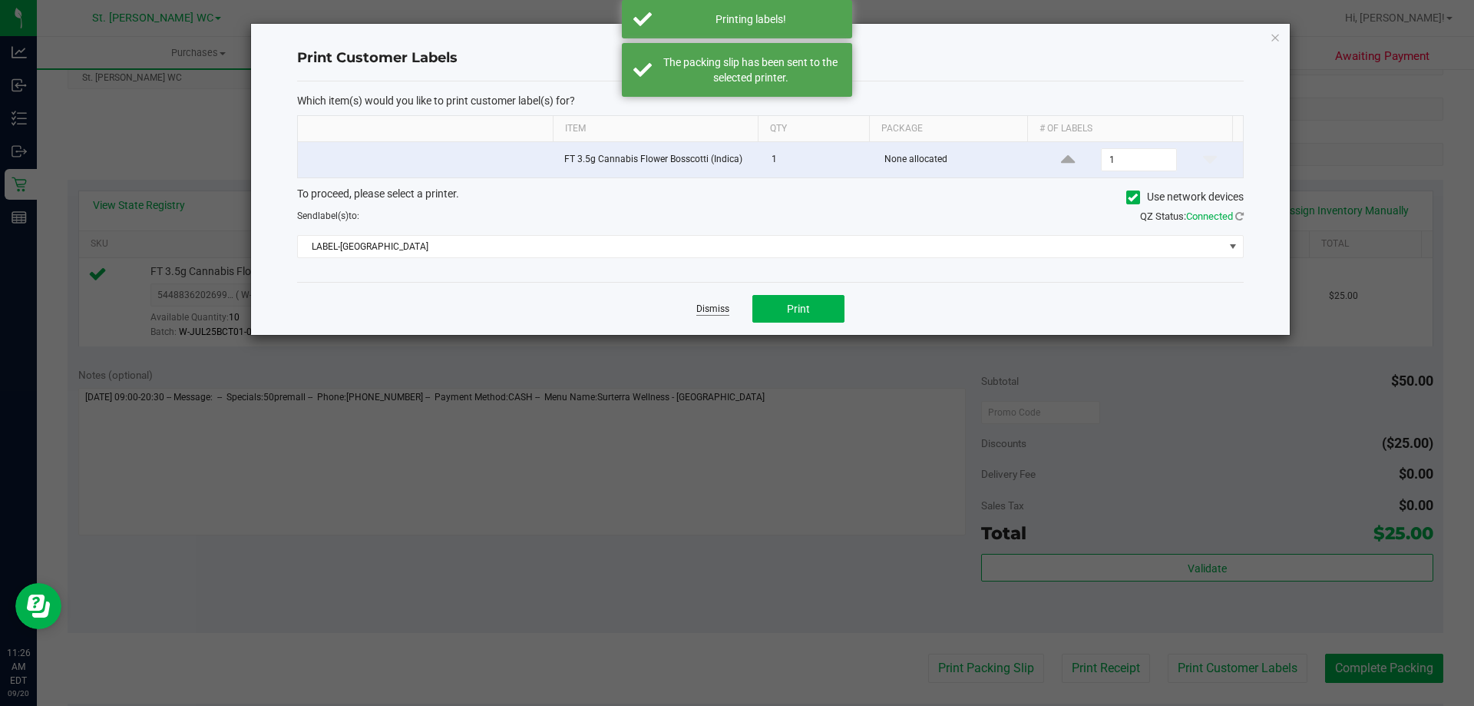
click at [700, 310] on link "Dismiss" at bounding box center [712, 308] width 33 height 13
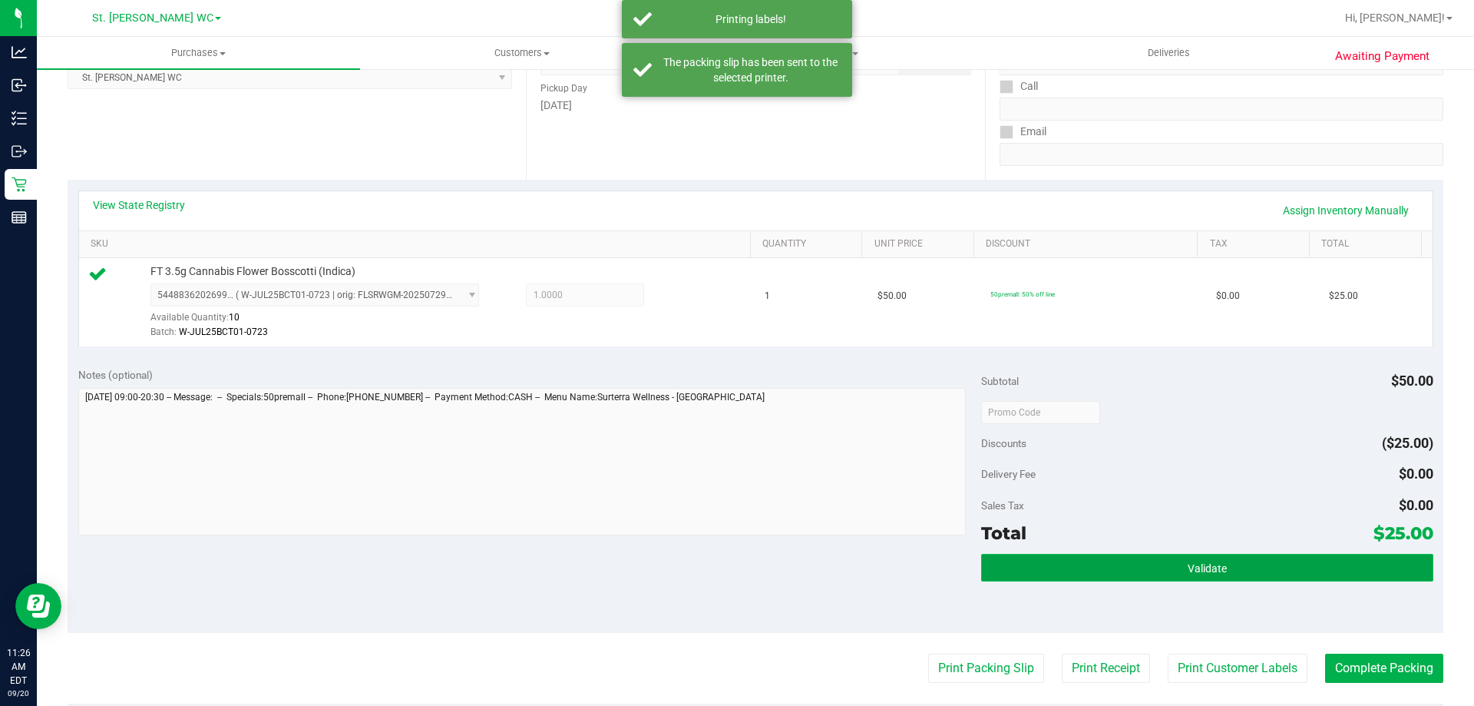
click at [1311, 562] on button "Validate" at bounding box center [1206, 568] width 451 height 28
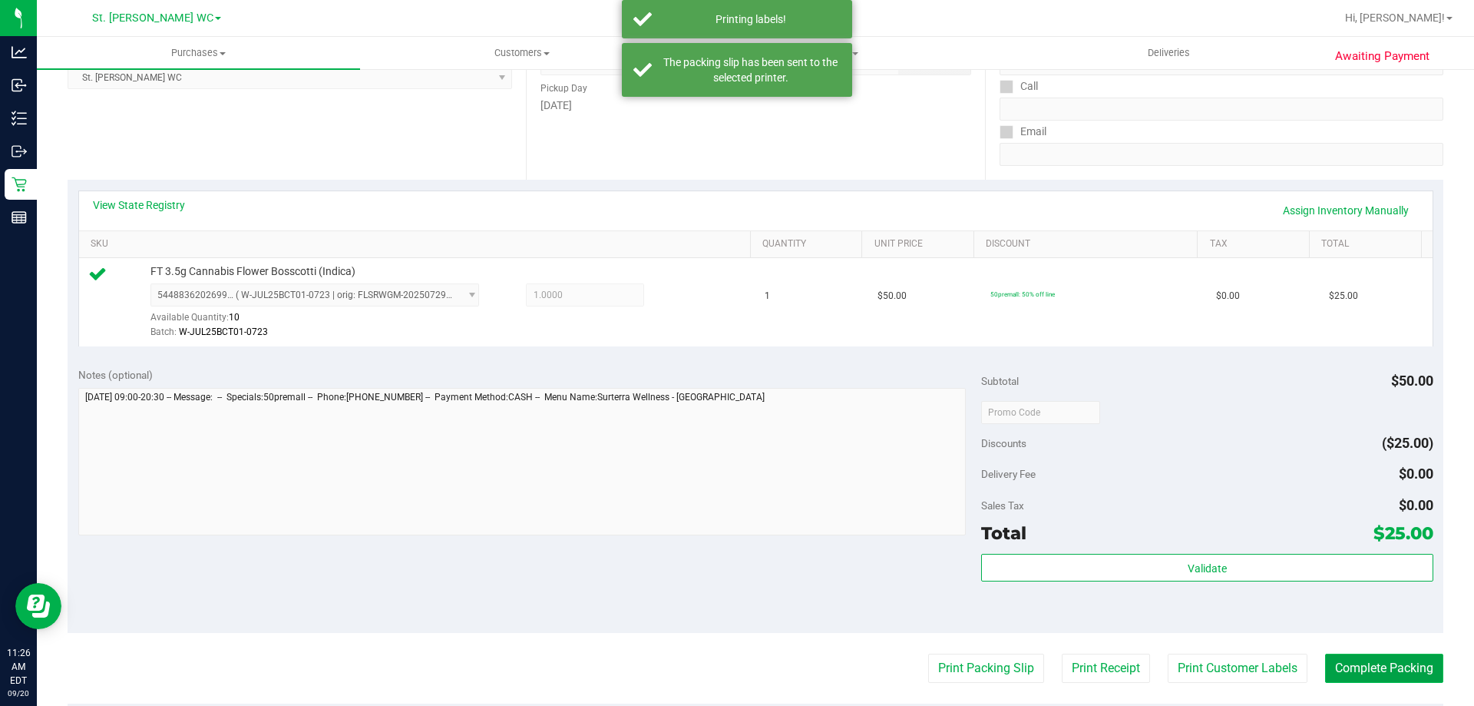
click at [1371, 670] on button "Complete Packing" at bounding box center [1384, 667] width 118 height 29
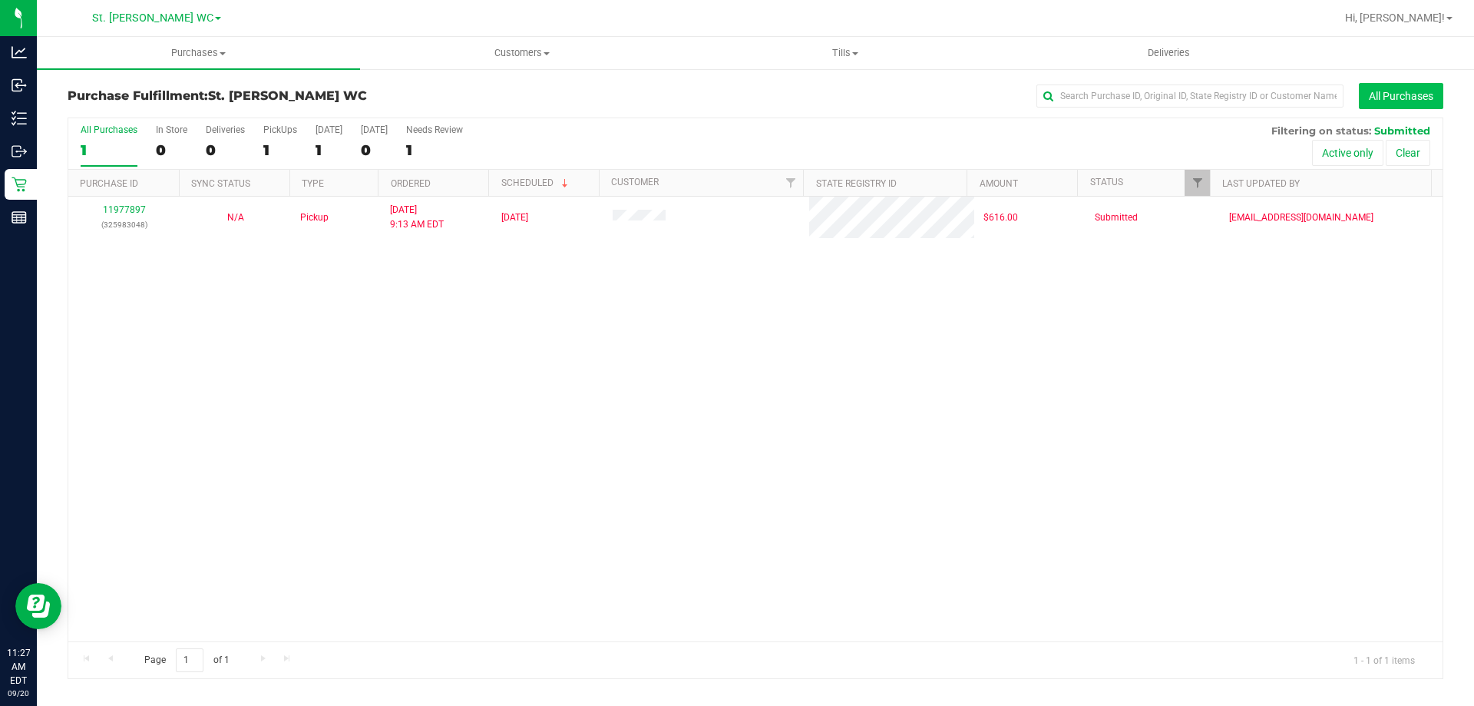
click at [1426, 88] on button "All Purchases" at bounding box center [1401, 96] width 84 height 26
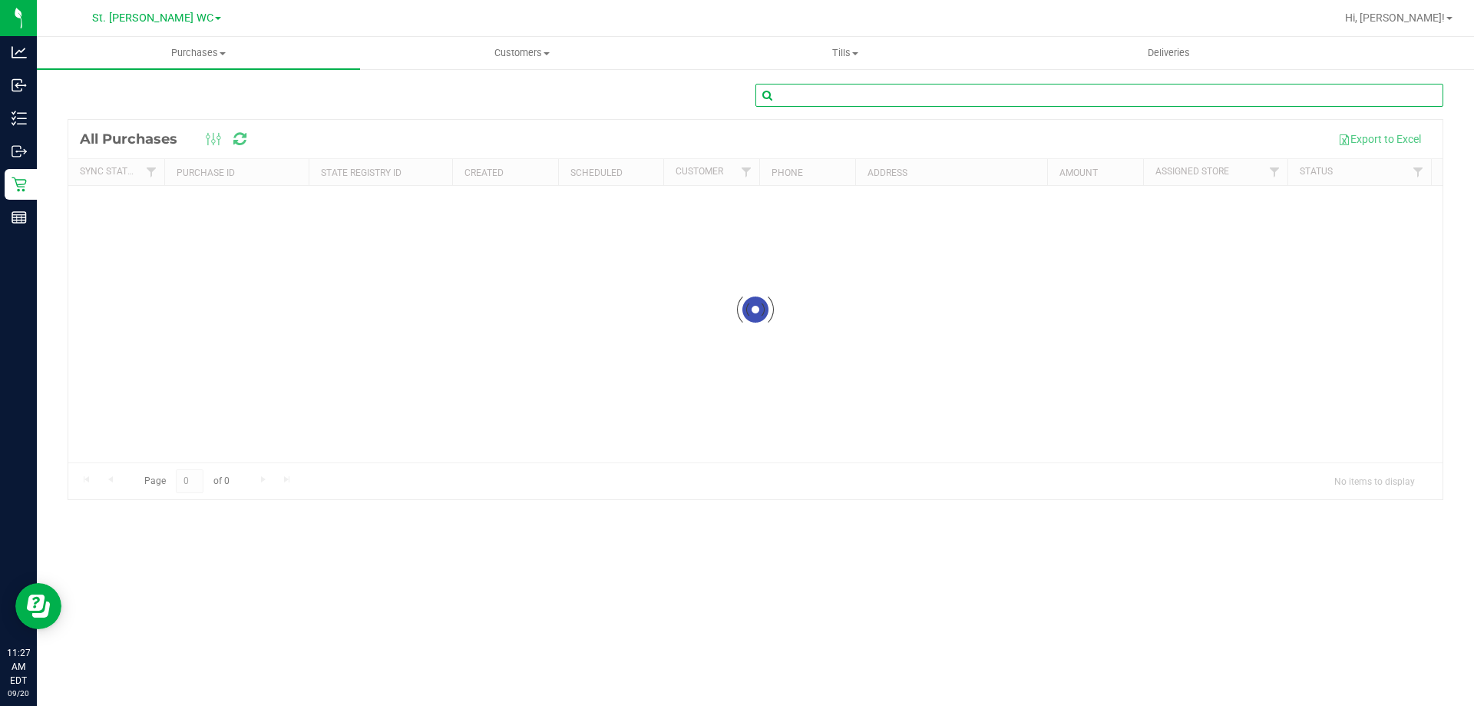
click at [1099, 94] on input "text" at bounding box center [1099, 95] width 688 height 23
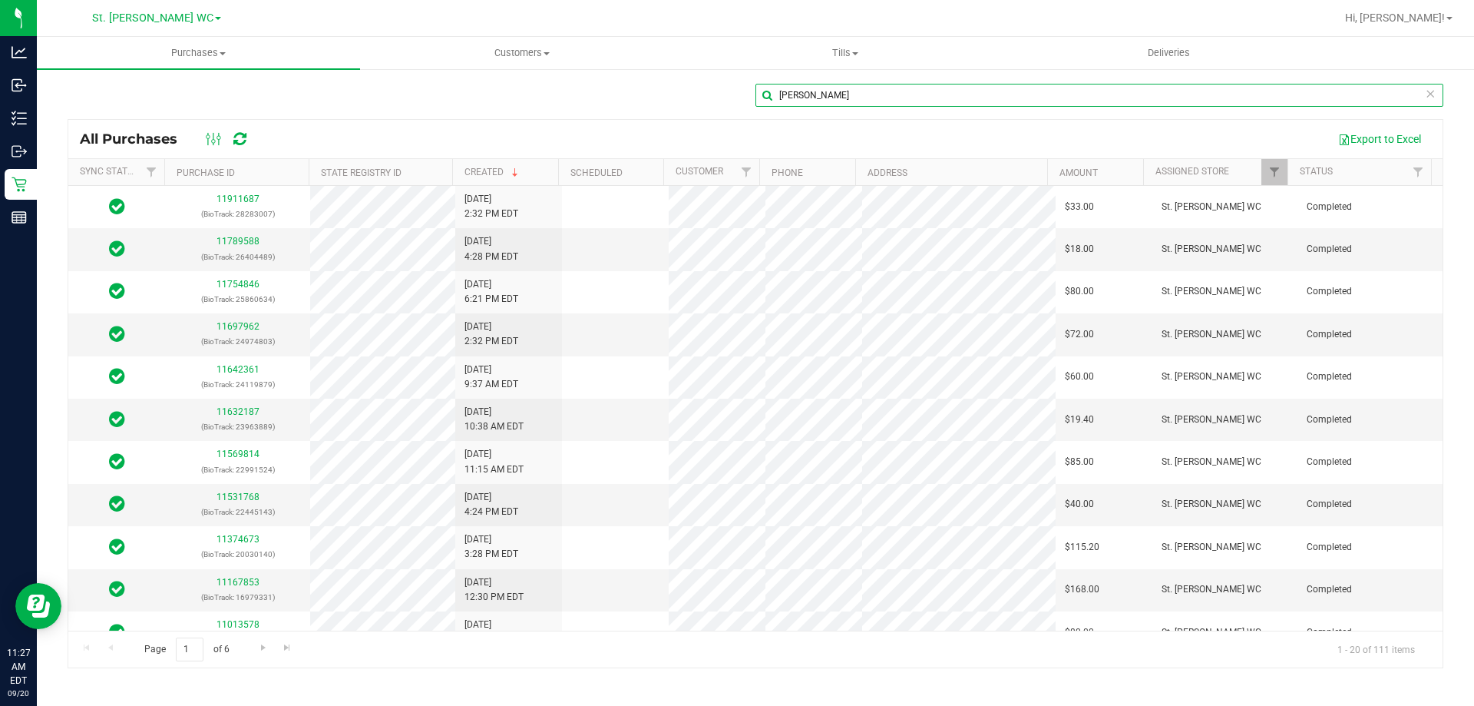
type input "[PERSON_NAME]"
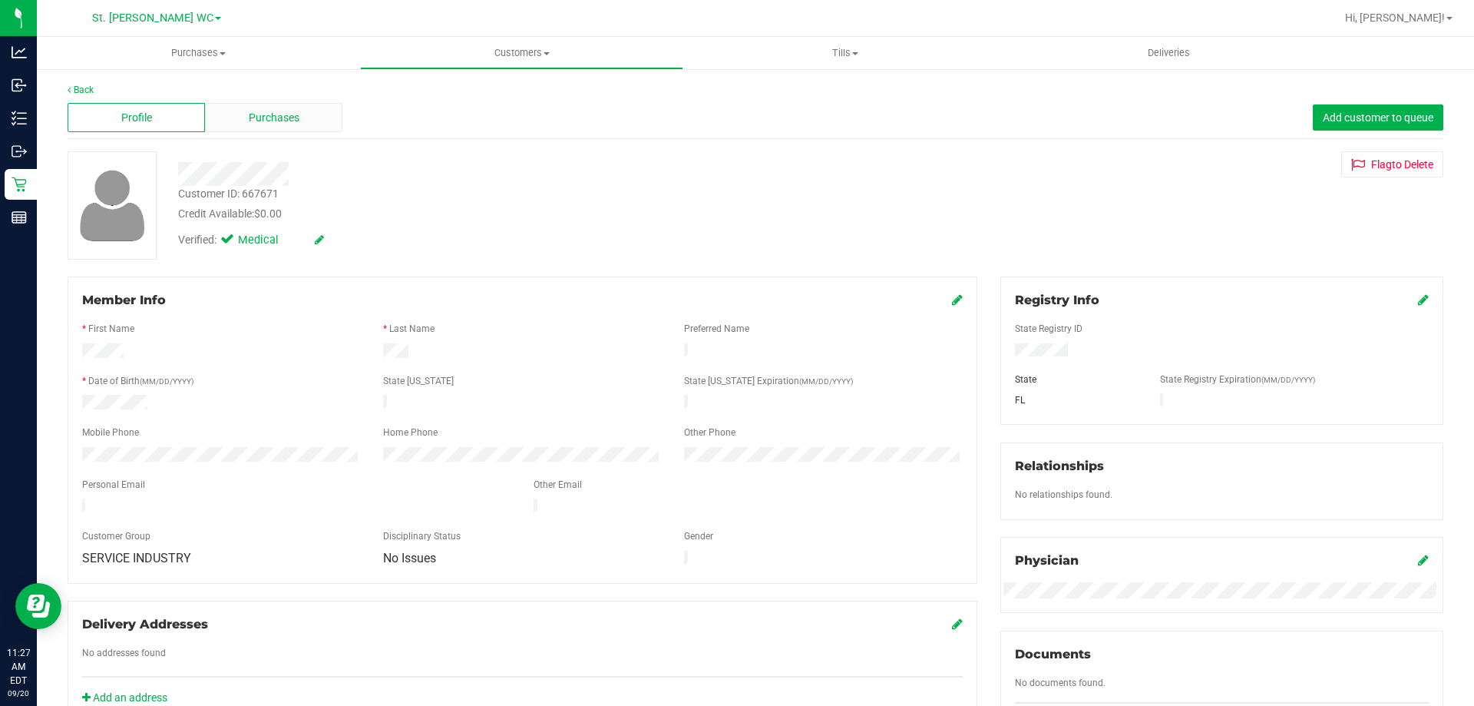
click at [261, 117] on span "Purchases" at bounding box center [274, 118] width 51 height 16
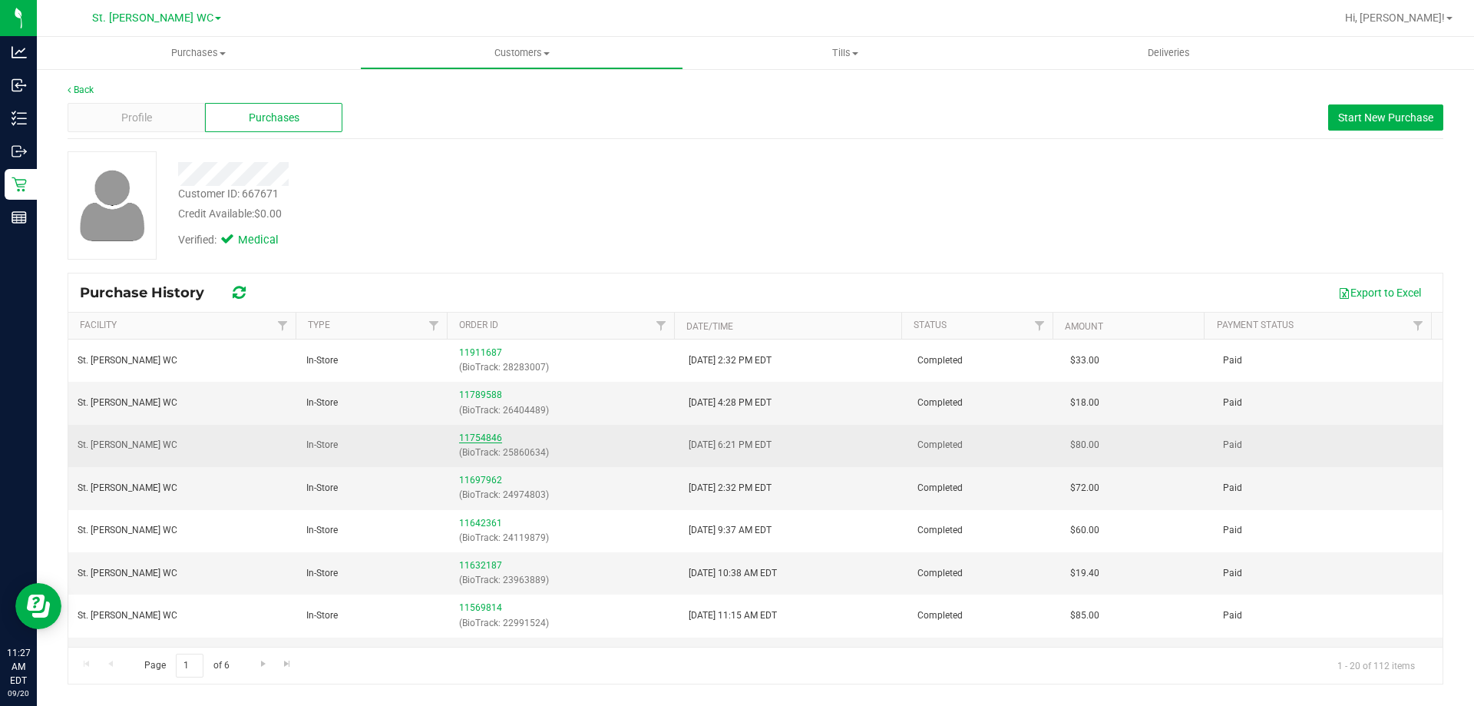
click at [474, 435] on link "11754846" at bounding box center [480, 437] width 43 height 11
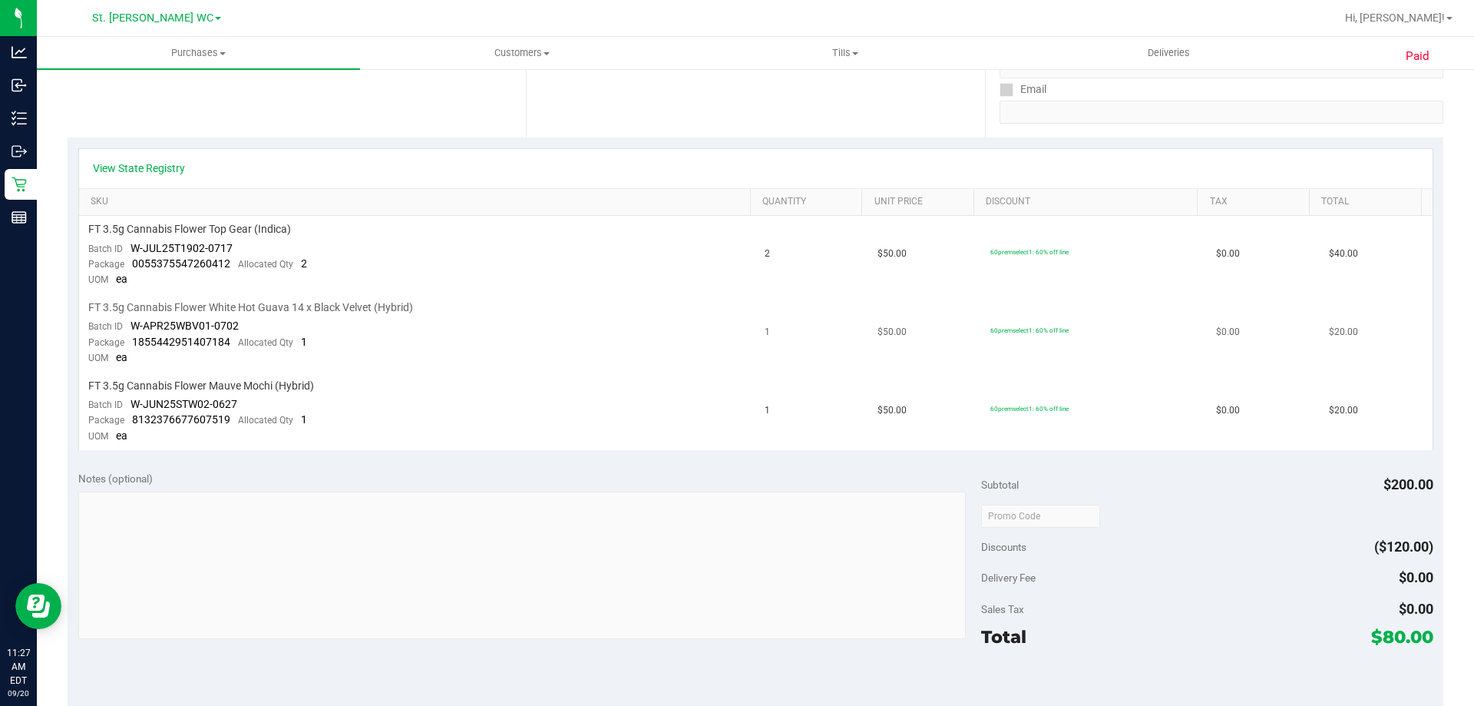
scroll to position [307, 0]
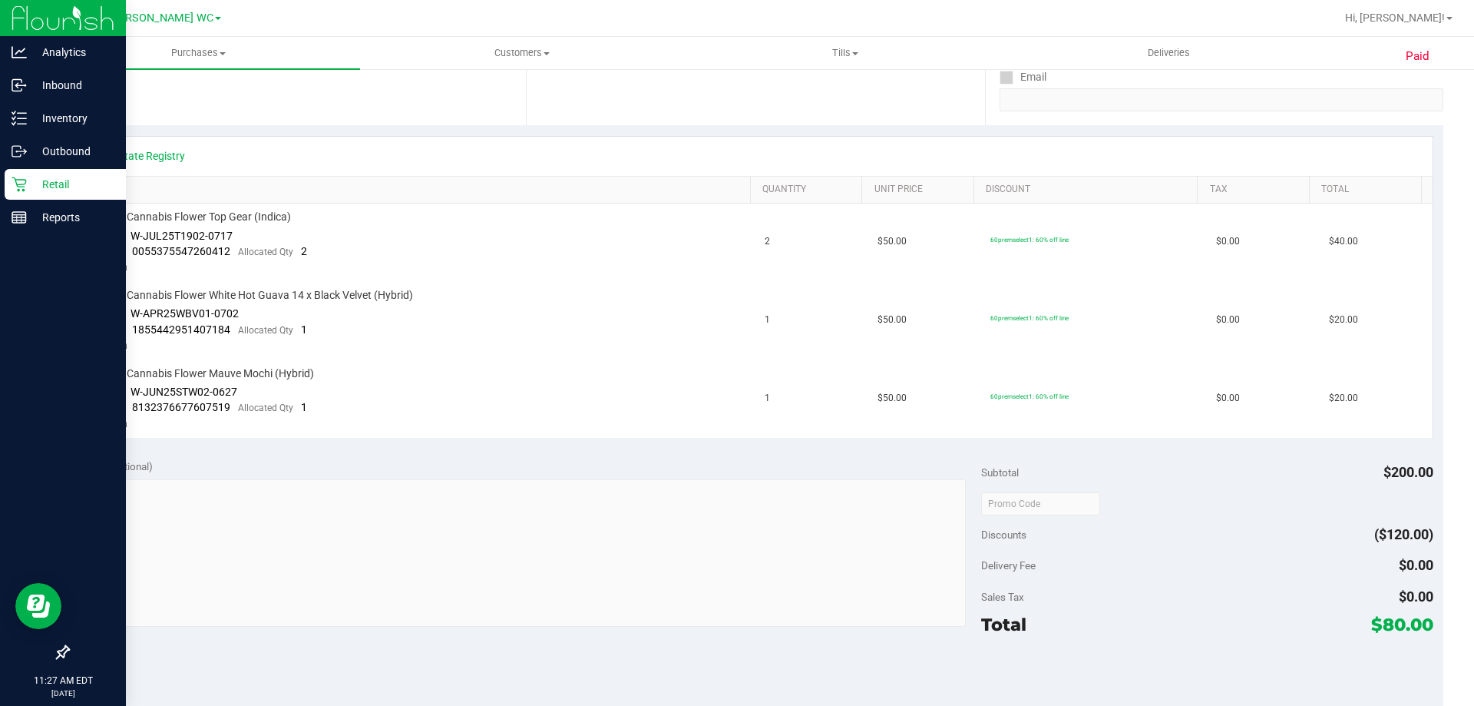
click at [15, 186] on icon at bounding box center [19, 184] width 15 height 15
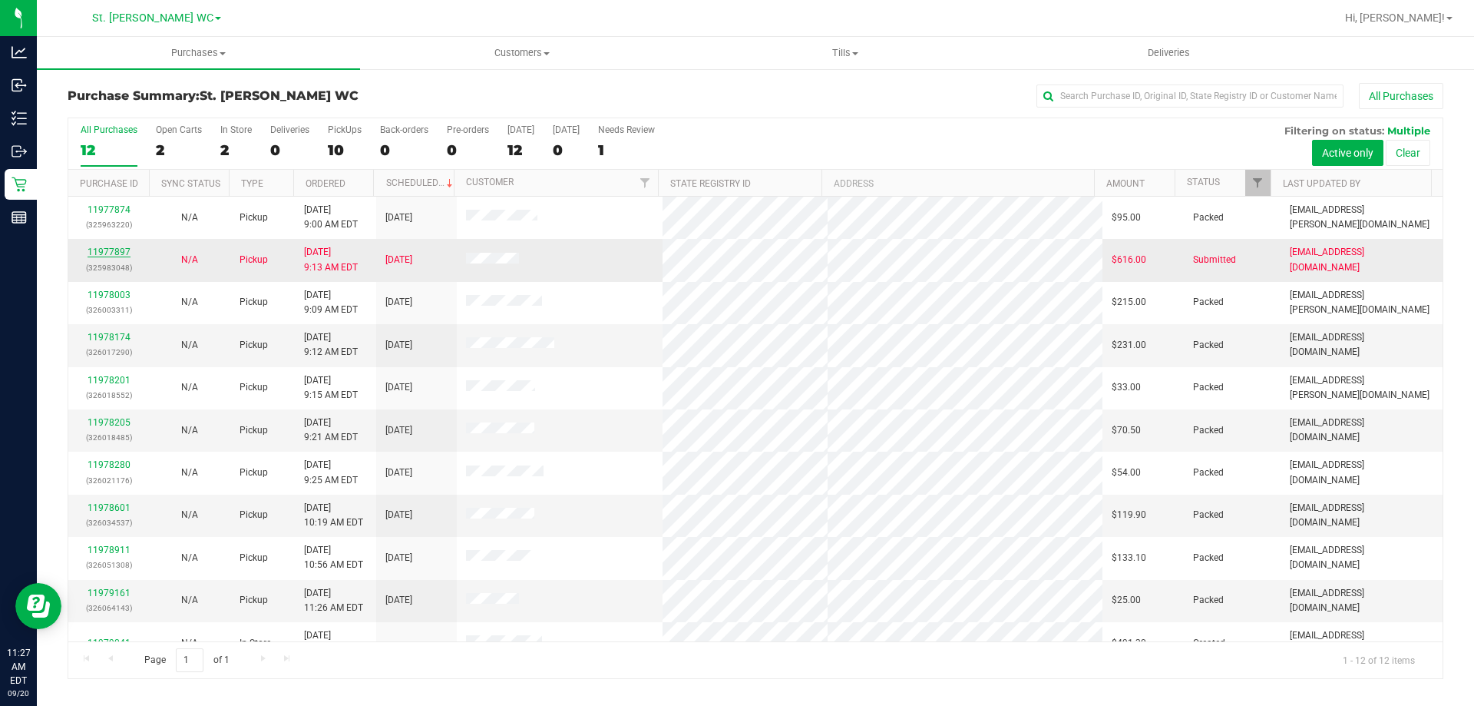
click at [102, 256] on link "11977897" at bounding box center [109, 251] width 43 height 11
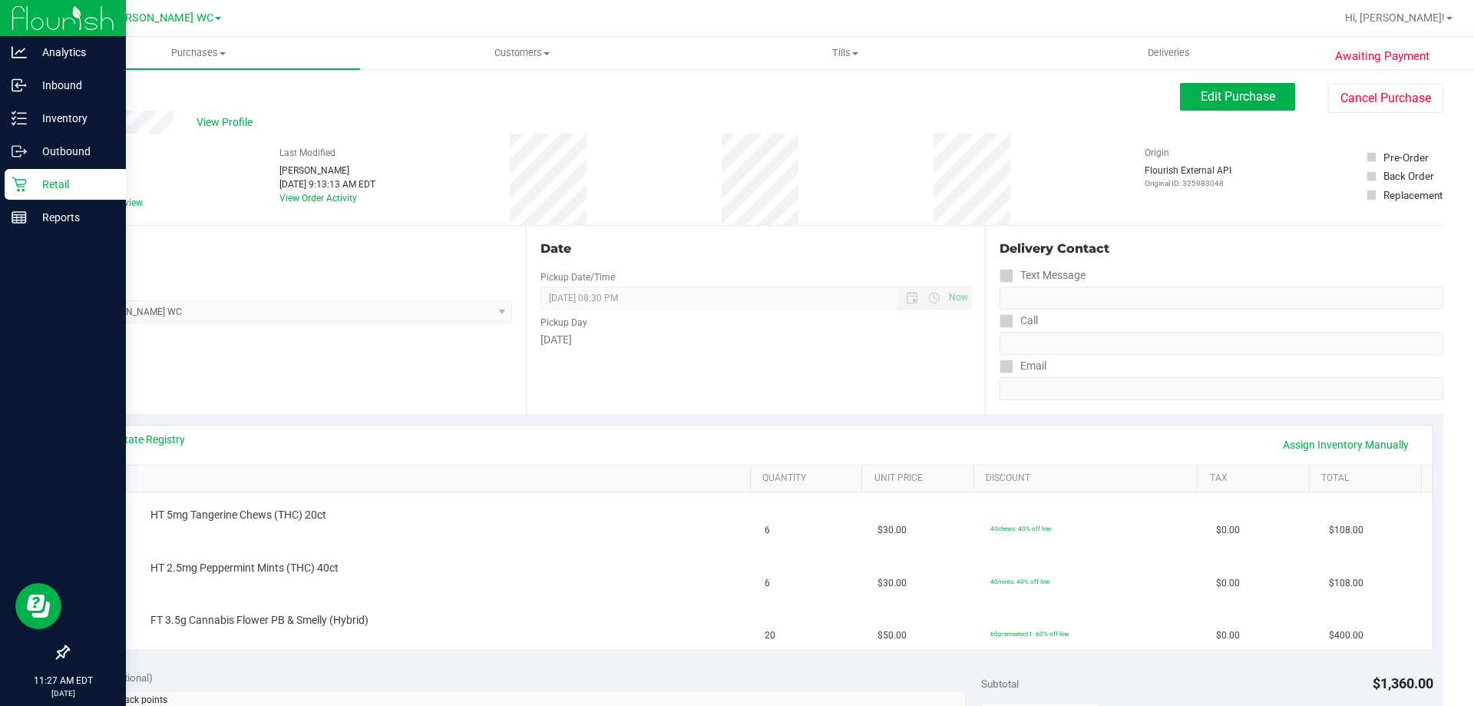
click at [11, 196] on div "Retail" at bounding box center [65, 184] width 121 height 31
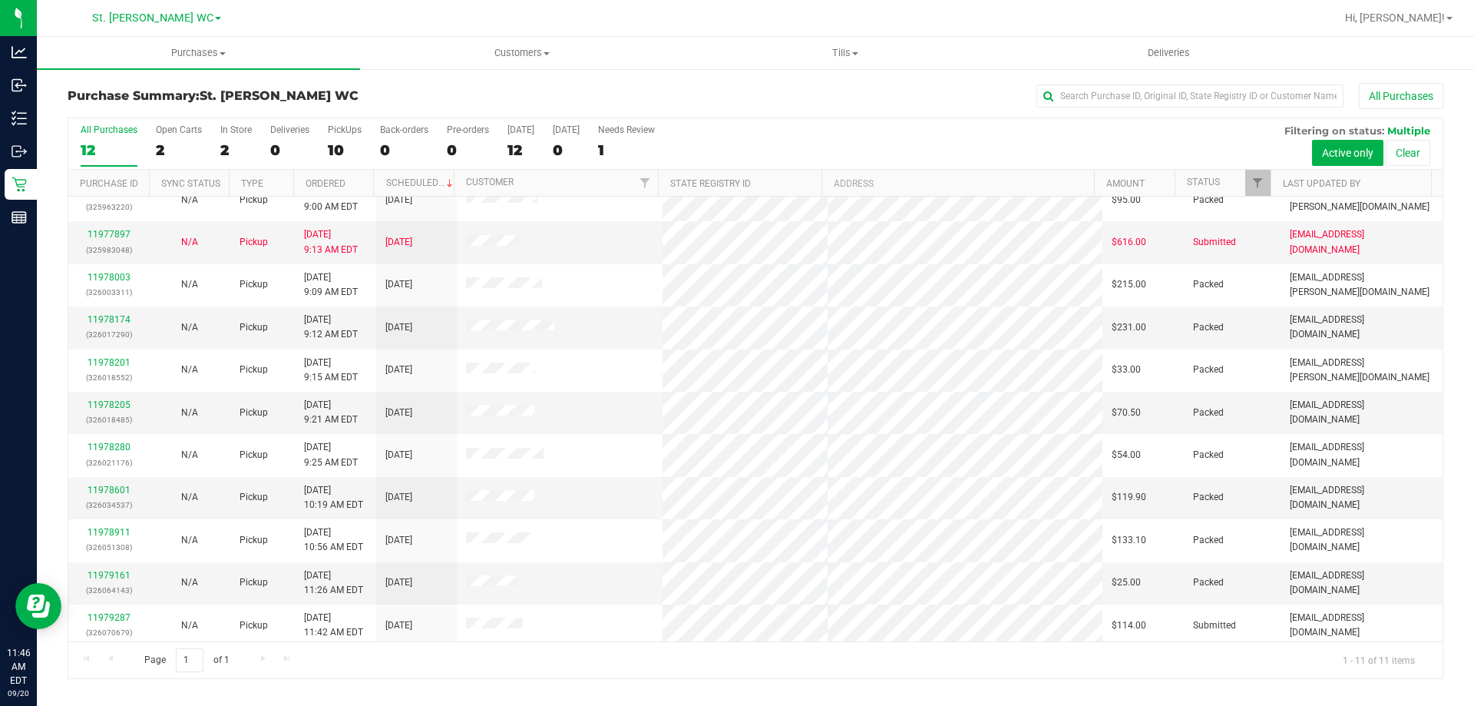
scroll to position [22, 0]
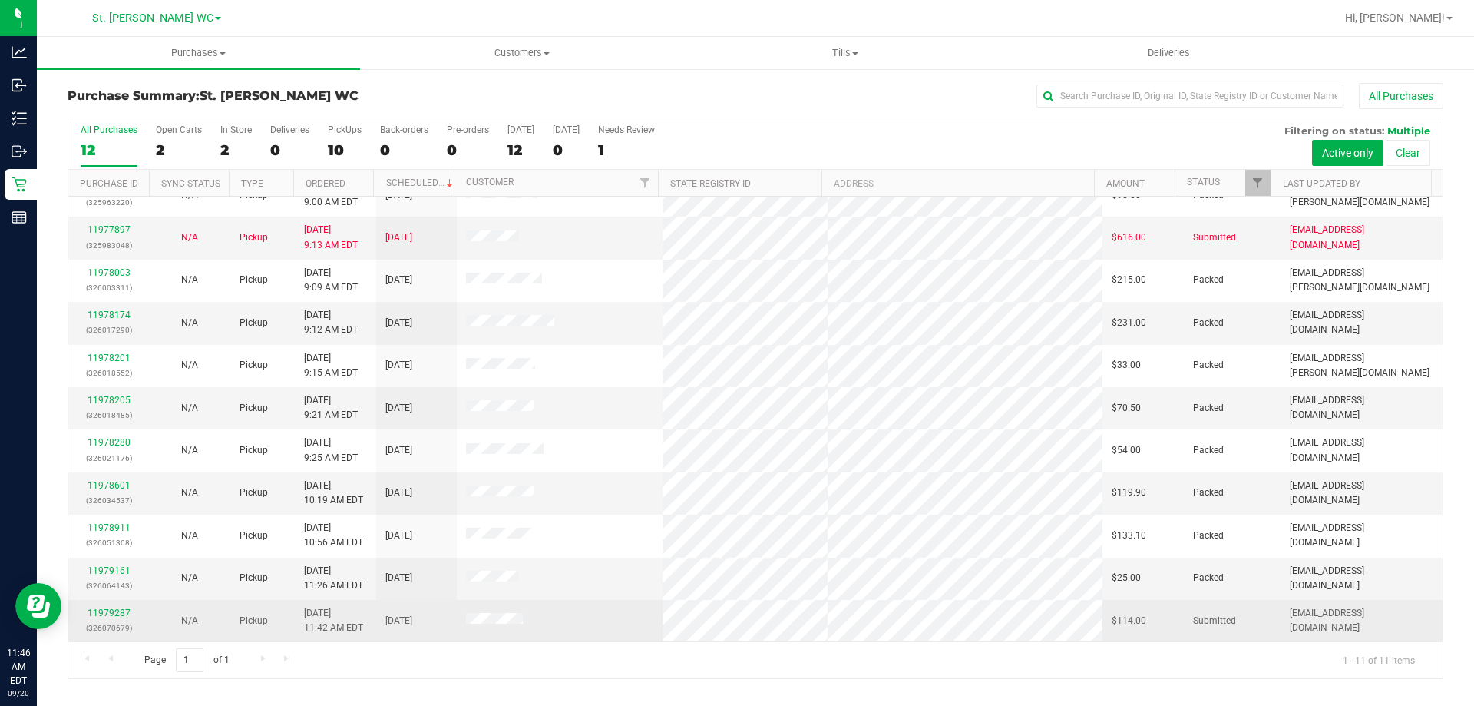
click at [121, 619] on div "11979287 (326070679)" at bounding box center [109, 620] width 62 height 29
click at [121, 615] on link "11979287" at bounding box center [109, 612] width 43 height 11
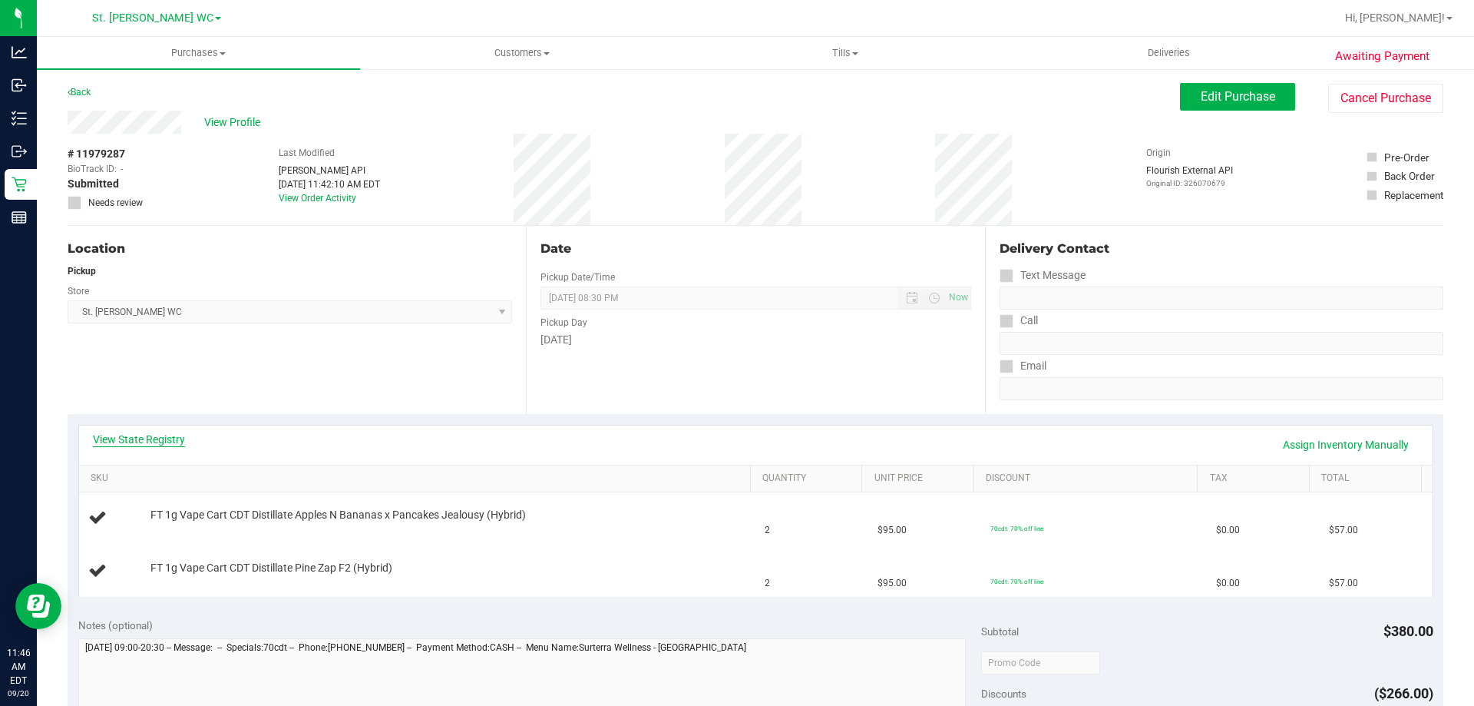
click at [161, 433] on link "View State Registry" at bounding box center [139, 438] width 92 height 15
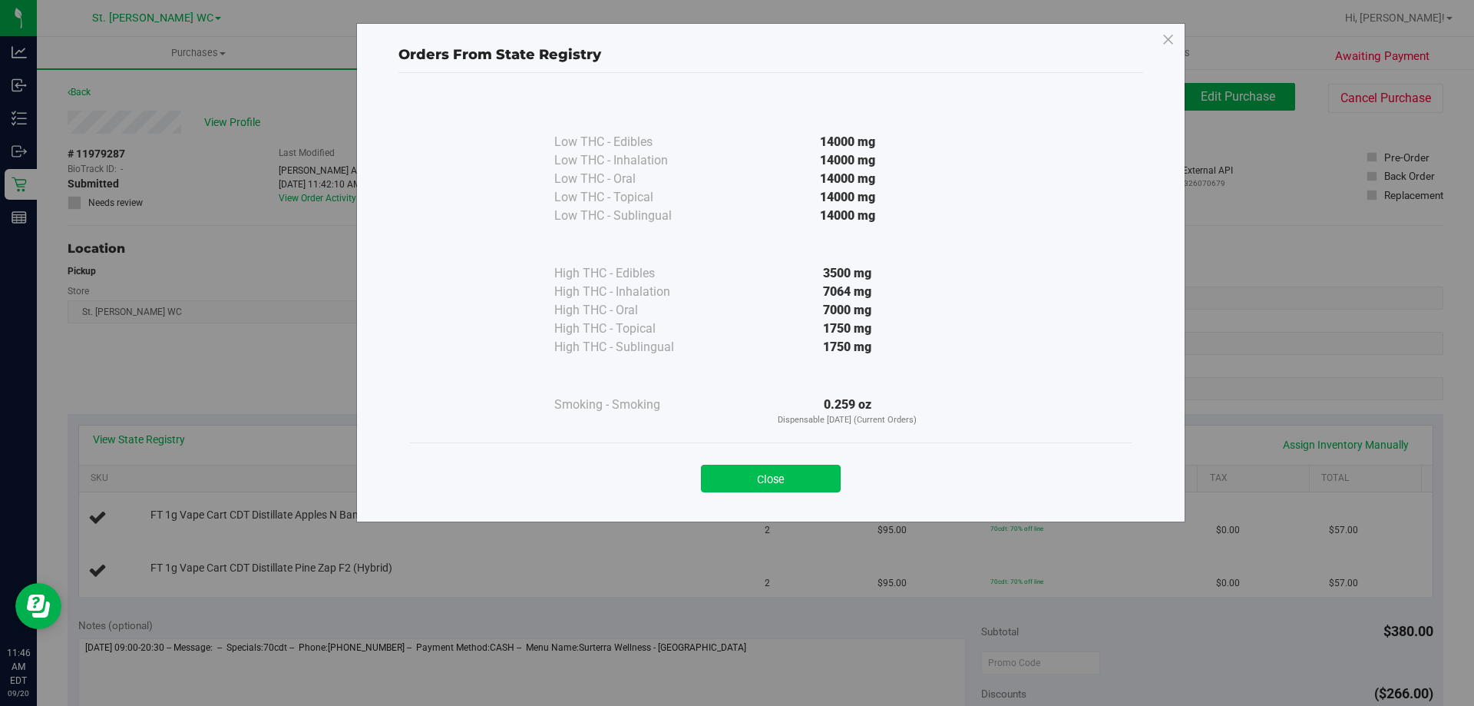
drag, startPoint x: 824, startPoint y: 461, endPoint x: 819, endPoint y: 468, distance: 8.3
click at [819, 468] on div "Close" at bounding box center [770, 474] width 699 height 38
click at [819, 468] on button "Close" at bounding box center [771, 478] width 140 height 28
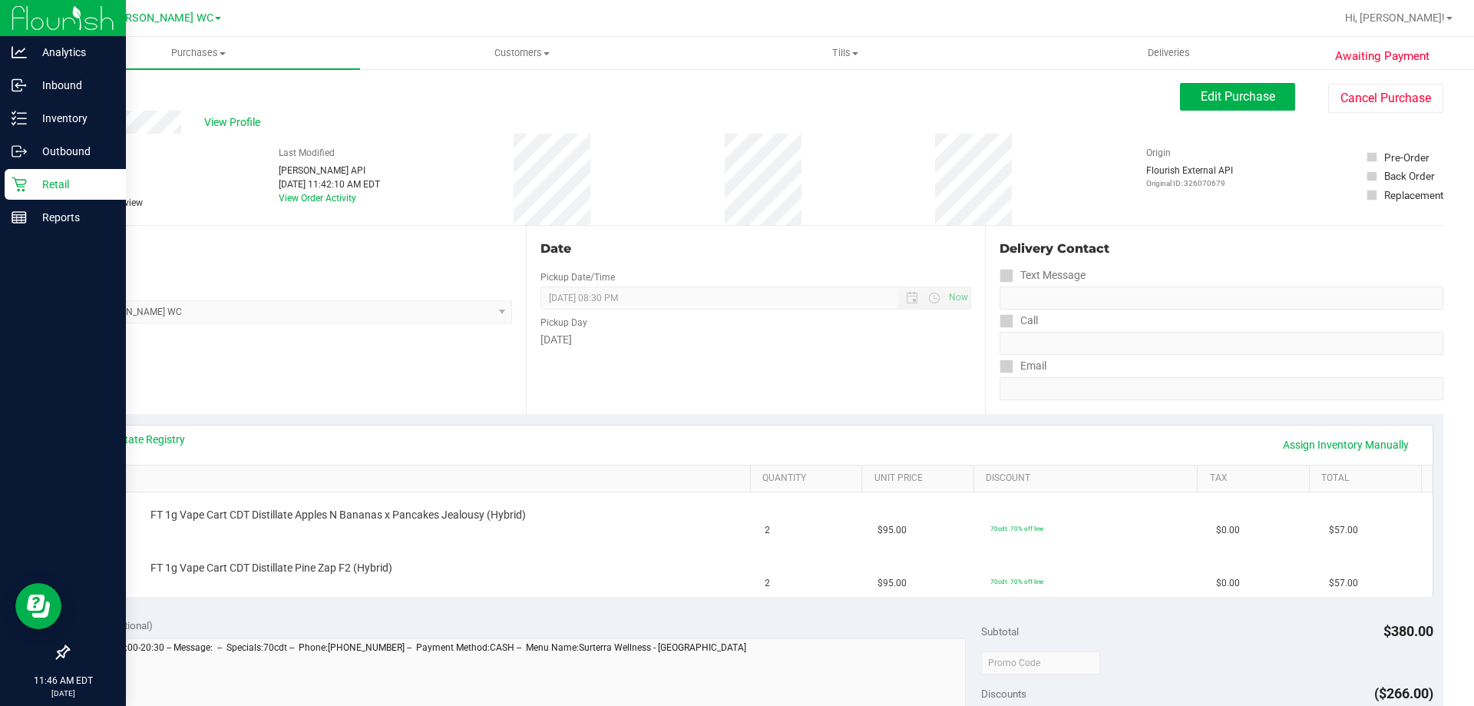
click at [41, 190] on p "Retail" at bounding box center [73, 184] width 92 height 18
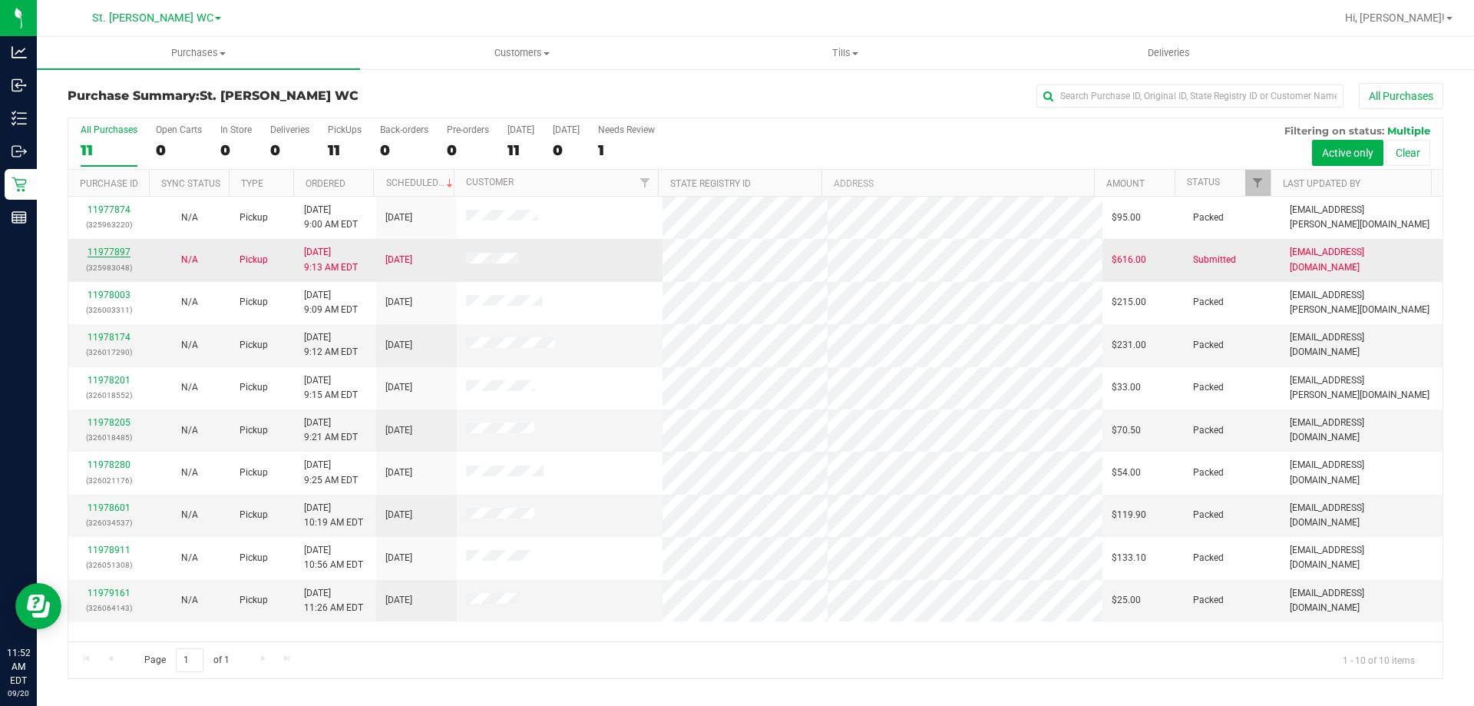
click at [118, 250] on link "11977897" at bounding box center [109, 251] width 43 height 11
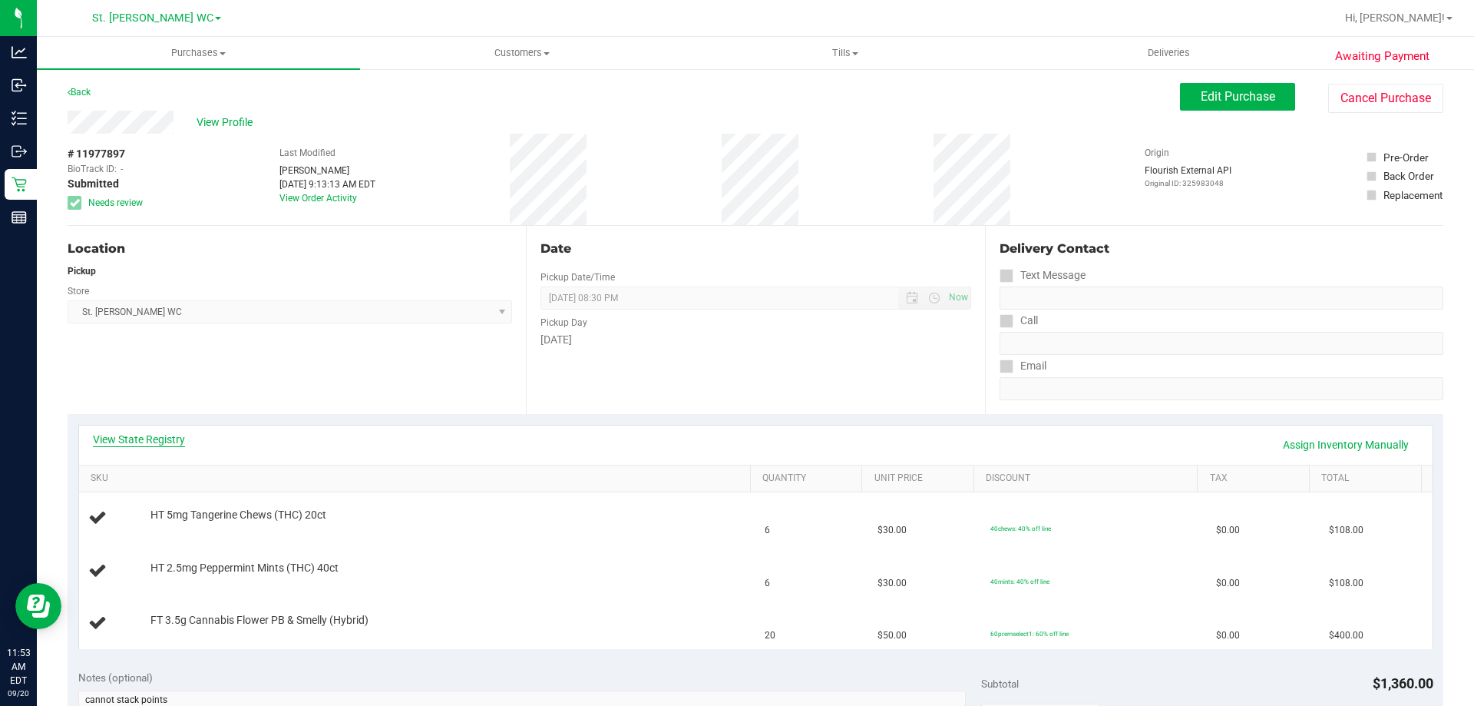
click at [174, 446] on link "View State Registry" at bounding box center [139, 438] width 92 height 15
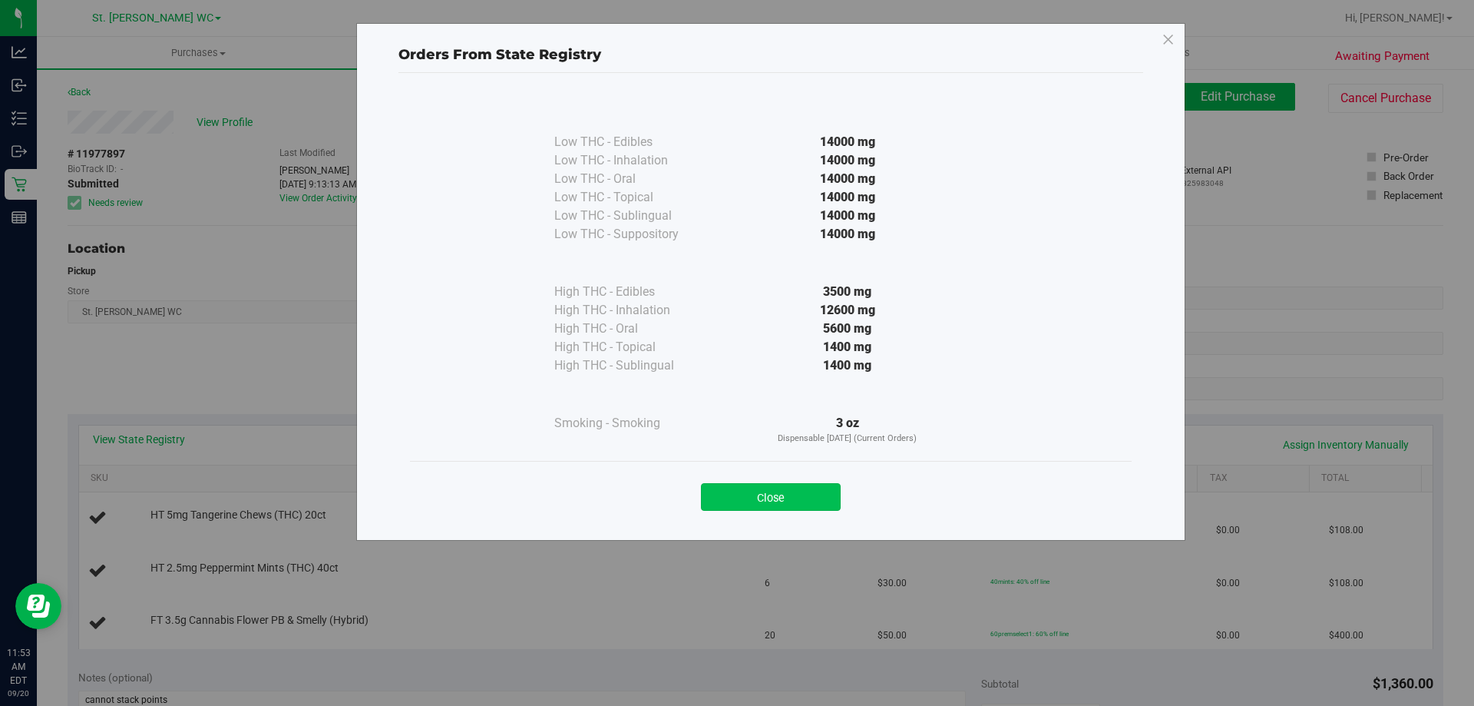
click at [823, 501] on button "Close" at bounding box center [771, 497] width 140 height 28
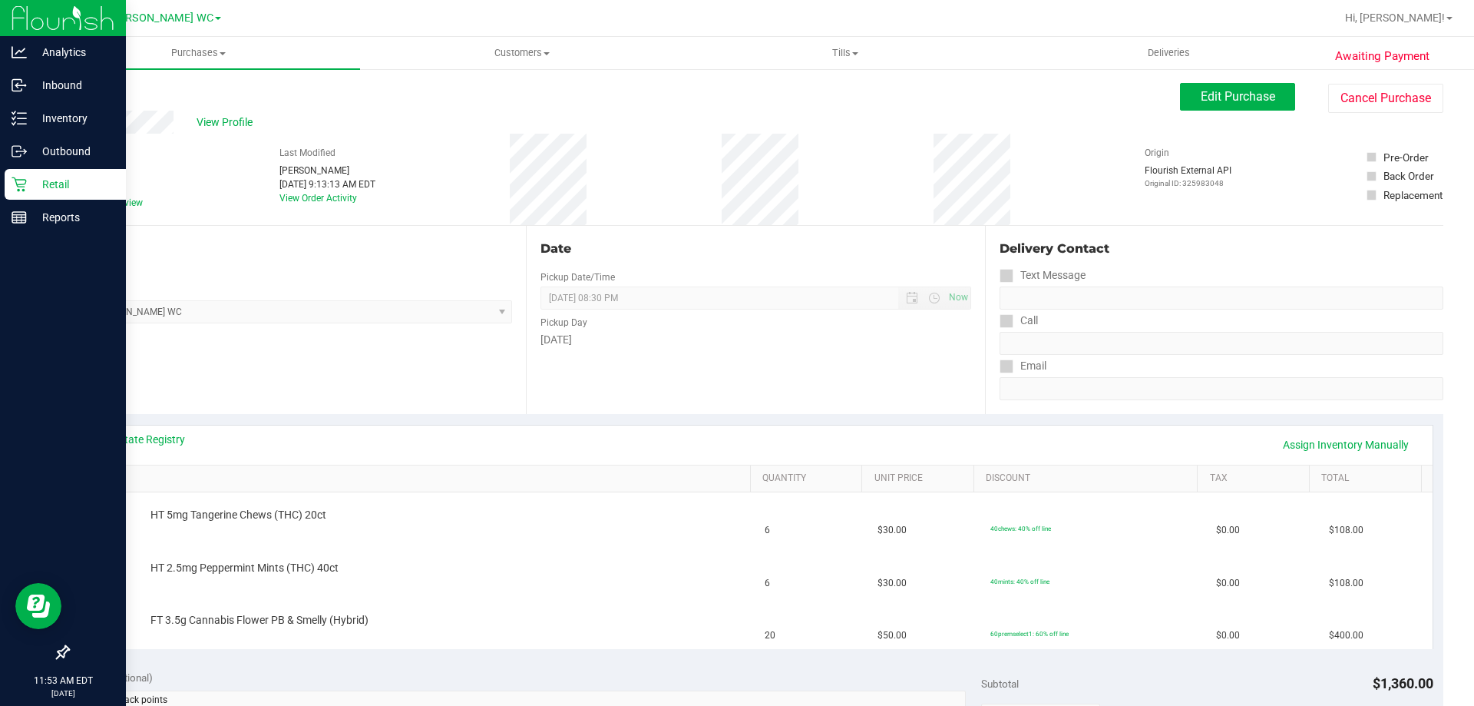
click at [35, 186] on p "Retail" at bounding box center [73, 184] width 92 height 18
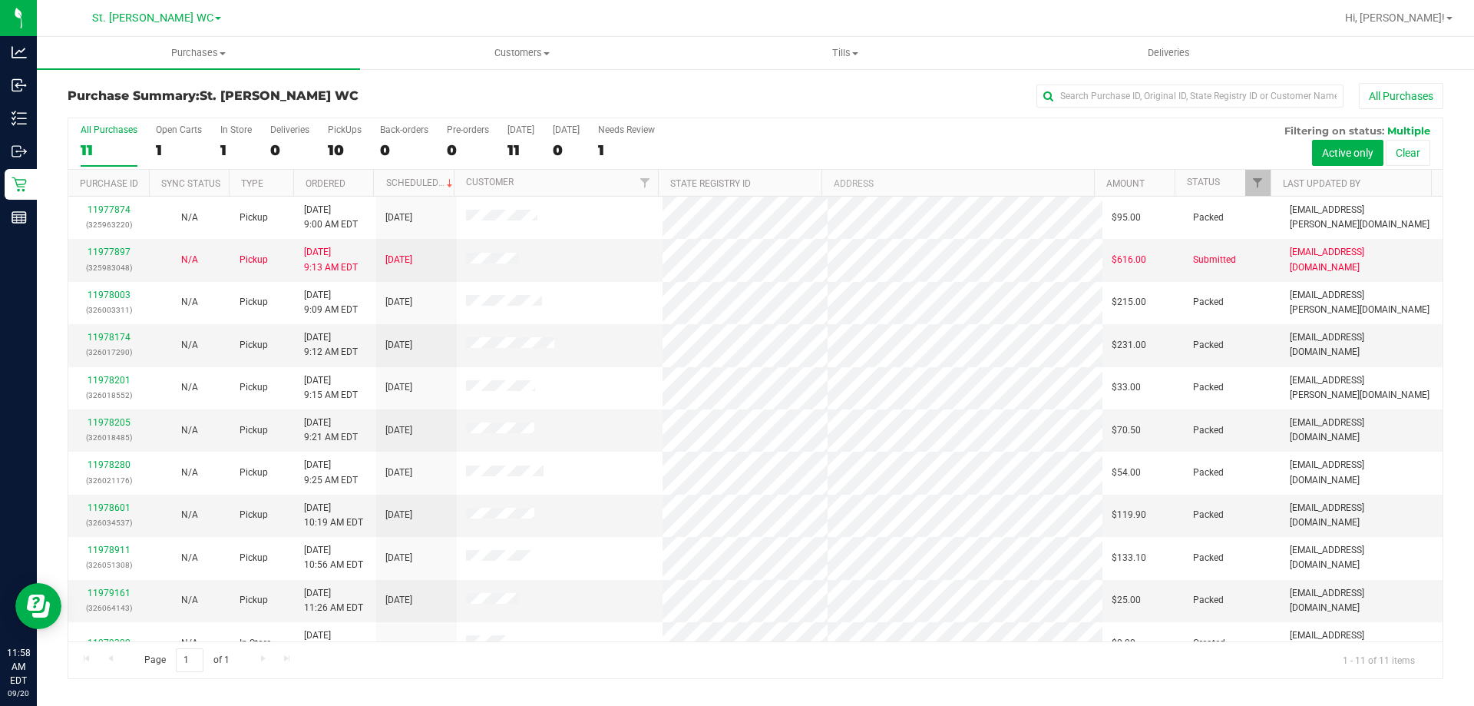
click at [1007, 136] on div "All Purchases 11 Open Carts 1 In Store 1 Deliveries 0 PickUps 10 Back-orders 0 …" at bounding box center [755, 143] width 1374 height 51
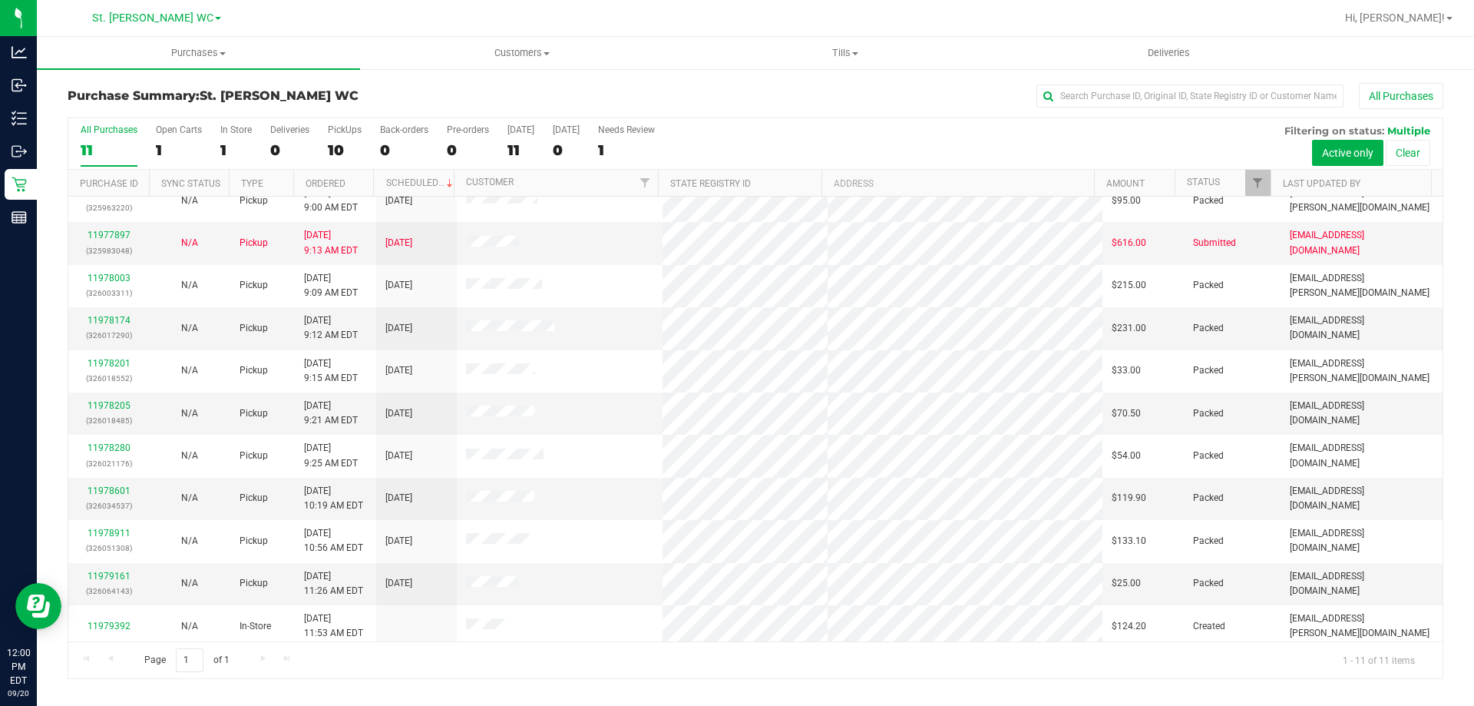
scroll to position [22, 0]
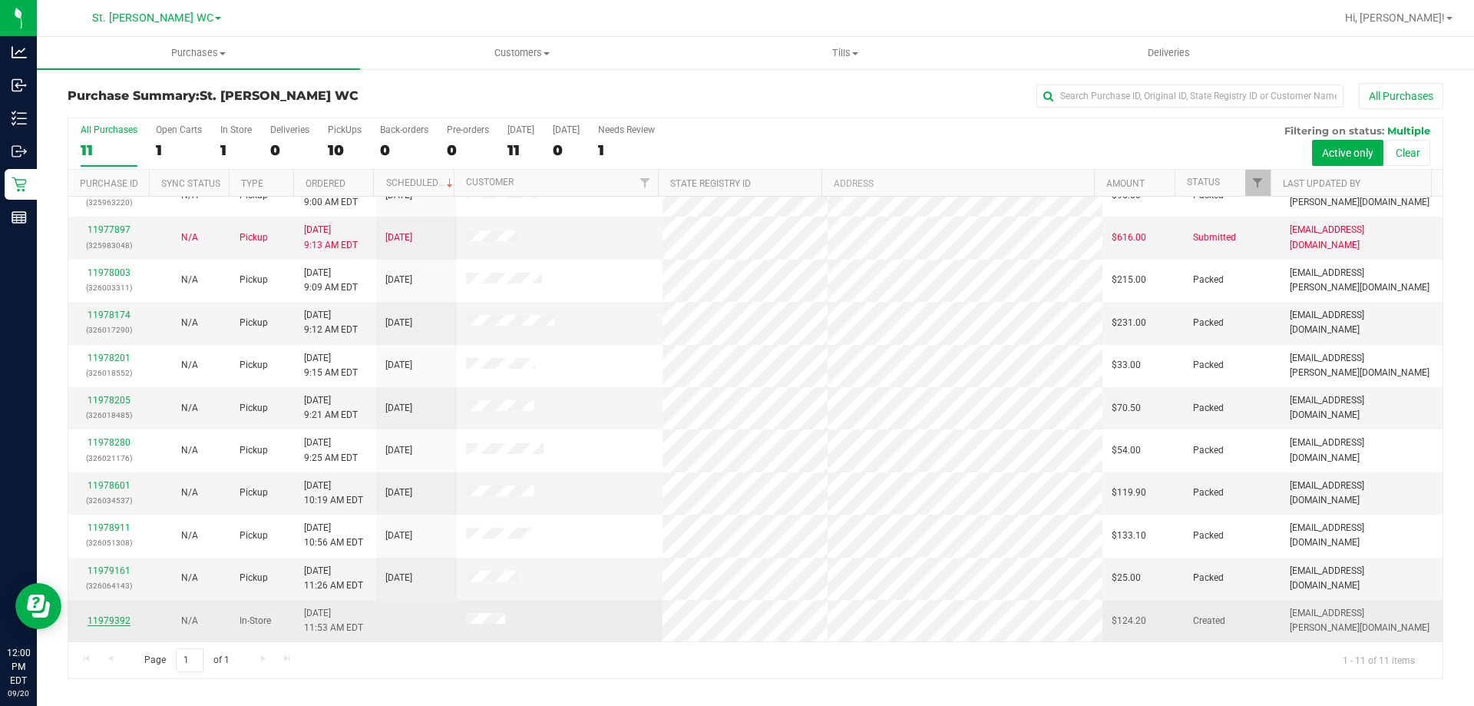
click at [115, 624] on link "11979392" at bounding box center [109, 620] width 43 height 11
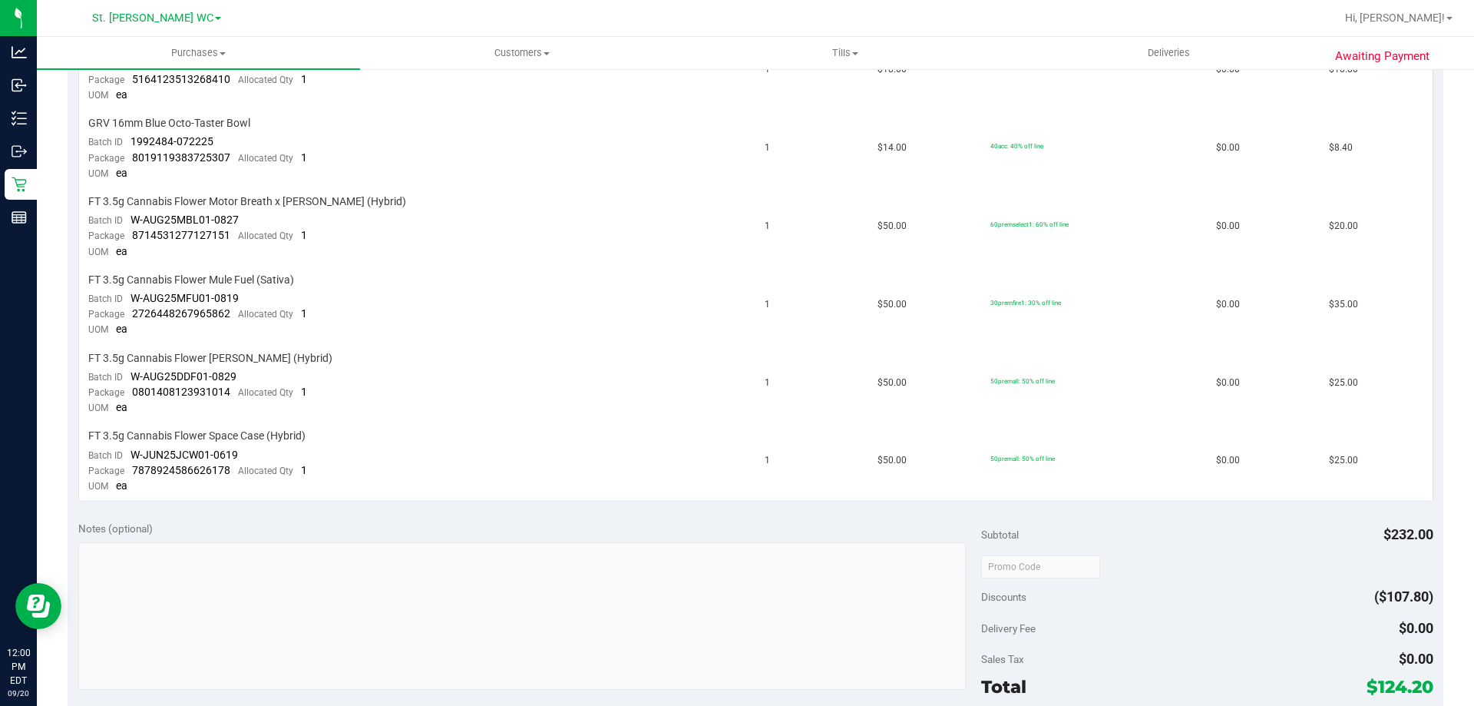
scroll to position [307, 0]
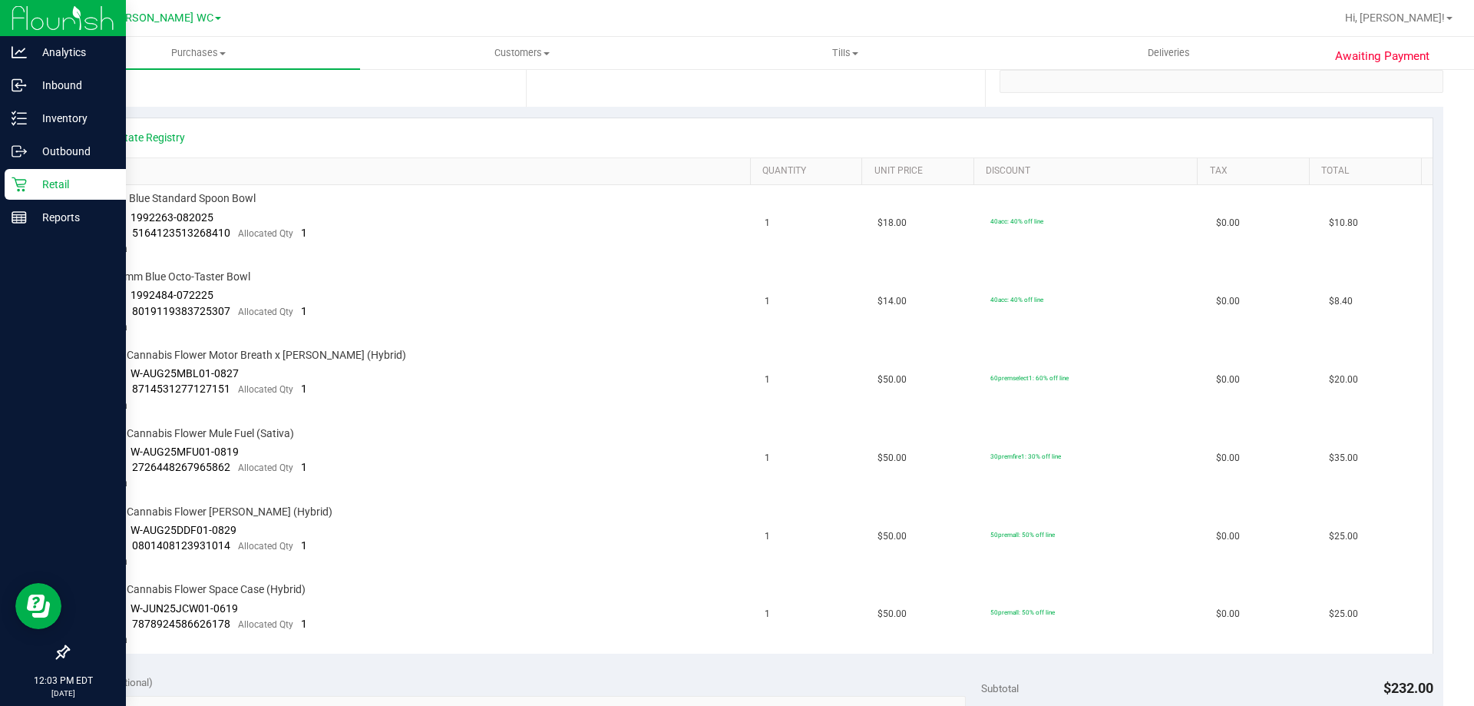
click at [31, 180] on p "Retail" at bounding box center [73, 184] width 92 height 18
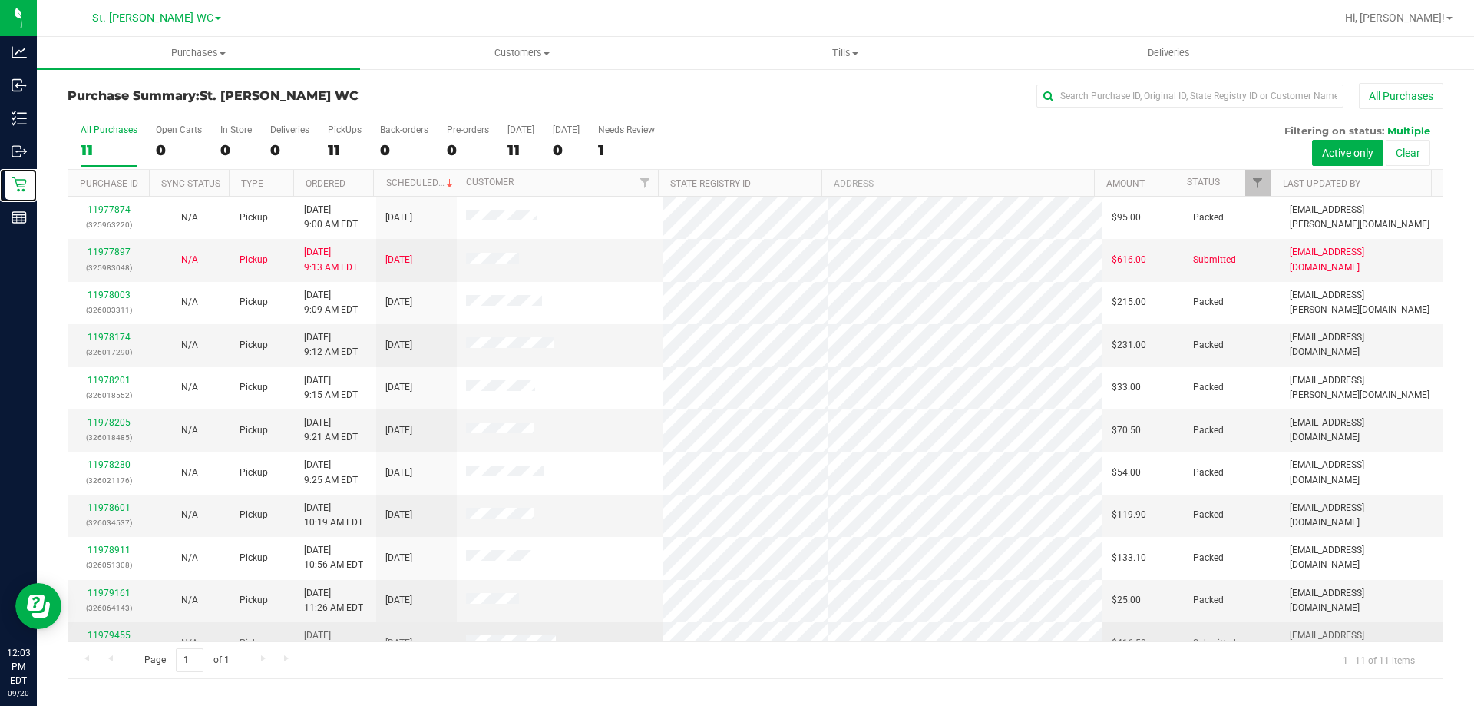
scroll to position [22, 0]
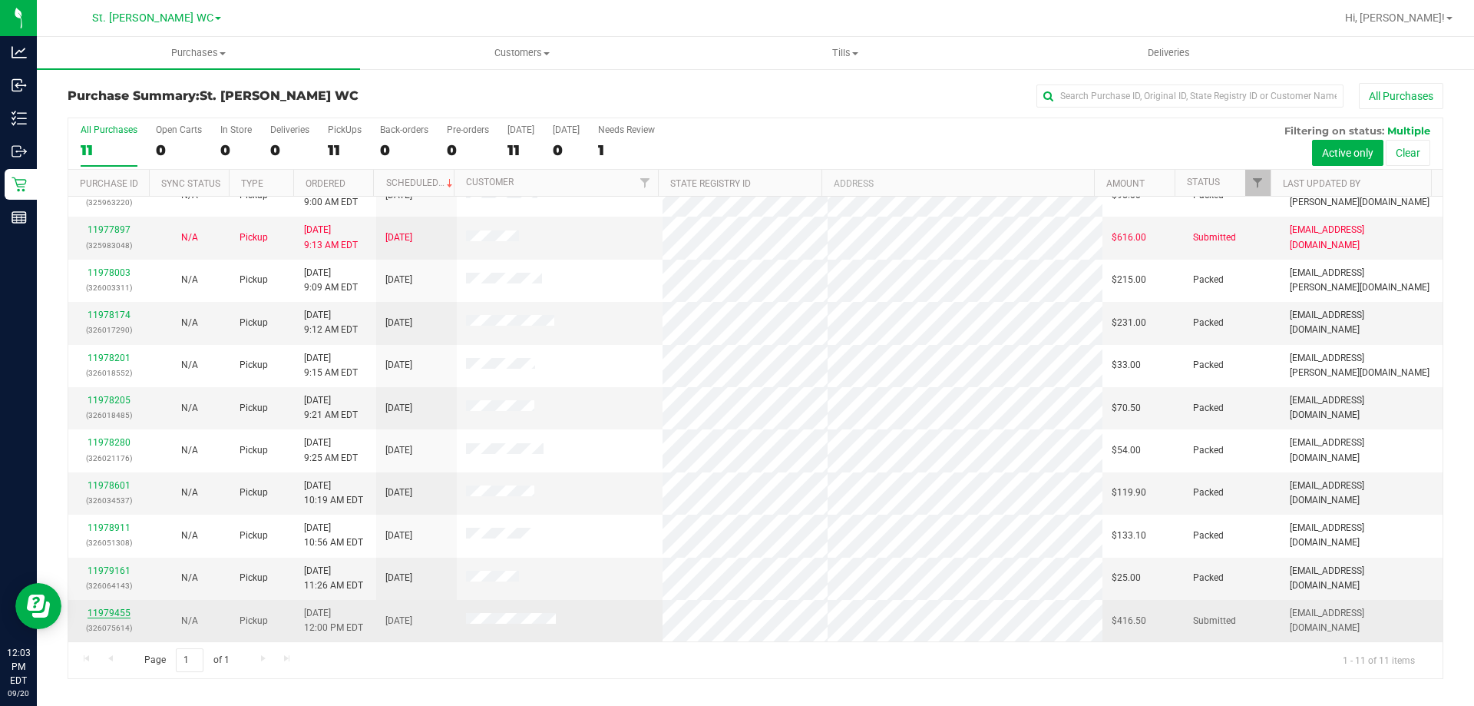
click at [118, 612] on link "11979455" at bounding box center [109, 612] width 43 height 11
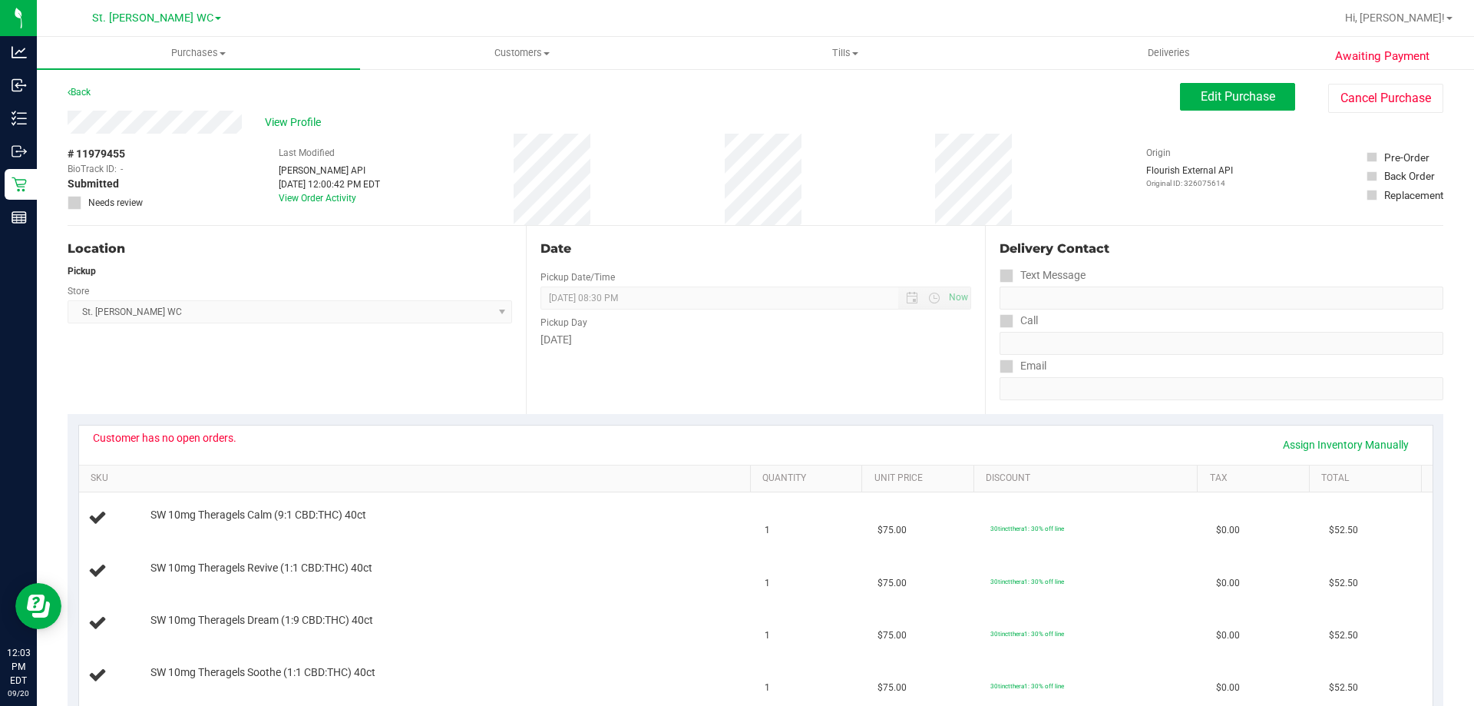
click at [1294, 104] on div "Edit Purchase Cancel Purchase" at bounding box center [1311, 98] width 263 height 30
click at [1285, 104] on div "Edit Purchase Cancel Purchase" at bounding box center [1311, 98] width 263 height 30
click at [1277, 102] on button "Edit Purchase" at bounding box center [1237, 97] width 115 height 28
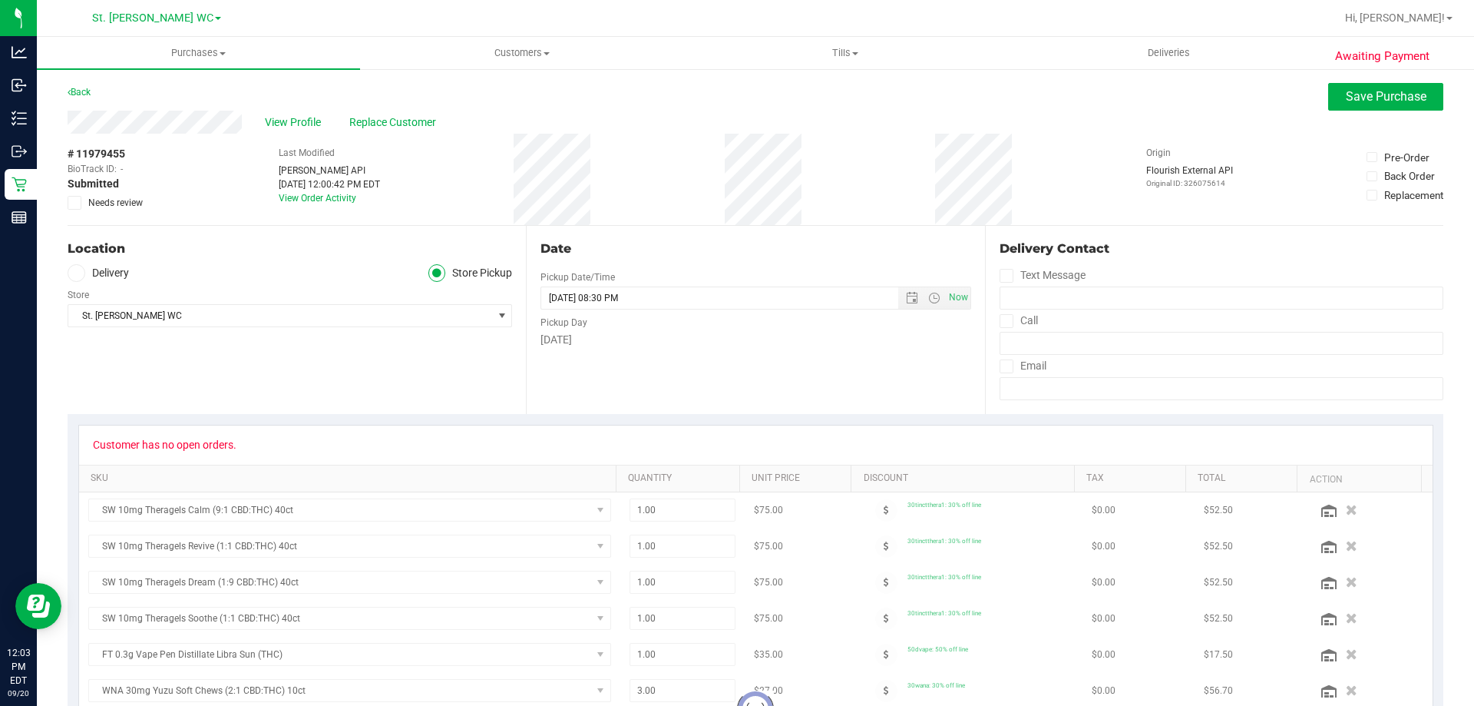
click at [94, 203] on span "Needs review" at bounding box center [115, 203] width 55 height 14
click at [0, 0] on input "Needs review" at bounding box center [0, 0] width 0 height 0
click at [1356, 95] on span "Save Purchase" at bounding box center [1386, 96] width 81 height 15
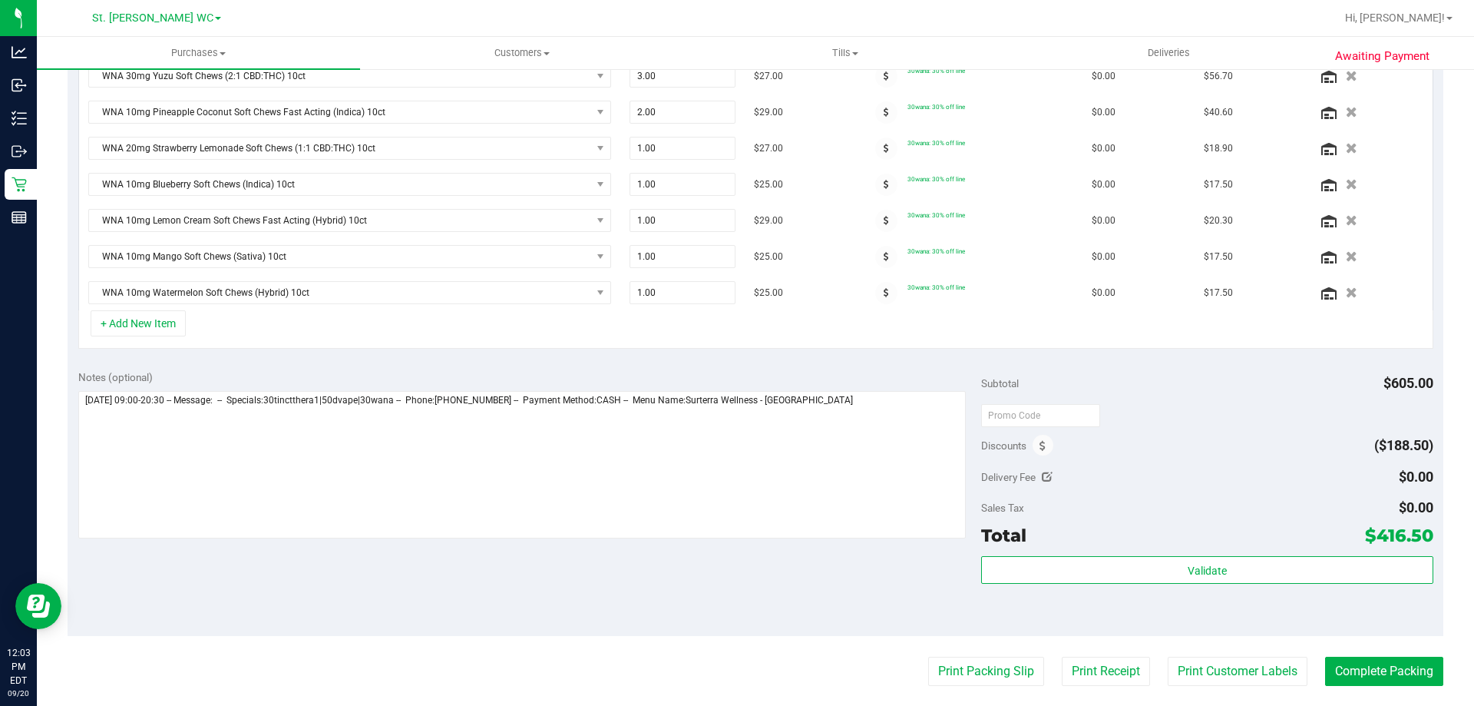
scroll to position [603, 0]
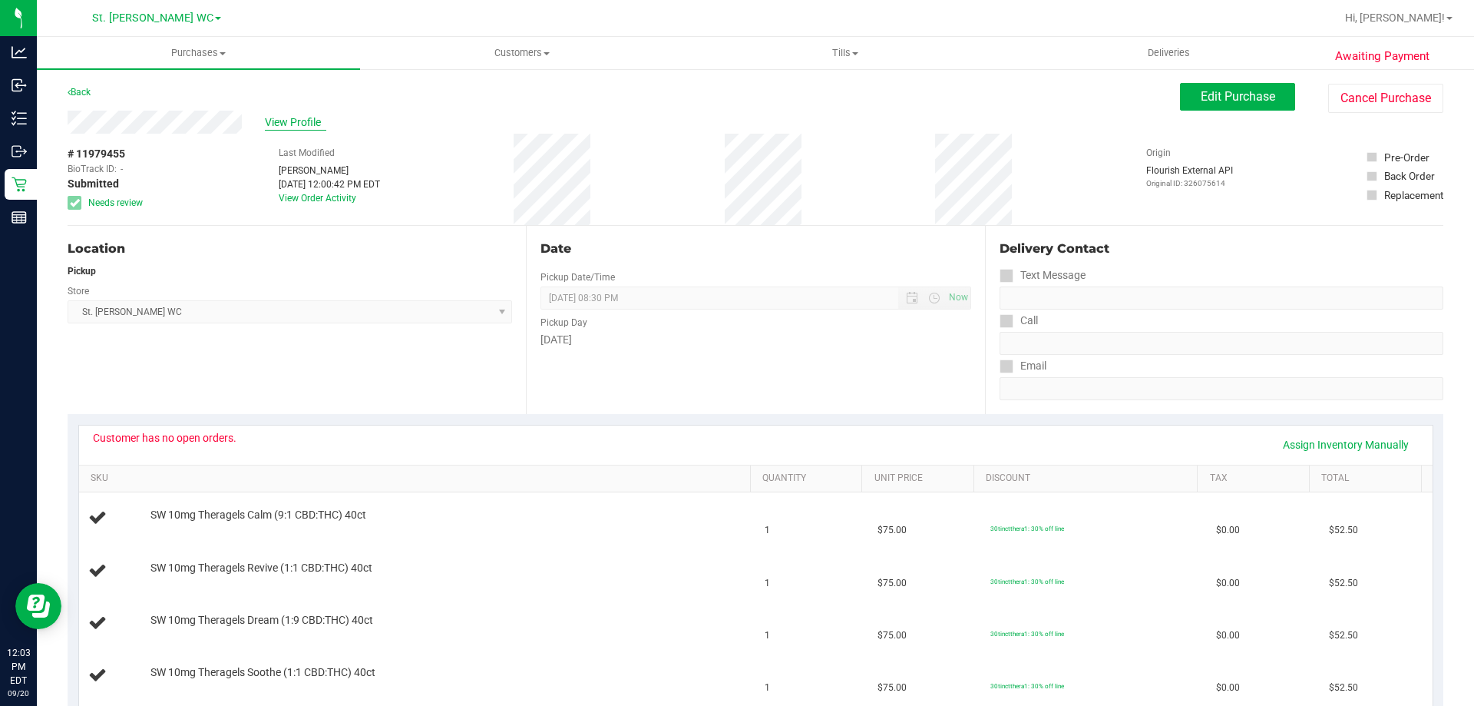
click at [309, 116] on span "View Profile" at bounding box center [295, 122] width 61 height 16
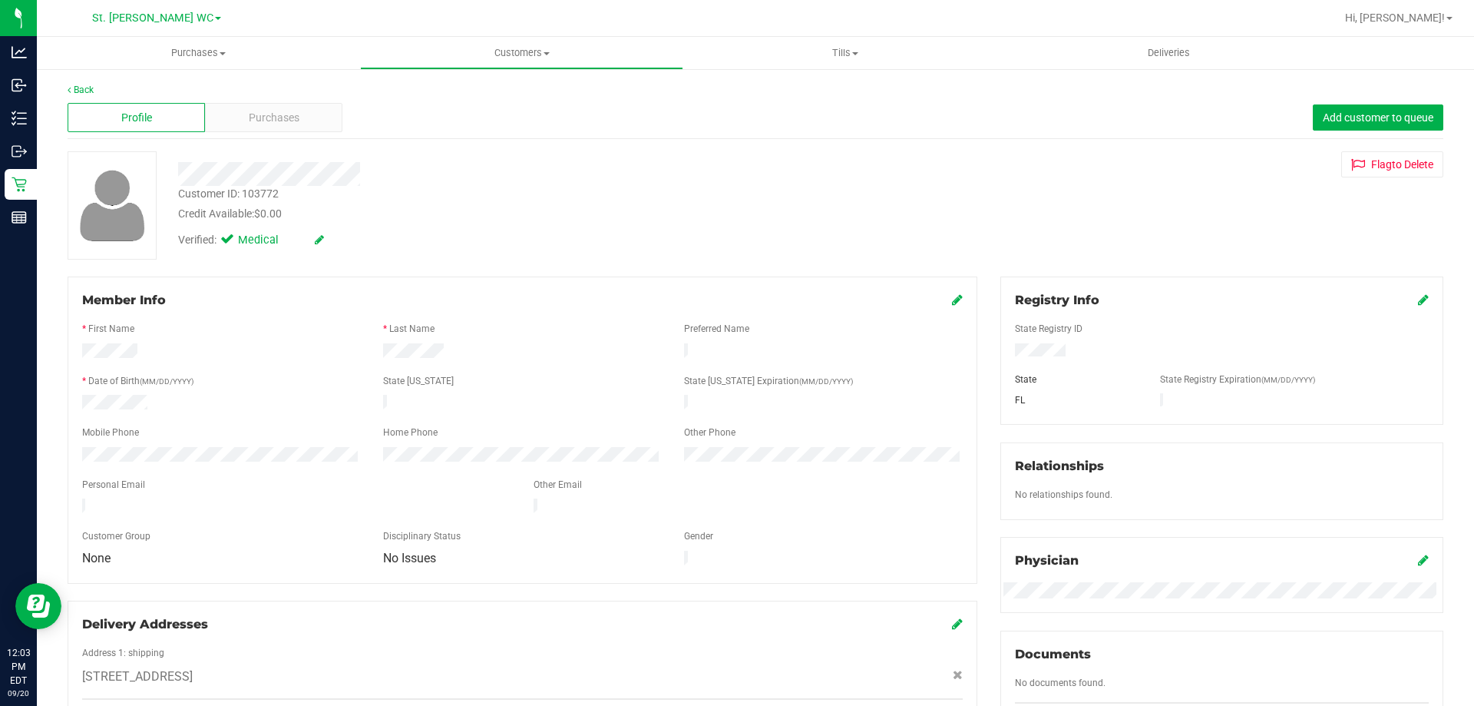
click at [274, 197] on div "Customer ID: 103772" at bounding box center [228, 194] width 101 height 16
click at [1024, 203] on div "Customer ID: 103772 Credit Available: $0.00 Verified: Medical Flag to [GEOGRAPH…" at bounding box center [755, 205] width 1399 height 108
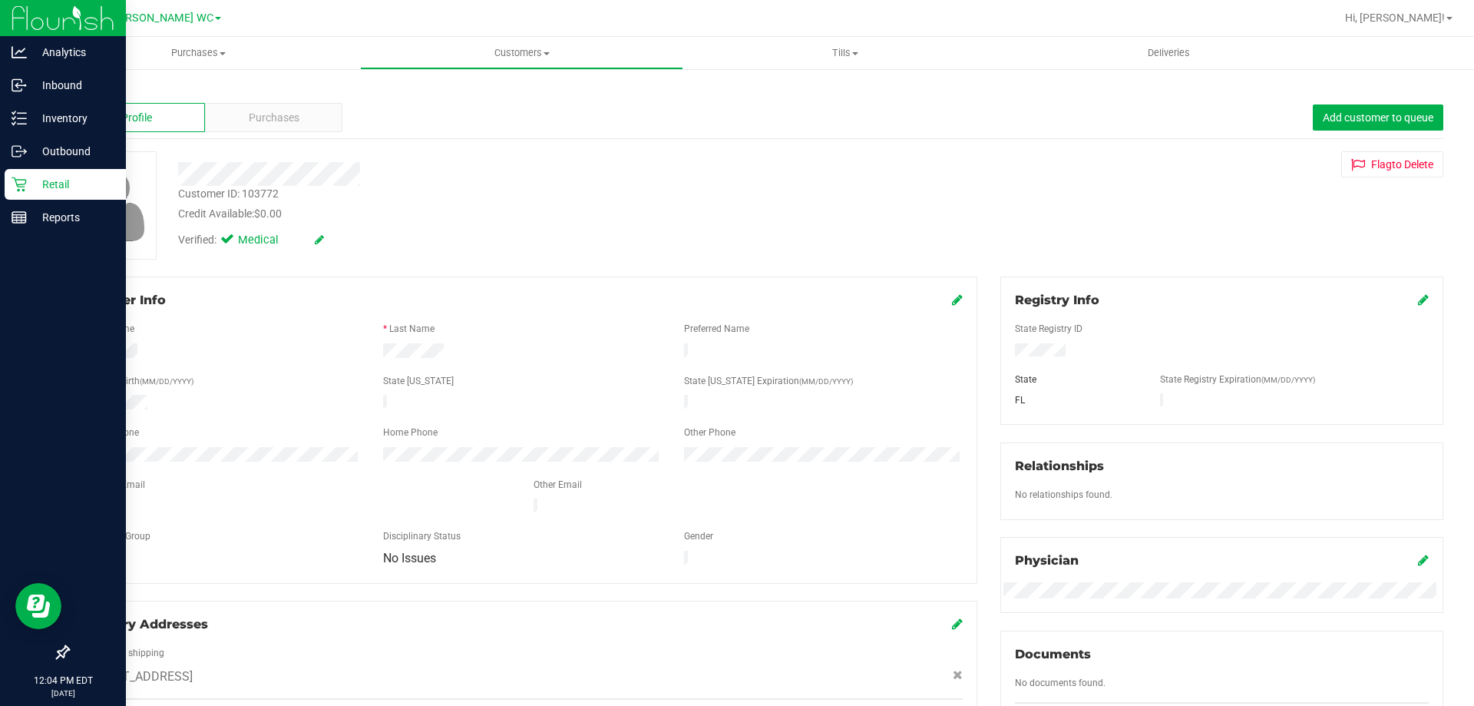
click at [9, 197] on div "Retail" at bounding box center [65, 184] width 121 height 31
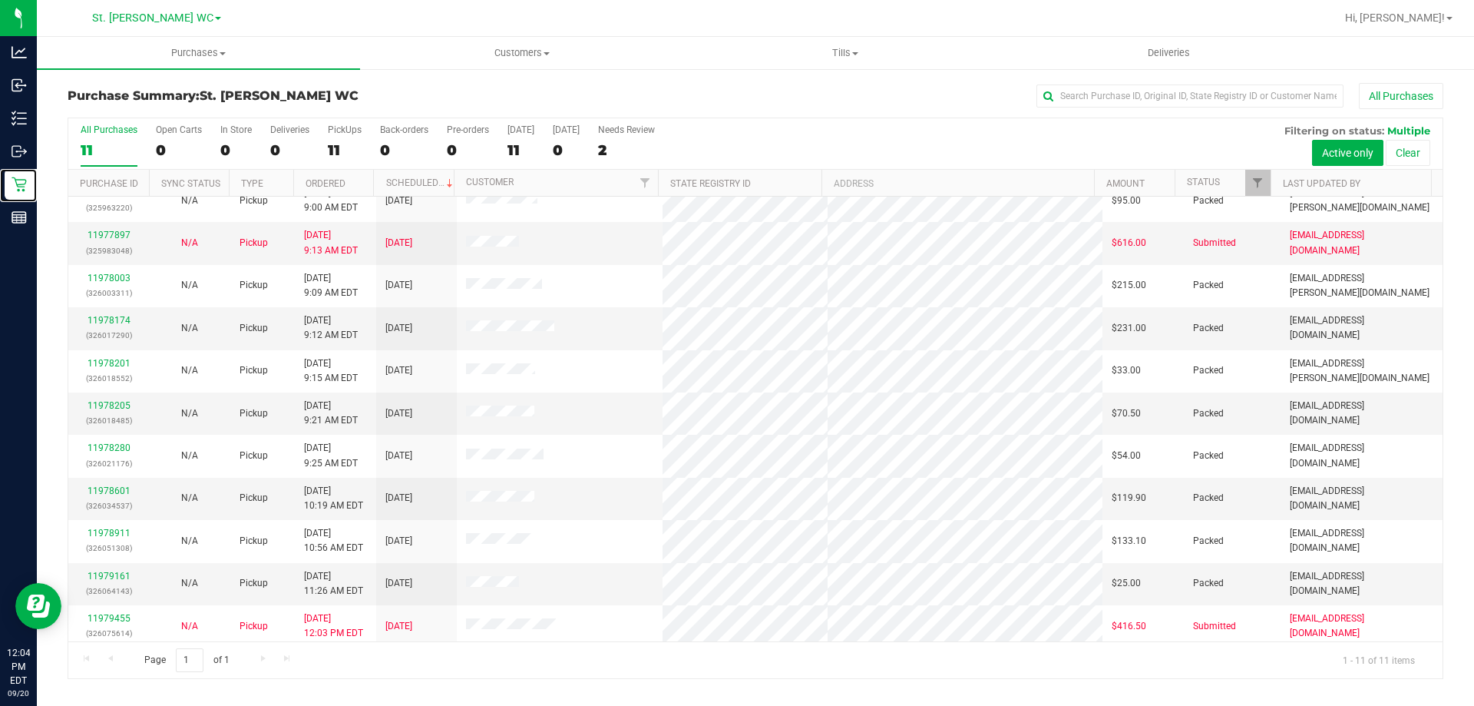
scroll to position [22, 0]
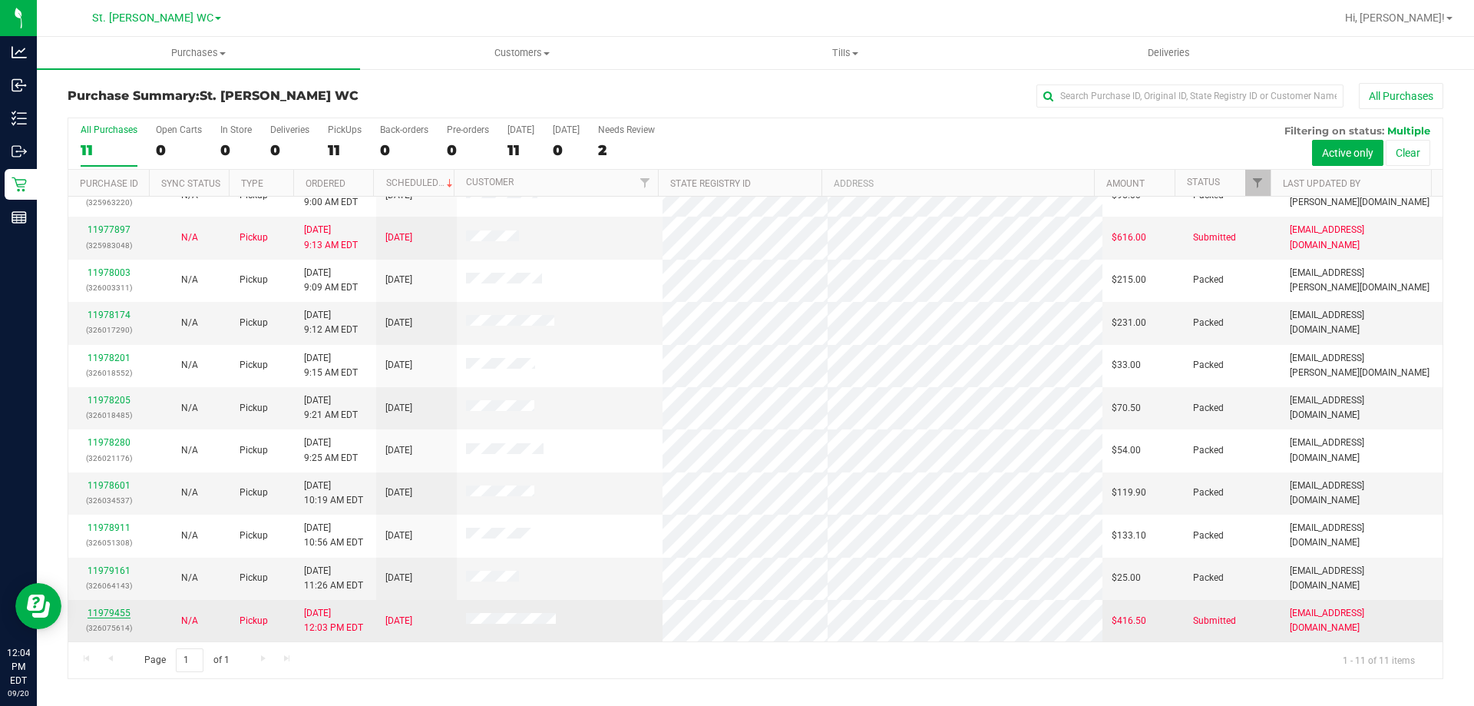
click at [123, 617] on link "11979455" at bounding box center [109, 612] width 43 height 11
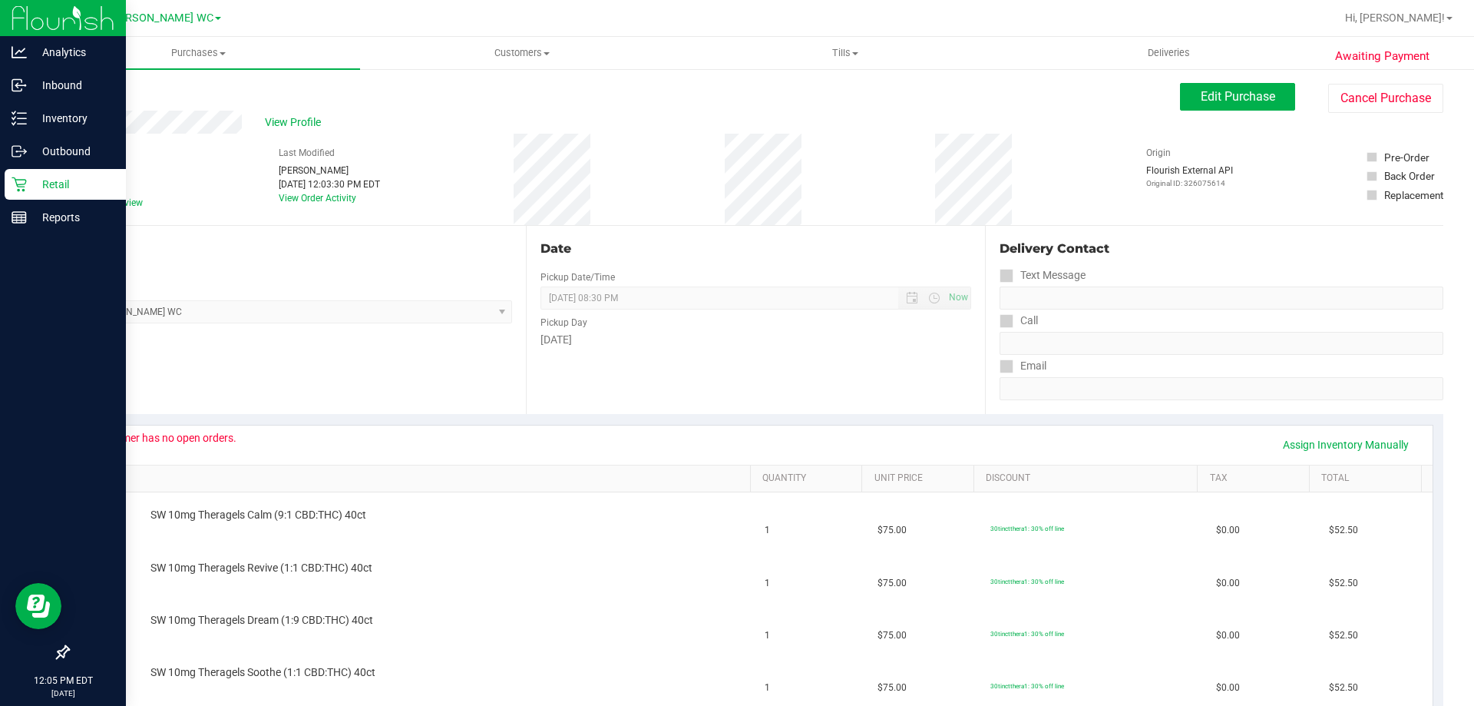
click at [31, 187] on p "Retail" at bounding box center [73, 184] width 92 height 18
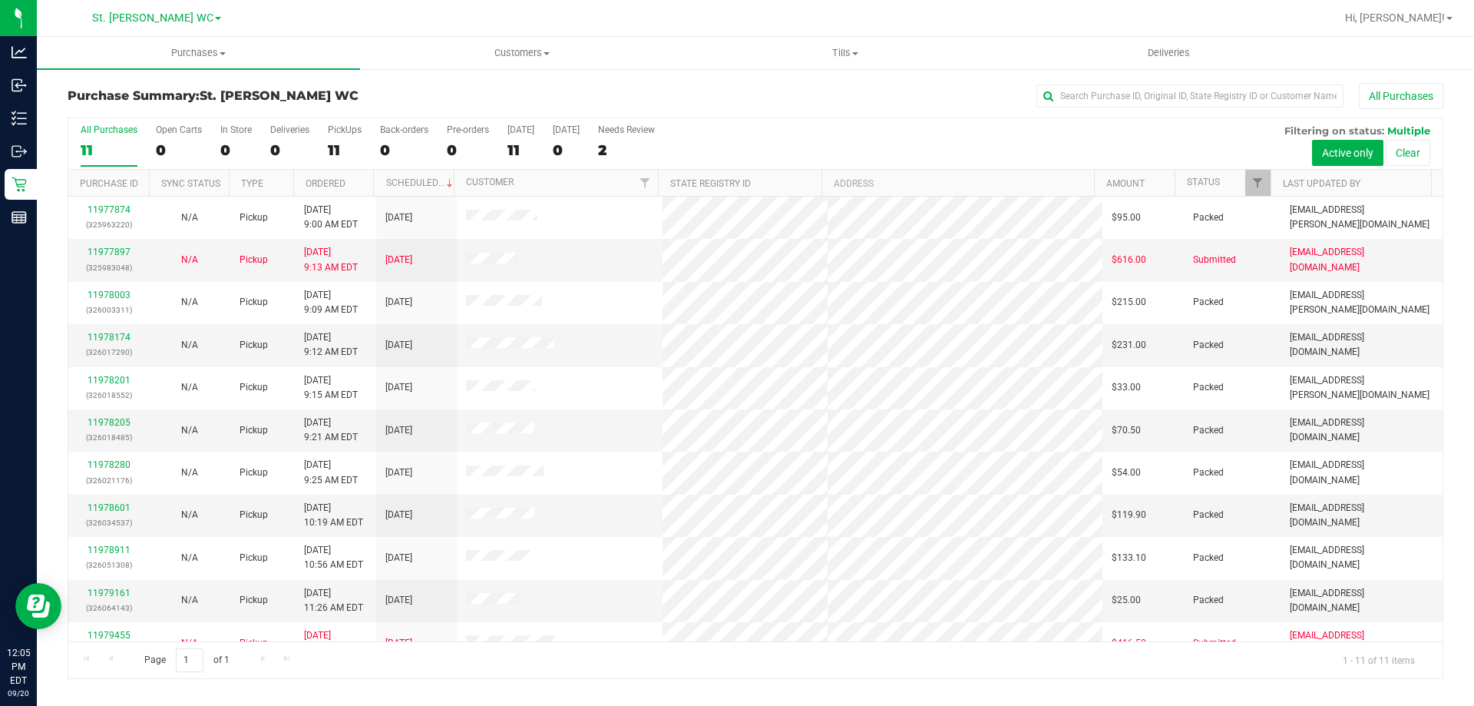
click at [1030, 147] on div "All Purchases 11 Open Carts 0 In Store 0 Deliveries 0 PickUps 11 Back-orders 0 …" at bounding box center [755, 143] width 1374 height 51
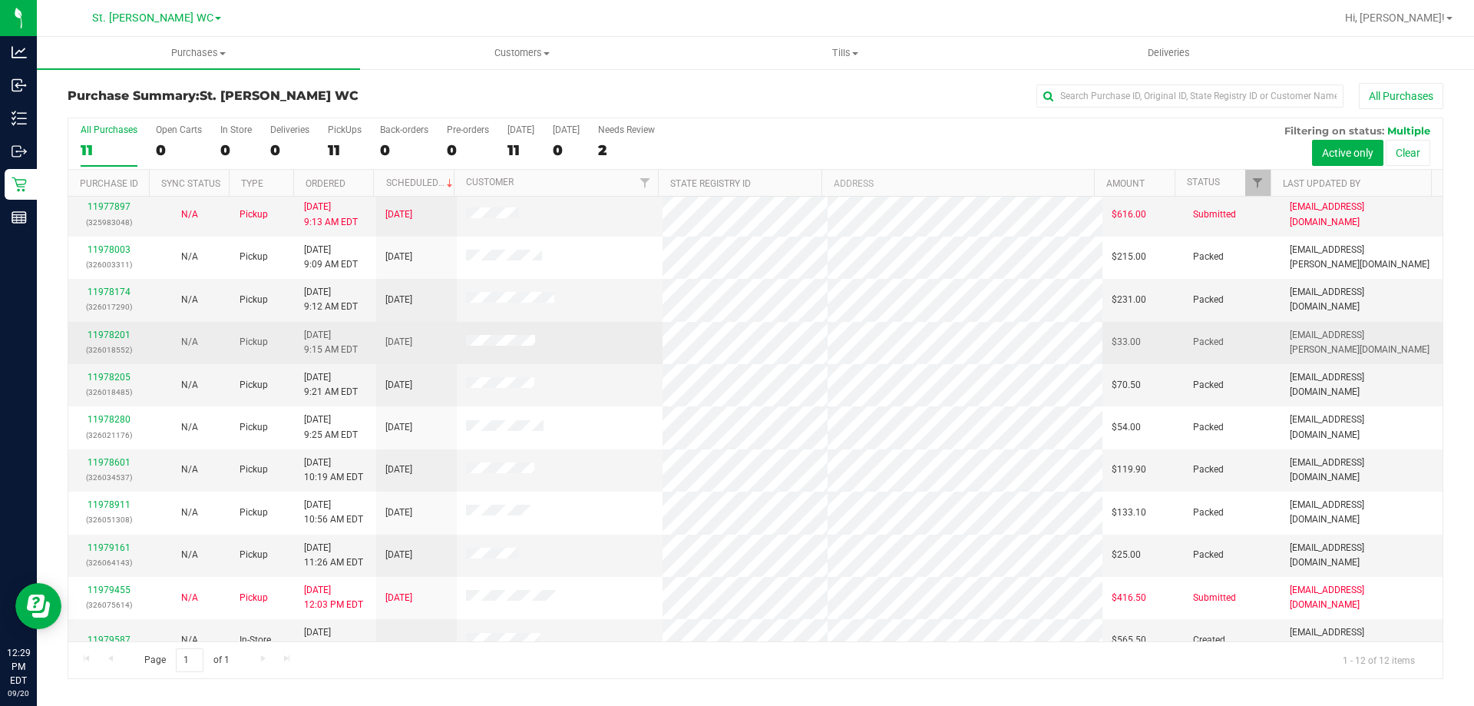
scroll to position [65, 0]
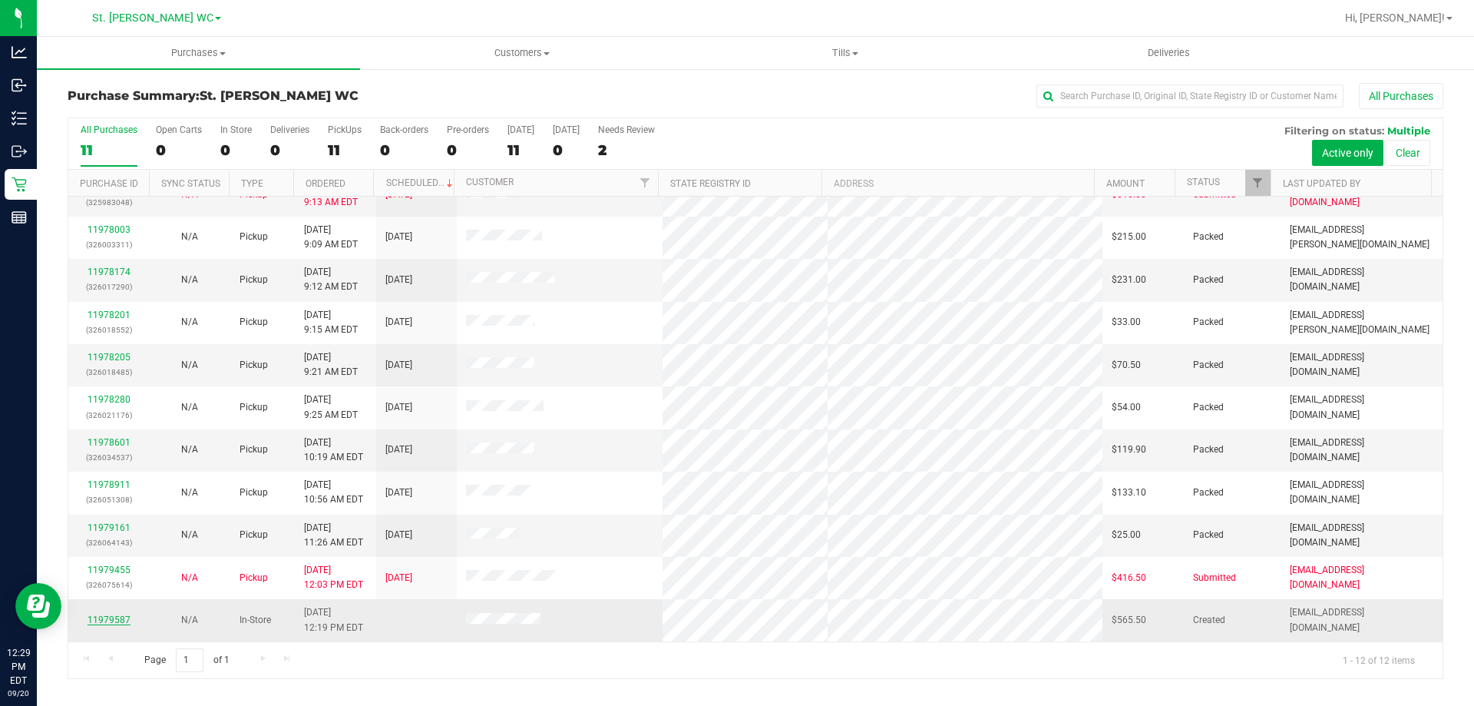
click at [126, 616] on link "11979587" at bounding box center [109, 619] width 43 height 11
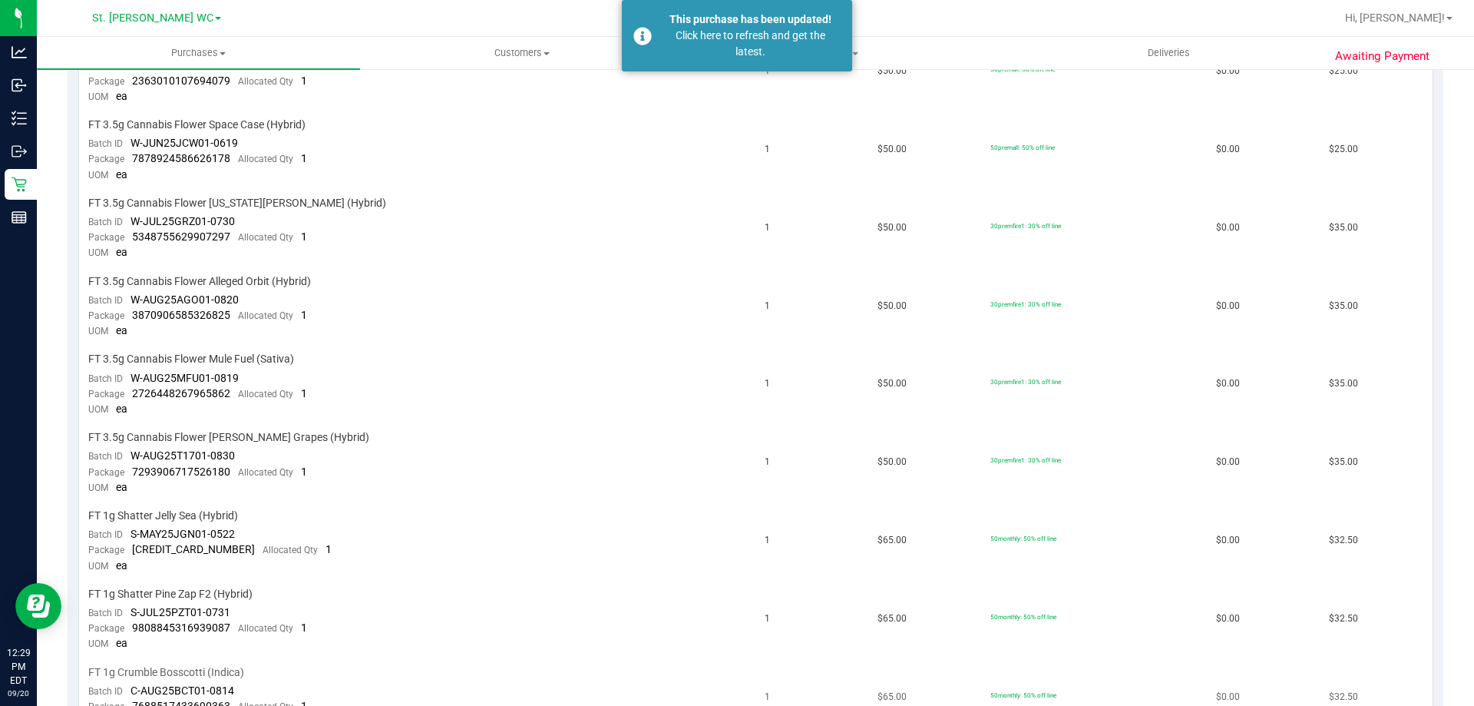
scroll to position [307, 0]
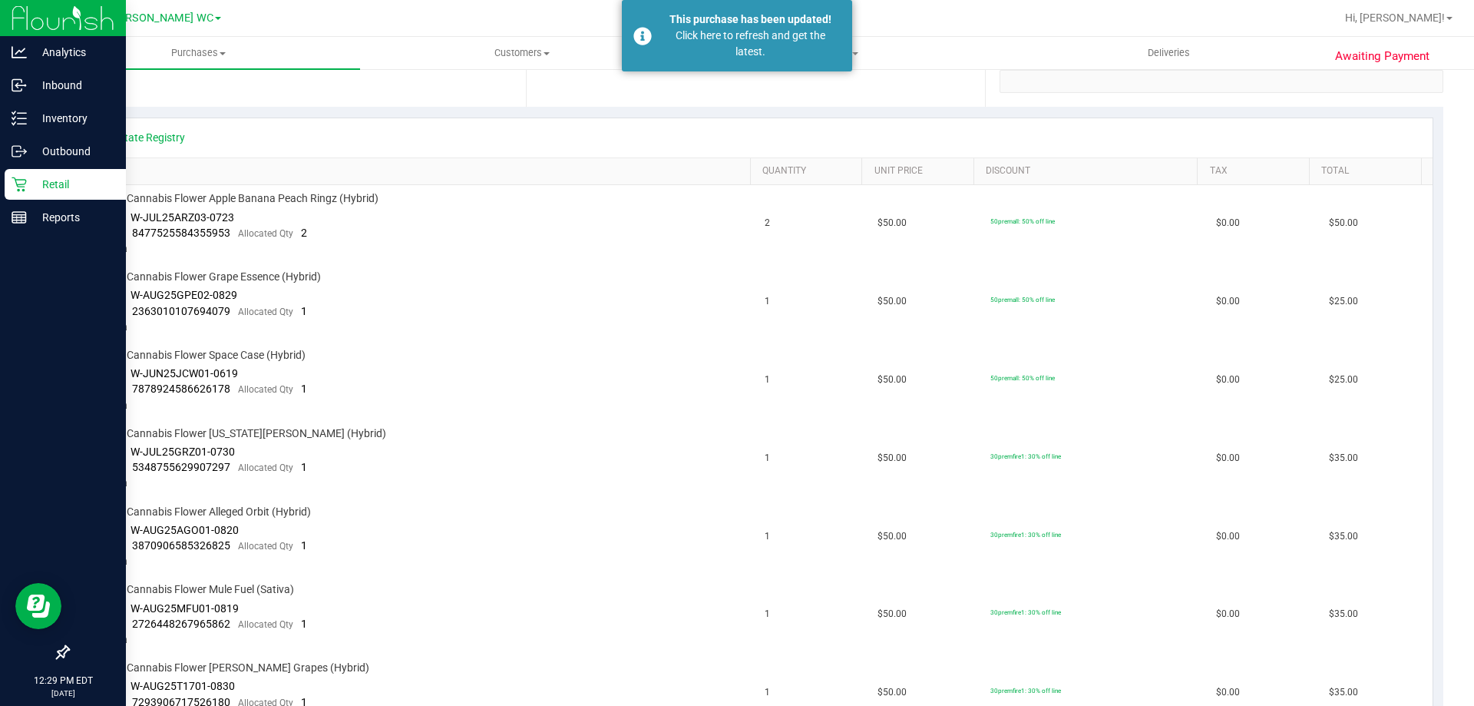
click at [31, 176] on p "Retail" at bounding box center [73, 184] width 92 height 18
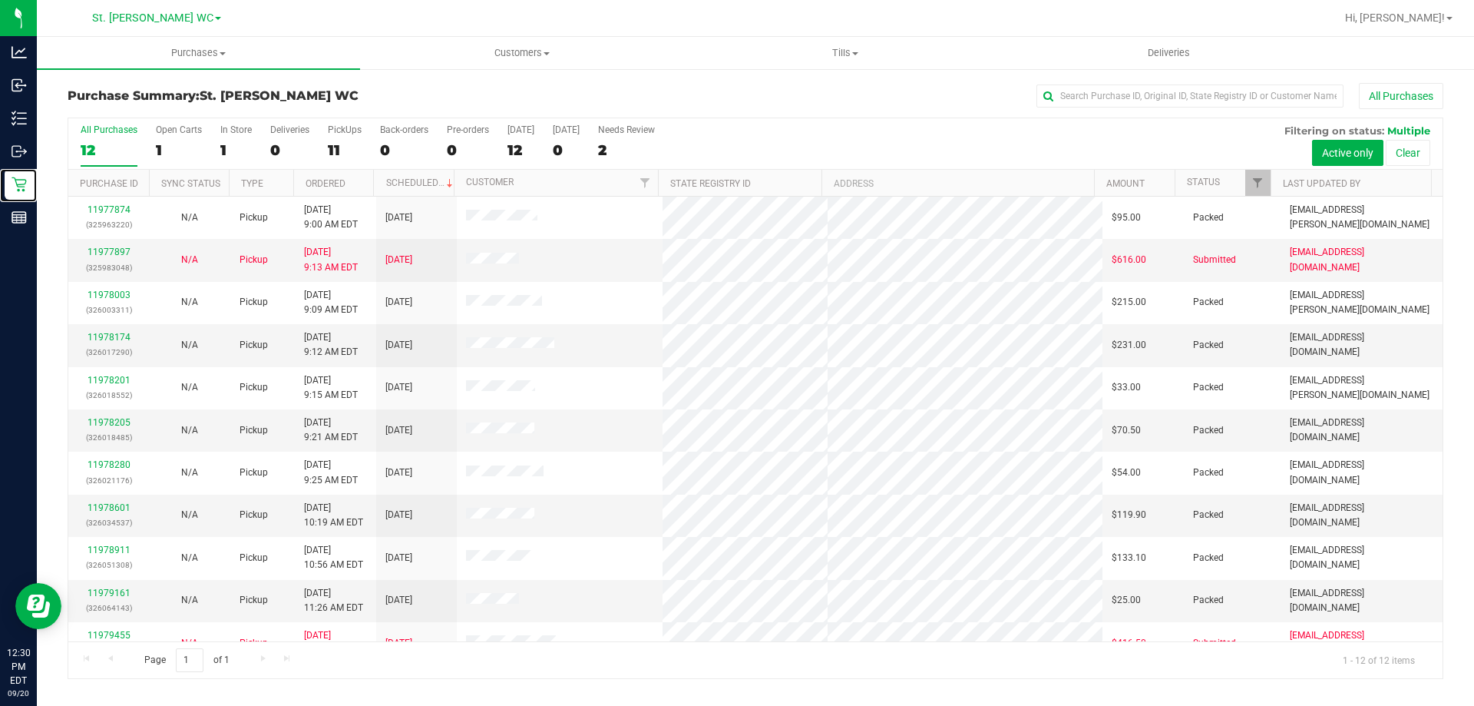
scroll to position [65, 0]
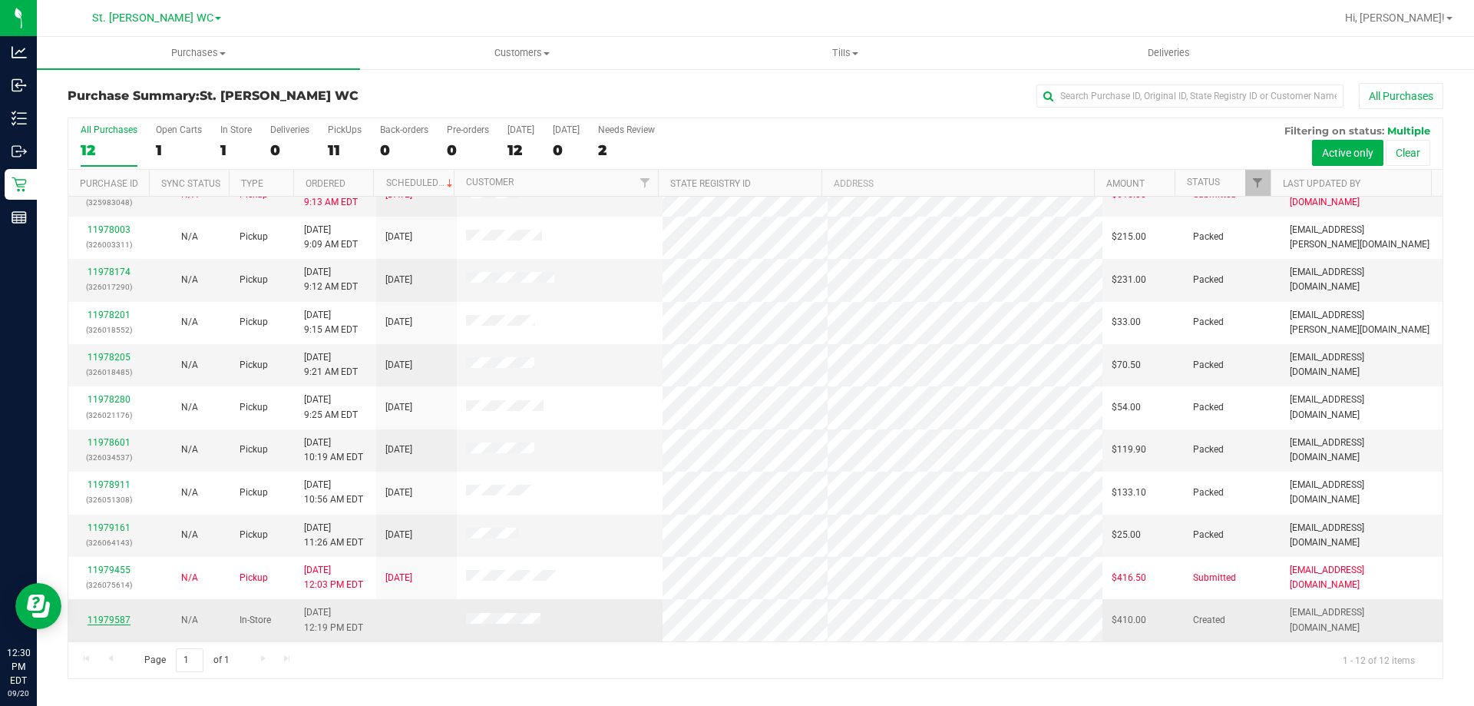
click at [119, 617] on link "11979587" at bounding box center [109, 619] width 43 height 11
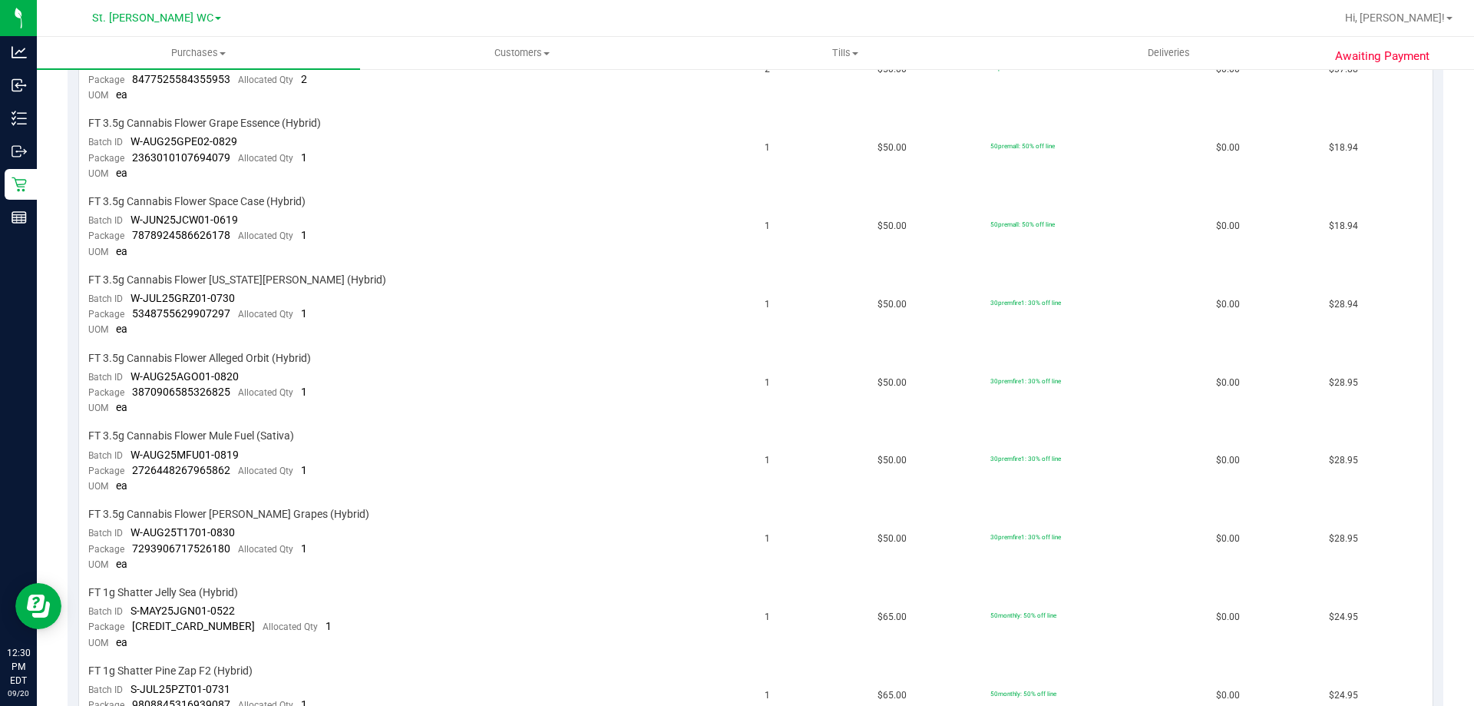
scroll to position [998, 0]
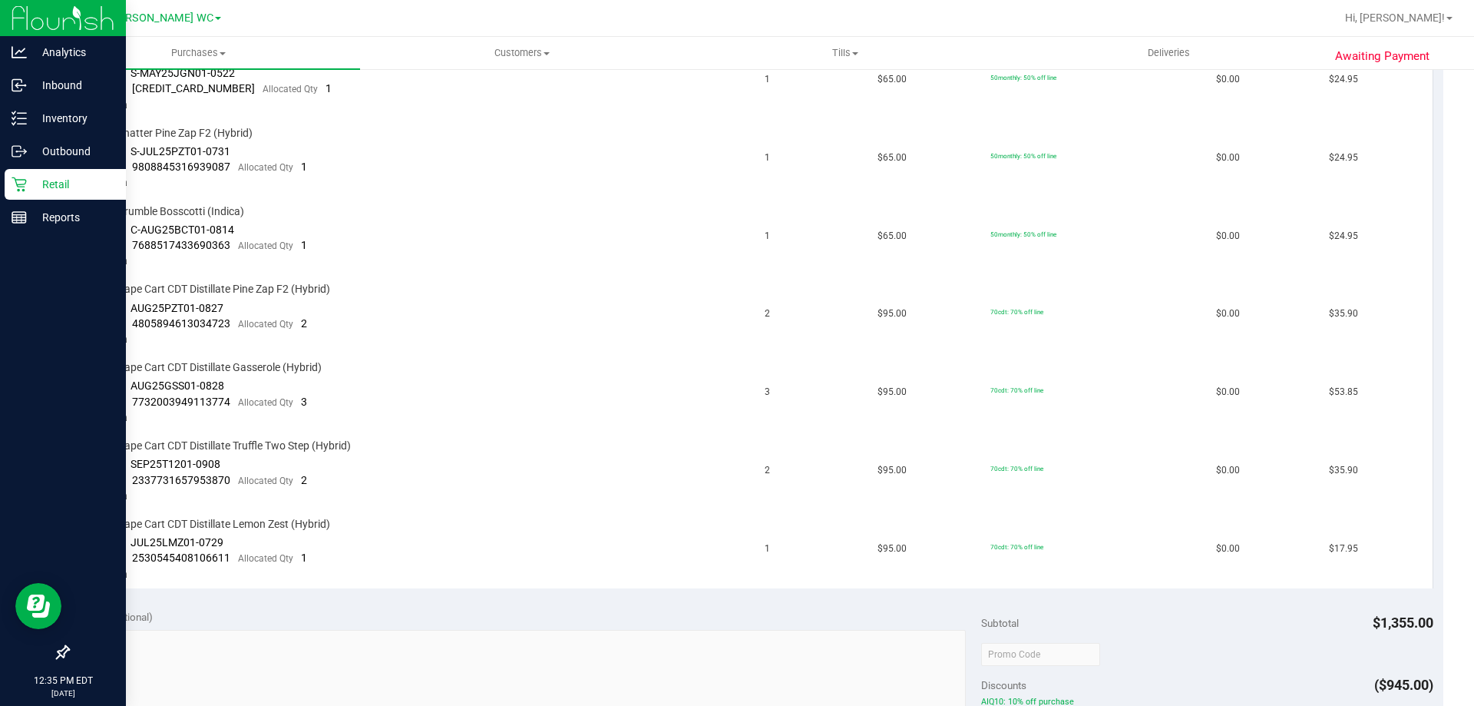
click at [36, 193] on p "Retail" at bounding box center [73, 184] width 92 height 18
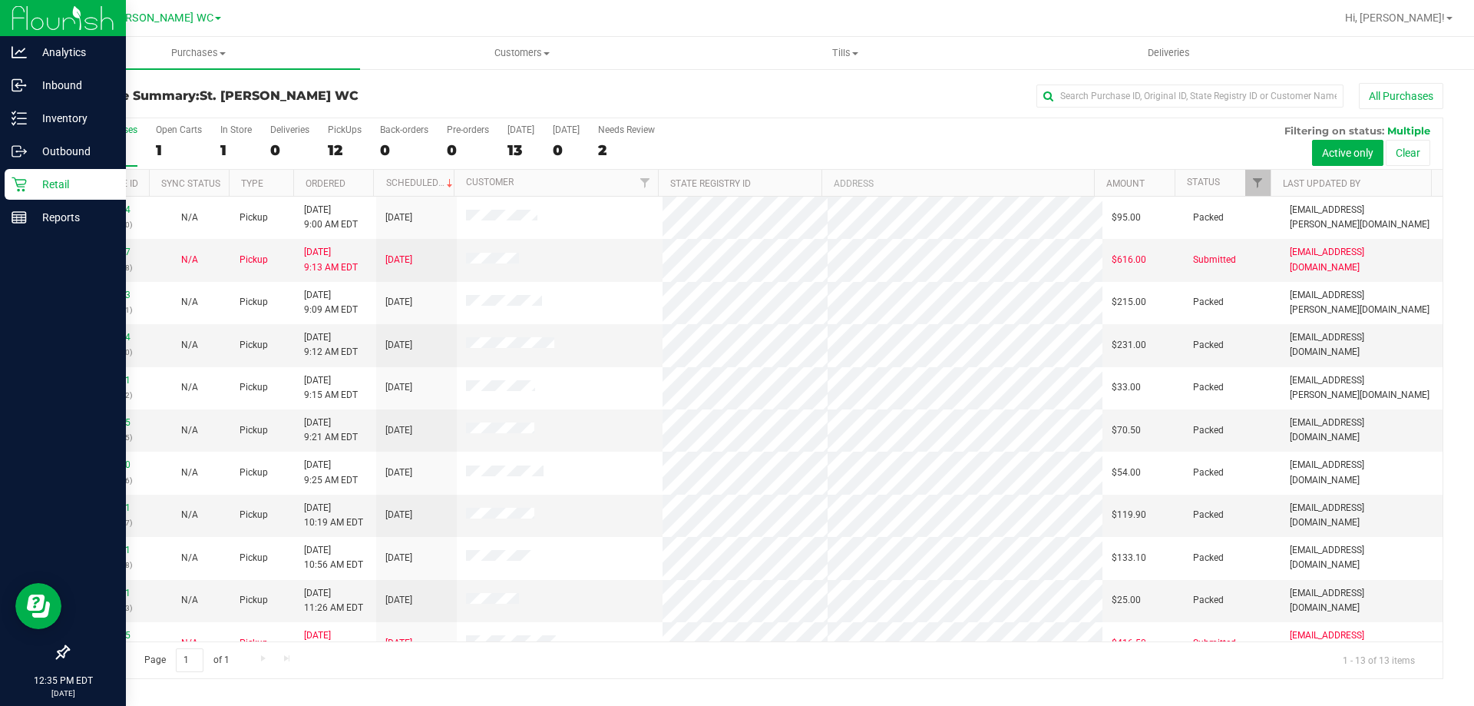
scroll to position [107, 0]
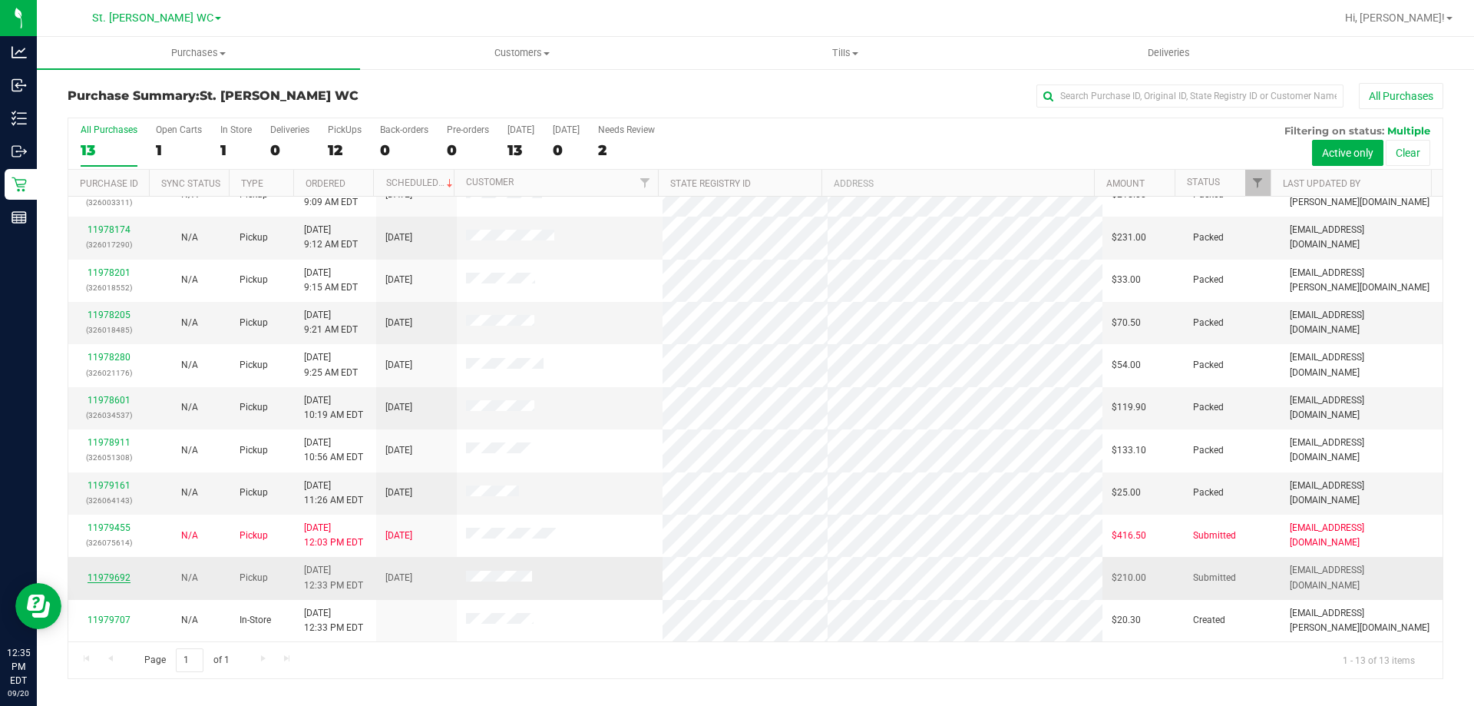
click at [97, 577] on link "11979692" at bounding box center [109, 577] width 43 height 11
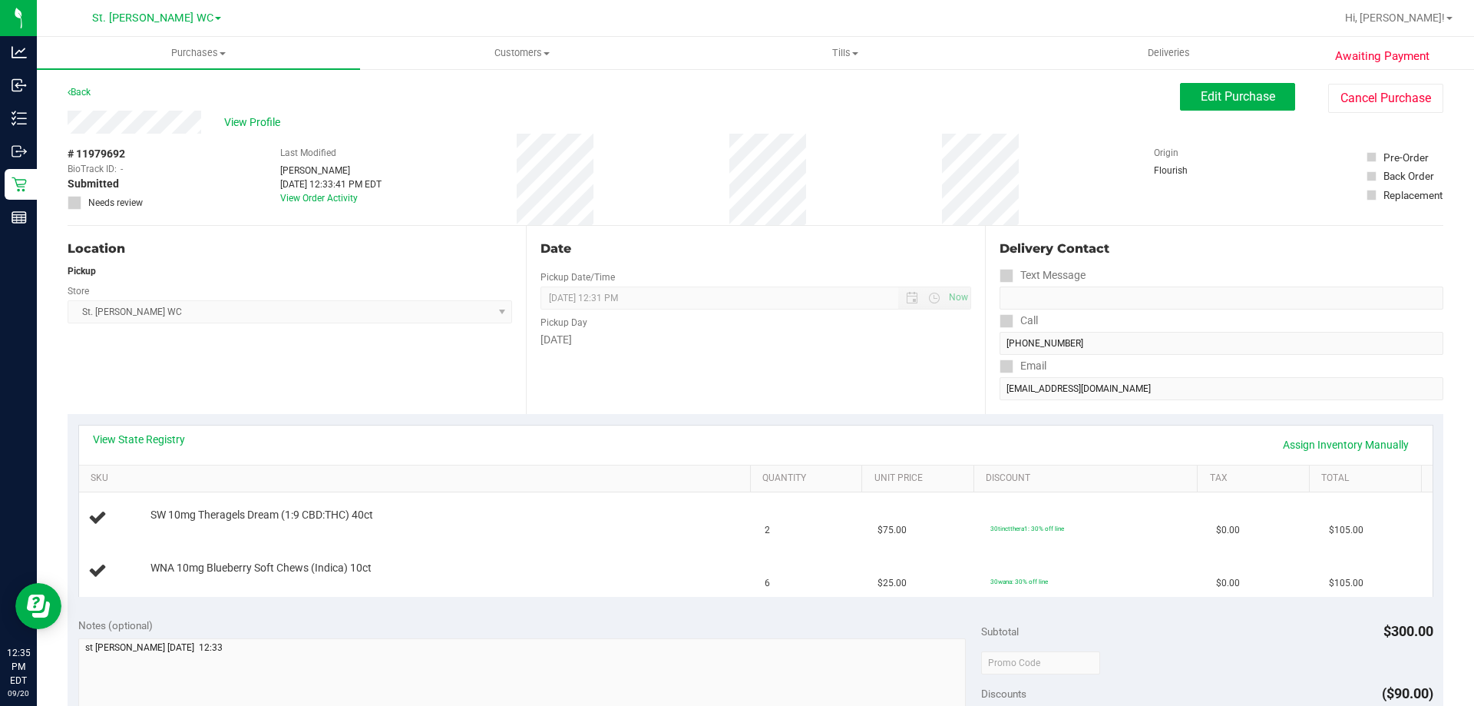
click at [148, 412] on div "Location Pickup Store [GEOGRAPHIC_DATA][PERSON_NAME] WC Select Store [PERSON_NA…" at bounding box center [297, 320] width 458 height 188
click at [145, 441] on link "View State Registry" at bounding box center [139, 438] width 92 height 15
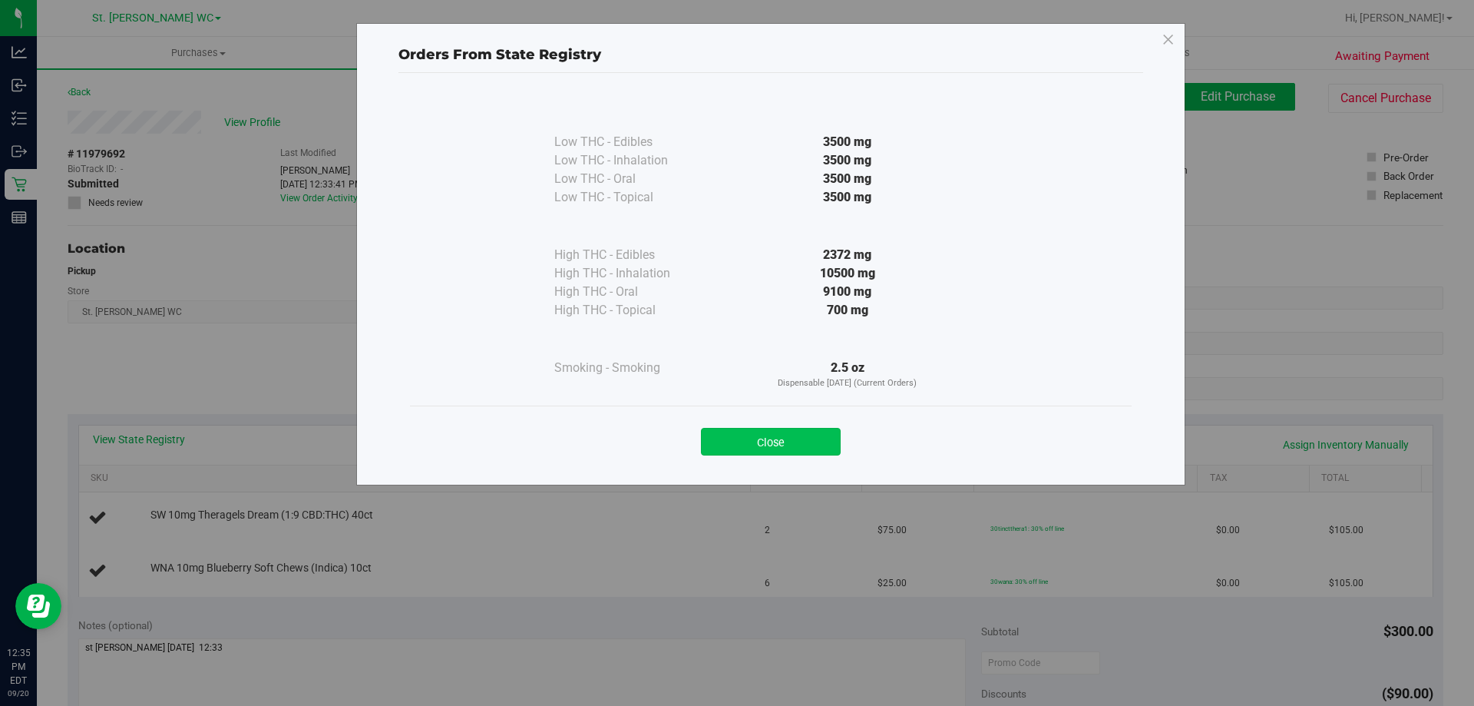
click at [815, 441] on button "Close" at bounding box center [771, 442] width 140 height 28
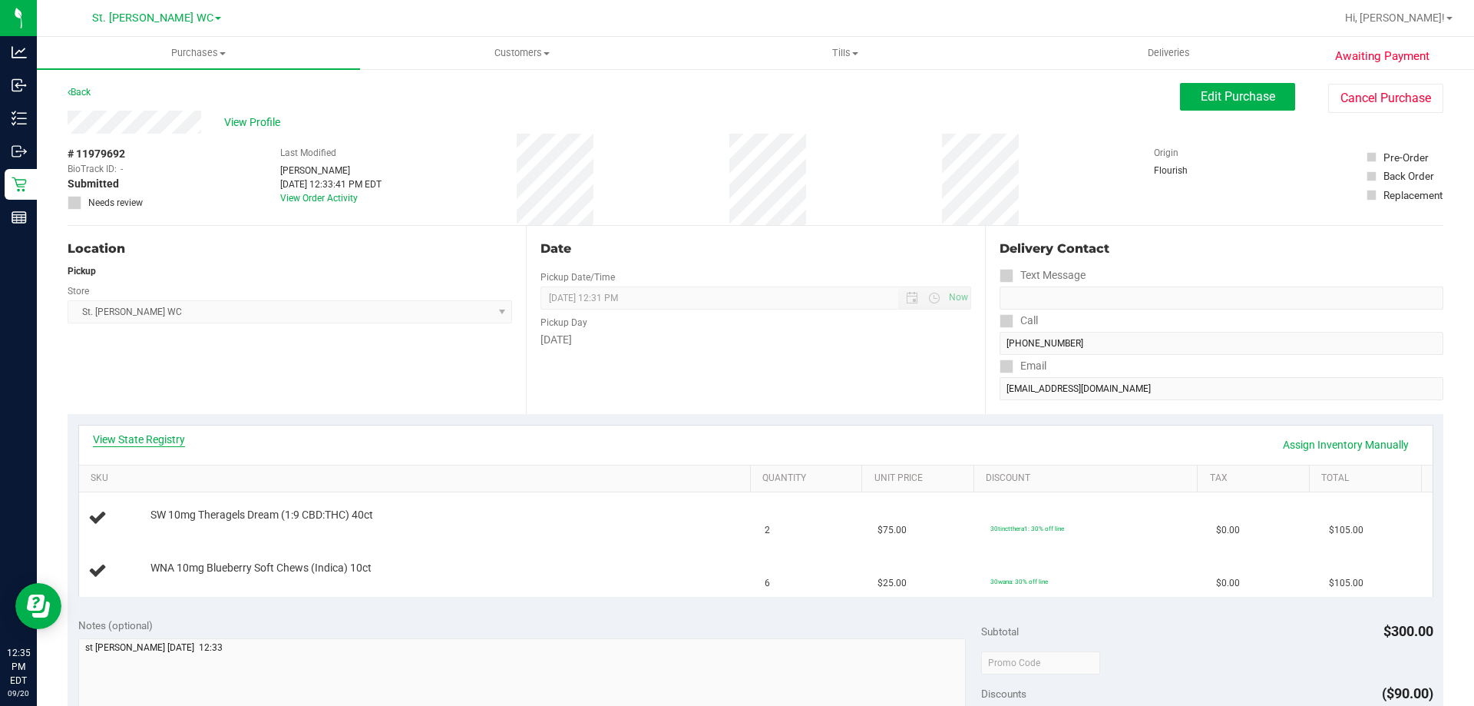
click at [122, 442] on link "View State Registry" at bounding box center [139, 438] width 92 height 15
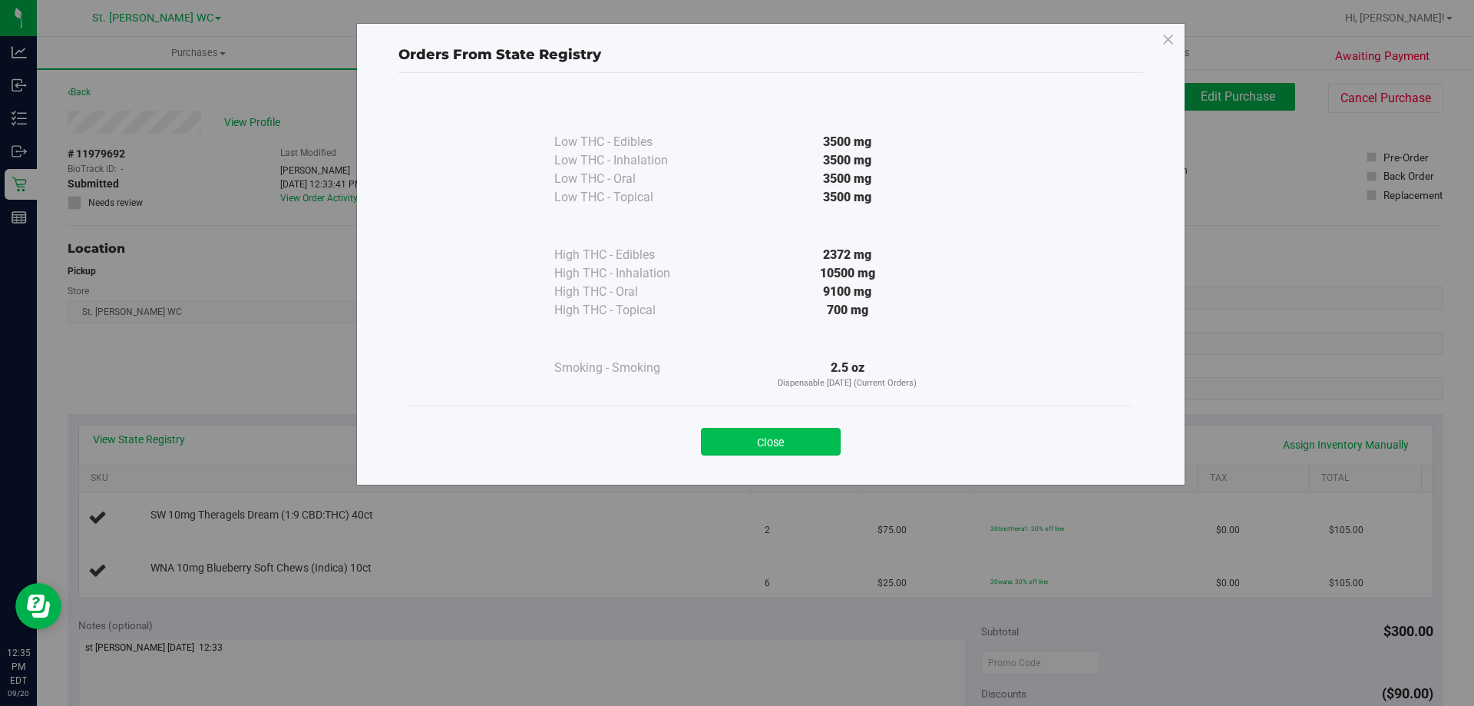
click at [792, 447] on button "Close" at bounding box center [771, 442] width 140 height 28
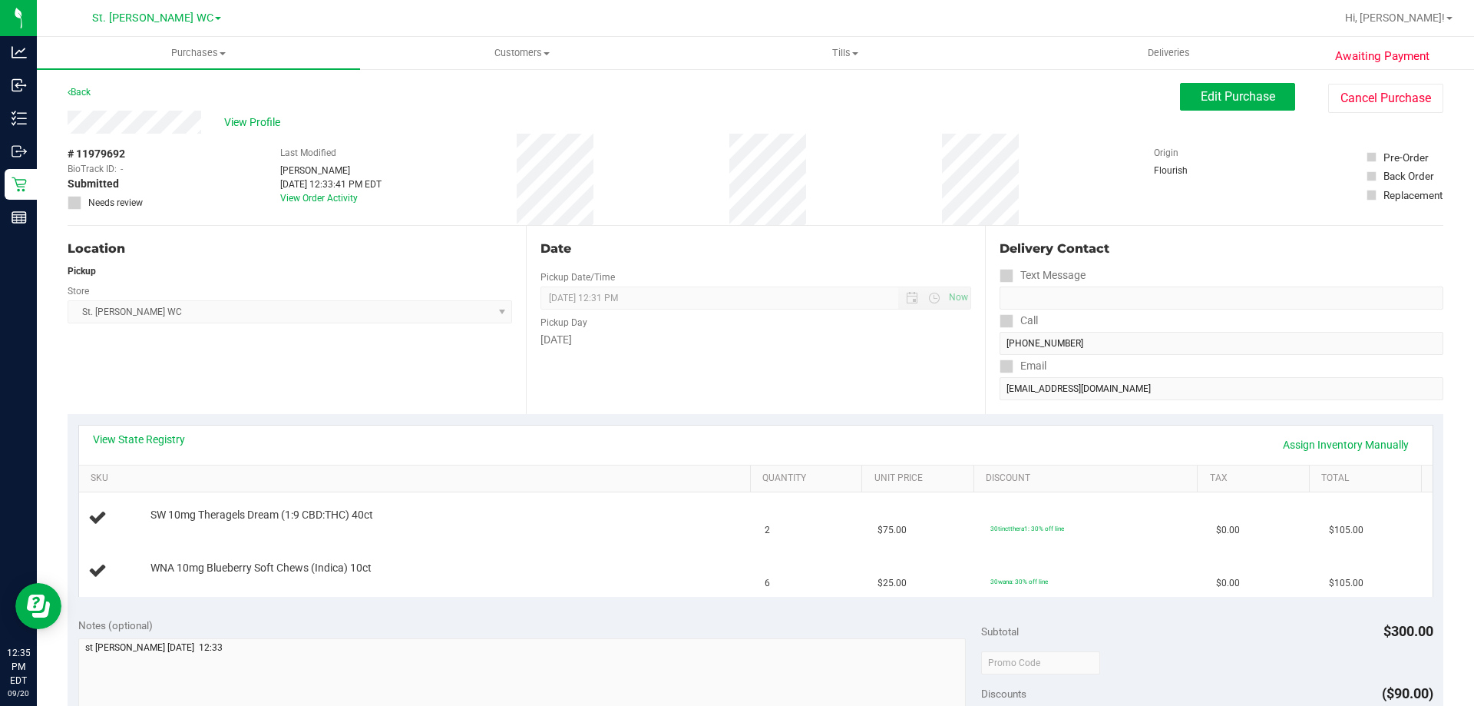
click at [749, 430] on div "View State Registry Assign Inventory Manually" at bounding box center [756, 444] width 1354 height 39
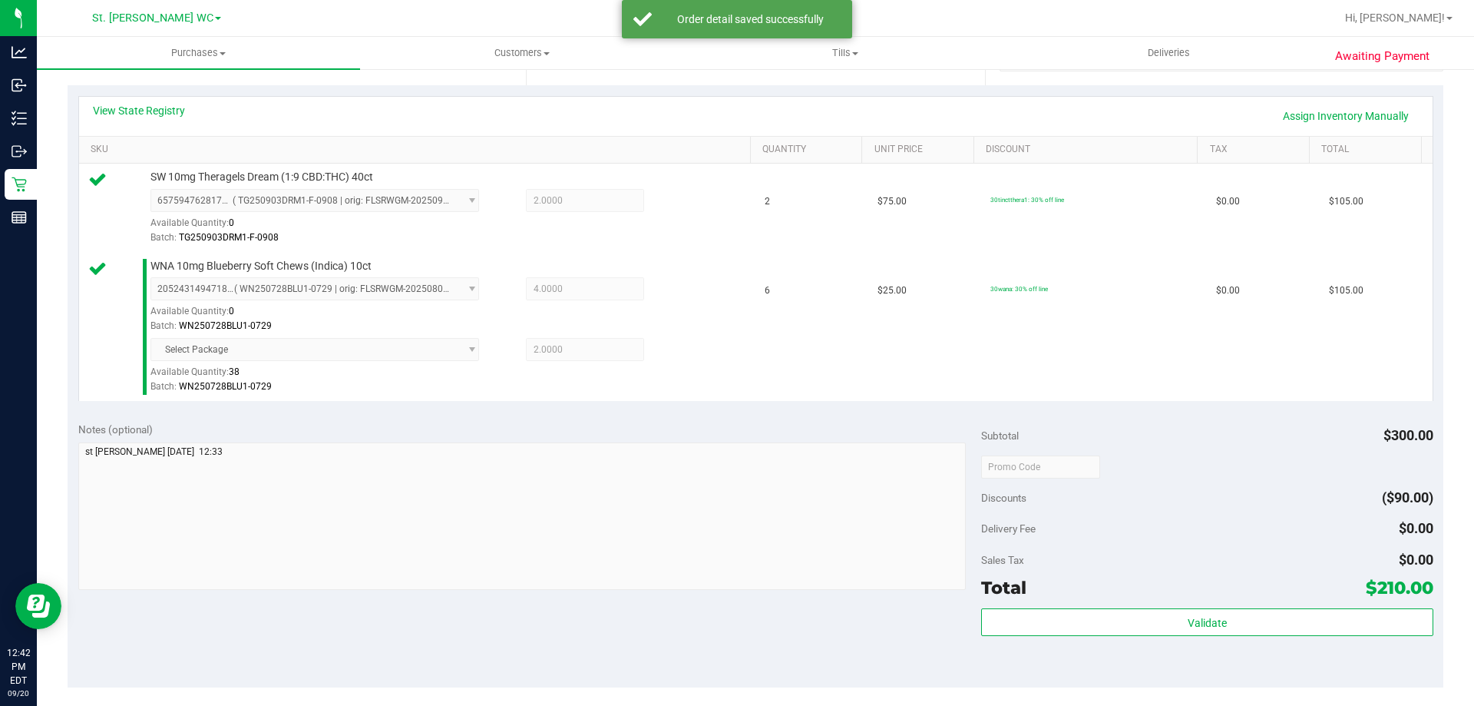
scroll to position [365, 0]
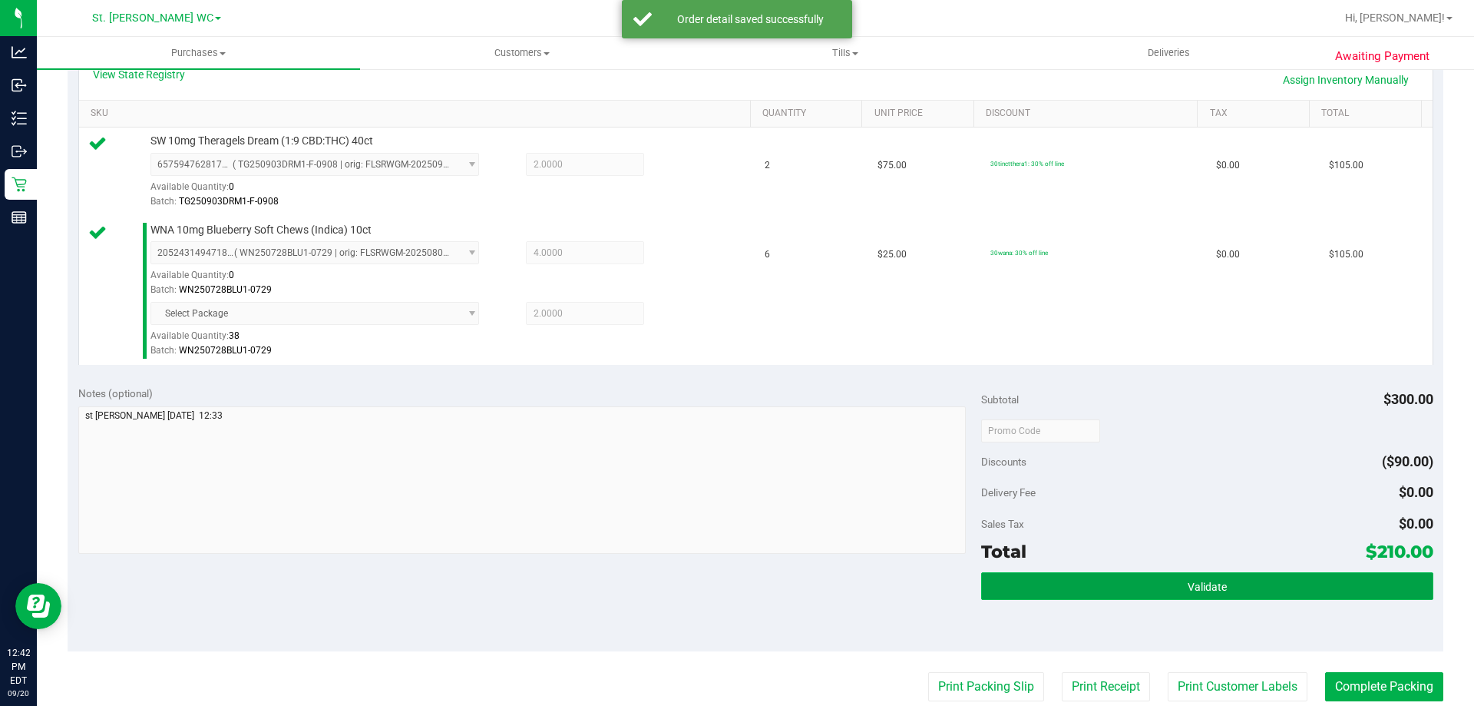
click at [1259, 582] on button "Validate" at bounding box center [1206, 586] width 451 height 28
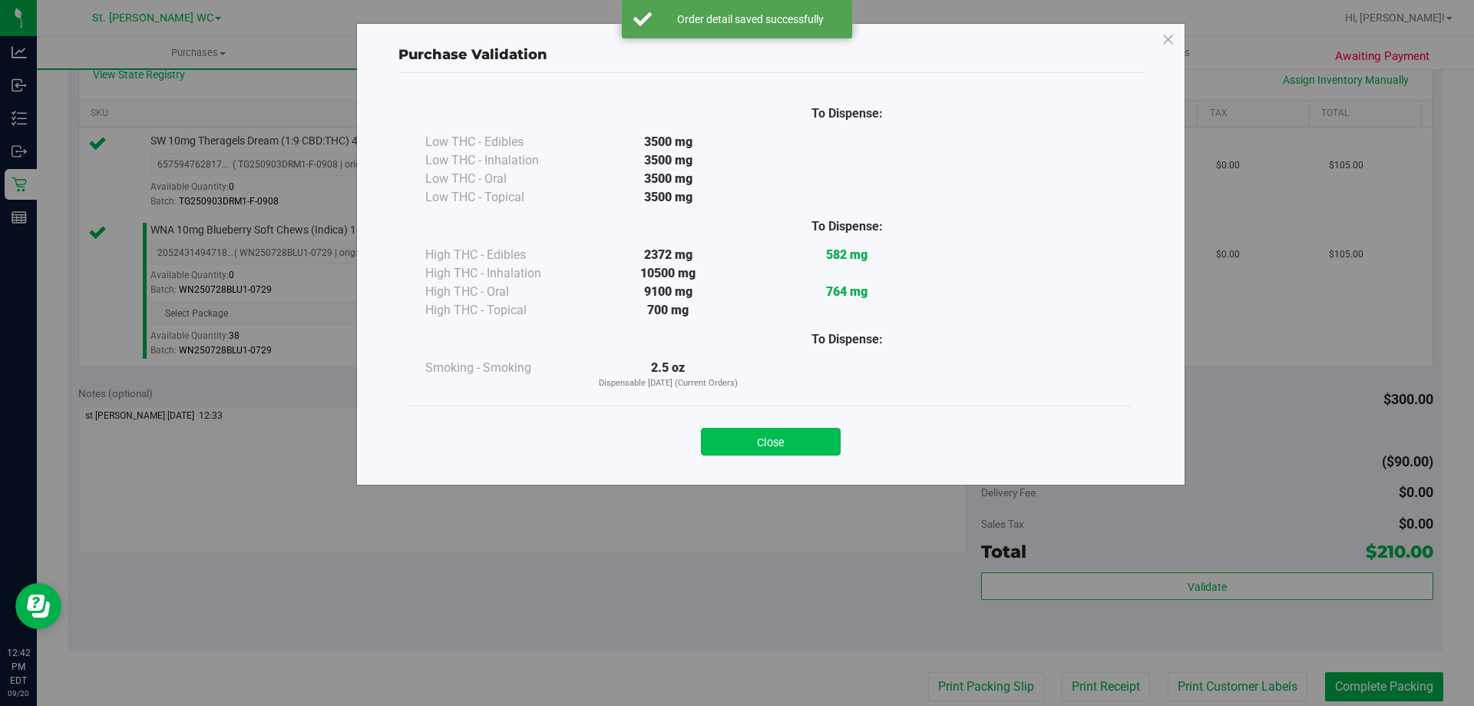
click at [823, 451] on button "Close" at bounding box center [771, 442] width 140 height 28
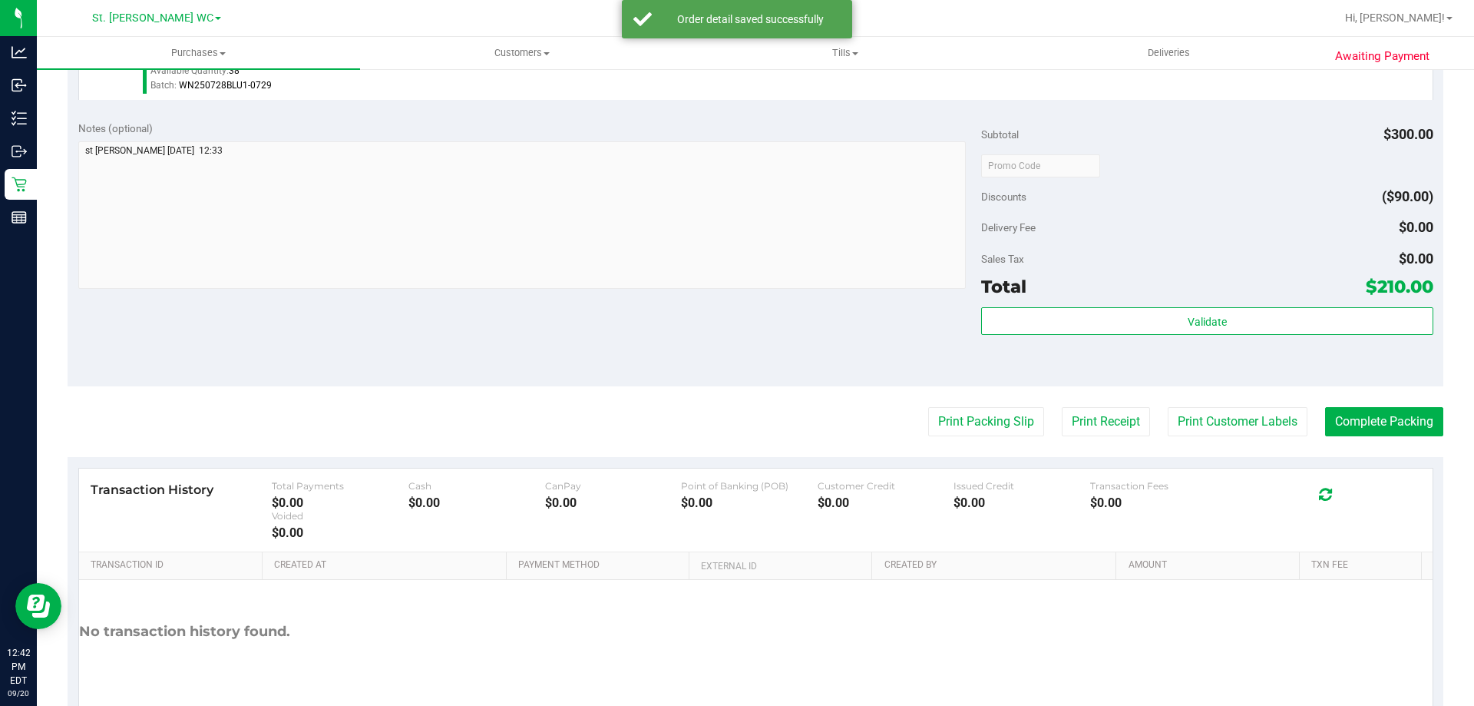
scroll to position [640, 0]
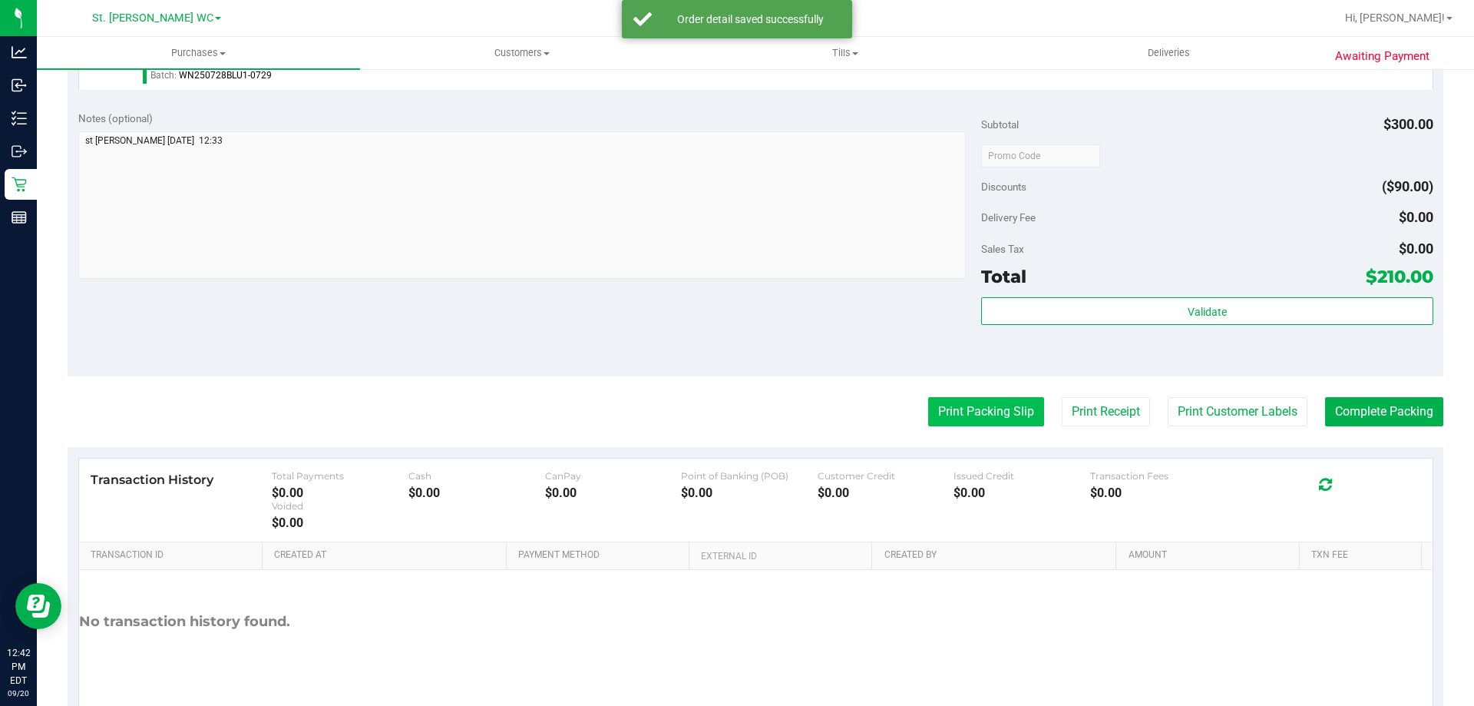
click at [980, 398] on button "Print Packing Slip" at bounding box center [986, 411] width 116 height 29
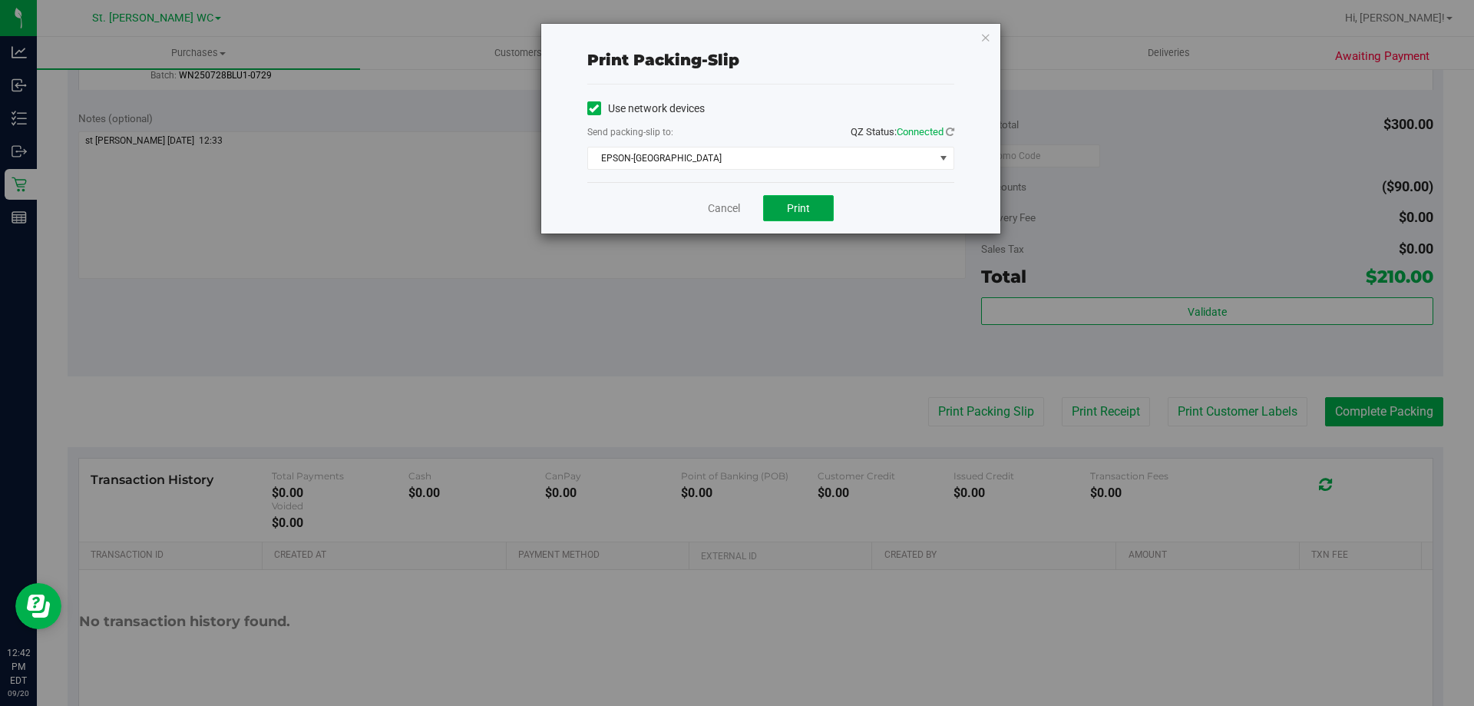
click at [808, 200] on button "Print" at bounding box center [798, 208] width 71 height 26
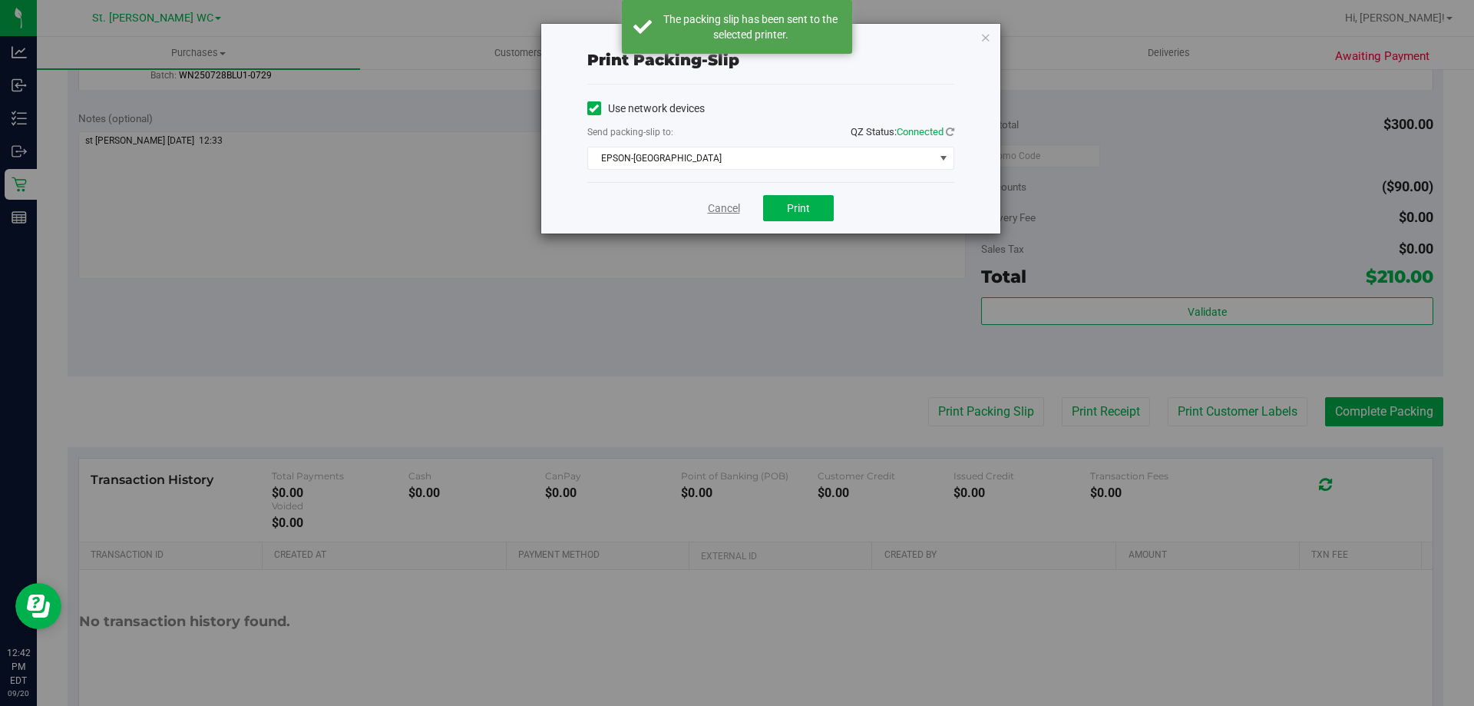
click at [721, 209] on link "Cancel" at bounding box center [724, 208] width 32 height 16
